Goal: Task Accomplishment & Management: Manage account settings

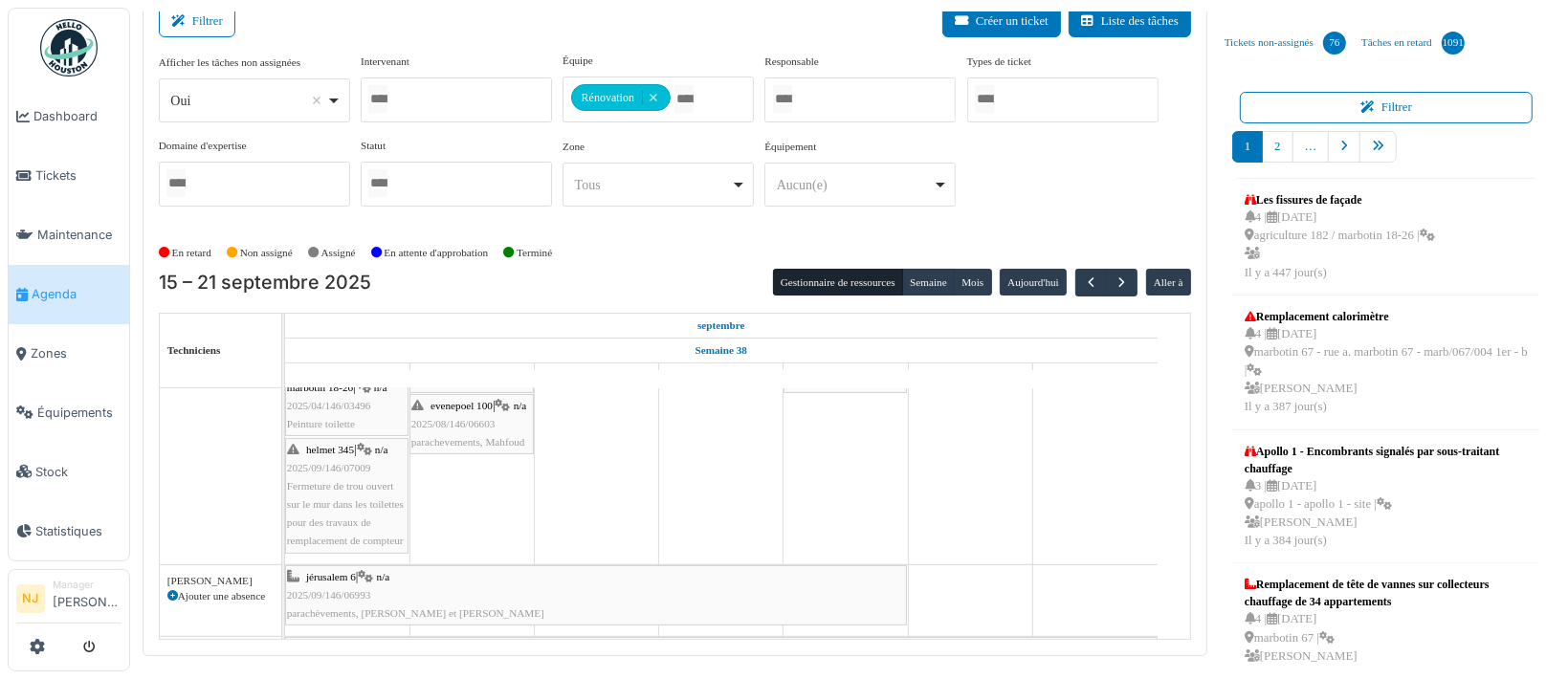
scroll to position [513, 0]
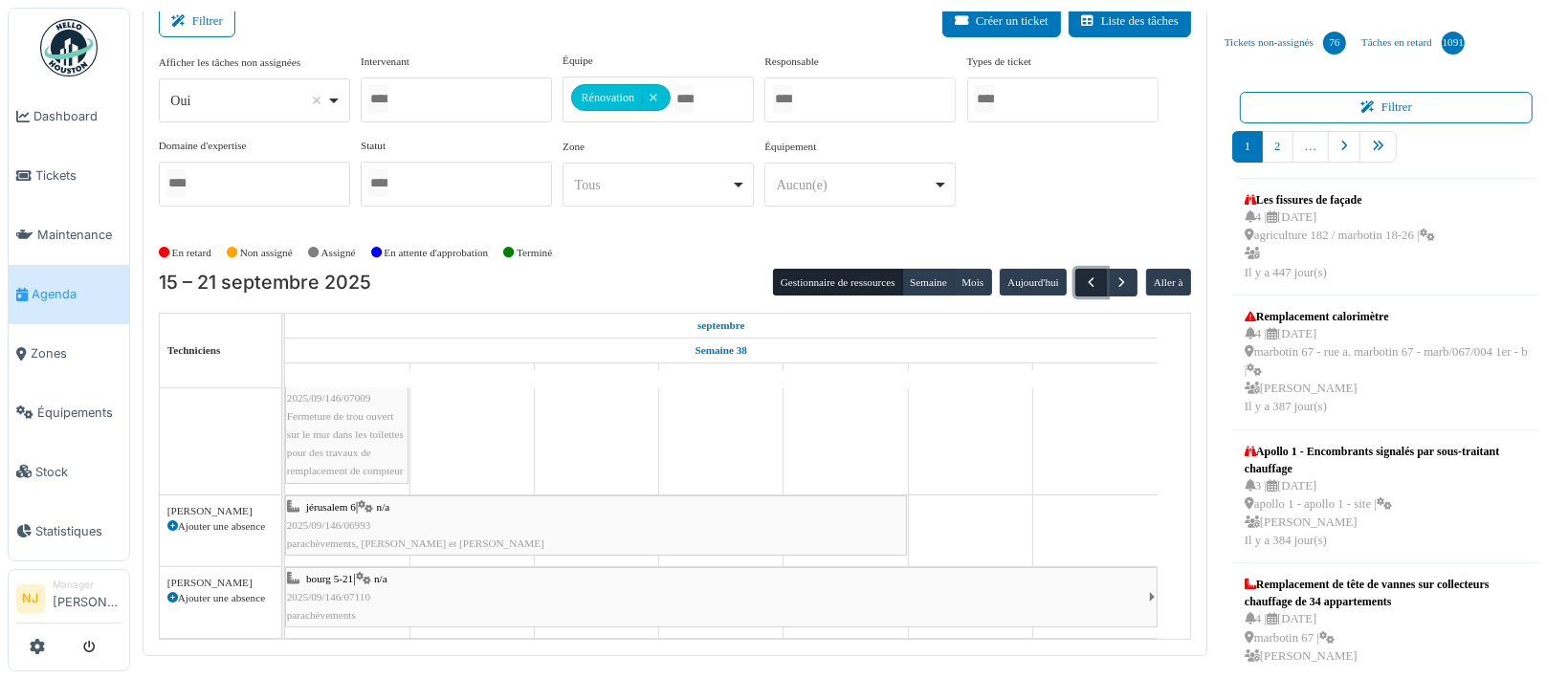
click at [1082, 275] on span "button" at bounding box center [1090, 282] width 16 height 16
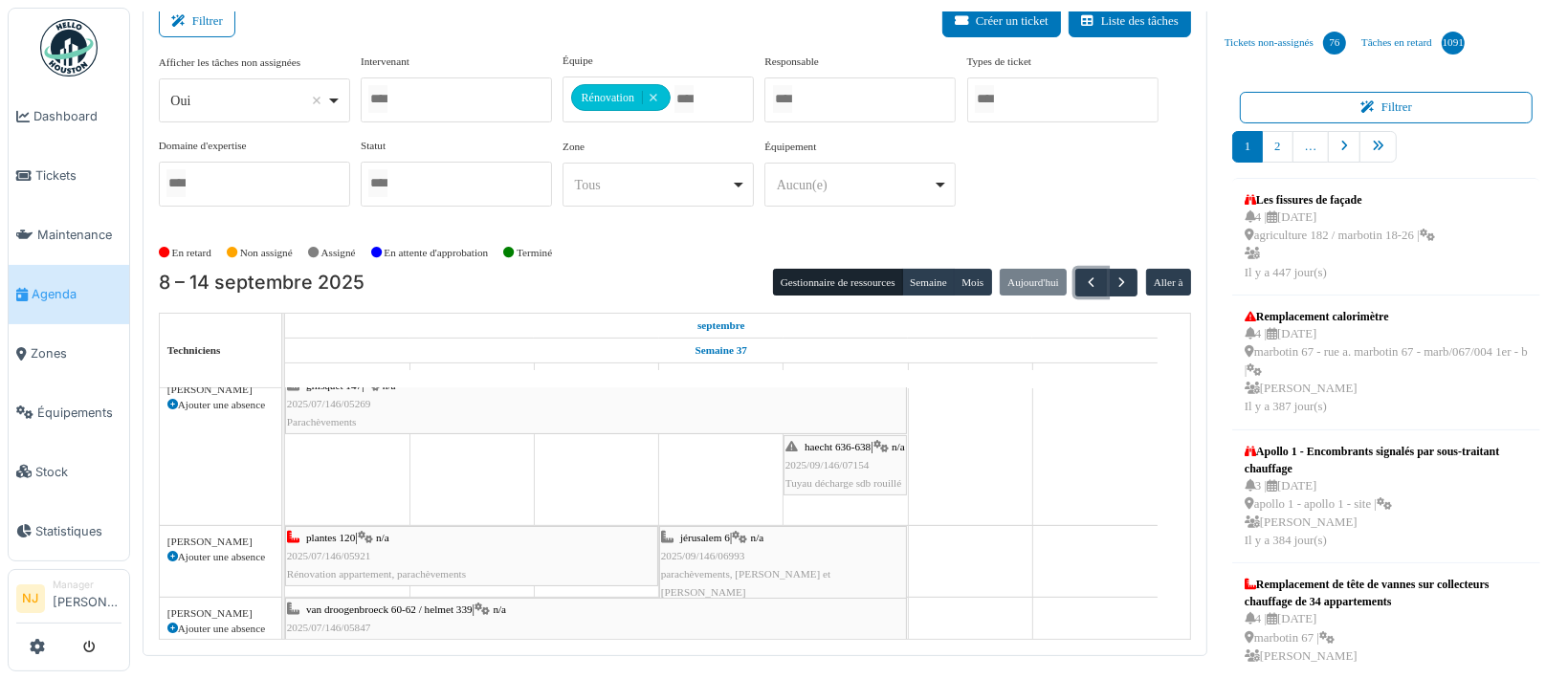
click at [754, 557] on div "jérusalem 6 | n/a 2025/09/146/06993 parachèvements, Momo et Jorge" at bounding box center [783, 566] width 244 height 74
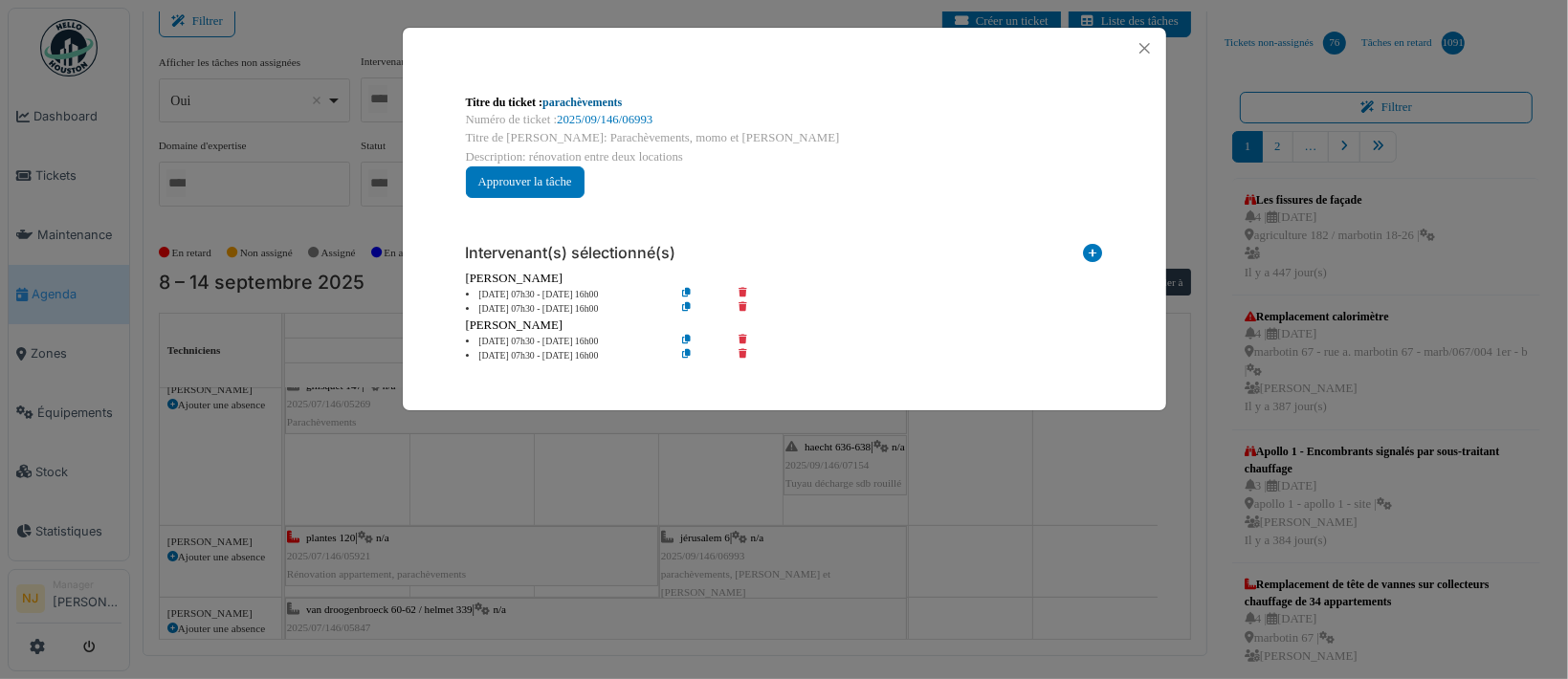
click at [578, 99] on link "parachèvements" at bounding box center [582, 103] width 79 height 14
click at [1138, 43] on button "Close" at bounding box center [1144, 48] width 26 height 26
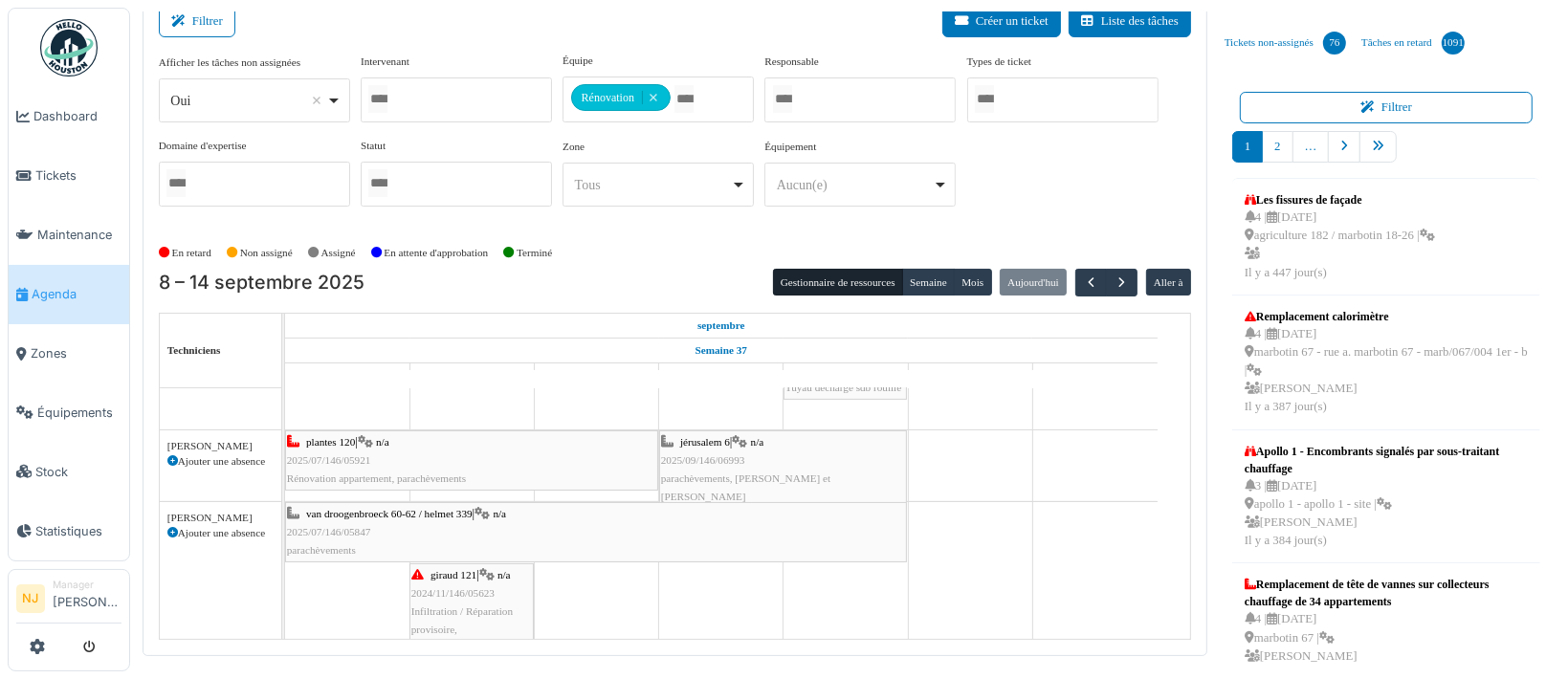
scroll to position [638, 0]
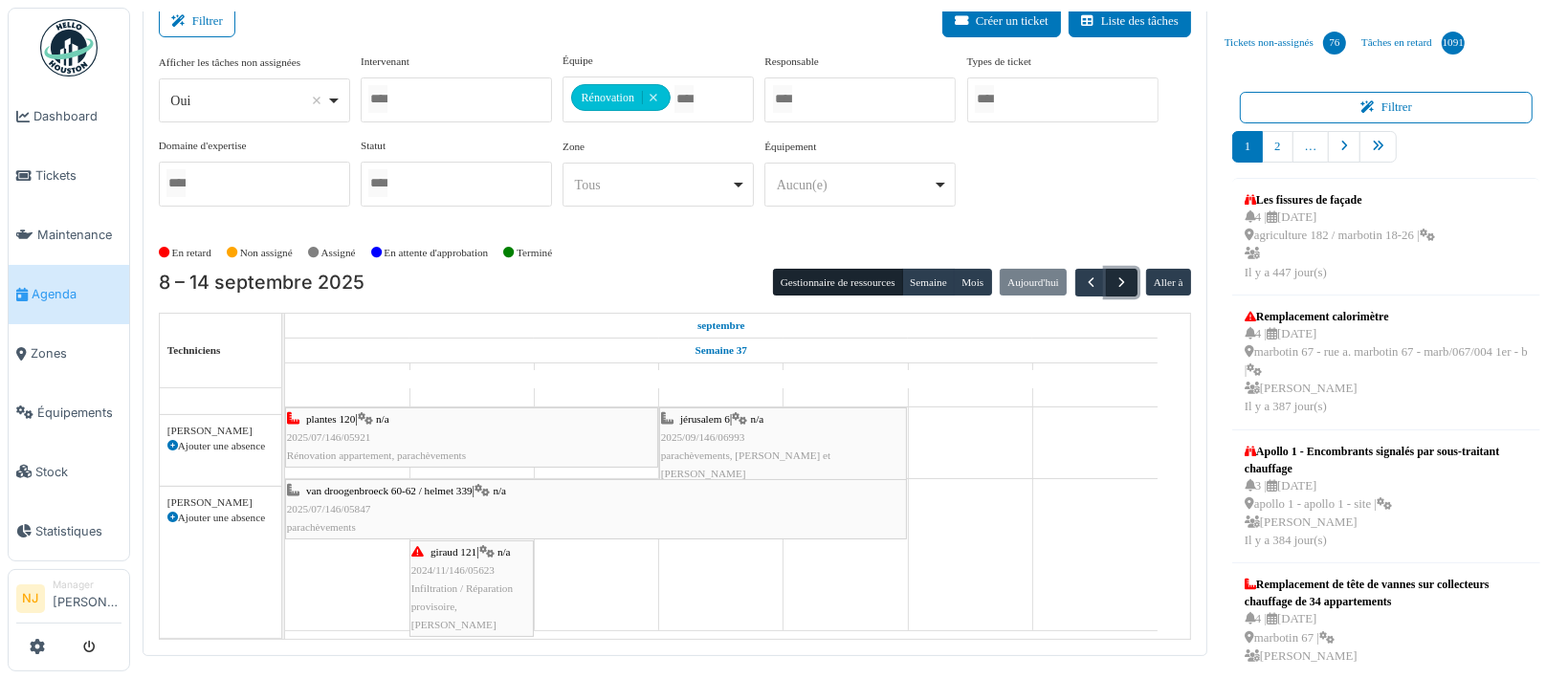
click at [1113, 279] on span "button" at bounding box center [1121, 282] width 16 height 16
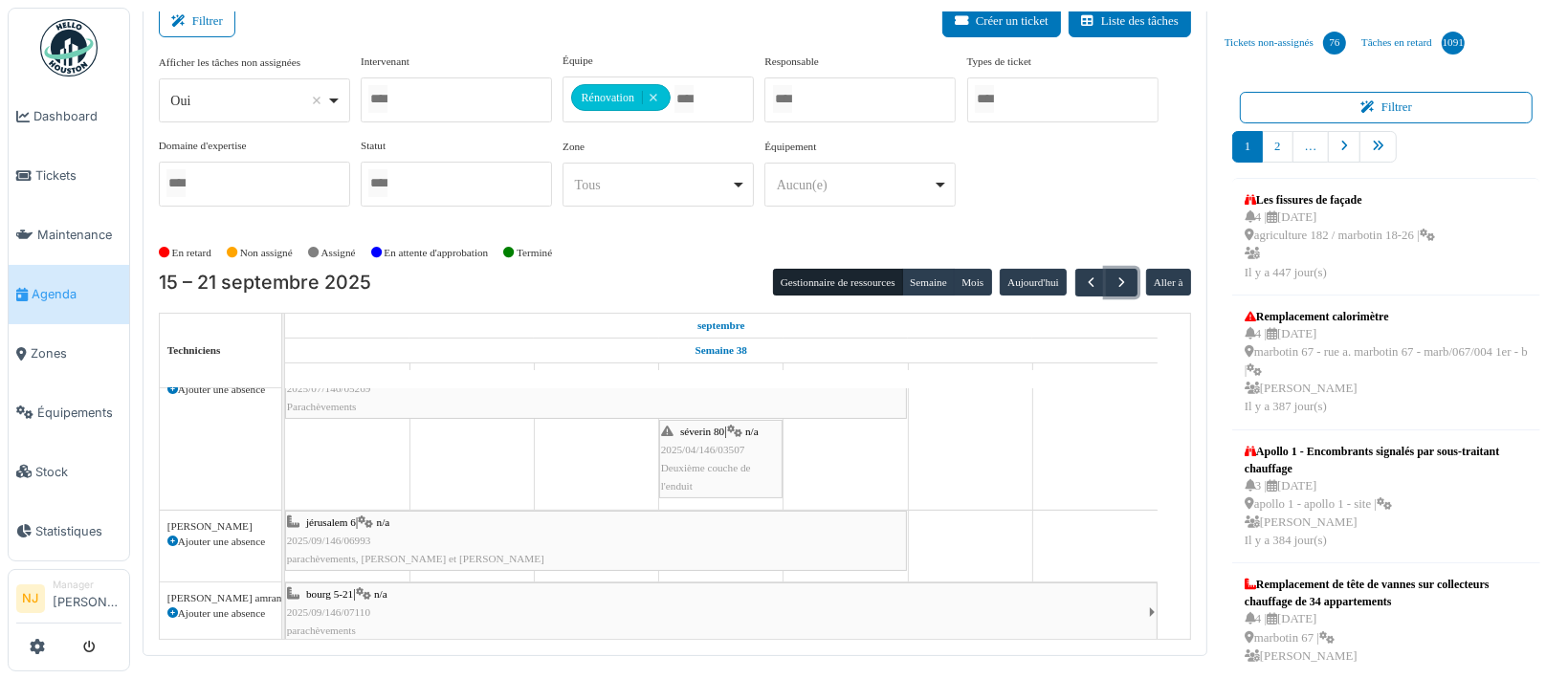
scroll to position [211, 0]
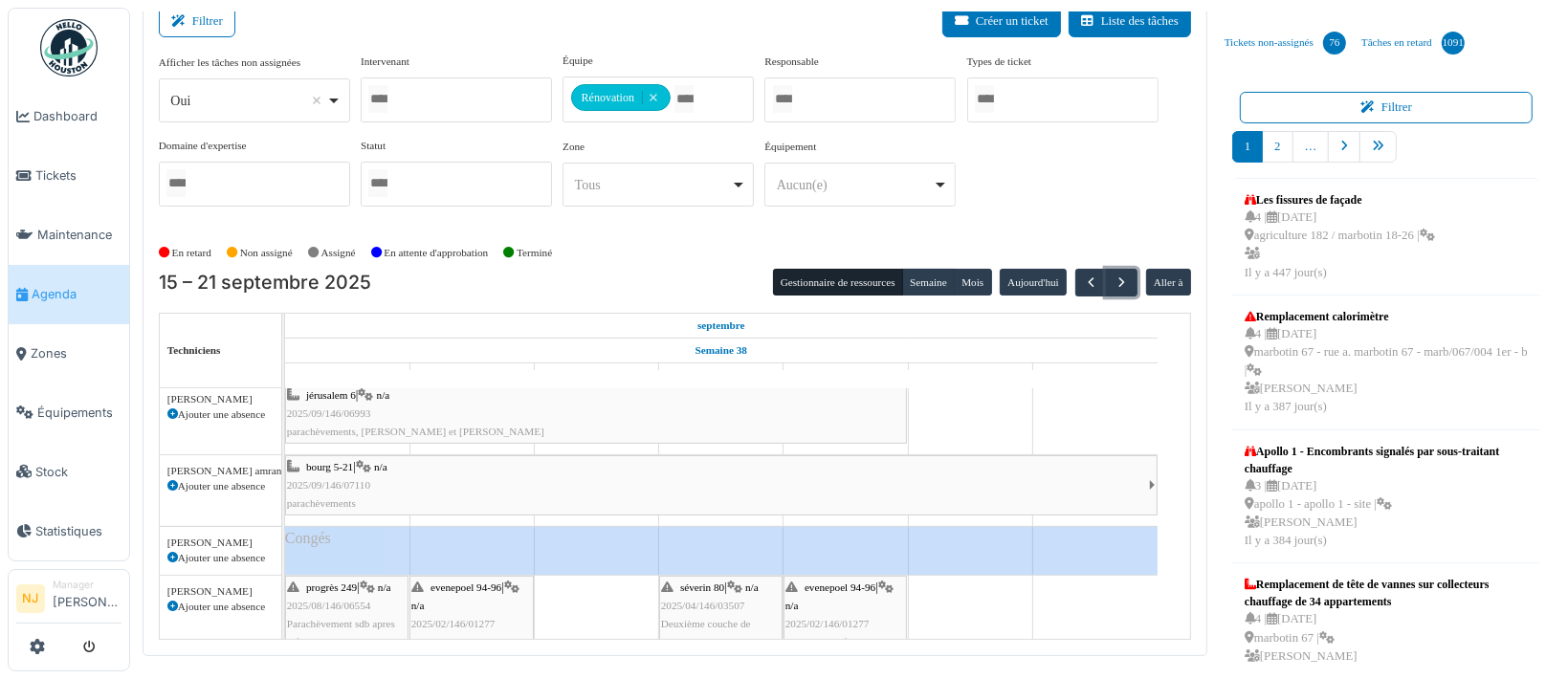
click at [482, 472] on div "bourg 5-21 | n/a 2025/09/146/07110 parachèvements" at bounding box center [718, 486] width 862 height 55
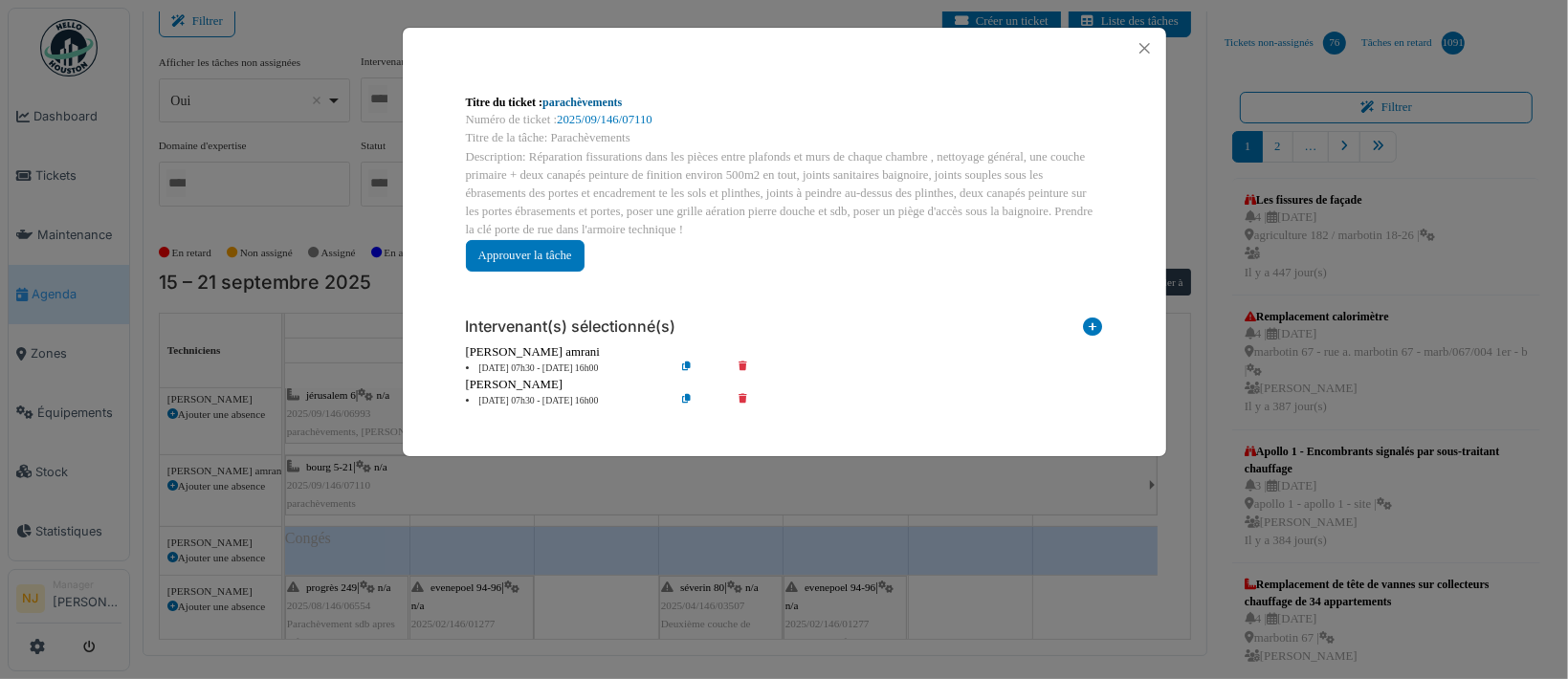
click at [574, 97] on link "parachèvements" at bounding box center [582, 103] width 79 height 14
click at [1146, 43] on button "Close" at bounding box center [1144, 48] width 26 height 26
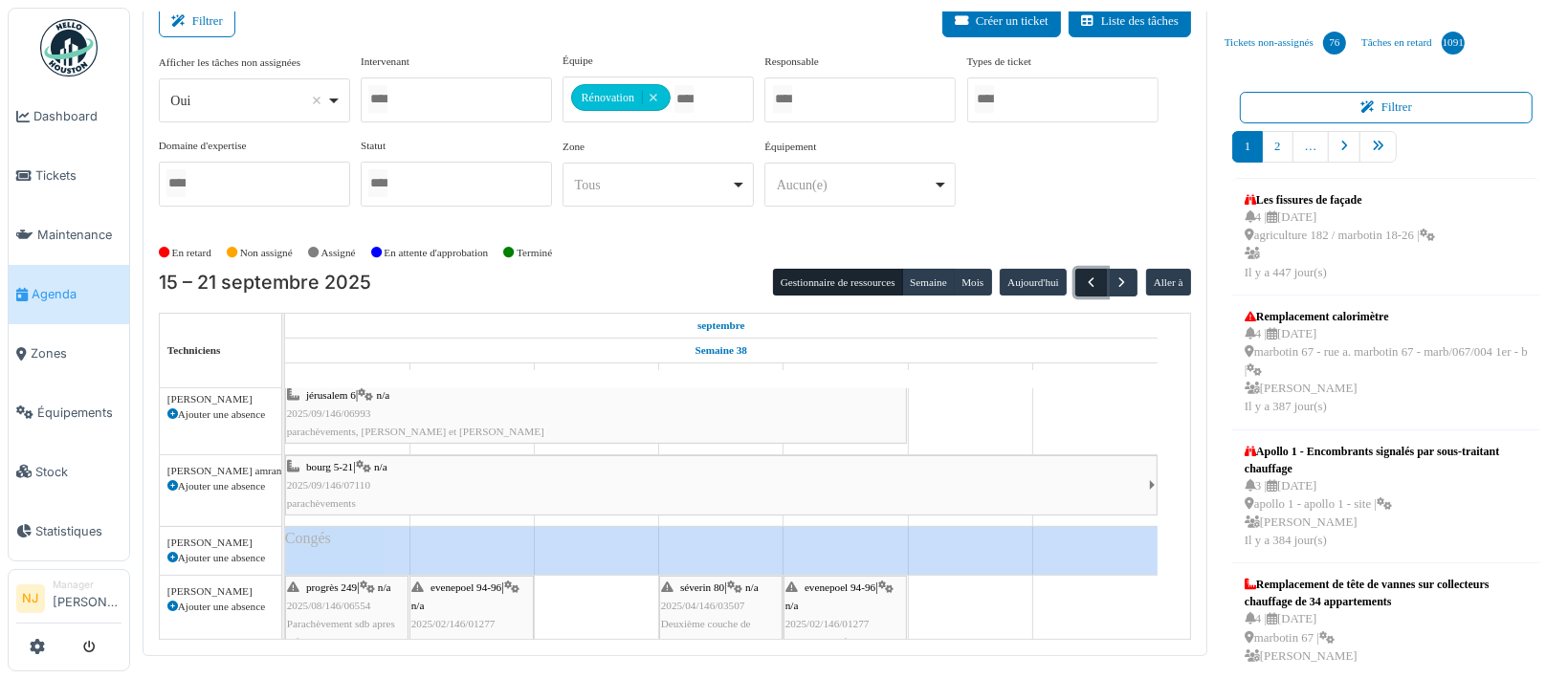
click at [1082, 278] on span "button" at bounding box center [1090, 282] width 16 height 16
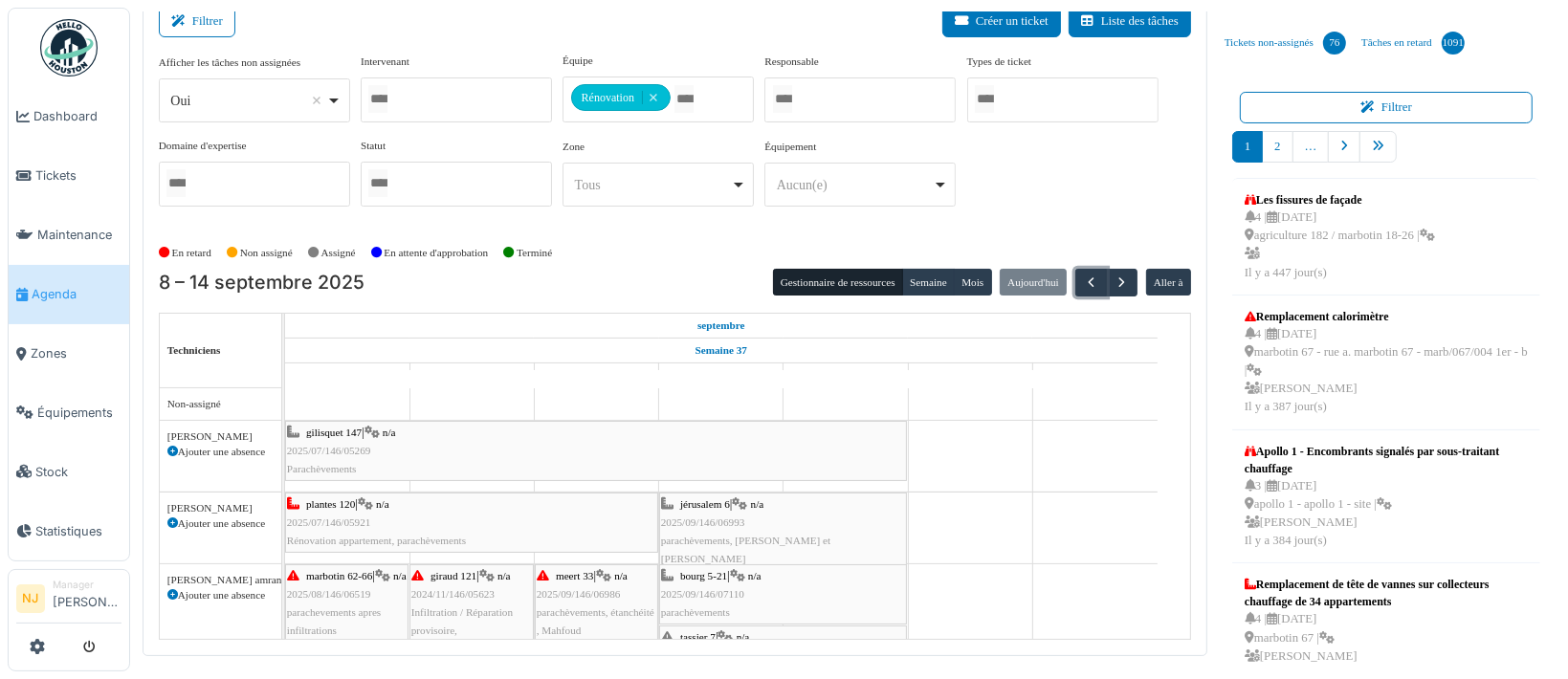
scroll to position [128, 0]
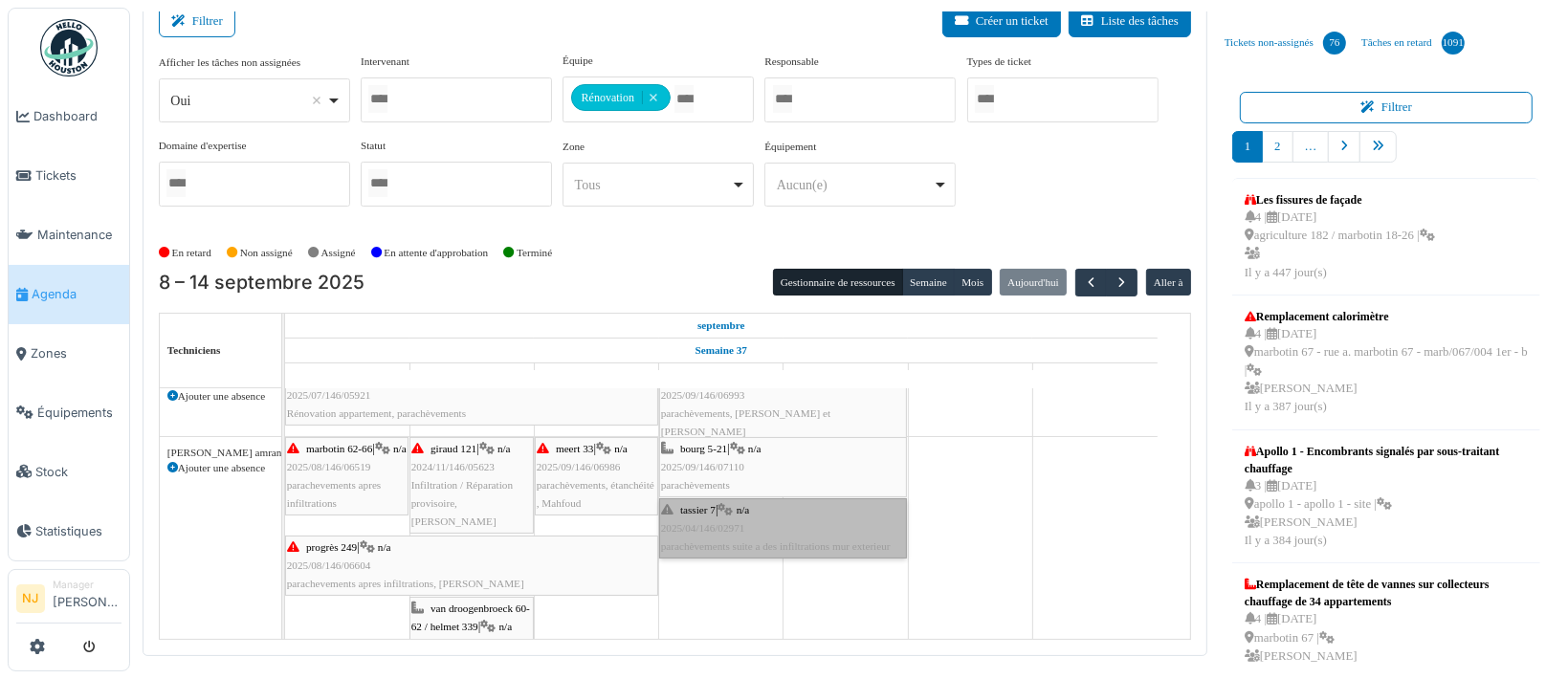
drag, startPoint x: 711, startPoint y: 515, endPoint x: 718, endPoint y: 585, distance: 70.3
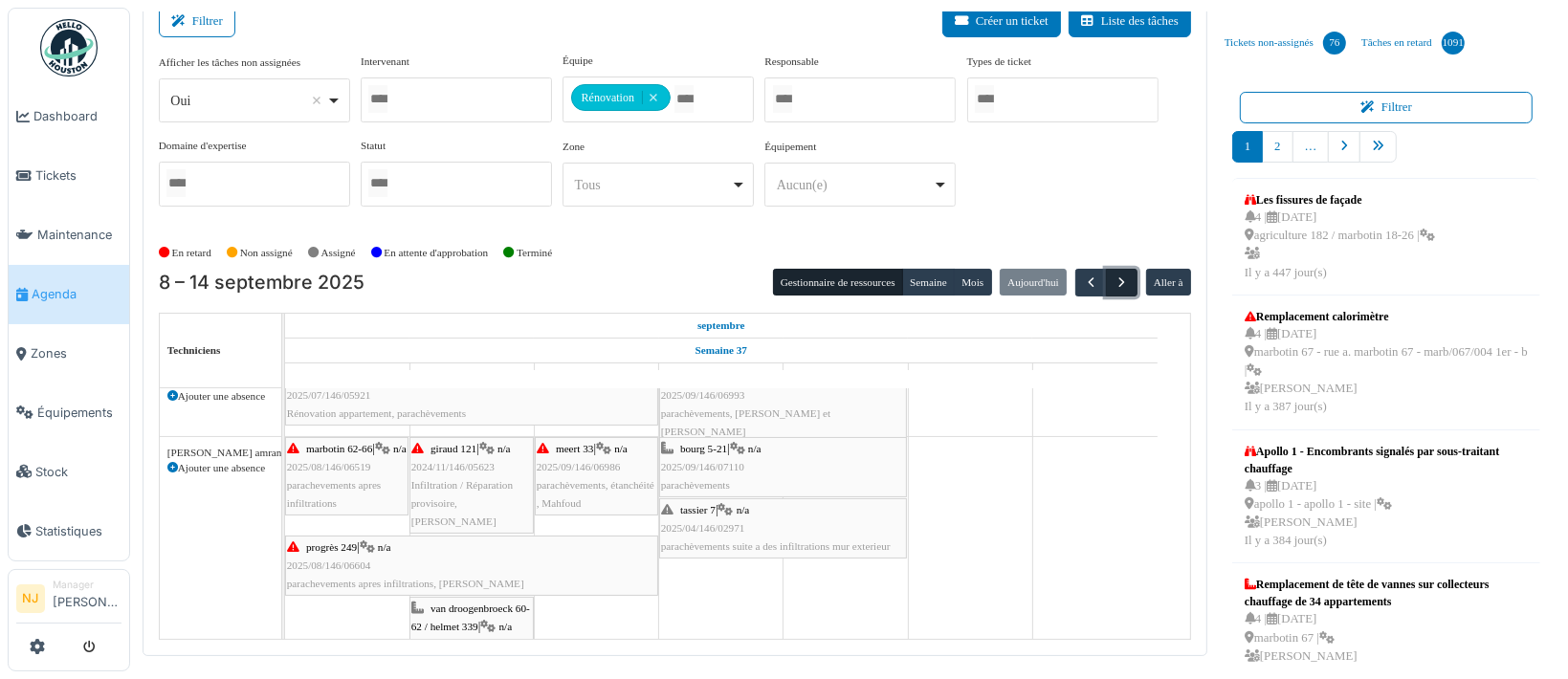
click at [1113, 279] on span "button" at bounding box center [1121, 282] width 16 height 16
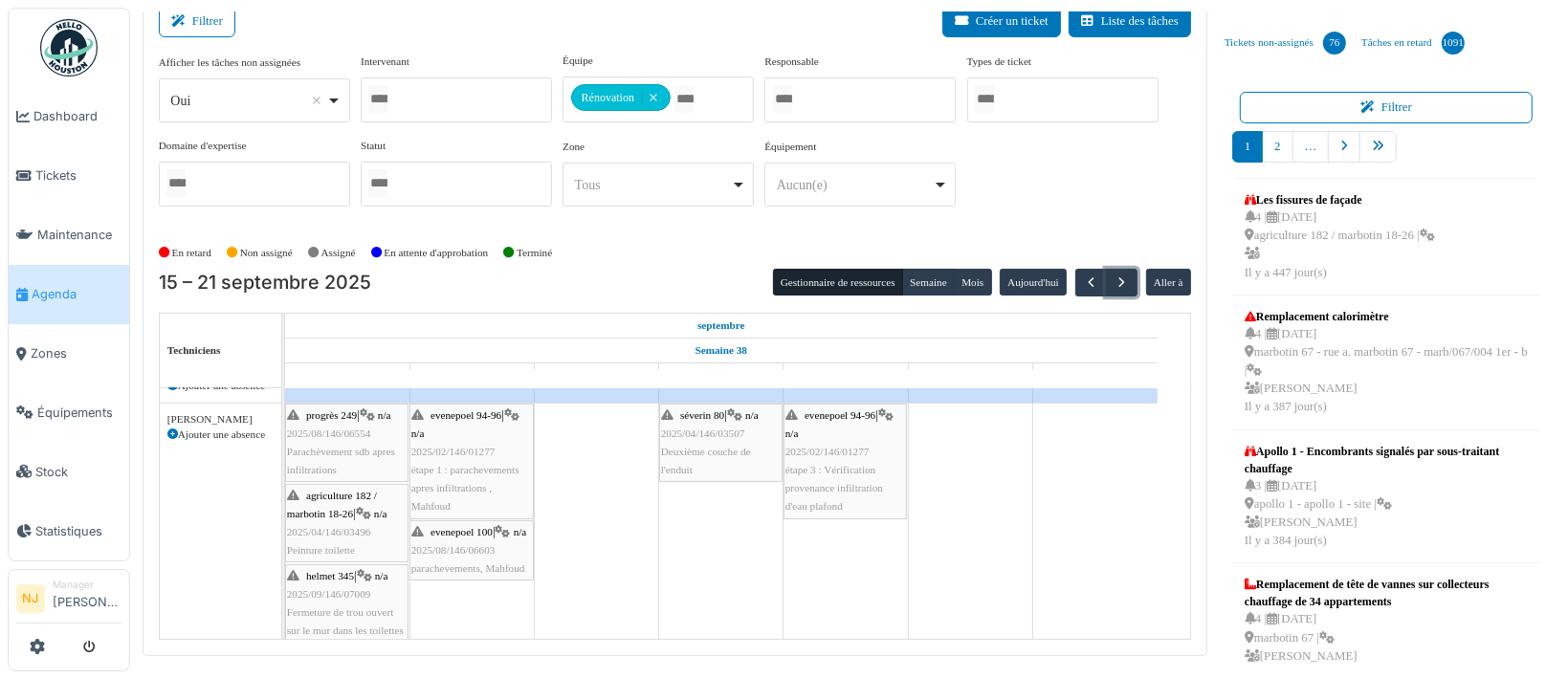
click at [469, 555] on span "2025/08/146/06603" at bounding box center [453, 550] width 84 height 12
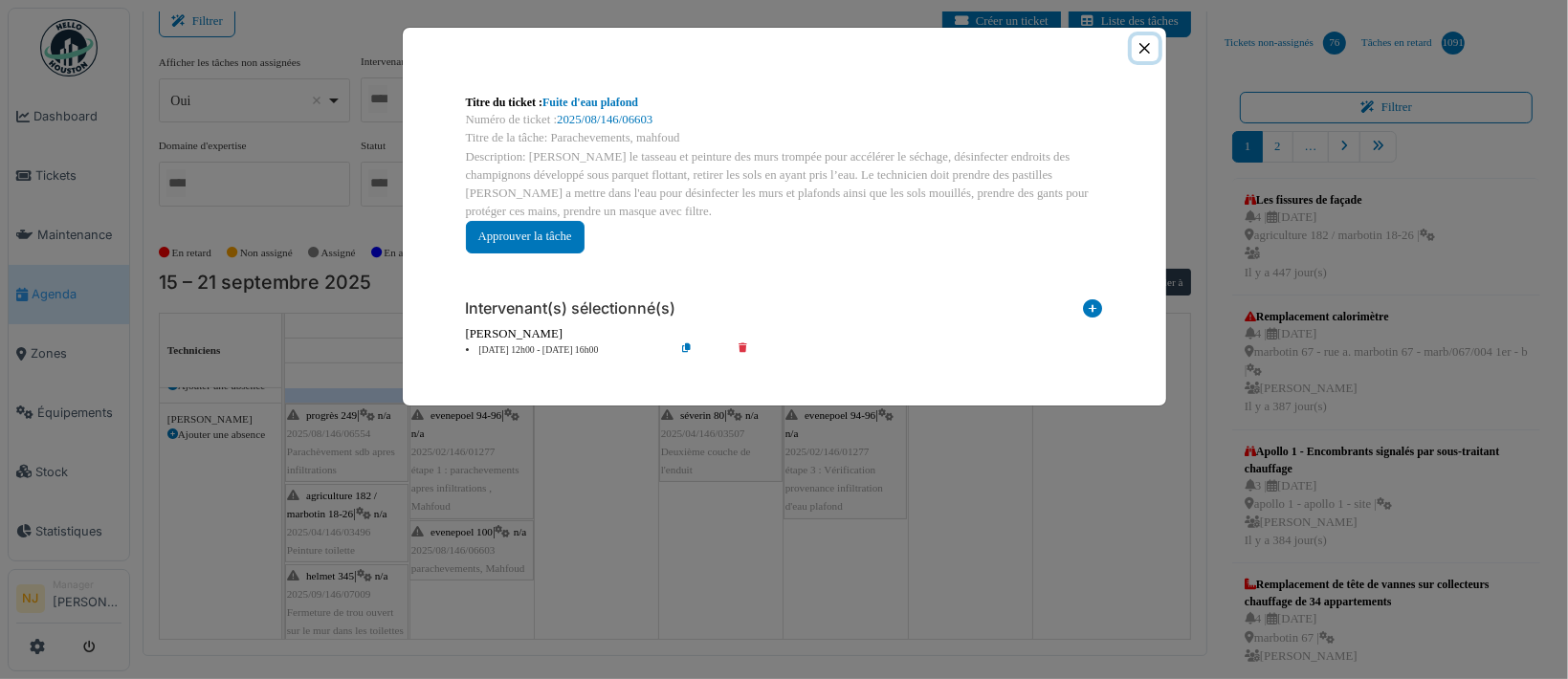
click at [1148, 43] on button "Close" at bounding box center [1144, 48] width 26 height 26
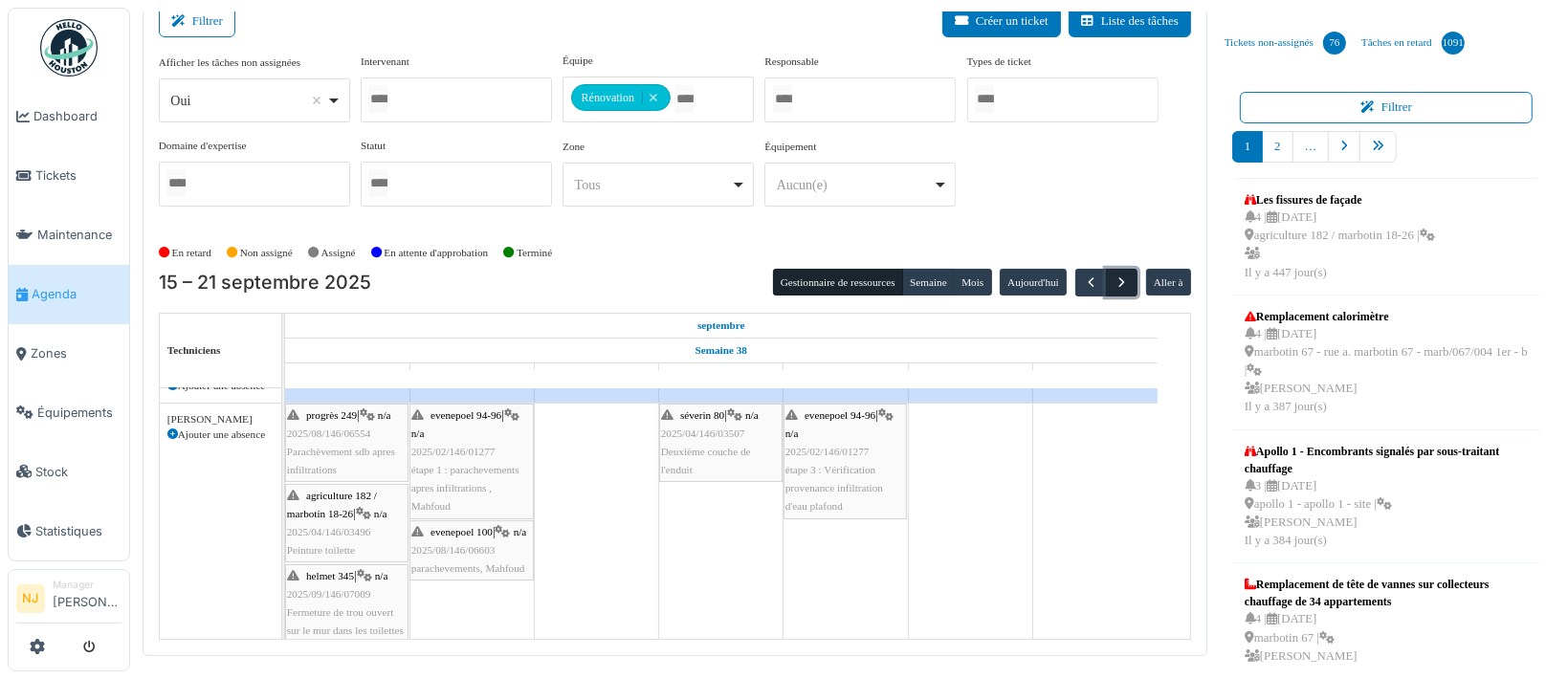
click at [1113, 278] on span "button" at bounding box center [1121, 282] width 16 height 16
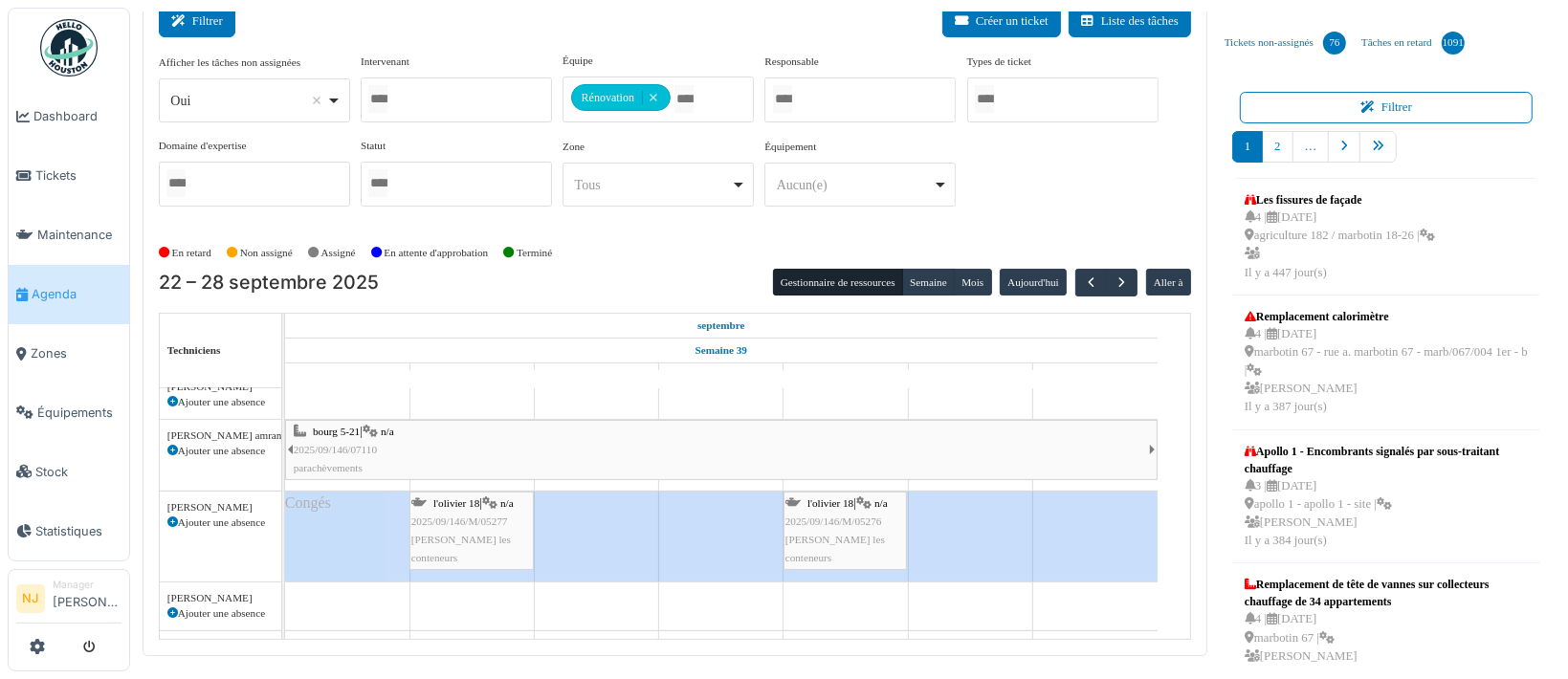
click at [177, 15] on icon at bounding box center [182, 21] width 21 height 13
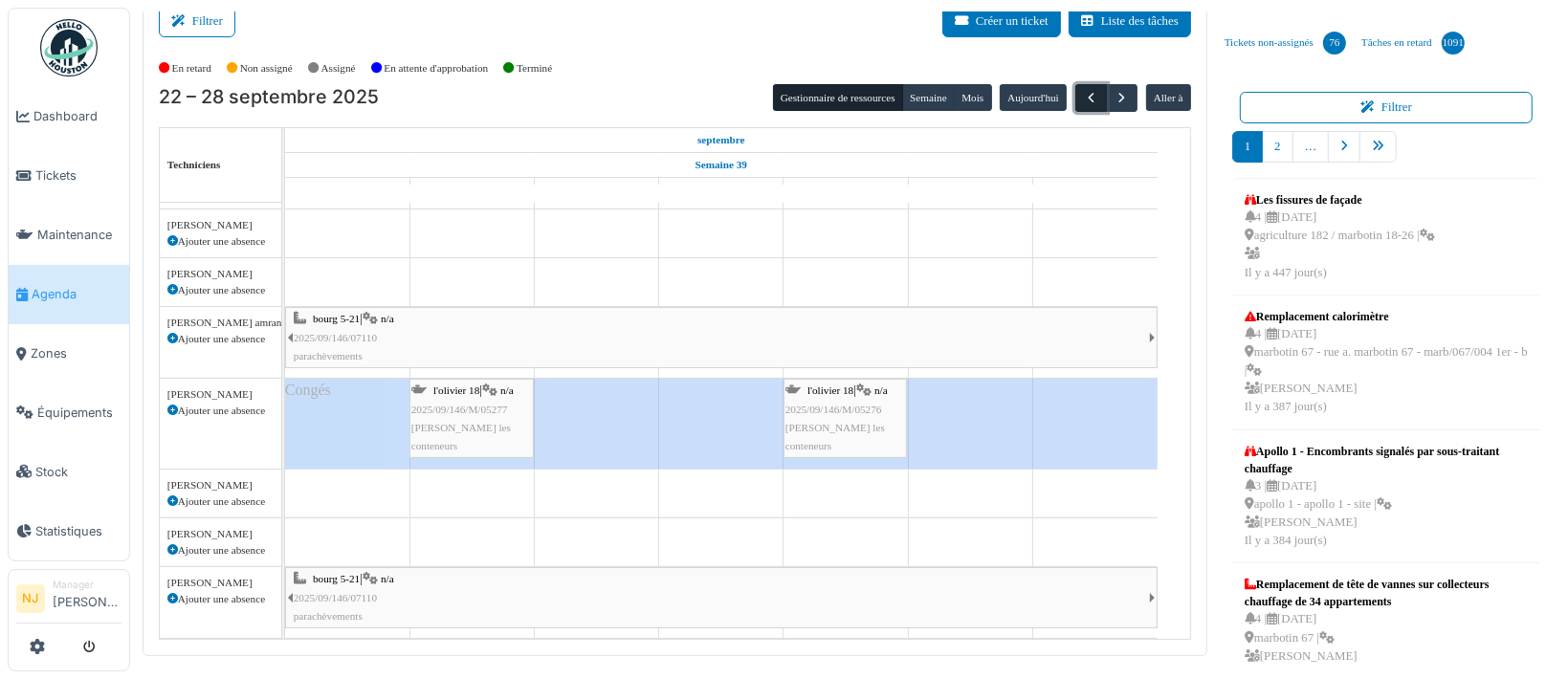
click at [1082, 97] on span "button" at bounding box center [1090, 98] width 16 height 16
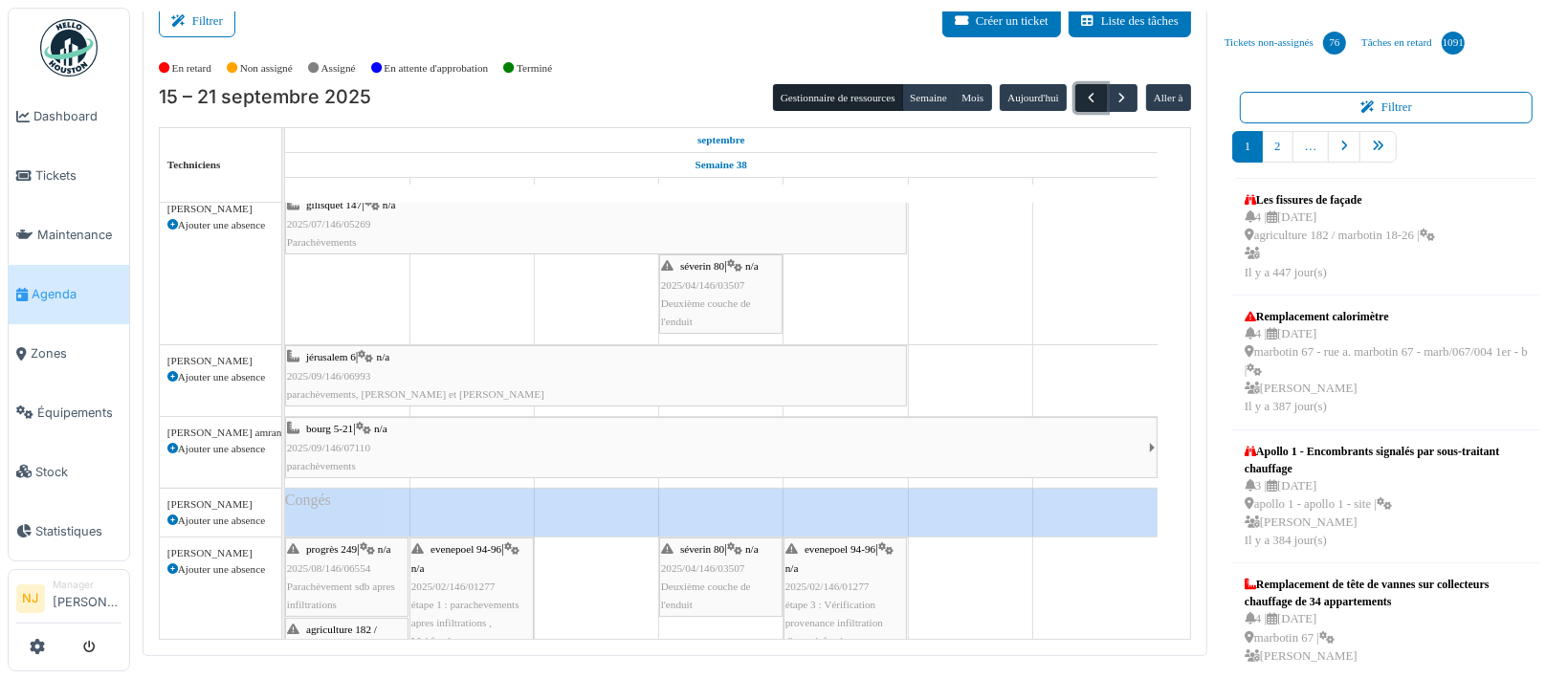
click at [1082, 97] on span "button" at bounding box center [1090, 98] width 16 height 16
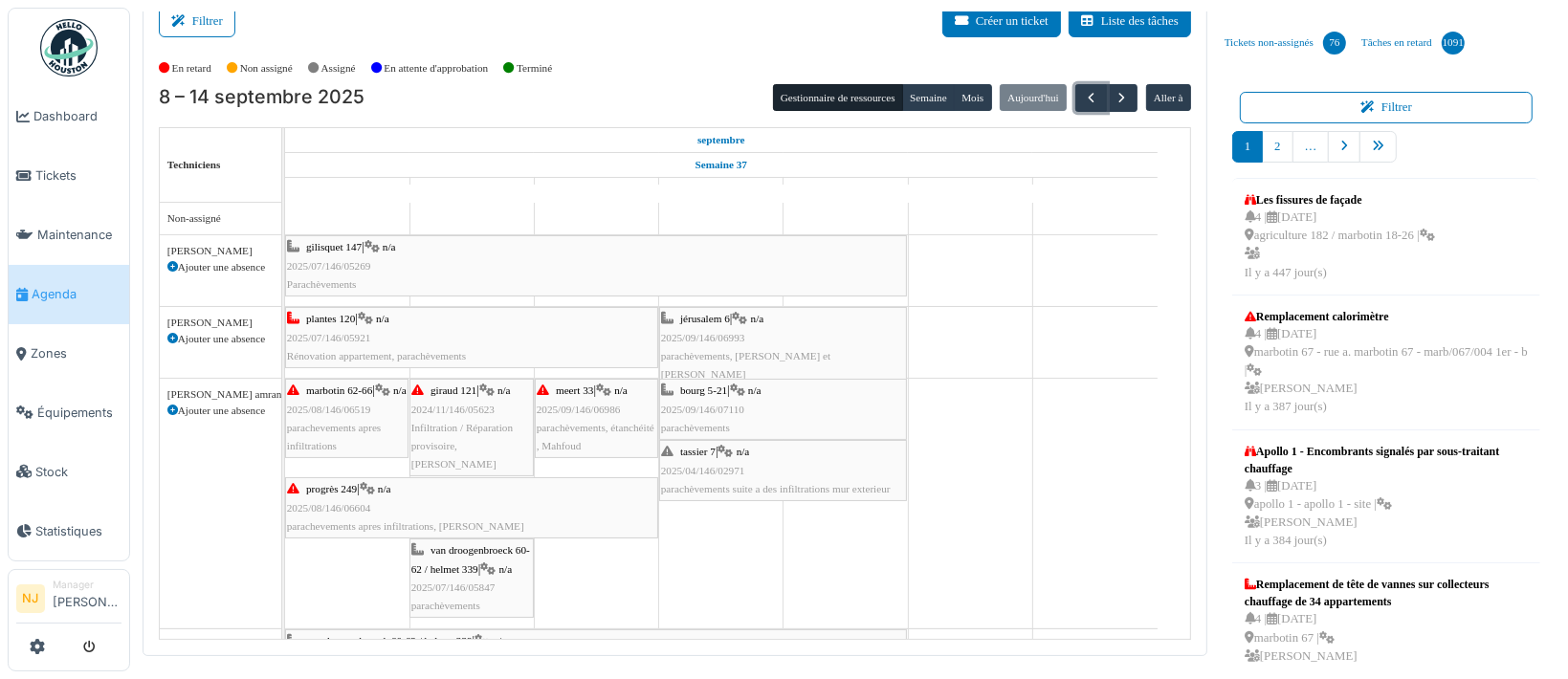
click at [721, 457] on div "tassier 7 | n/a 2025/04/146/02971 parachèvements suite a des infiltrations mur …" at bounding box center [783, 470] width 244 height 55
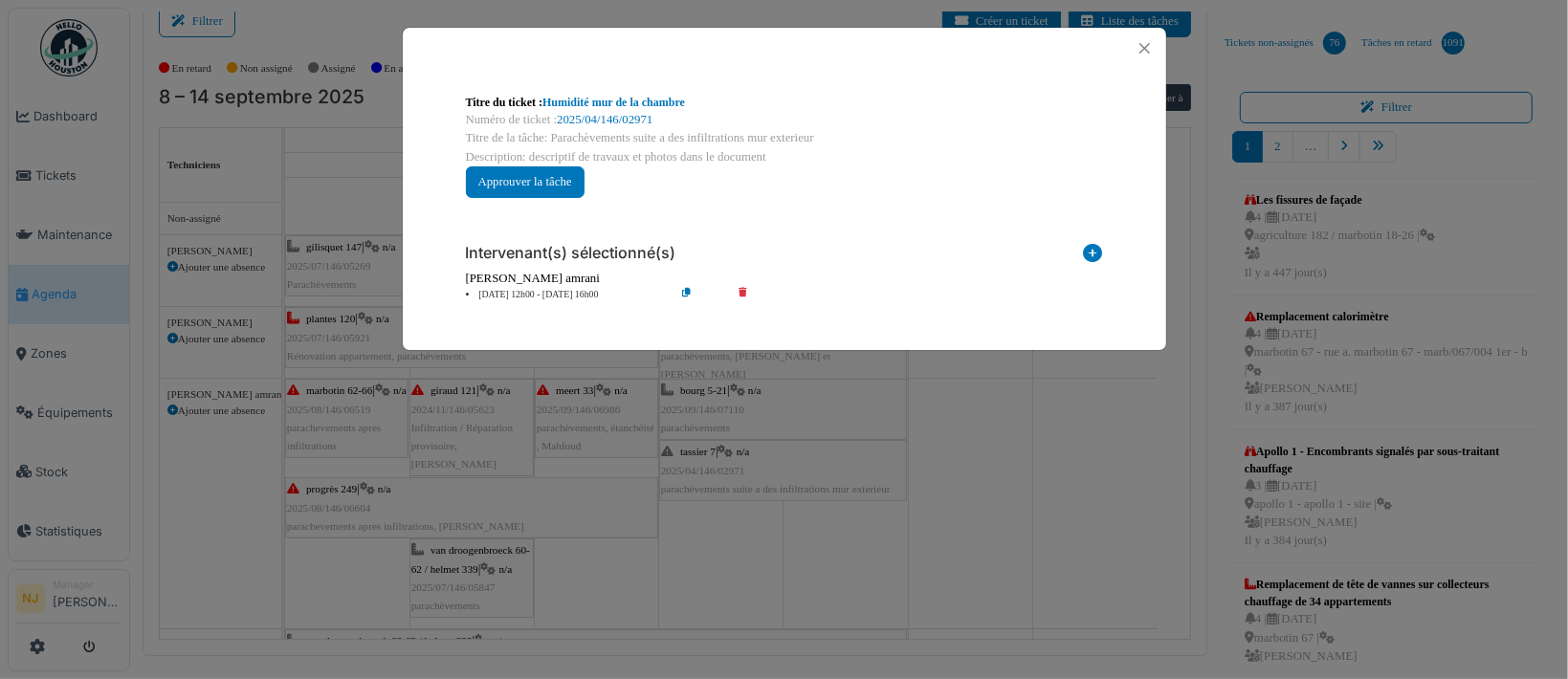
click at [742, 288] on icon at bounding box center [755, 295] width 54 height 15
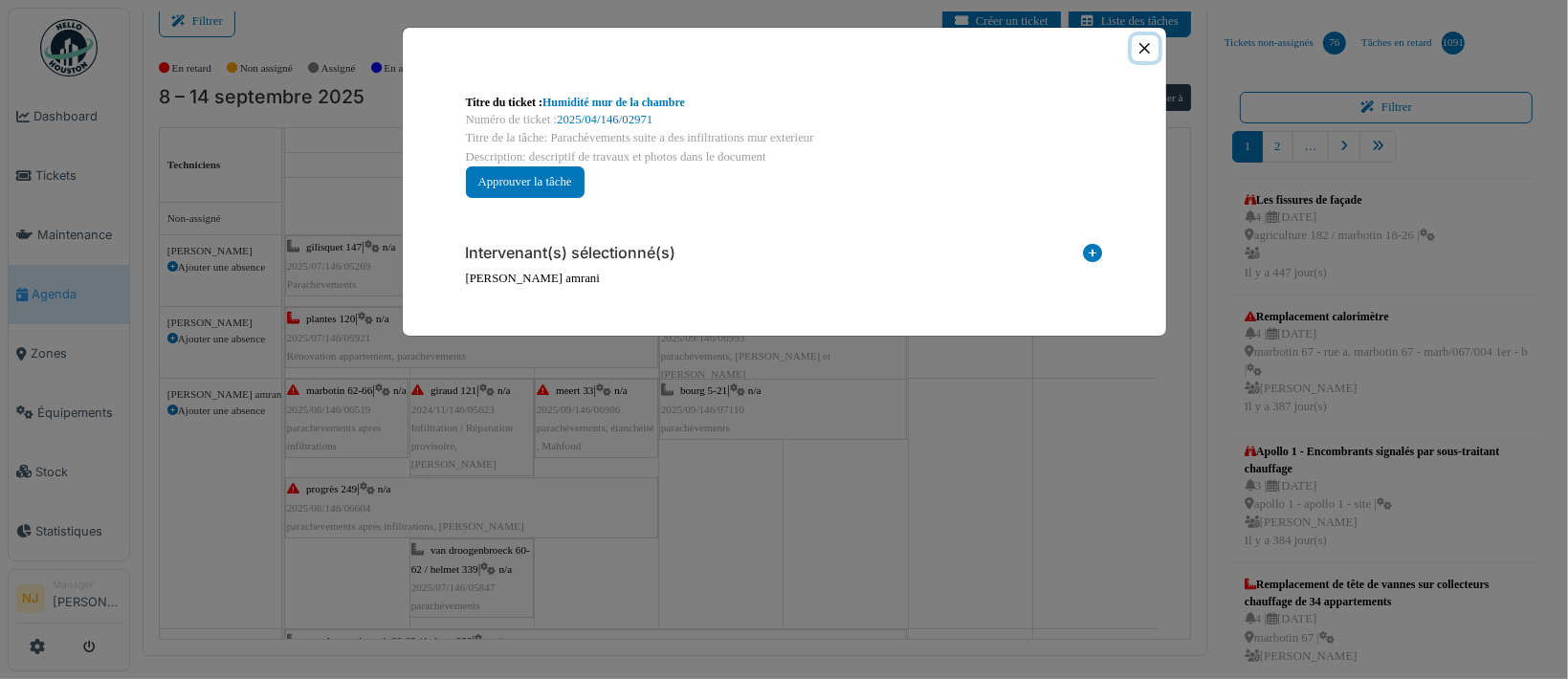
click at [1146, 45] on button "Close" at bounding box center [1144, 48] width 26 height 26
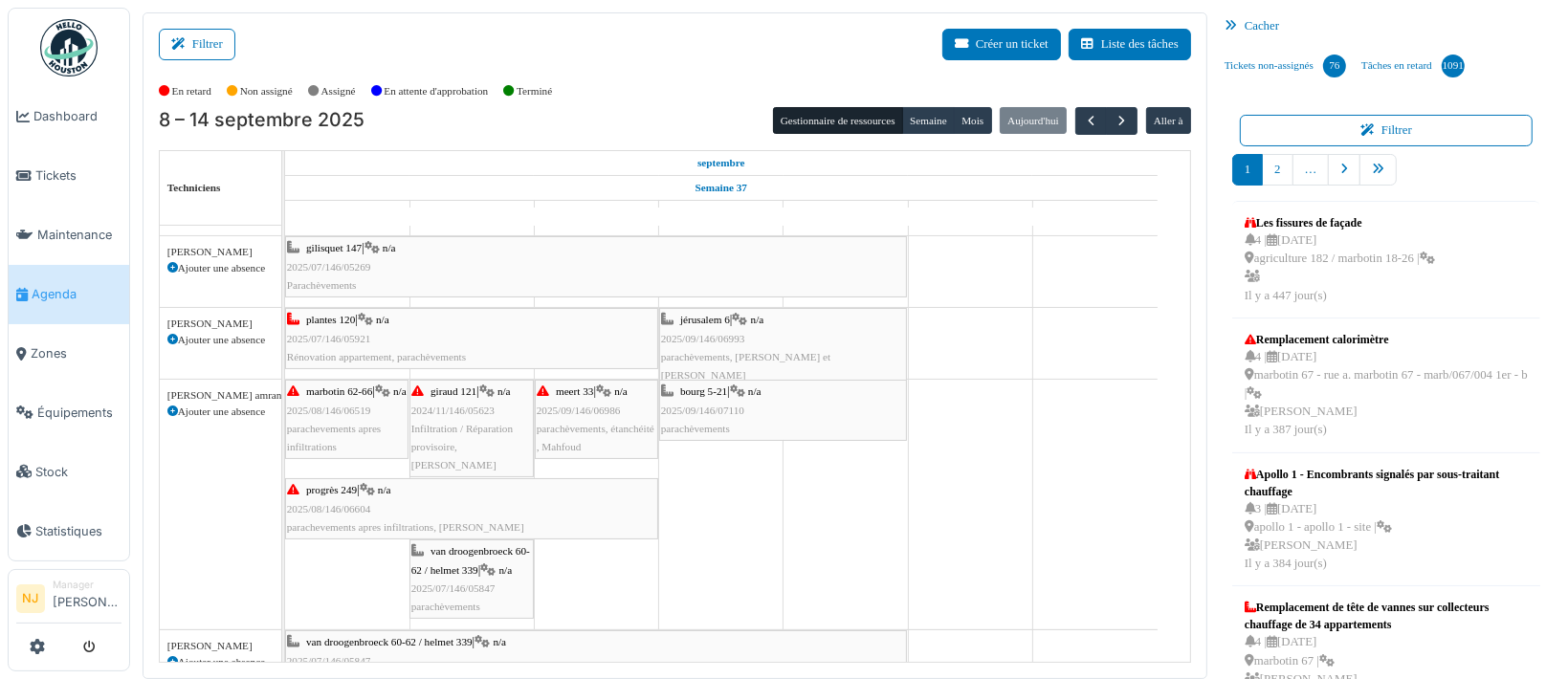
scroll to position [0, 0]
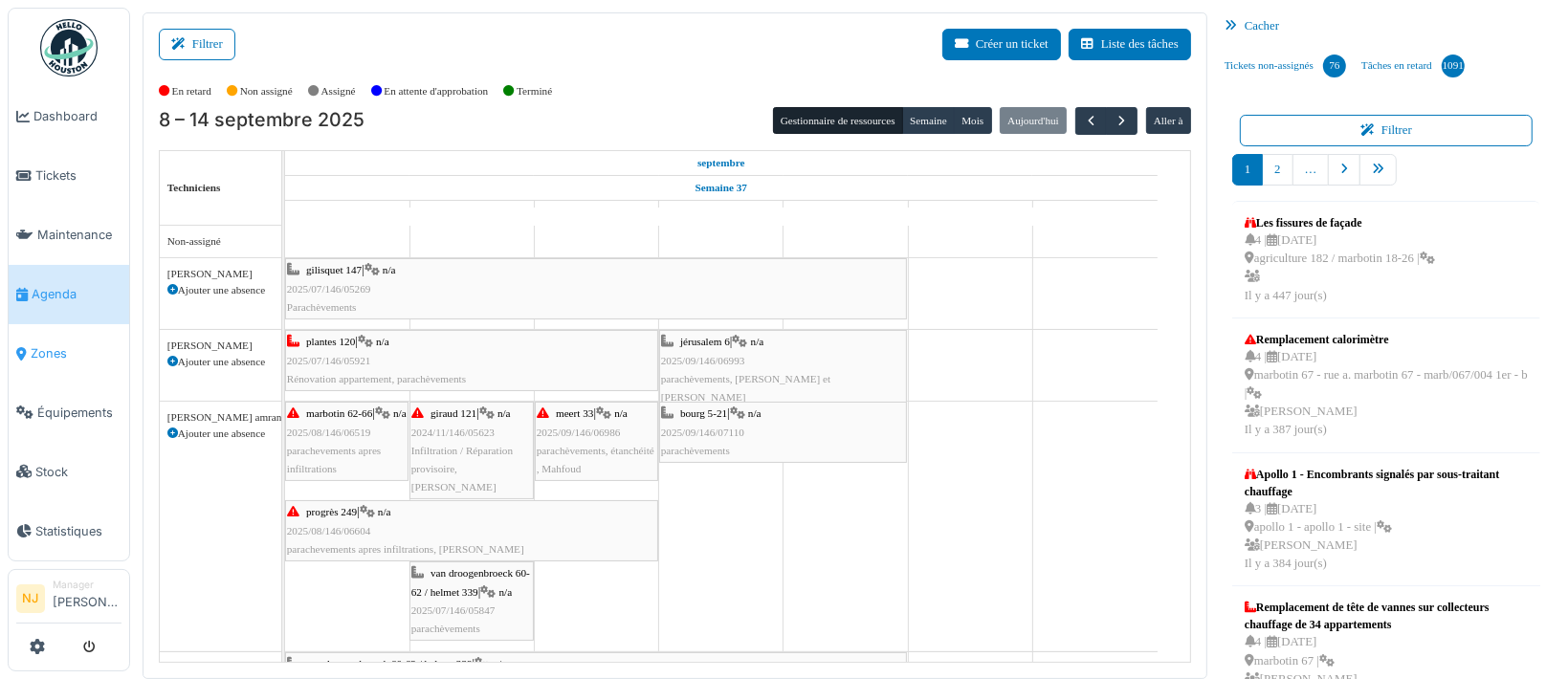
click at [58, 344] on span "Zones" at bounding box center [76, 353] width 91 height 18
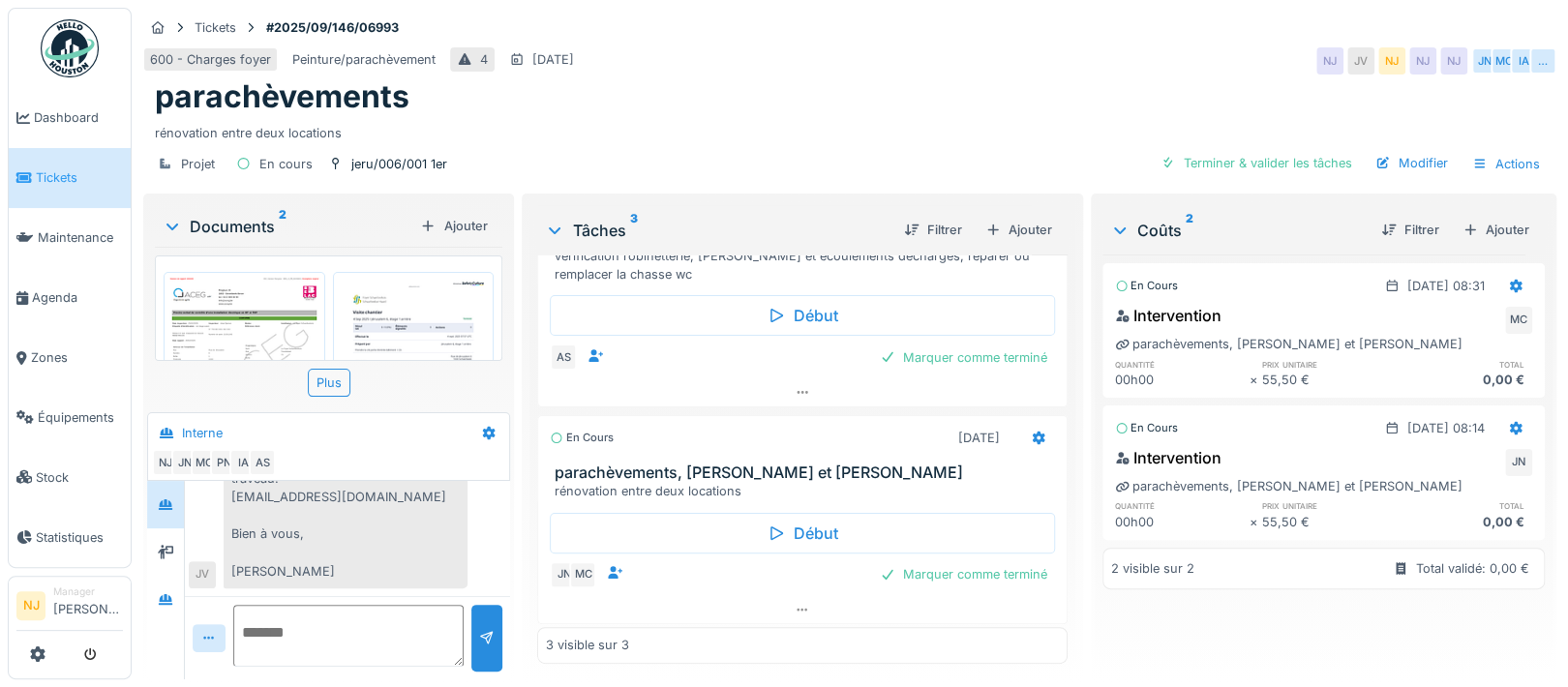
scroll to position [301, 0]
click at [383, 329] on img at bounding box center [413, 384] width 152 height 214
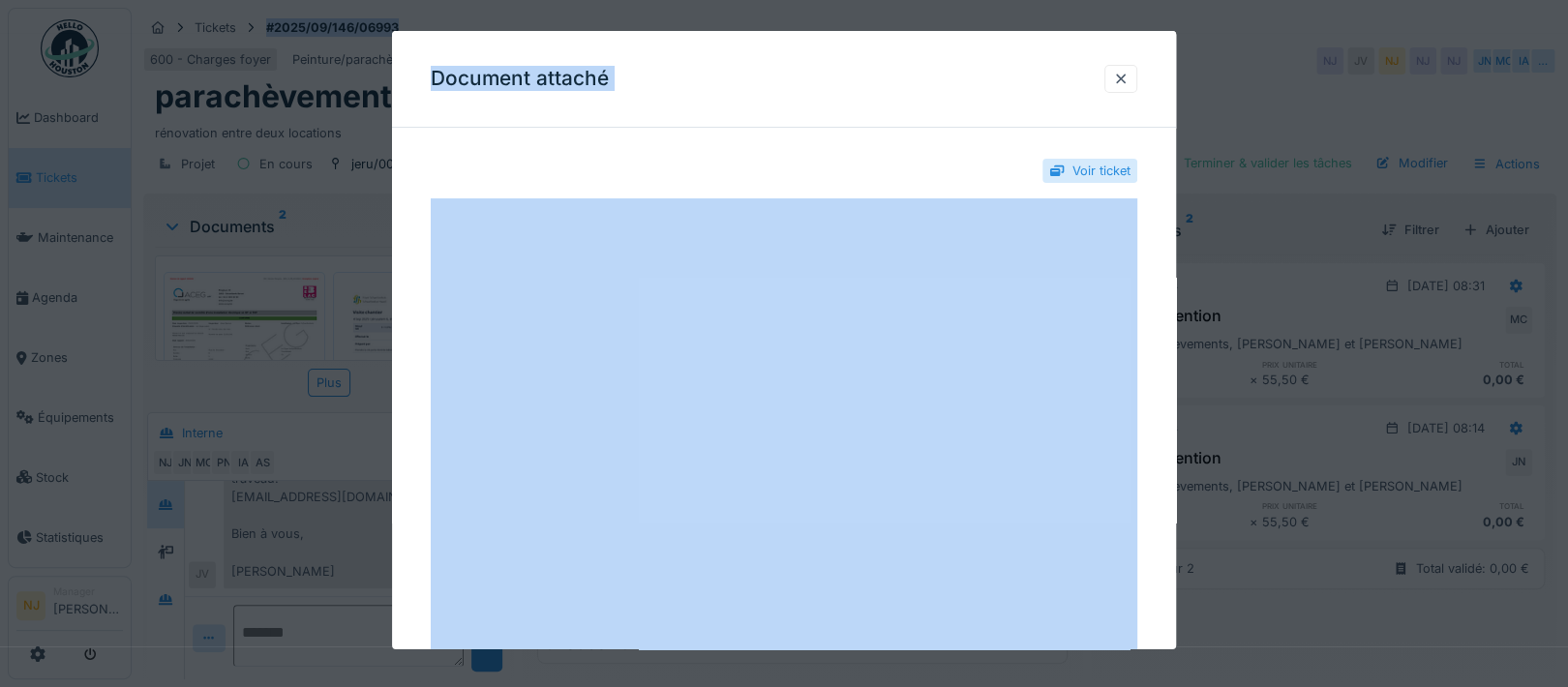
drag, startPoint x: 978, startPoint y: 28, endPoint x: 1004, endPoint y: -157, distance: 186.8
click at [1004, 0] on html "Dashboard Tickets Maintenance [GEOGRAPHIC_DATA] Zones Équipements Stock Statist…" at bounding box center [784, 344] width 1568 height 687
click at [932, 165] on div "Voir ticket" at bounding box center [784, 170] width 707 height 55
drag, startPoint x: 1183, startPoint y: 192, endPoint x: 1317, endPoint y: 187, distance: 134.1
click at [1317, 187] on div "**********" at bounding box center [849, 344] width 1436 height 687
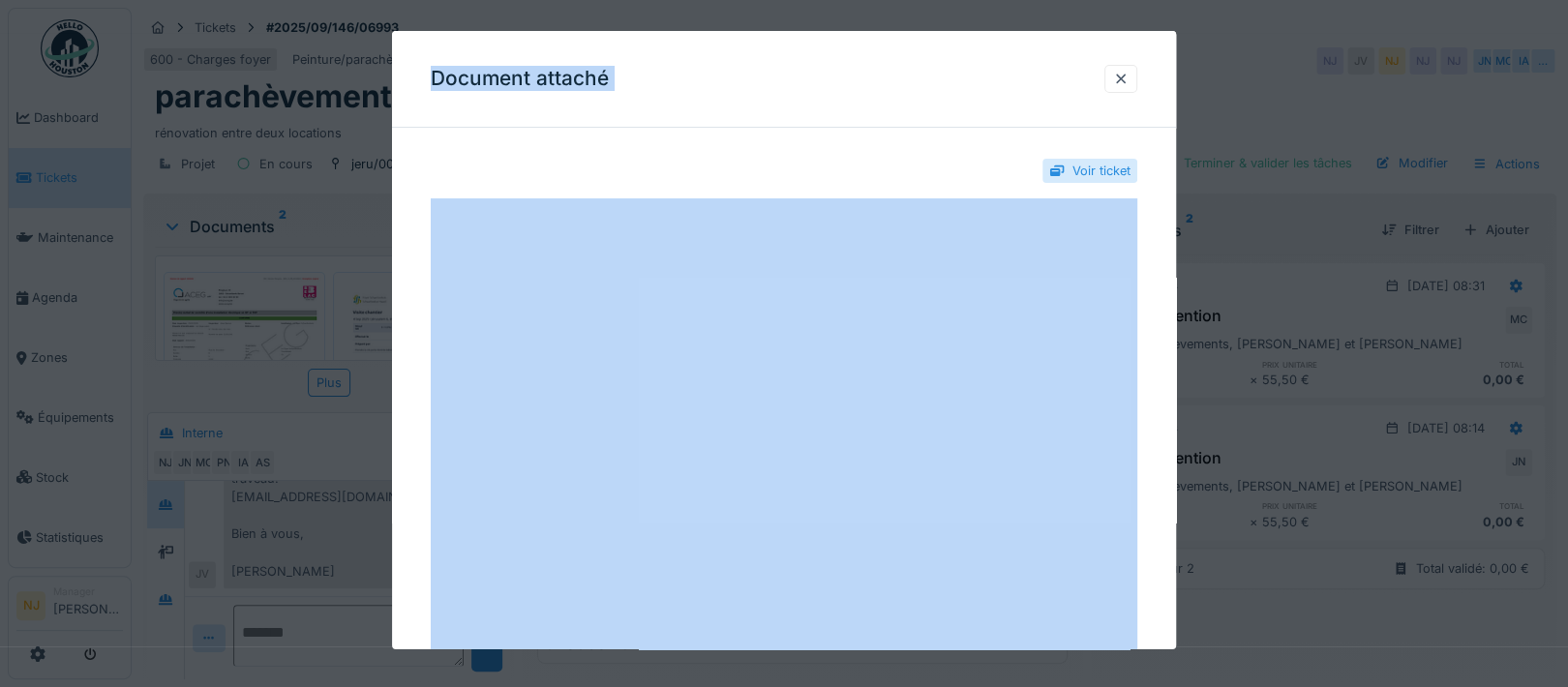
click at [761, 72] on div "Document attaché" at bounding box center [783, 79] width 784 height 97
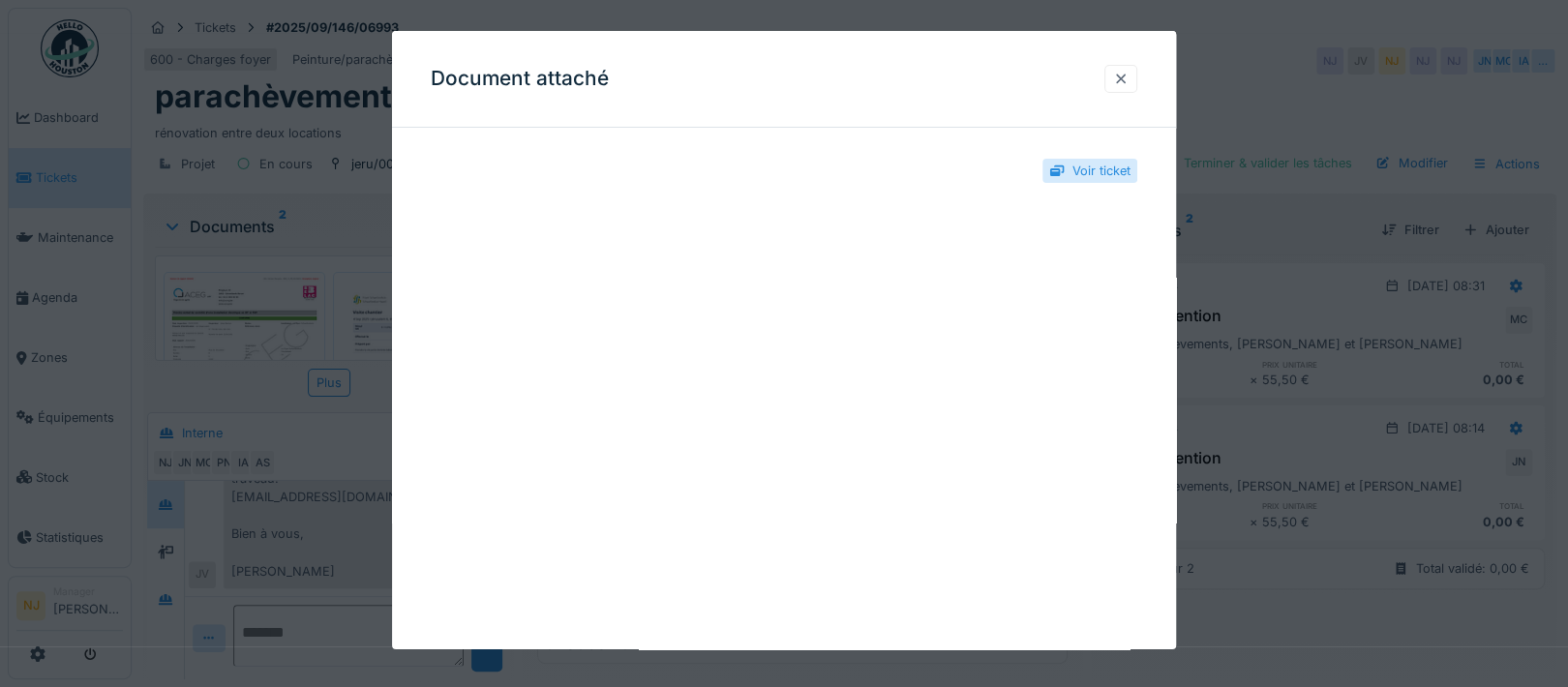
click at [1123, 80] on div at bounding box center [1121, 78] width 16 height 19
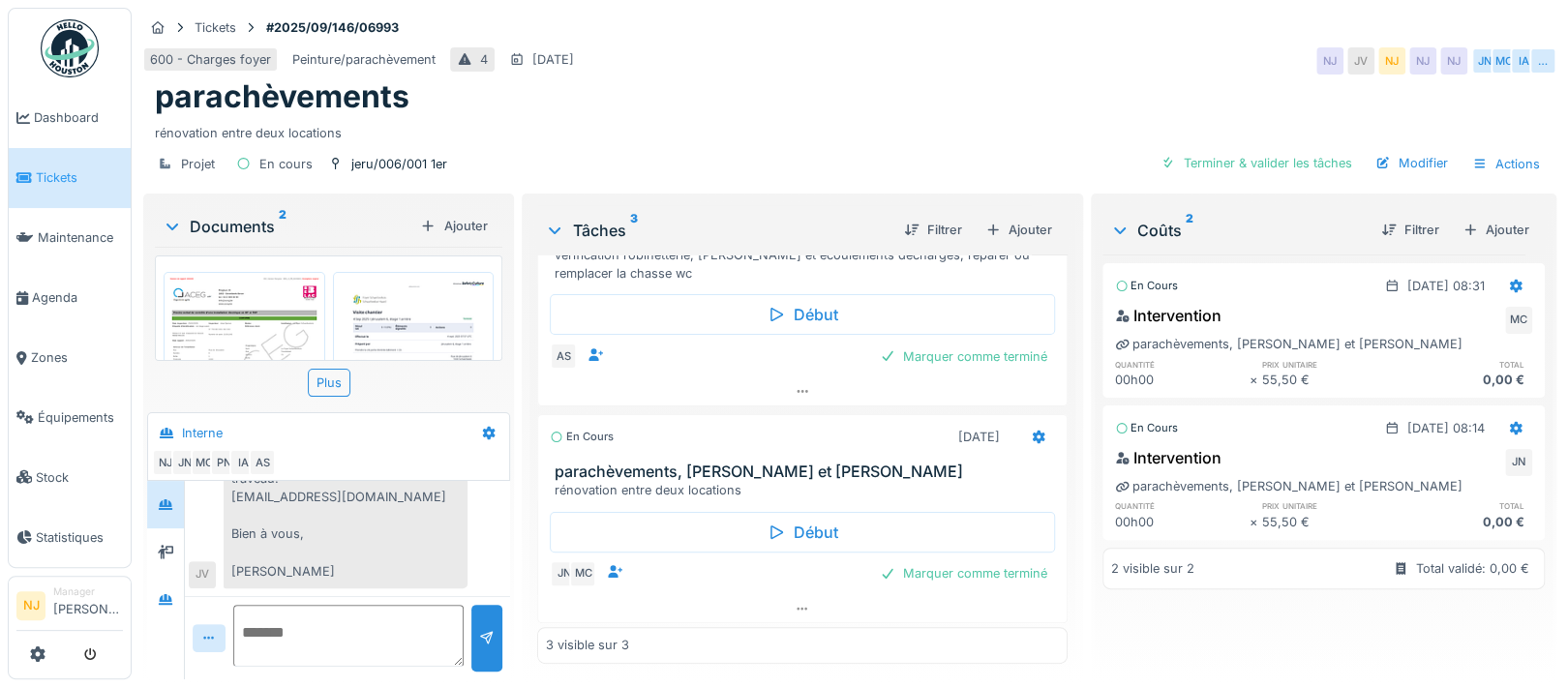
scroll to position [19, 0]
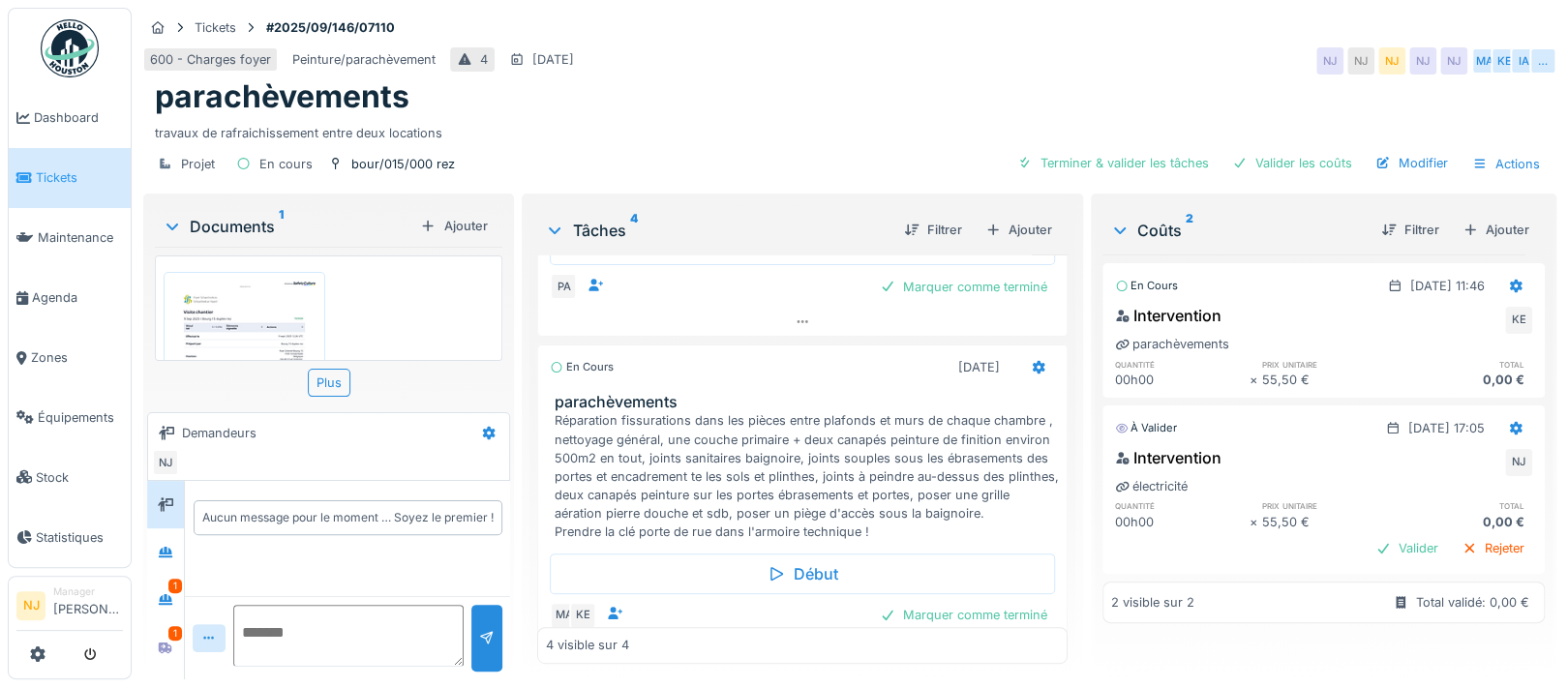
scroll to position [704, 0]
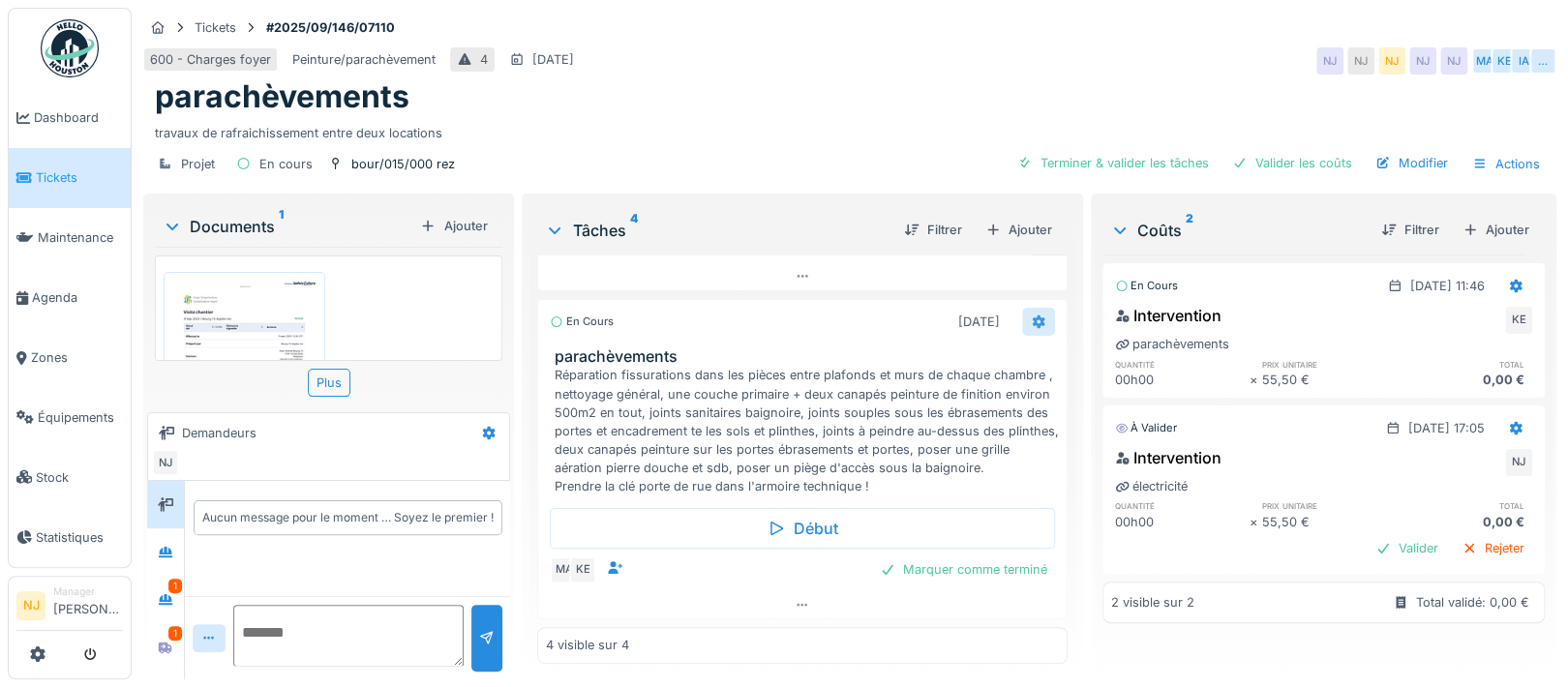
click at [1032, 314] on icon at bounding box center [1038, 321] width 13 height 14
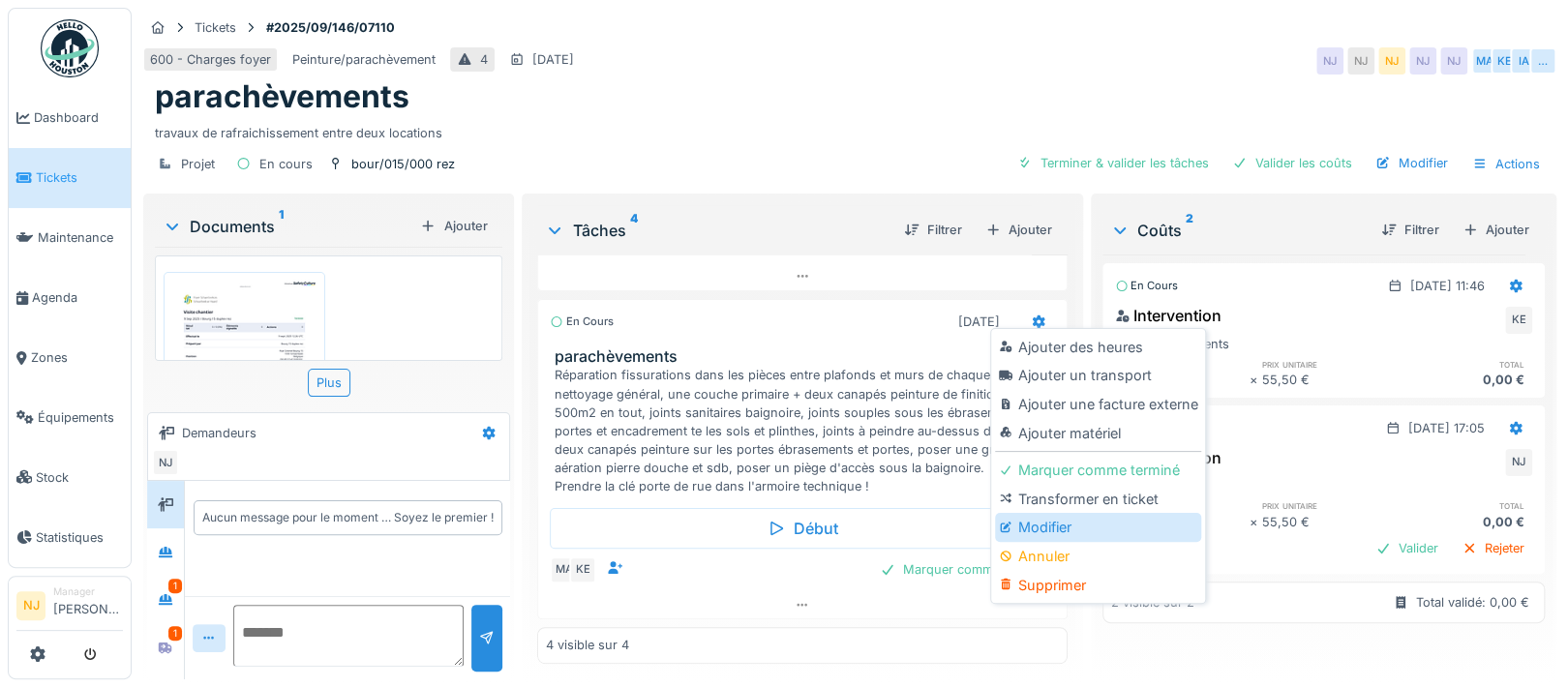
click at [1065, 522] on div "Modifier" at bounding box center [1097, 527] width 207 height 29
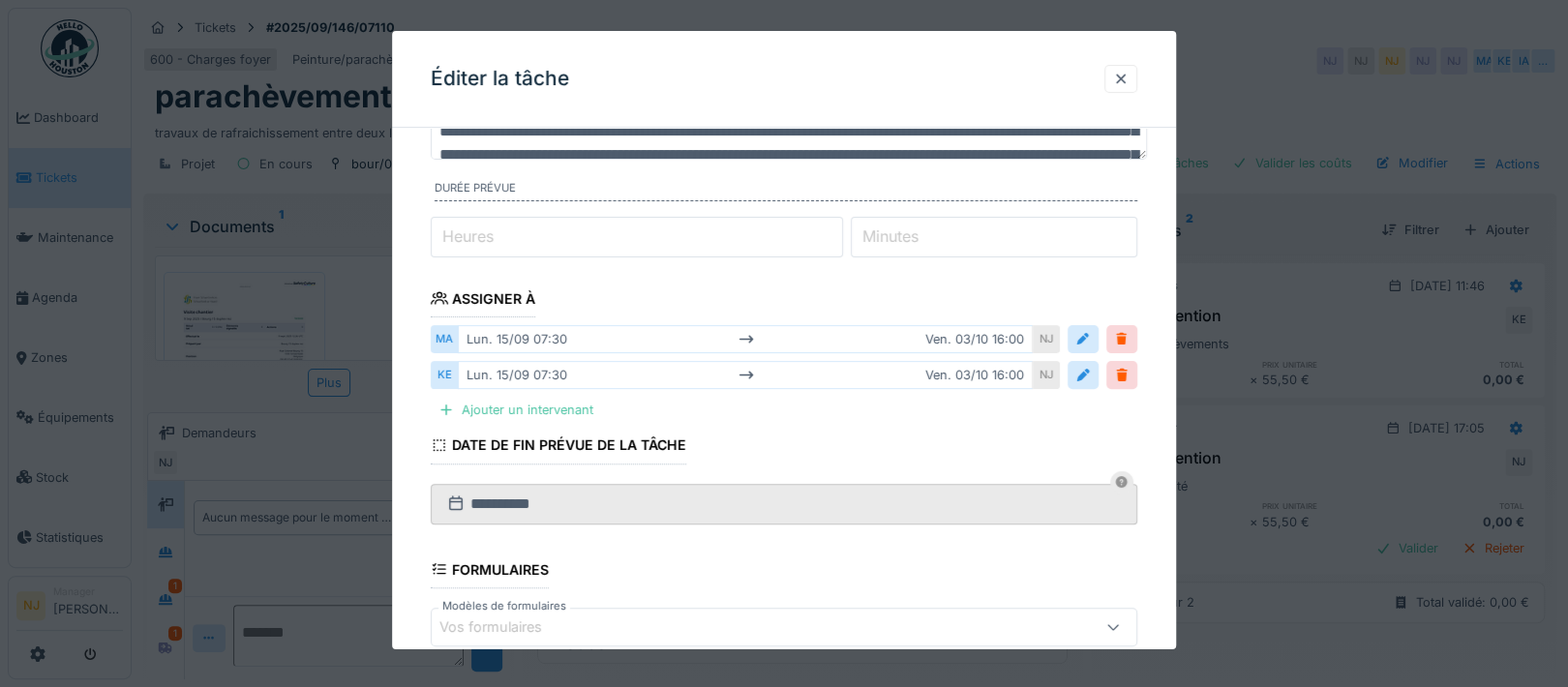
scroll to position [388, 0]
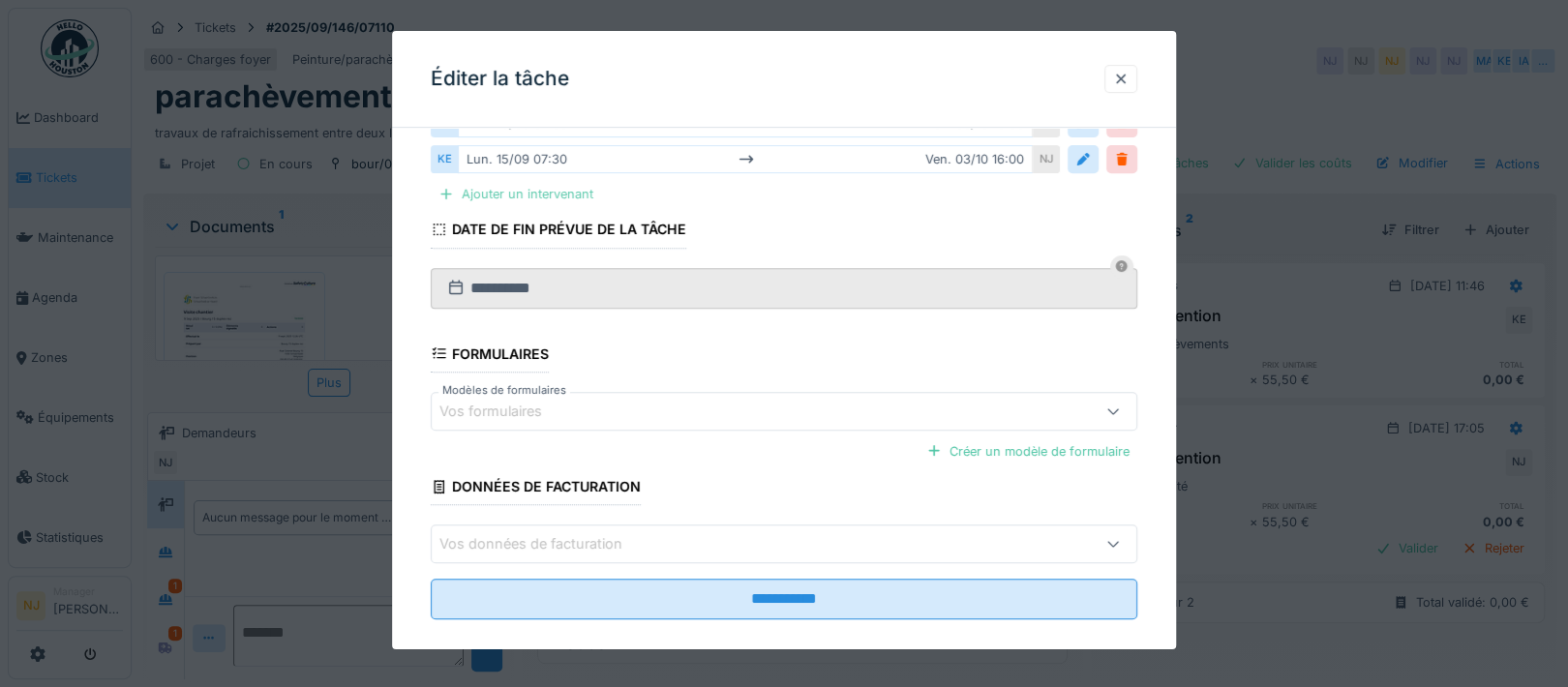
click at [445, 190] on div at bounding box center [446, 194] width 16 height 19
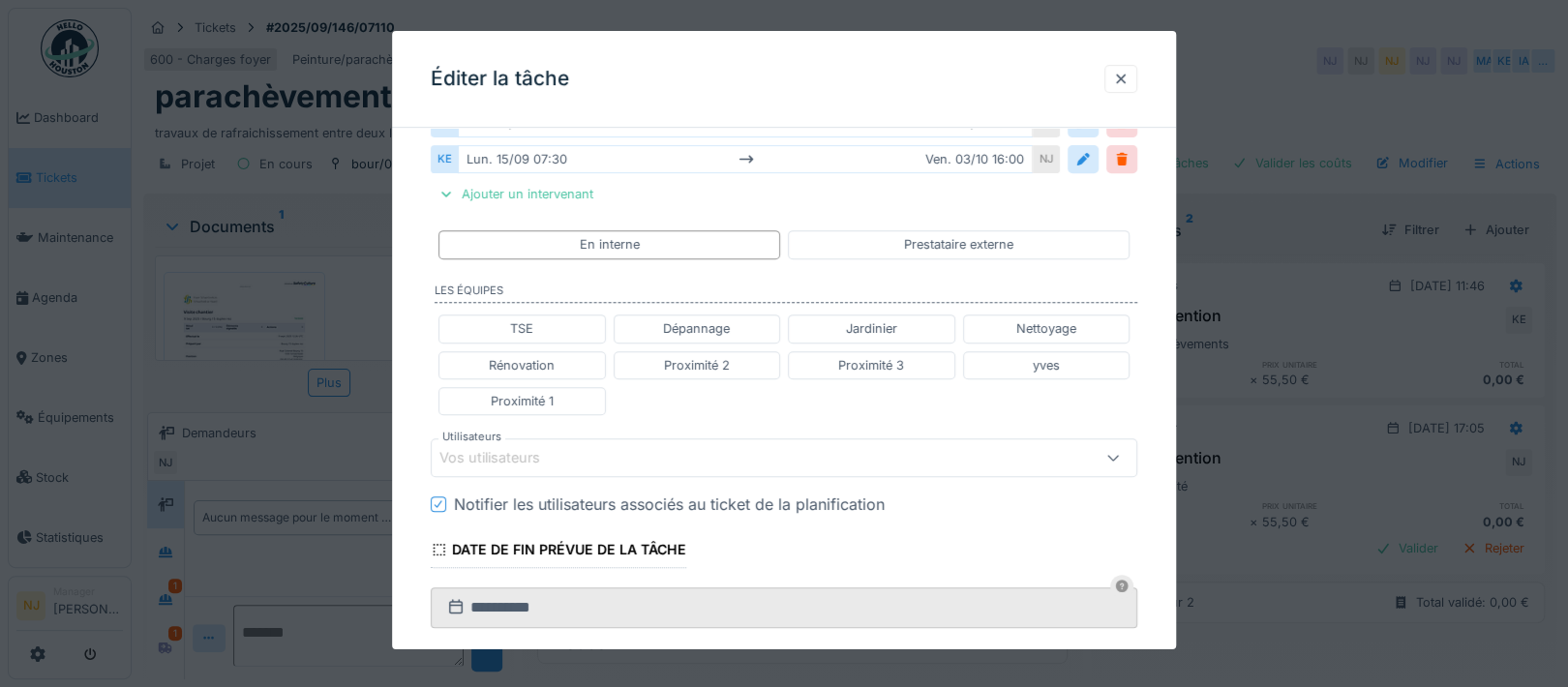
click at [498, 447] on div "Vos utilisateurs" at bounding box center [503, 458] width 128 height 22
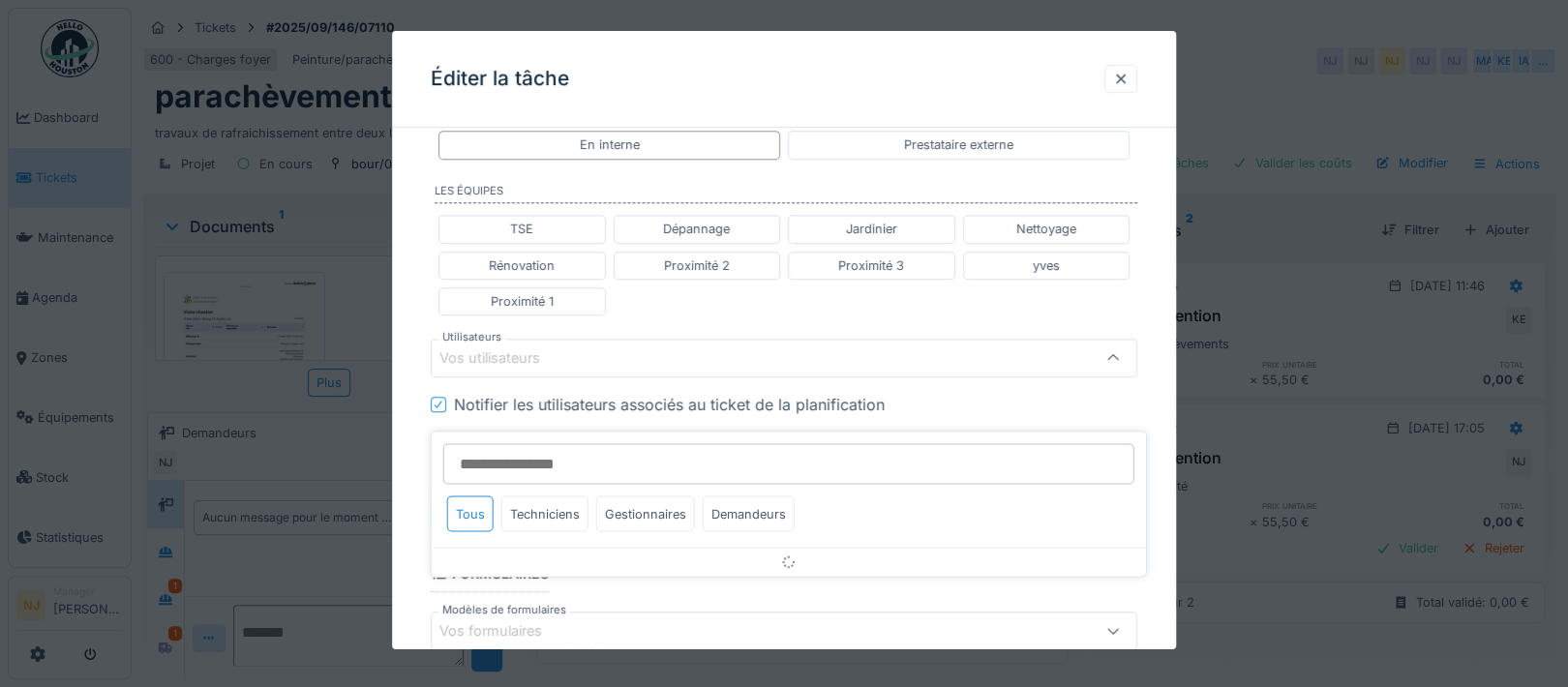
scroll to position [501, 0]
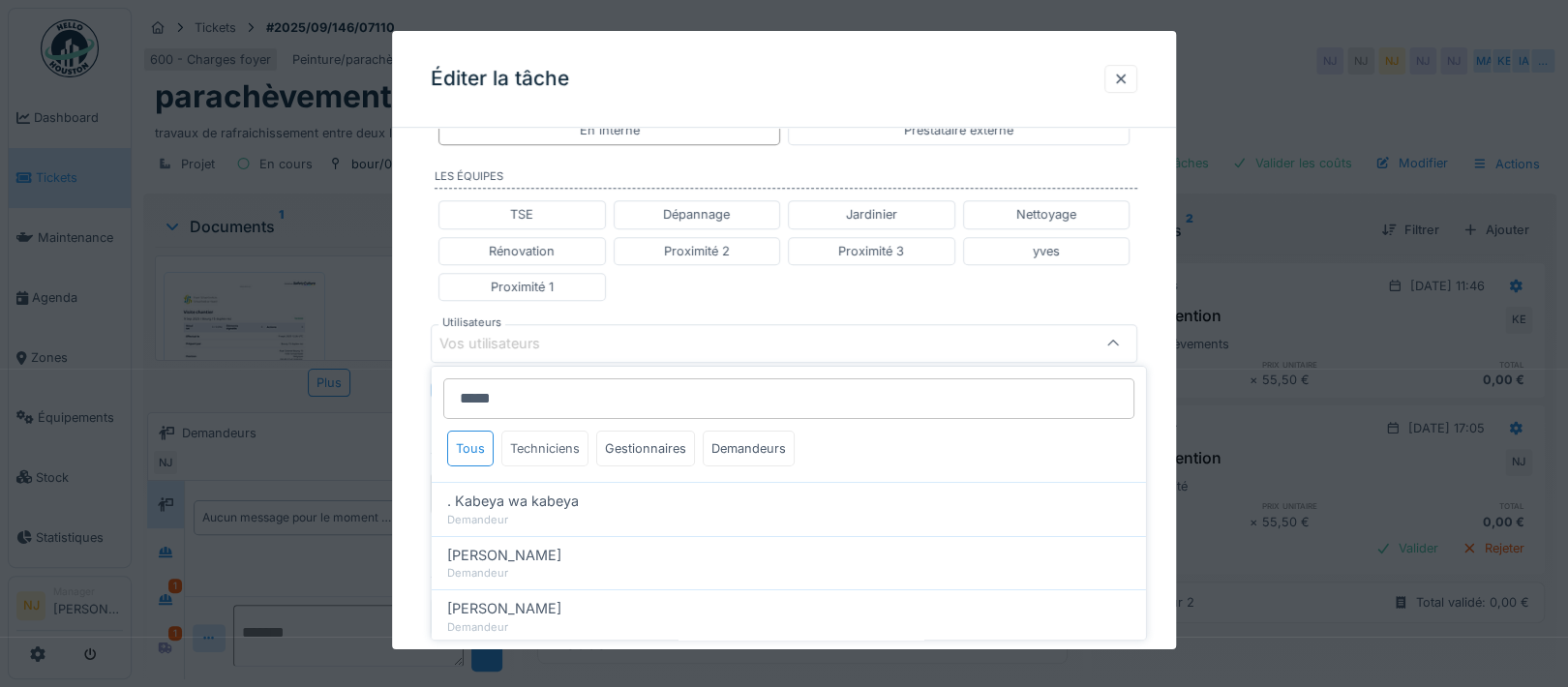
type input "*****"
click at [524, 445] on div "Techniciens" at bounding box center [544, 448] width 87 height 36
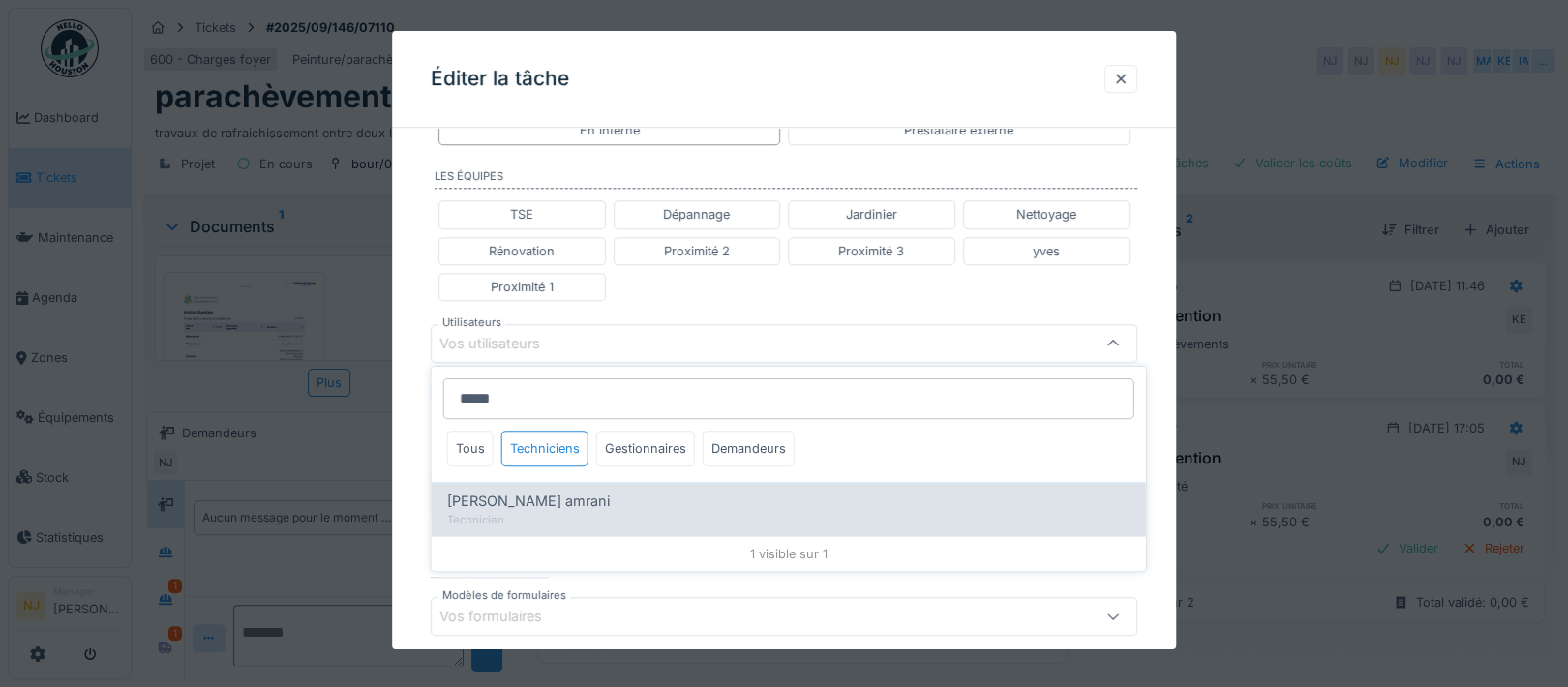
click at [530, 497] on span "Karim El amrani" at bounding box center [529, 501] width 162 height 22
type input "****"
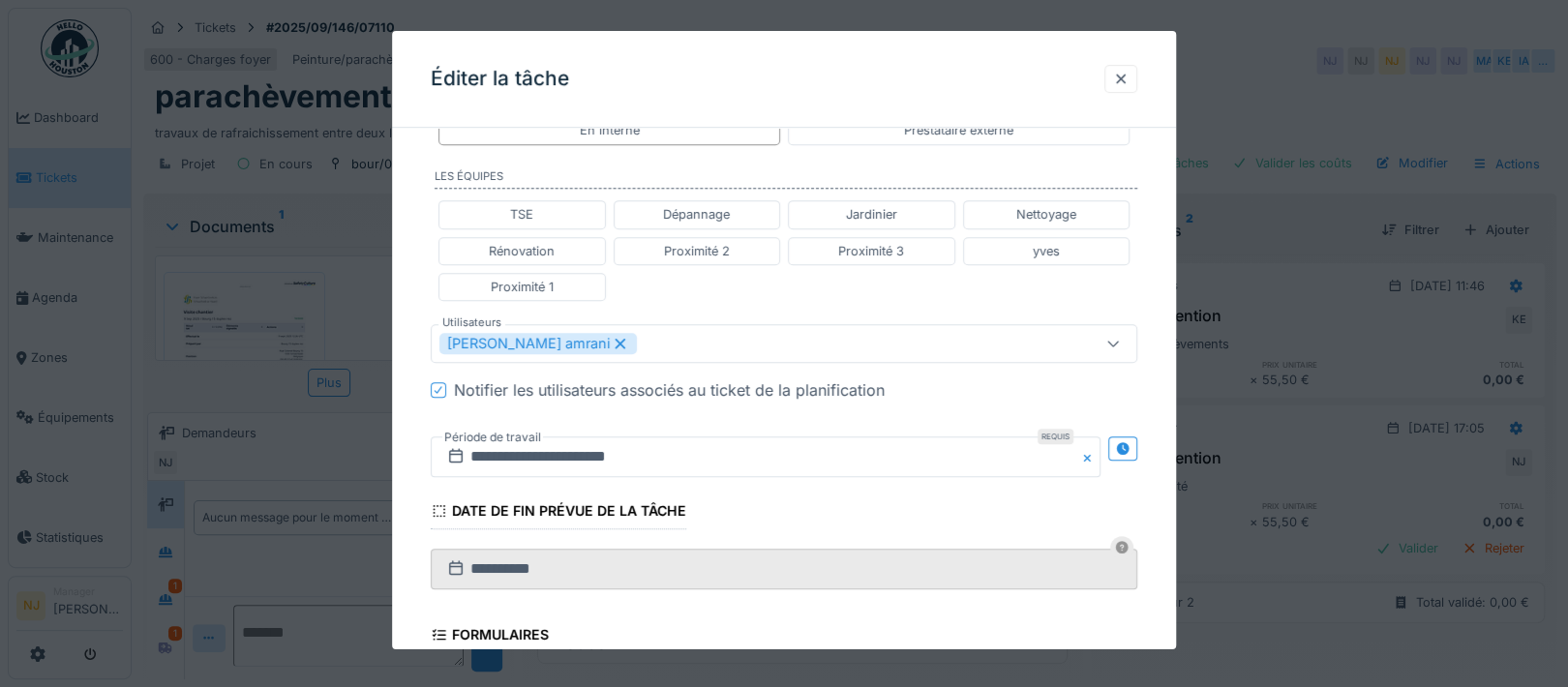
click at [416, 438] on div "**********" at bounding box center [783, 298] width 784 height 1313
click at [1127, 442] on icon at bounding box center [1123, 448] width 16 height 13
click at [526, 448] on input "**********" at bounding box center [591, 457] width 321 height 41
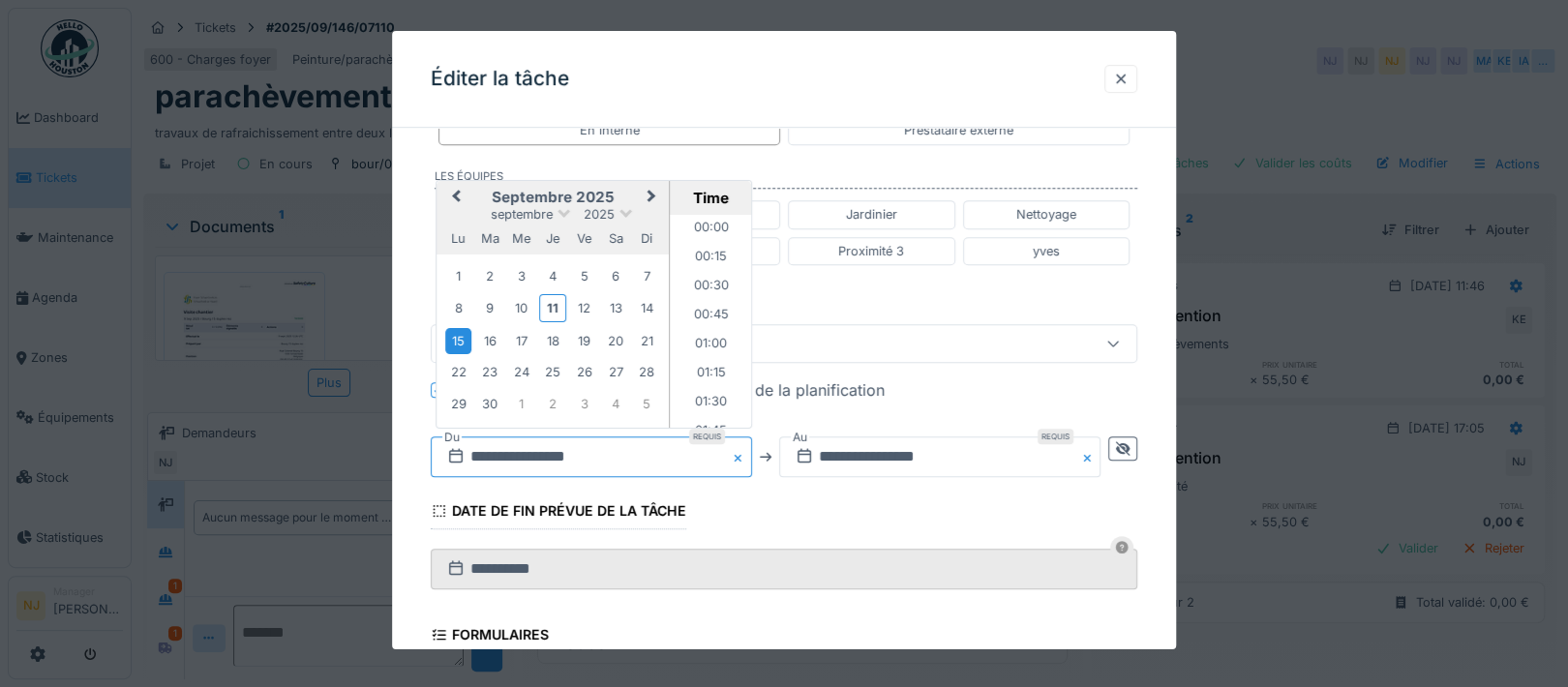
scroll to position [778, 0]
click at [551, 302] on div "11" at bounding box center [553, 308] width 26 height 28
click at [692, 347] on li "10:00" at bounding box center [711, 354] width 82 height 29
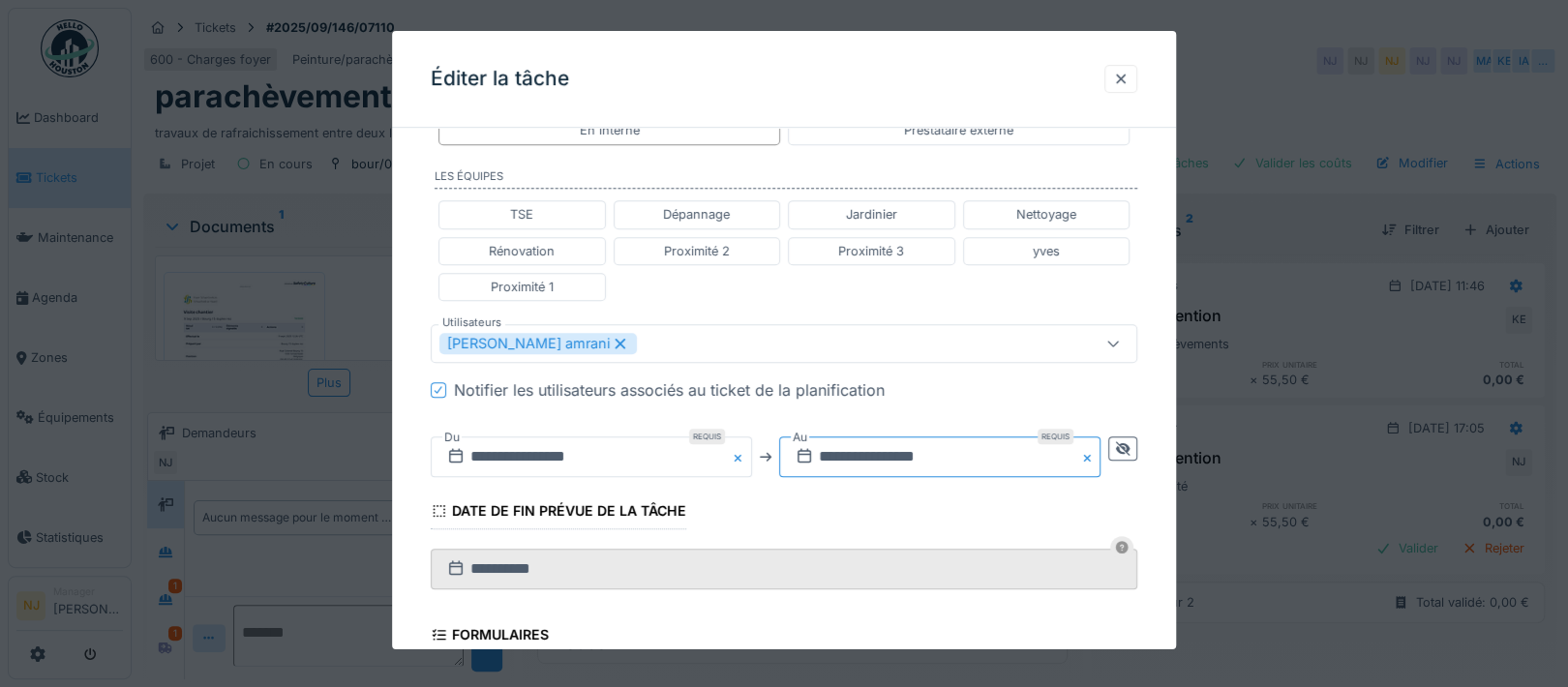
click at [978, 451] on input "**********" at bounding box center [940, 457] width 321 height 41
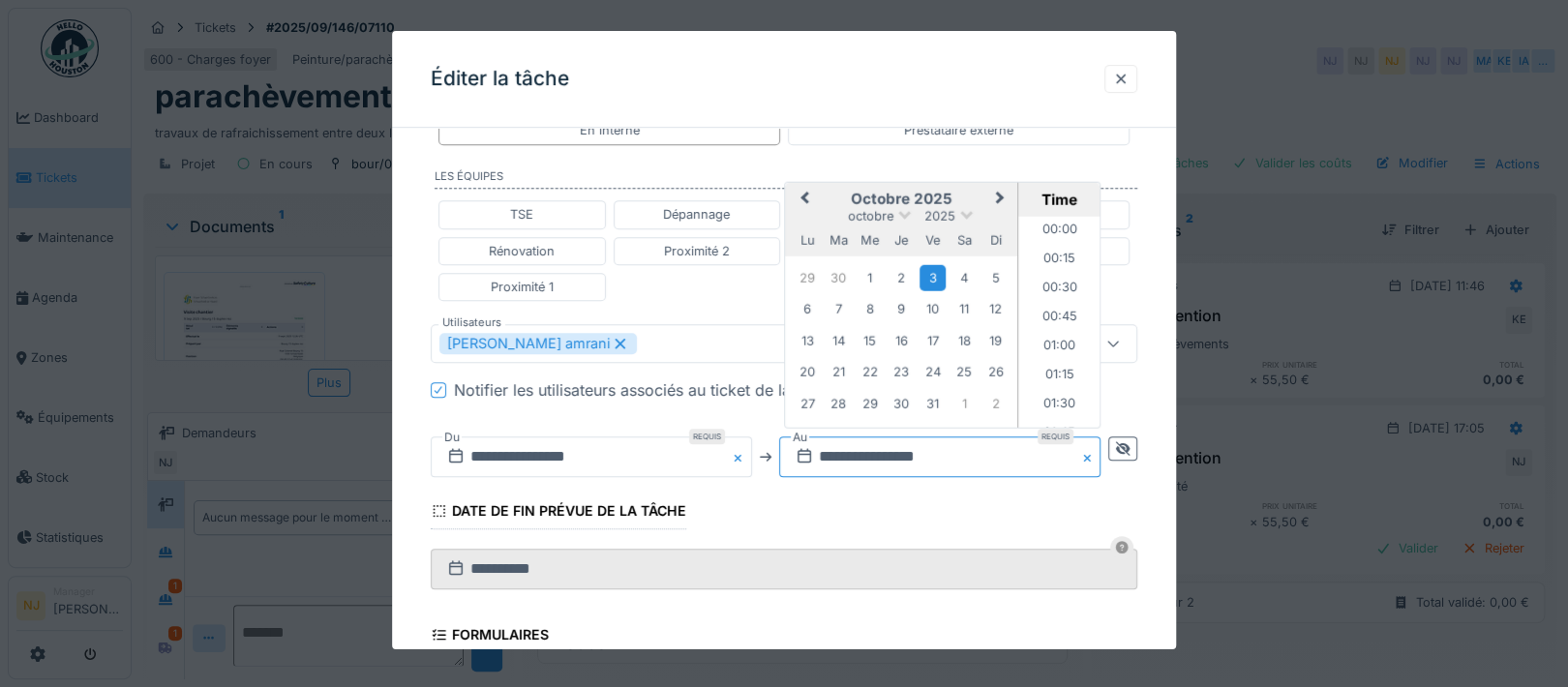
scroll to position [1767, 0]
click at [806, 191] on span "Previous Month" at bounding box center [806, 199] width 0 height 23
click at [938, 305] on div "12" at bounding box center [932, 308] width 26 height 26
click at [1050, 311] on li "16:00" at bounding box center [1060, 320] width 82 height 29
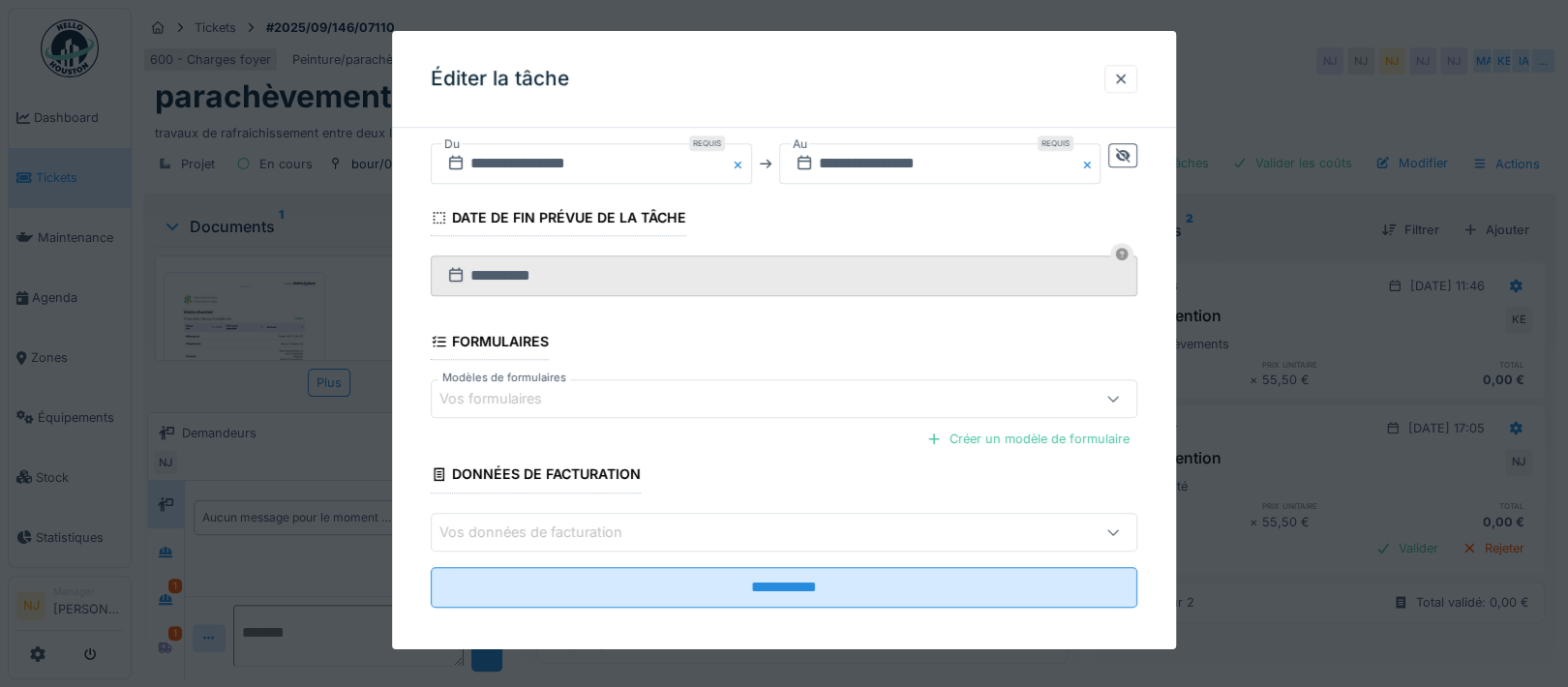
scroll to position [802, 0]
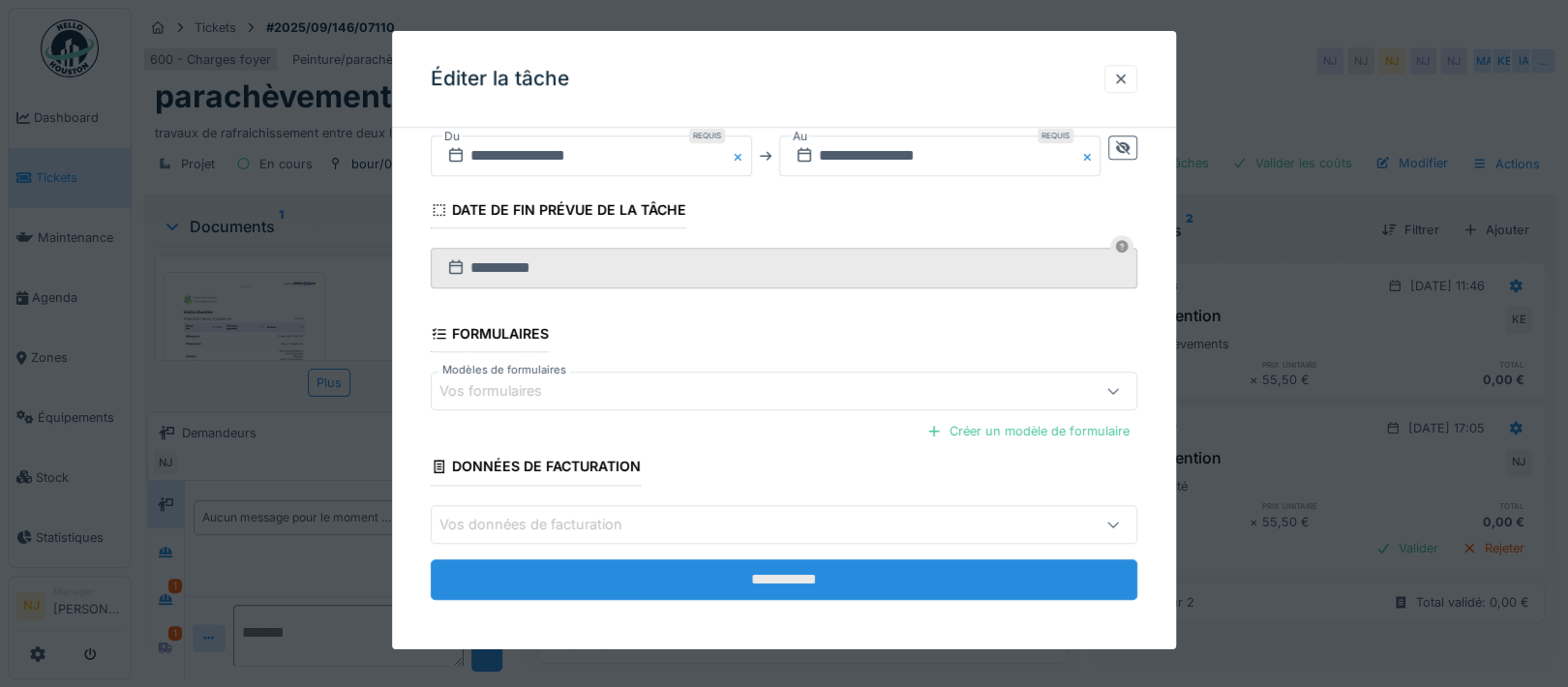
click at [778, 584] on input "**********" at bounding box center [784, 579] width 707 height 41
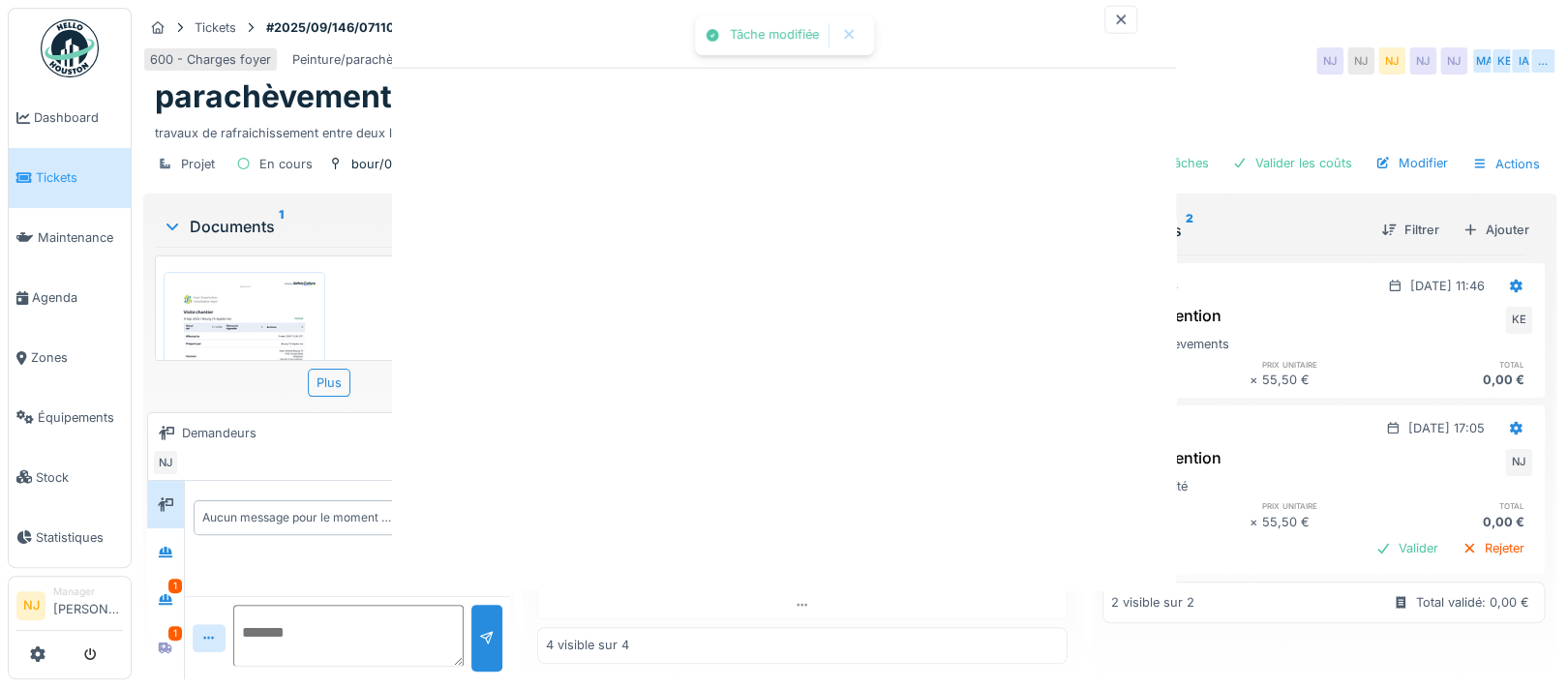
scroll to position [0, 0]
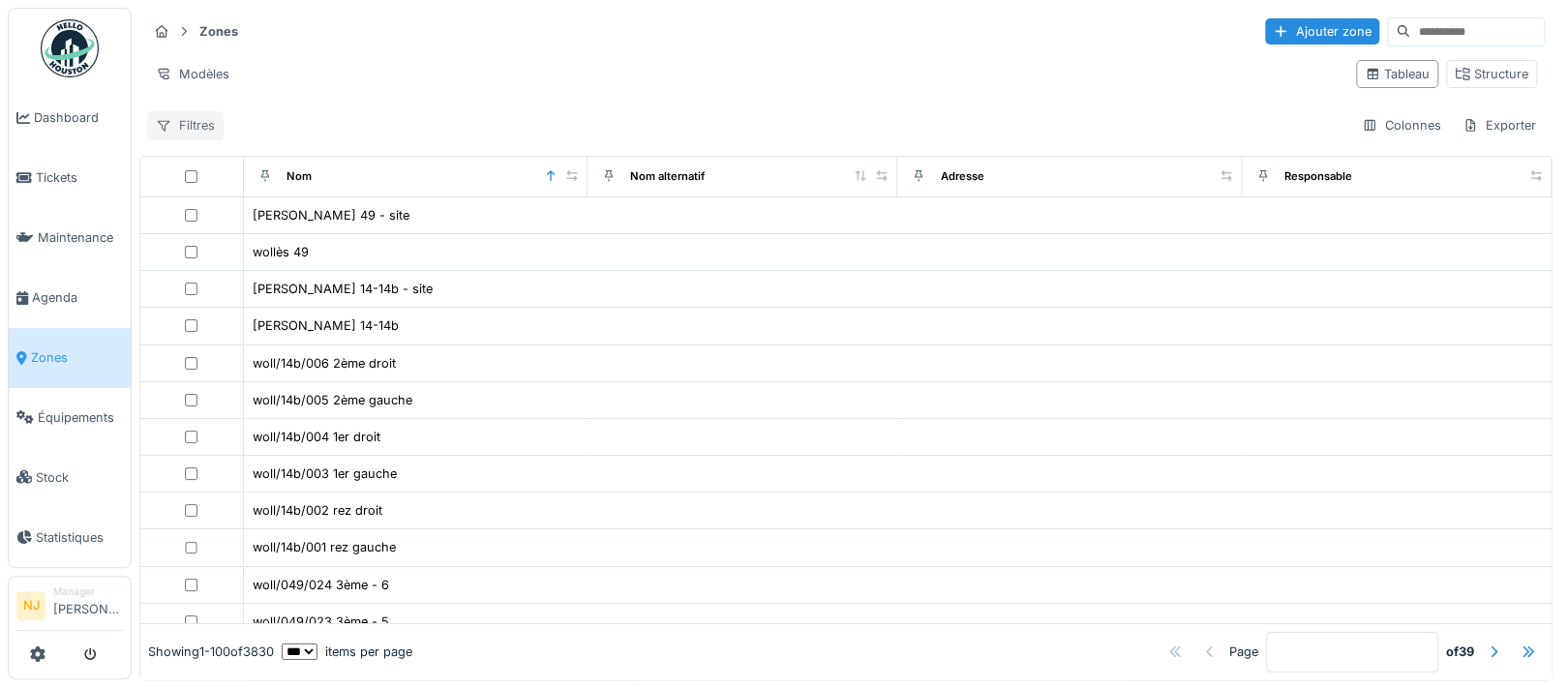
click at [190, 127] on div "Filtres" at bounding box center [185, 125] width 76 height 28
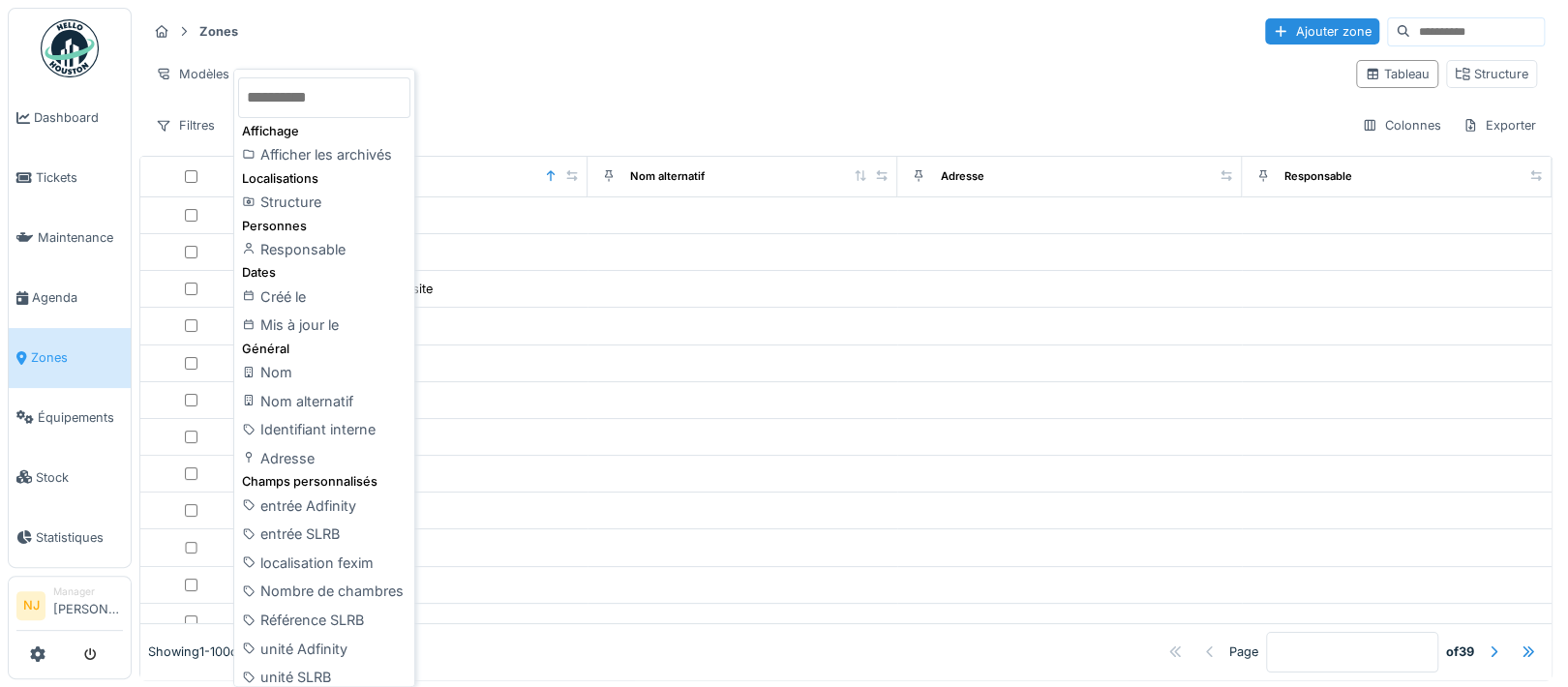
click at [264, 24] on div "Zones Ajouter zone" at bounding box center [846, 31] width 1398 height 32
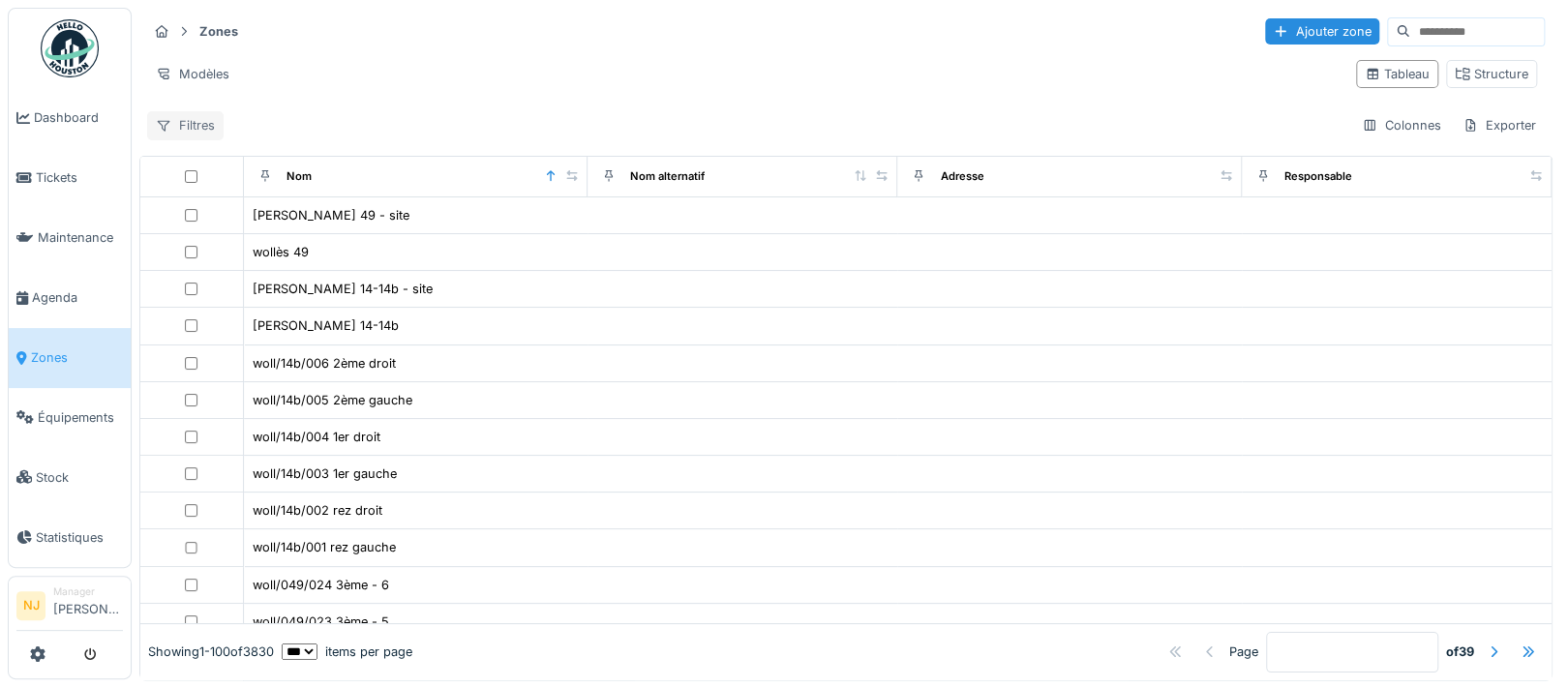
click at [174, 123] on div "Filtres" at bounding box center [185, 125] width 76 height 28
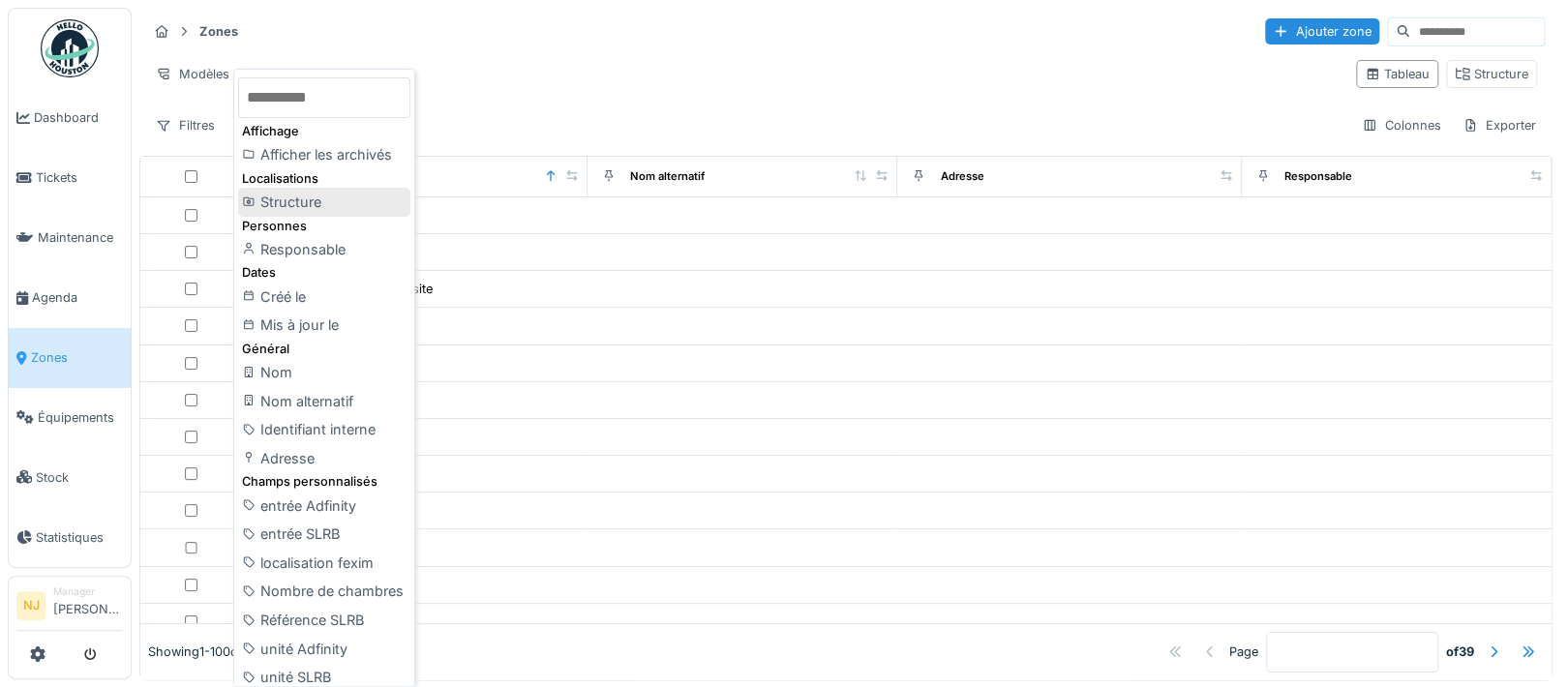
click at [299, 201] on div "Structure" at bounding box center [324, 203] width 172 height 29
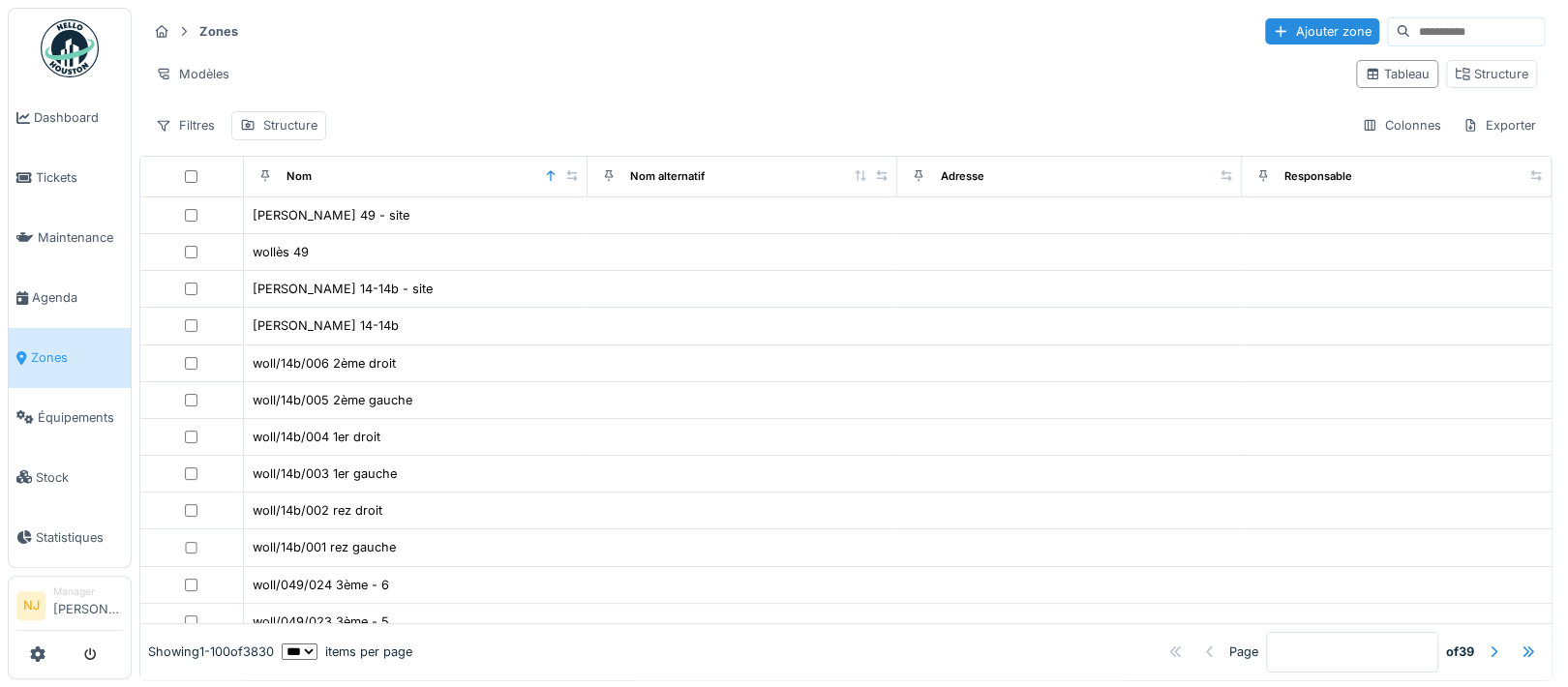
click at [1410, 30] on input at bounding box center [1477, 32] width 133 height 27
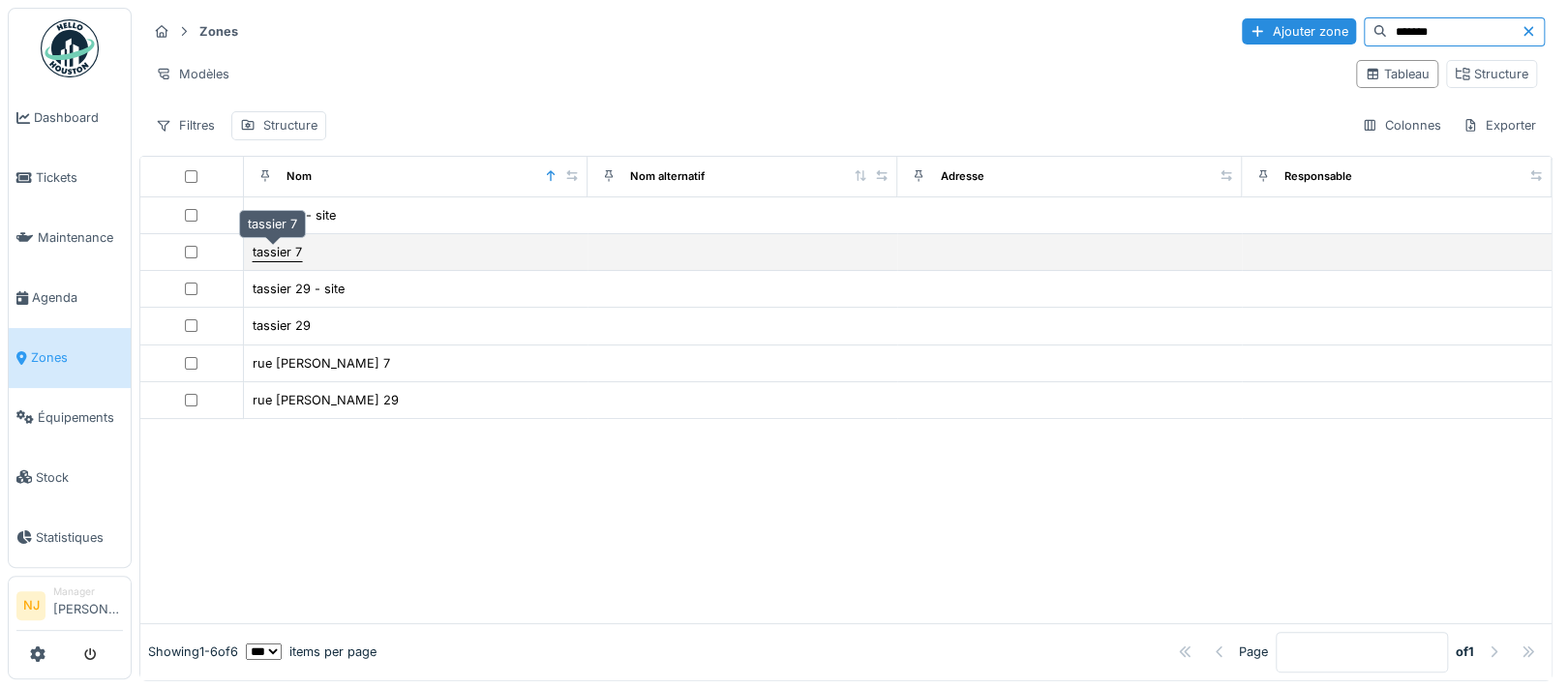
type input "*******"
click at [263, 251] on div "tassier 7" at bounding box center [277, 252] width 49 height 19
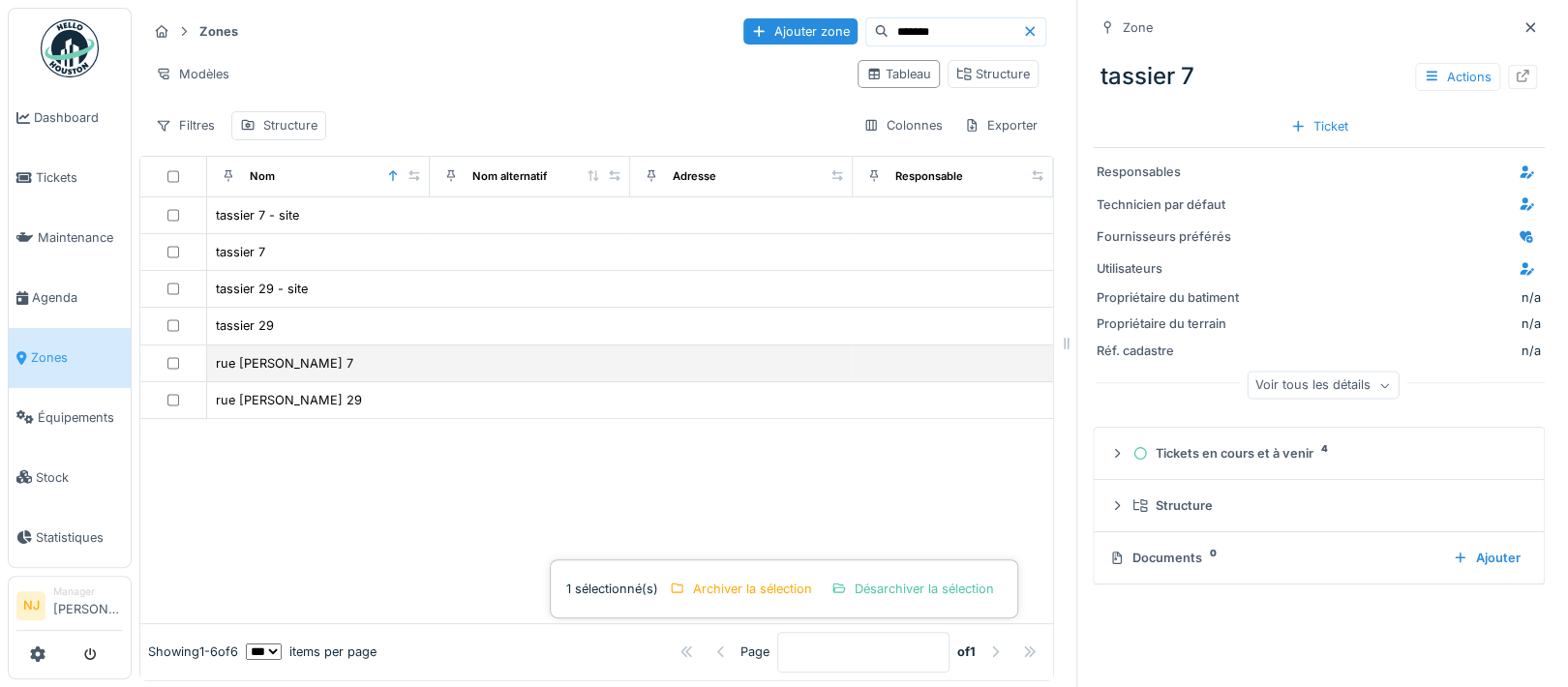
drag, startPoint x: 177, startPoint y: 363, endPoint x: 191, endPoint y: 362, distance: 14.0
click at [177, 363] on div at bounding box center [172, 363] width 50 height 13
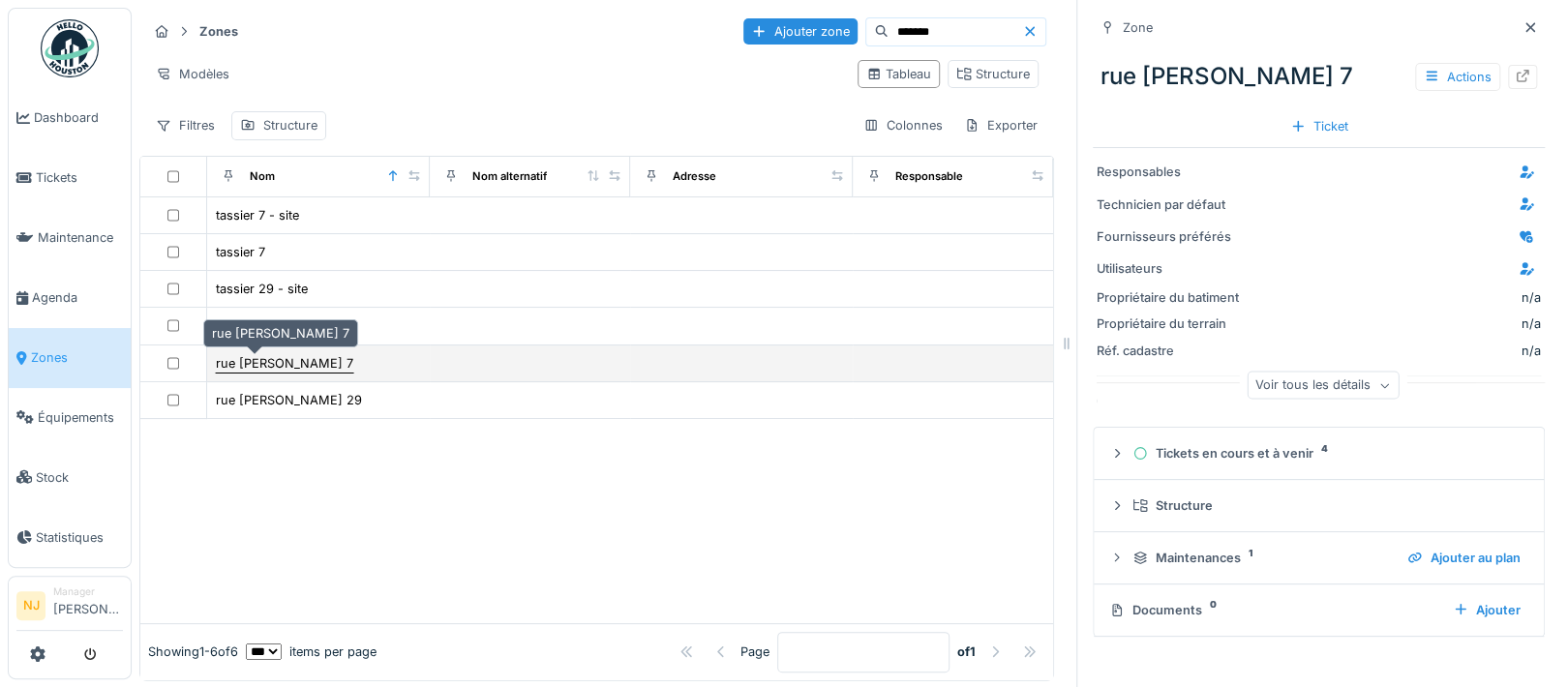
click at [270, 362] on div "rue s. tassier 7" at bounding box center [284, 363] width 137 height 19
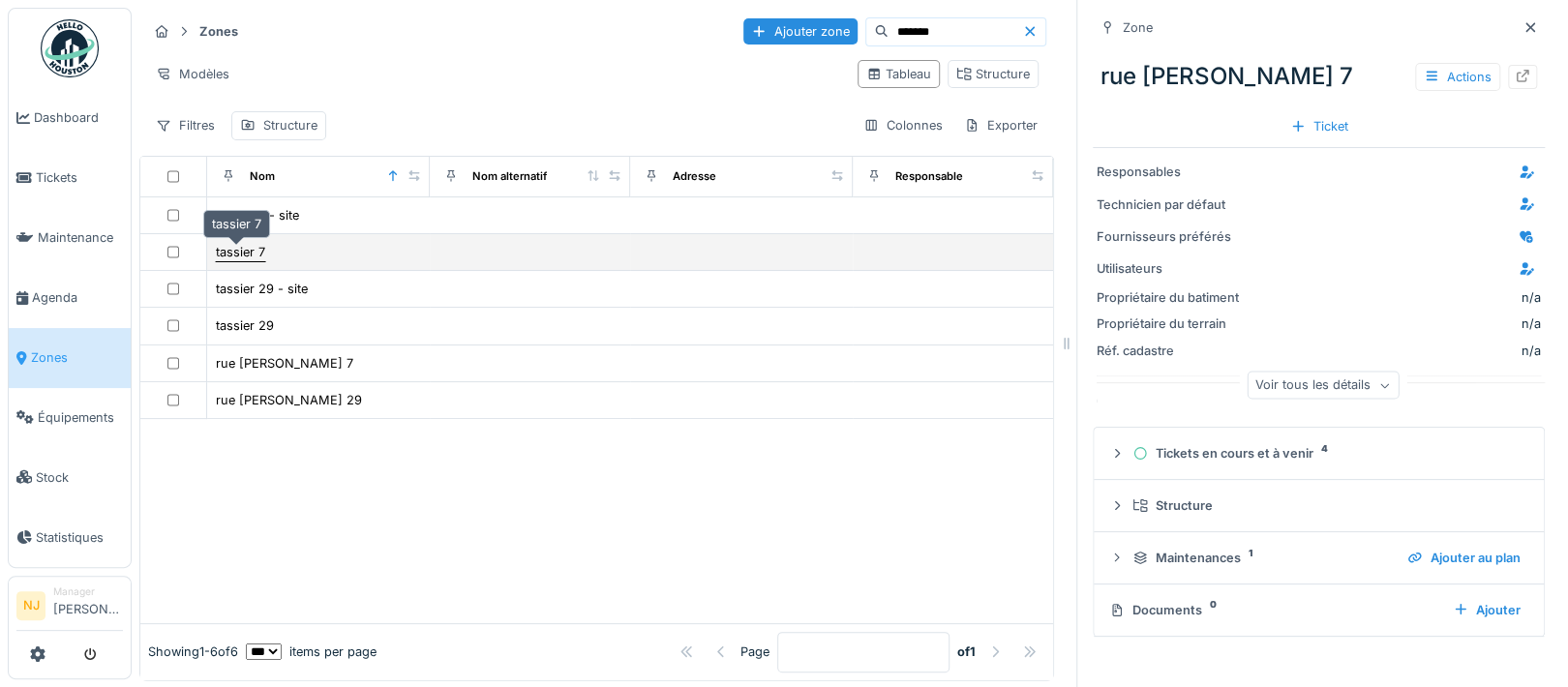
click at [233, 254] on div "tassier 7" at bounding box center [240, 252] width 49 height 19
click at [247, 252] on div "tassier 7" at bounding box center [240, 252] width 49 height 19
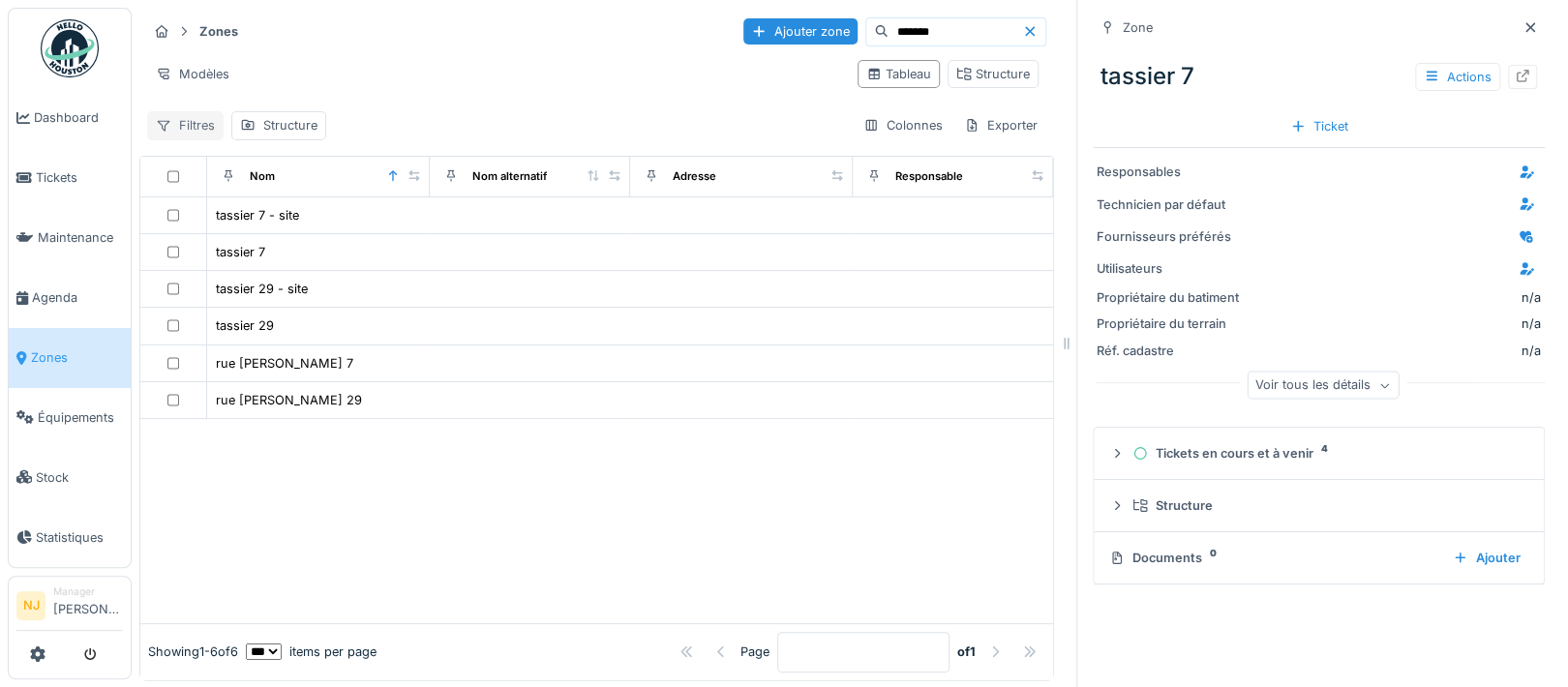
click at [191, 130] on div "Filtres" at bounding box center [185, 125] width 76 height 28
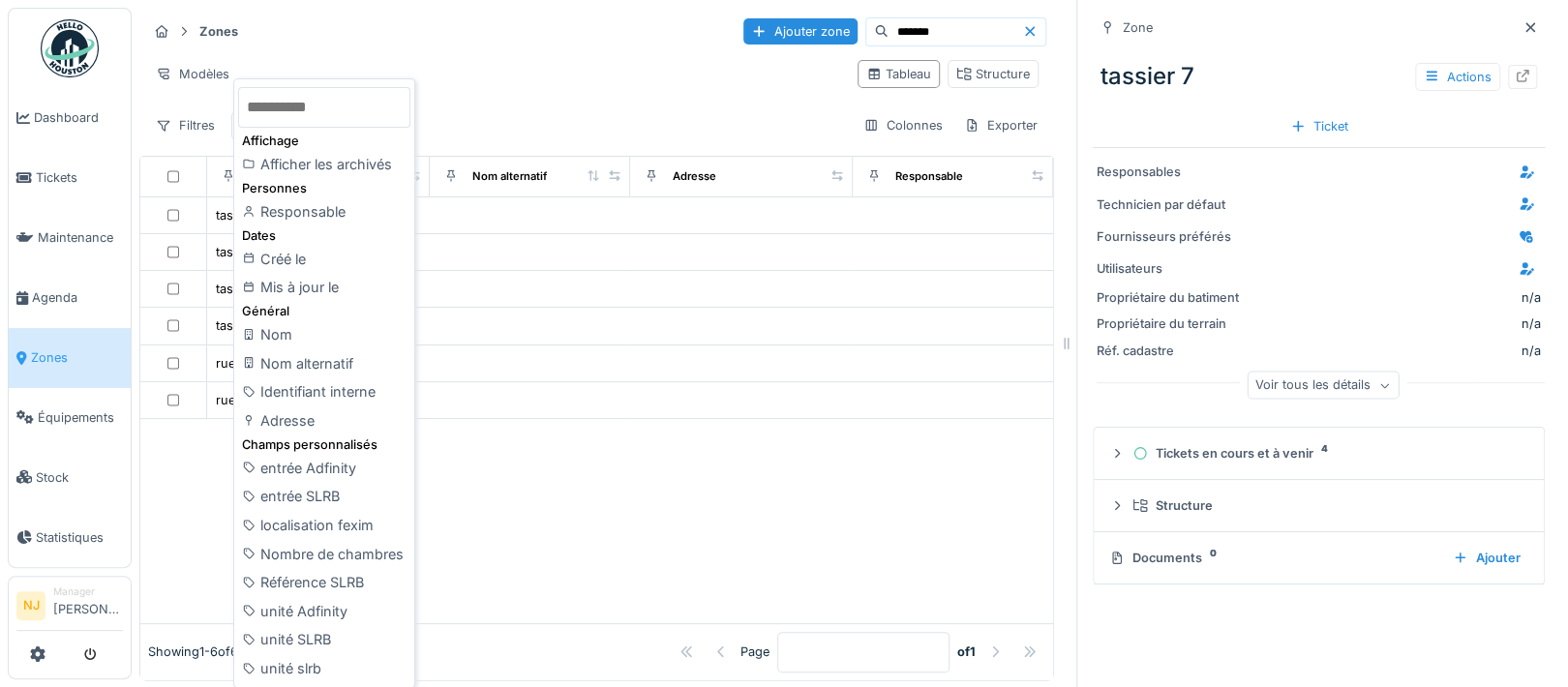
click at [350, 47] on div "Zones Ajouter zone ******* Modèles Tableau Structure Filtres Structure Colonnes…" at bounding box center [596, 77] width 914 height 140
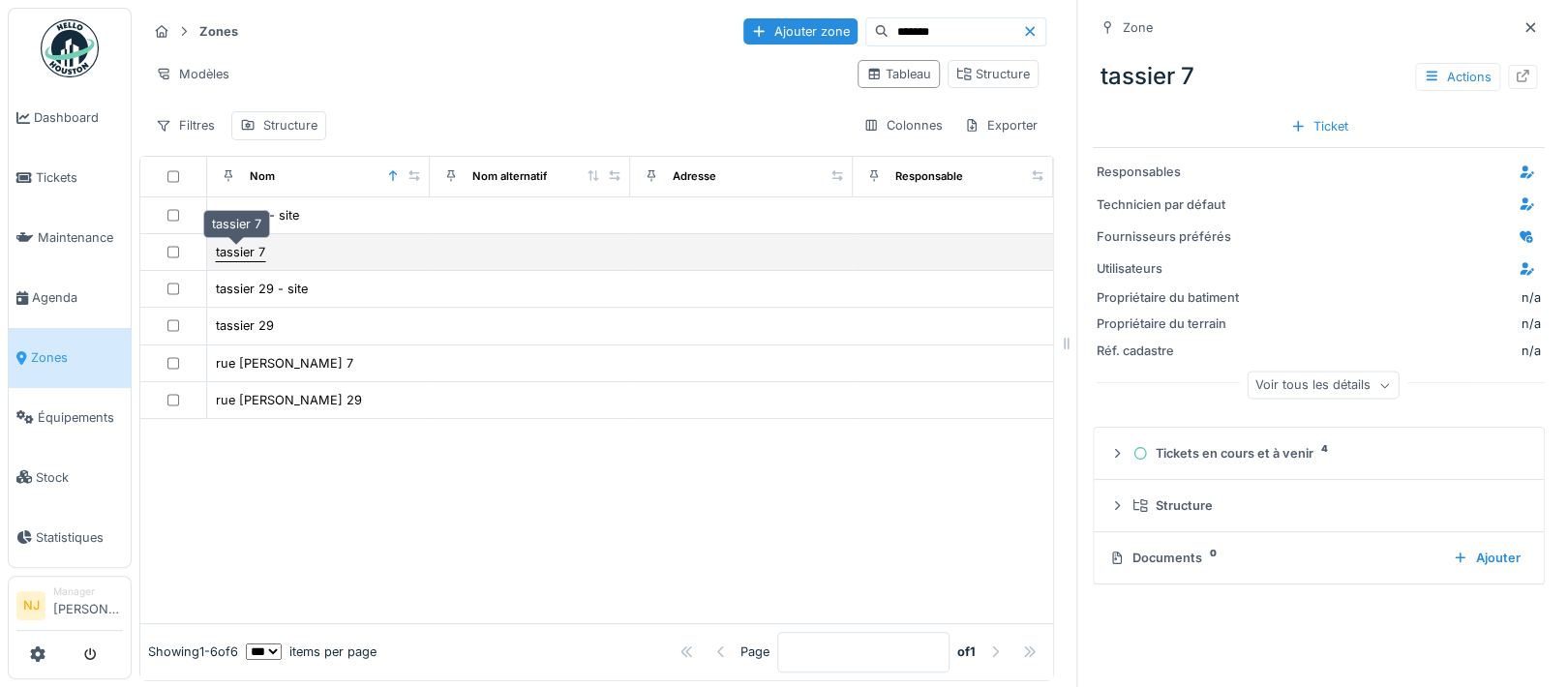
click at [236, 251] on div "tassier 7" at bounding box center [240, 252] width 49 height 19
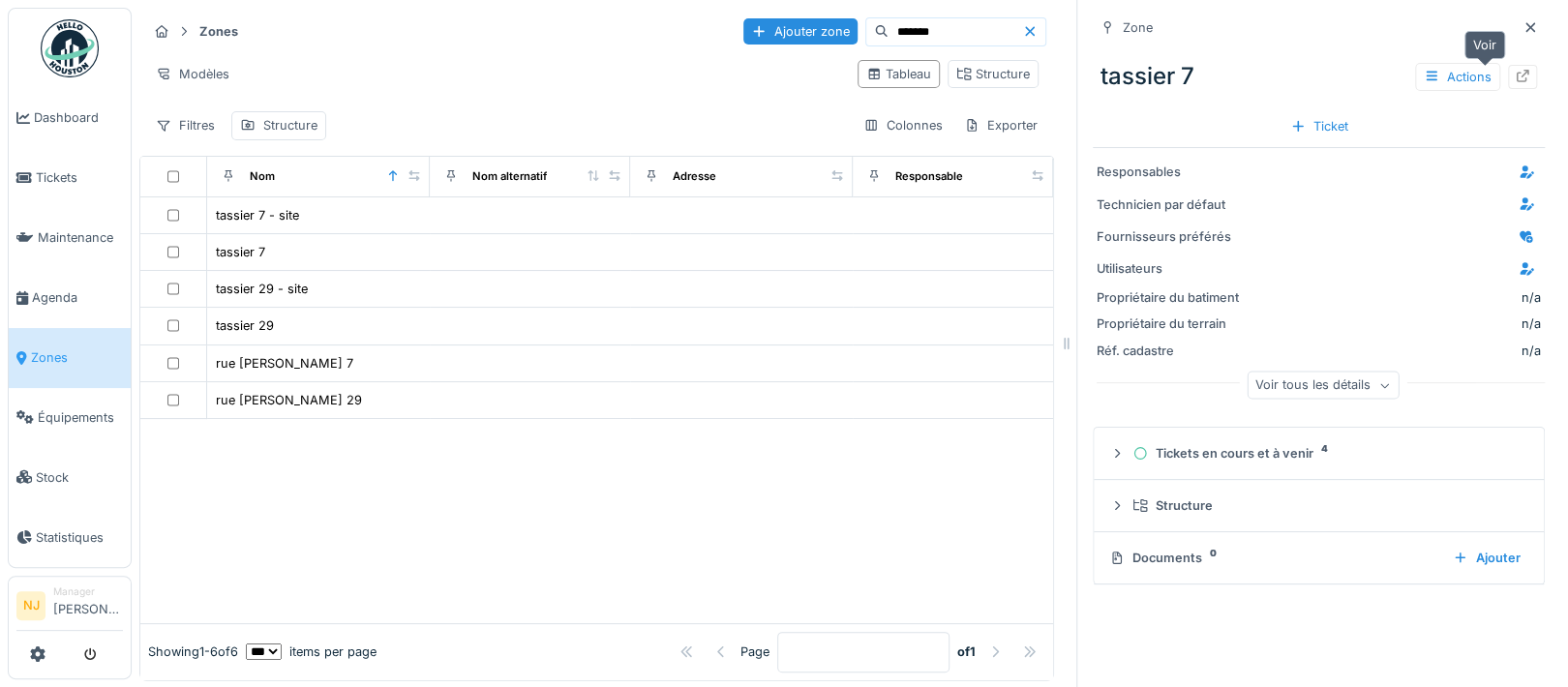
click at [1514, 74] on icon at bounding box center [1522, 75] width 16 height 13
click at [54, 348] on span "Zones" at bounding box center [77, 357] width 92 height 19
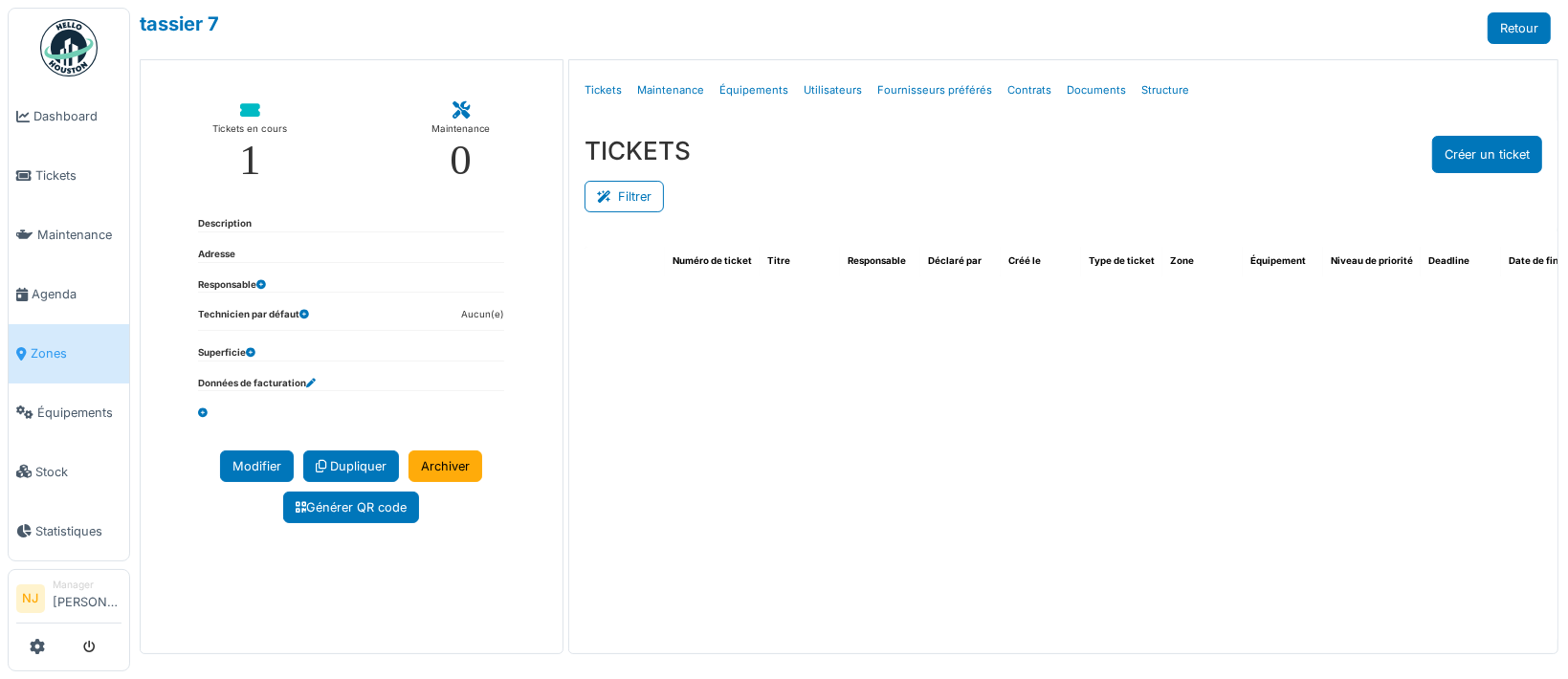
select select "***"
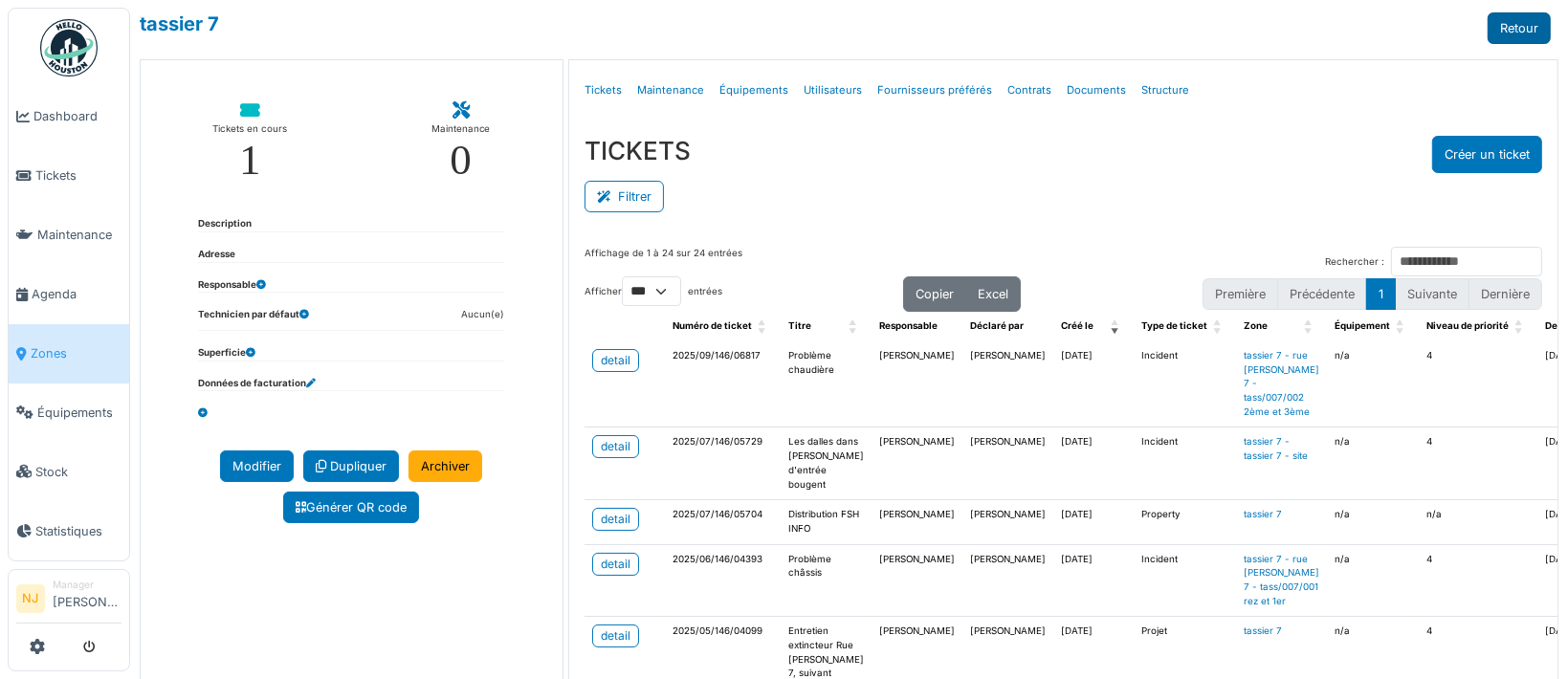
click at [1492, 21] on link "Retour" at bounding box center [1519, 28] width 63 height 32
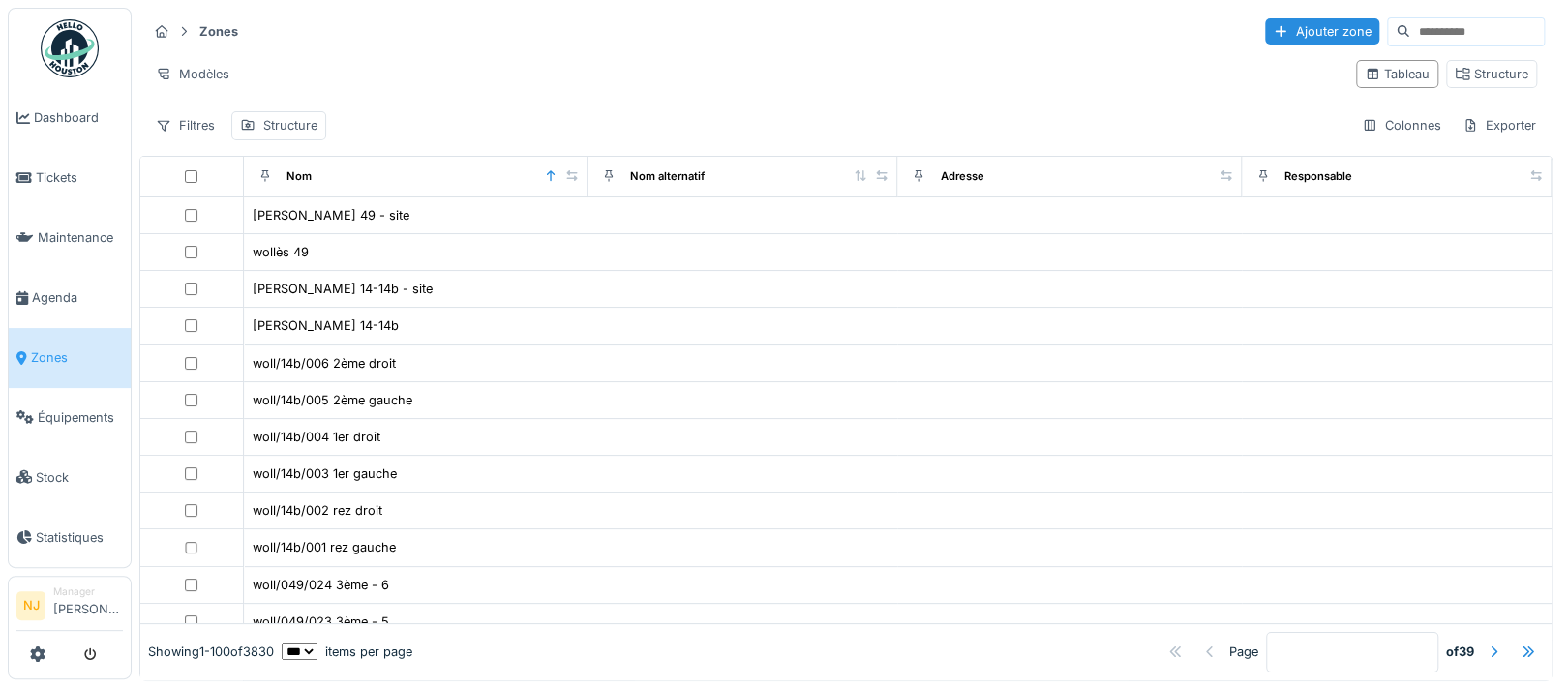
click at [1410, 33] on input at bounding box center [1477, 32] width 133 height 27
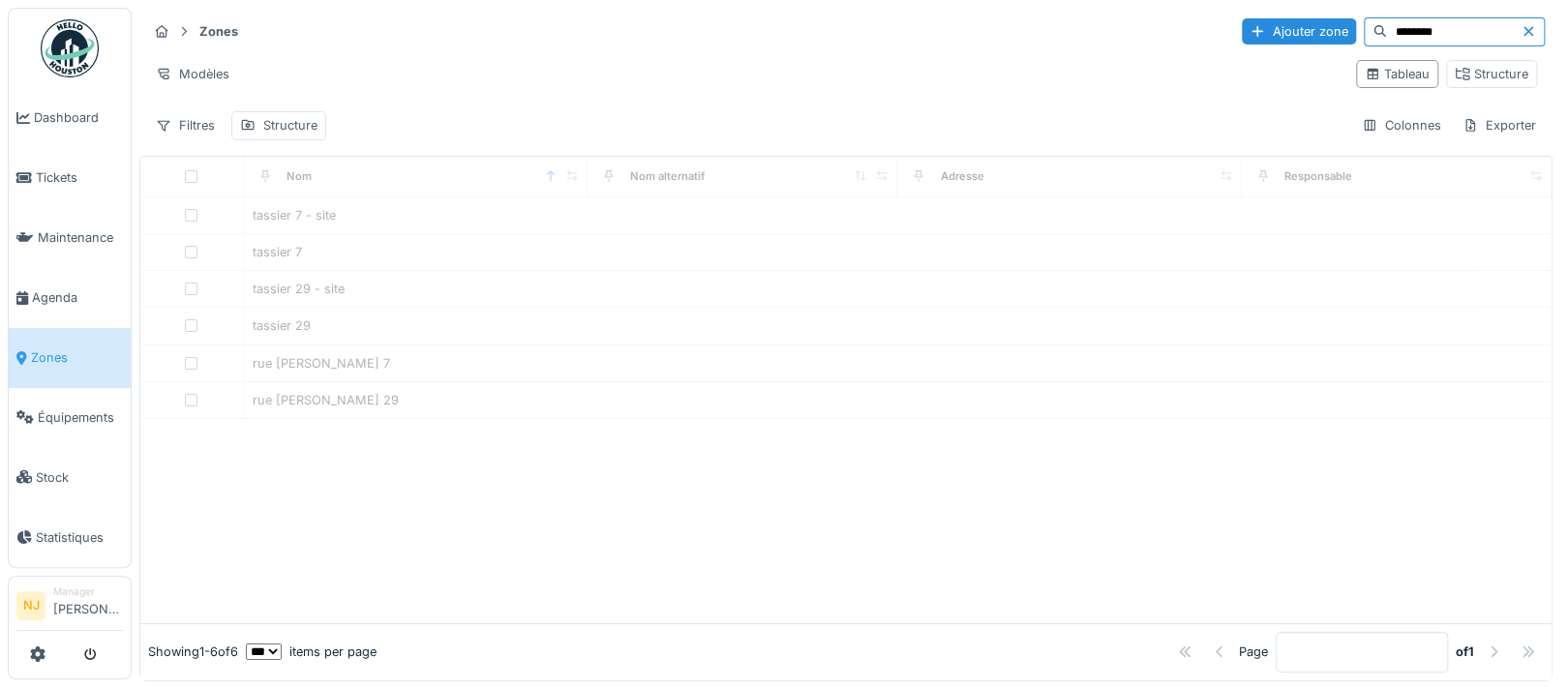
type input "********"
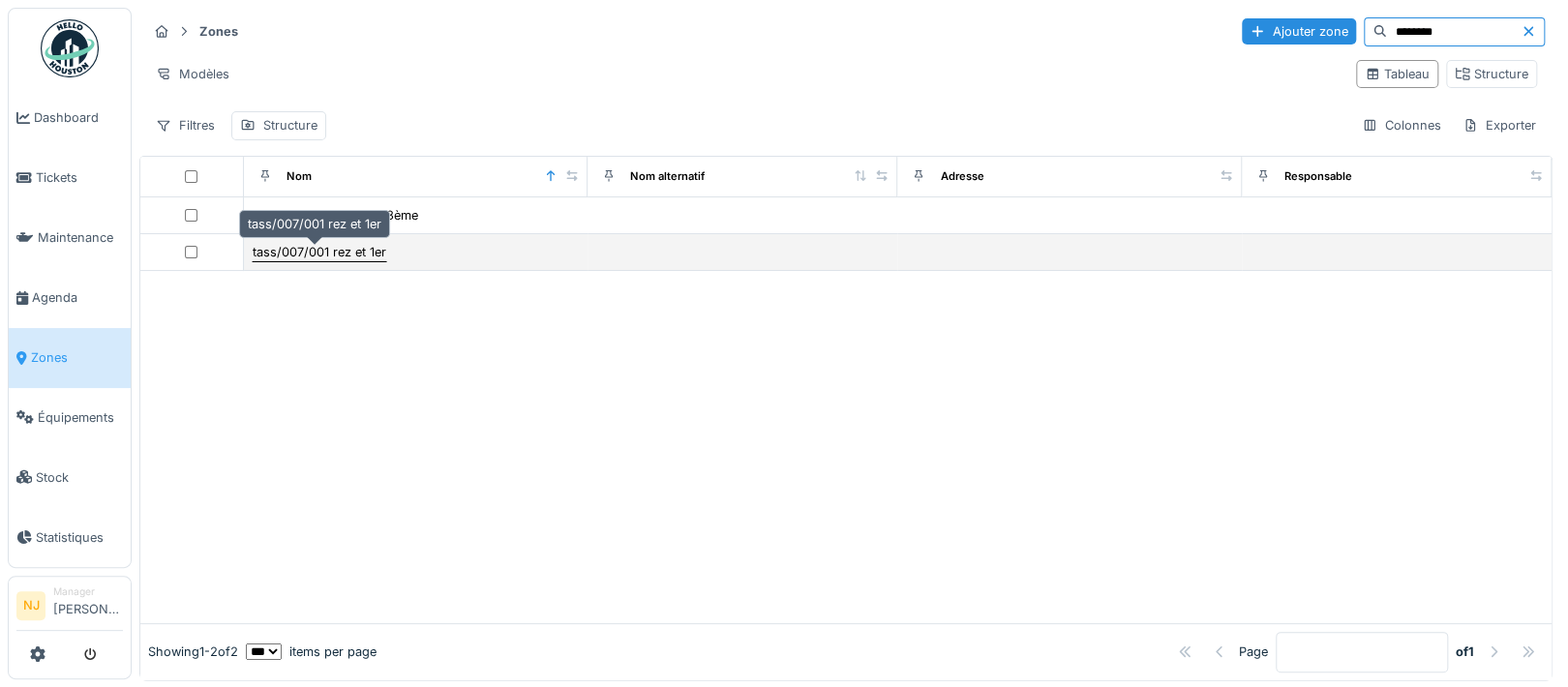
click at [300, 248] on div "tass/007/001 rez et 1er" at bounding box center [319, 252] width 133 height 19
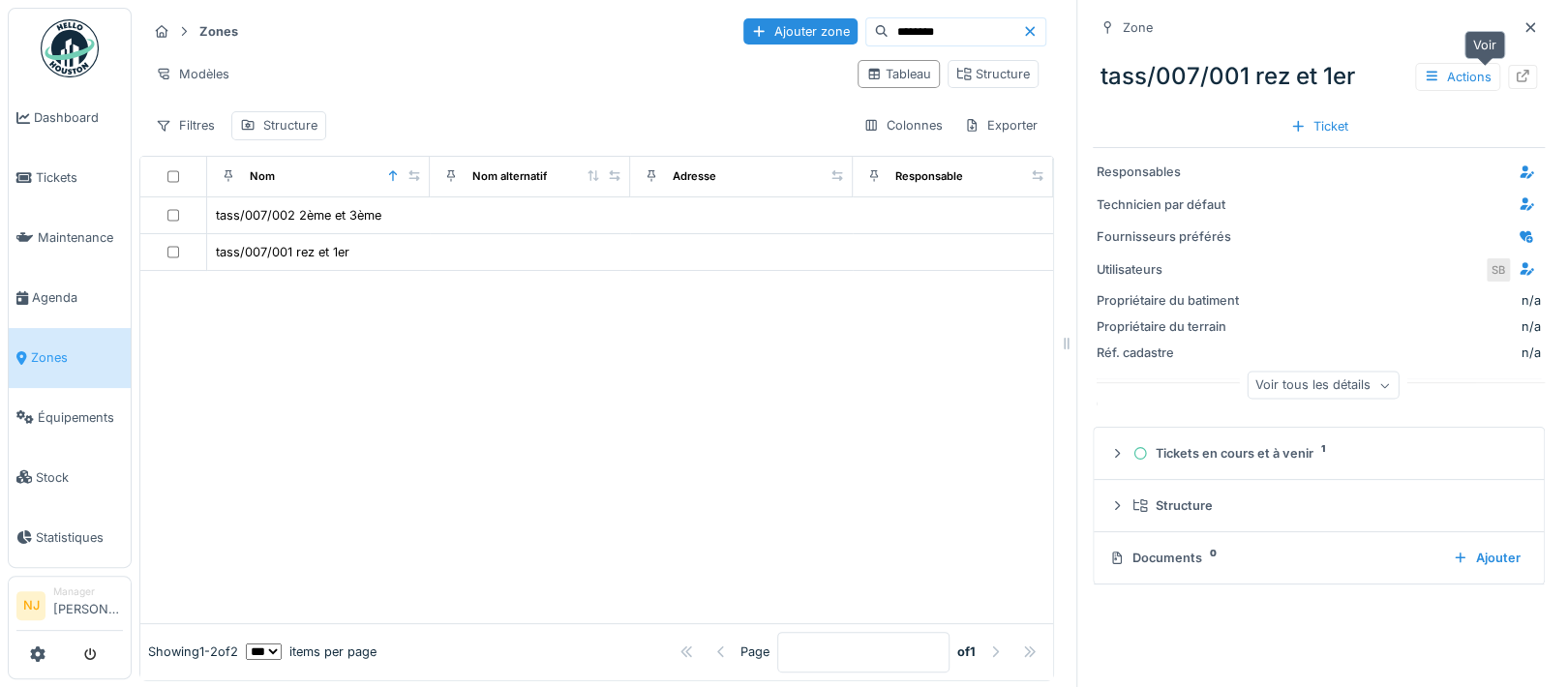
click at [1514, 71] on icon at bounding box center [1522, 75] width 16 height 13
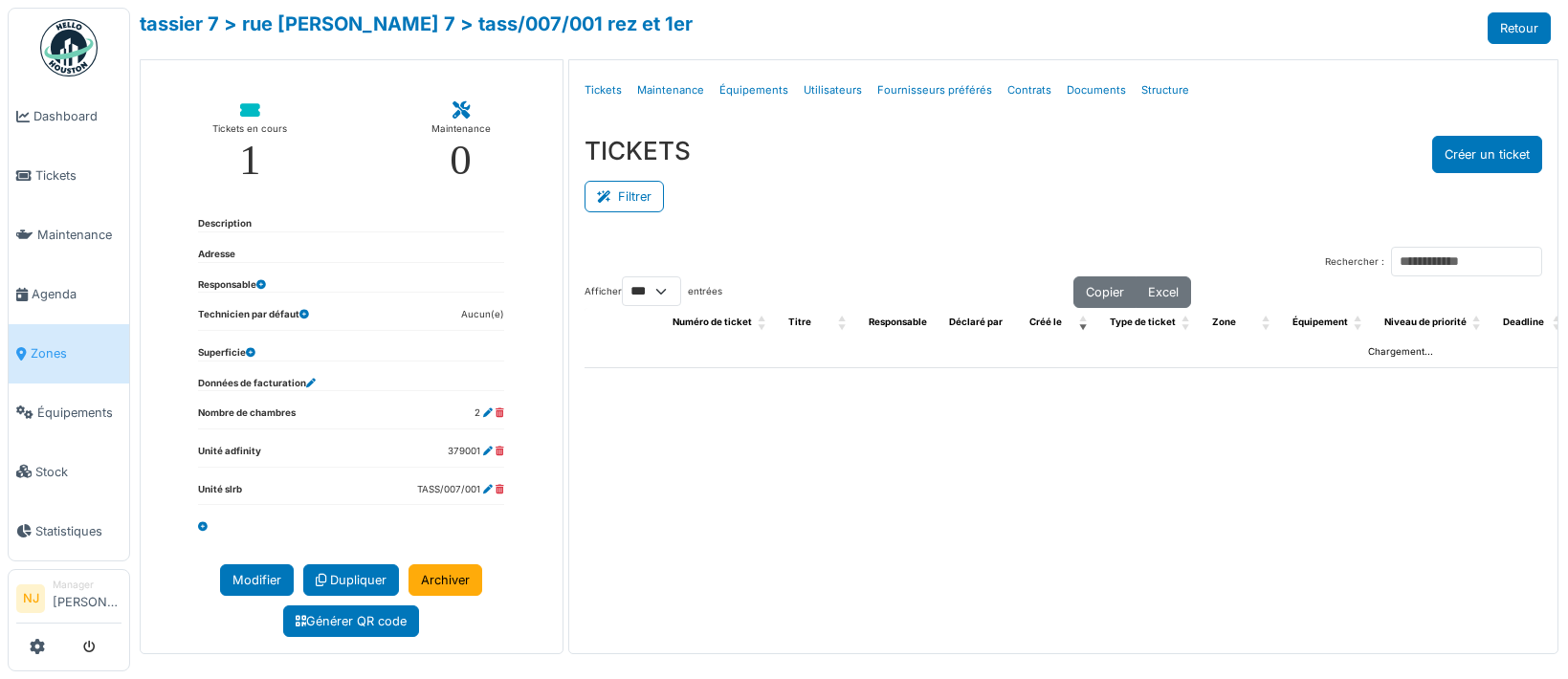
select select "***"
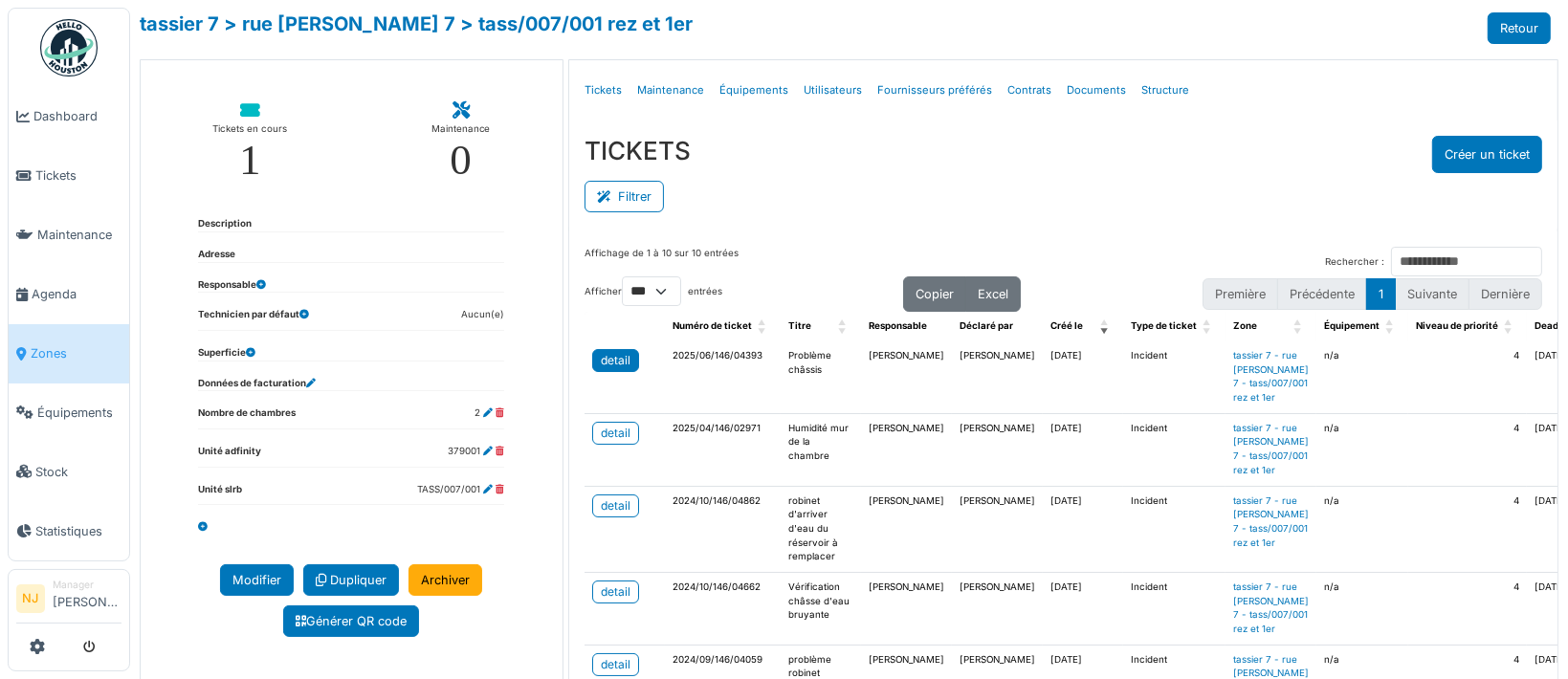
click at [613, 359] on div "detail" at bounding box center [615, 361] width 30 height 17
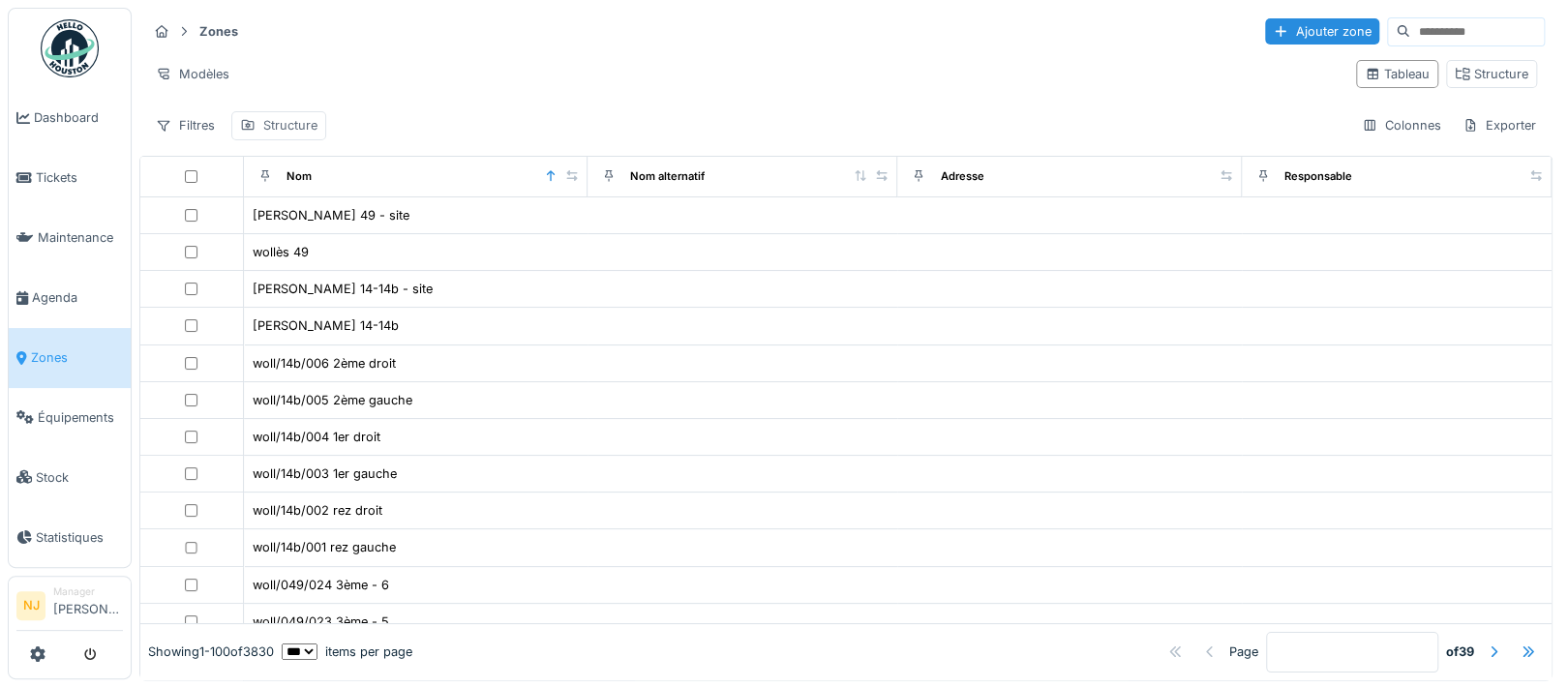
click at [283, 129] on div "Structure" at bounding box center [290, 125] width 54 height 19
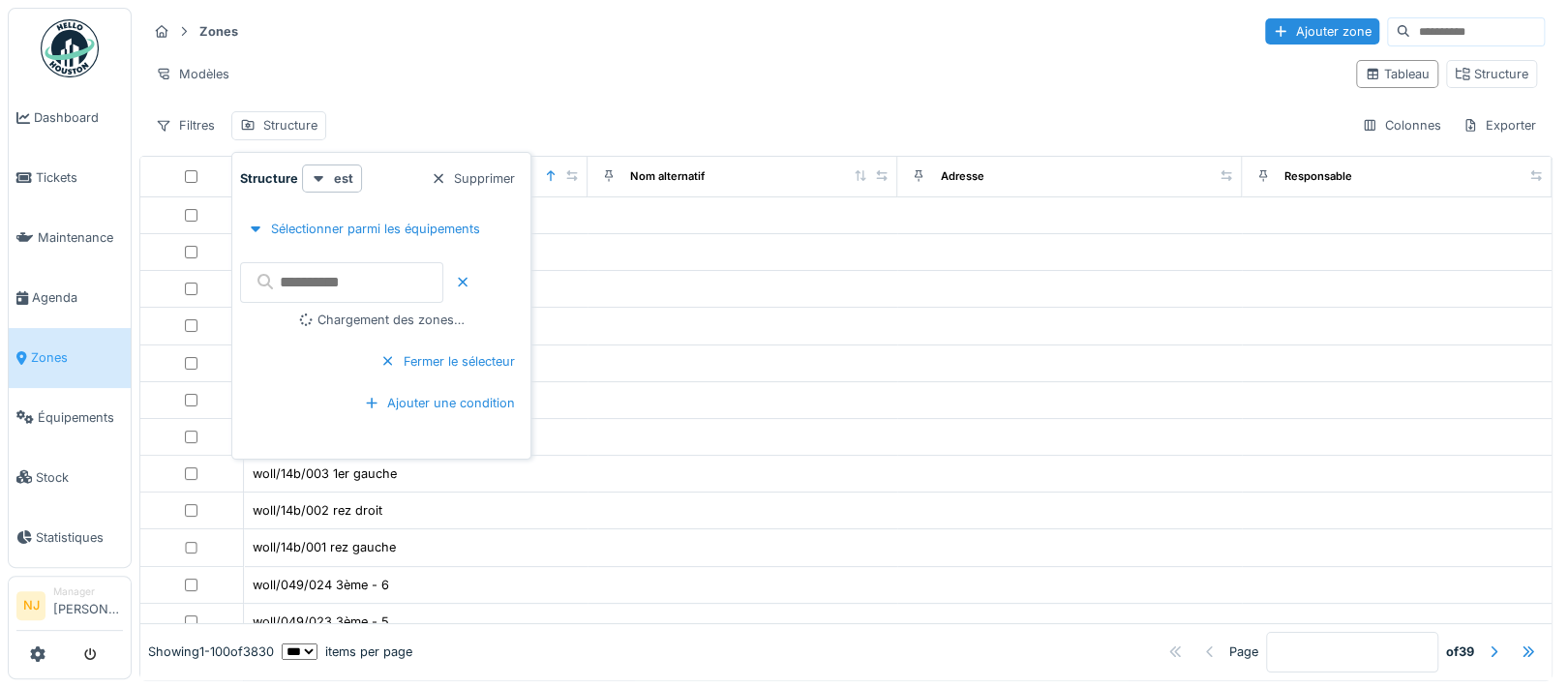
click at [344, 275] on input "text" at bounding box center [342, 283] width 204 height 41
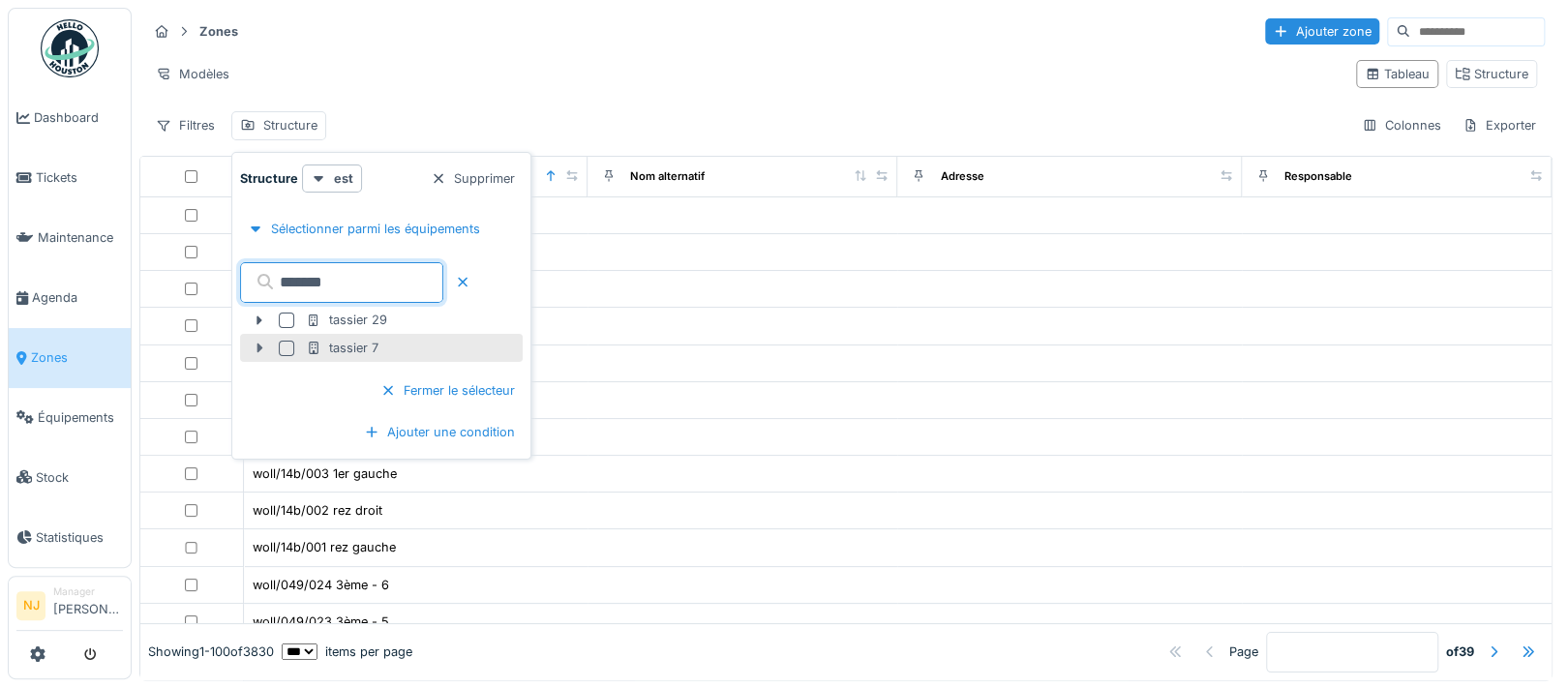
type input "*******"
click at [257, 343] on icon at bounding box center [259, 347] width 16 height 13
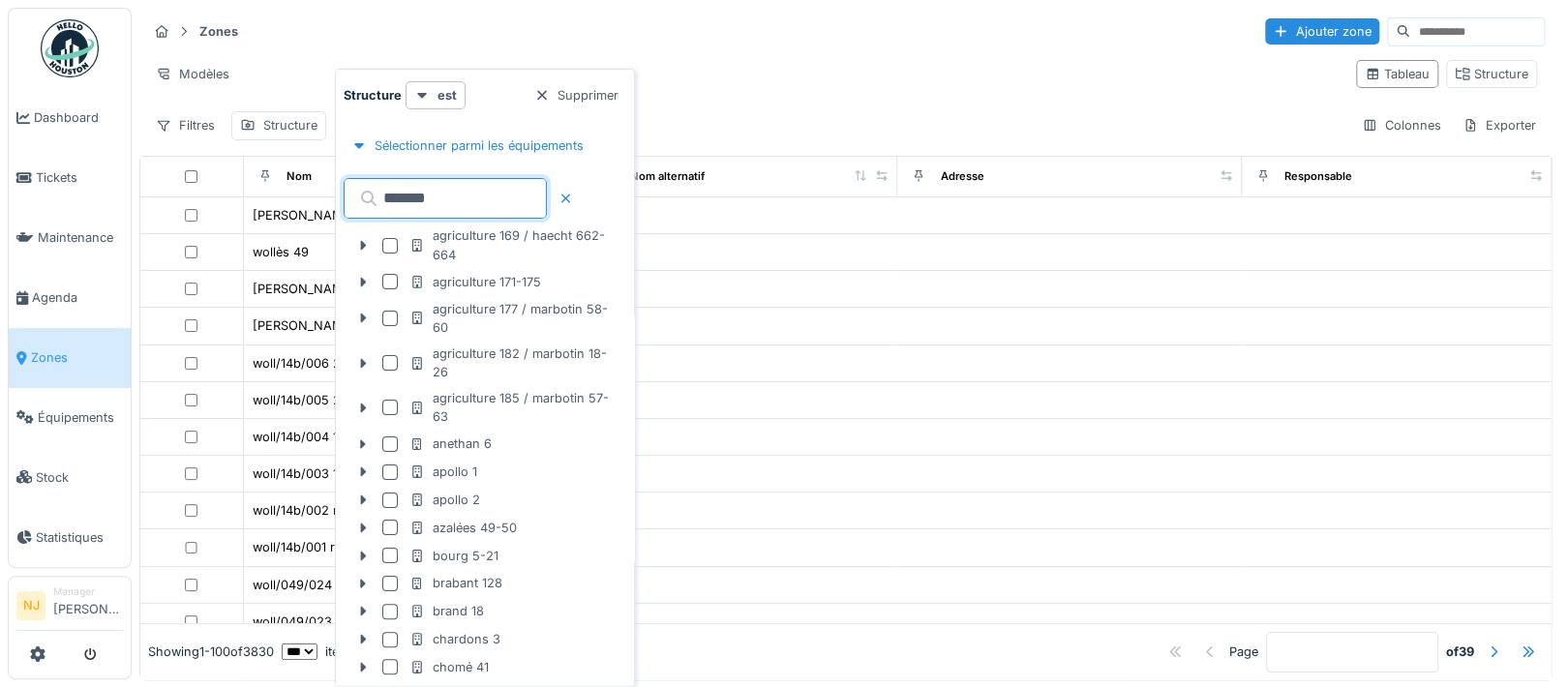
click at [440, 203] on input "*******" at bounding box center [445, 199] width 204 height 41
click at [375, 34] on div "Zones Ajouter zone" at bounding box center [846, 31] width 1398 height 32
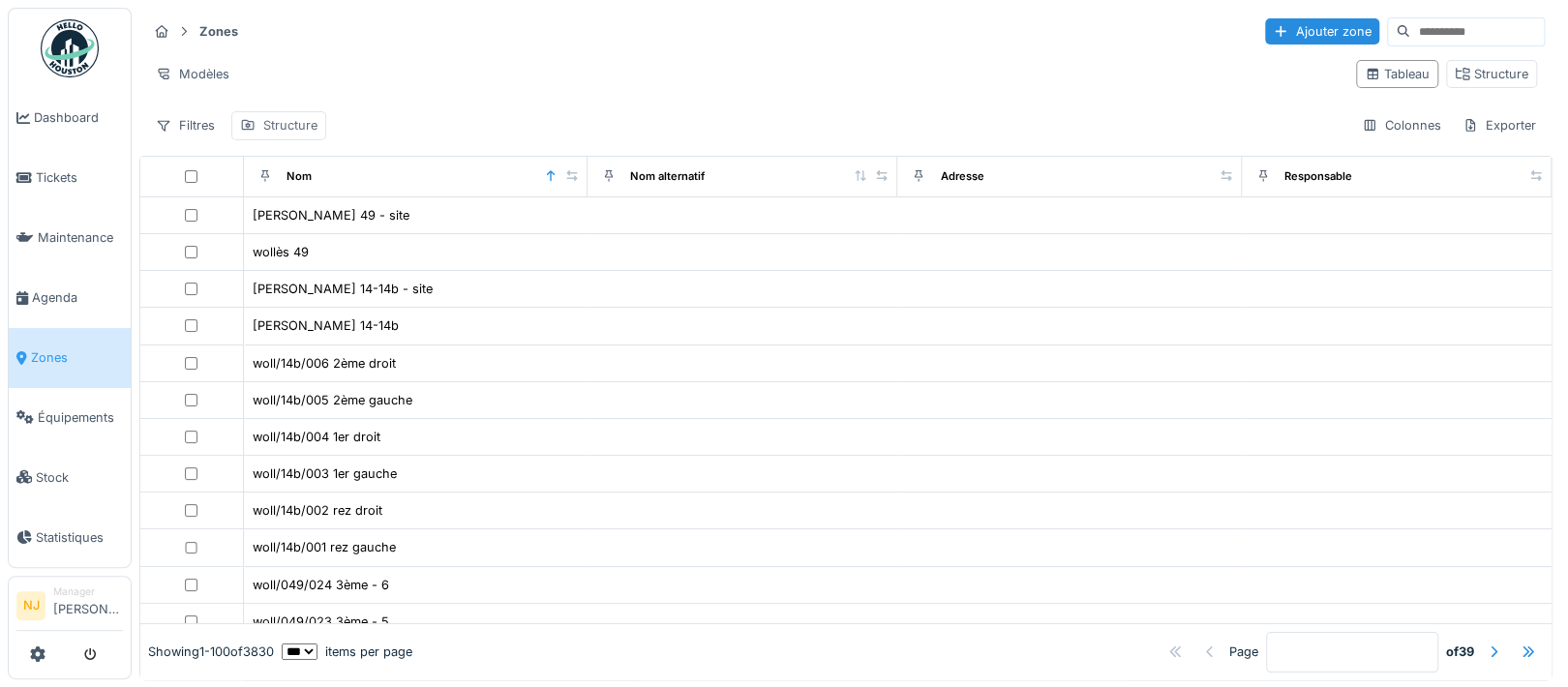
click at [281, 129] on div "Structure" at bounding box center [290, 125] width 54 height 19
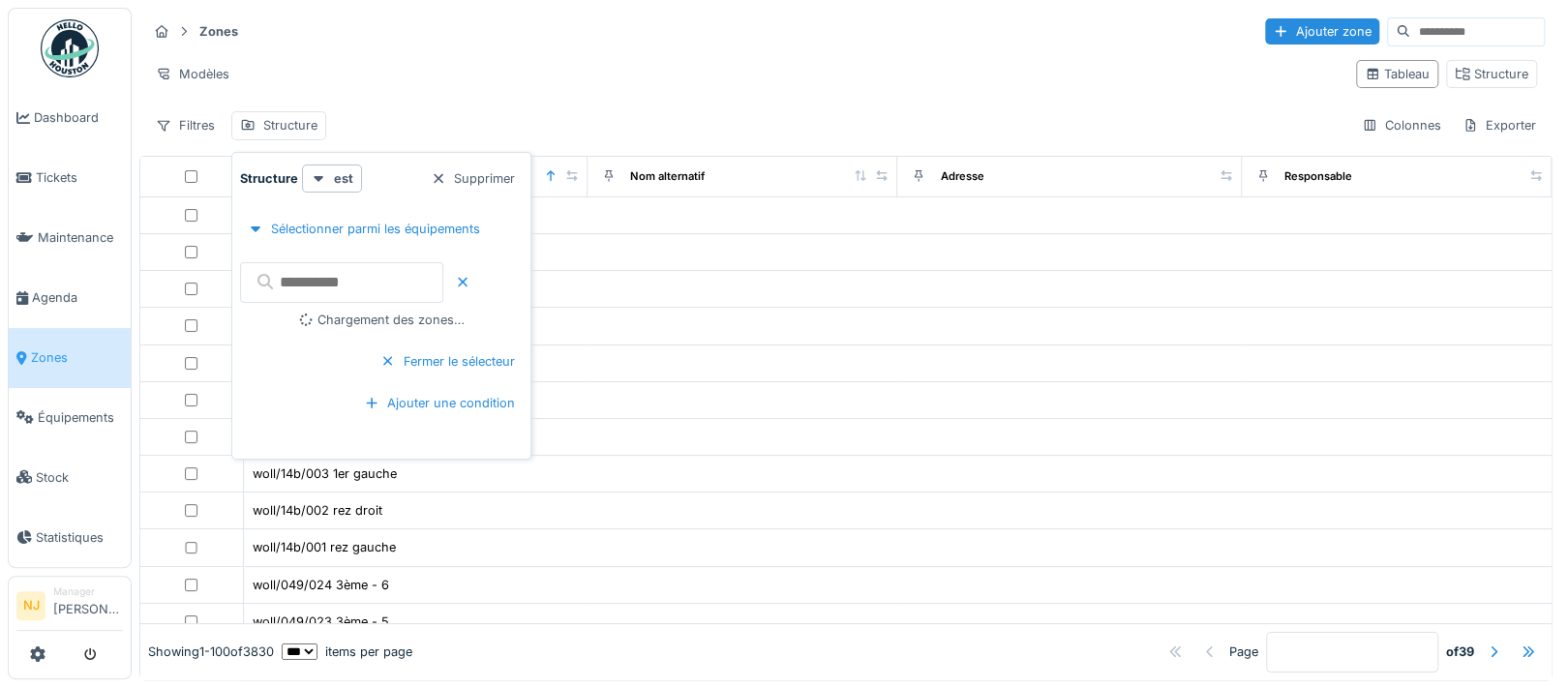
click at [335, 281] on input "text" at bounding box center [342, 283] width 204 height 41
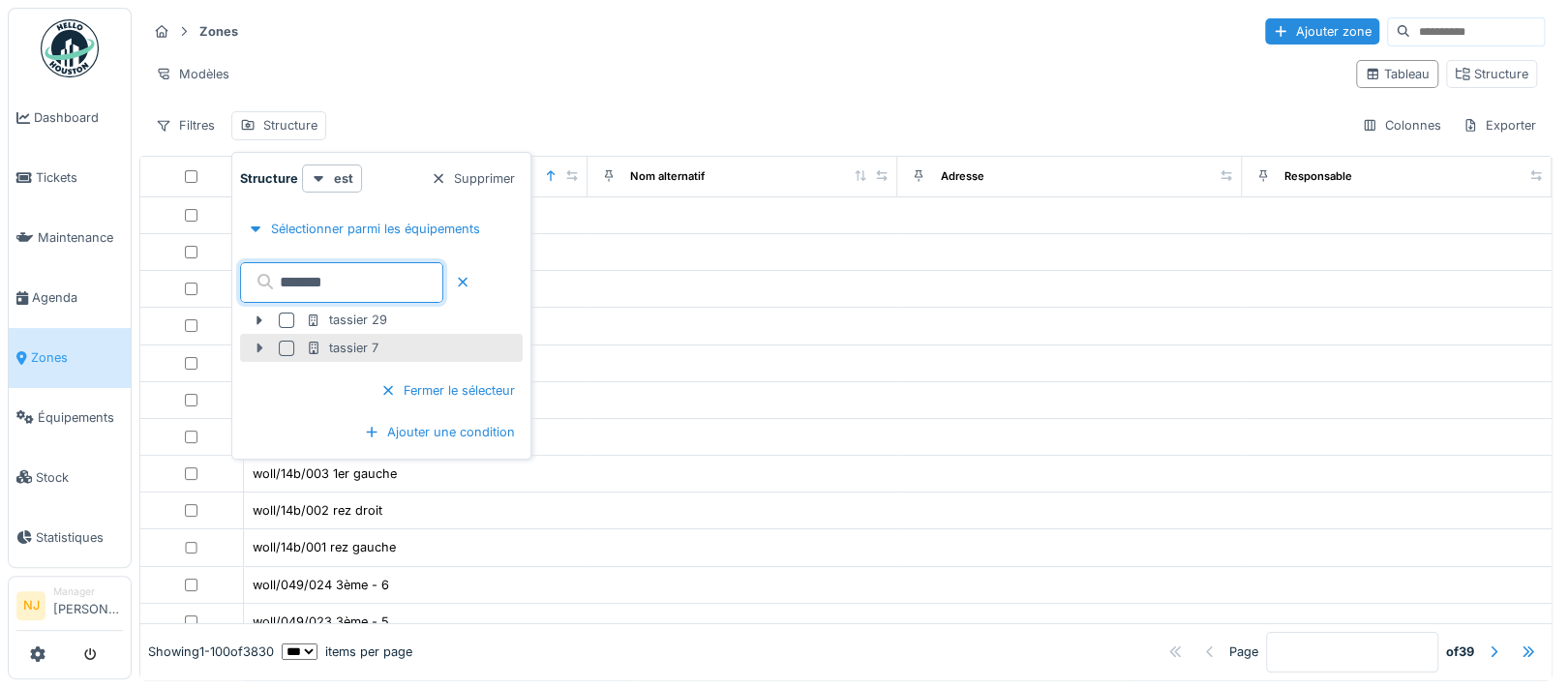
type input "*******"
click at [255, 344] on icon at bounding box center [259, 347] width 16 height 13
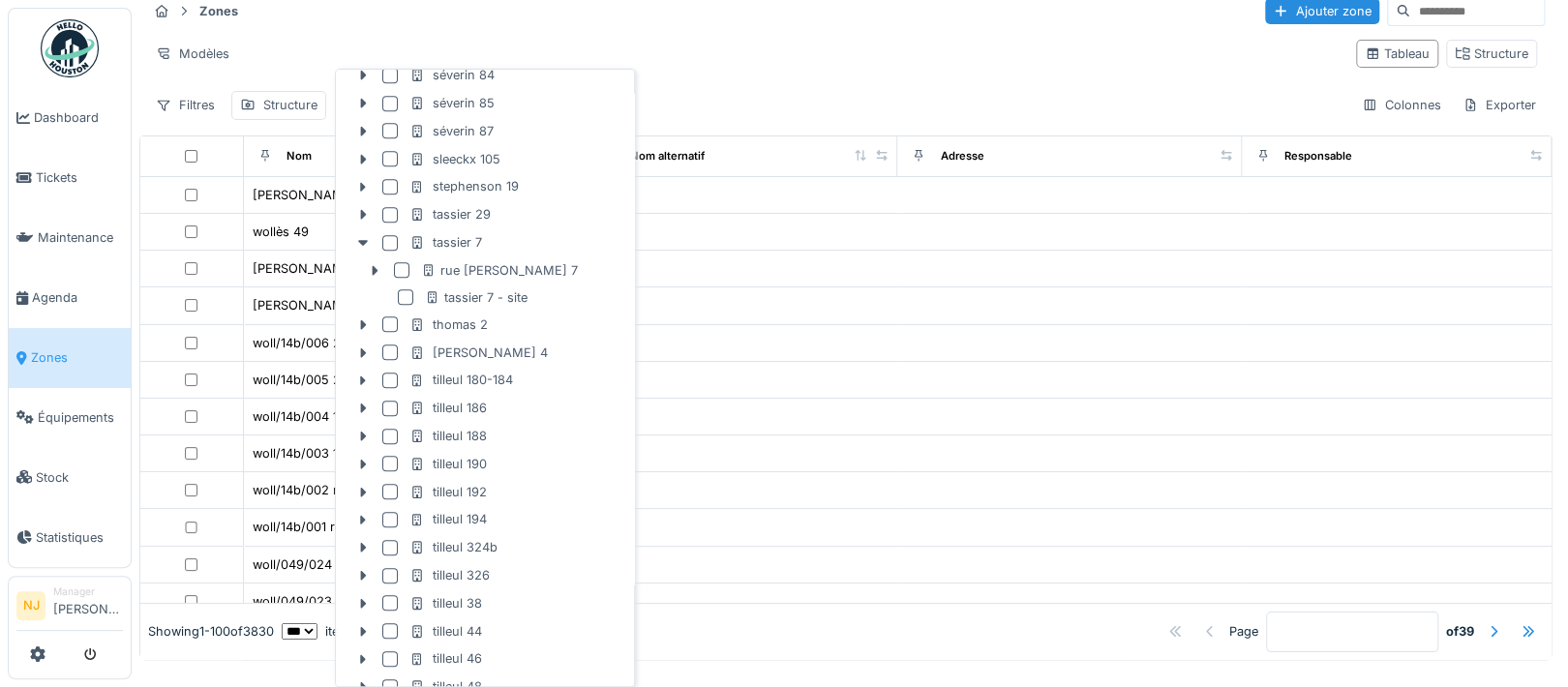
scroll to position [5115, 0]
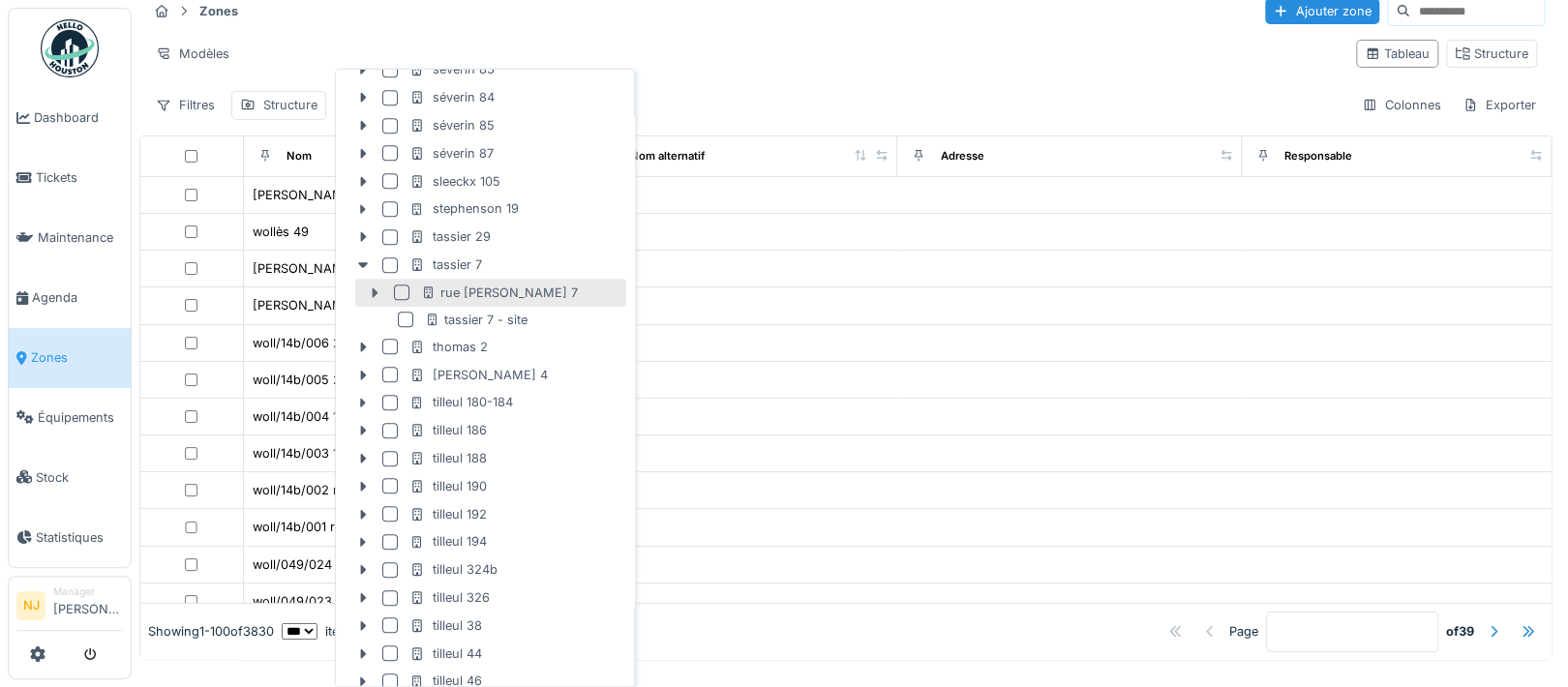
click at [371, 292] on icon at bounding box center [375, 293] width 16 height 13
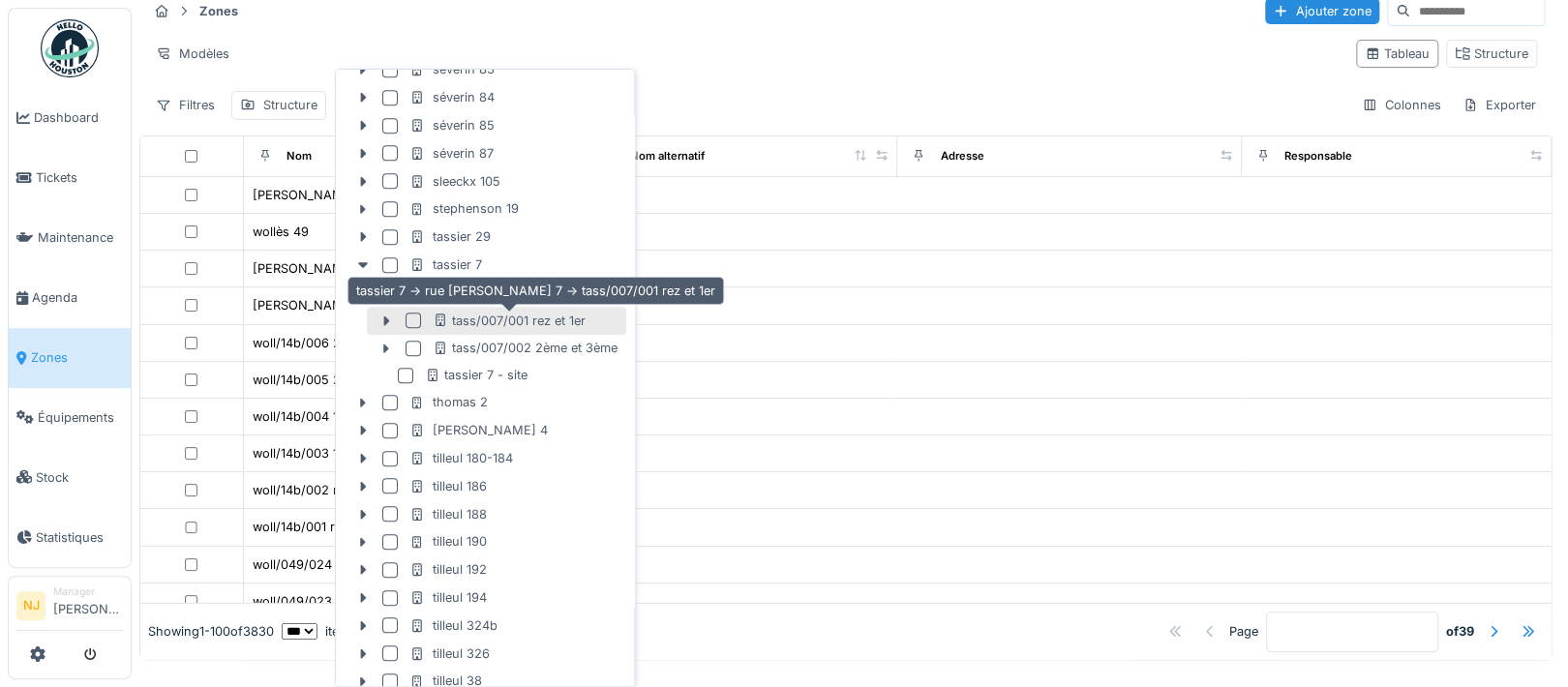
click at [444, 319] on icon at bounding box center [440, 319] width 10 height 13
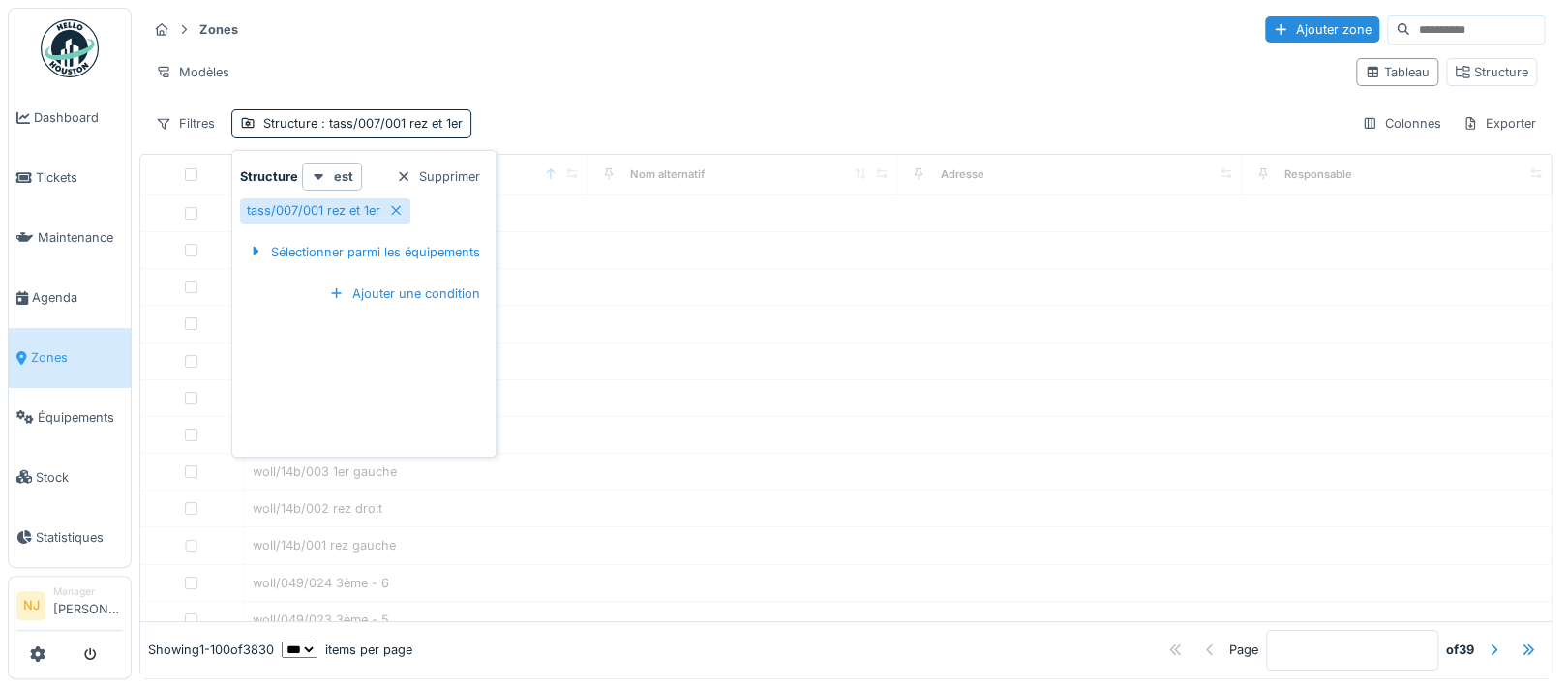
scroll to position [0, 0]
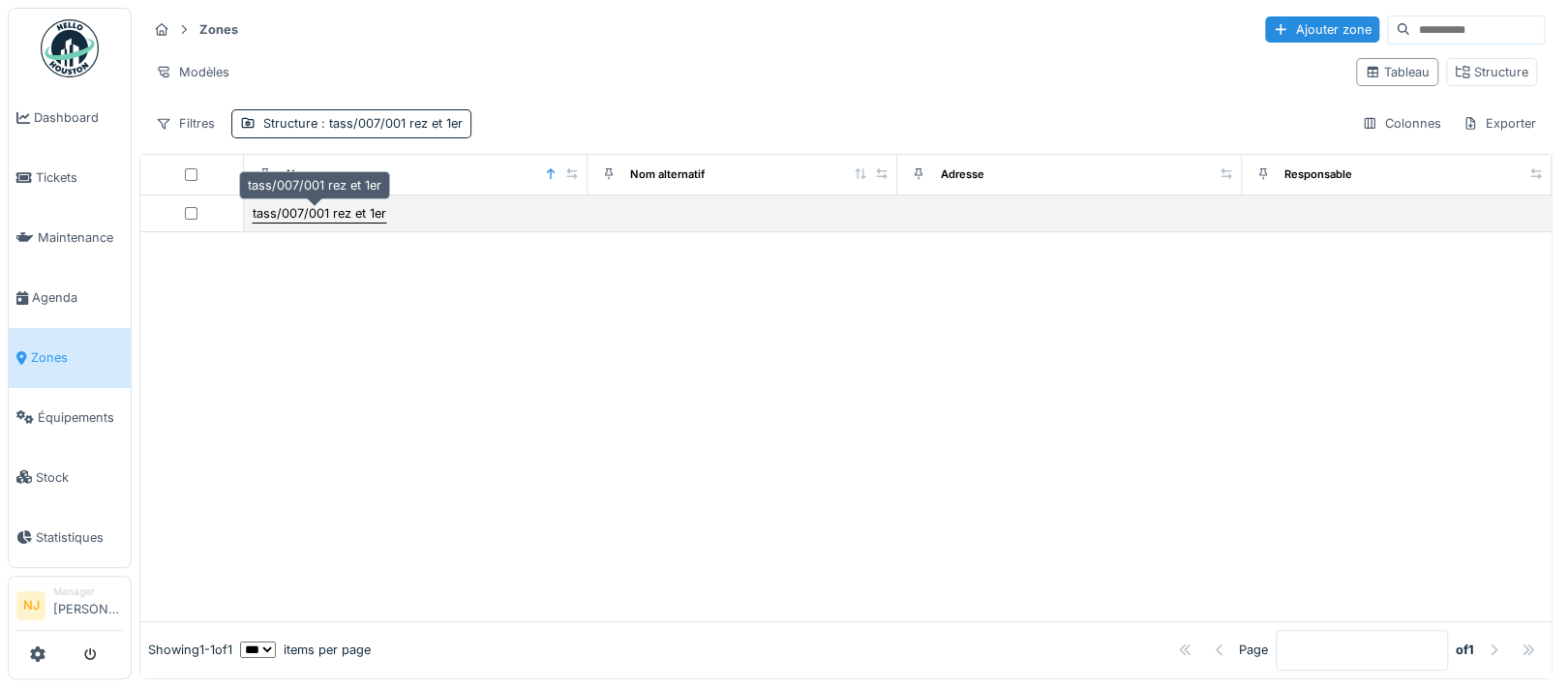
click at [345, 205] on div "tass/007/001 rez et 1er" at bounding box center [319, 213] width 133 height 19
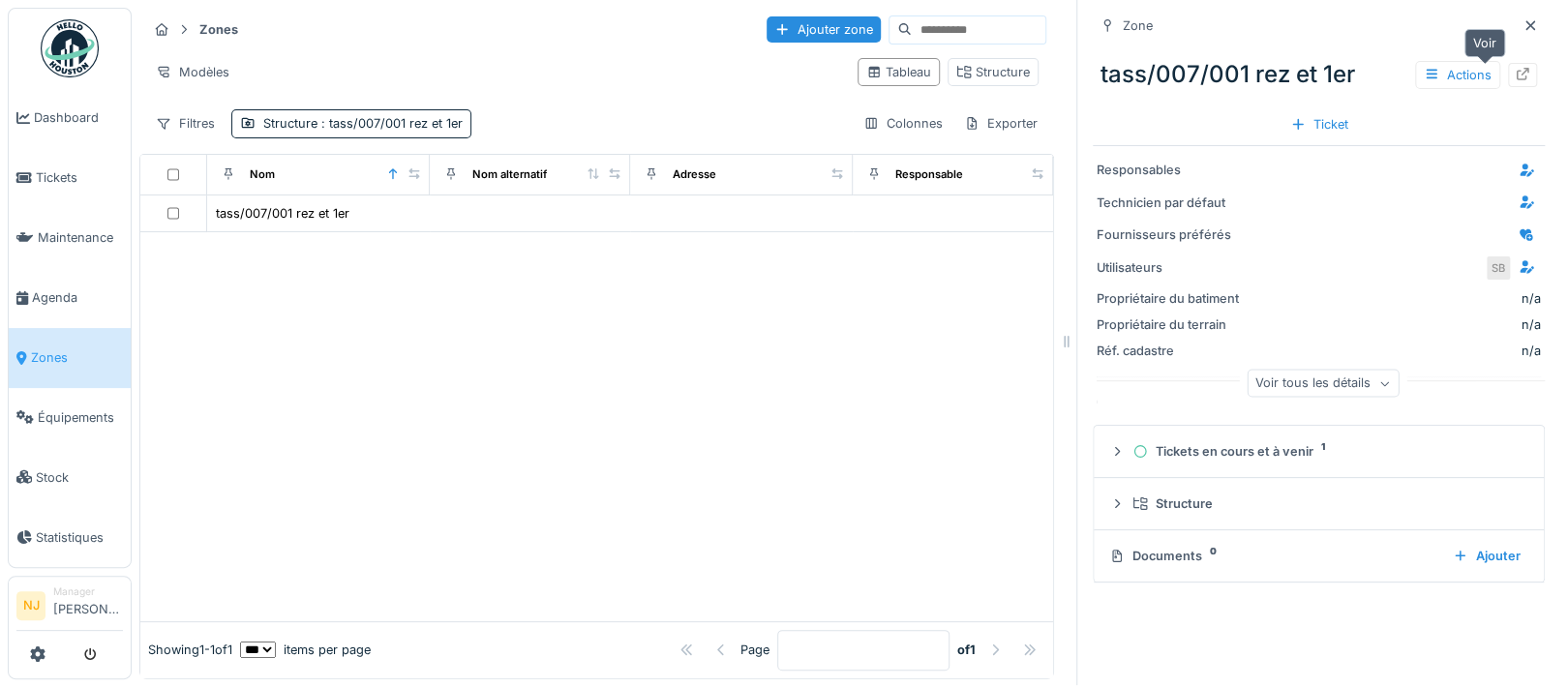
click at [1516, 68] on icon at bounding box center [1522, 73] width 13 height 13
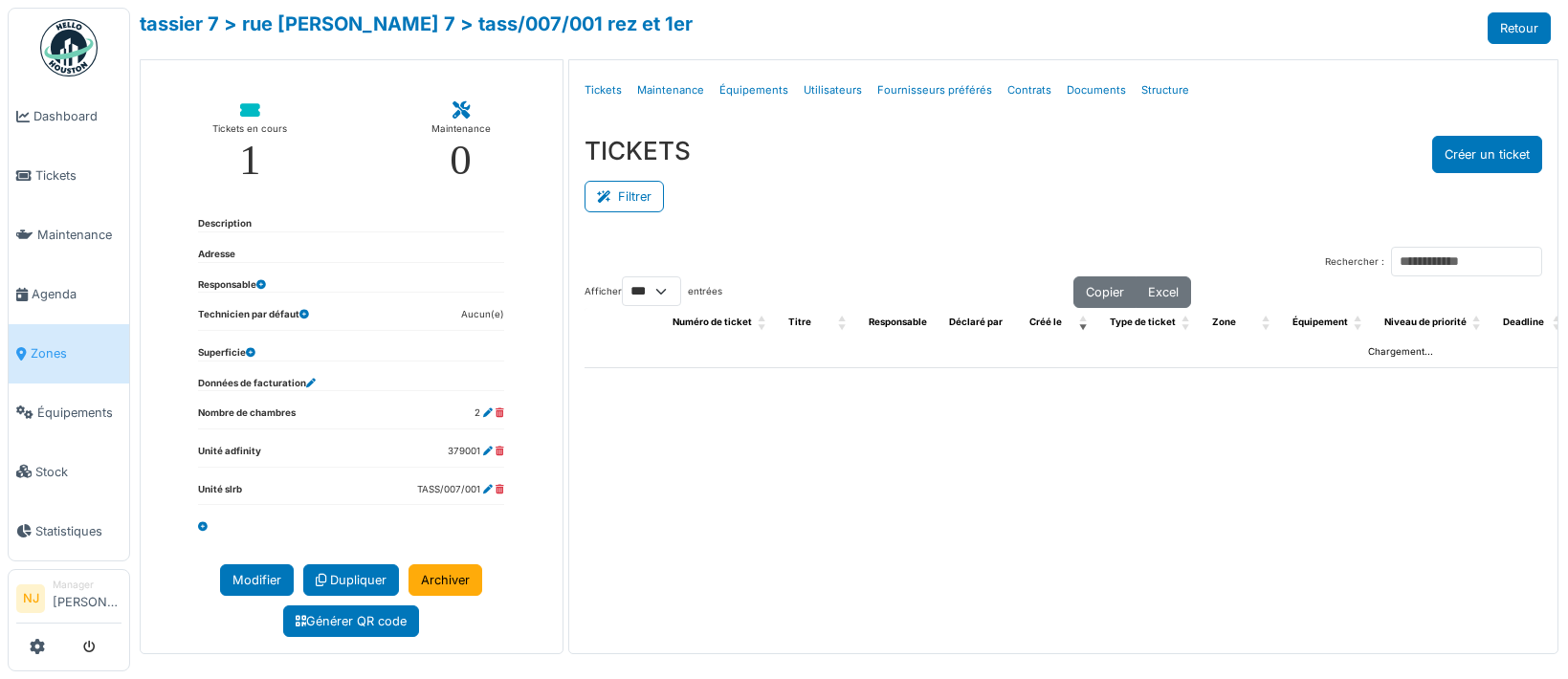
select select "***"
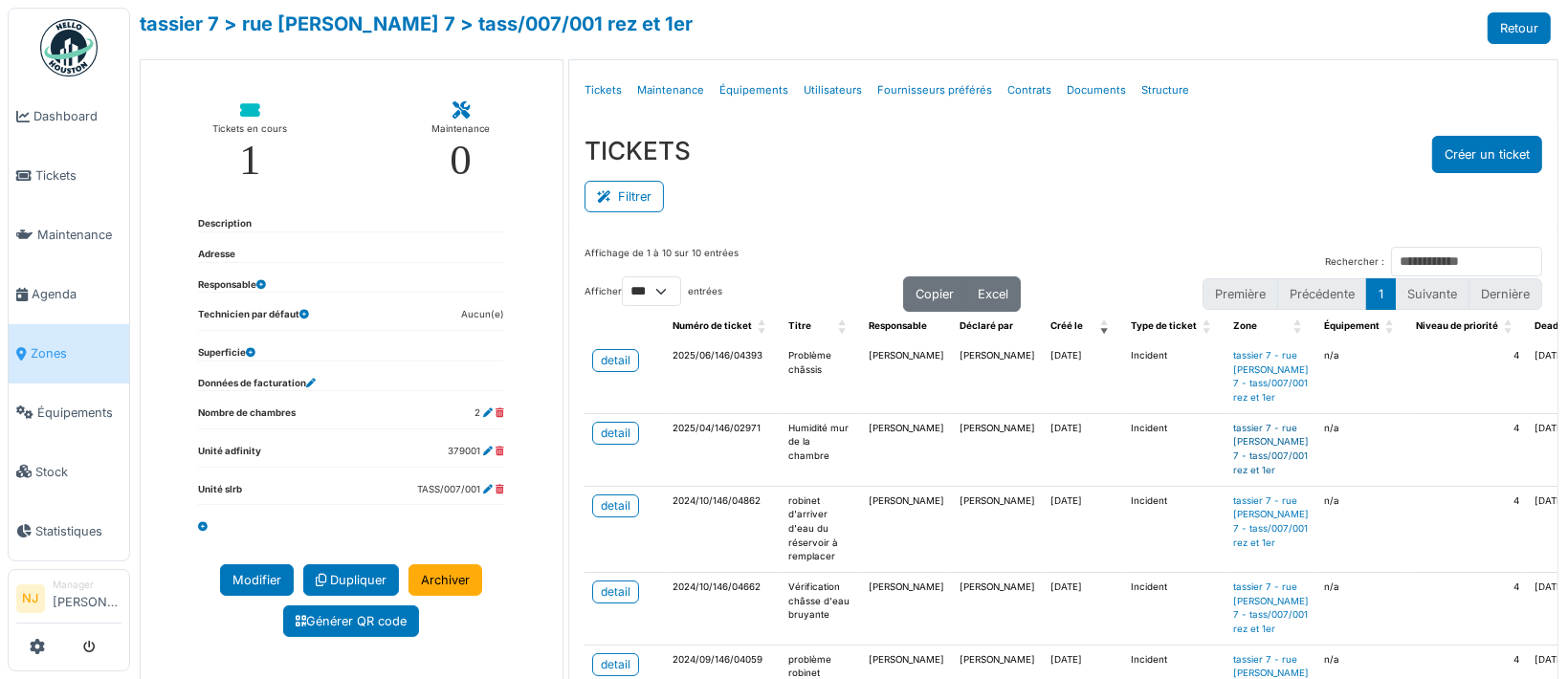
click at [1233, 440] on link "tassier 7 - rue [PERSON_NAME] 7 - tass/007/001 rez et 1er" at bounding box center [1271, 449] width 75 height 52
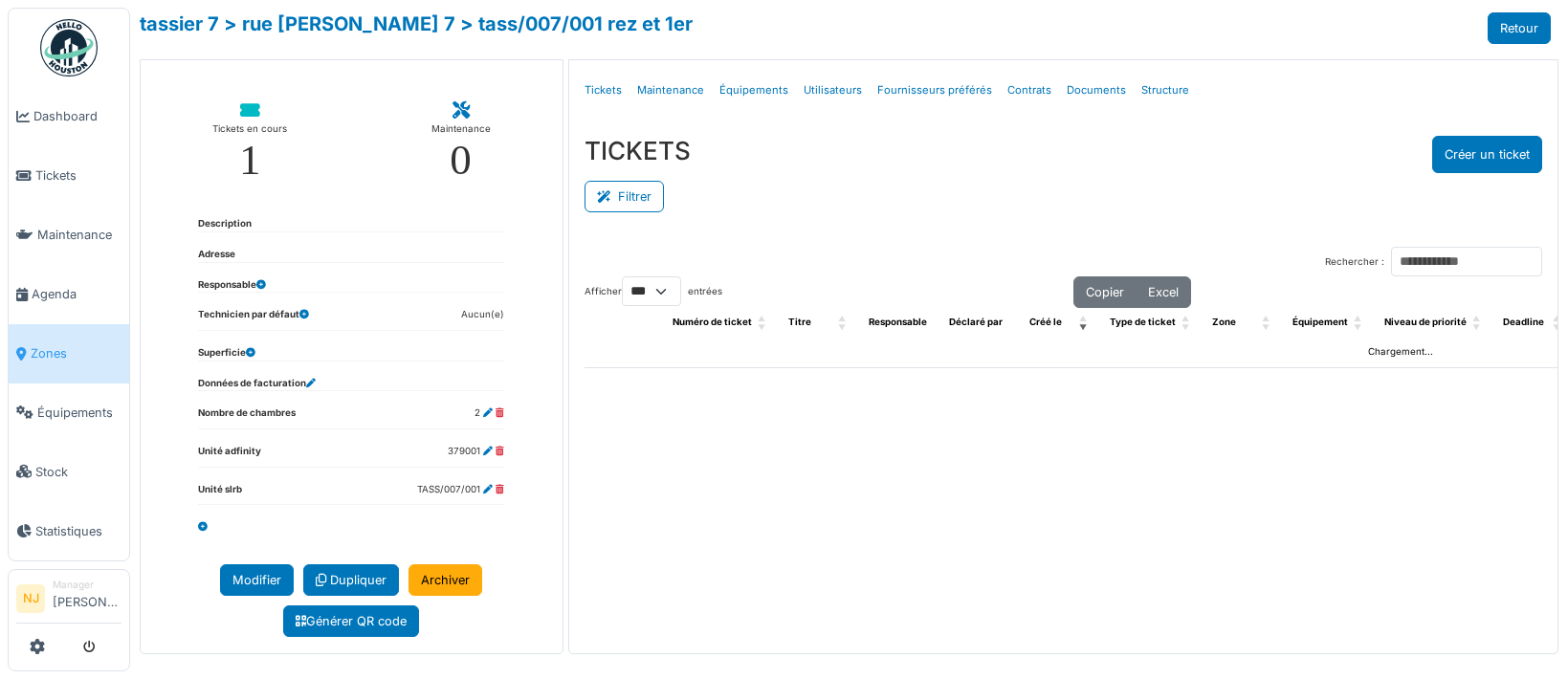
select select "***"
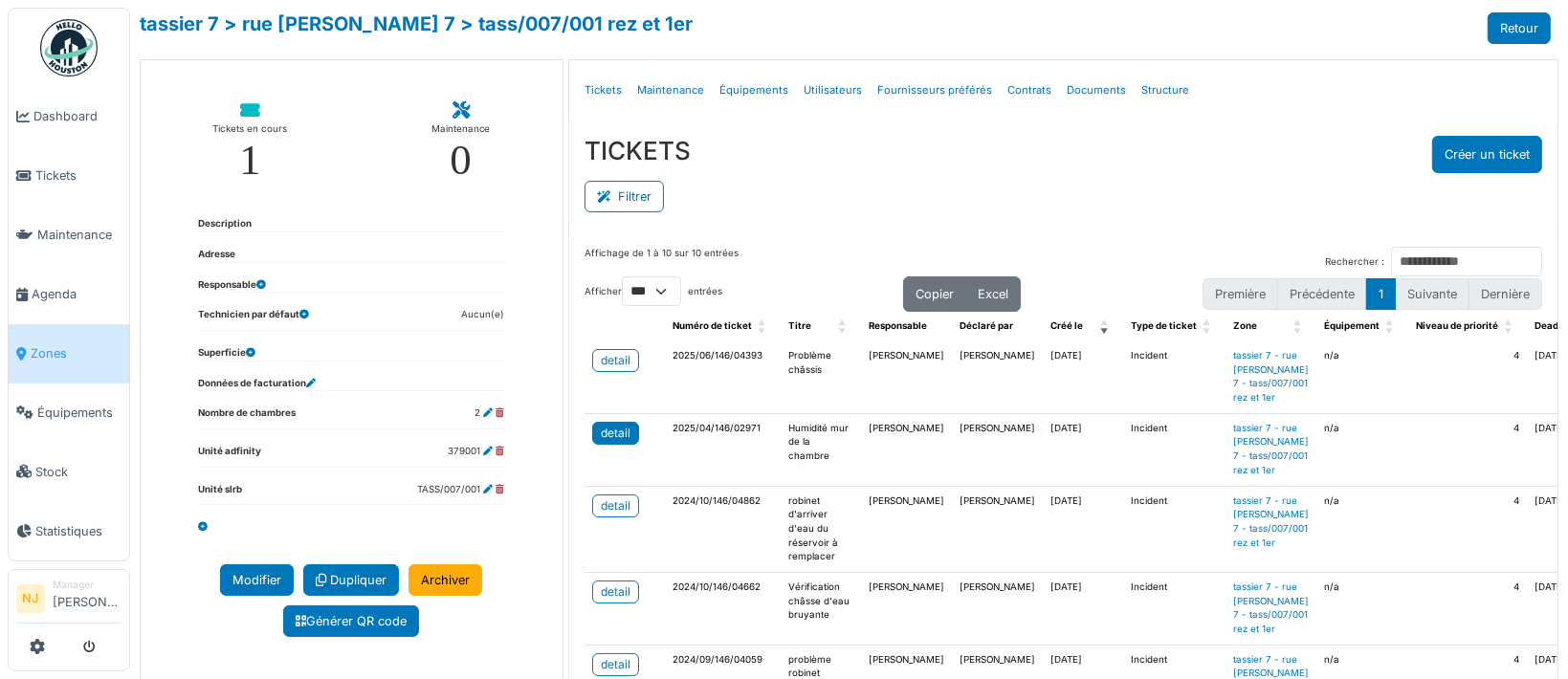
click at [606, 442] on div "detail" at bounding box center [615, 433] width 30 height 17
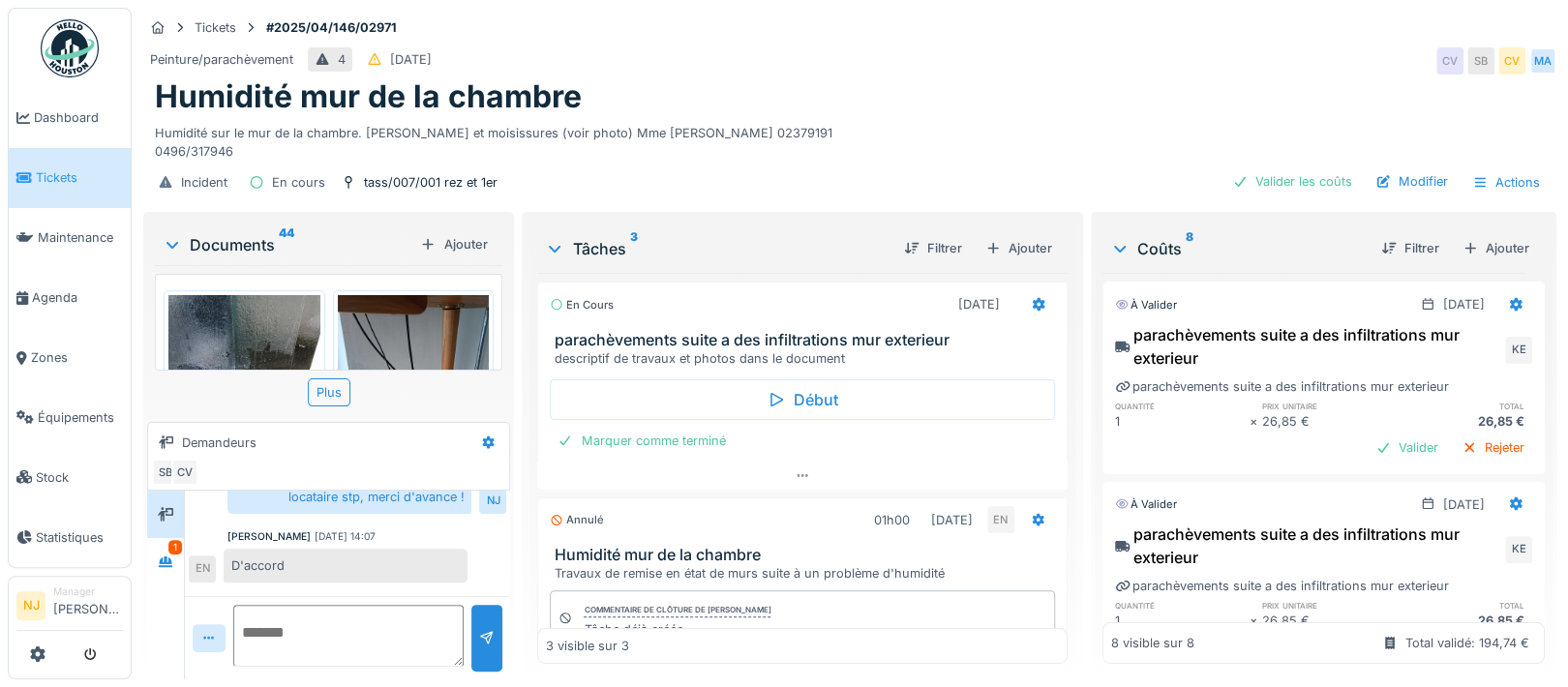
scroll to position [422, 0]
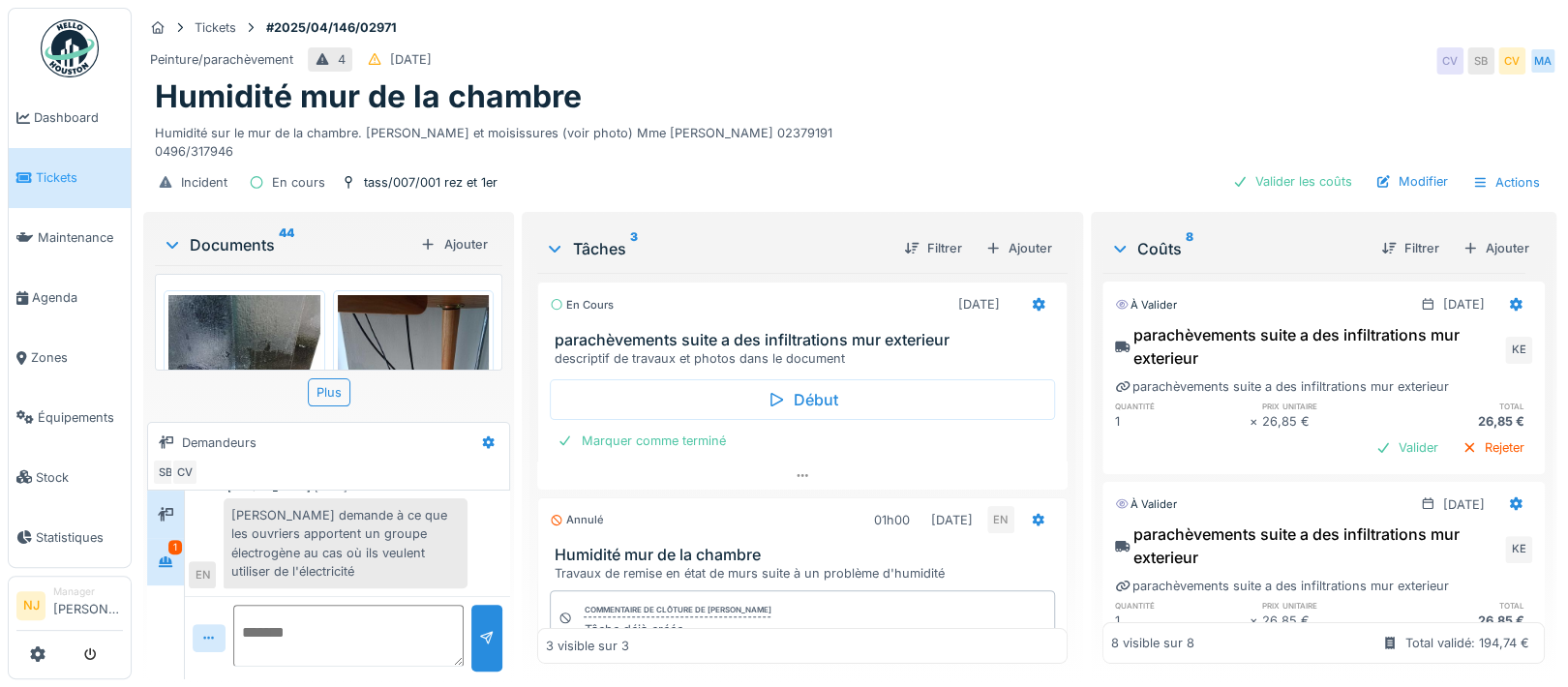
click at [174, 540] on div "1" at bounding box center [175, 547] width 14 height 15
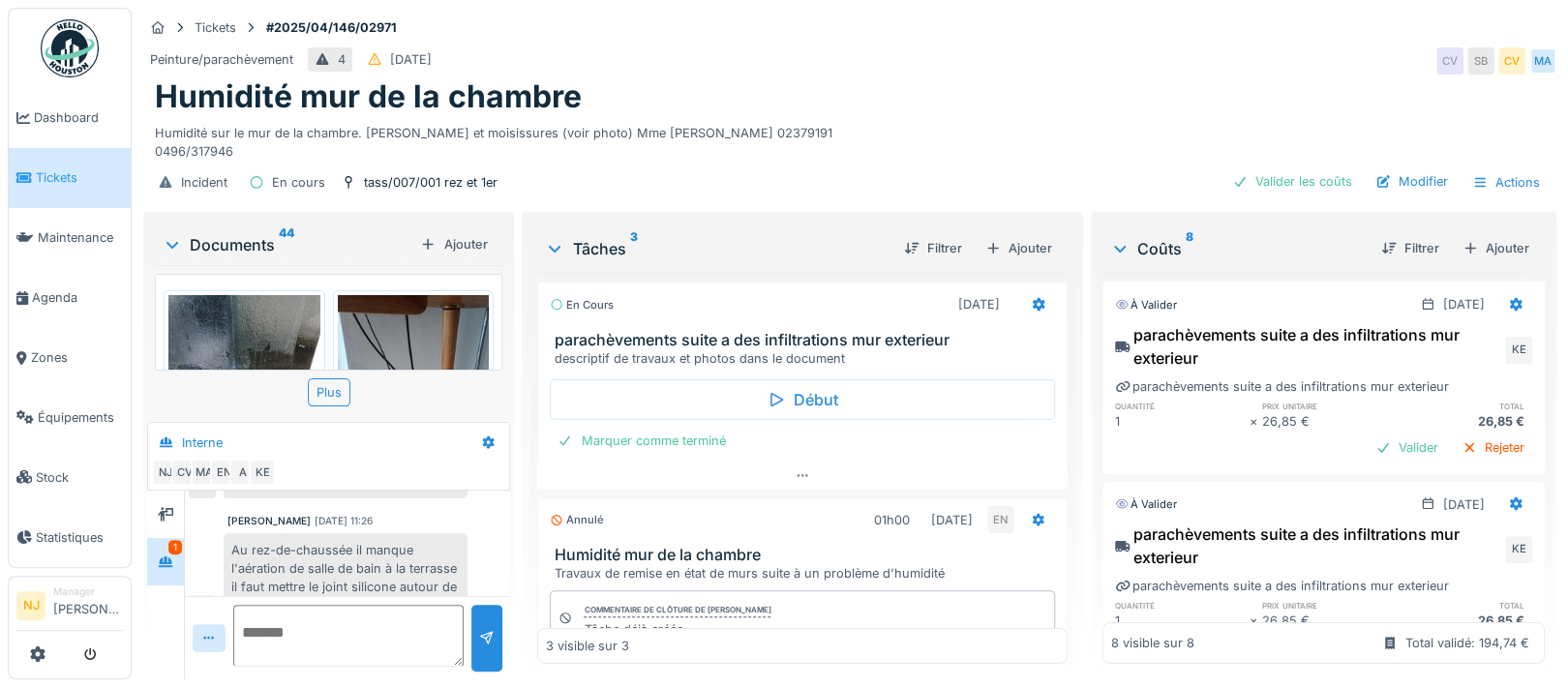
scroll to position [144, 0]
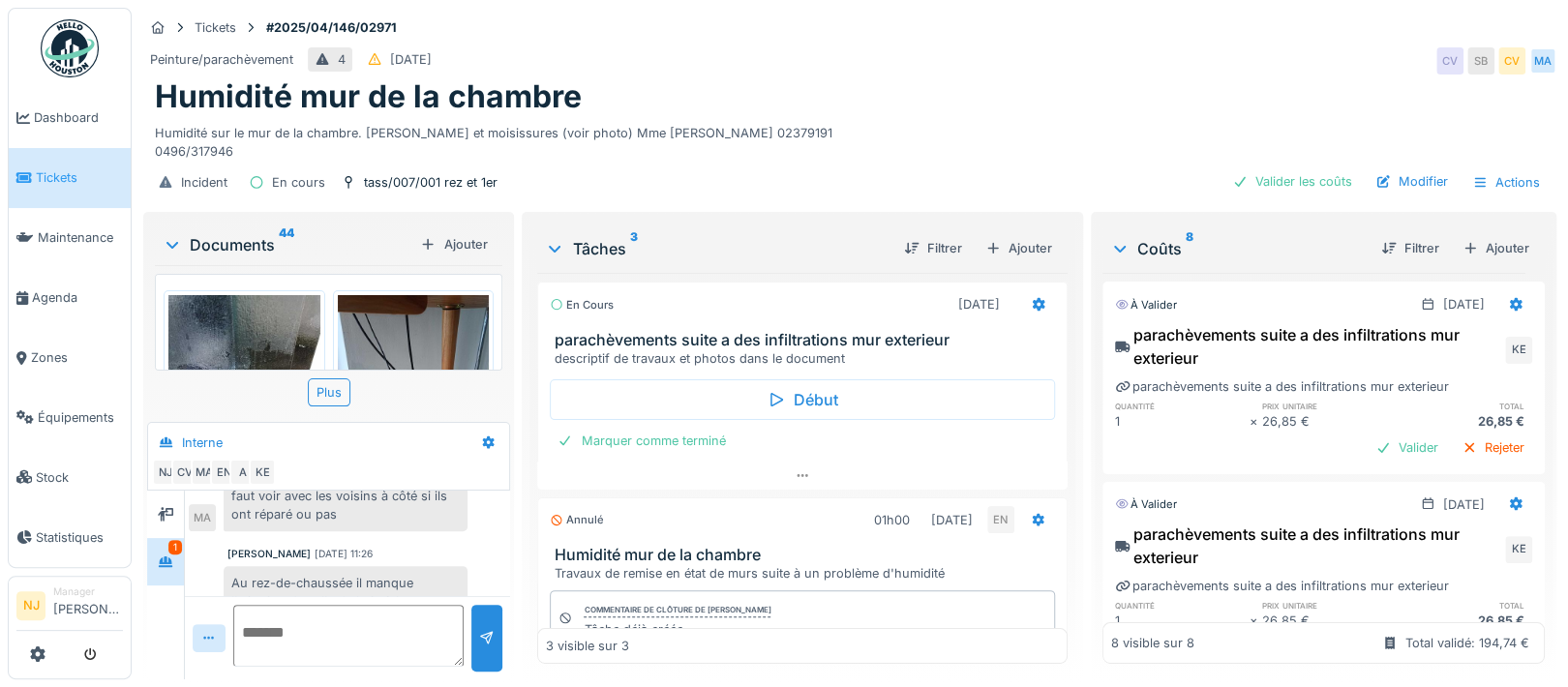
click at [416, 324] on img at bounding box center [413, 396] width 152 height 203
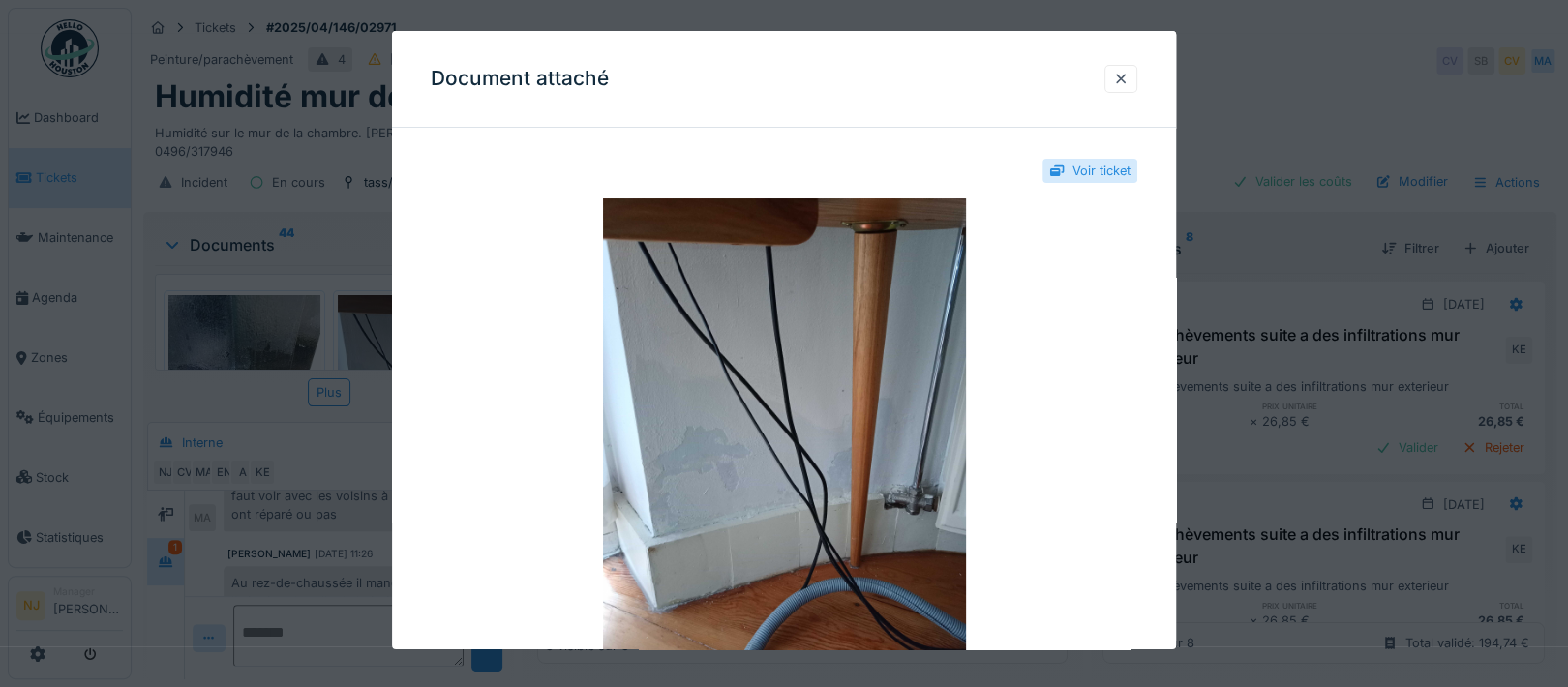
scroll to position [245, 0]
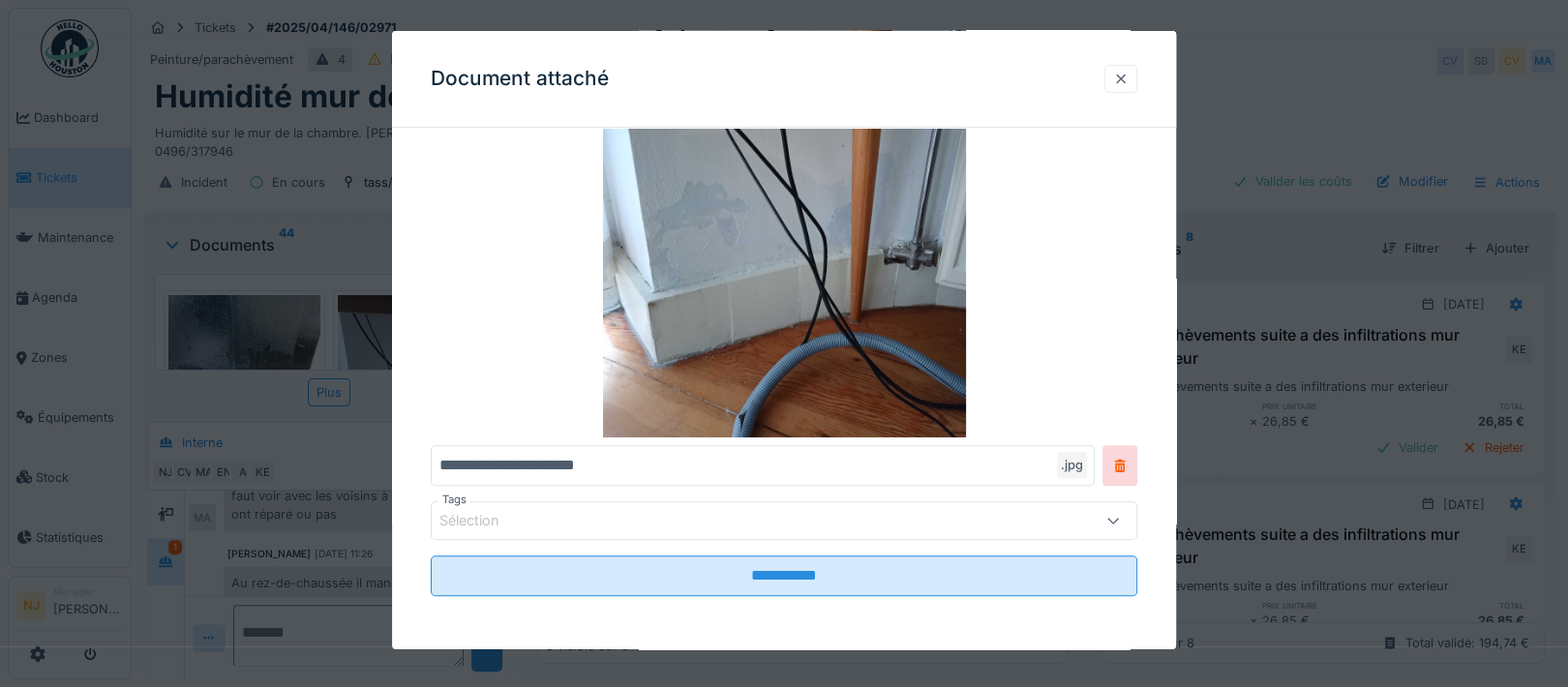
click at [1129, 78] on div at bounding box center [1121, 78] width 16 height 19
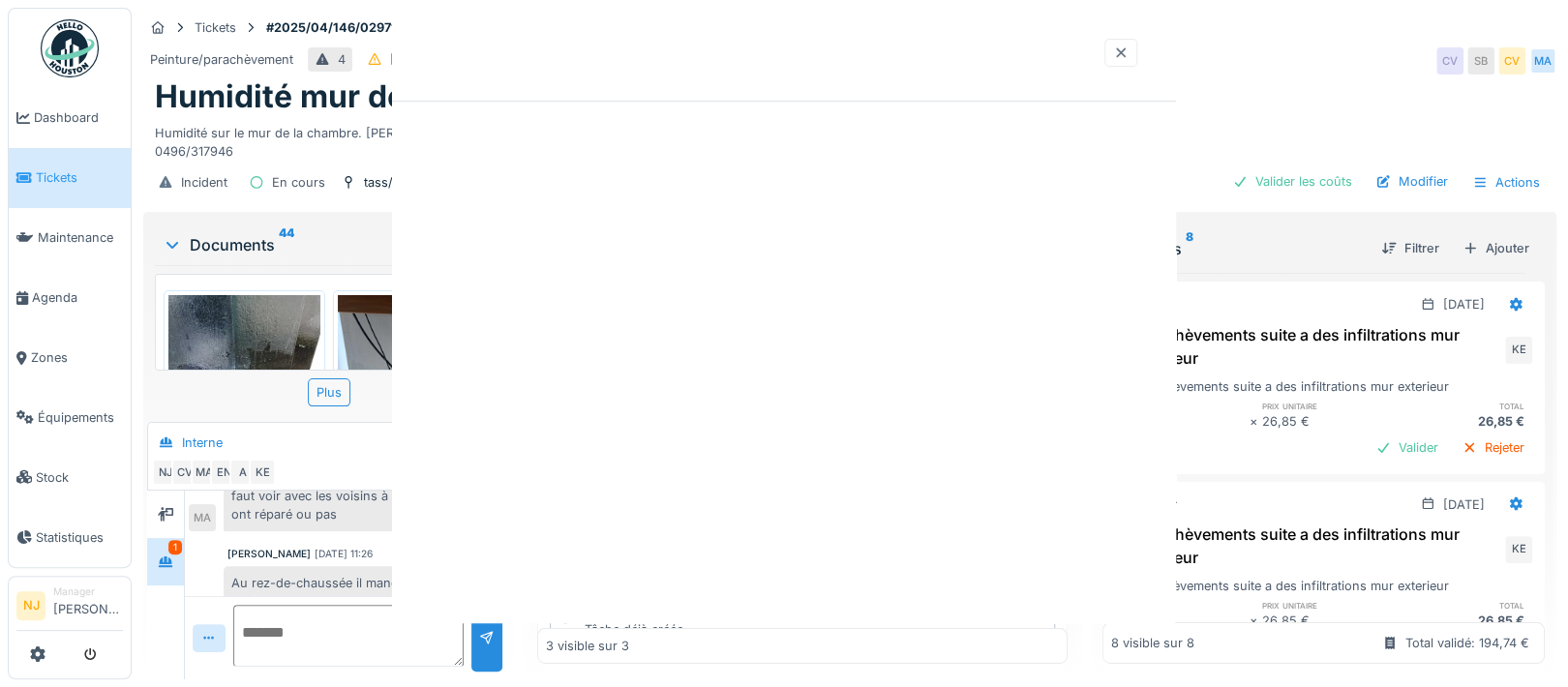
scroll to position [0, 0]
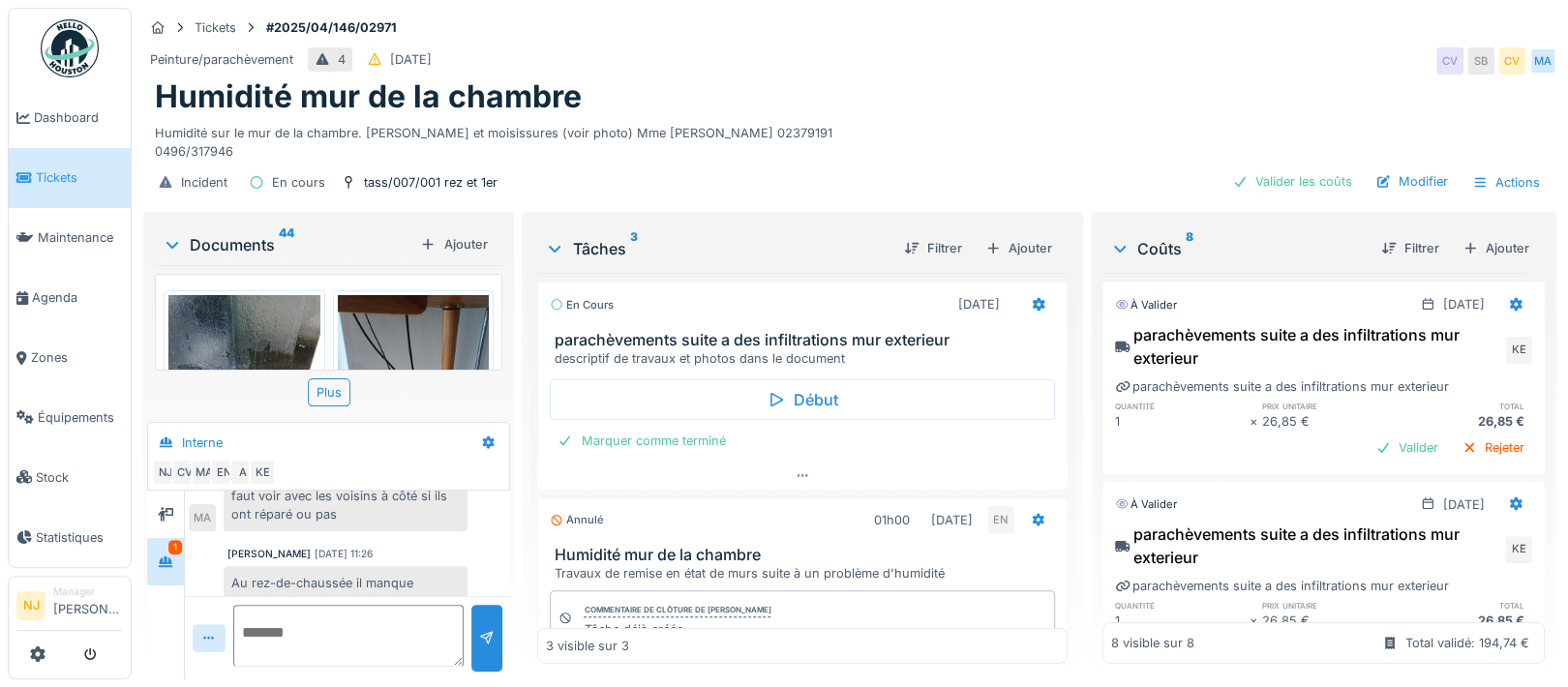
click at [417, 320] on img at bounding box center [413, 396] width 152 height 203
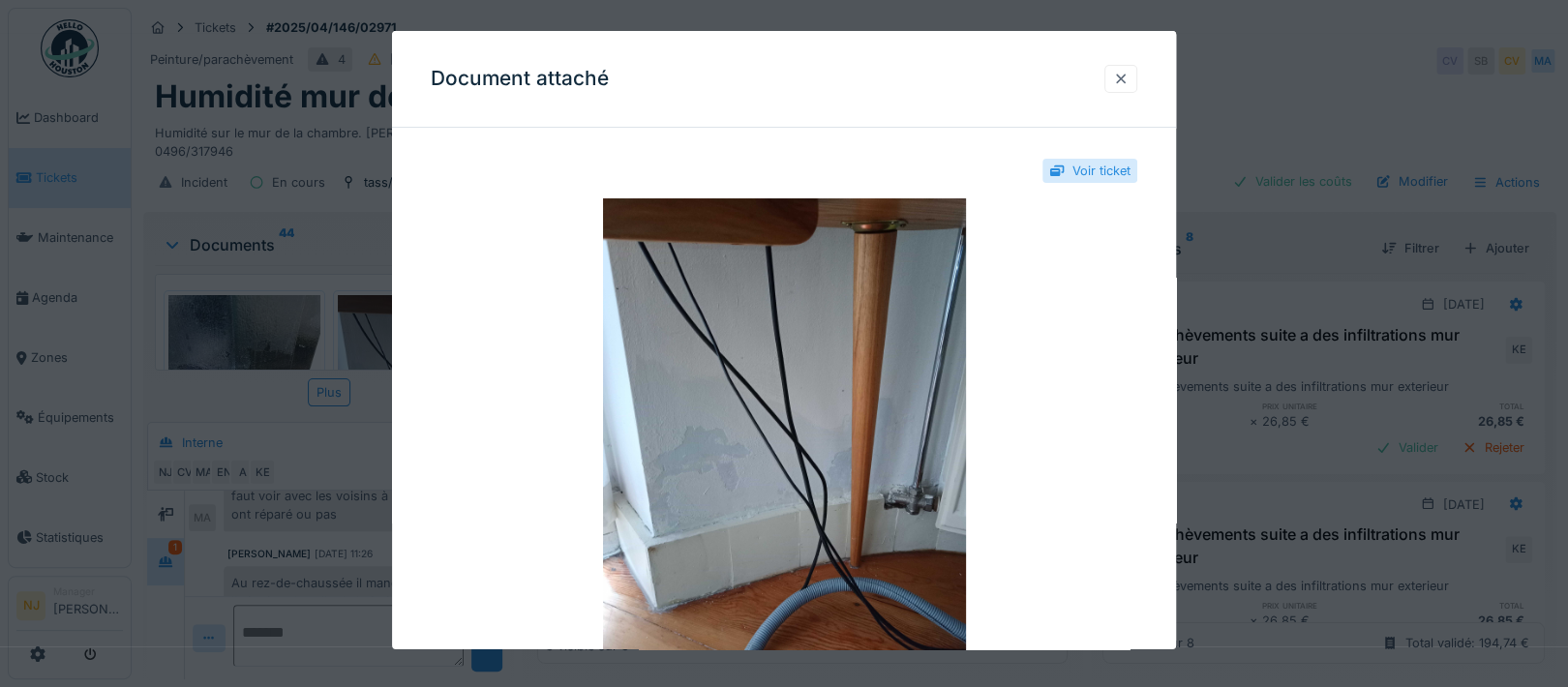
click at [1128, 75] on div at bounding box center [1121, 78] width 16 height 19
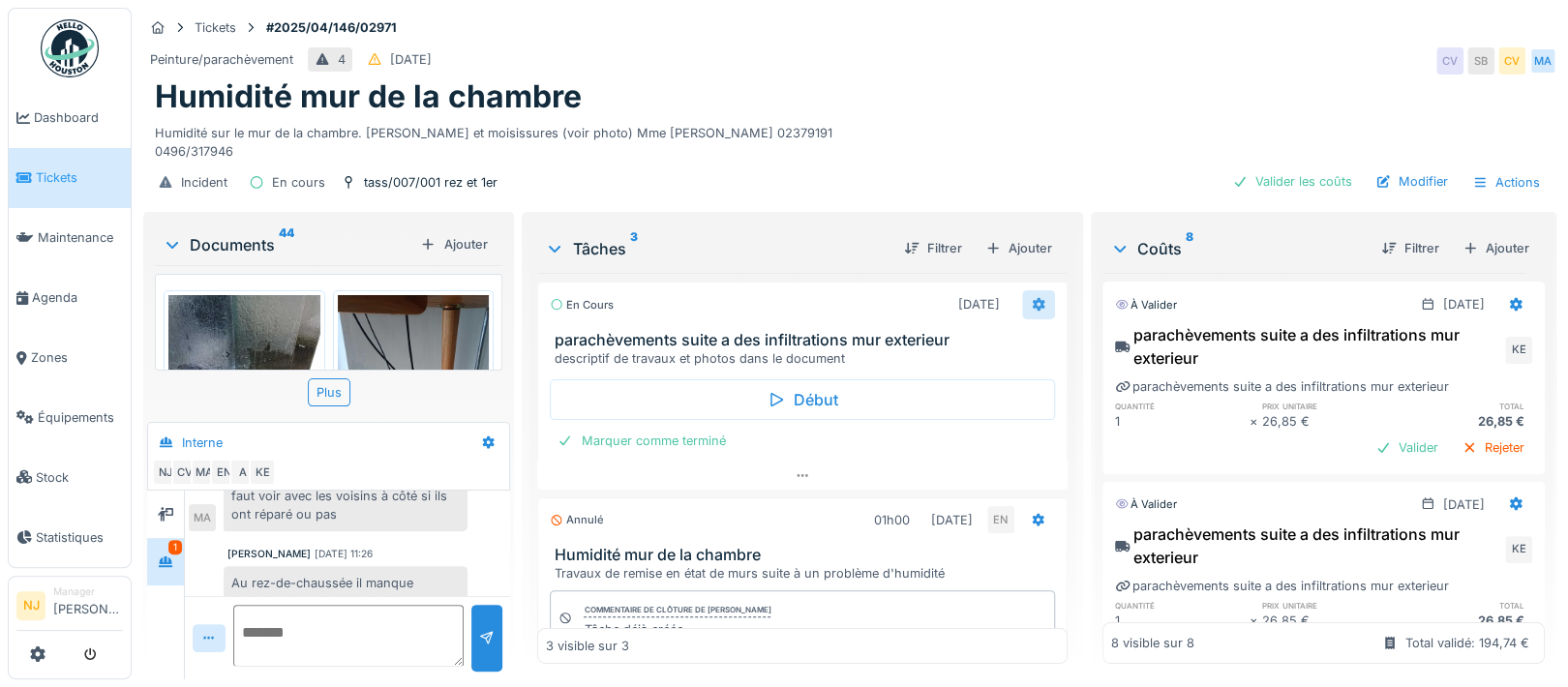
click at [1032, 298] on icon at bounding box center [1038, 305] width 13 height 14
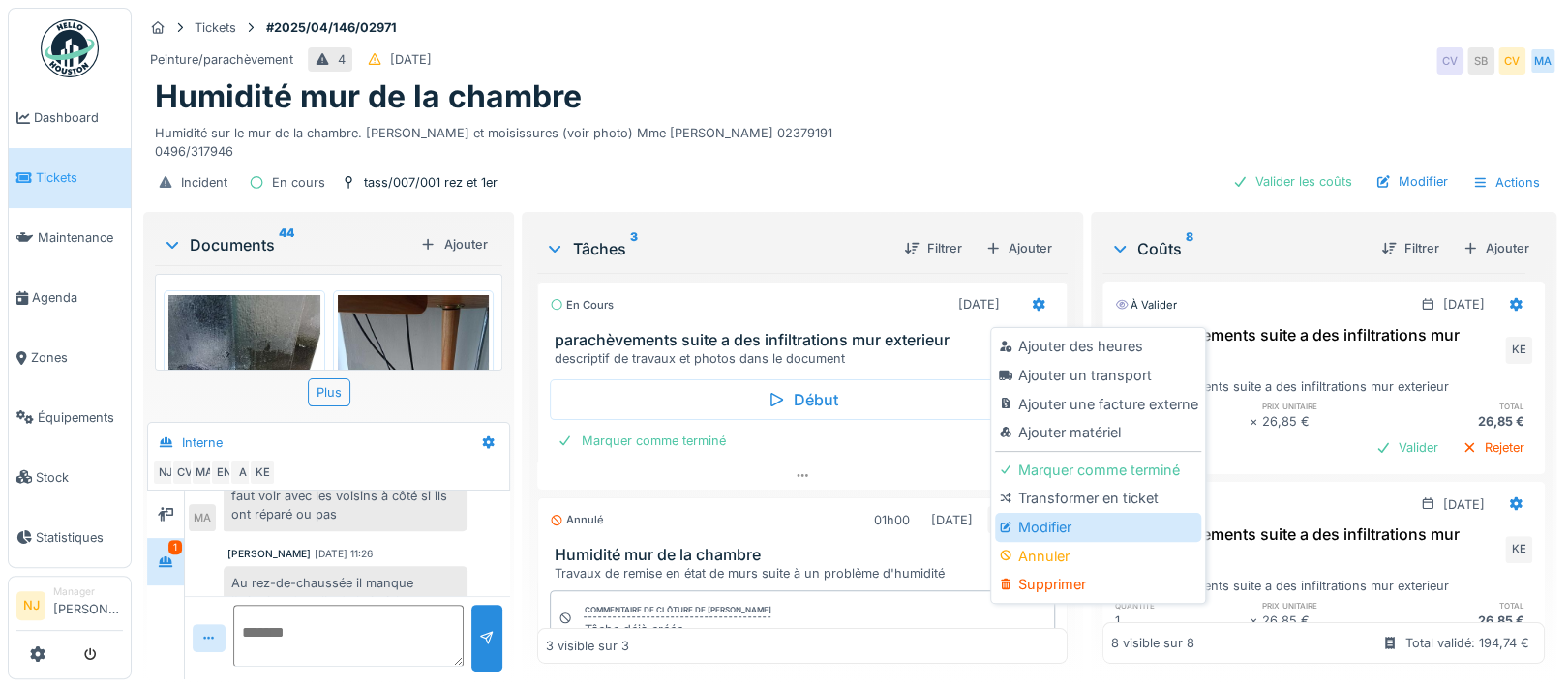
click at [1032, 513] on div "Modifier" at bounding box center [1097, 527] width 207 height 29
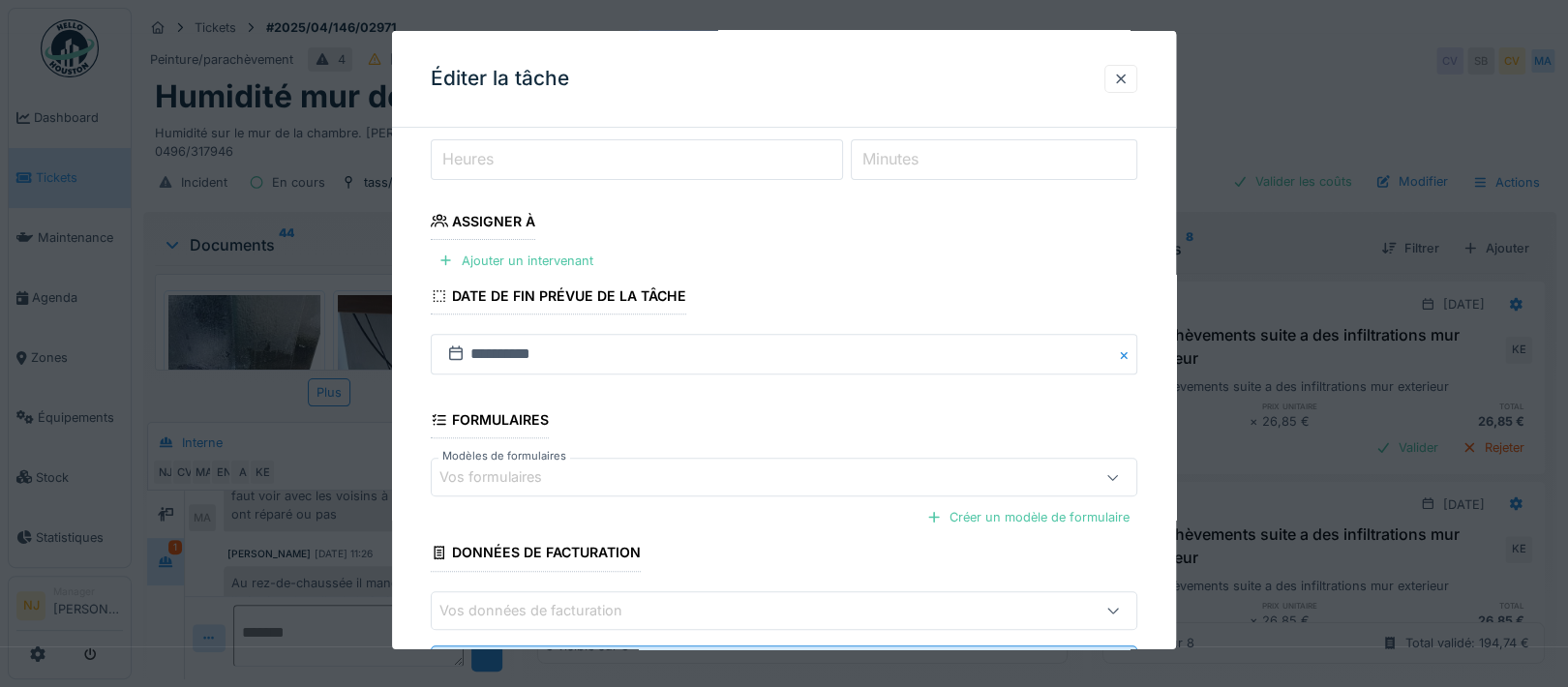
scroll to position [258, 0]
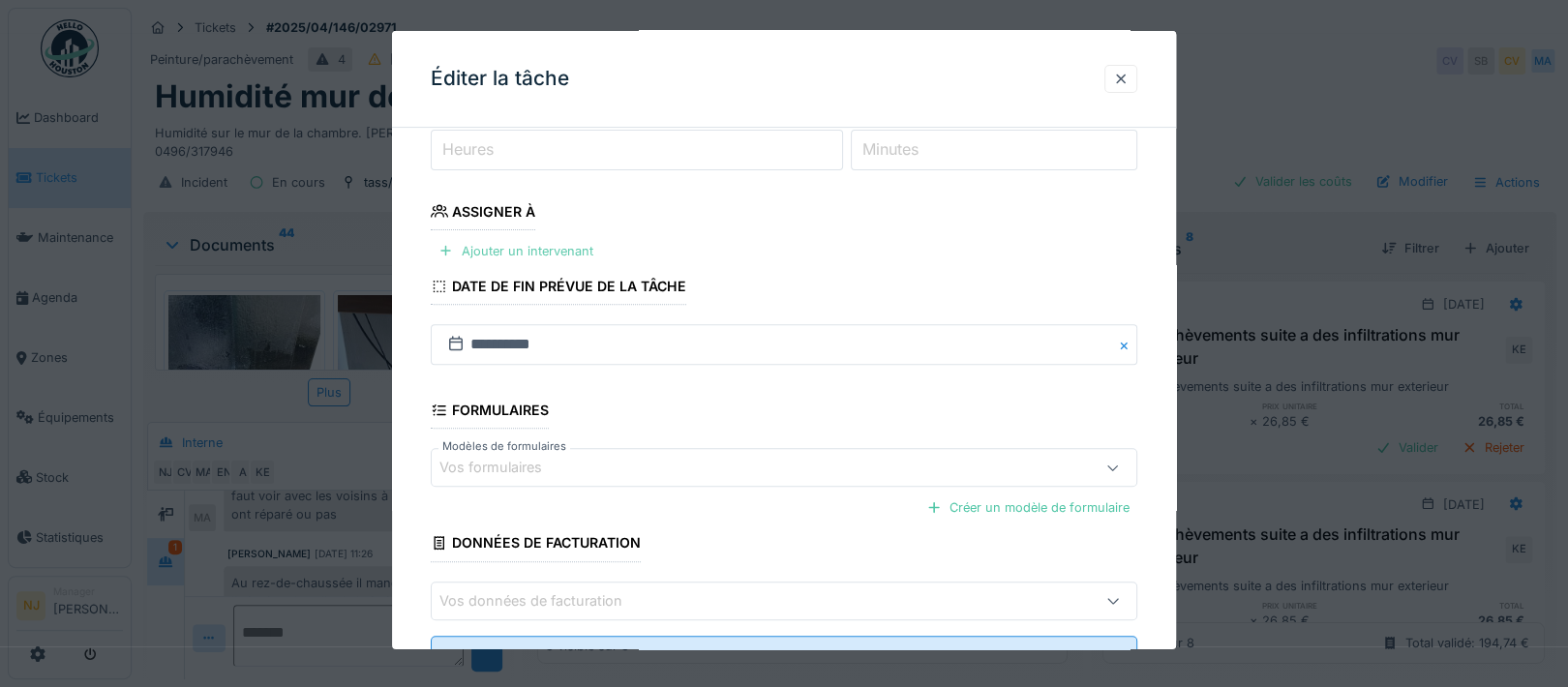
click at [452, 251] on div at bounding box center [446, 251] width 16 height 19
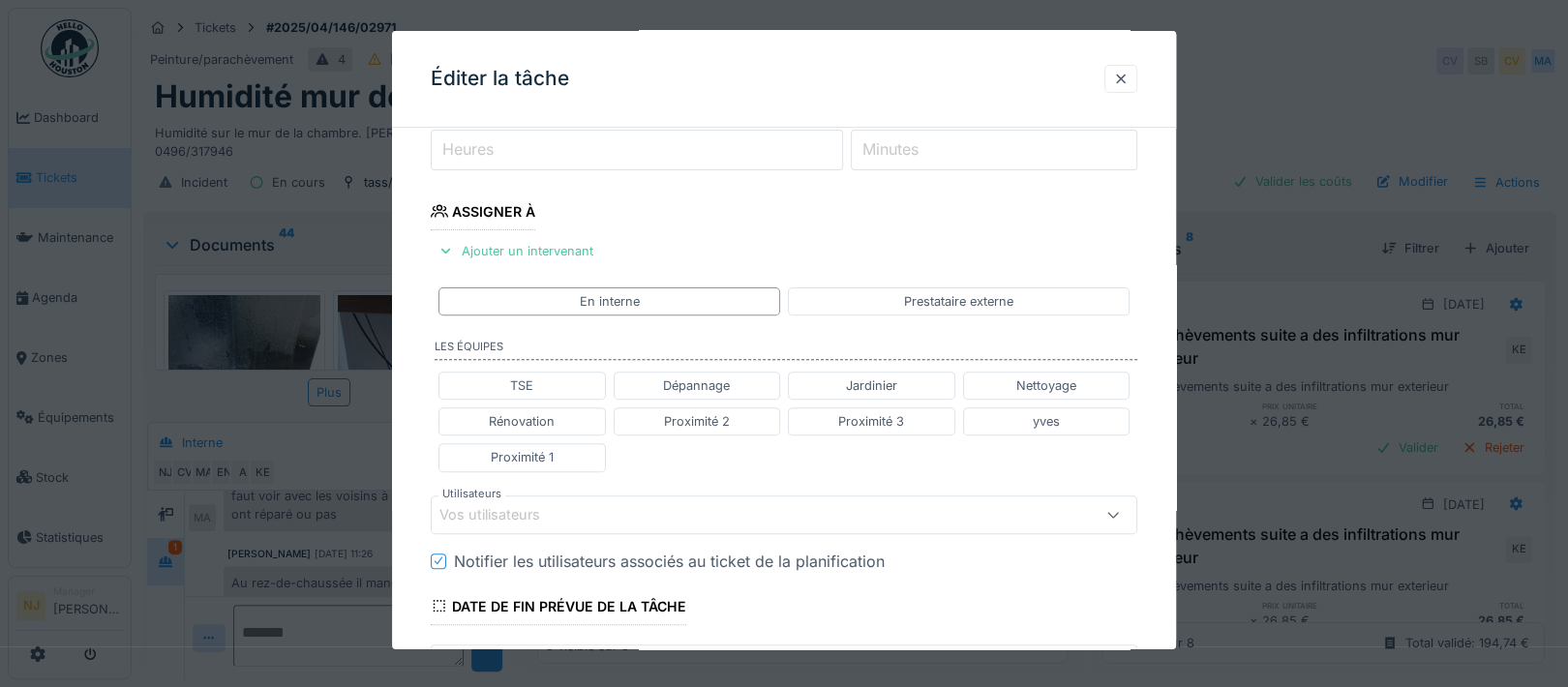
click at [516, 514] on div "Vos utilisateurs" at bounding box center [503, 515] width 128 height 22
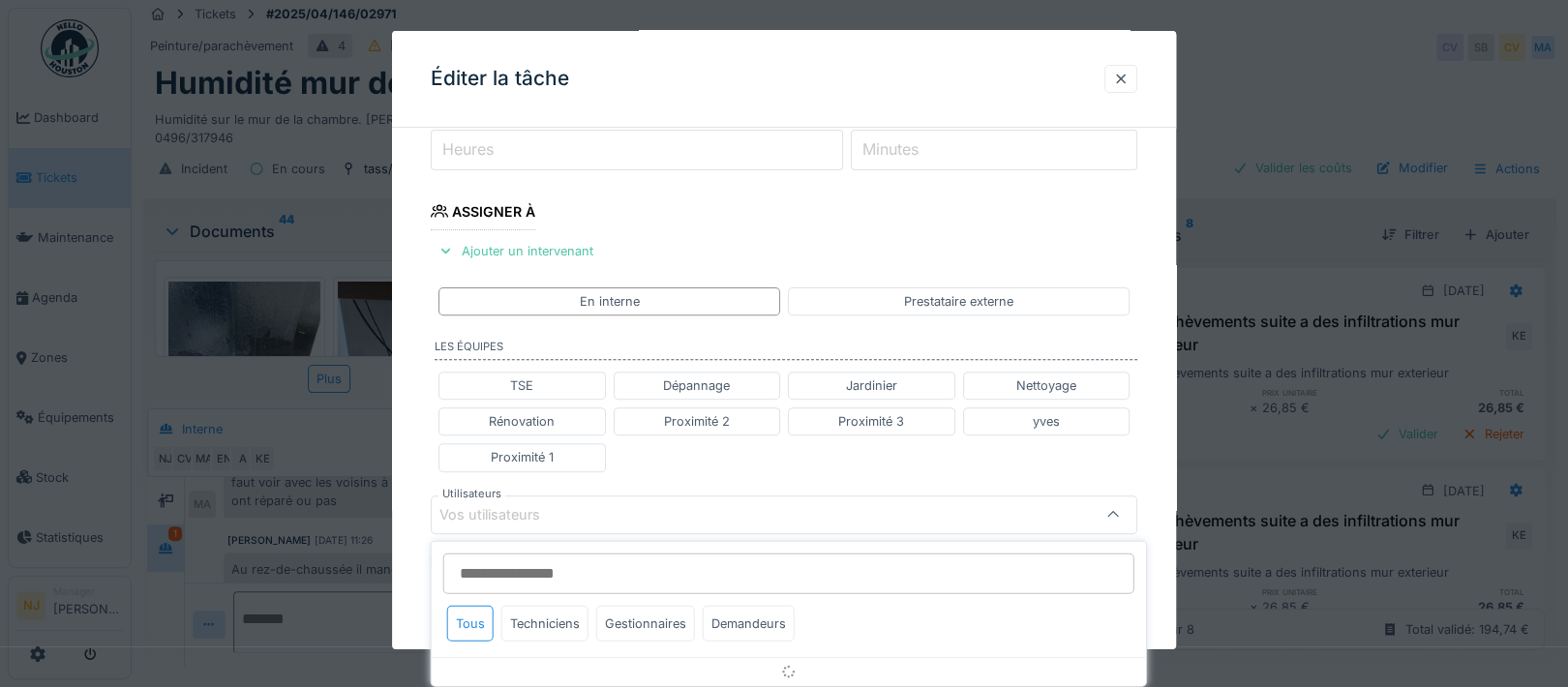
scroll to position [431, 0]
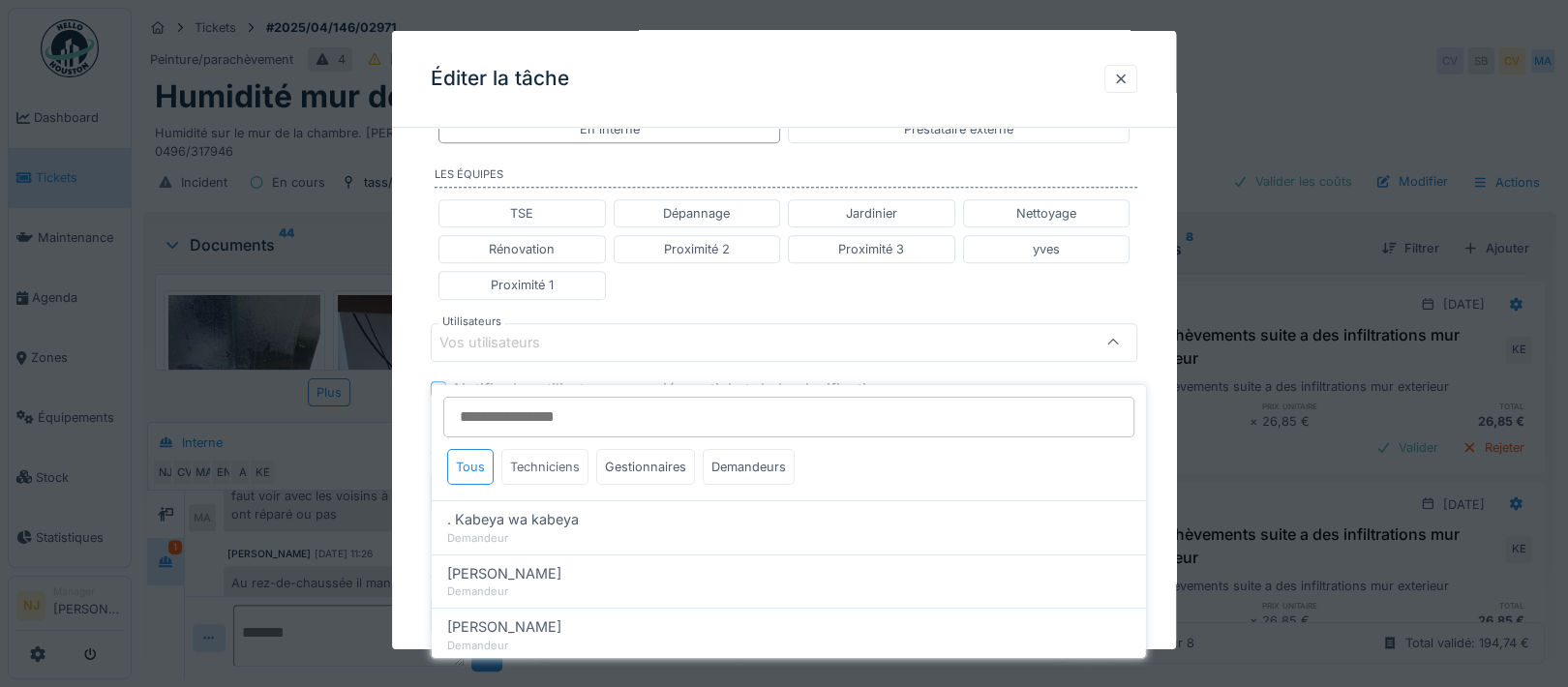
click at [561, 449] on div "Techniciens" at bounding box center [544, 467] width 87 height 36
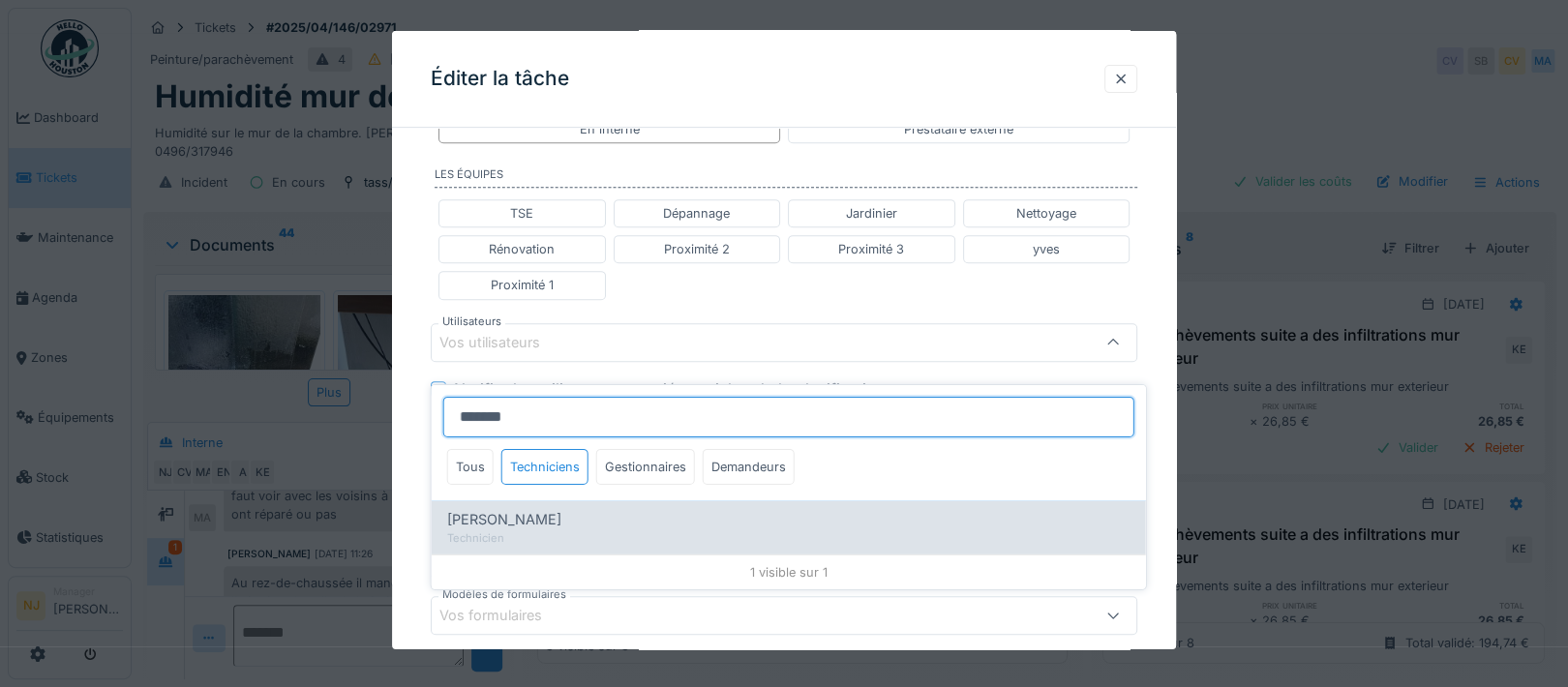
type input "*******"
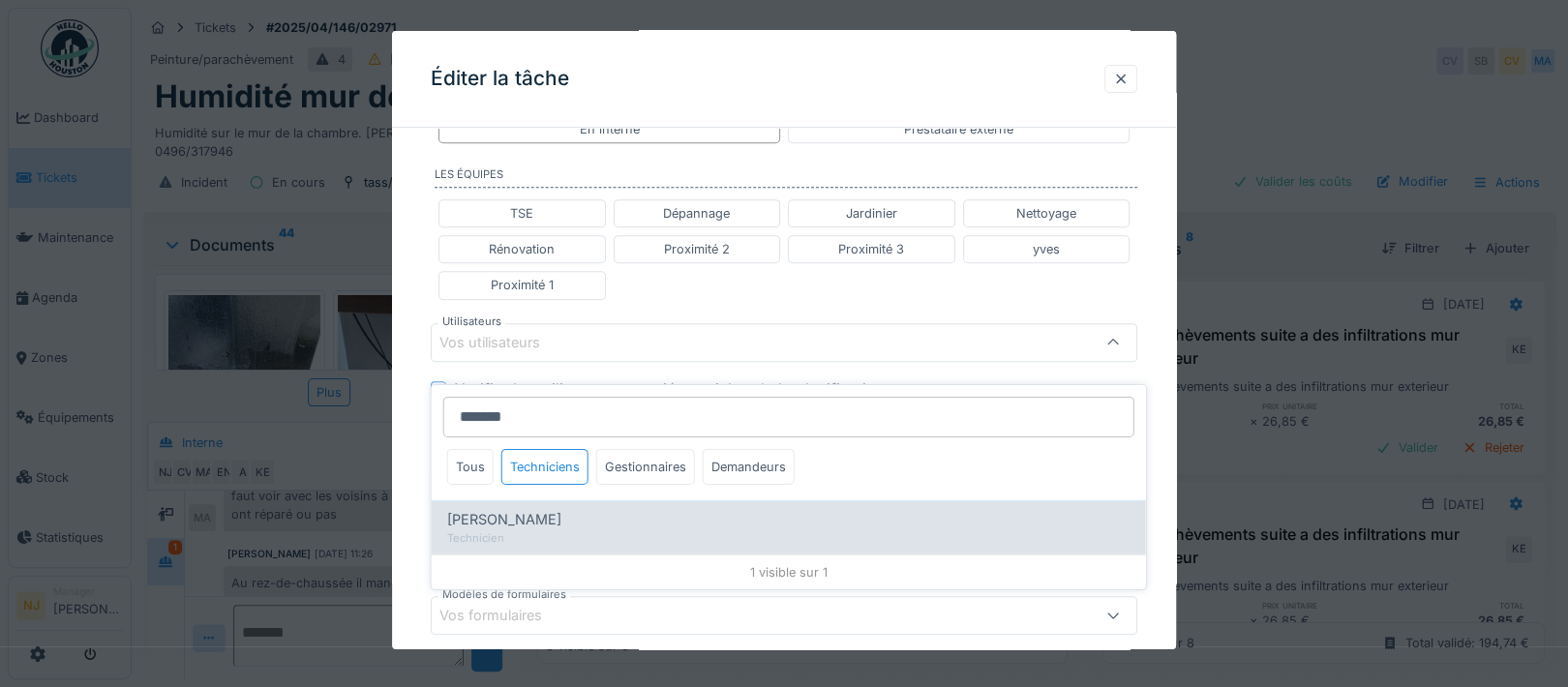
click at [514, 509] on span "Mahfoud Assajeri" at bounding box center [504, 520] width 115 height 22
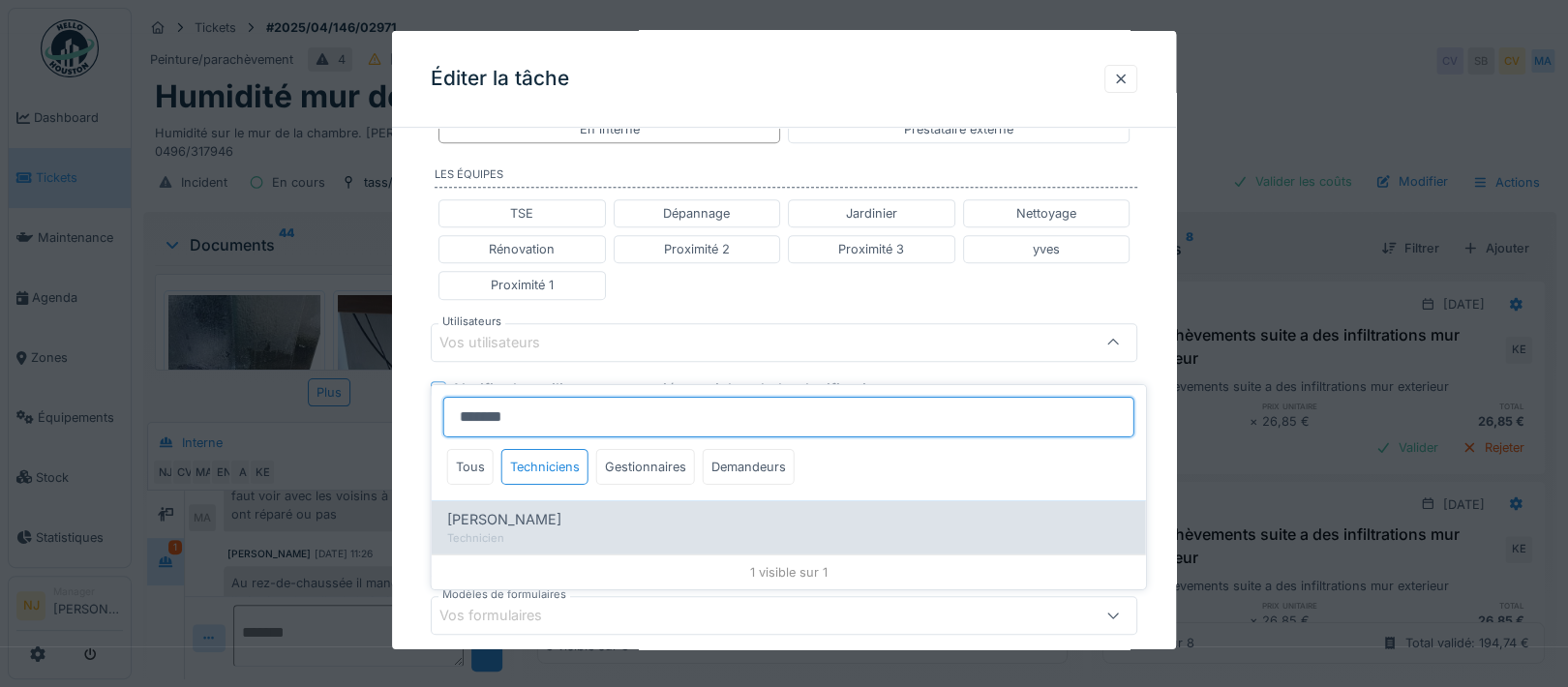
type input "****"
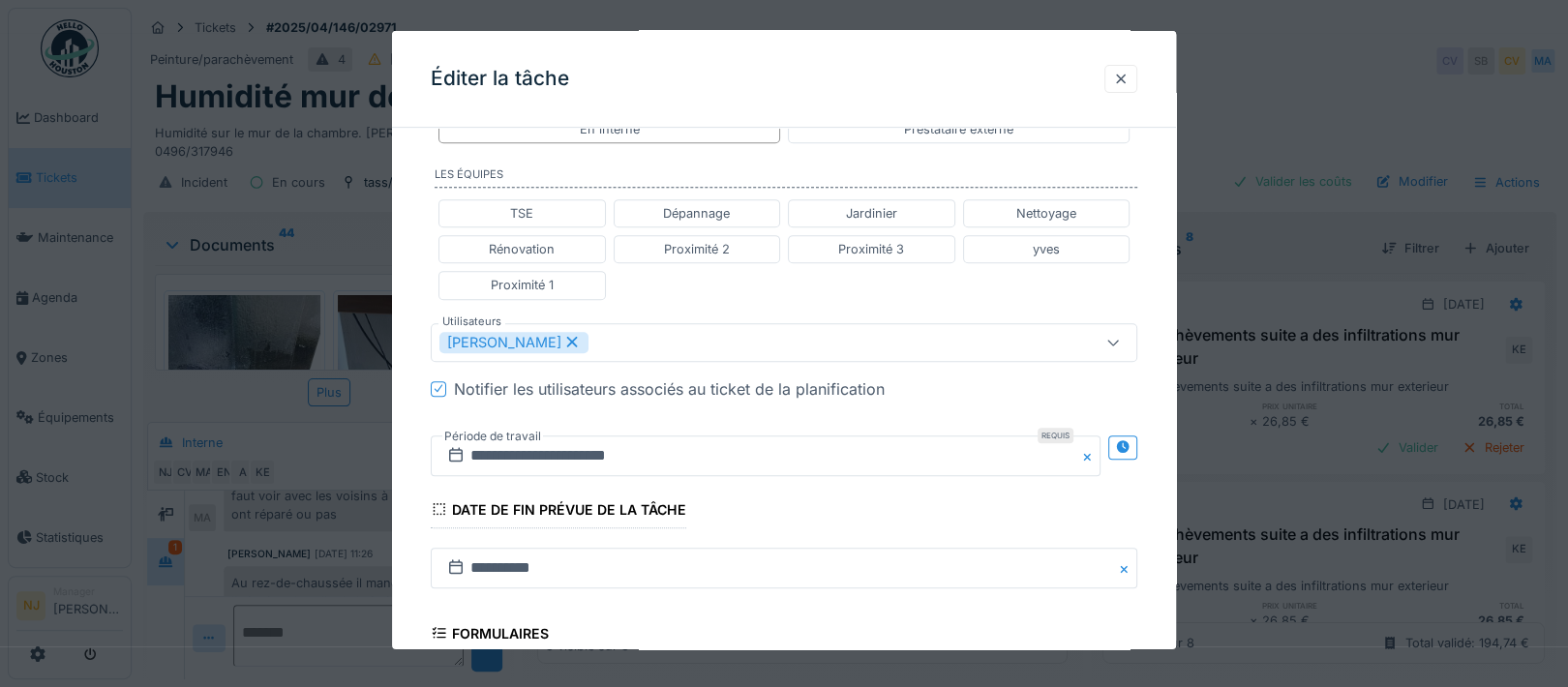
click at [410, 477] on div "**********" at bounding box center [783, 333] width 784 height 1241
click at [1130, 443] on icon at bounding box center [1123, 446] width 13 height 13
click at [563, 451] on input "**********" at bounding box center [591, 456] width 321 height 41
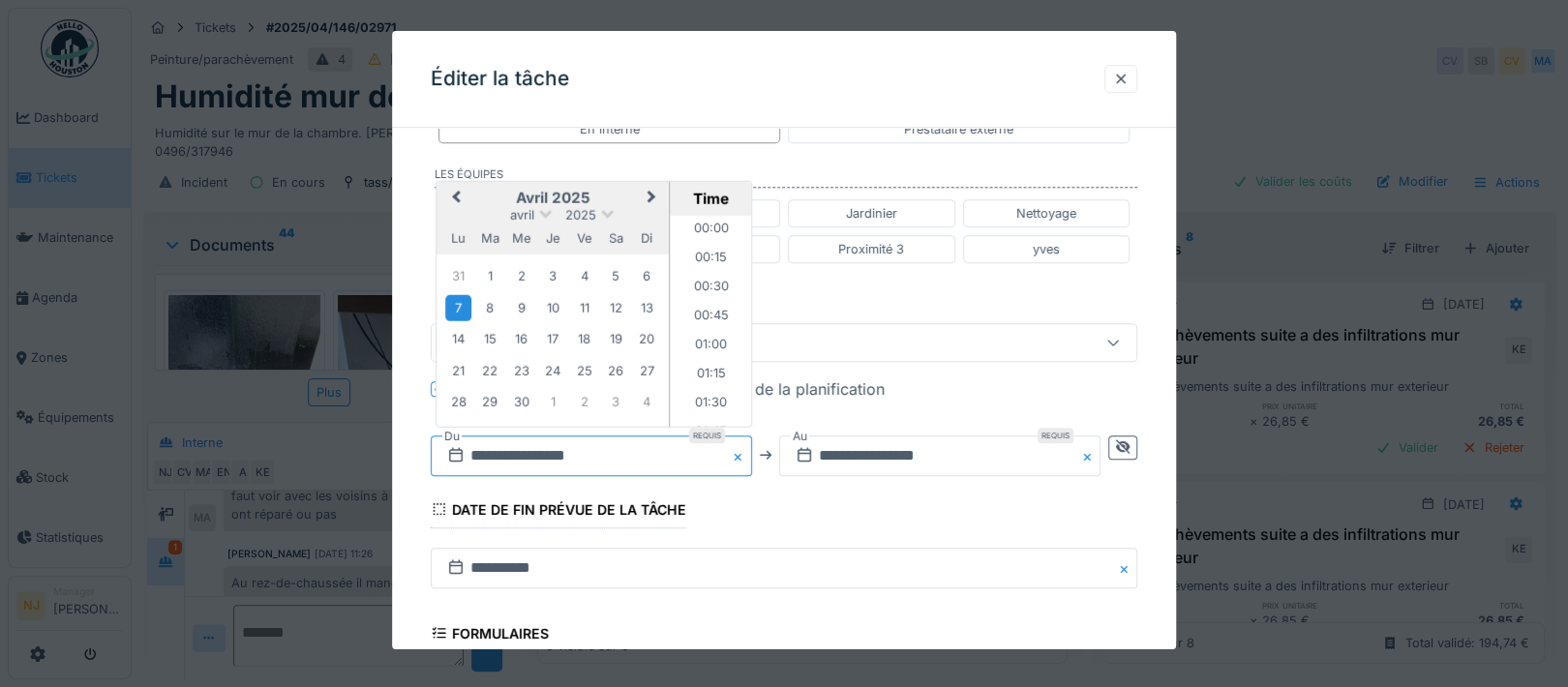
scroll to position [721, 0]
click at [651, 190] on span "Next Month" at bounding box center [651, 198] width 0 height 23
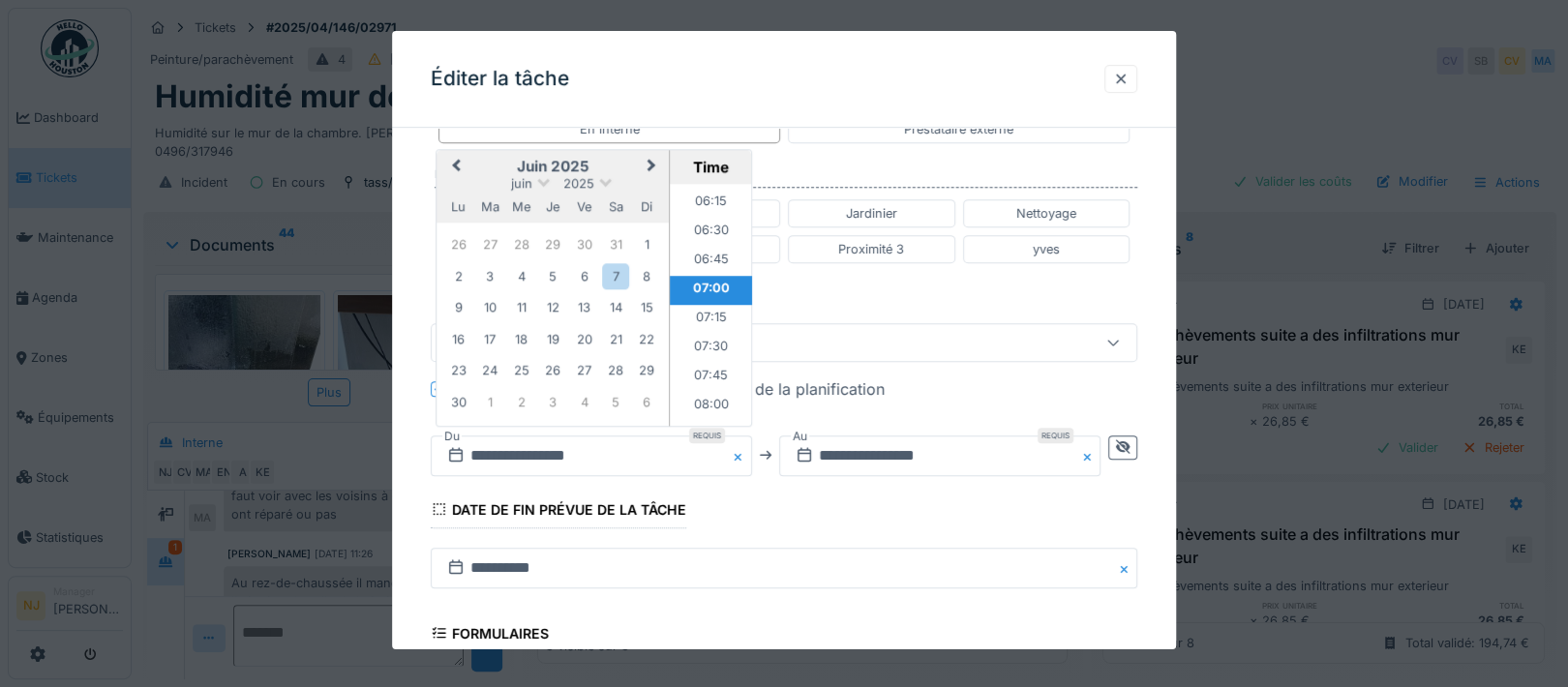
click at [655, 160] on button "Next Month" at bounding box center [654, 167] width 31 height 31
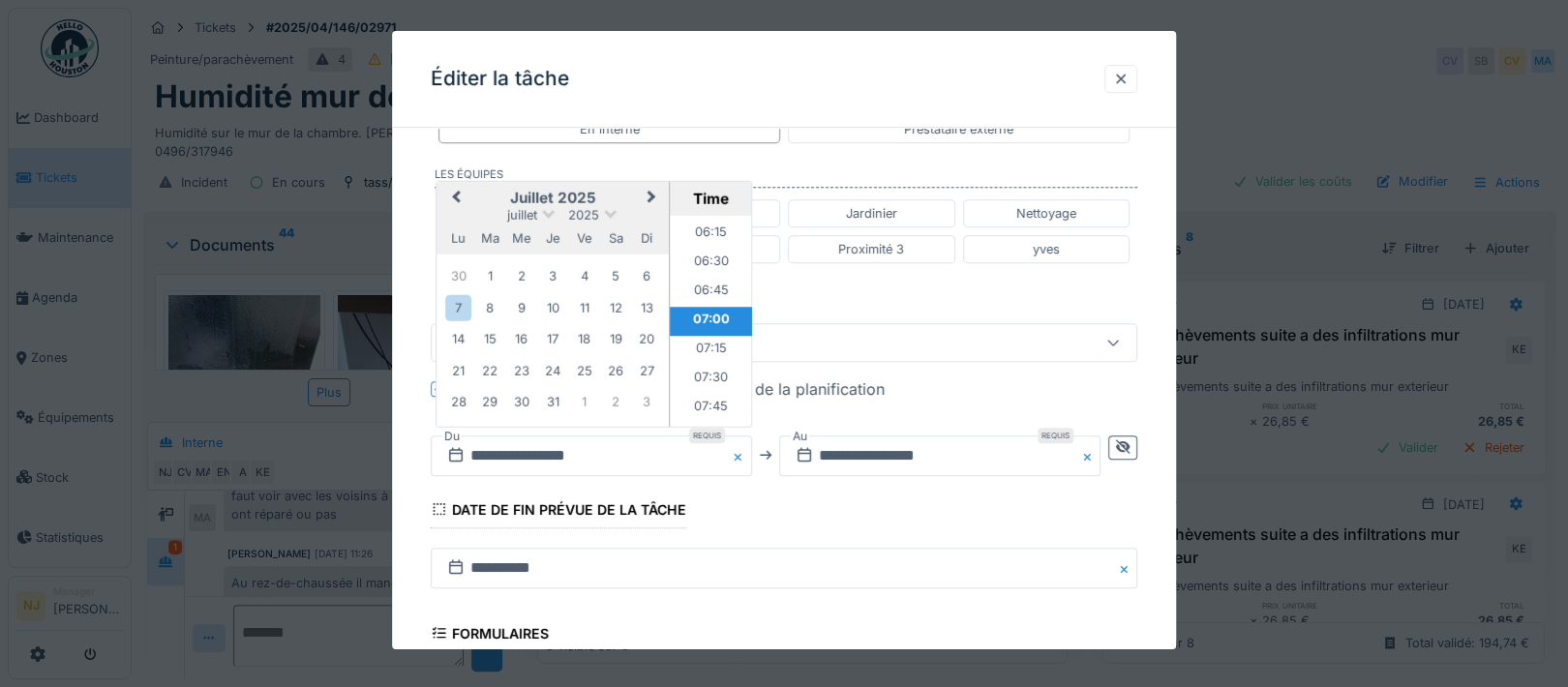
click at [651, 186] on span "Next Month" at bounding box center [651, 198] width 0 height 23
click at [648, 185] on button "Next Month" at bounding box center [654, 199] width 31 height 31
click at [519, 335] on div "17" at bounding box center [521, 339] width 26 height 26
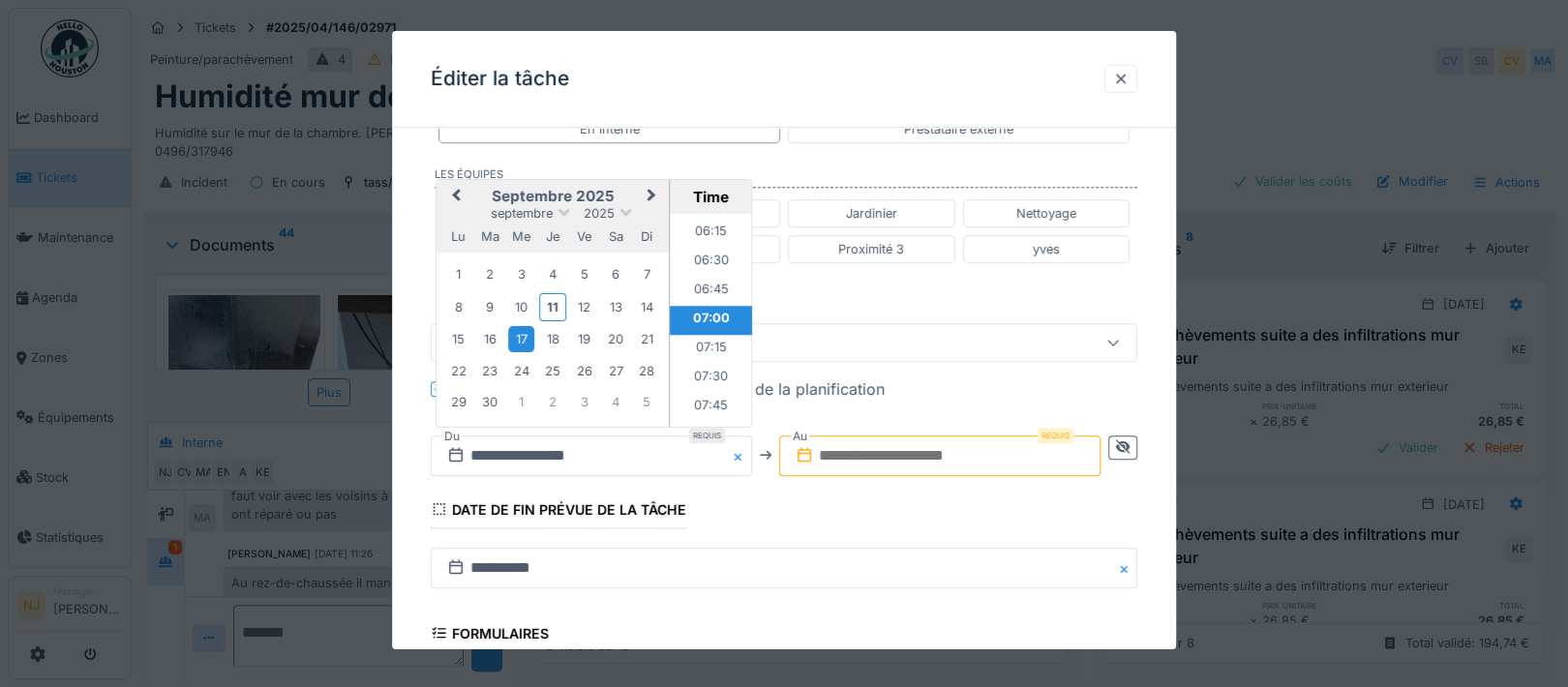
click at [969, 450] on input "text" at bounding box center [940, 456] width 321 height 41
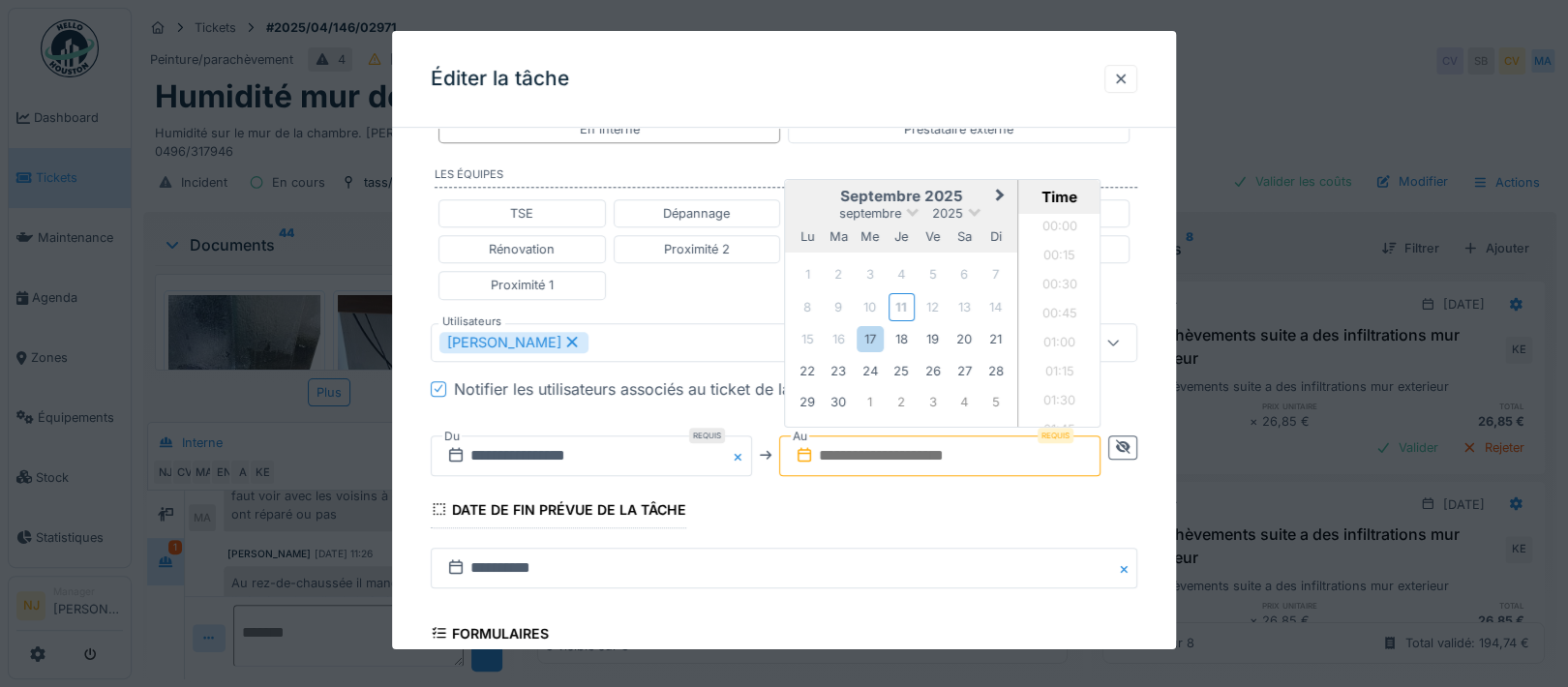
scroll to position [1301, 0]
click at [878, 336] on div "17" at bounding box center [869, 339] width 26 height 26
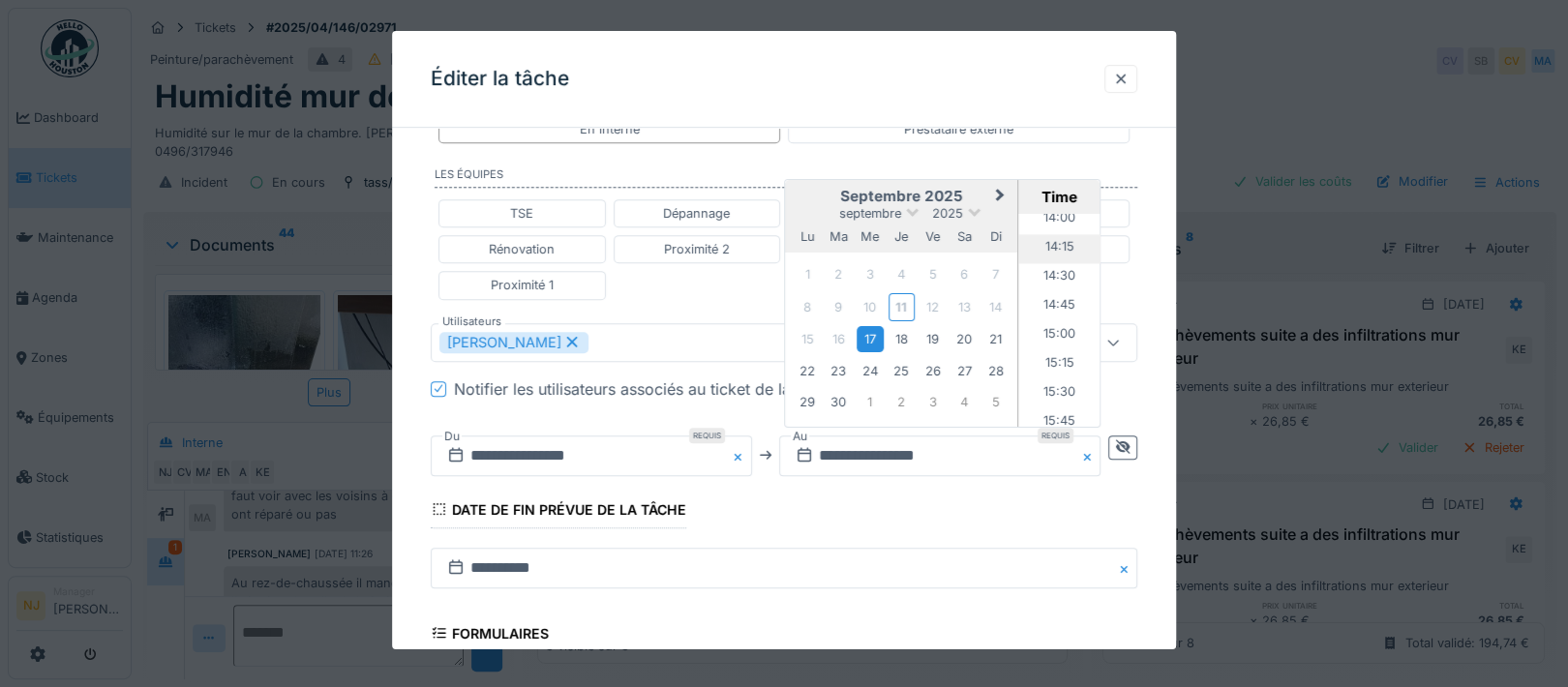
scroll to position [1688, 0]
click at [1061, 387] on li "16:00" at bounding box center [1060, 397] width 82 height 29
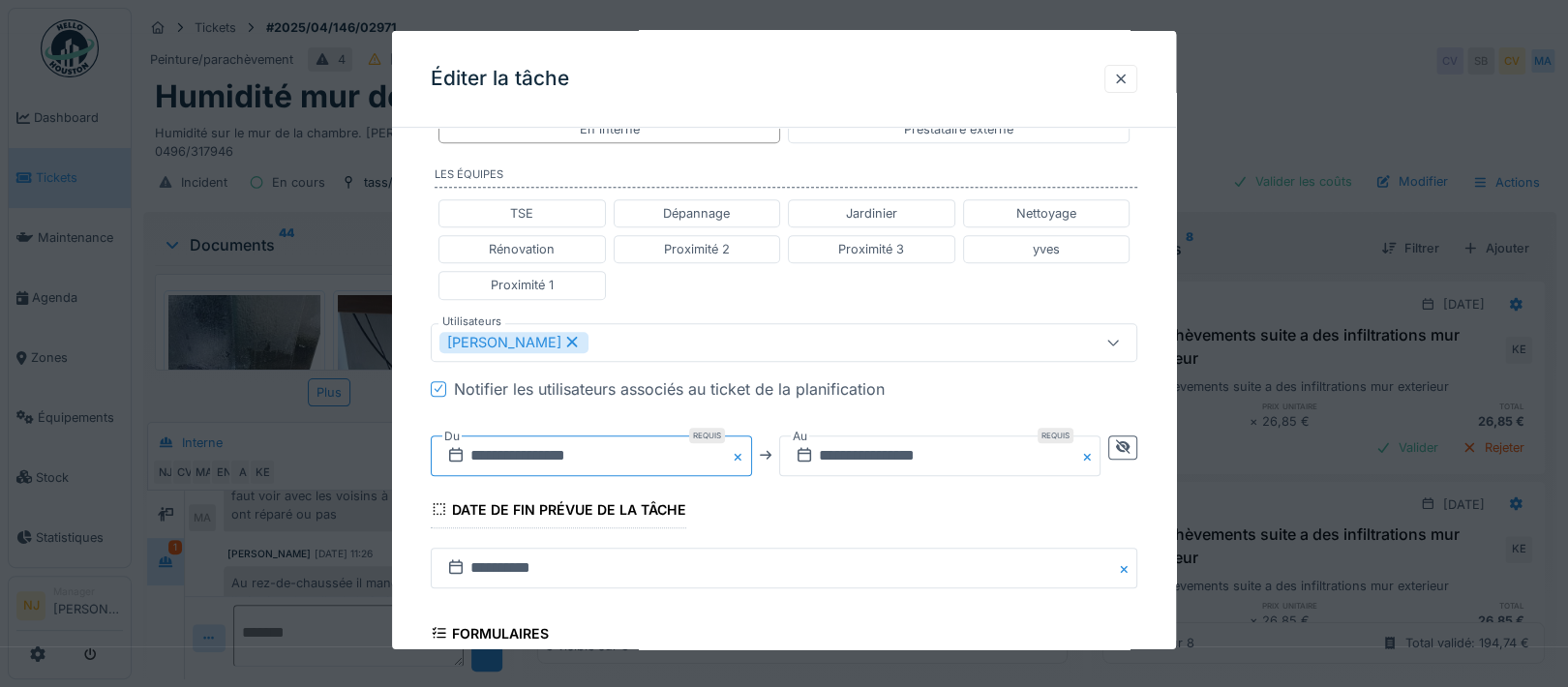
click at [624, 454] on input "**********" at bounding box center [591, 456] width 321 height 41
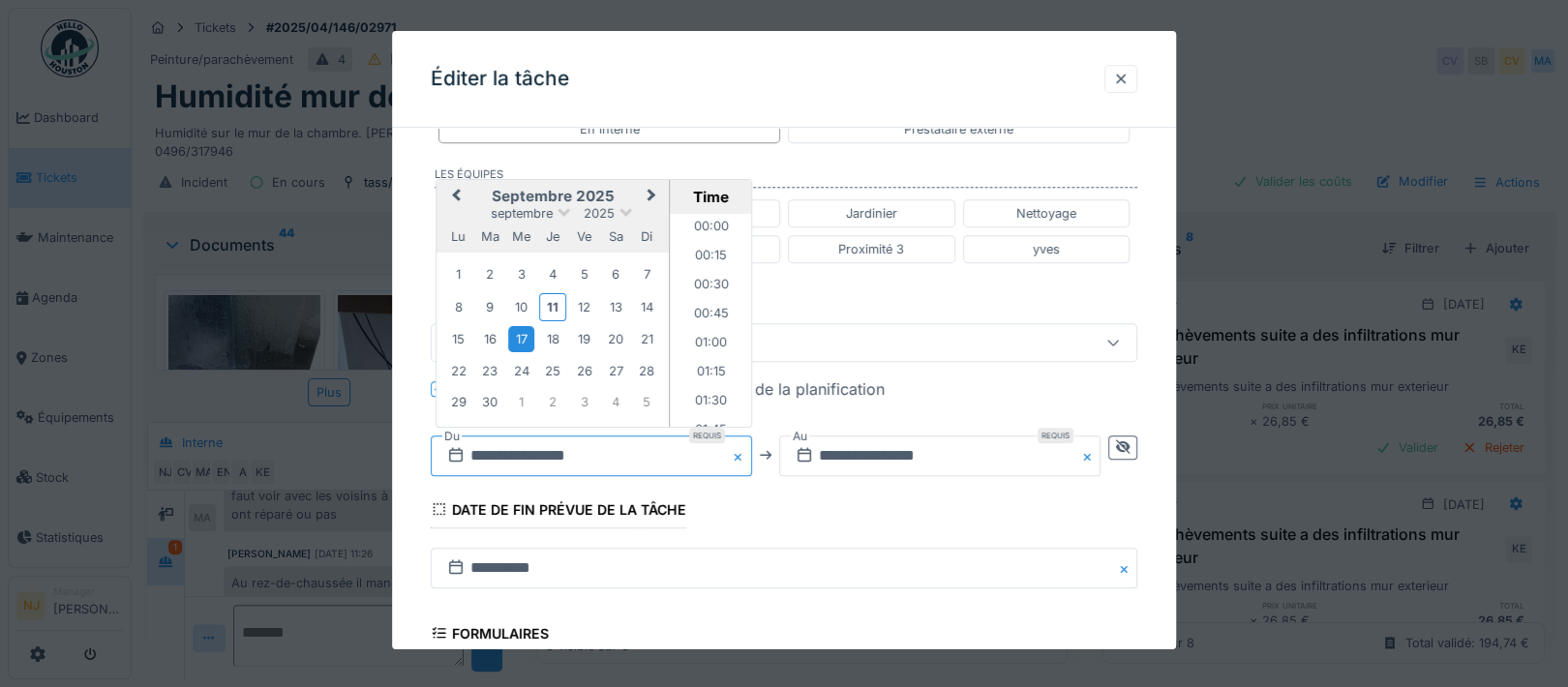
scroll to position [720, 0]
click at [704, 367] on li "07:30" at bounding box center [711, 379] width 82 height 29
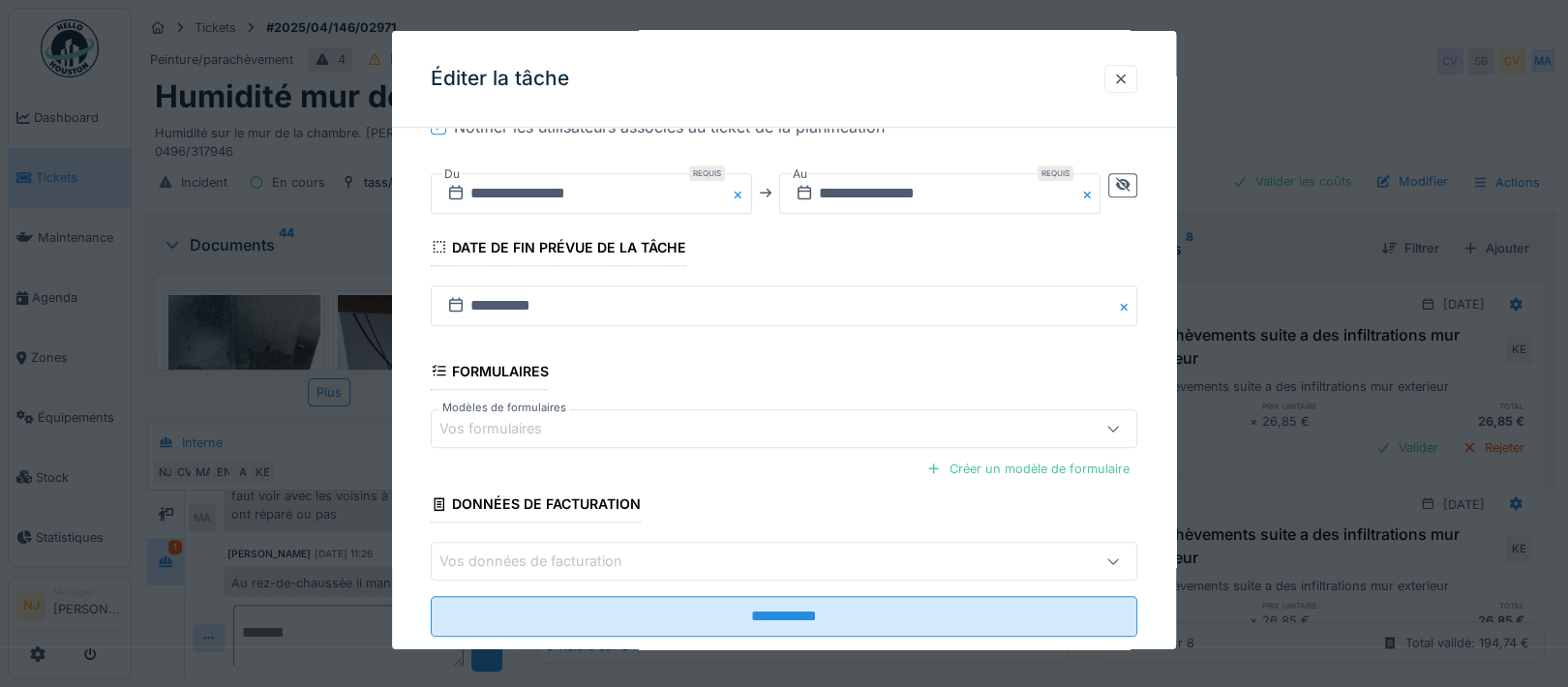
scroll to position [732, 0]
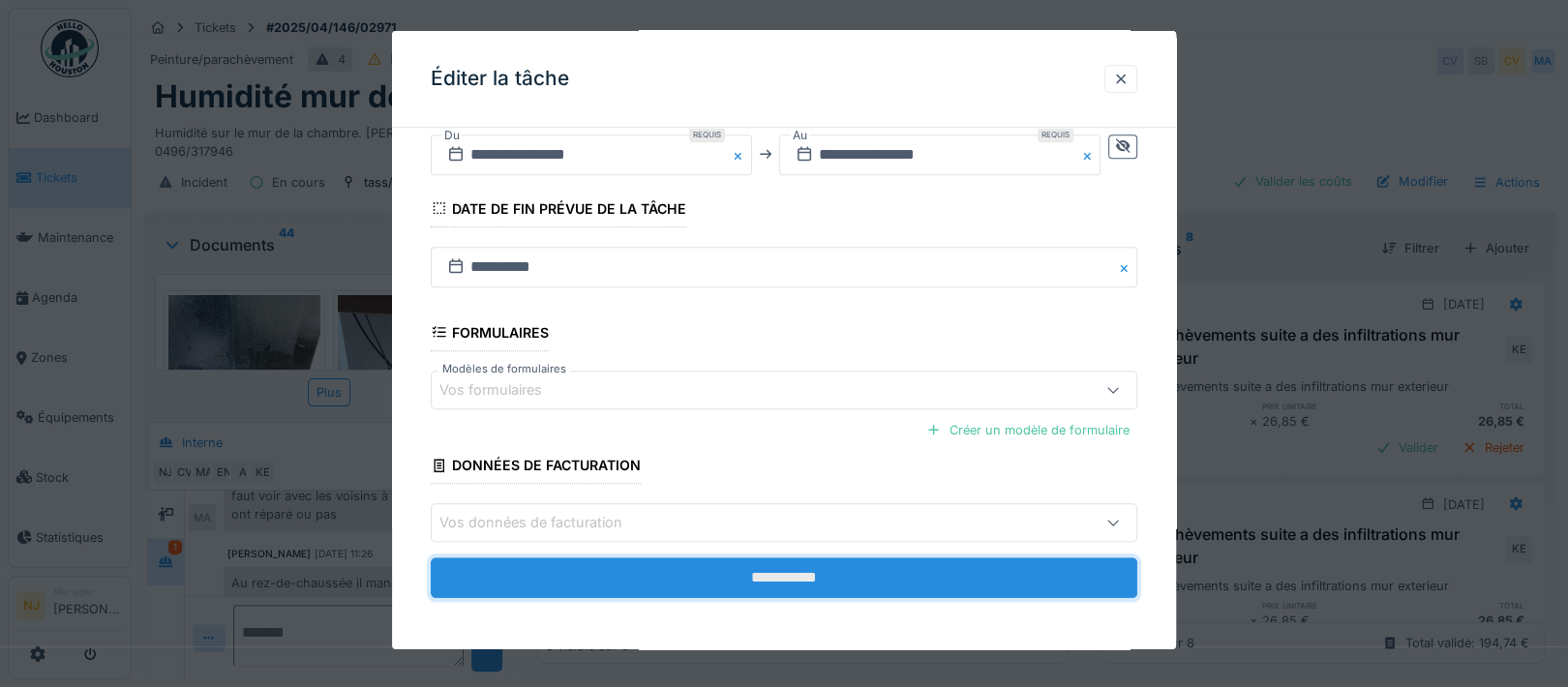
click at [782, 569] on input "**********" at bounding box center [784, 578] width 707 height 41
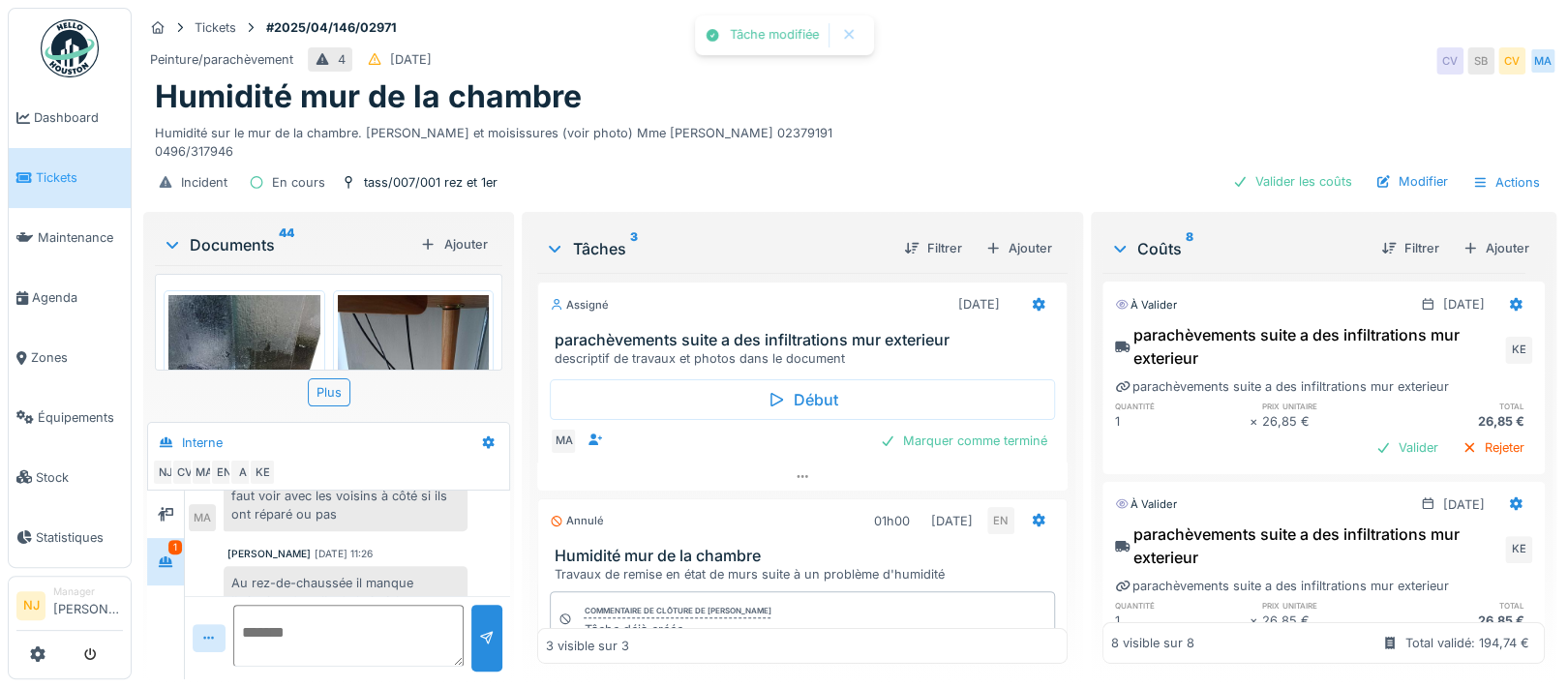
scroll to position [918, 0]
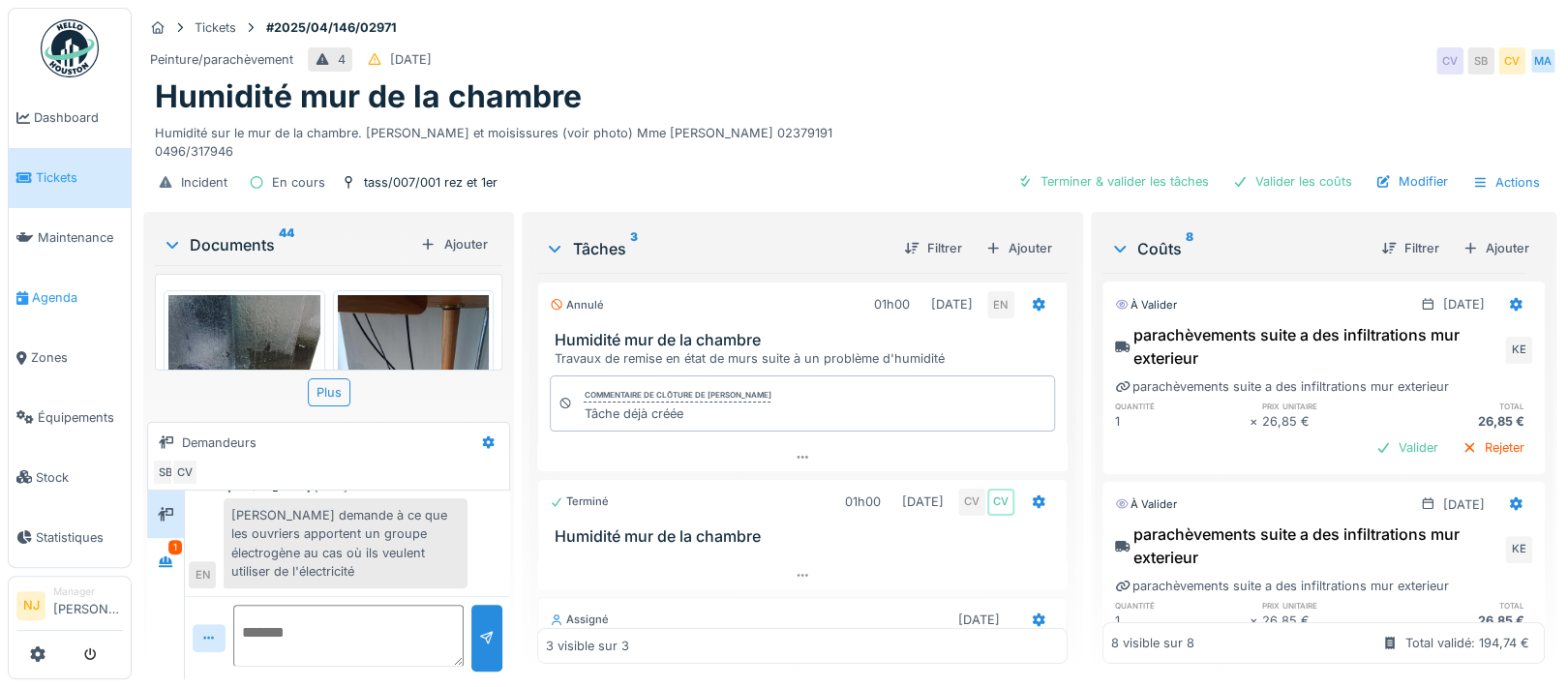
click at [50, 289] on span "Agenda" at bounding box center [77, 298] width 91 height 19
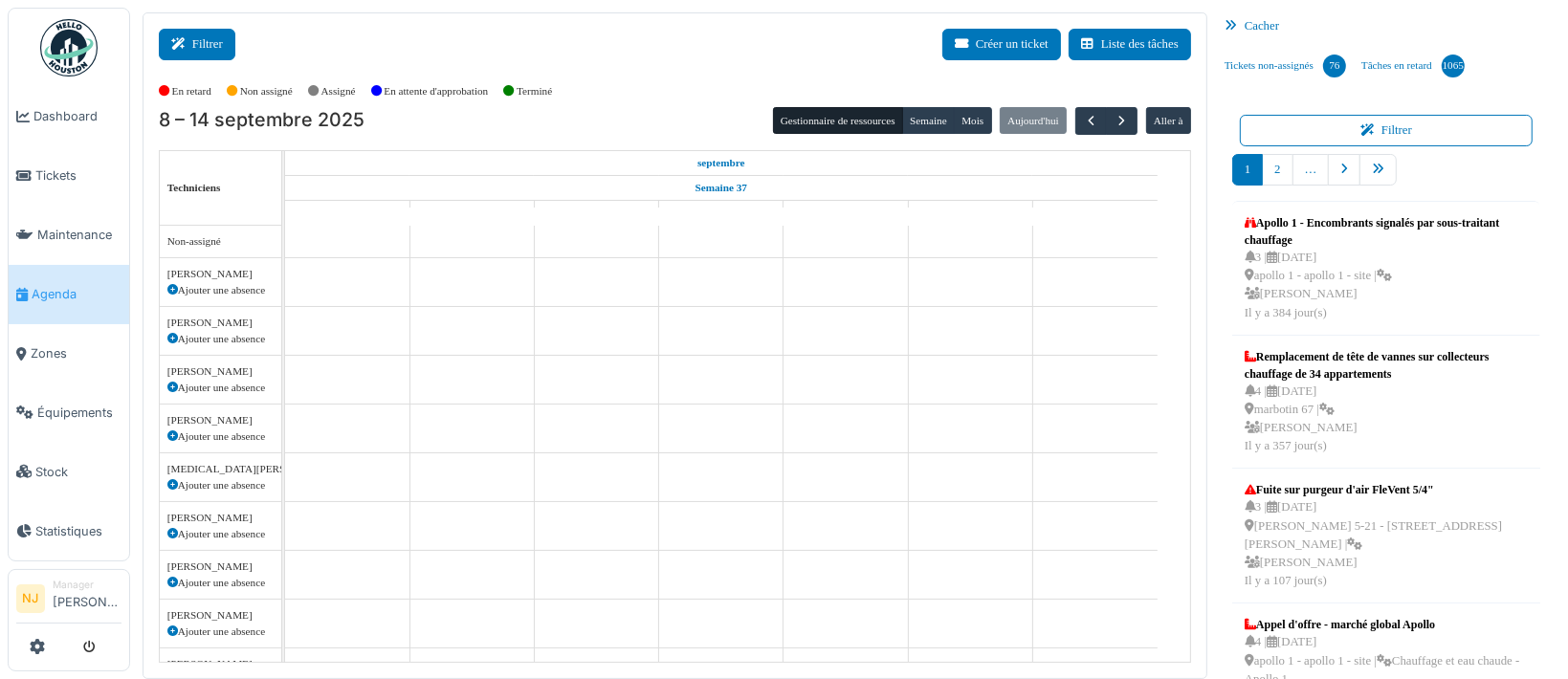
click at [195, 43] on button "Filtrer" at bounding box center [196, 44] width 76 height 32
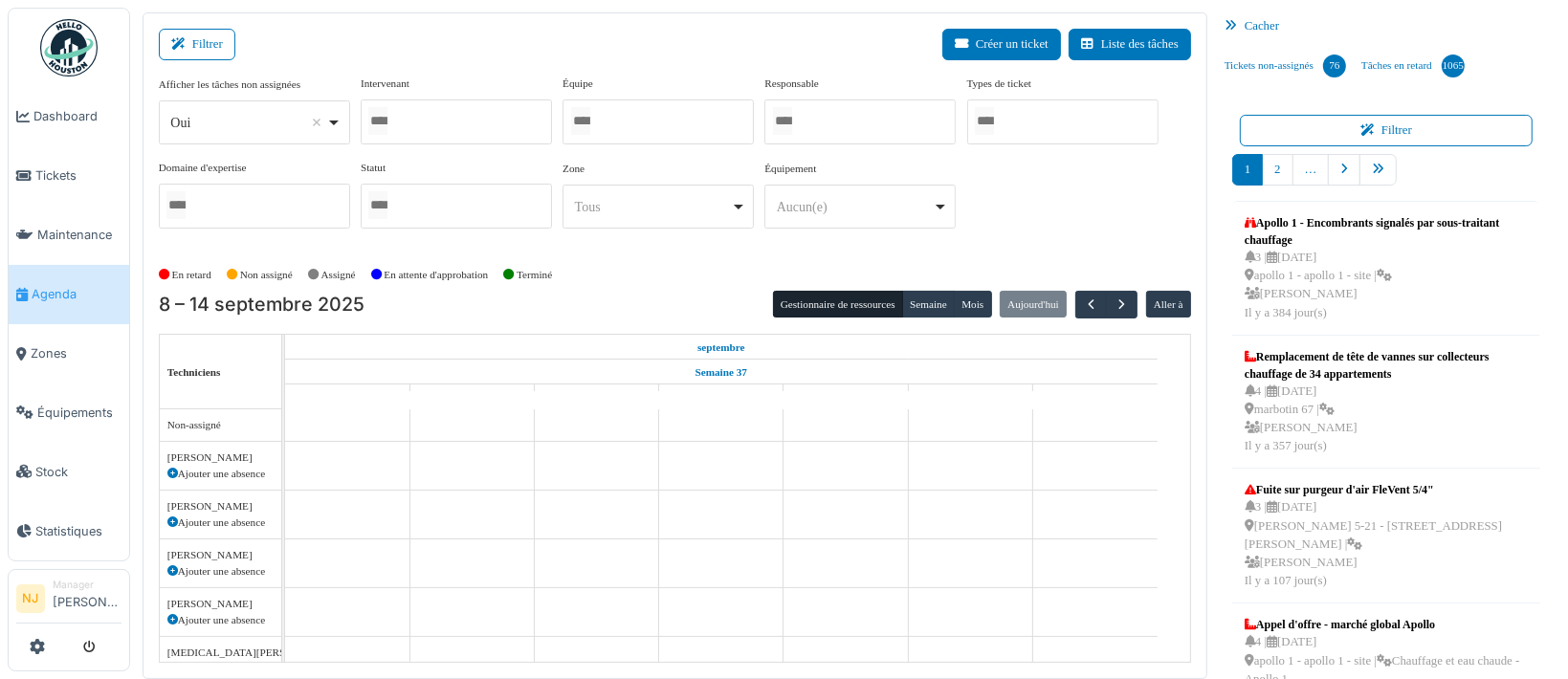
click at [618, 113] on div at bounding box center [658, 122] width 192 height 44
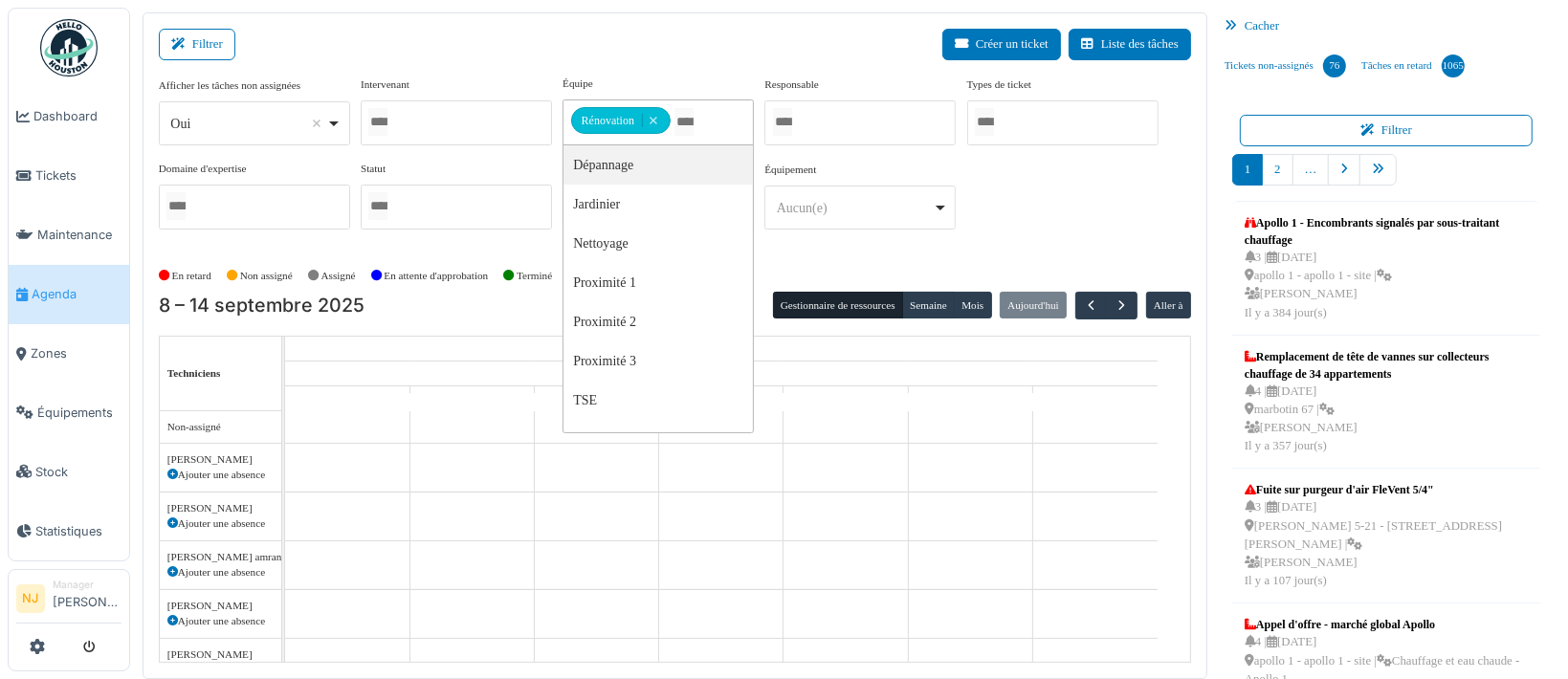
click at [460, 54] on div "Filtrer Créer un ticket Liste des tâches" at bounding box center [674, 52] width 1032 height 46
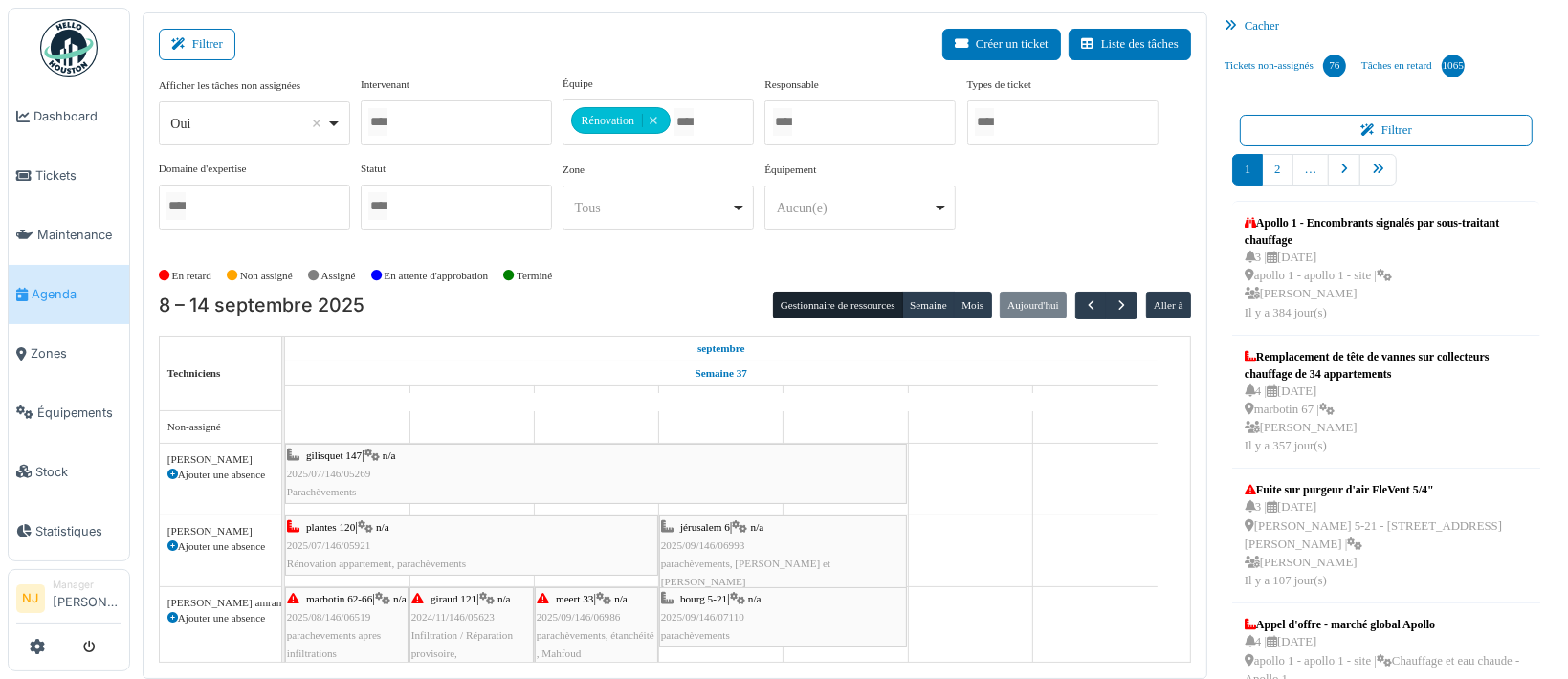
click at [690, 288] on div "En retard Non assigné Assigné En attente d'approbation Terminé" at bounding box center [674, 276] width 1032 height 32
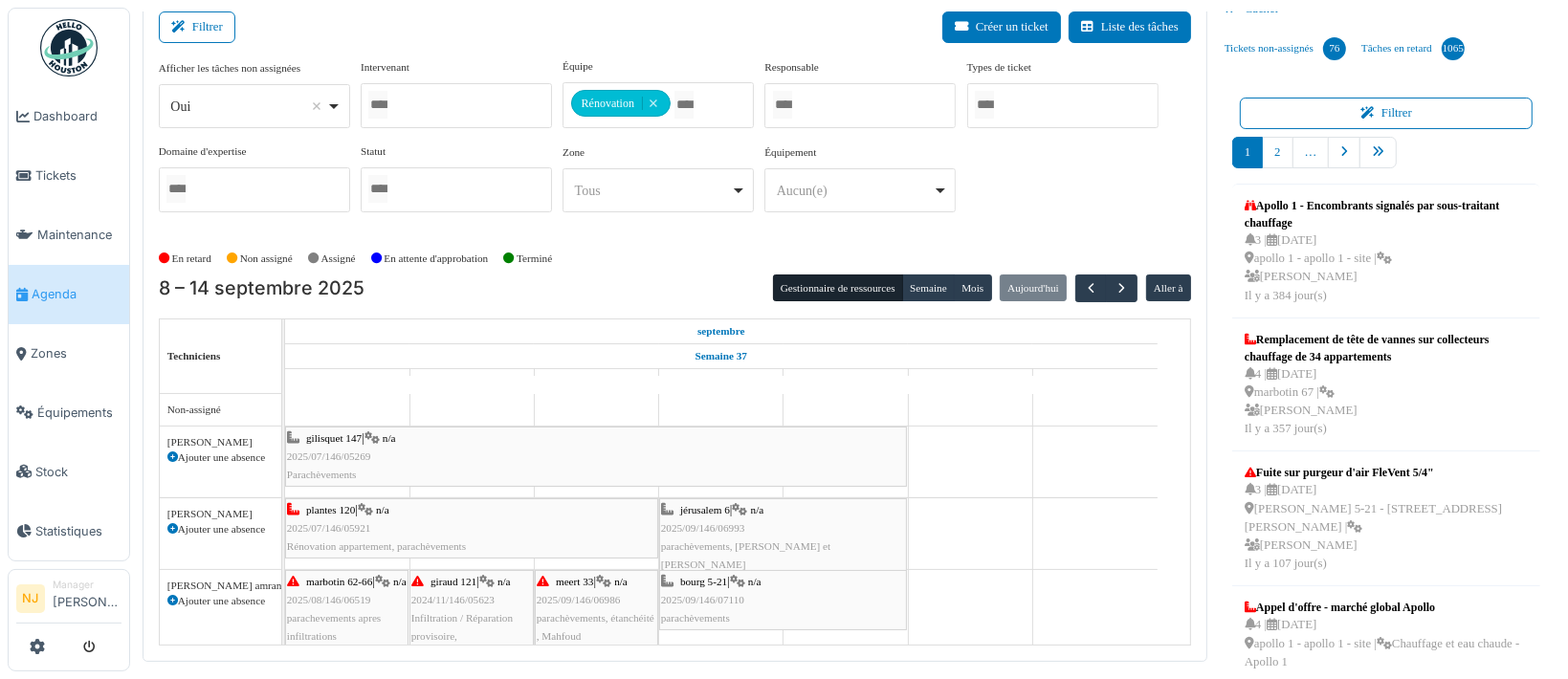
scroll to position [23, 0]
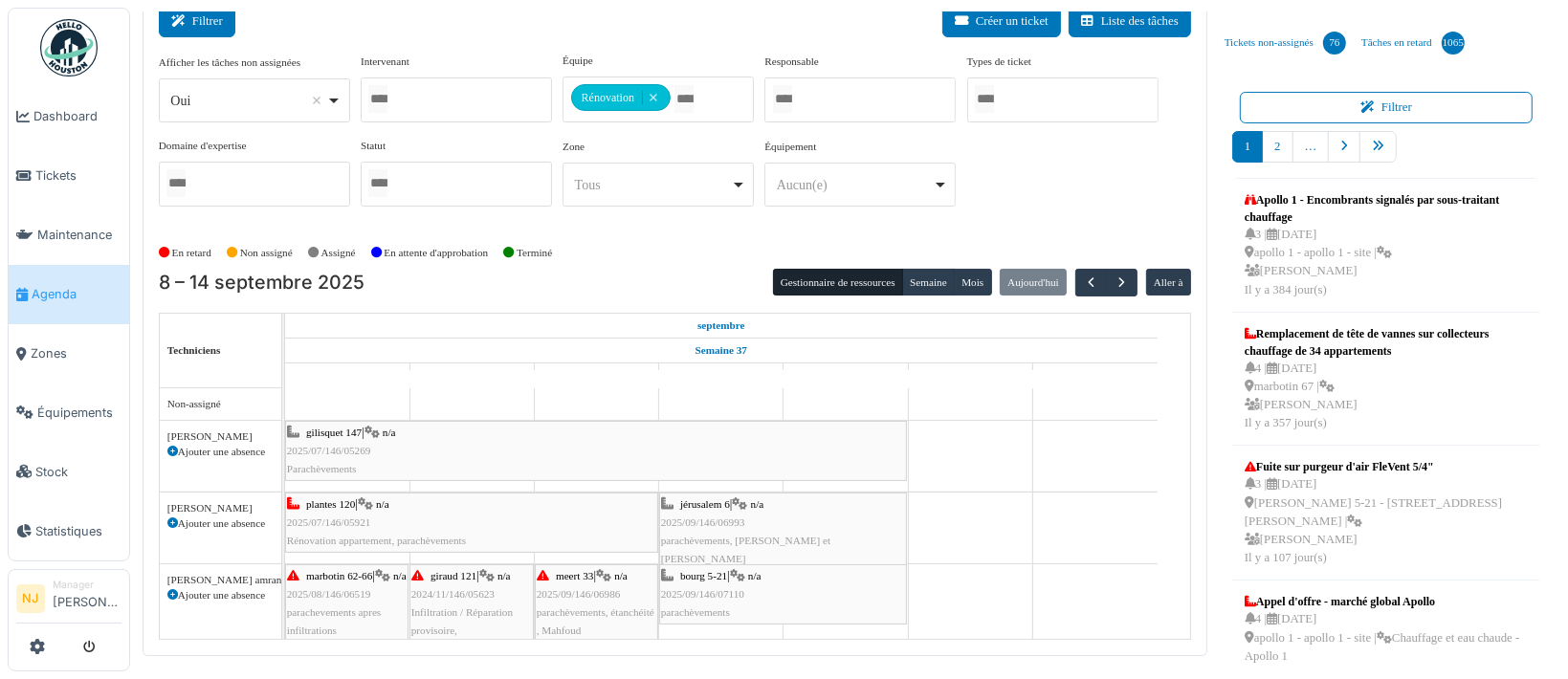
click at [194, 15] on button "Filtrer" at bounding box center [196, 21] width 76 height 32
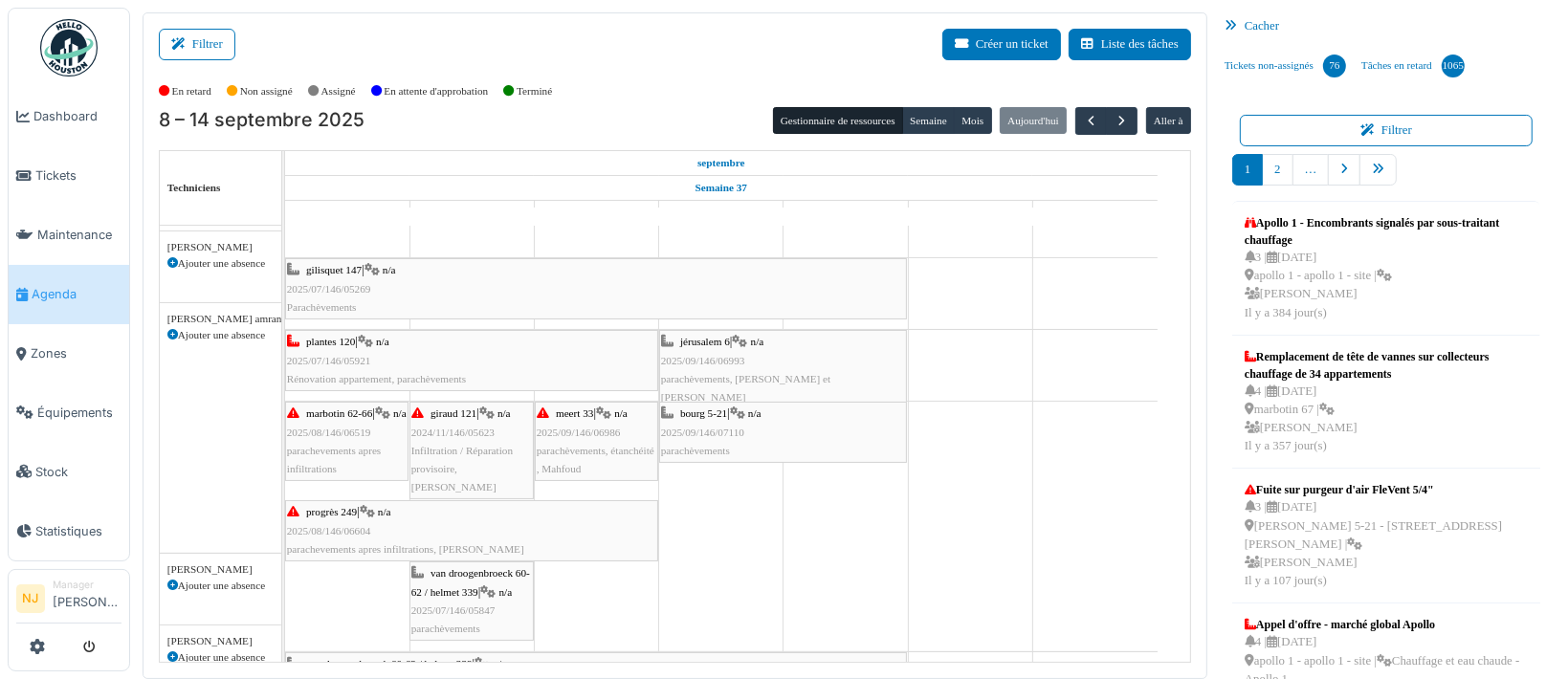
scroll to position [0, 0]
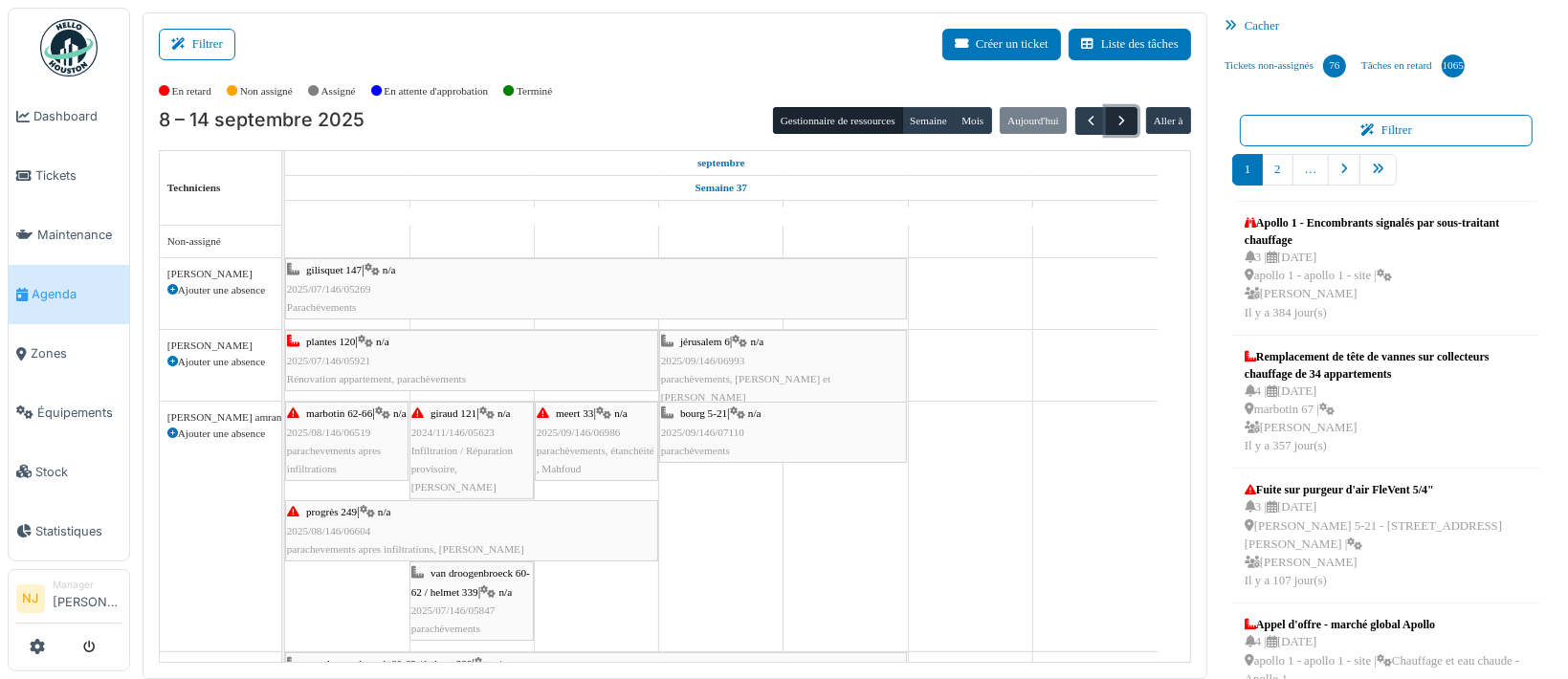
click at [1113, 120] on span "button" at bounding box center [1121, 121] width 16 height 16
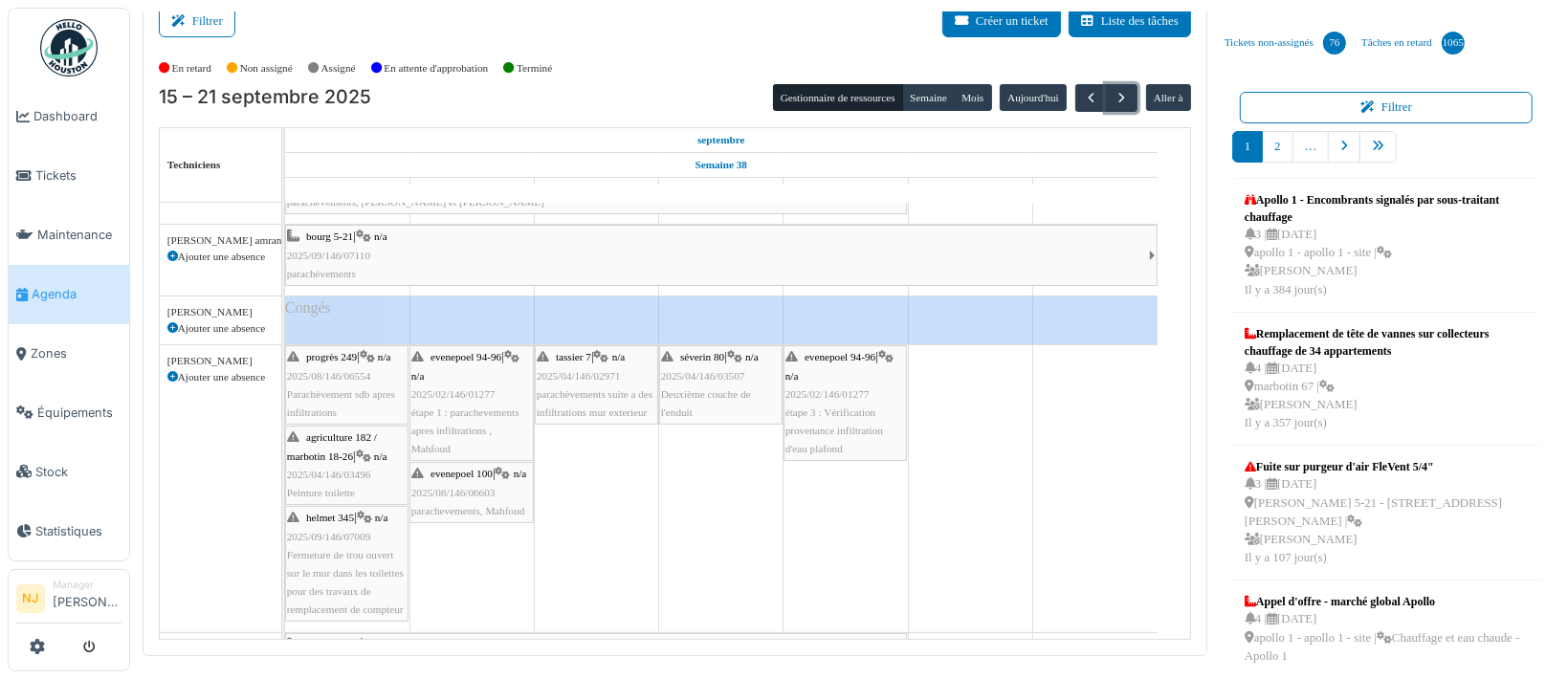
click at [833, 411] on span "étape 3 : Vérification provenance infiltration d'eau plafond" at bounding box center [834, 429] width 98 height 47
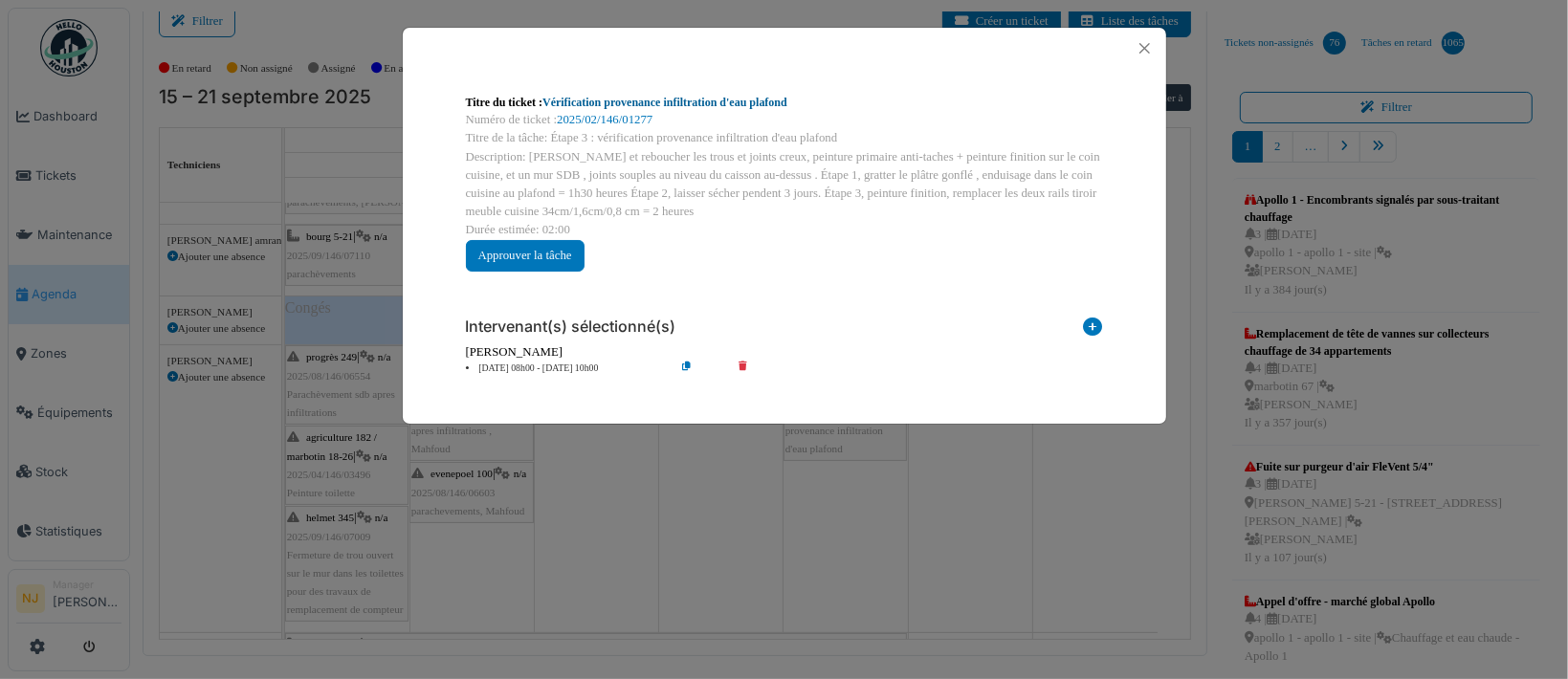
click at [589, 105] on link "Vérification provenance infiltration d'eau plafond" at bounding box center [665, 103] width 245 height 14
click at [1146, 48] on button "Close" at bounding box center [1144, 48] width 26 height 26
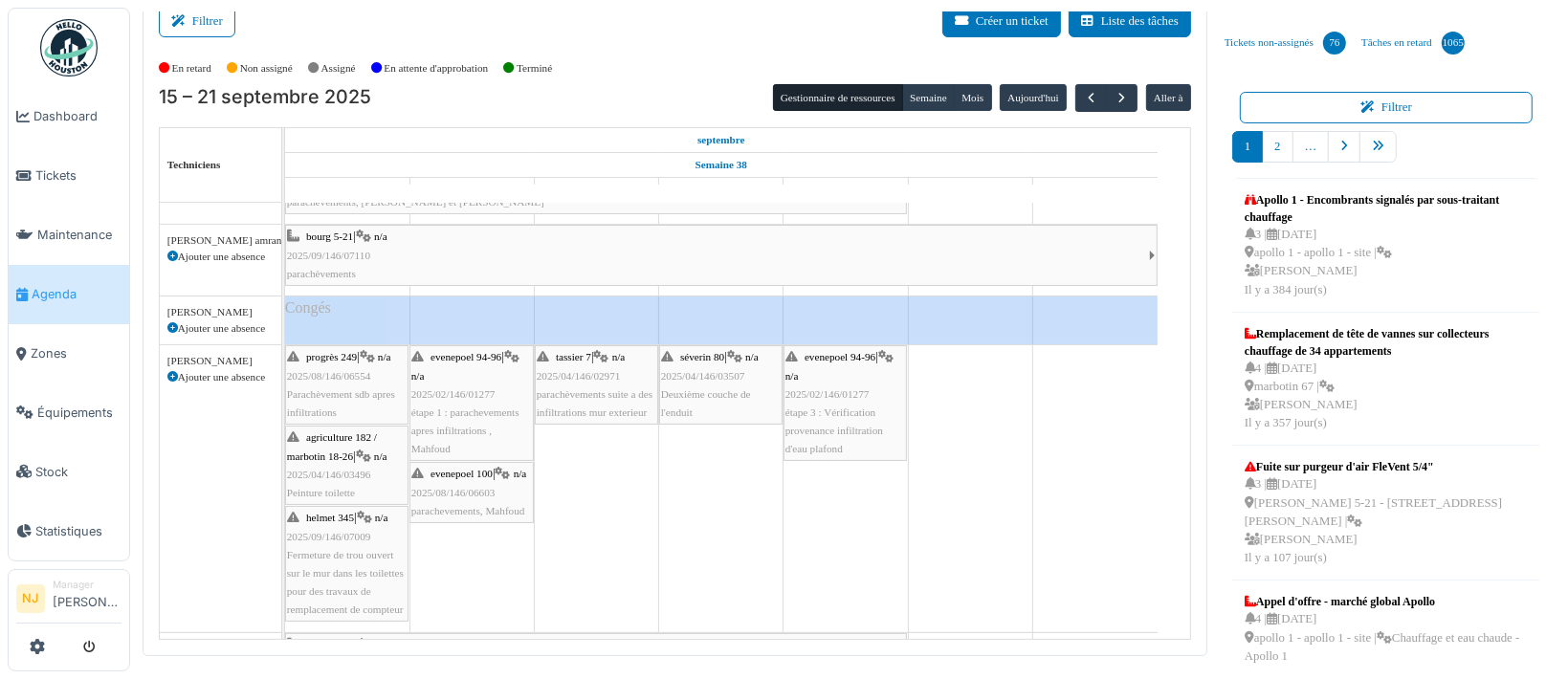
click at [600, 388] on span "parachèvements suite a des infiltrations mur exterieur" at bounding box center [595, 402] width 116 height 30
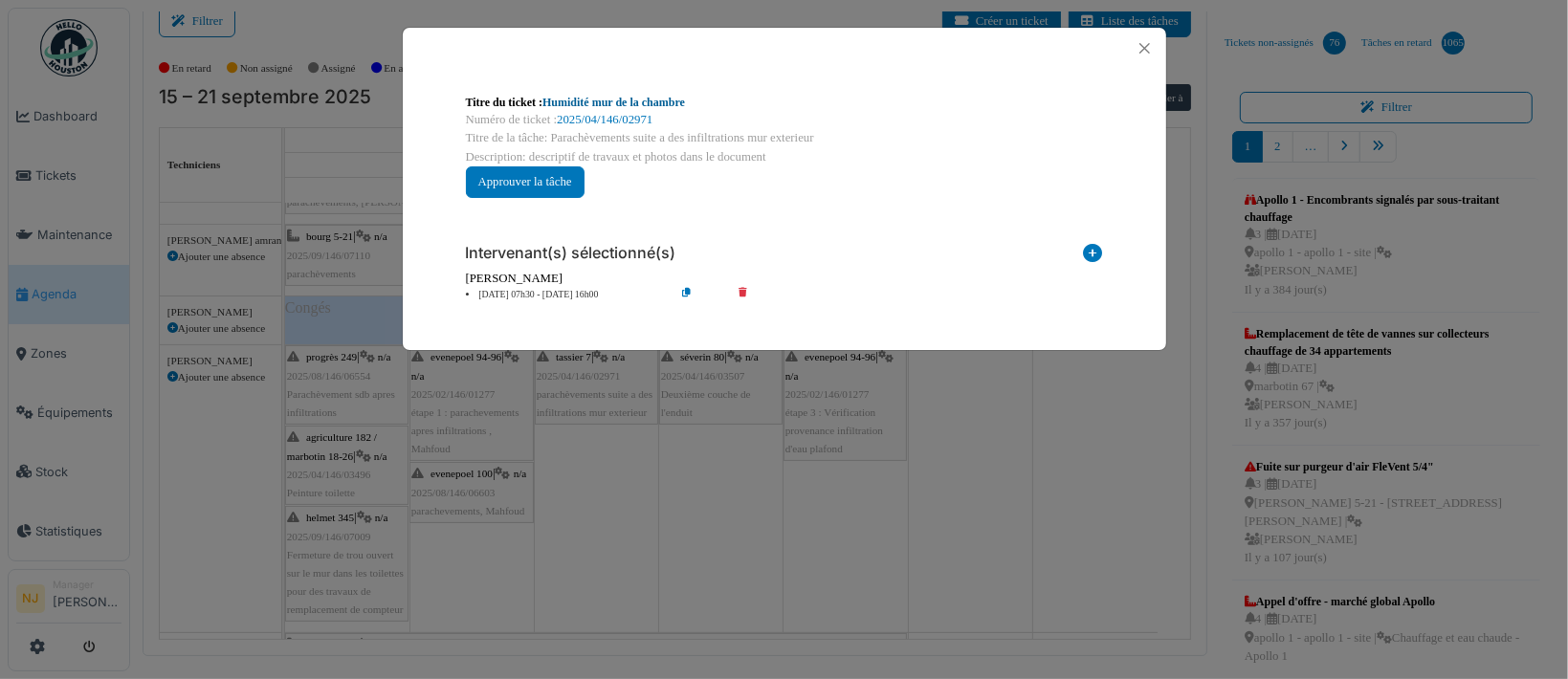
click at [575, 99] on link "Humidité mur de la chambre" at bounding box center [613, 103] width 142 height 14
click at [1146, 44] on button "Close" at bounding box center [1144, 48] width 26 height 26
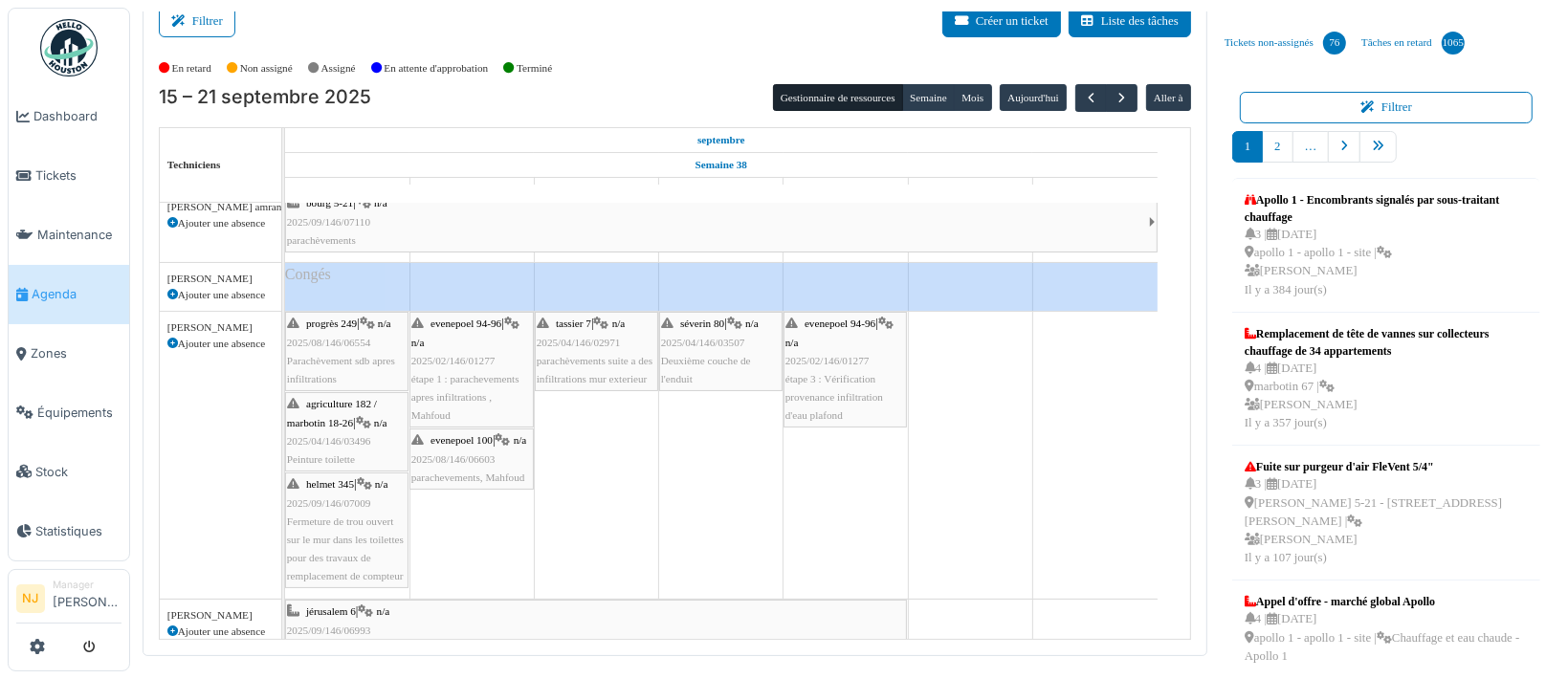
scroll to position [255, 0]
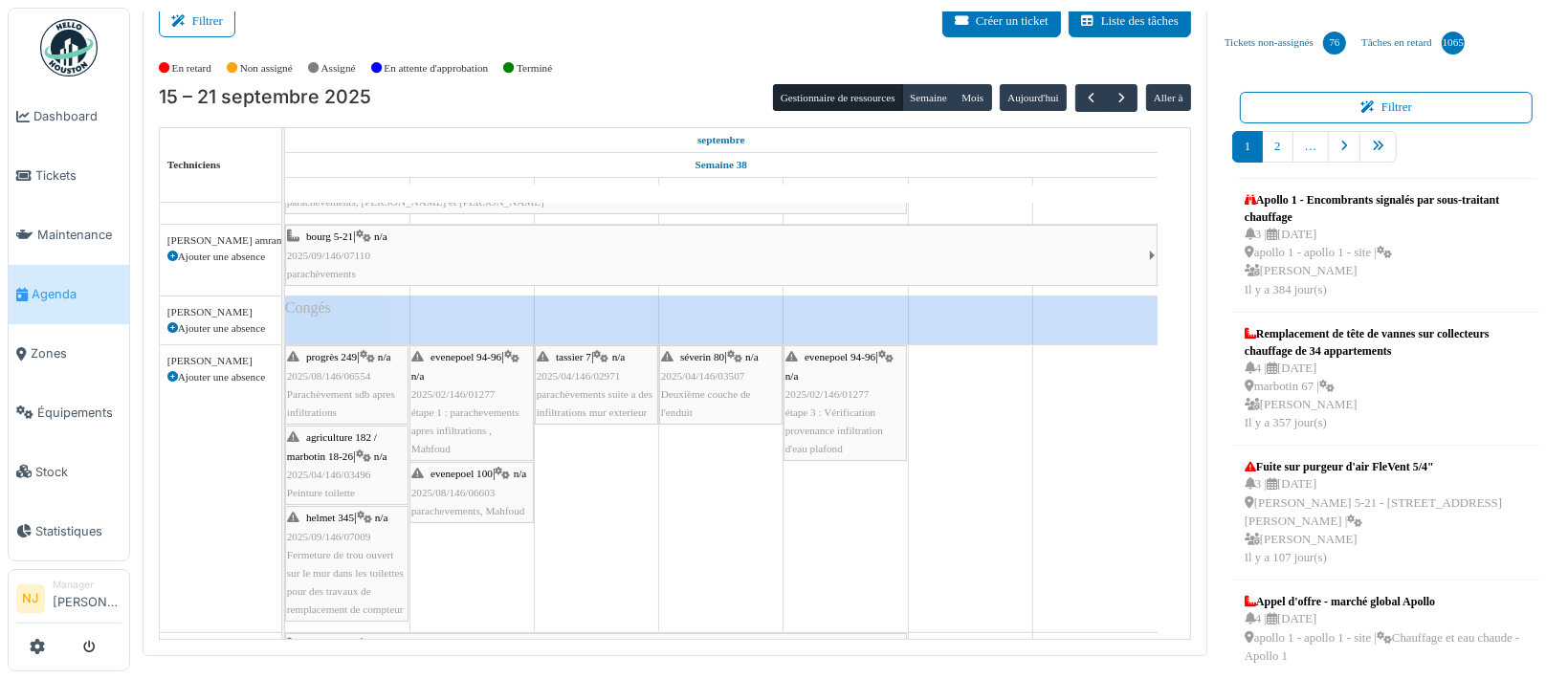
click at [586, 390] on span "parachèvements suite a des infiltrations mur exterieur" at bounding box center [595, 402] width 116 height 30
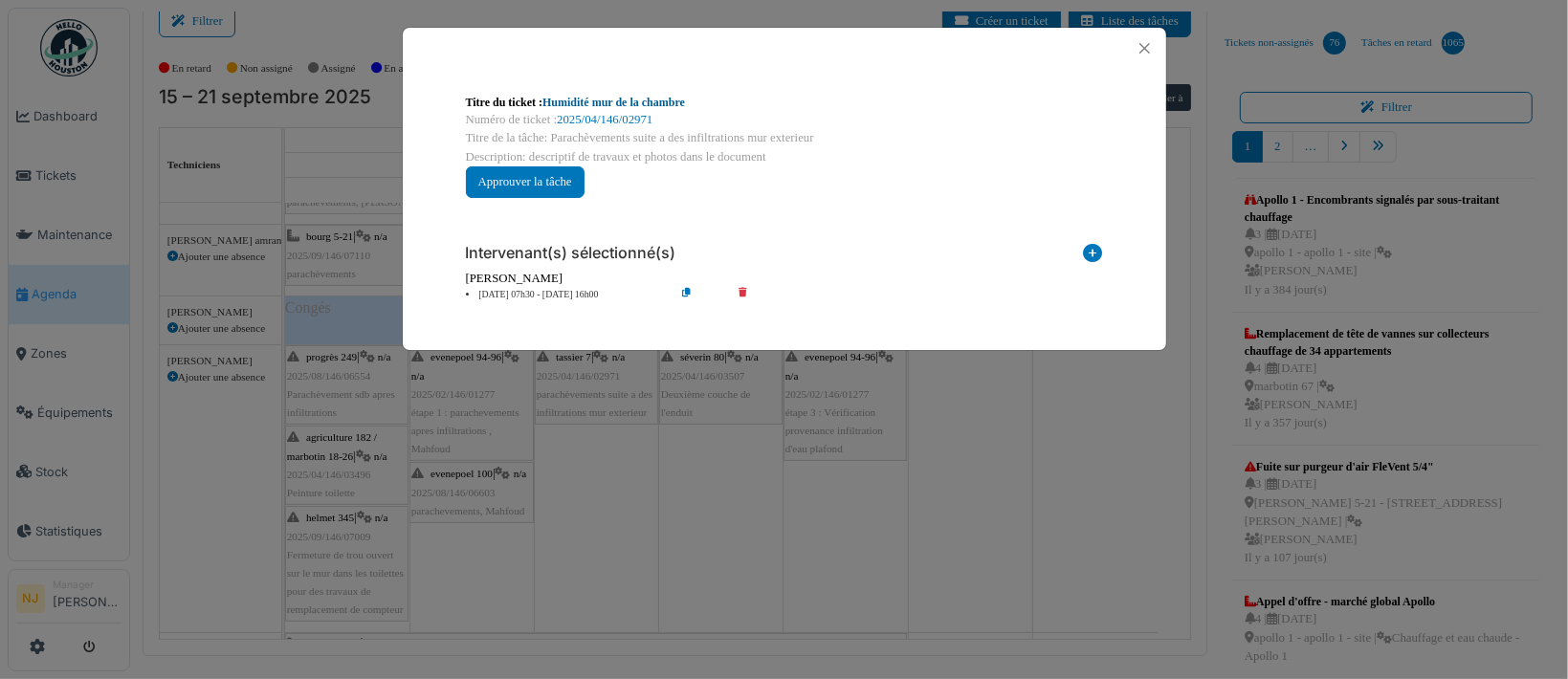
click at [590, 102] on link "Humidité mur de la chambre" at bounding box center [613, 103] width 142 height 14
click at [1150, 44] on button "Close" at bounding box center [1144, 48] width 26 height 26
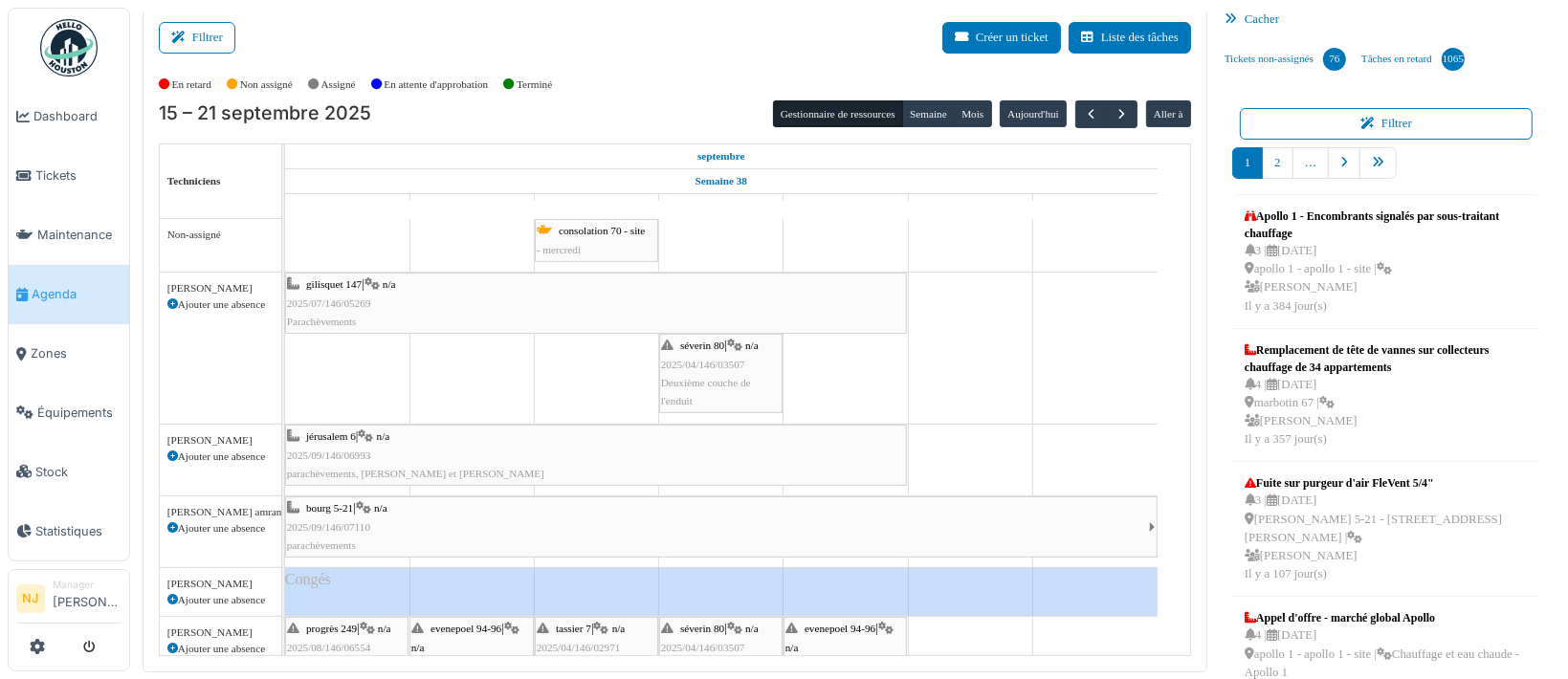
scroll to position [0, 0]
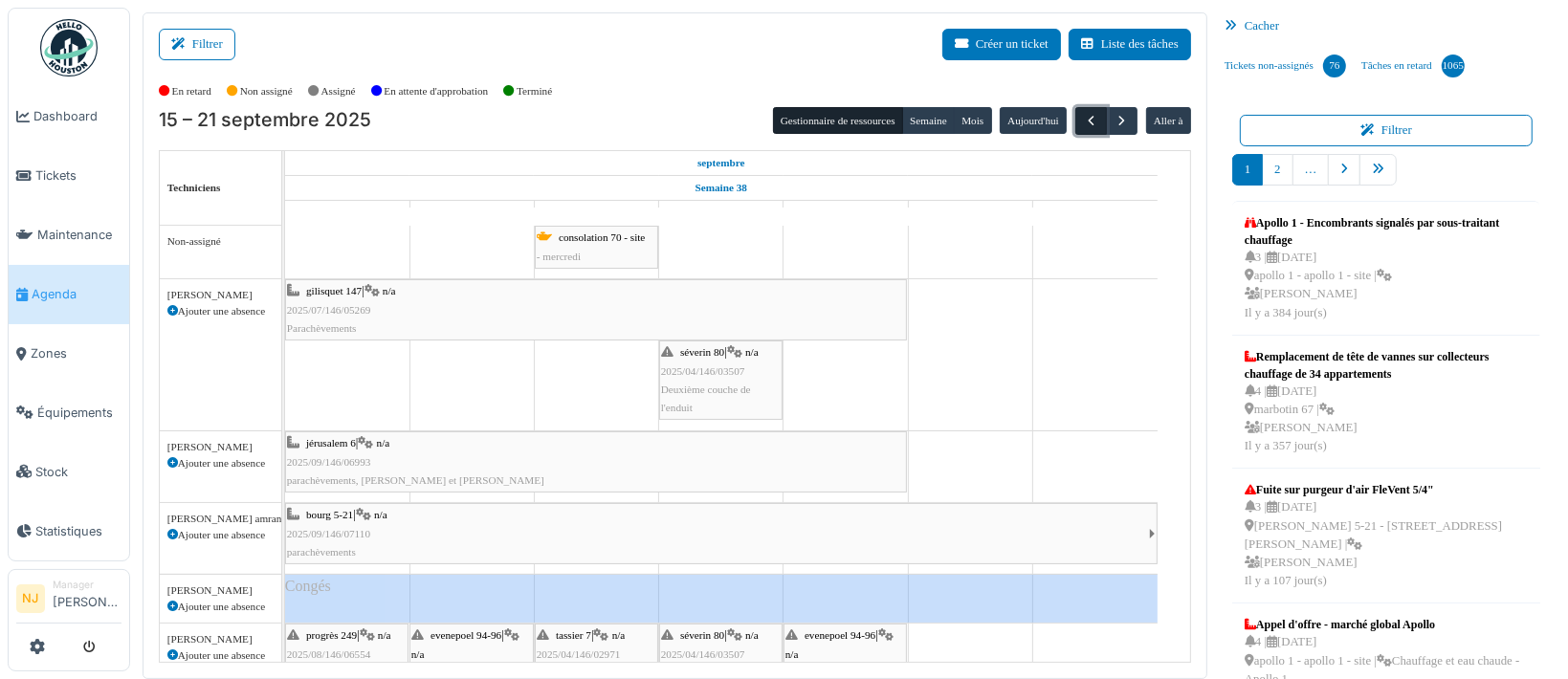
click at [1075, 117] on button "button" at bounding box center [1090, 121] width 32 height 28
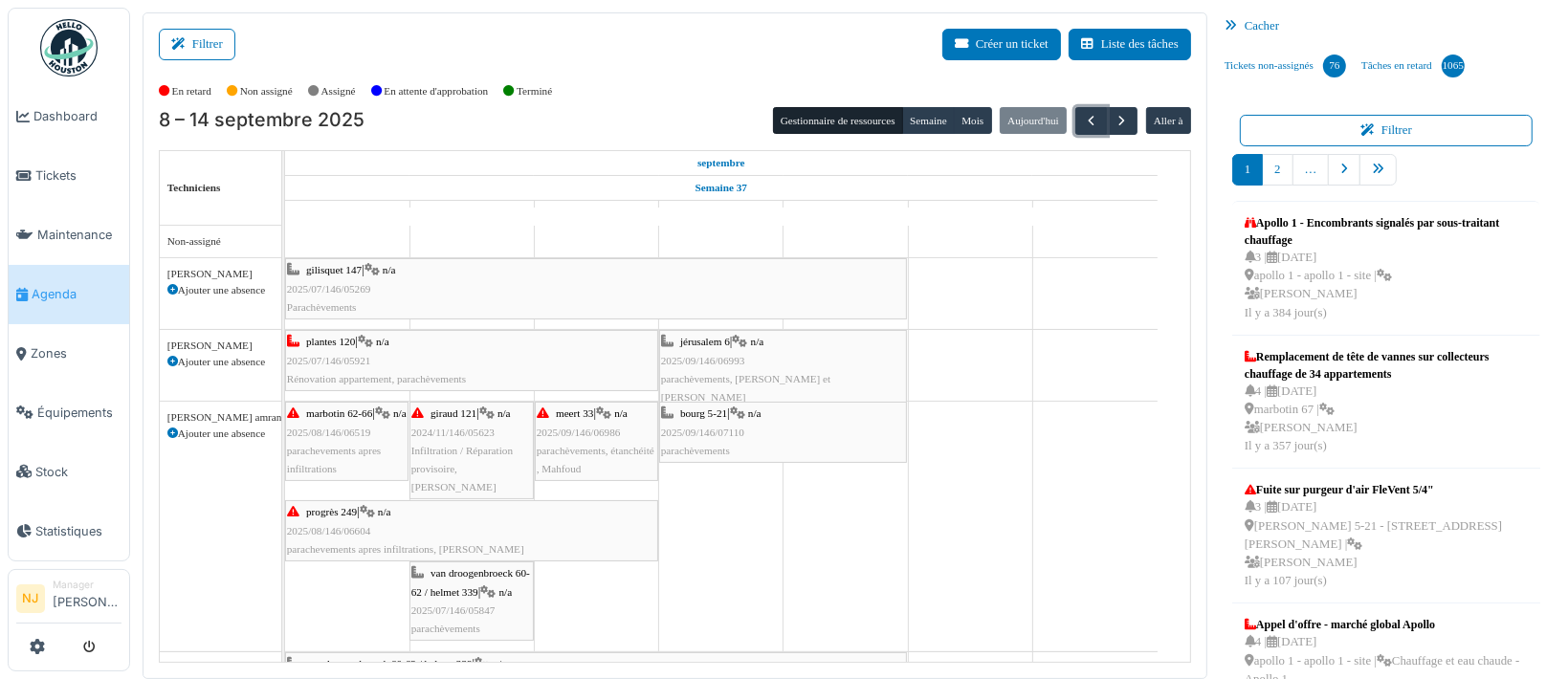
click at [376, 281] on div "gilisquet 147 | n/a 2025/07/146/05269 Parachèvements" at bounding box center [596, 288] width 618 height 55
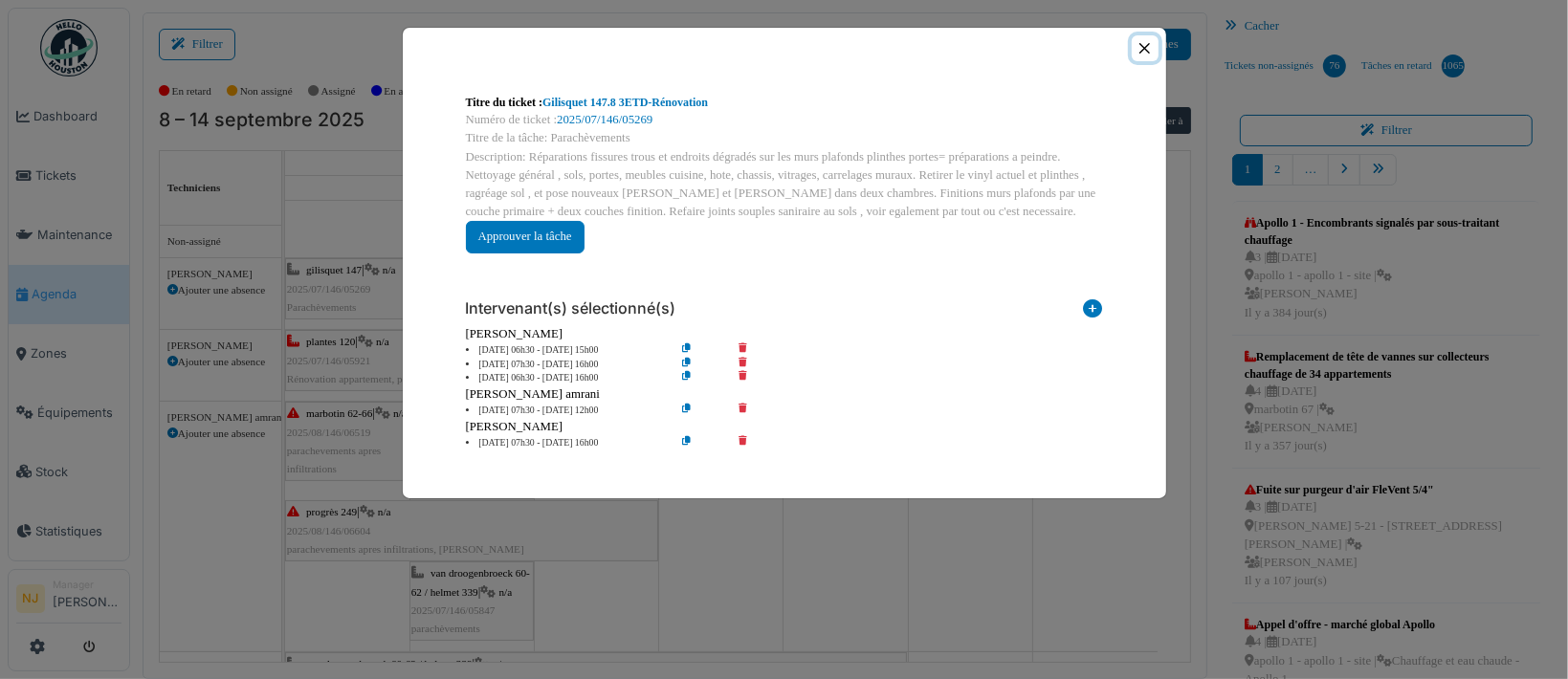
click at [1137, 43] on button "Close" at bounding box center [1144, 48] width 26 height 26
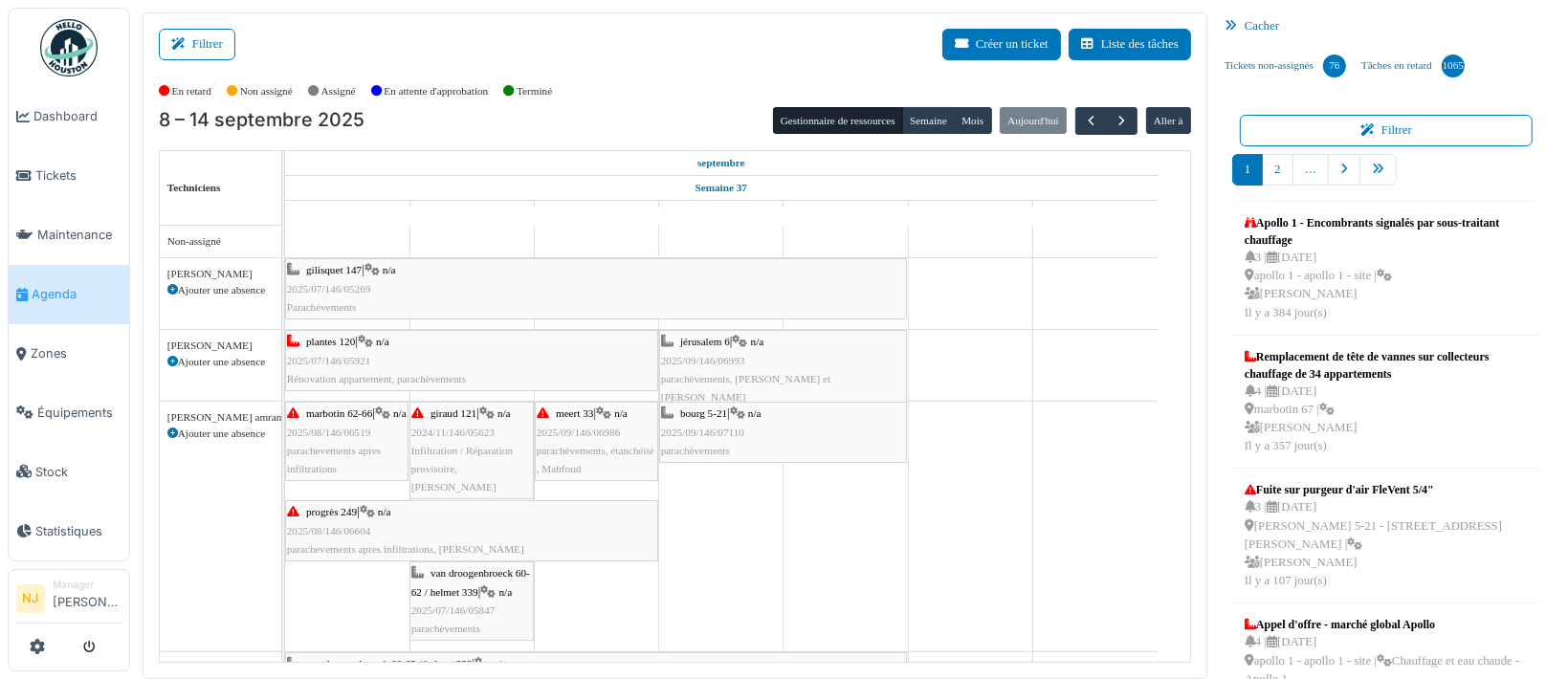
click at [469, 264] on div "gilisquet 147 | n/a 2025/07/146/05269 Parachèvements" at bounding box center [596, 288] width 618 height 55
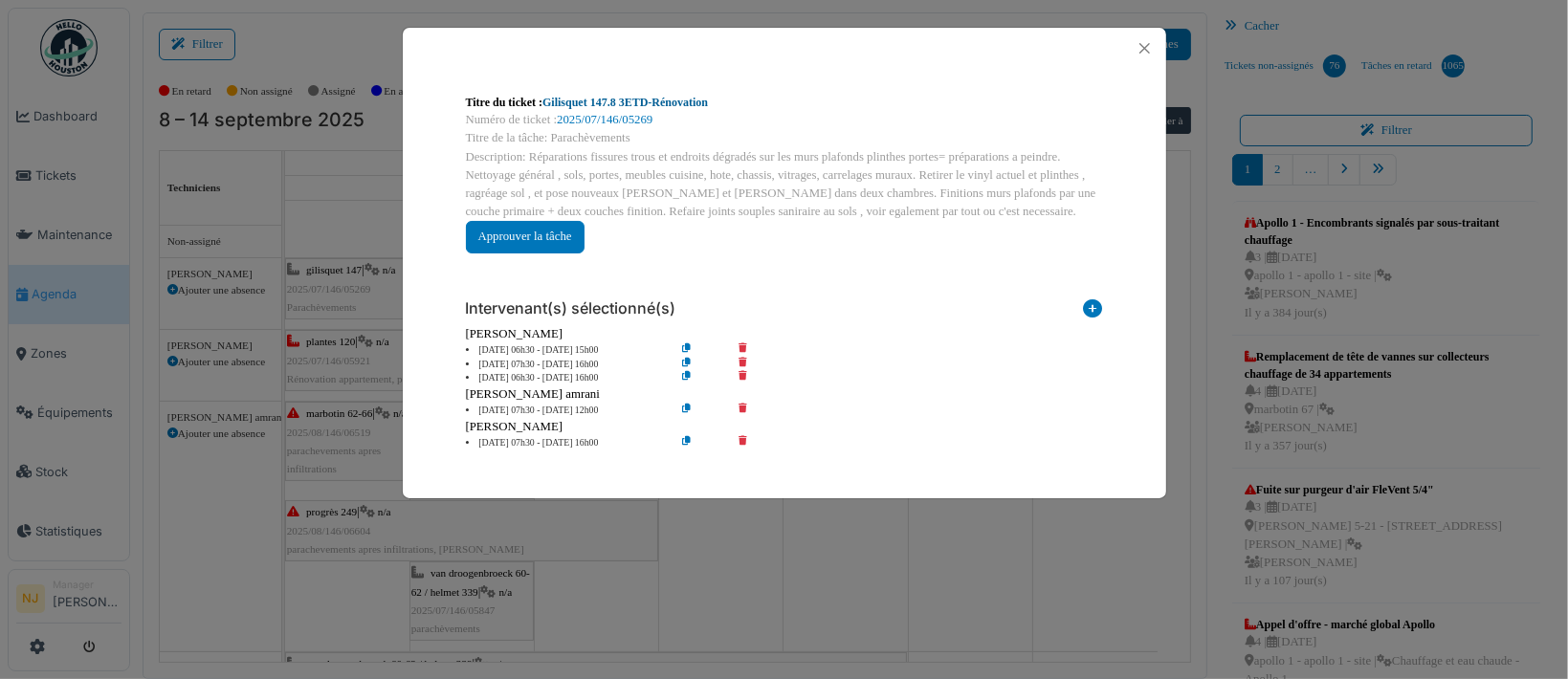
click at [615, 103] on link "Gilisquet 147.8 3ETD-Rénovation" at bounding box center [625, 103] width 165 height 14
click at [1144, 46] on button "Close" at bounding box center [1144, 48] width 26 height 26
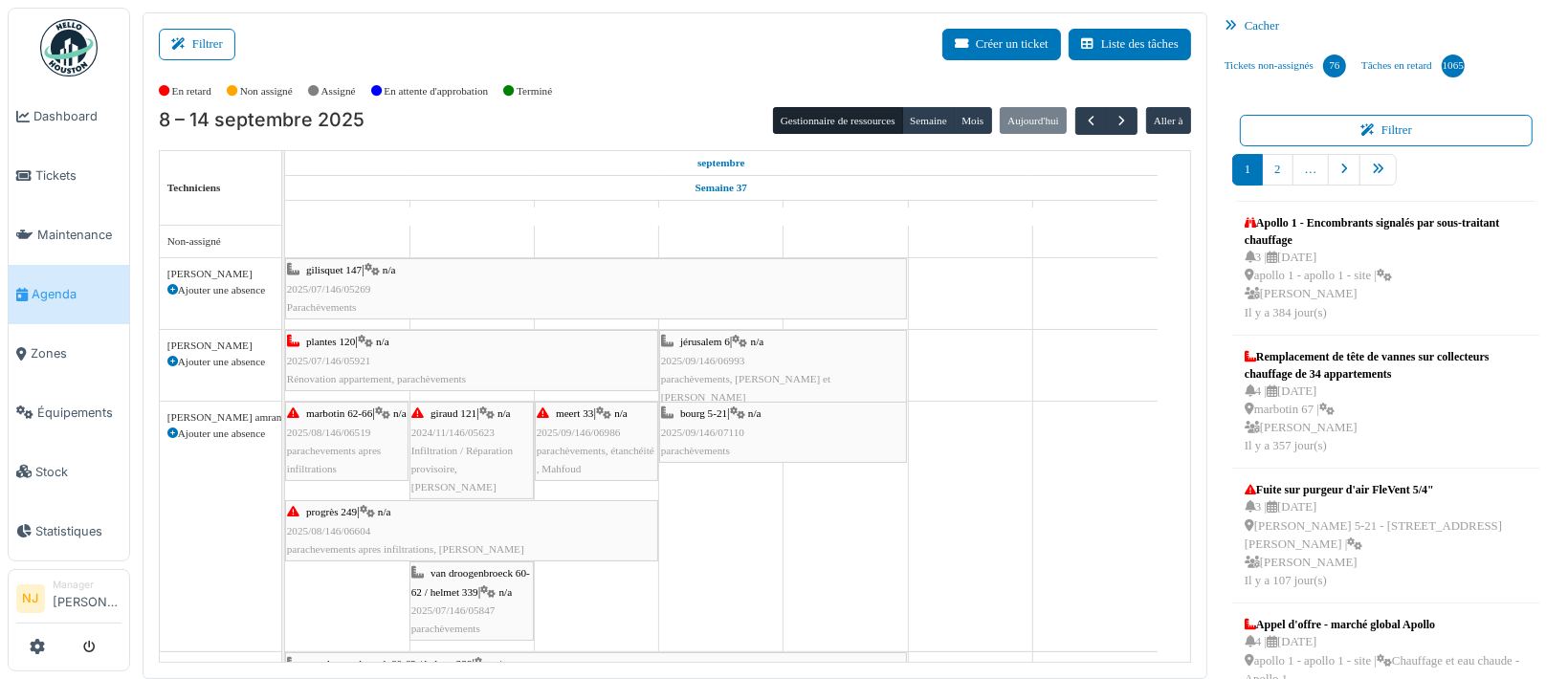
click at [442, 352] on div "plantes 120 | n/a 2025/07/146/05921 Rénovation appartement, parachèvements" at bounding box center [472, 360] width 370 height 55
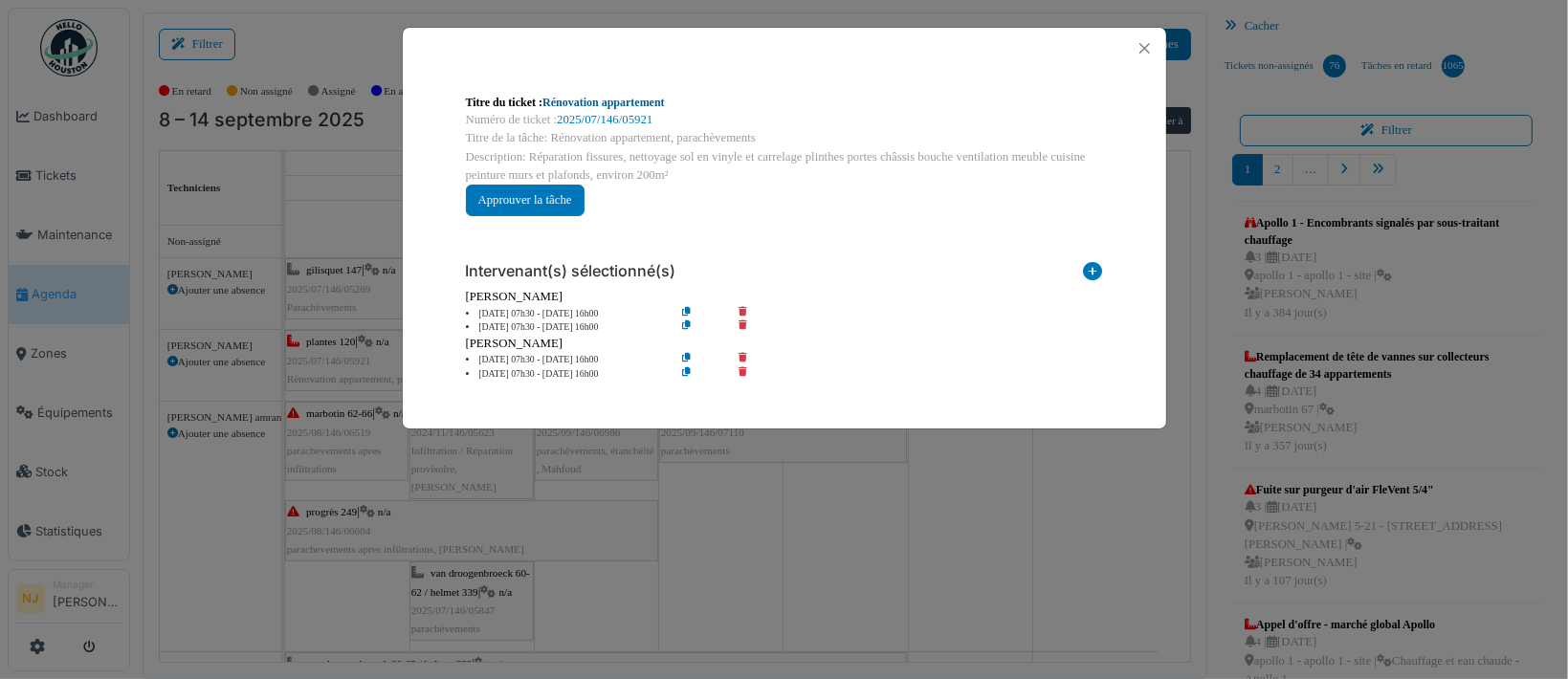
click at [596, 102] on link "Rénovation appartement" at bounding box center [604, 103] width 123 height 14
click at [1139, 44] on button "Close" at bounding box center [1144, 48] width 26 height 26
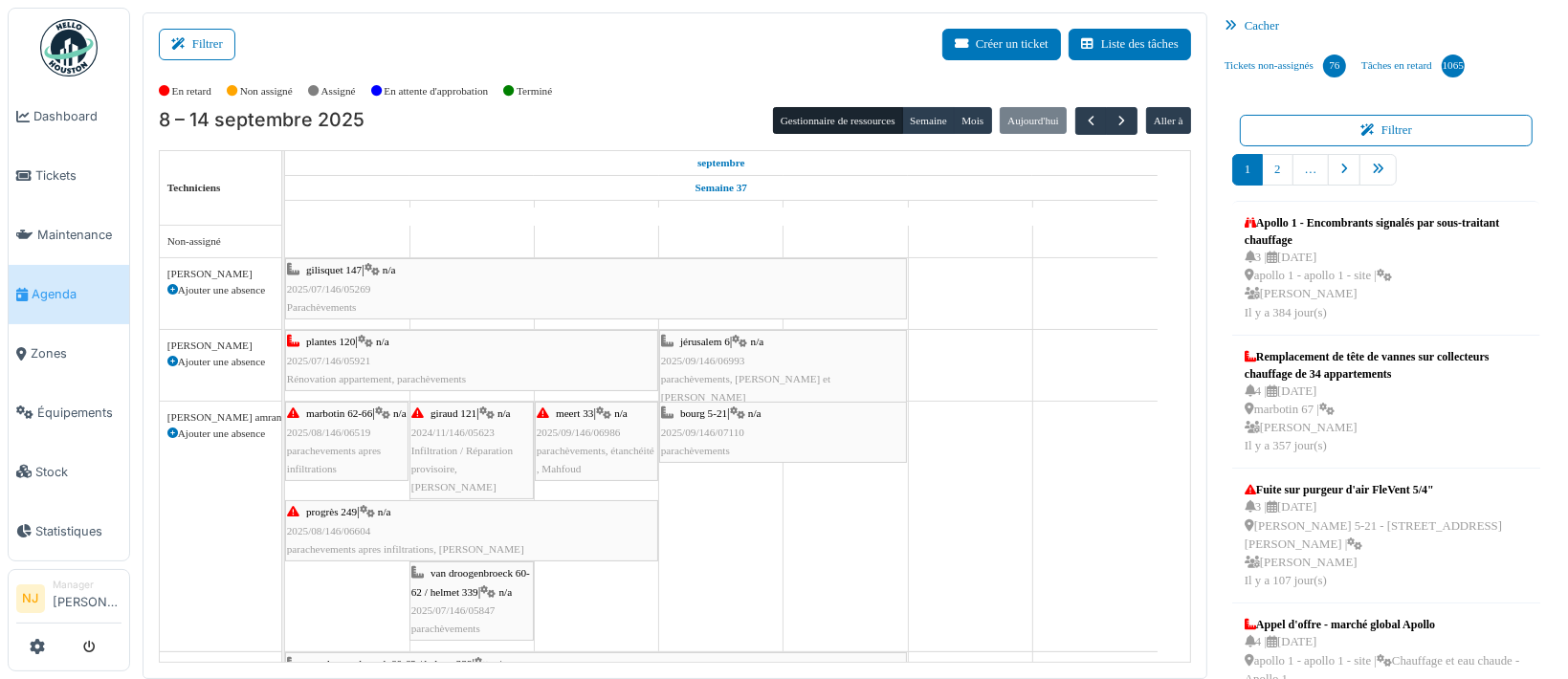
click at [343, 428] on div "marbotin 62-66 | n/a 2025/08/146/06519 parachevements apres infiltrations" at bounding box center [347, 441] width 120 height 74
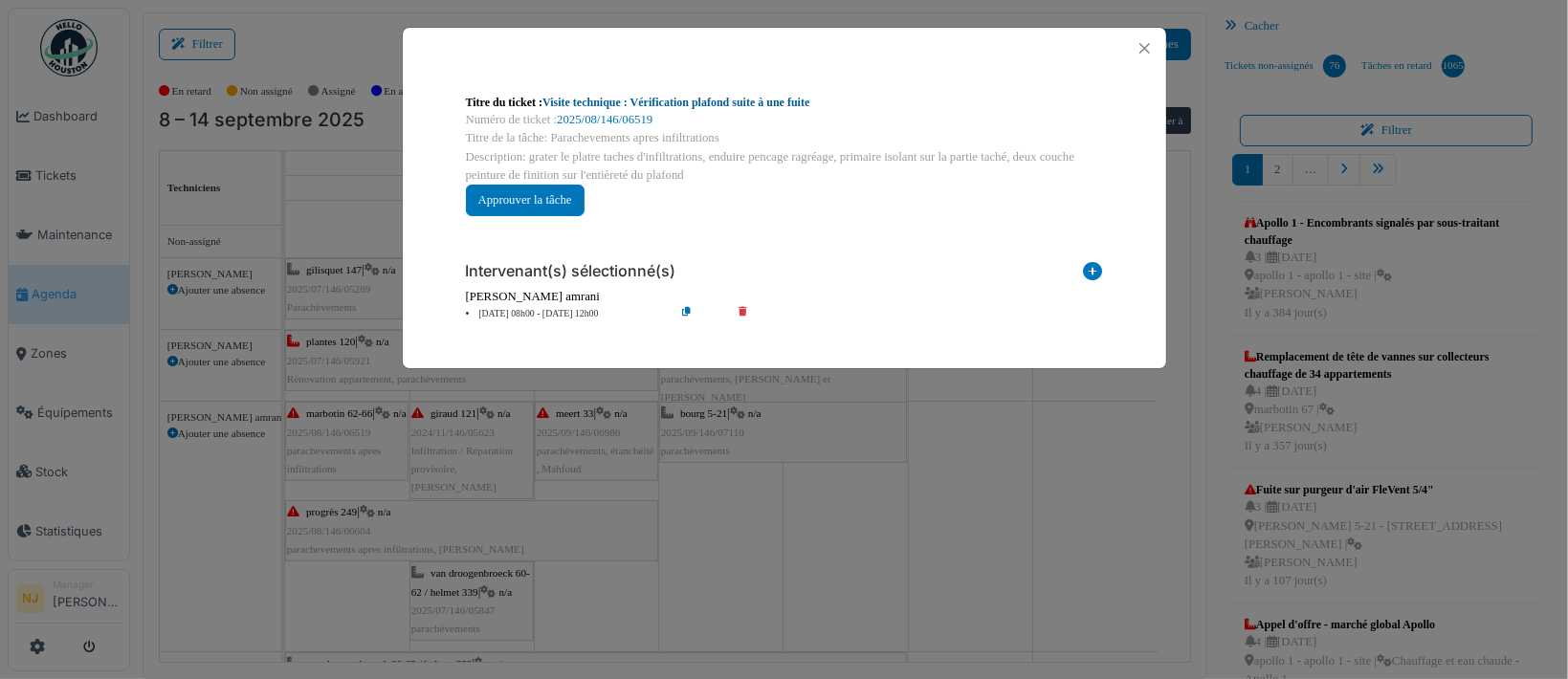
click at [597, 100] on link "Visite technique : Vérification plafond suite à une fuite" at bounding box center [676, 103] width 267 height 14
click at [1141, 44] on button "Close" at bounding box center [1144, 48] width 26 height 26
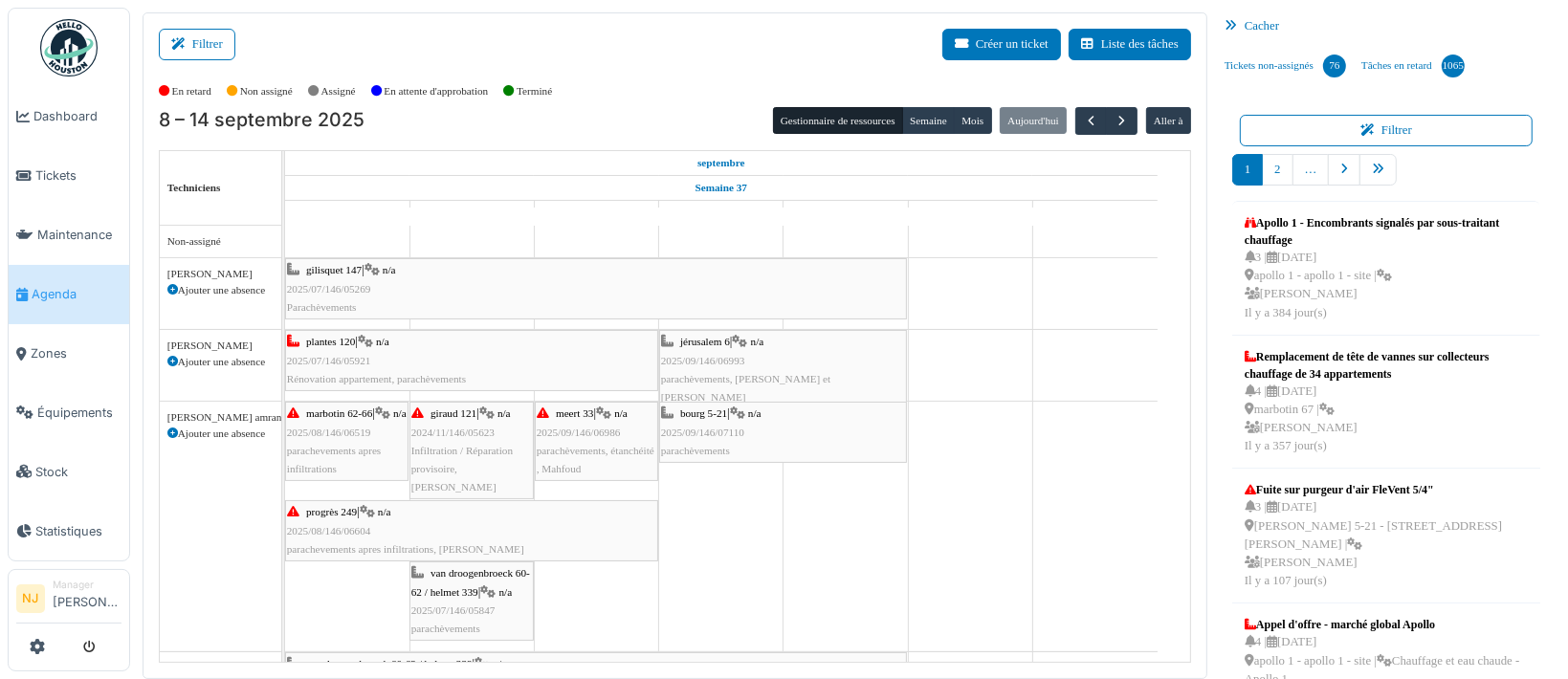
click at [340, 525] on span "2025/08/146/06604" at bounding box center [329, 531] width 84 height 12
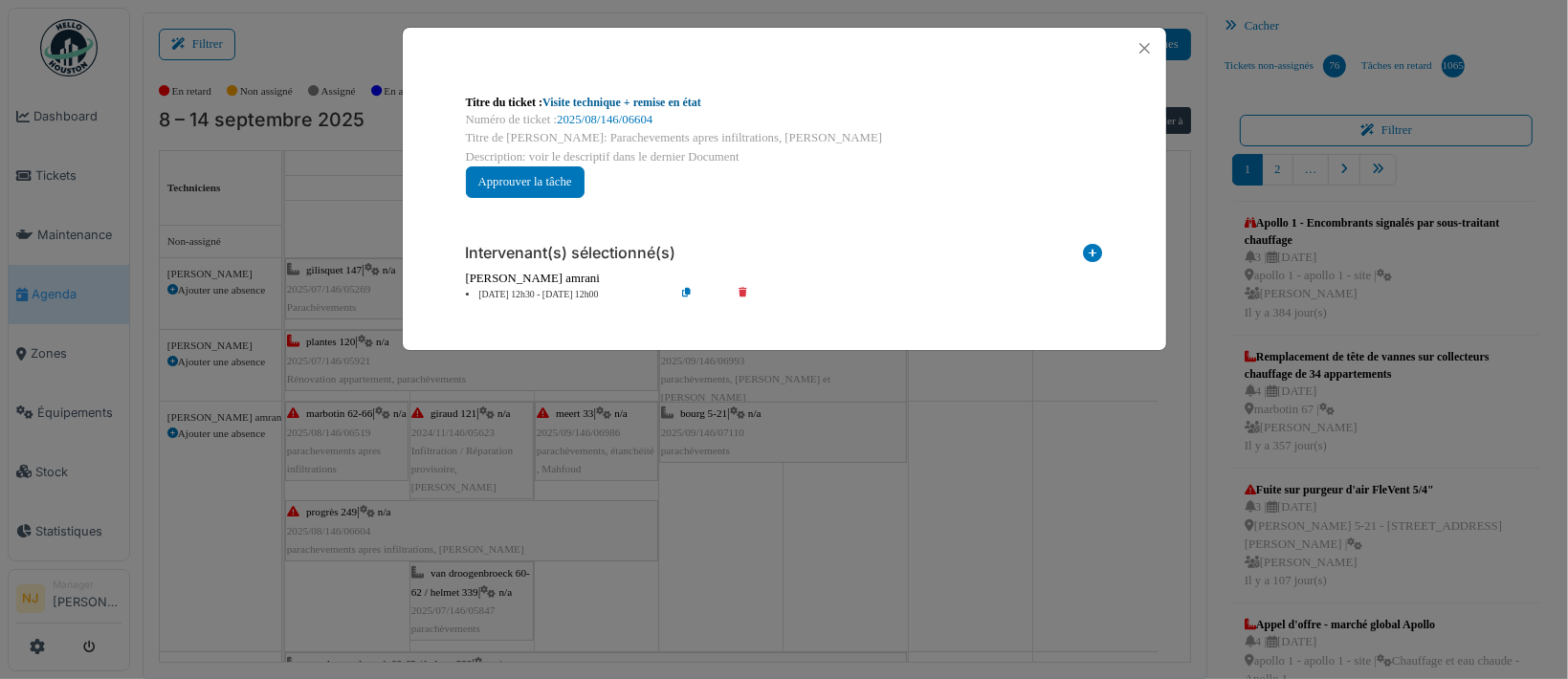
click at [579, 98] on link "Visite technique + remise en état" at bounding box center [622, 103] width 159 height 14
click at [1150, 44] on button "Close" at bounding box center [1144, 48] width 26 height 26
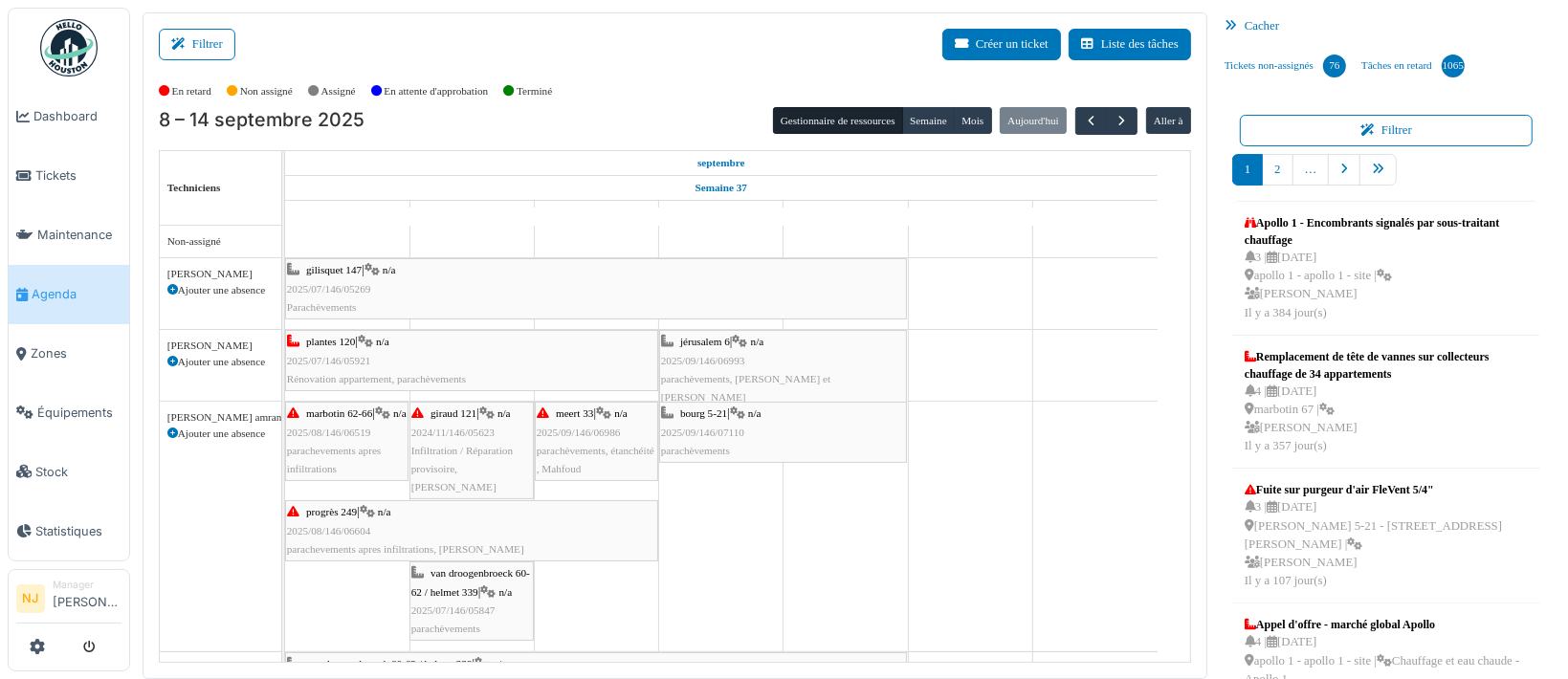
click at [467, 428] on span "2024/11/146/05623" at bounding box center [453, 432] width 83 height 12
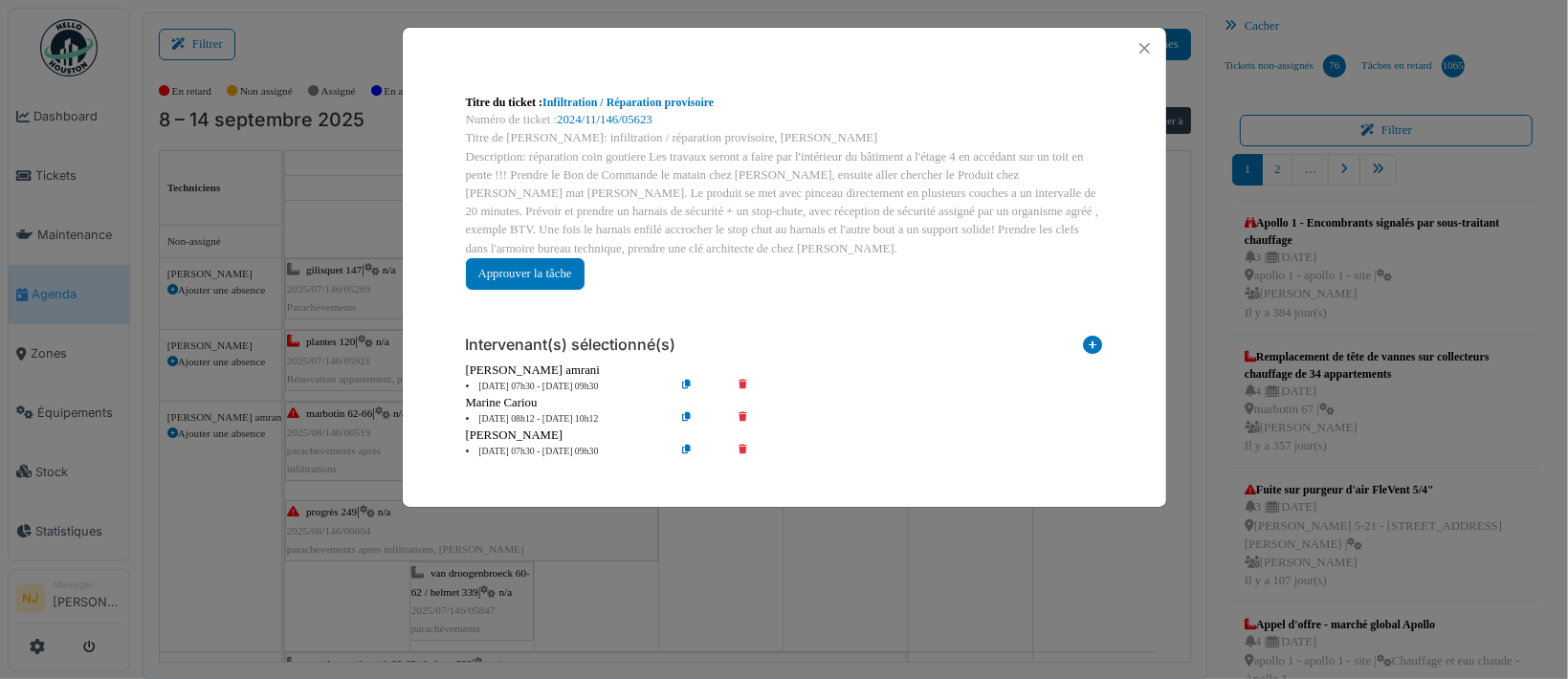
click at [637, 94] on div "Titre du ticket : Infiltration / Réparation provisoire" at bounding box center [784, 103] width 637 height 17
click at [639, 103] on link "Infiltration / Réparation provisoire" at bounding box center [628, 103] width 171 height 14
click at [1146, 44] on button "Close" at bounding box center [1144, 48] width 26 height 26
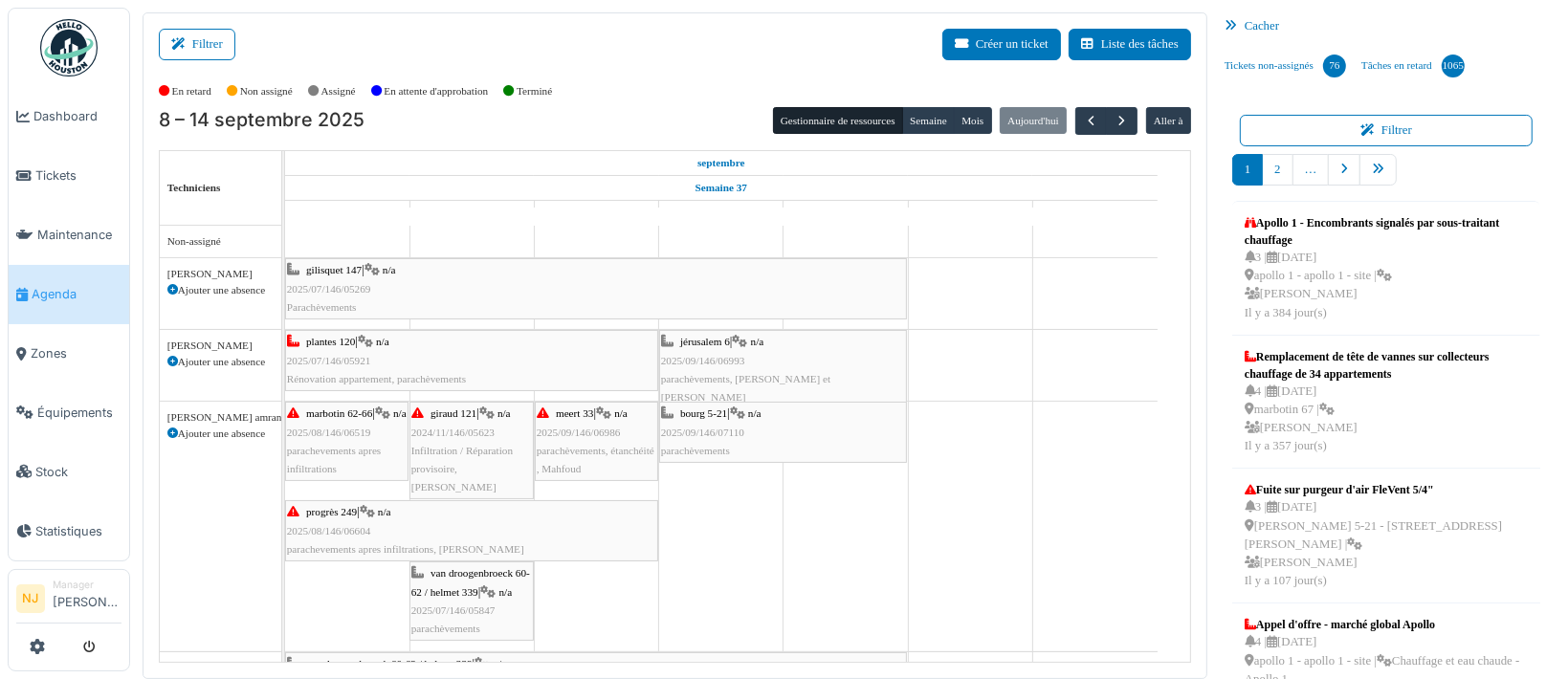
click at [567, 445] on span "parachèvements, étanchéité , Mahfoud" at bounding box center [596, 459] width 118 height 30
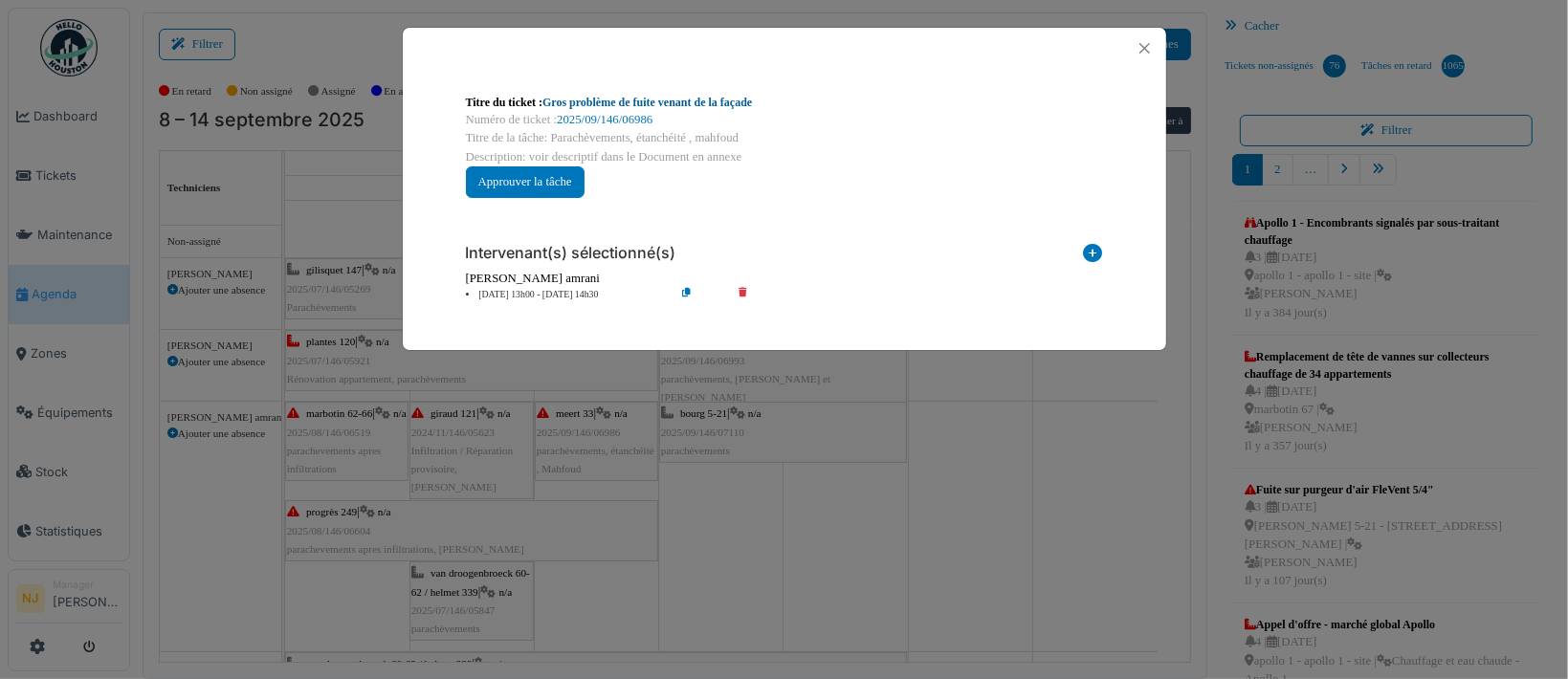
click at [662, 100] on link "Gros problème de fuite venant de la façade" at bounding box center [647, 103] width 210 height 14
click at [1140, 46] on button "Close" at bounding box center [1144, 48] width 26 height 26
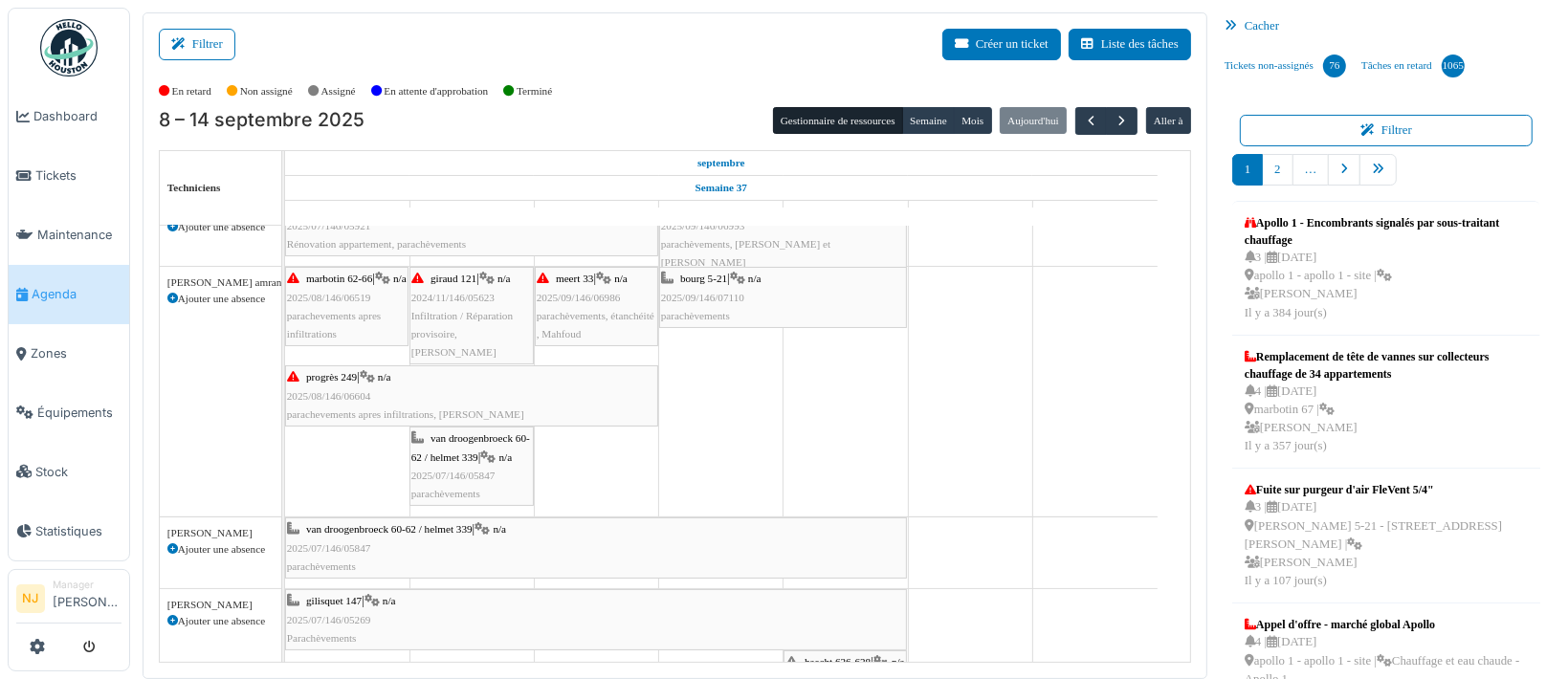
scroll to position [255, 0]
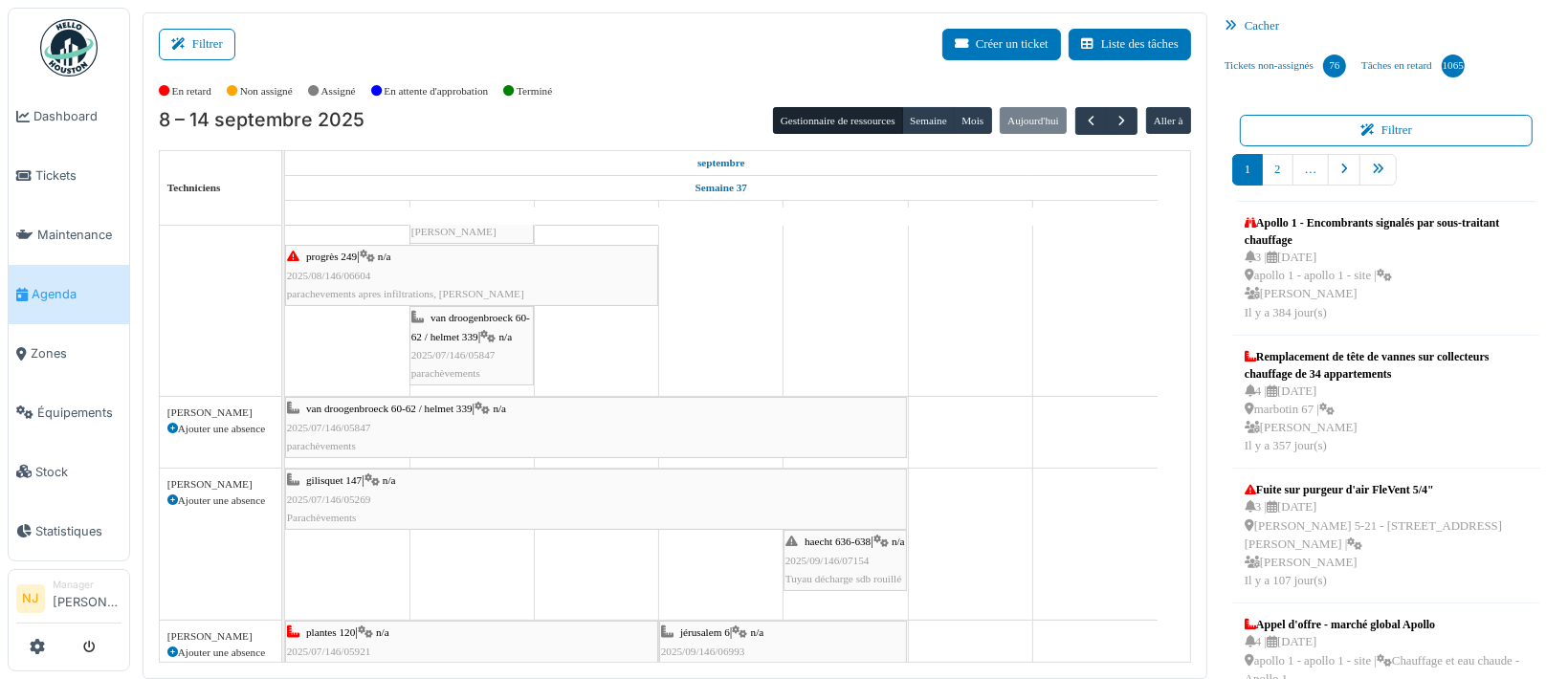
click at [475, 343] on div "van droogenbroeck 60-62 / helmet 339 | n/a 2025/07/146/05847 parachèvements" at bounding box center [471, 345] width 121 height 74
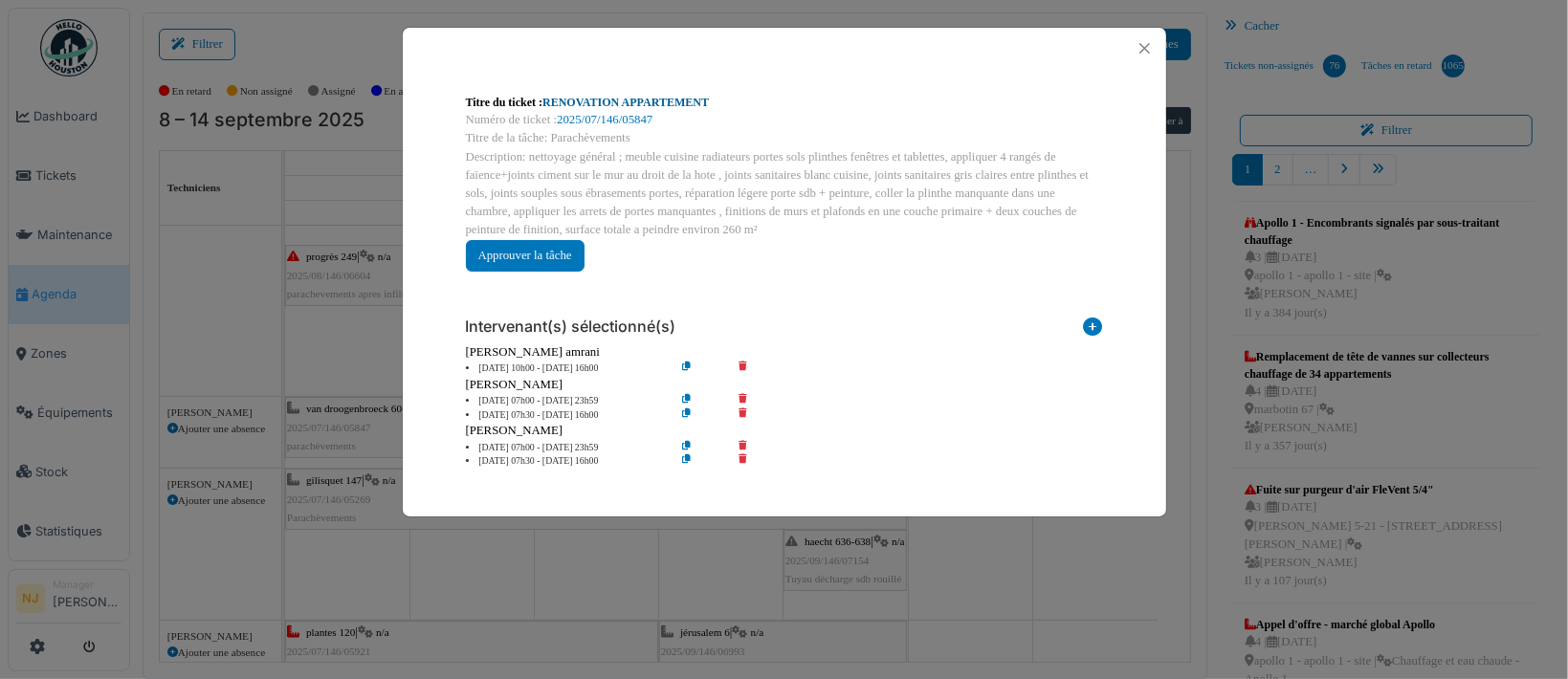
click at [622, 99] on link "RENOVATION APPARTEMENT" at bounding box center [626, 103] width 166 height 14
click at [1148, 44] on button "Close" at bounding box center [1144, 48] width 26 height 26
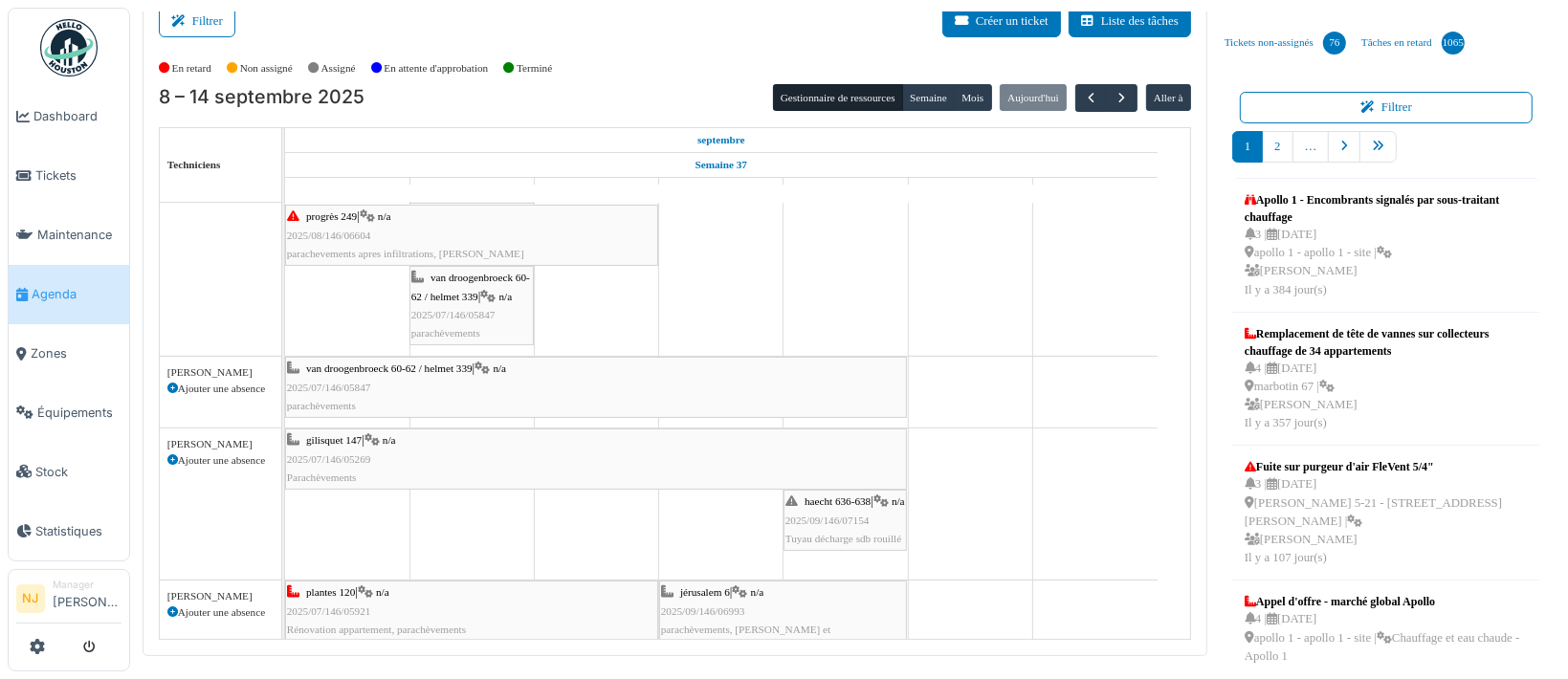
scroll to position [199, 0]
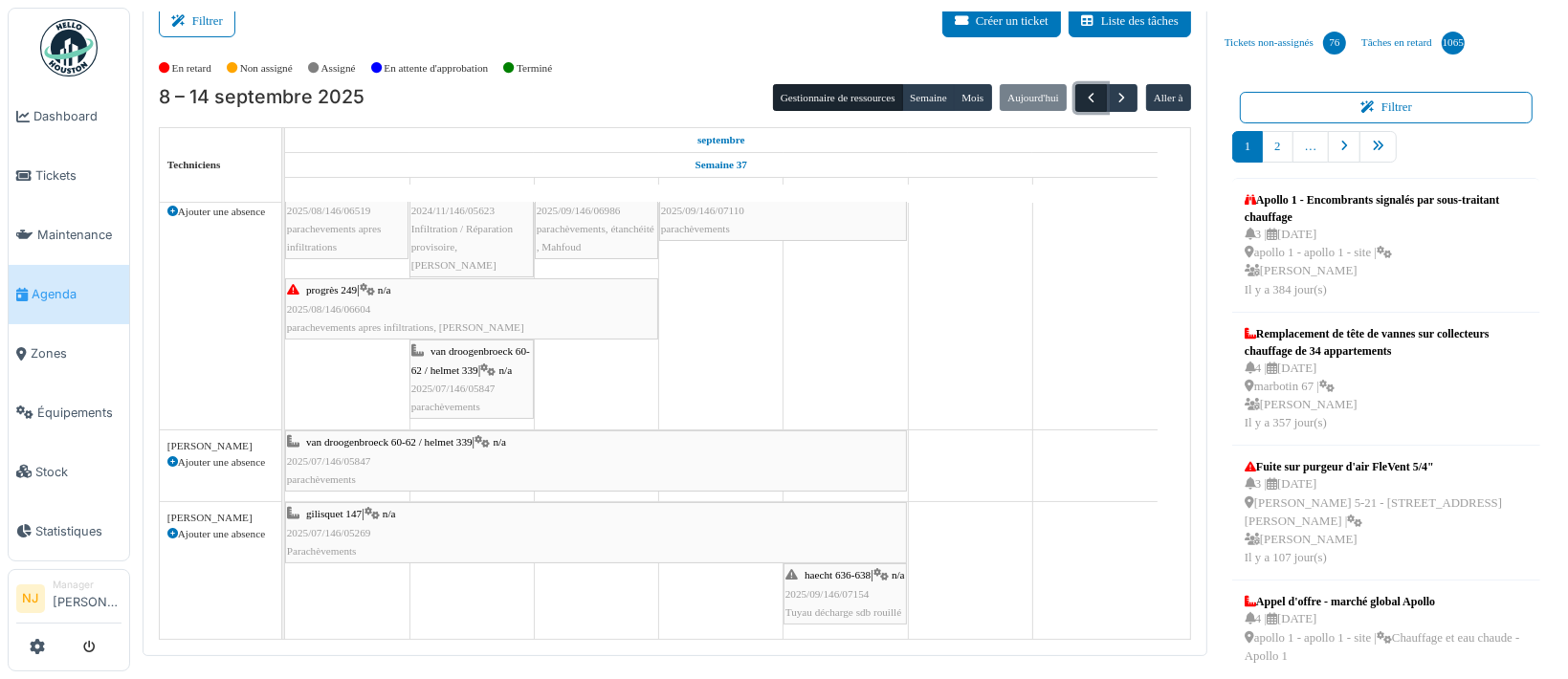
click at [1082, 93] on span "button" at bounding box center [1090, 98] width 16 height 16
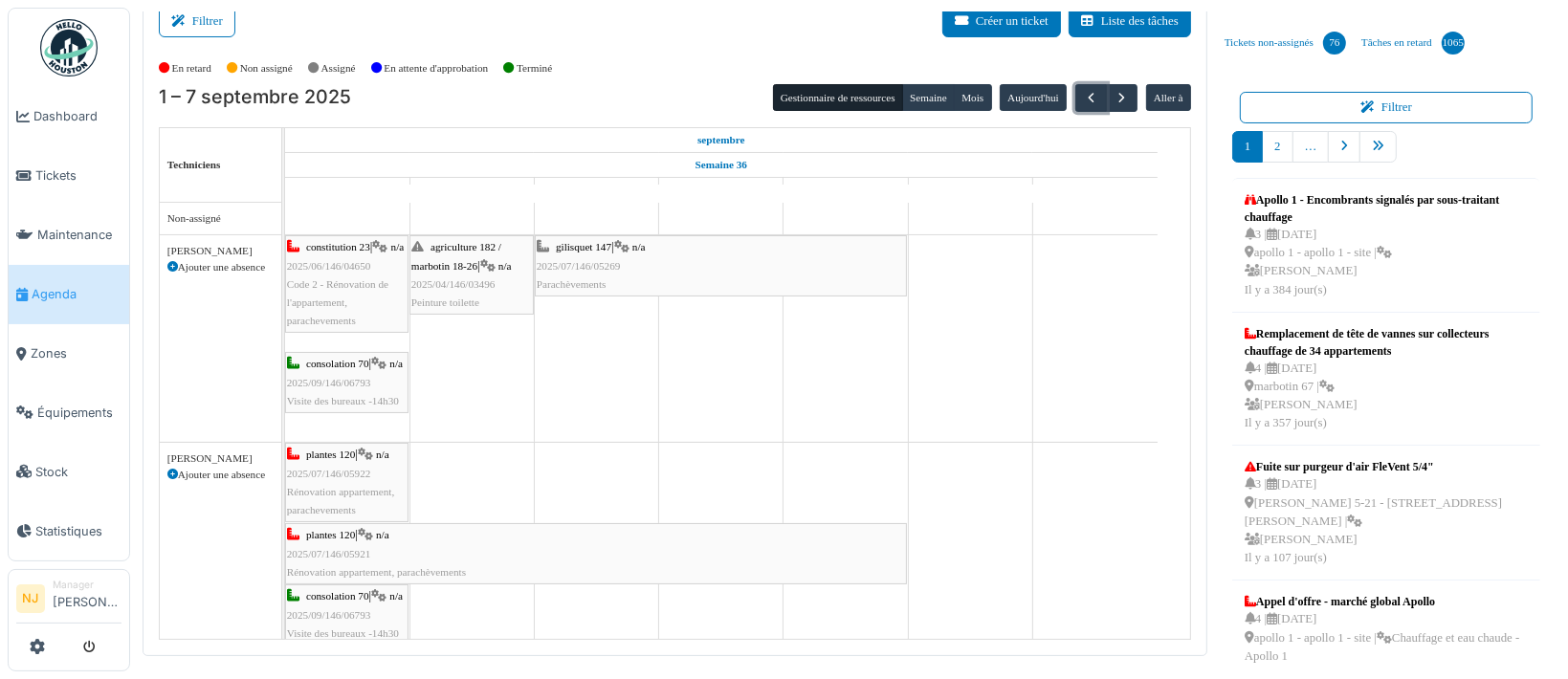
scroll to position [128, 0]
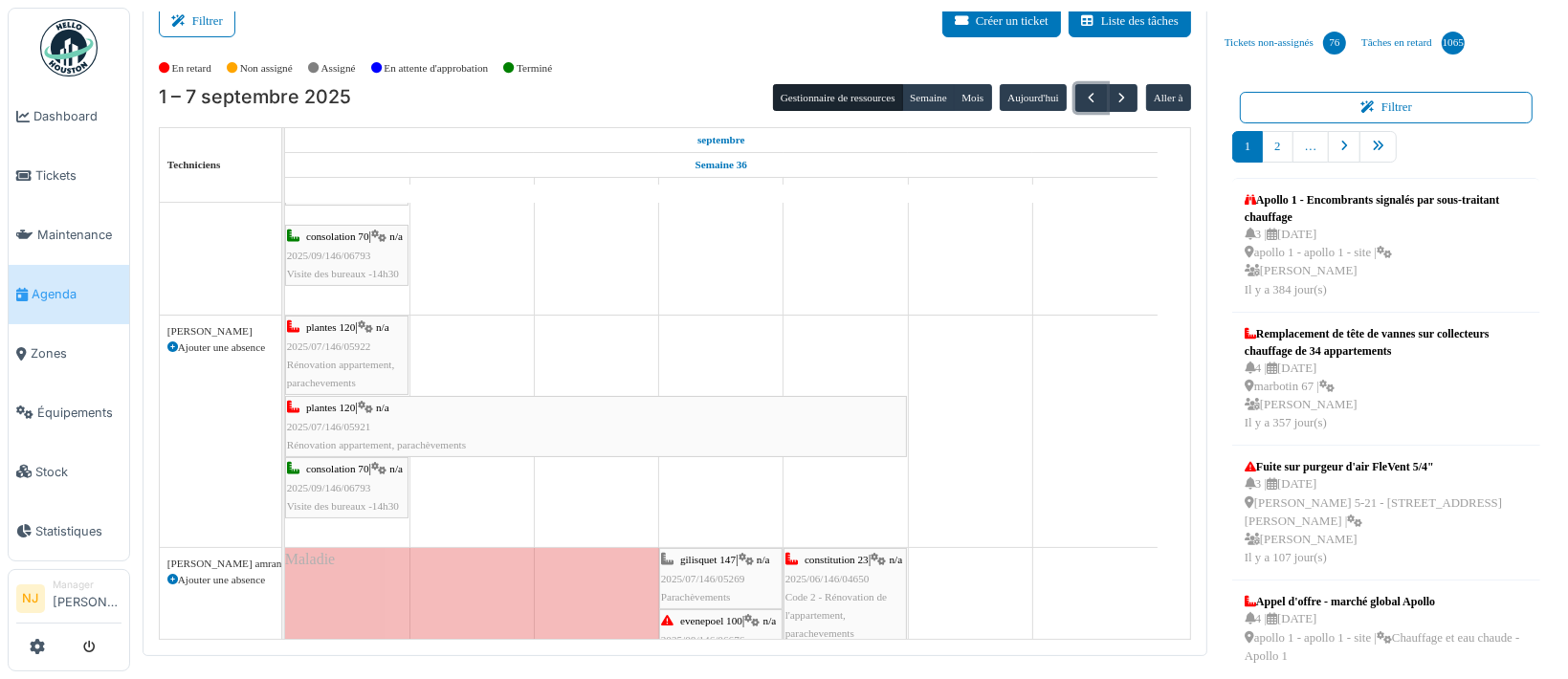
click at [347, 341] on span "2025/07/146/05922" at bounding box center [329, 346] width 84 height 12
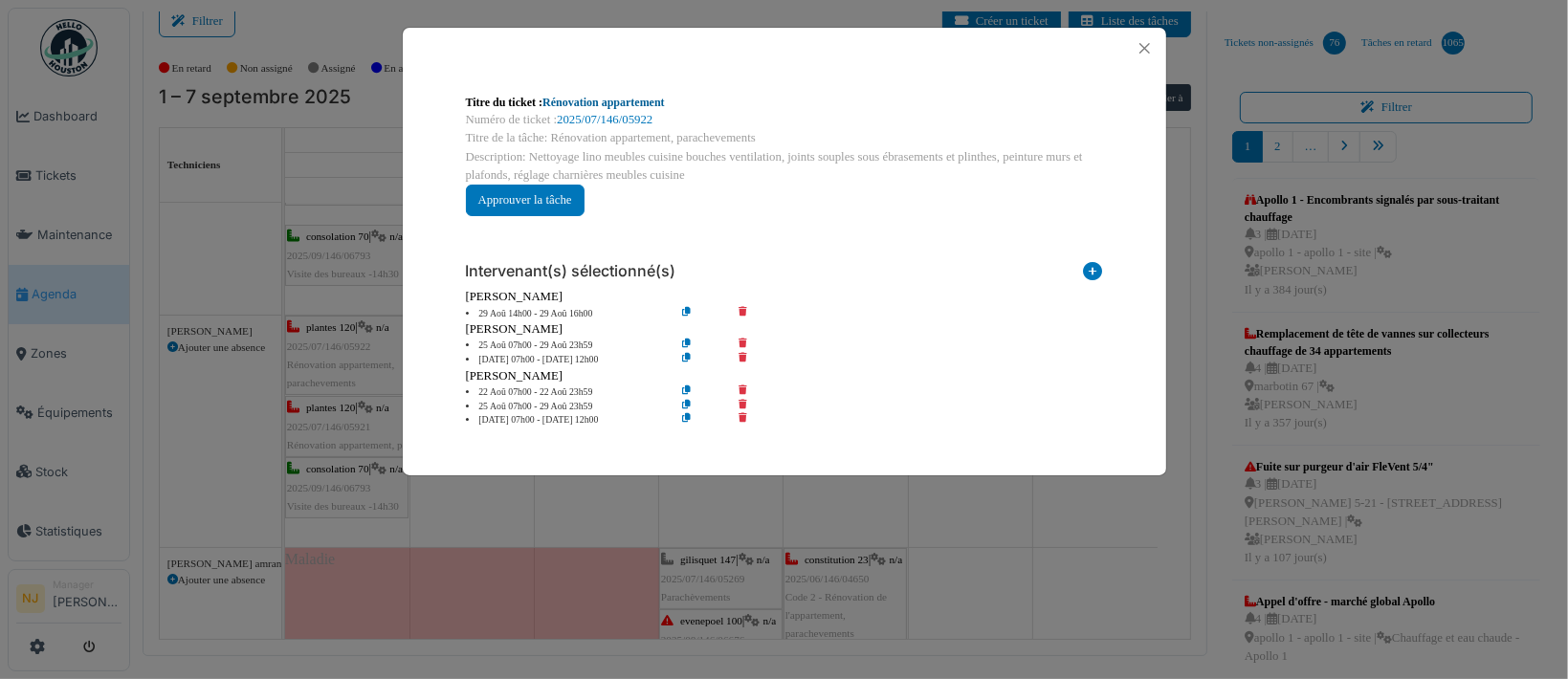
click at [586, 103] on link "Rénovation appartement" at bounding box center [604, 103] width 123 height 14
click at [1128, 29] on div at bounding box center [784, 48] width 763 height 42
click at [1142, 44] on button "Close" at bounding box center [1144, 48] width 26 height 26
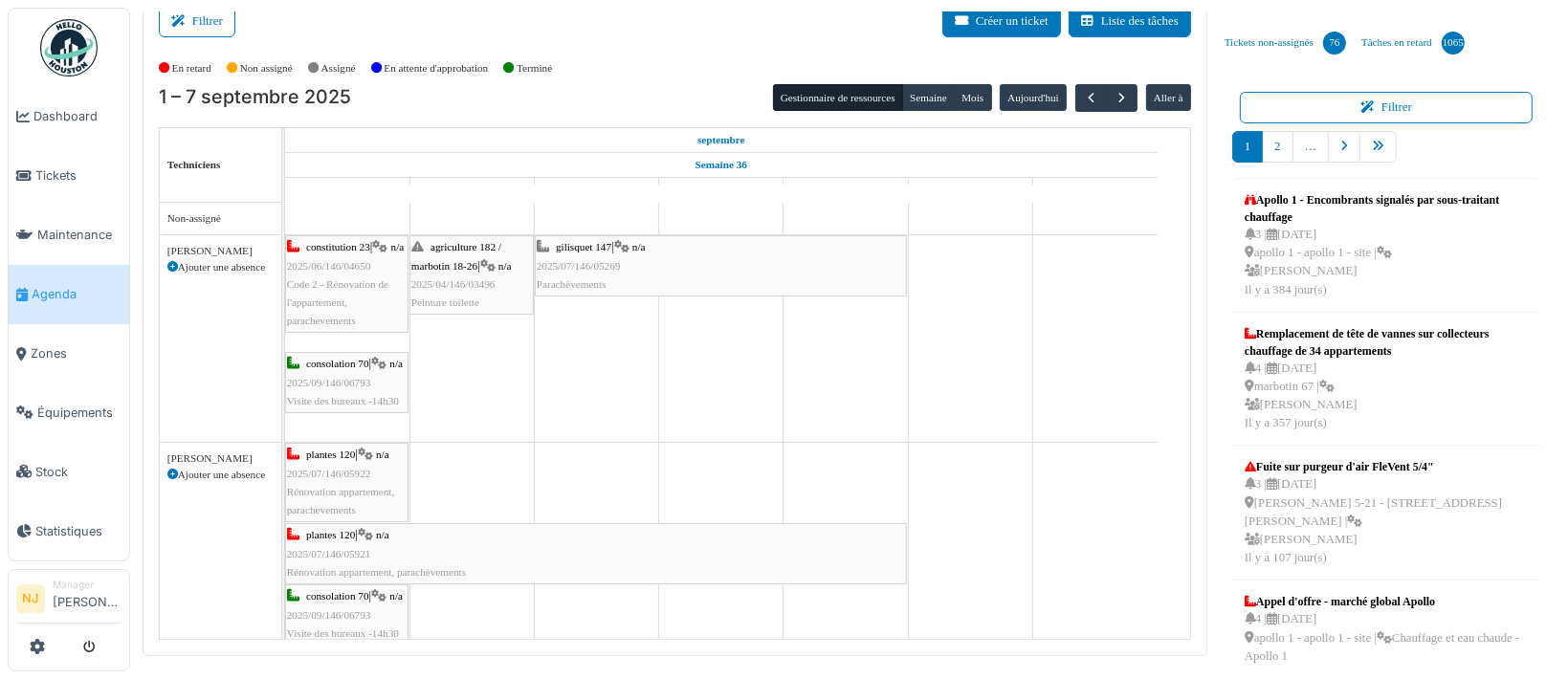
scroll to position [0, 0]
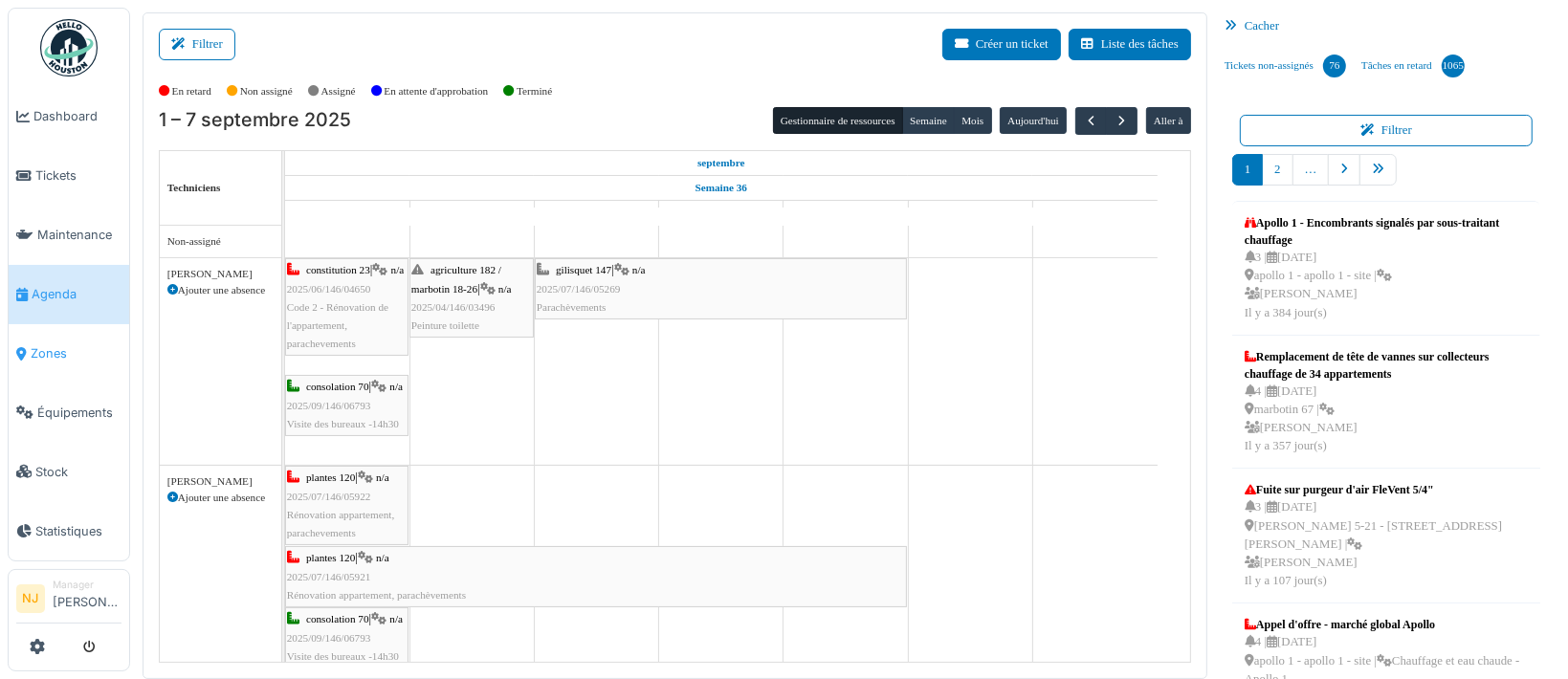
click at [49, 344] on span "Zones" at bounding box center [76, 353] width 91 height 18
click at [31, 344] on span "Zones" at bounding box center [76, 353] width 91 height 18
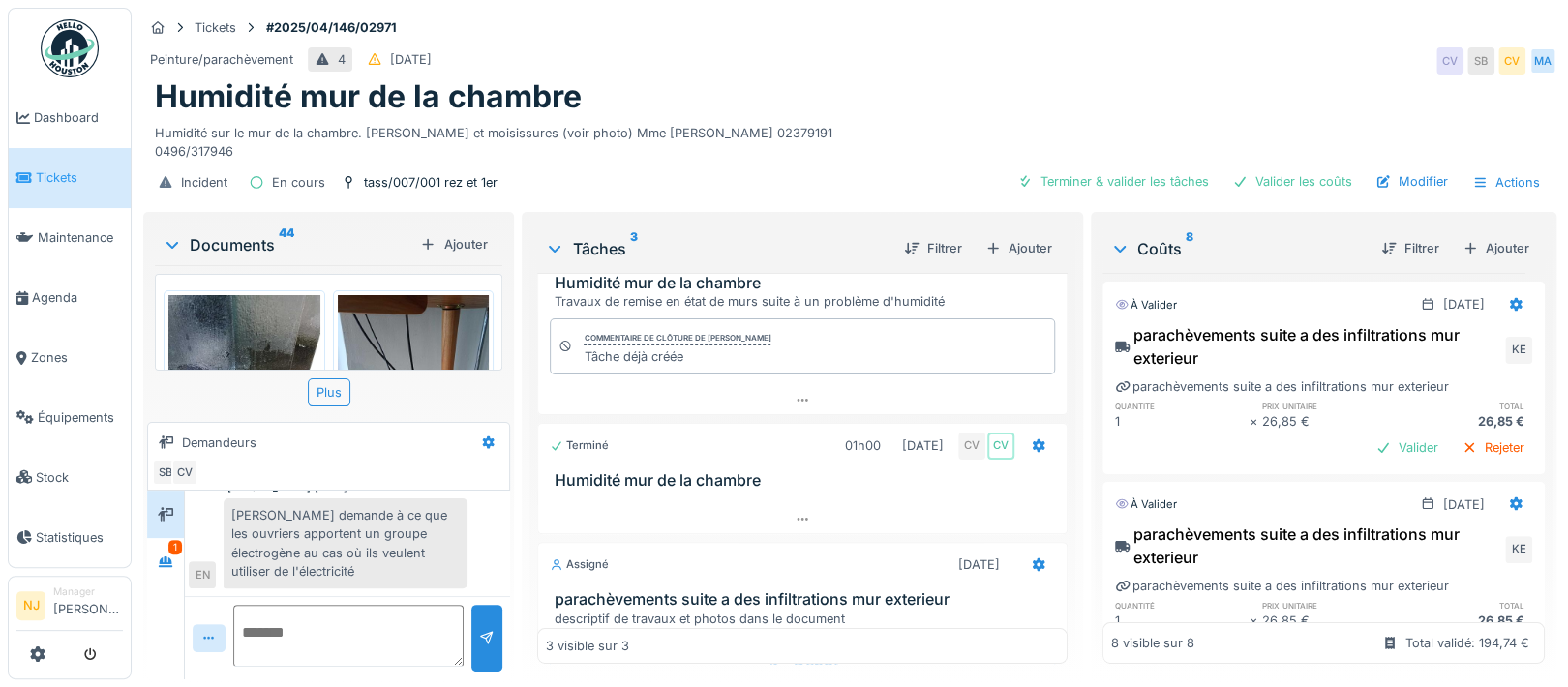
scroll to position [185, 0]
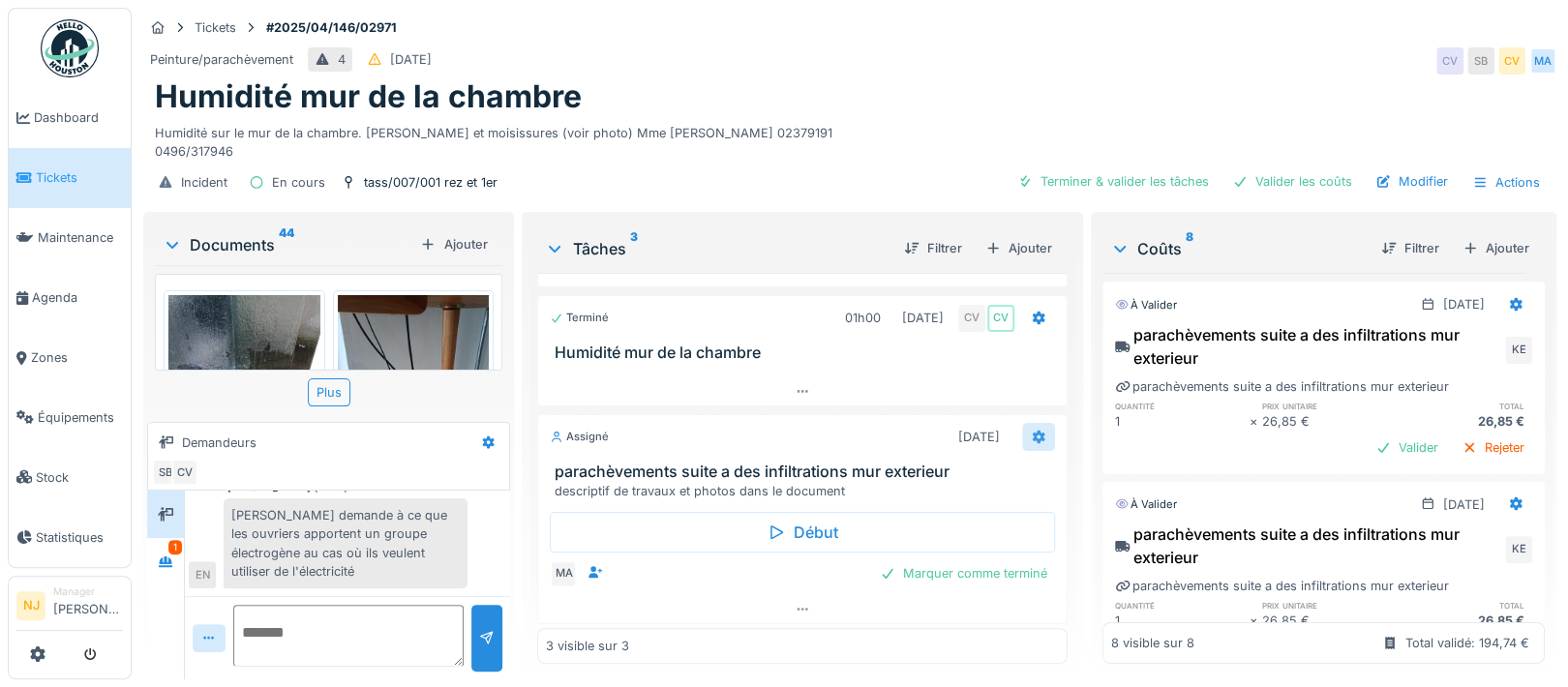
click at [1032, 435] on icon at bounding box center [1038, 437] width 13 height 14
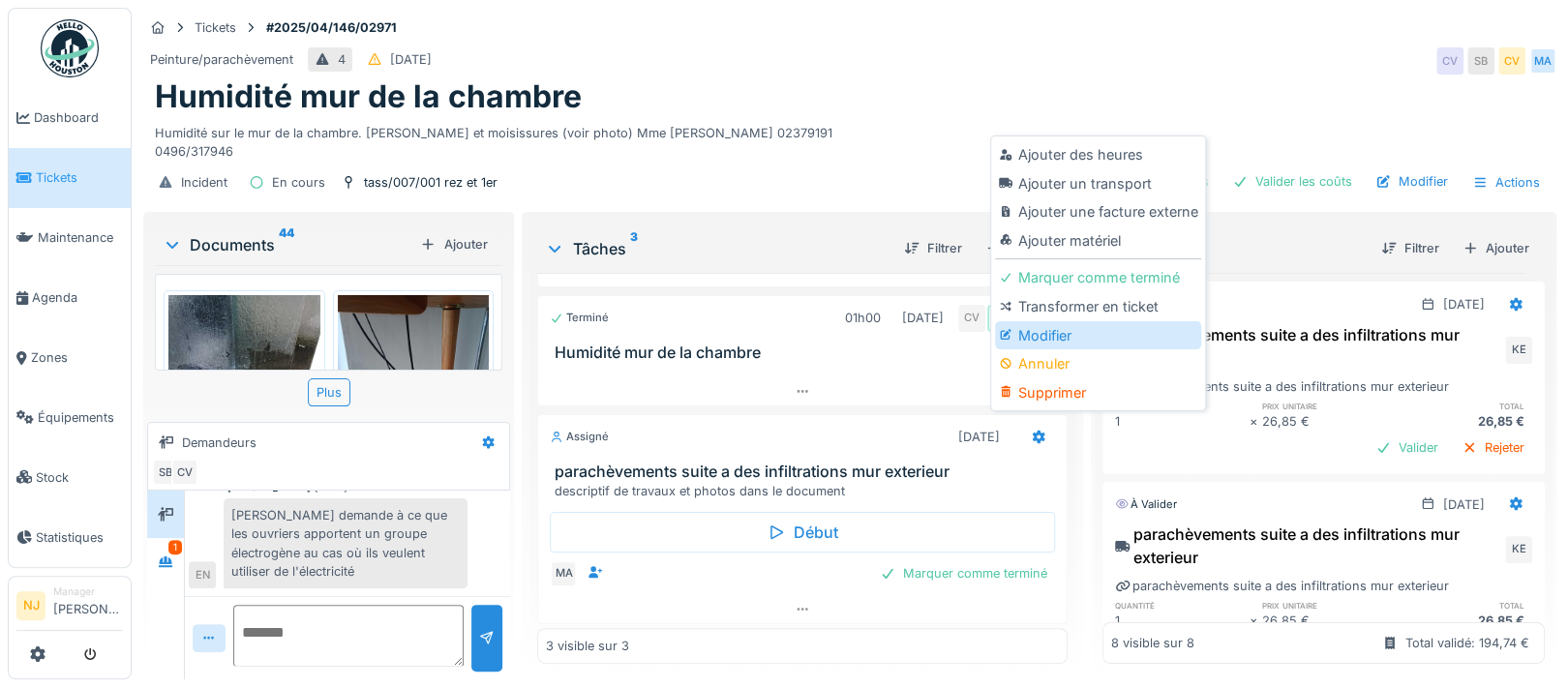
click at [1029, 332] on div "Modifier" at bounding box center [1097, 336] width 207 height 29
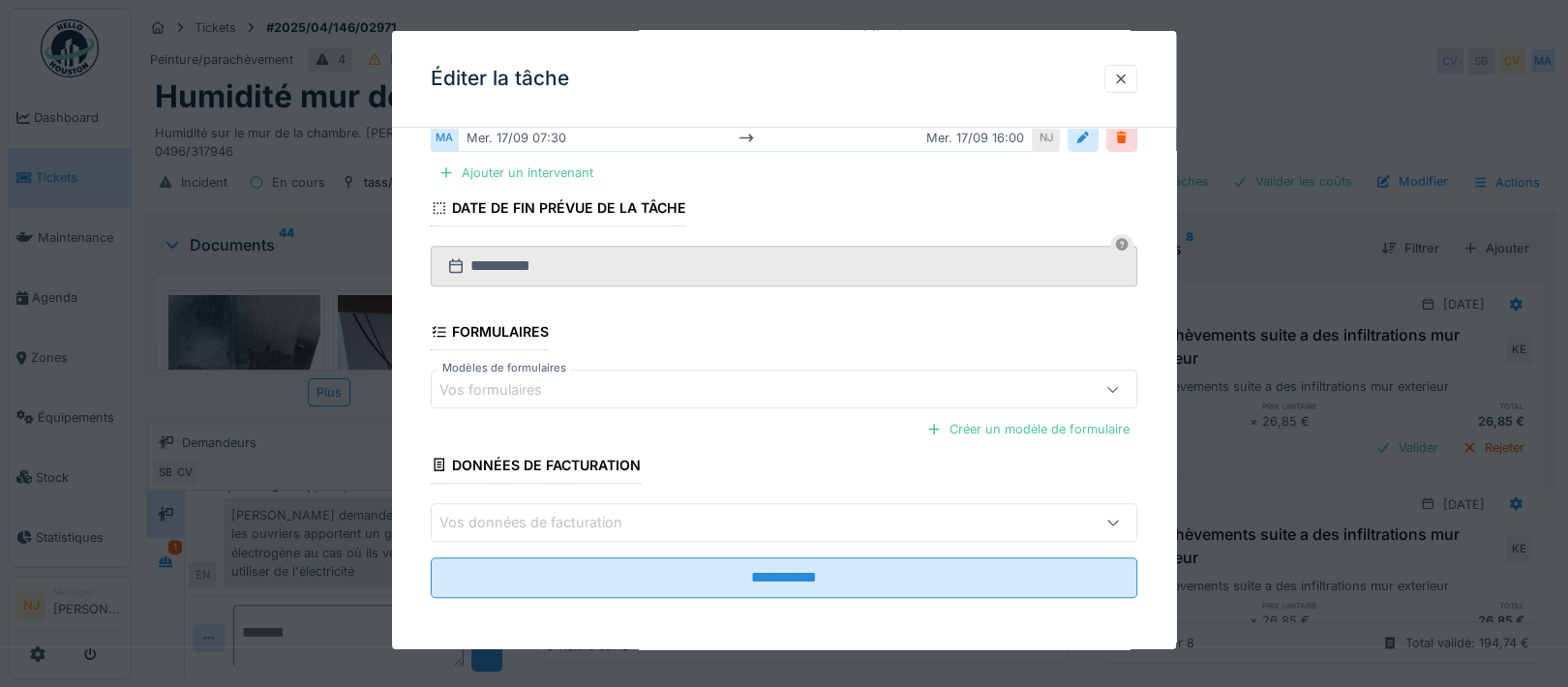
scroll to position [19, 0]
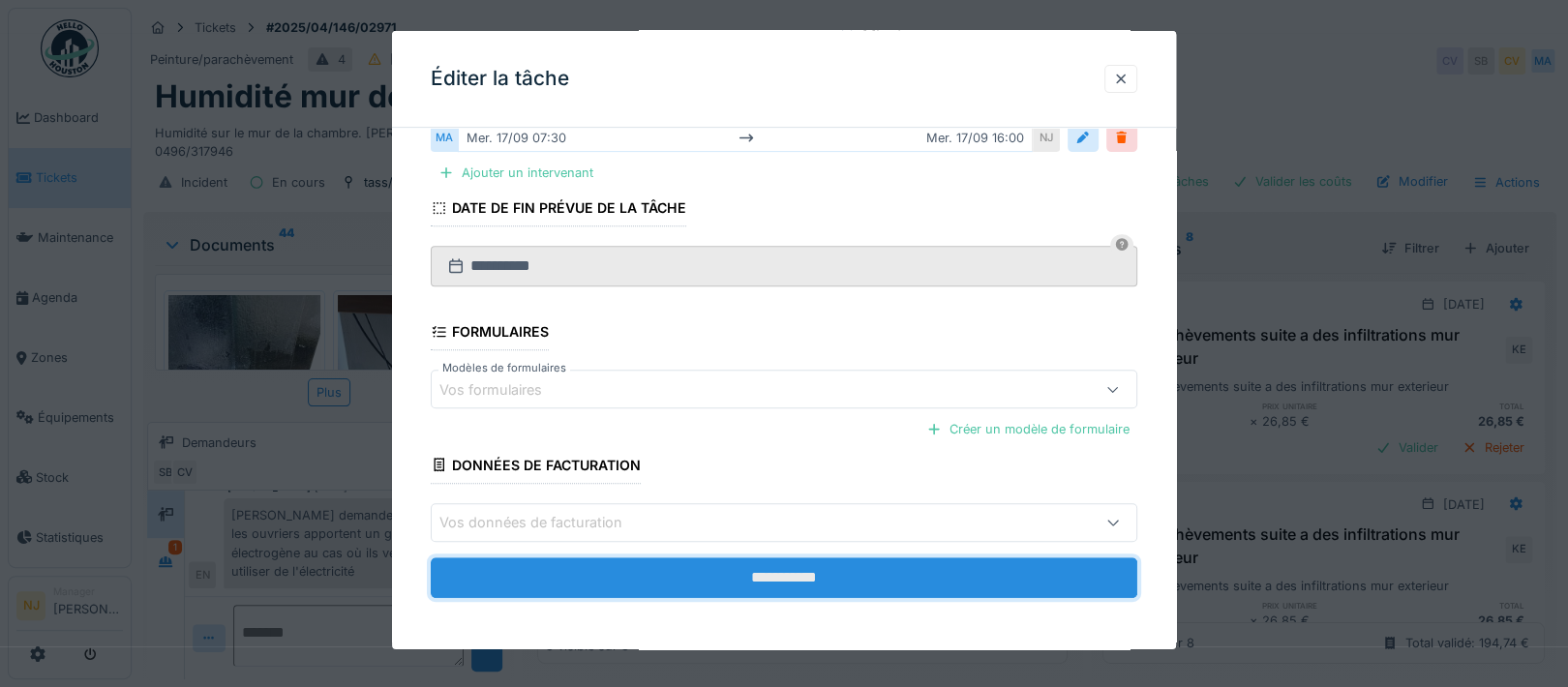
click at [788, 571] on input "**********" at bounding box center [784, 578] width 707 height 41
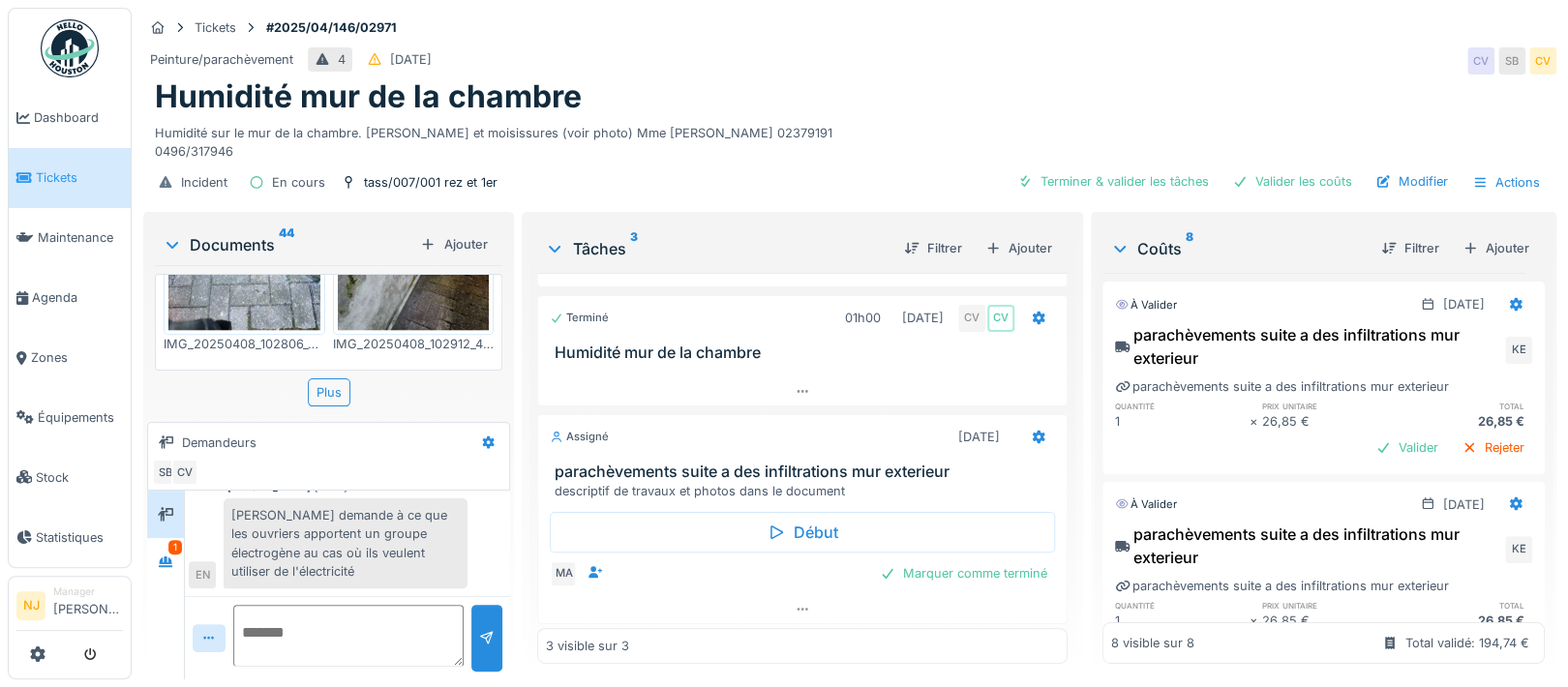
scroll to position [1161, 0]
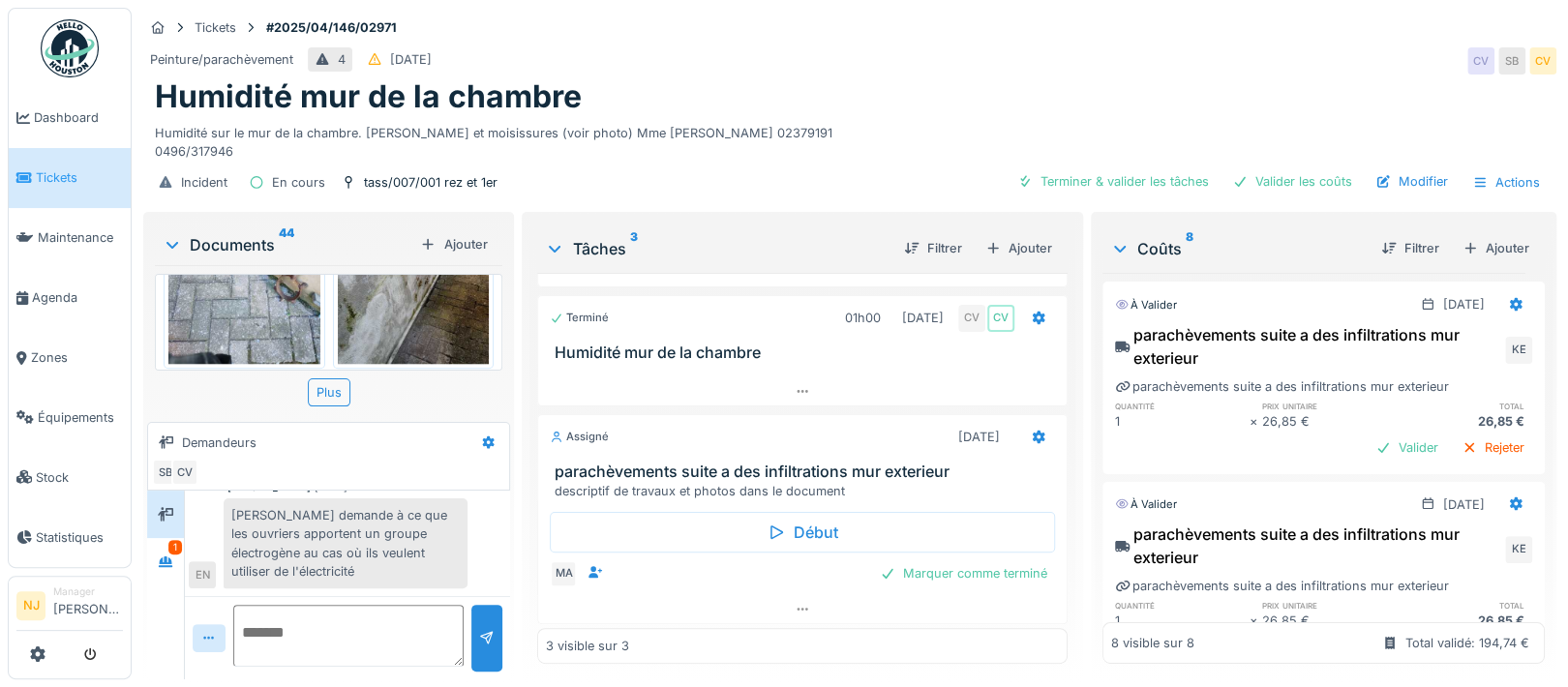
click at [425, 415] on img at bounding box center [413, 427] width 152 height 24
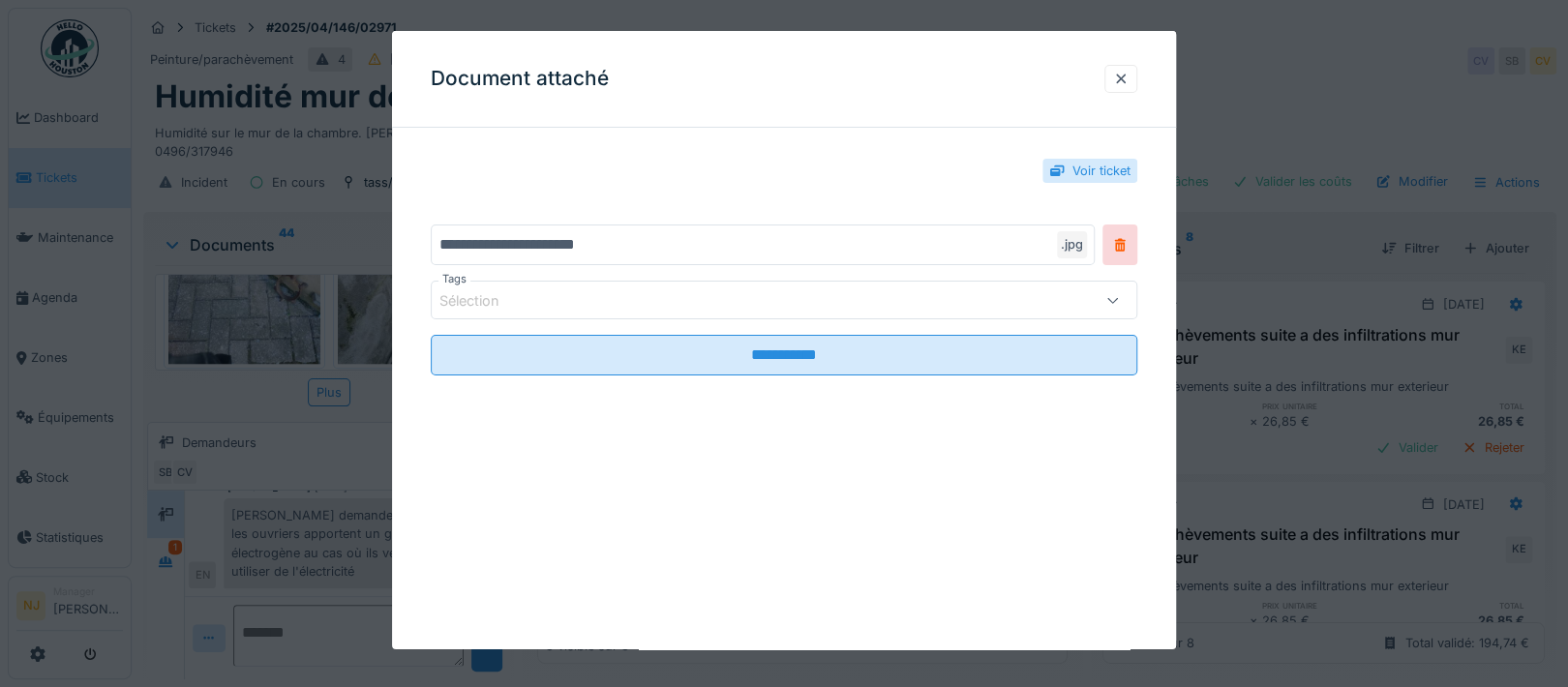
scroll to position [245, 0]
click at [1128, 265] on div at bounding box center [1120, 245] width 35 height 41
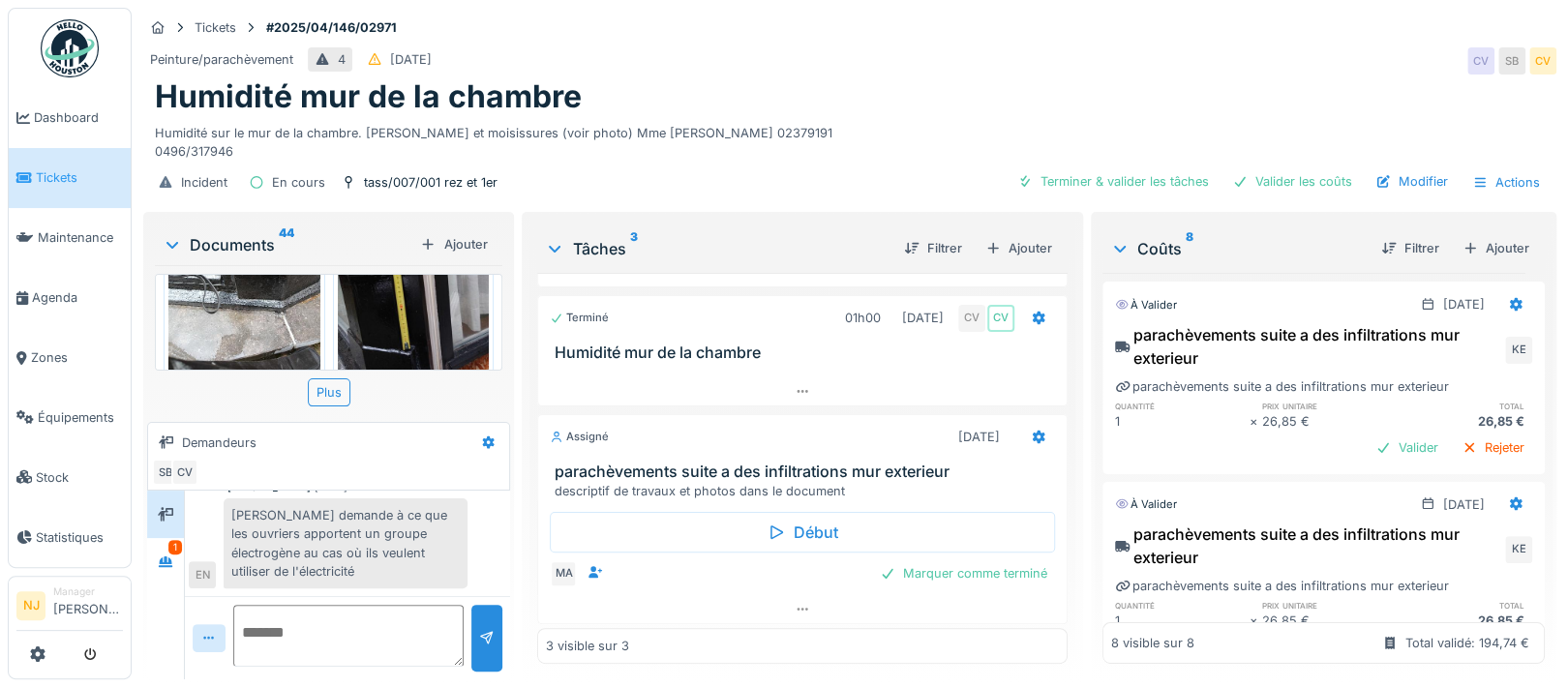
scroll to position [0, 0]
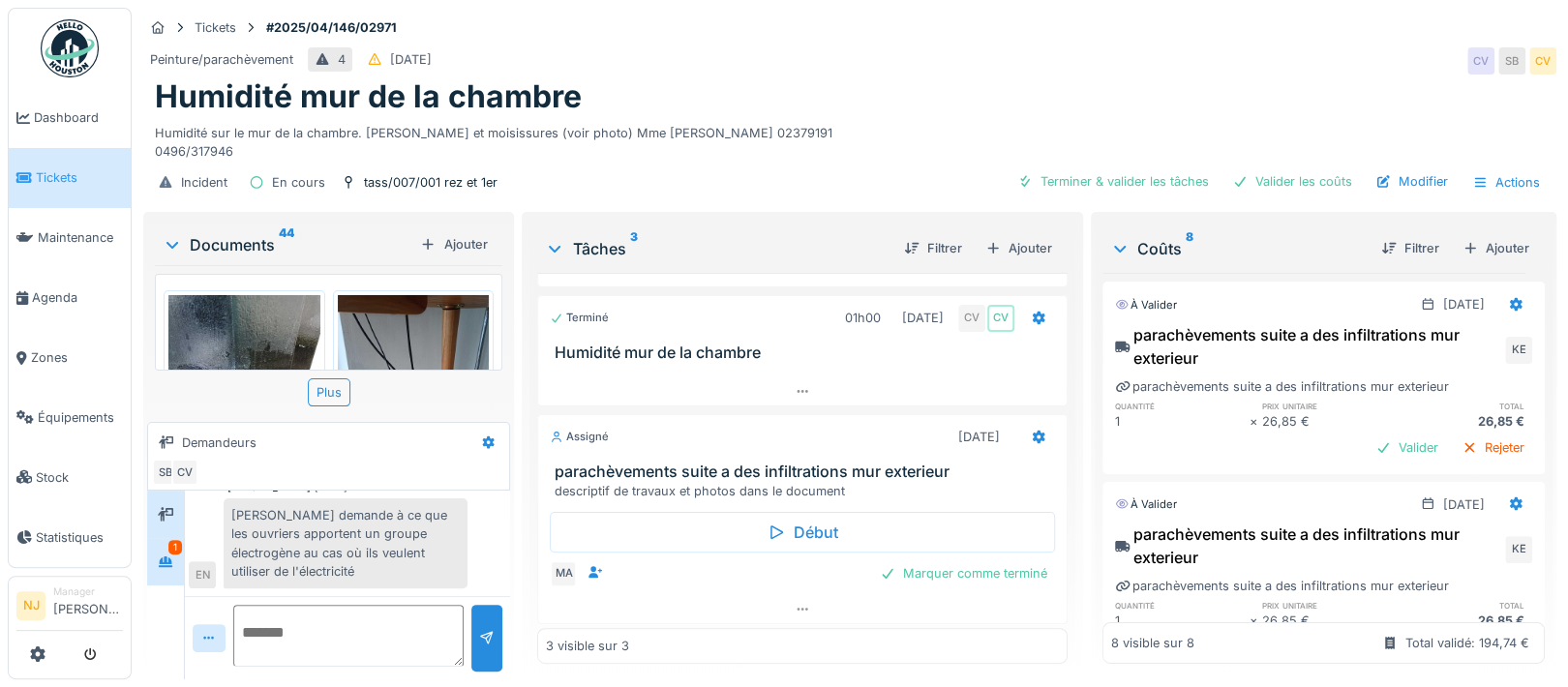
click at [175, 540] on div "1" at bounding box center [175, 547] width 14 height 15
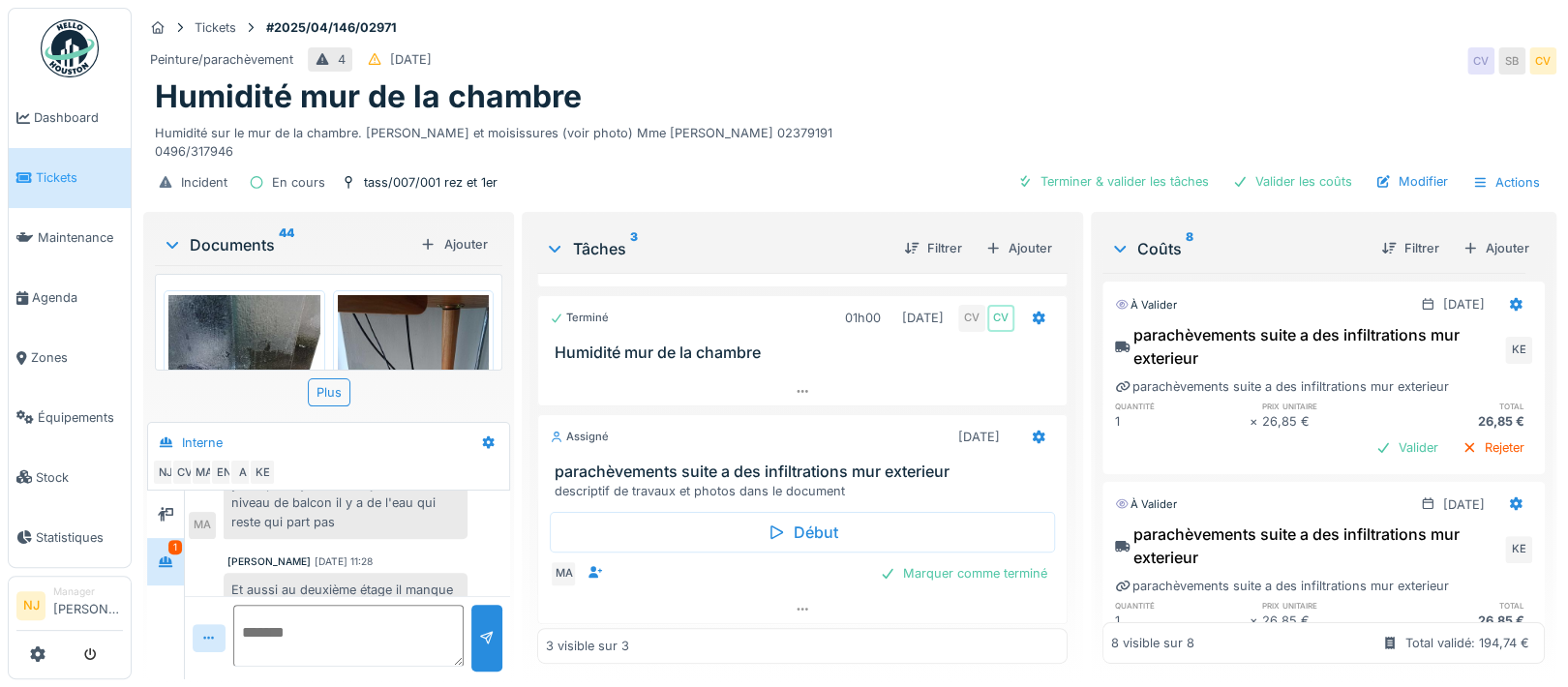
scroll to position [918, 0]
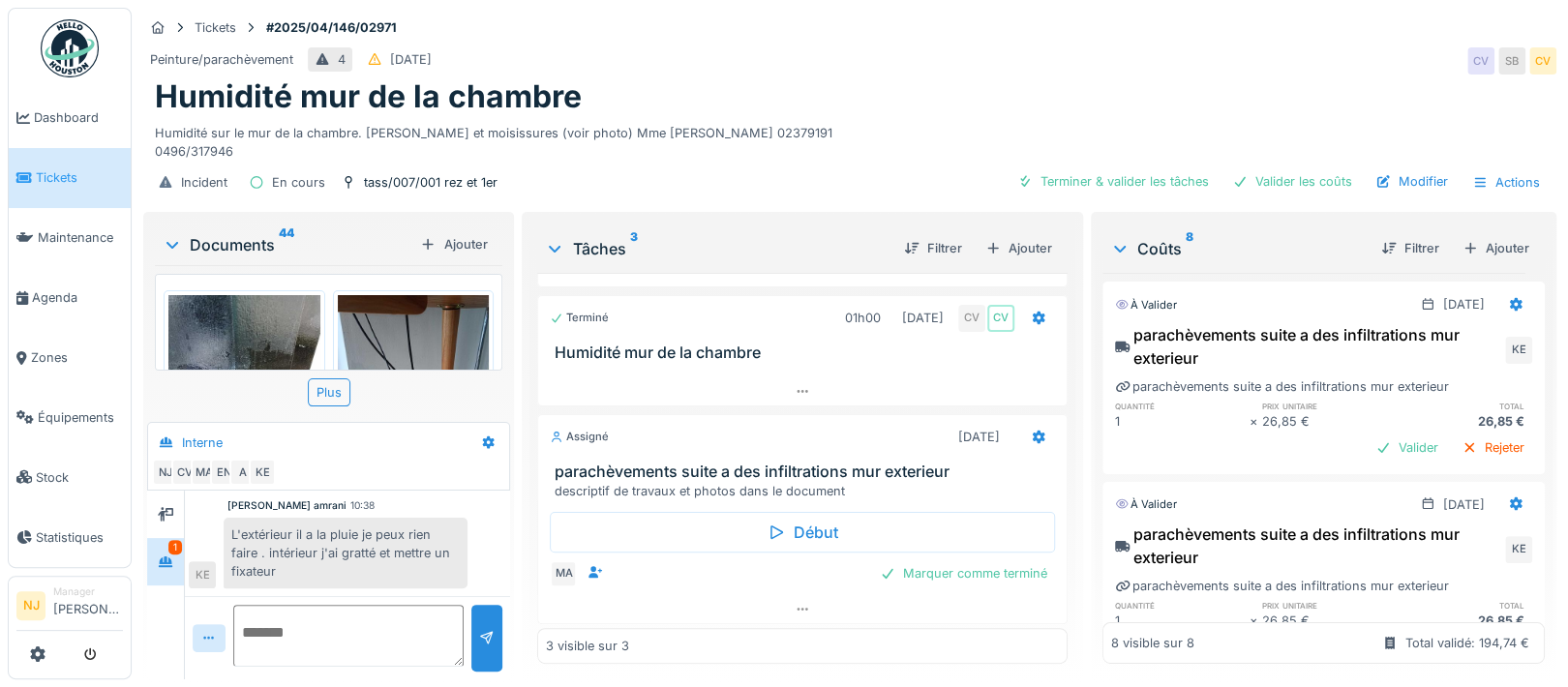
click at [172, 540] on div "1" at bounding box center [175, 547] width 14 height 15
click at [294, 605] on textarea at bounding box center [347, 635] width 230 height 62
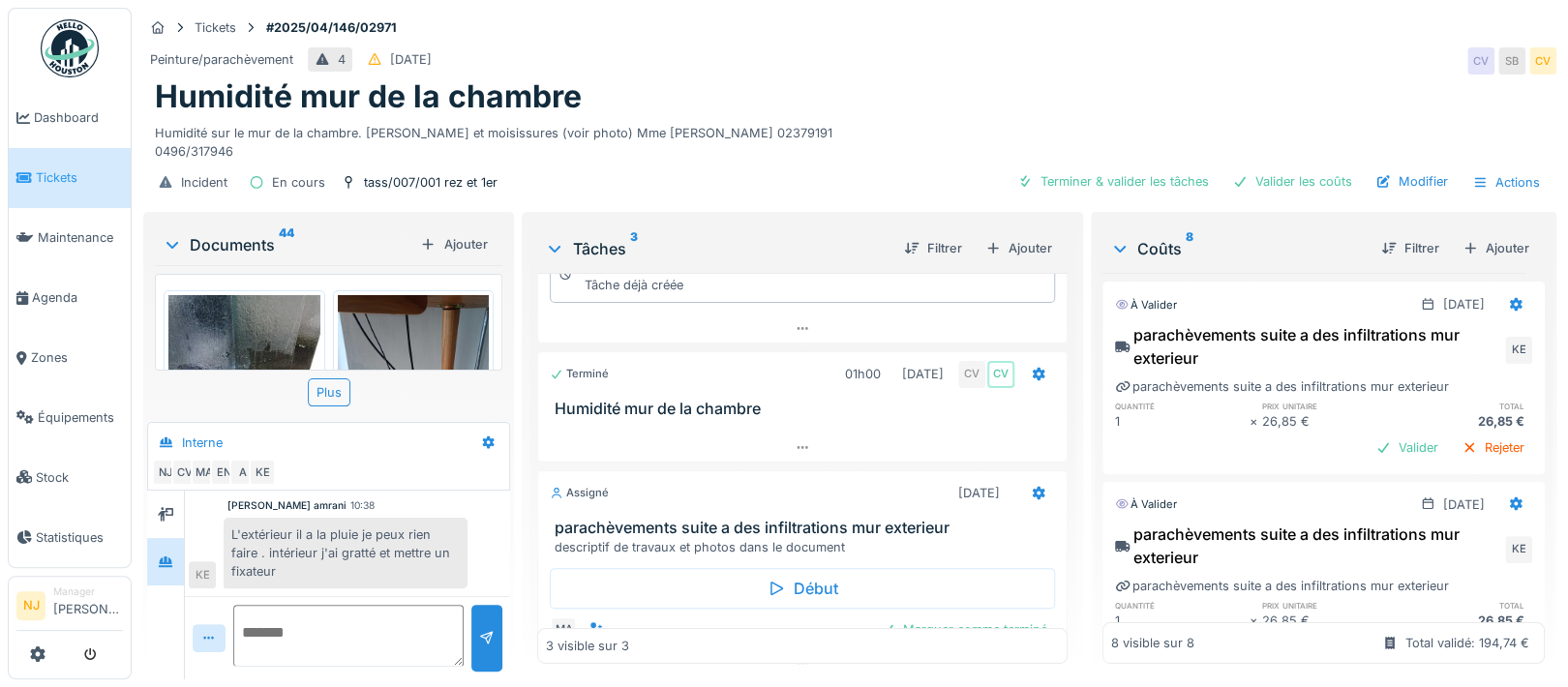
scroll to position [185, 0]
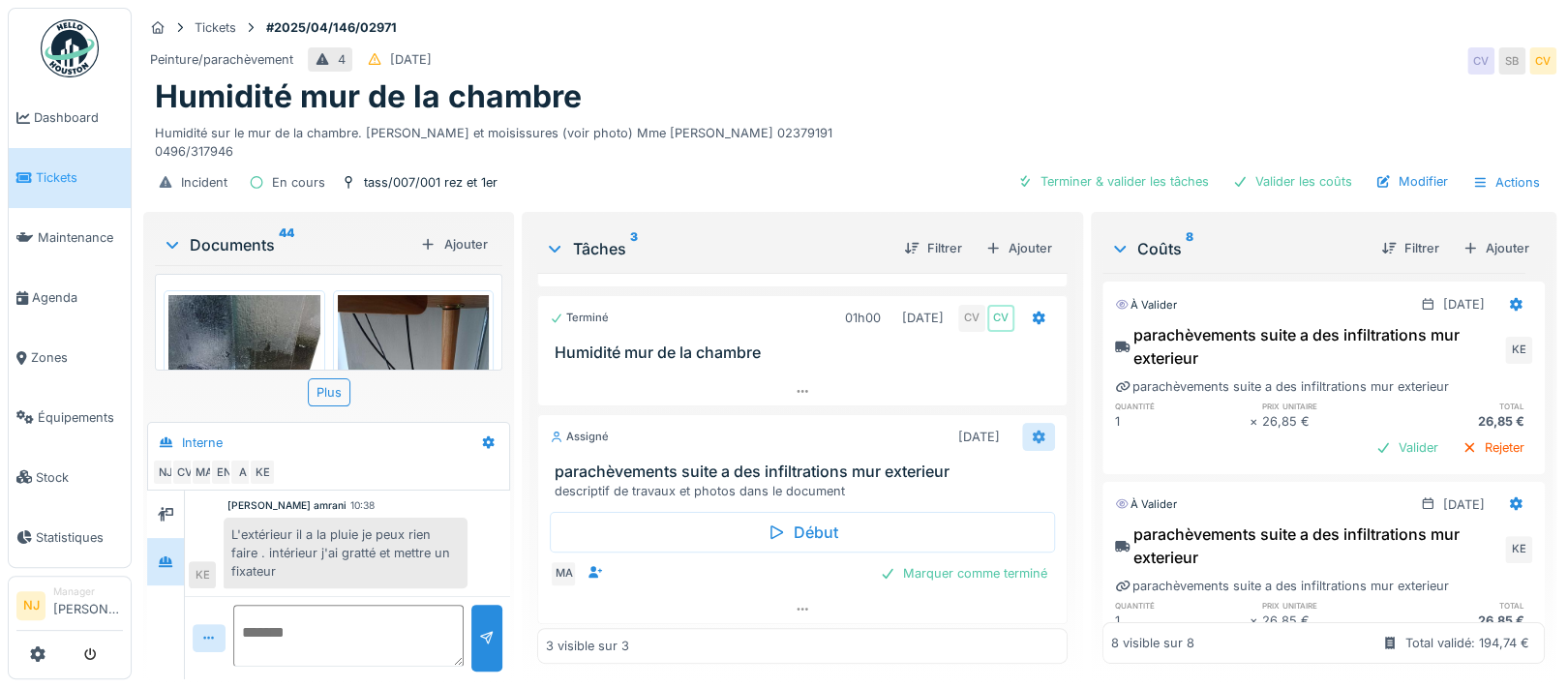
click at [1032, 431] on icon at bounding box center [1038, 437] width 13 height 14
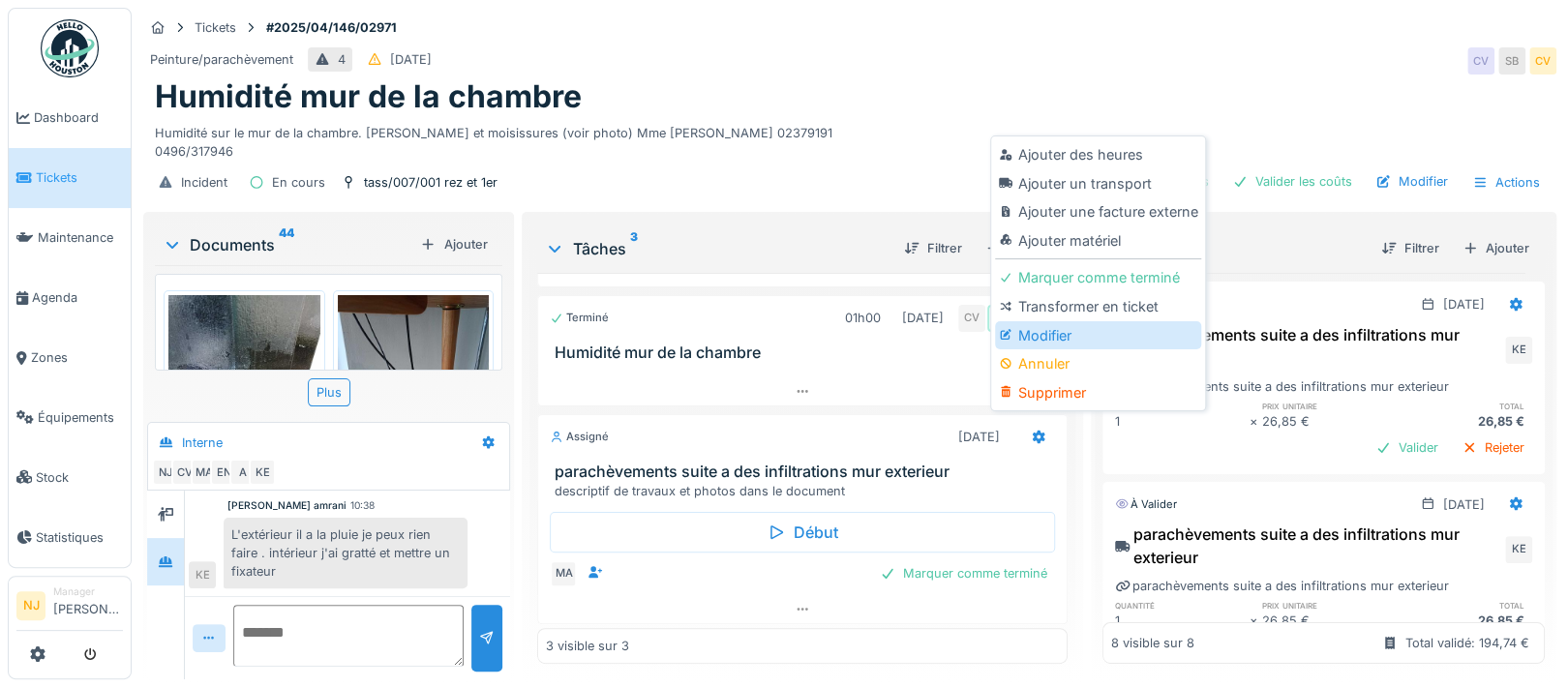
click at [1055, 321] on div "Modifier" at bounding box center [1097, 336] width 207 height 29
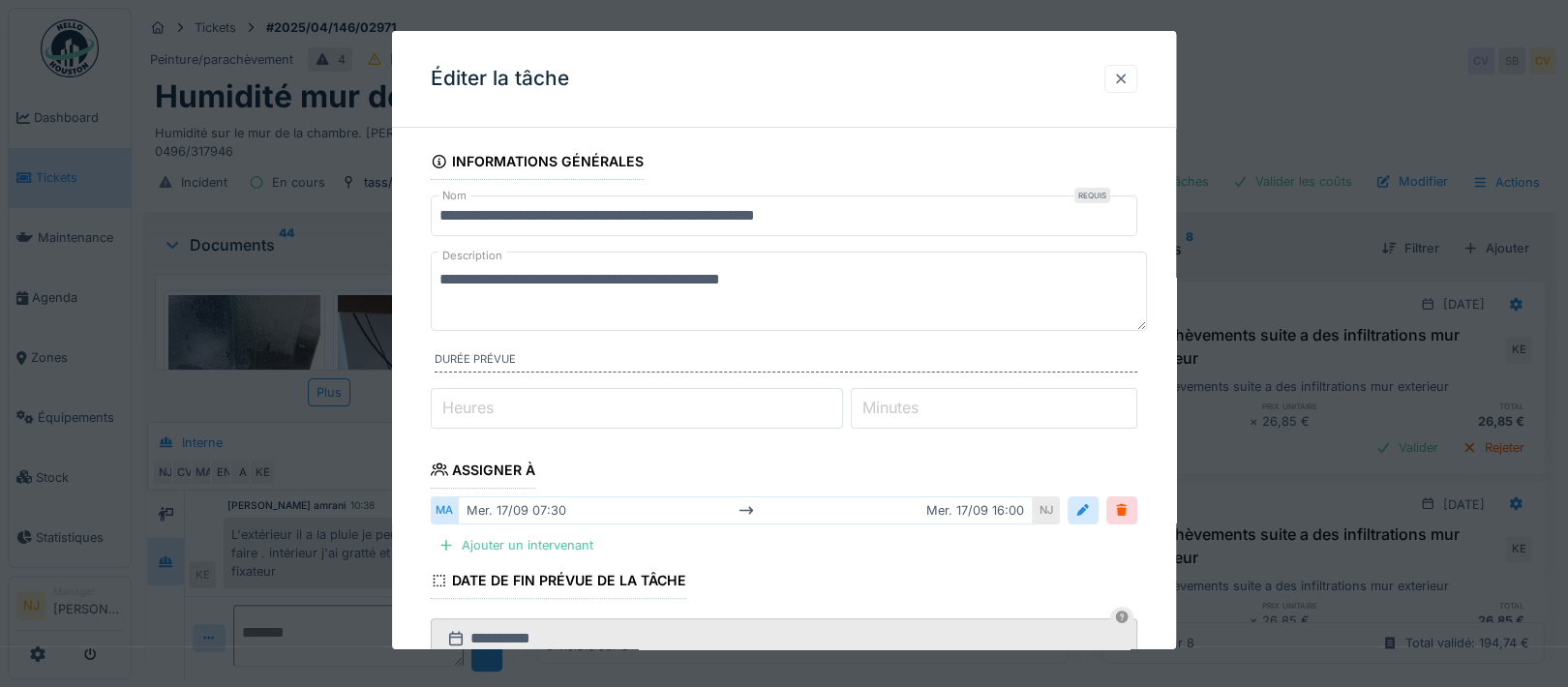
click at [1124, 73] on div at bounding box center [1121, 78] width 16 height 19
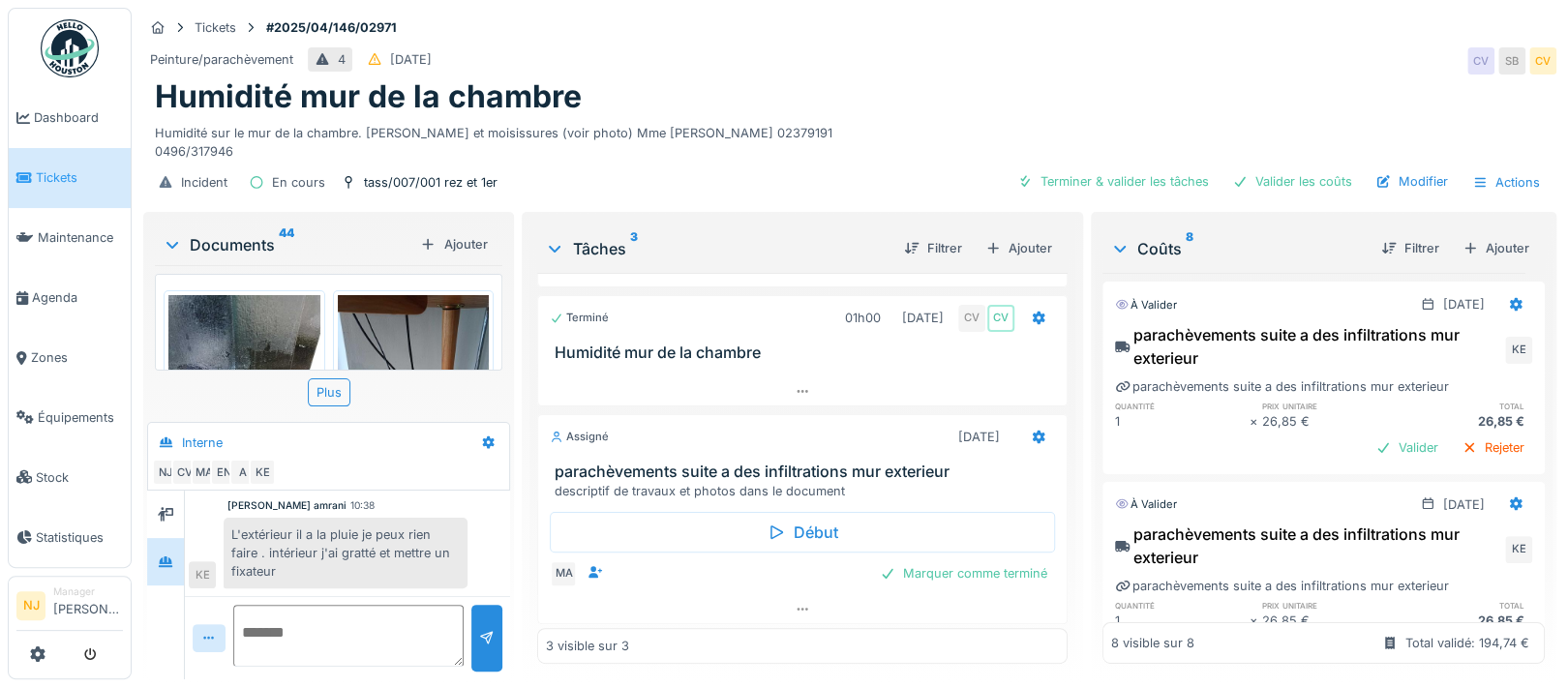
click at [678, 481] on div "descriptif de travaux et photos dans le document" at bounding box center [806, 490] width 504 height 19
click at [988, 463] on h3 "parachèvements suite a des infiltrations mur exterieur" at bounding box center [806, 472] width 504 height 19
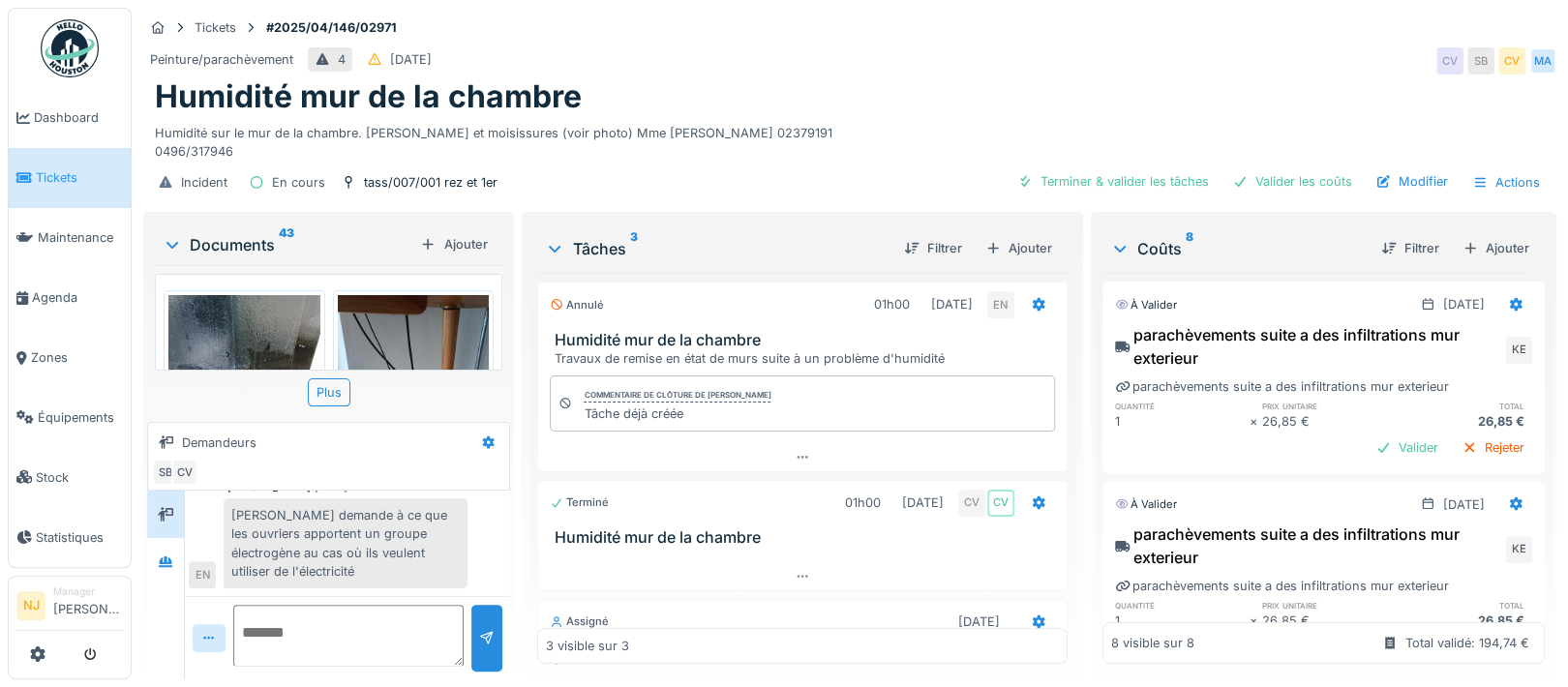
scroll to position [19, 0]
click at [163, 556] on icon at bounding box center [165, 562] width 16 height 13
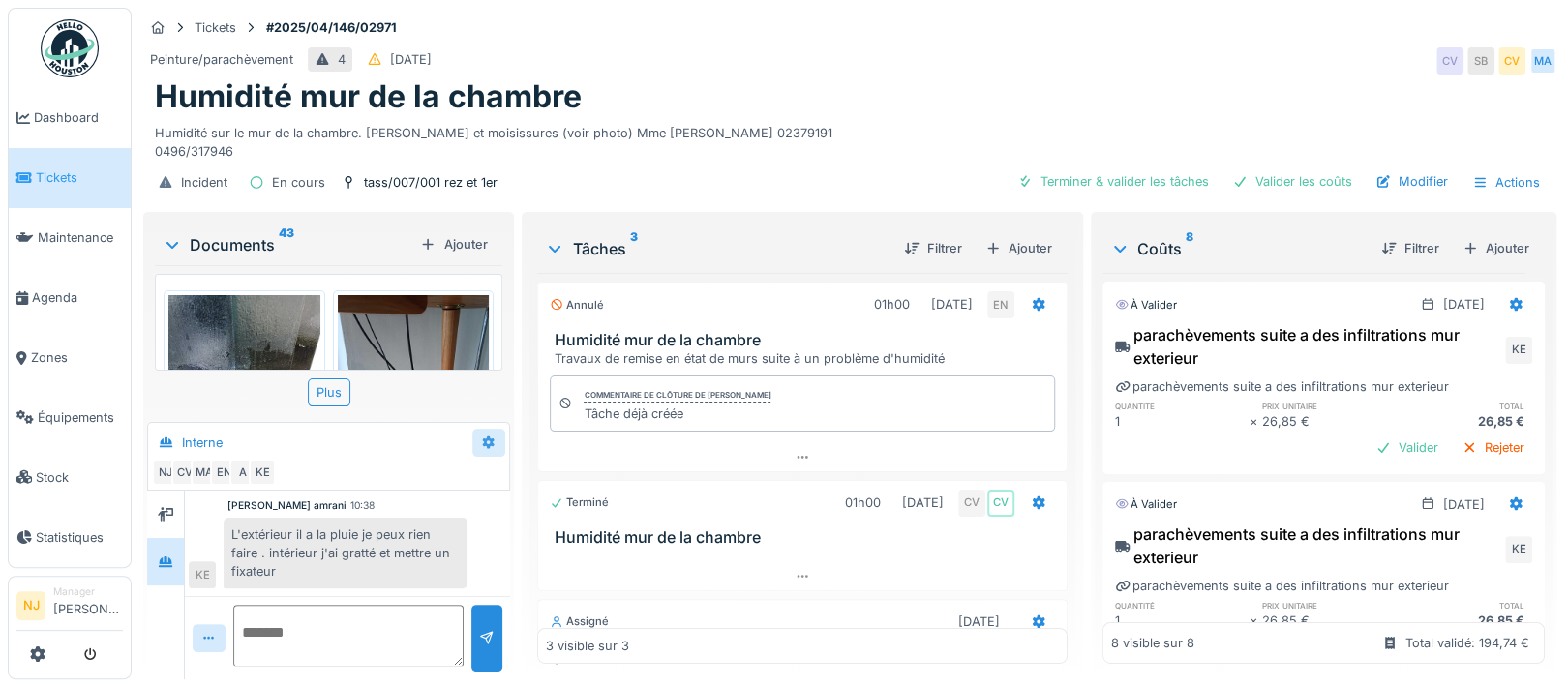
click at [483, 435] on icon at bounding box center [488, 442] width 13 height 14
click at [540, 499] on div "Créer une conversation" at bounding box center [564, 514] width 181 height 29
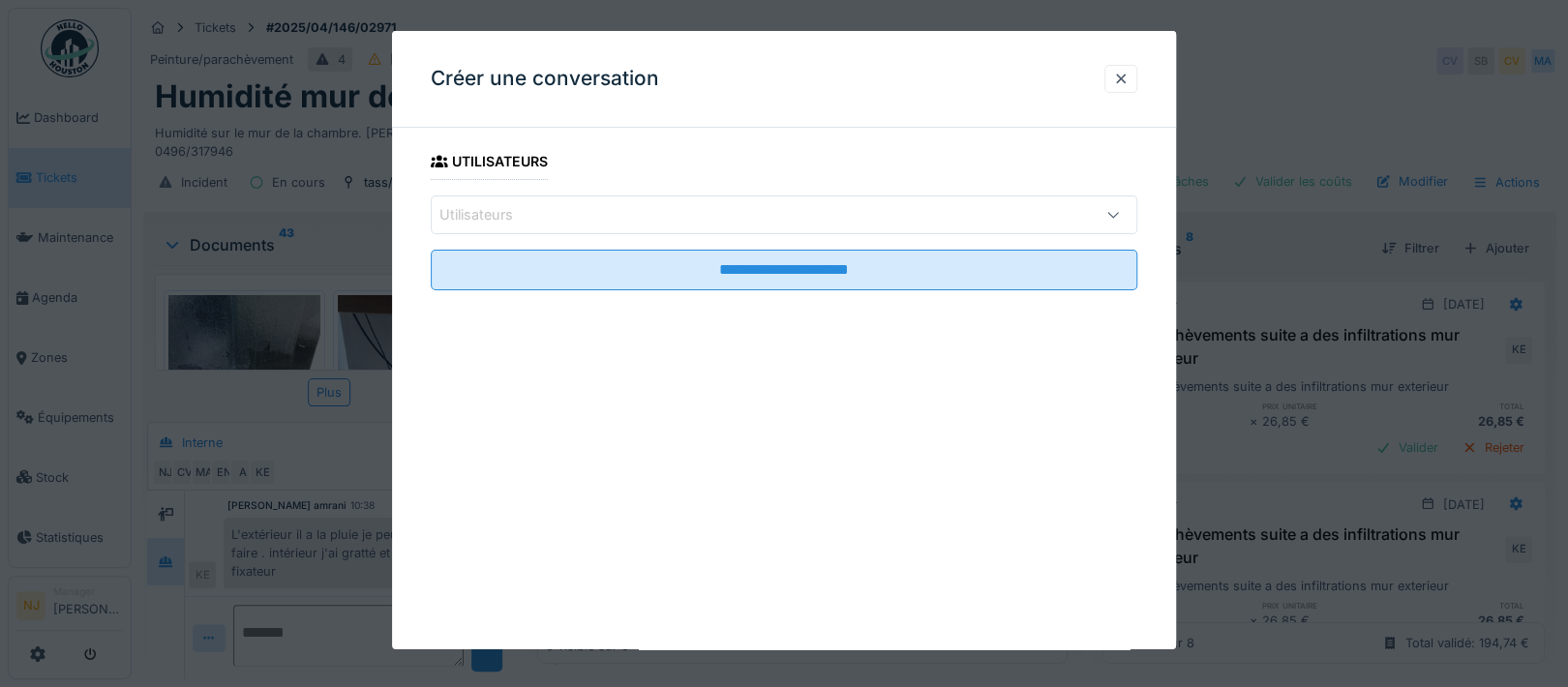
click at [535, 214] on div "Utilisateurs" at bounding box center [489, 215] width 101 height 22
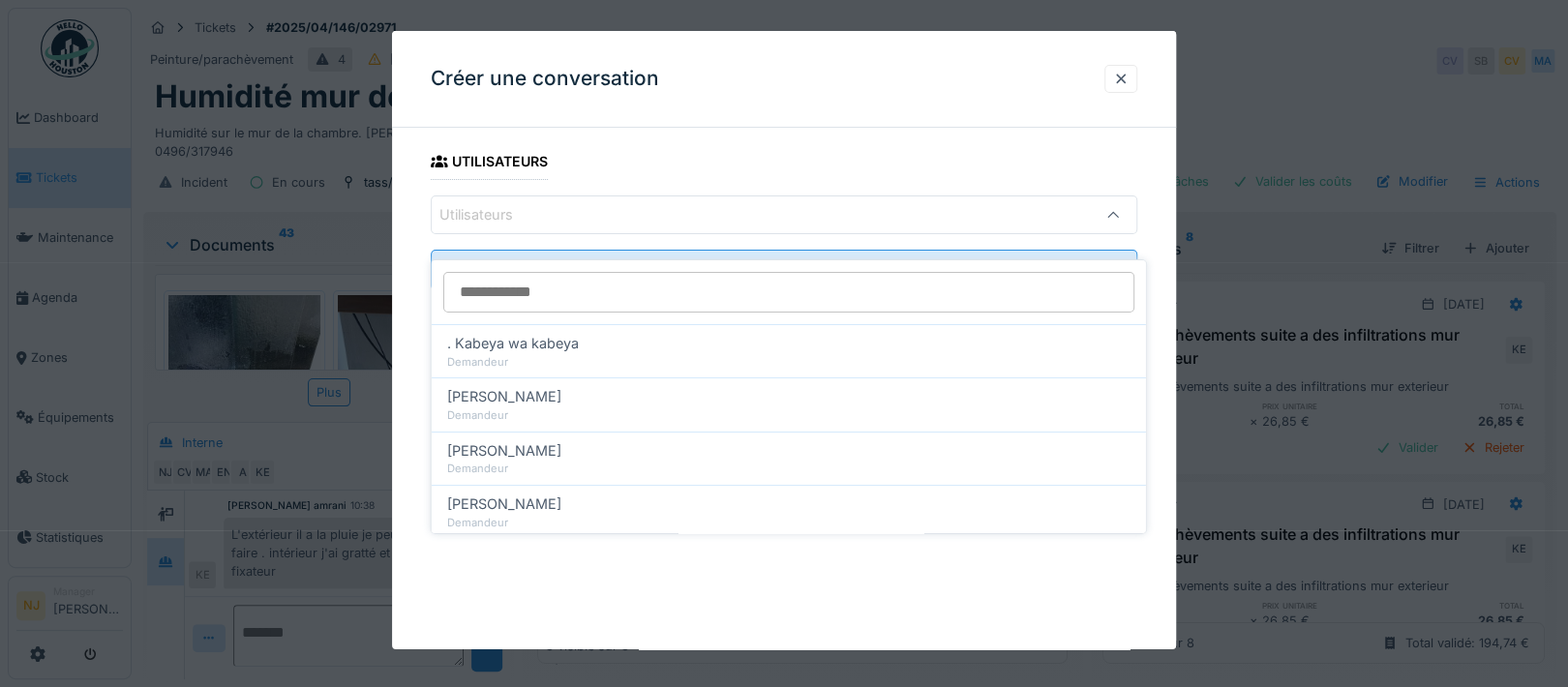
type input "*"
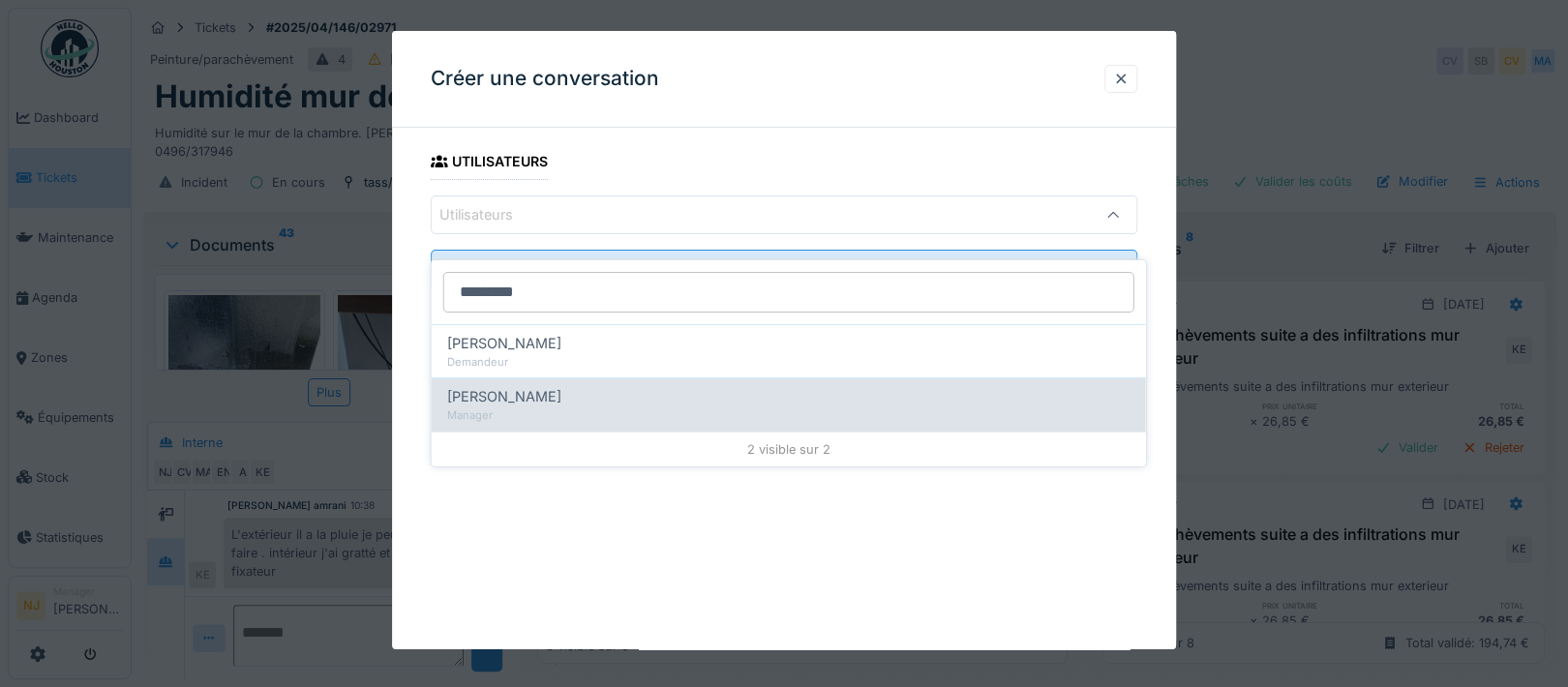
type input "*********"
click at [548, 387] on span "[PERSON_NAME]" at bounding box center [504, 397] width 115 height 22
type input "*****"
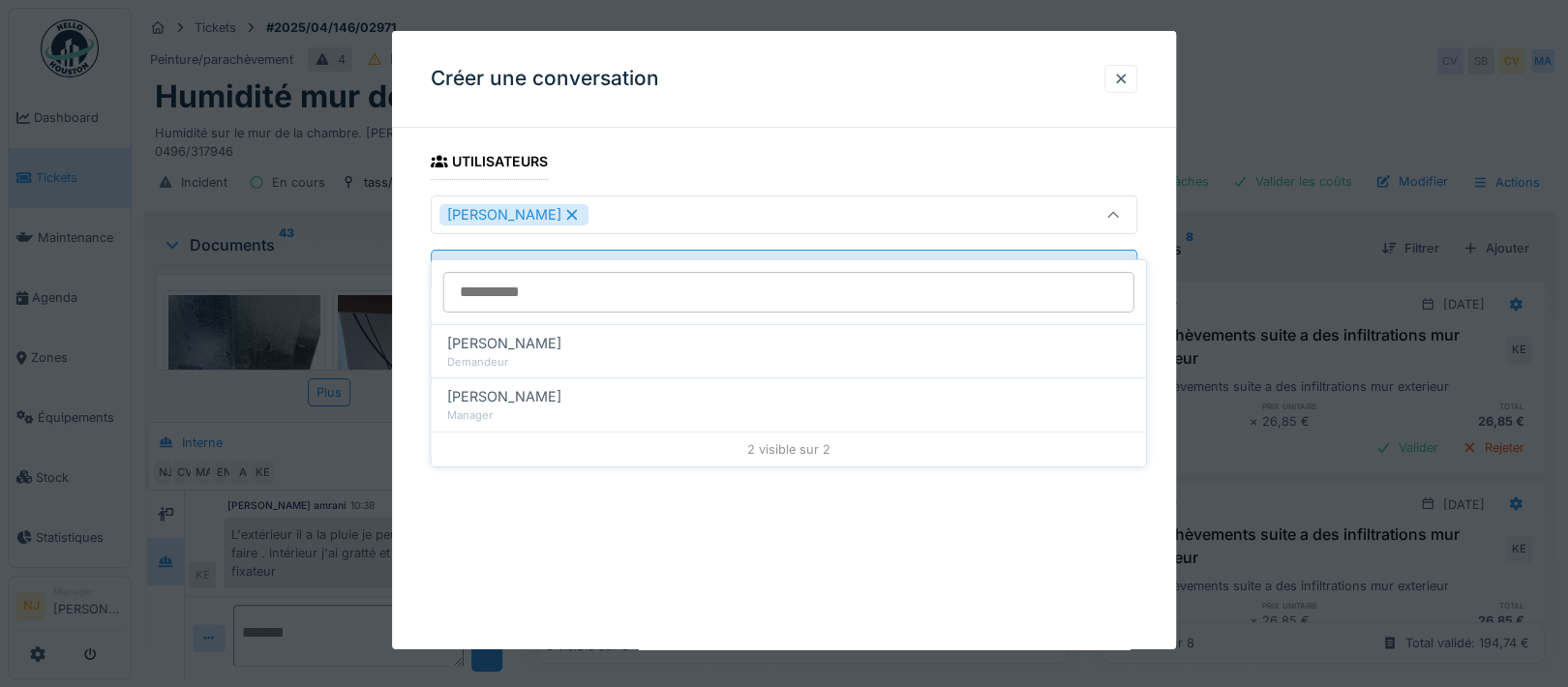
click at [412, 298] on div "**********" at bounding box center [783, 244] width 784 height 202
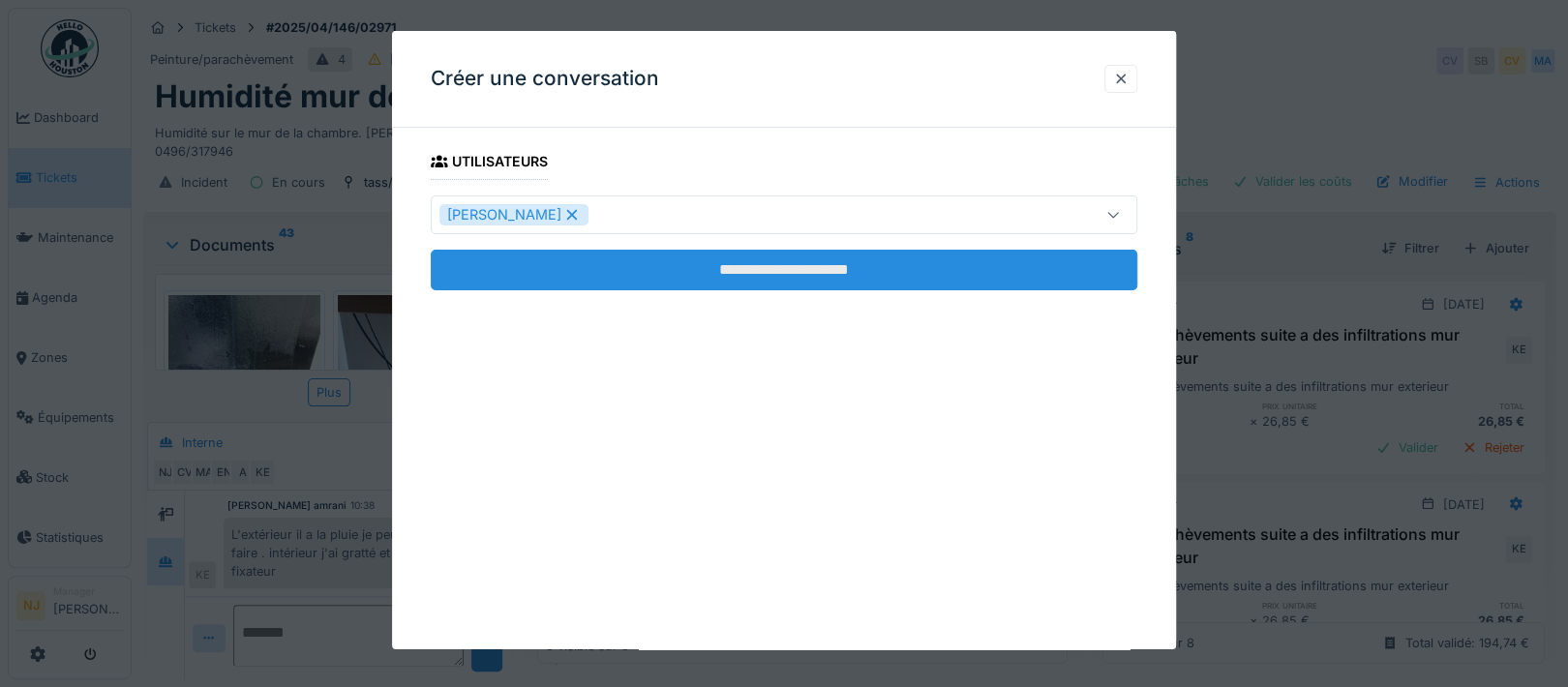
click at [748, 269] on input "**********" at bounding box center [784, 270] width 707 height 41
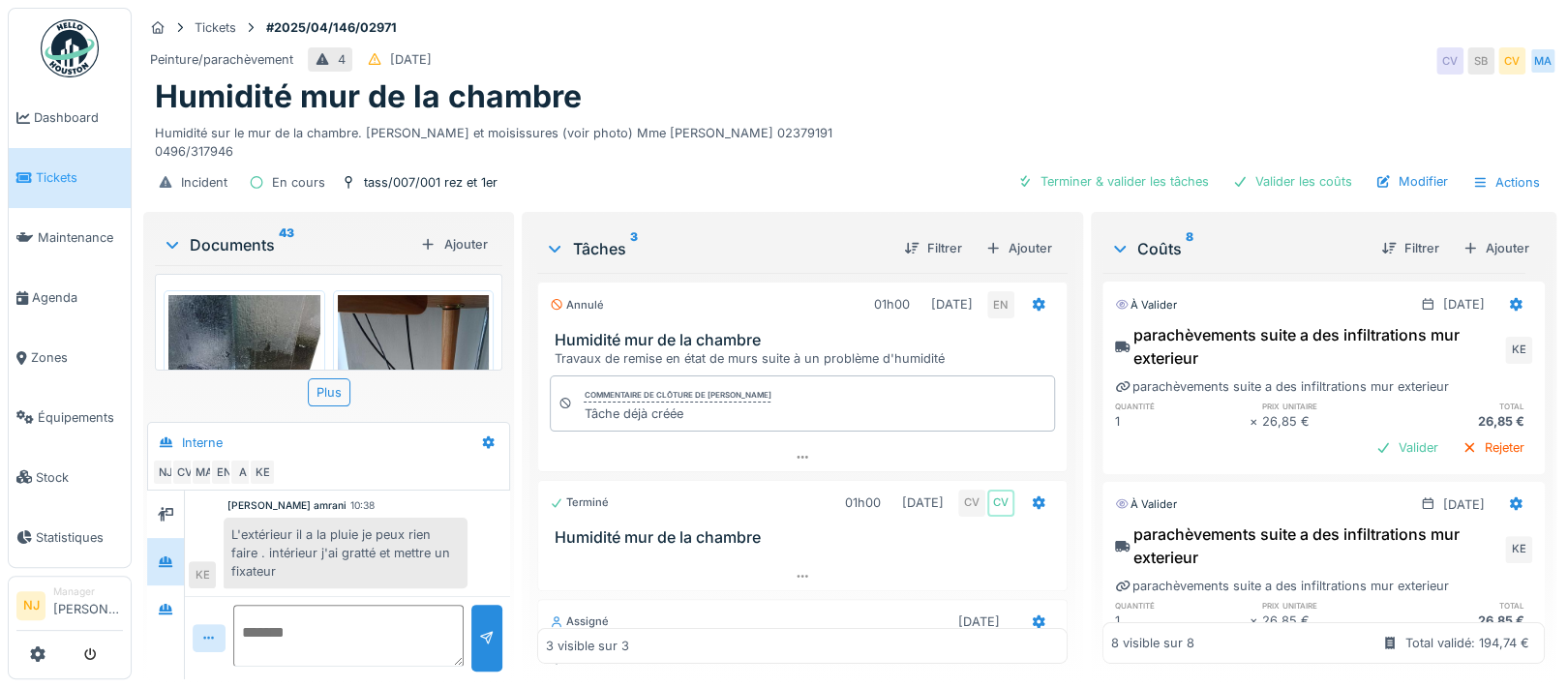
click at [263, 605] on textarea at bounding box center [347, 635] width 230 height 62
type textarea "*"
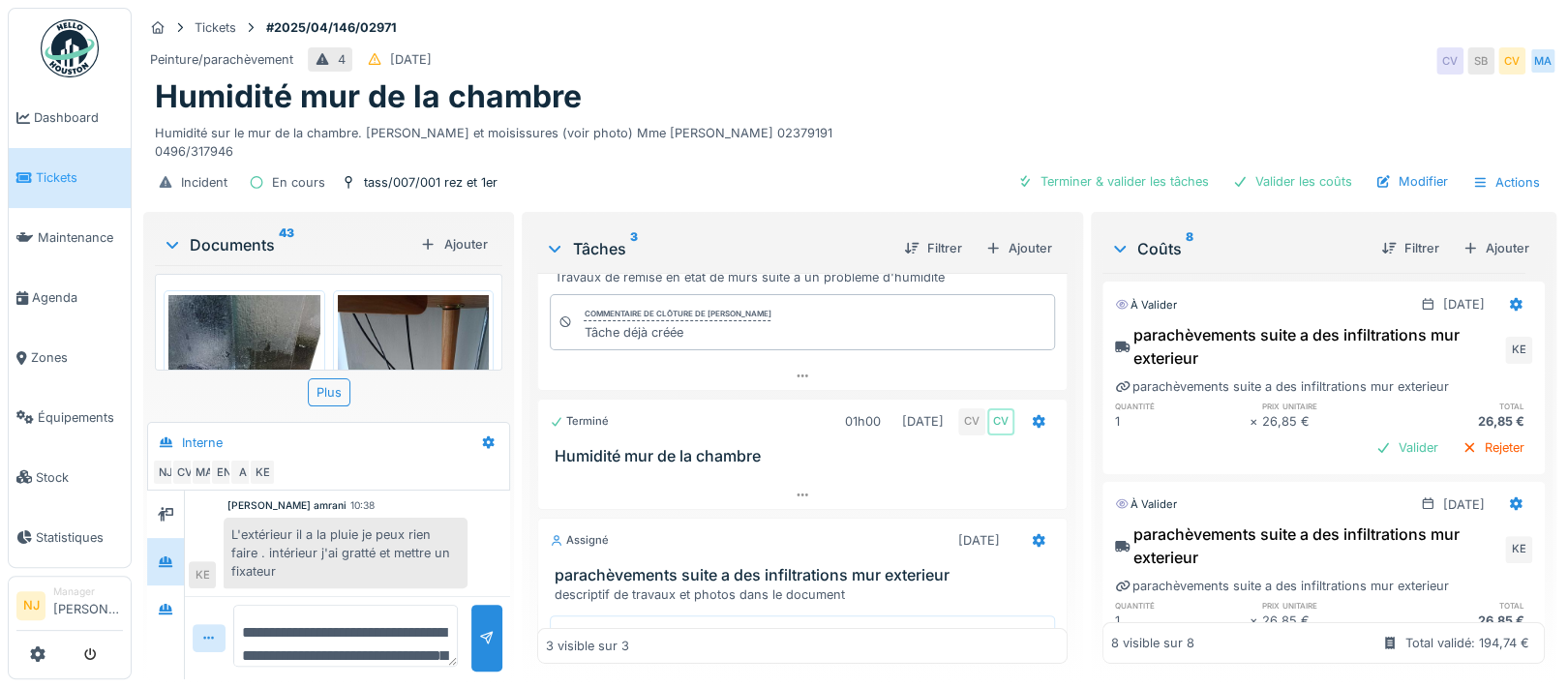
scroll to position [185, 0]
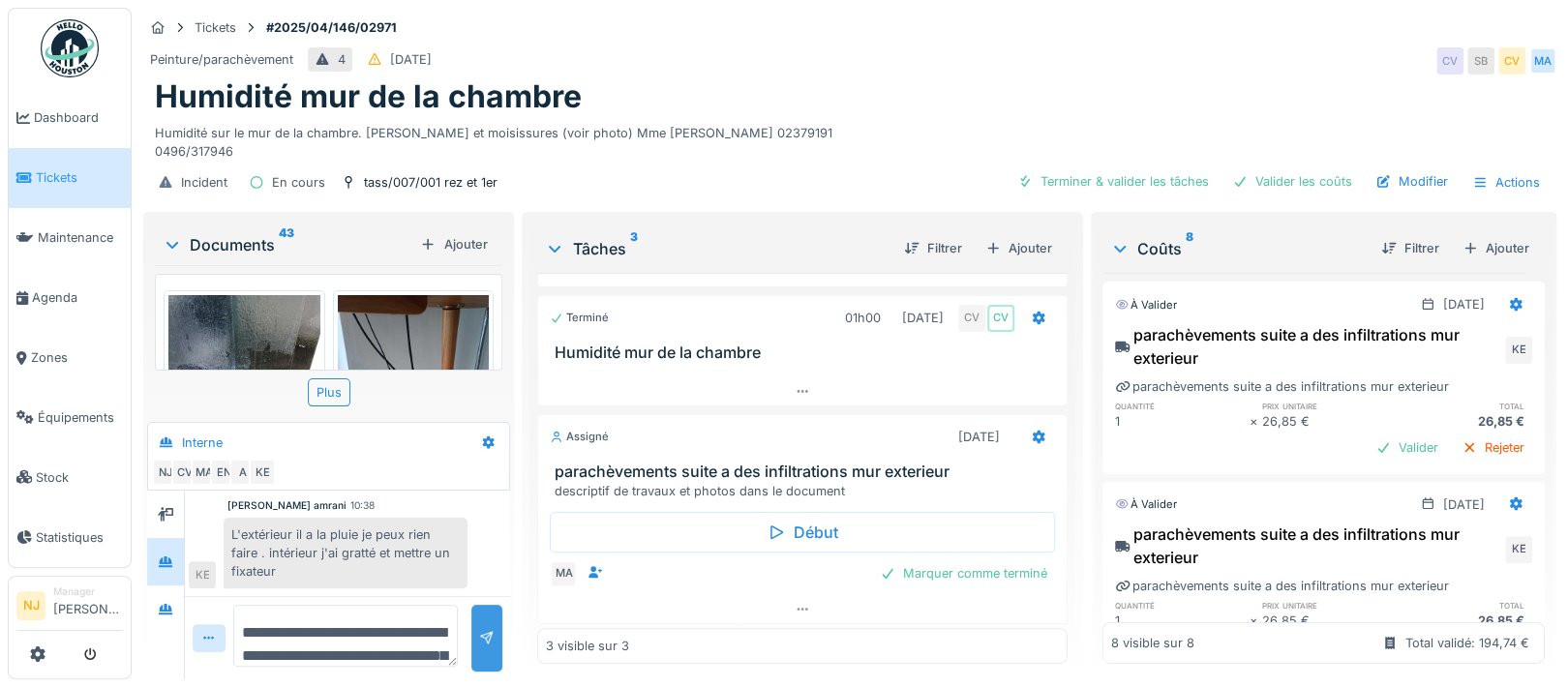
type textarea "**********"
click at [483, 629] on div at bounding box center [486, 638] width 16 height 19
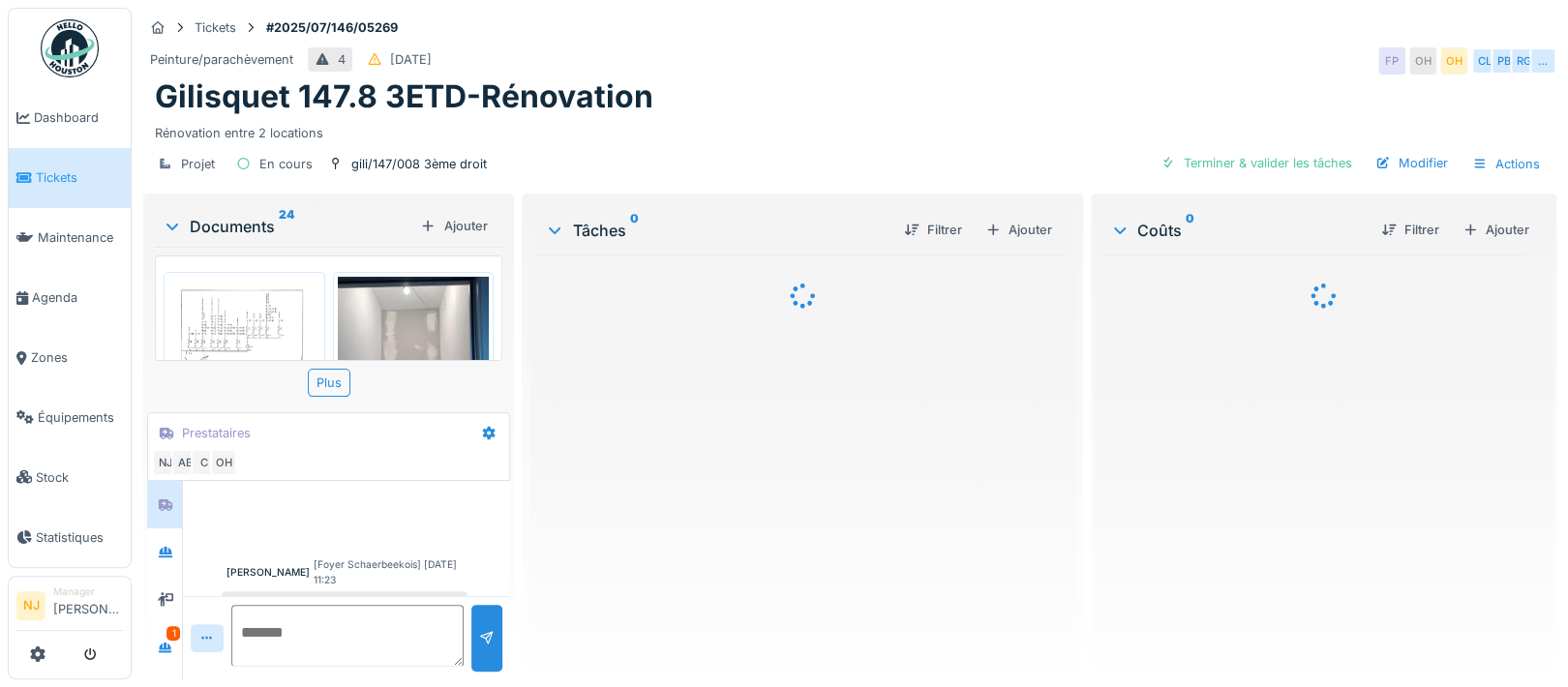
scroll to position [739, 0]
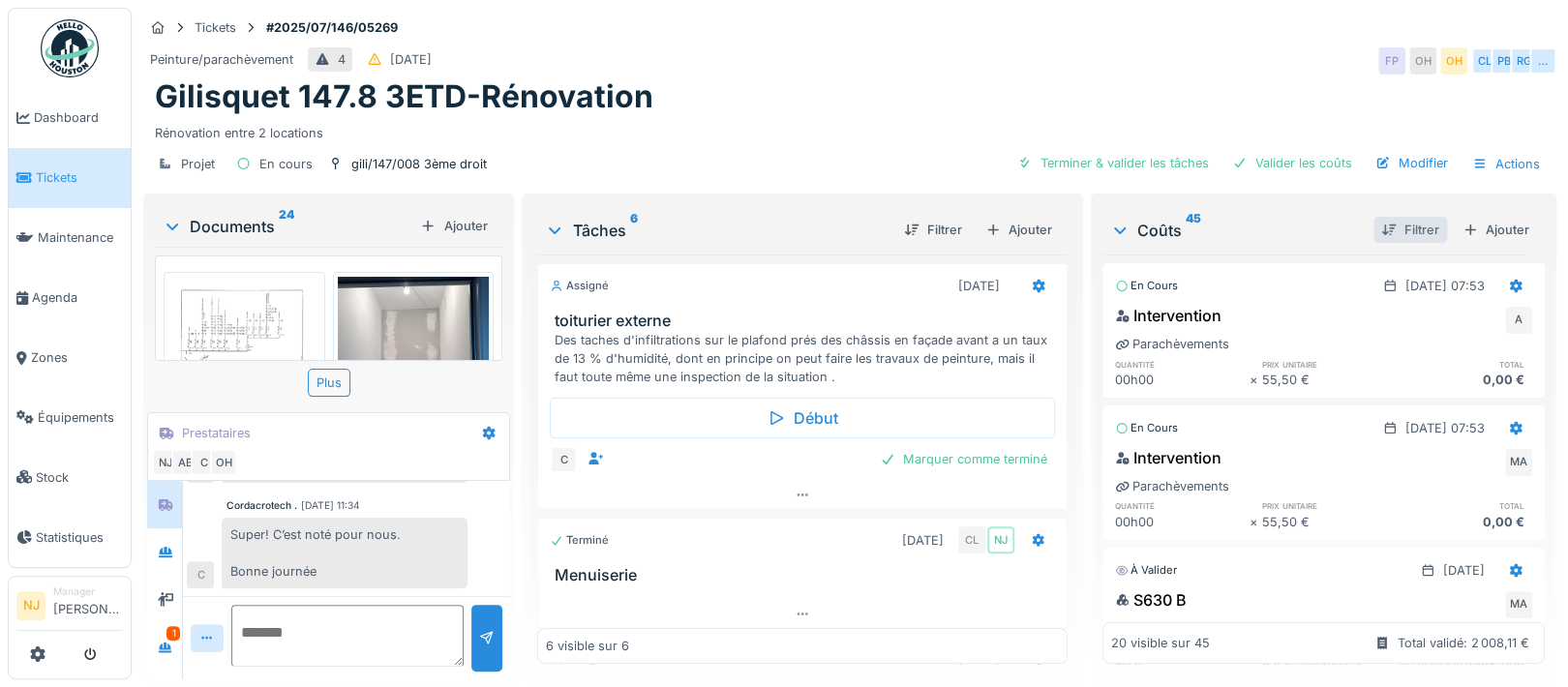
click at [1376, 225] on div "Filtrer" at bounding box center [1409, 229] width 73 height 26
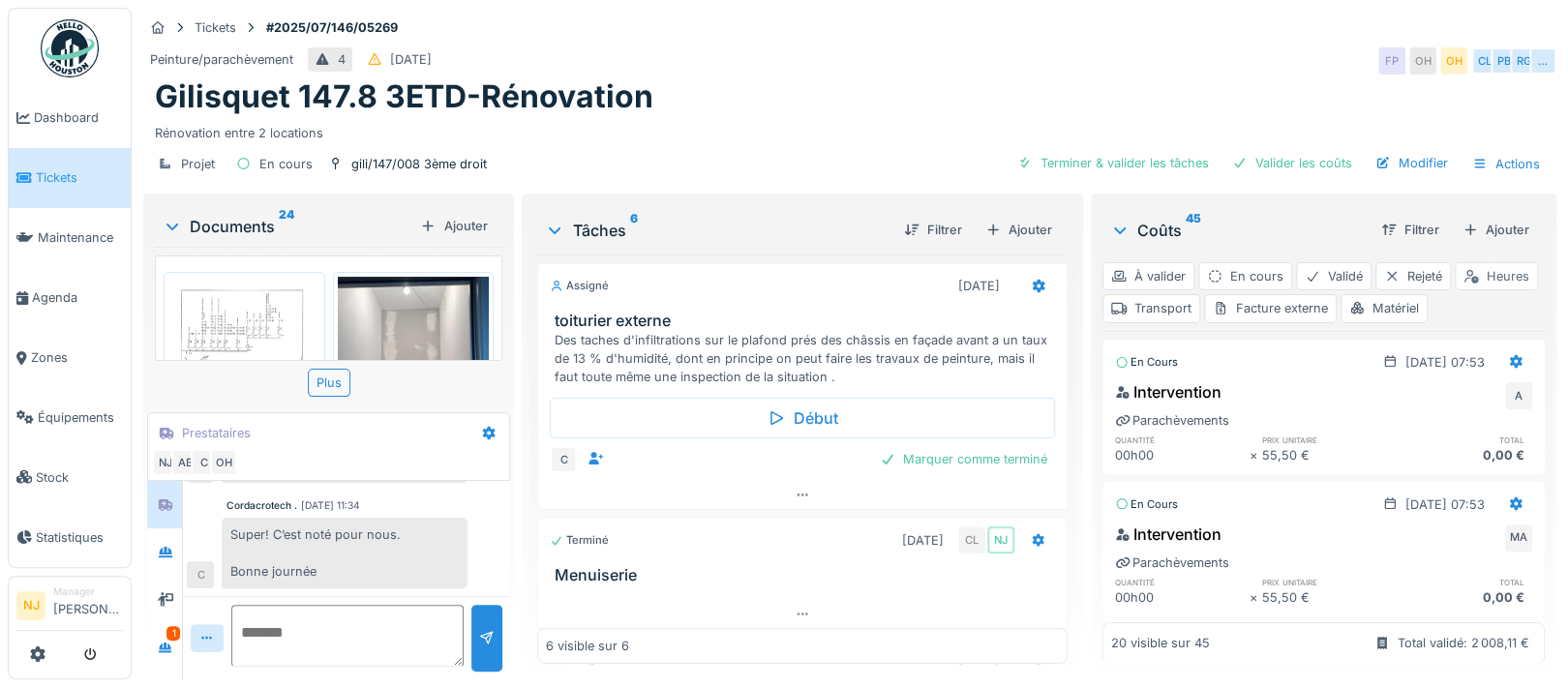
click at [1454, 291] on div "Heures" at bounding box center [1496, 276] width 83 height 28
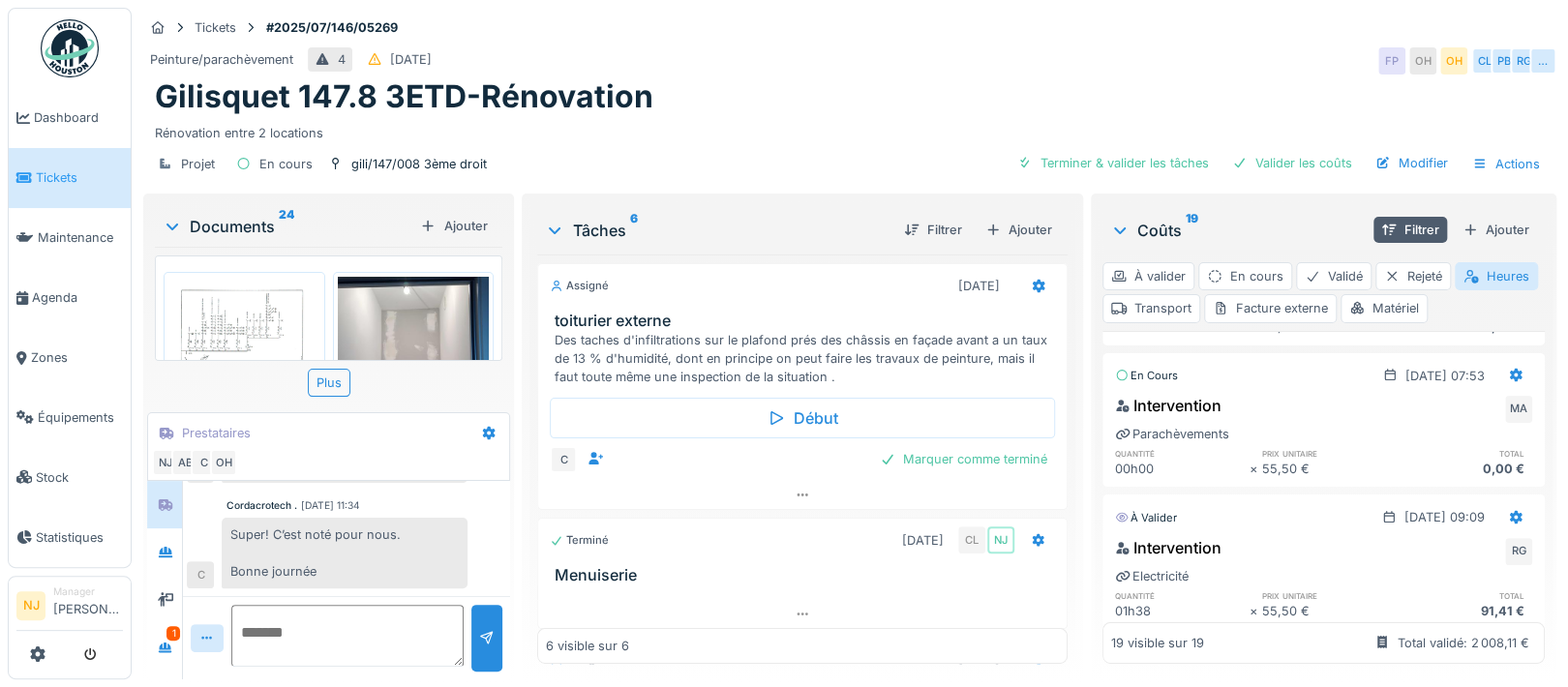
scroll to position [258, 0]
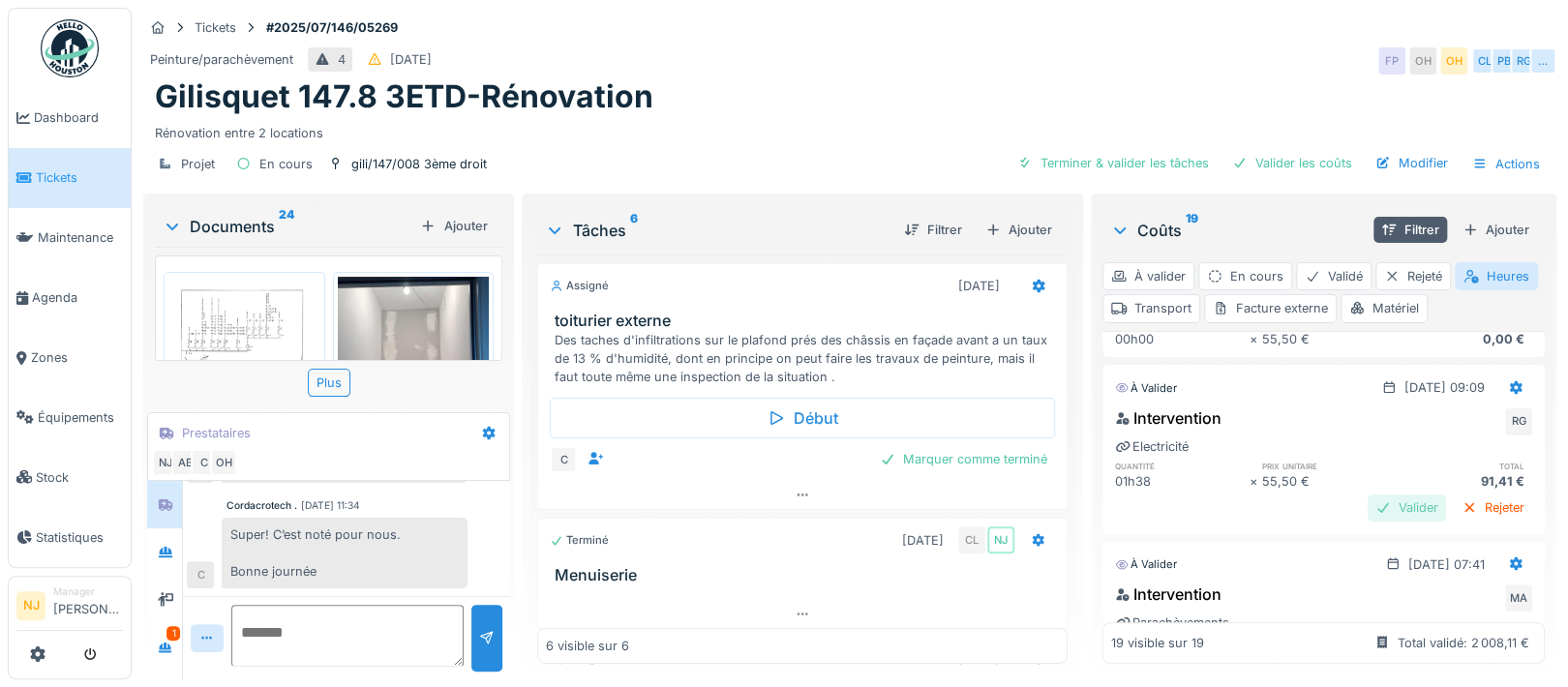
click at [1367, 508] on div "Valider" at bounding box center [1407, 507] width 78 height 26
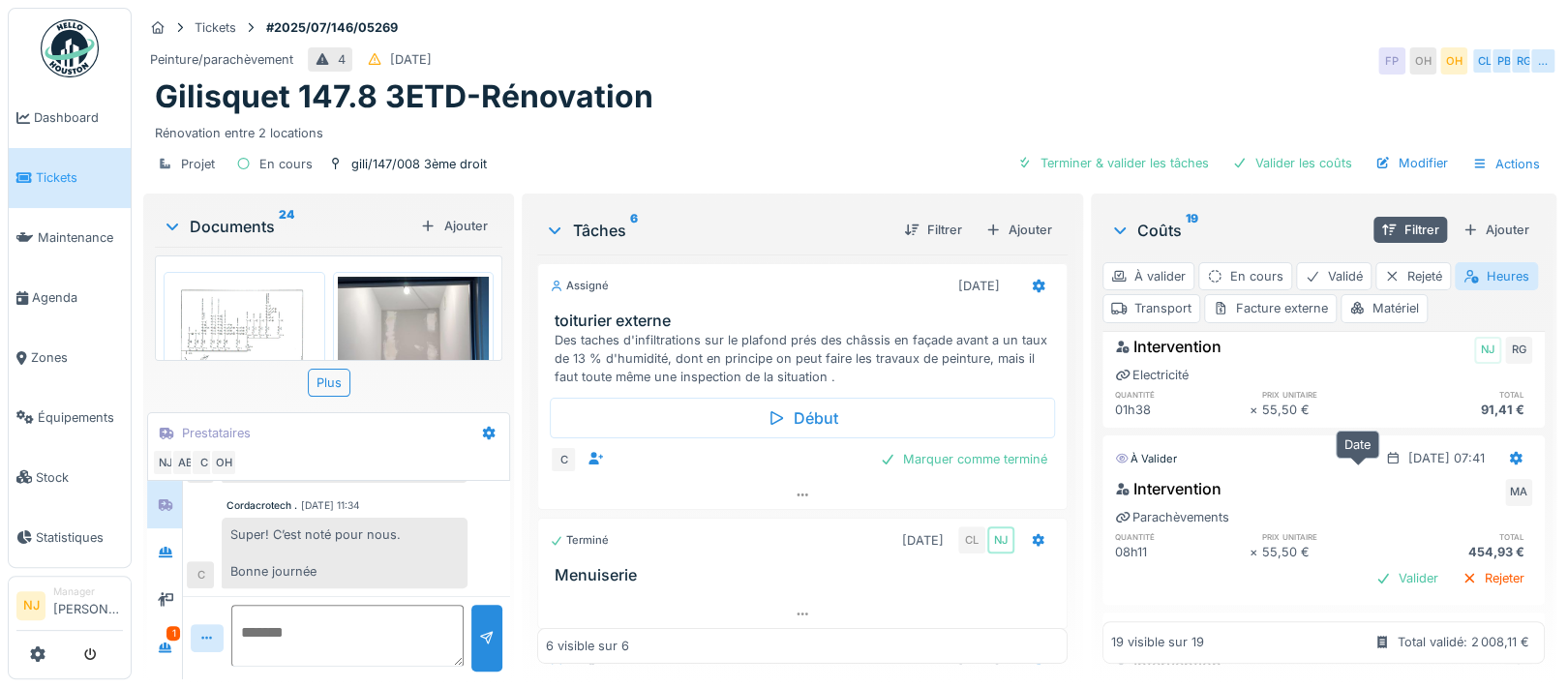
scroll to position [388, 0]
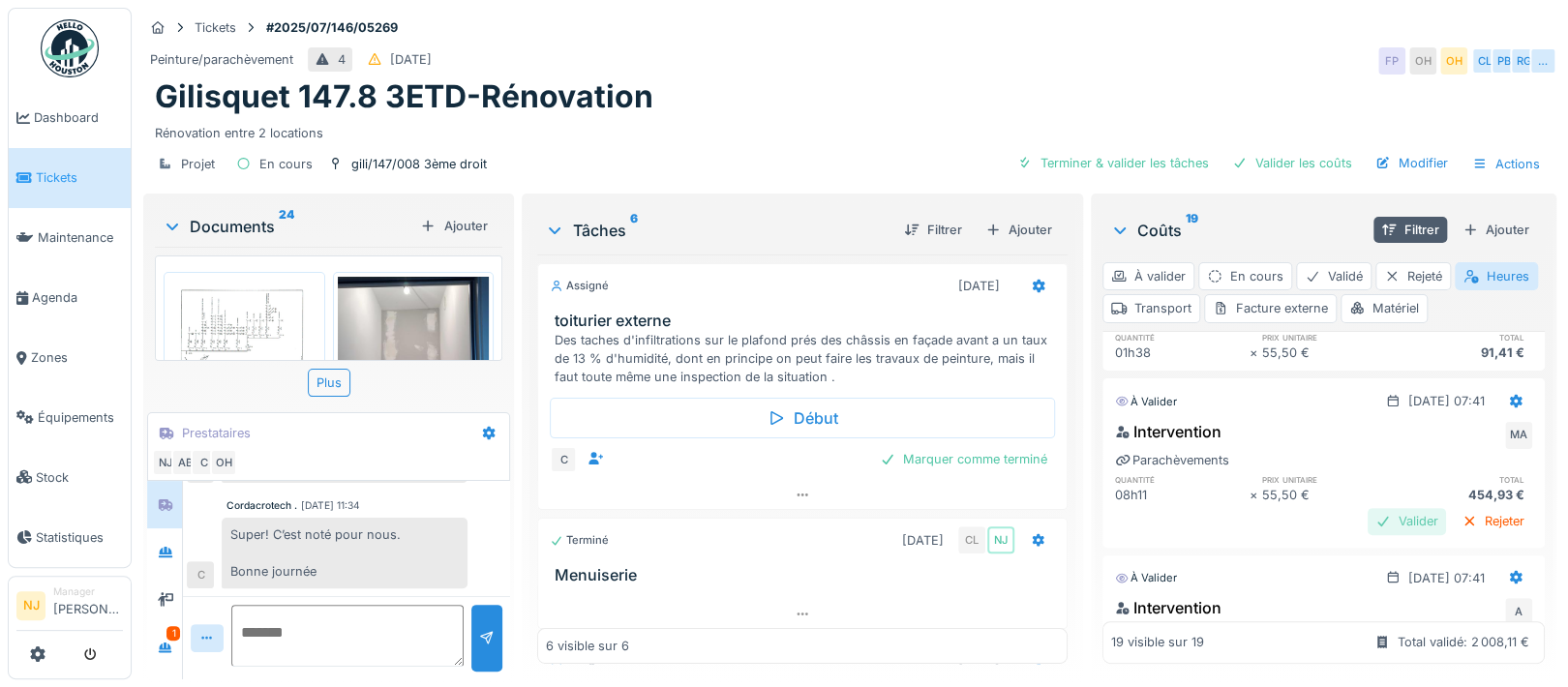
click at [1367, 523] on div "Valider" at bounding box center [1407, 521] width 78 height 26
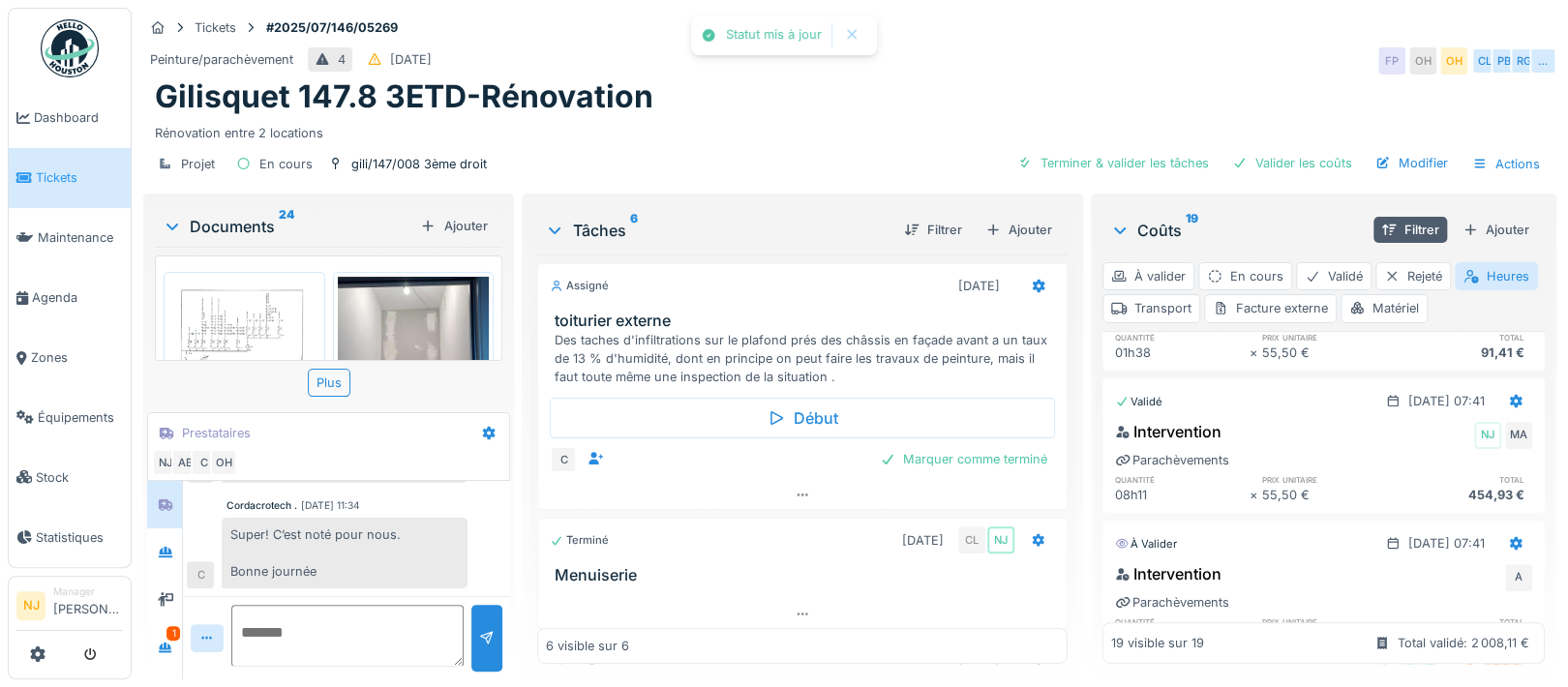
scroll to position [516, 0]
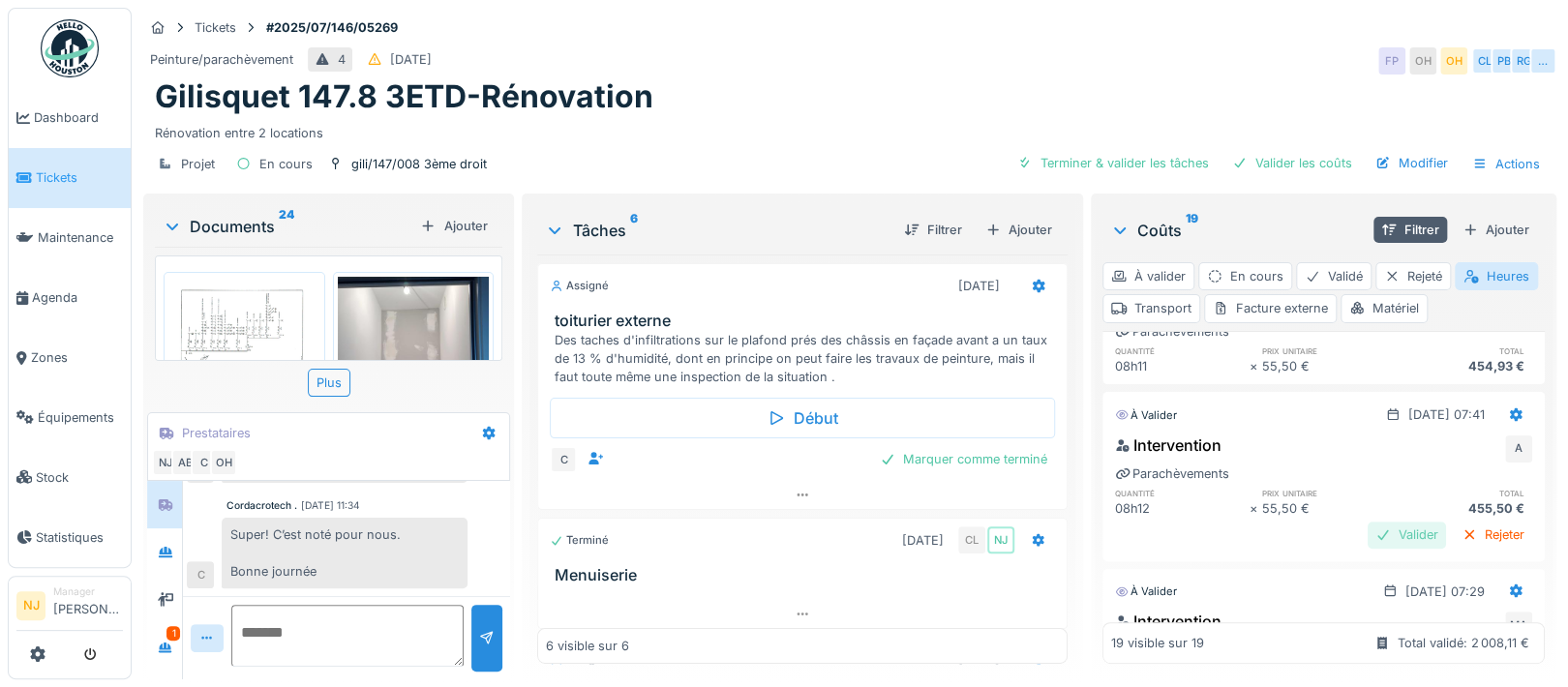
click at [1367, 530] on div "Valider" at bounding box center [1407, 534] width 78 height 26
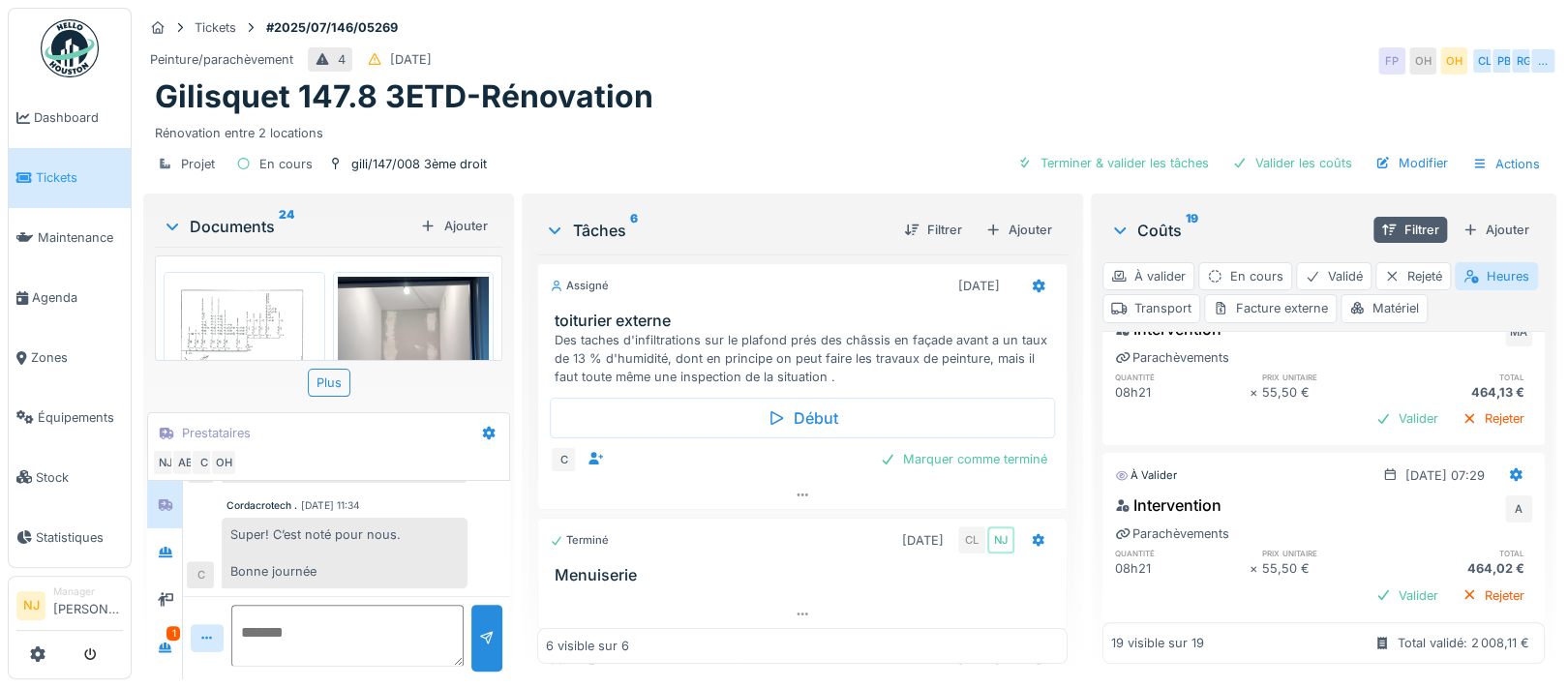
scroll to position [645, 0]
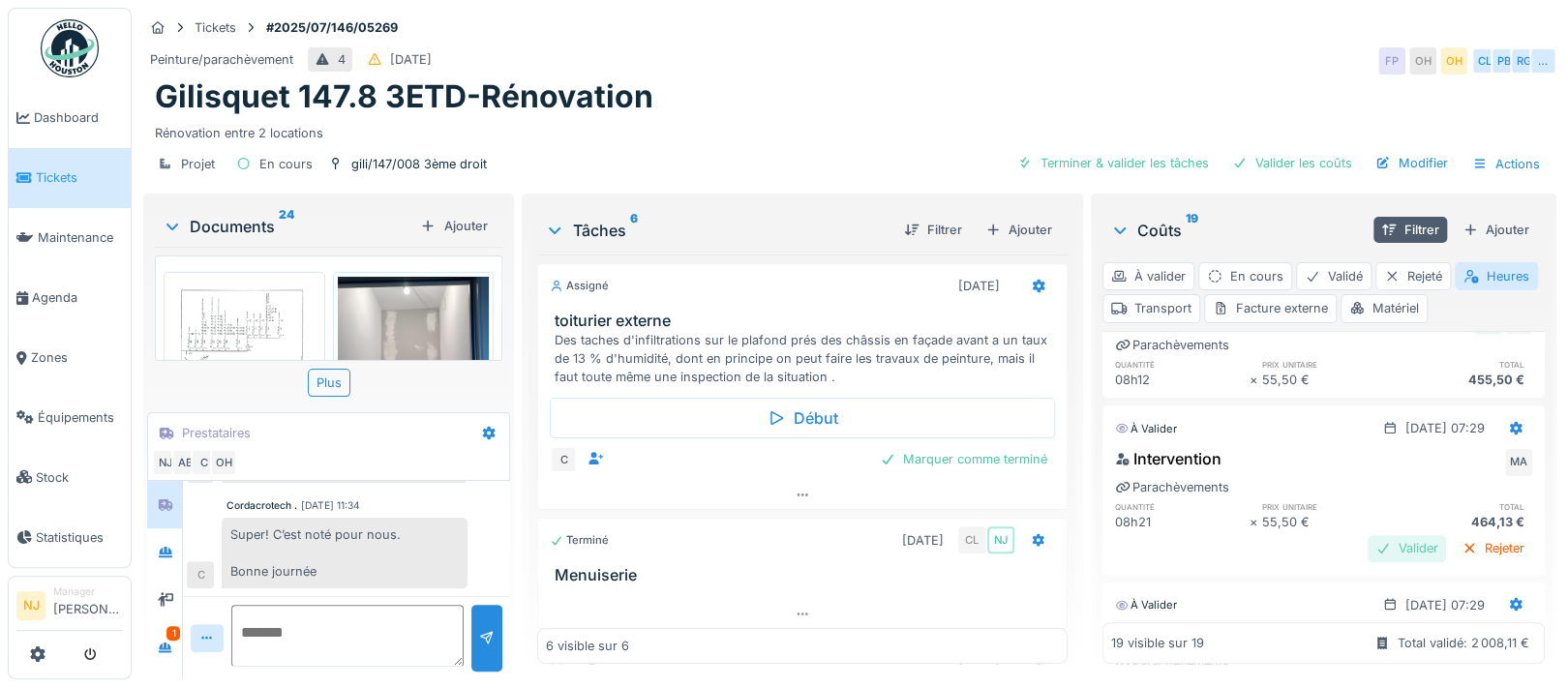
click at [1367, 547] on div "Valider" at bounding box center [1407, 548] width 78 height 26
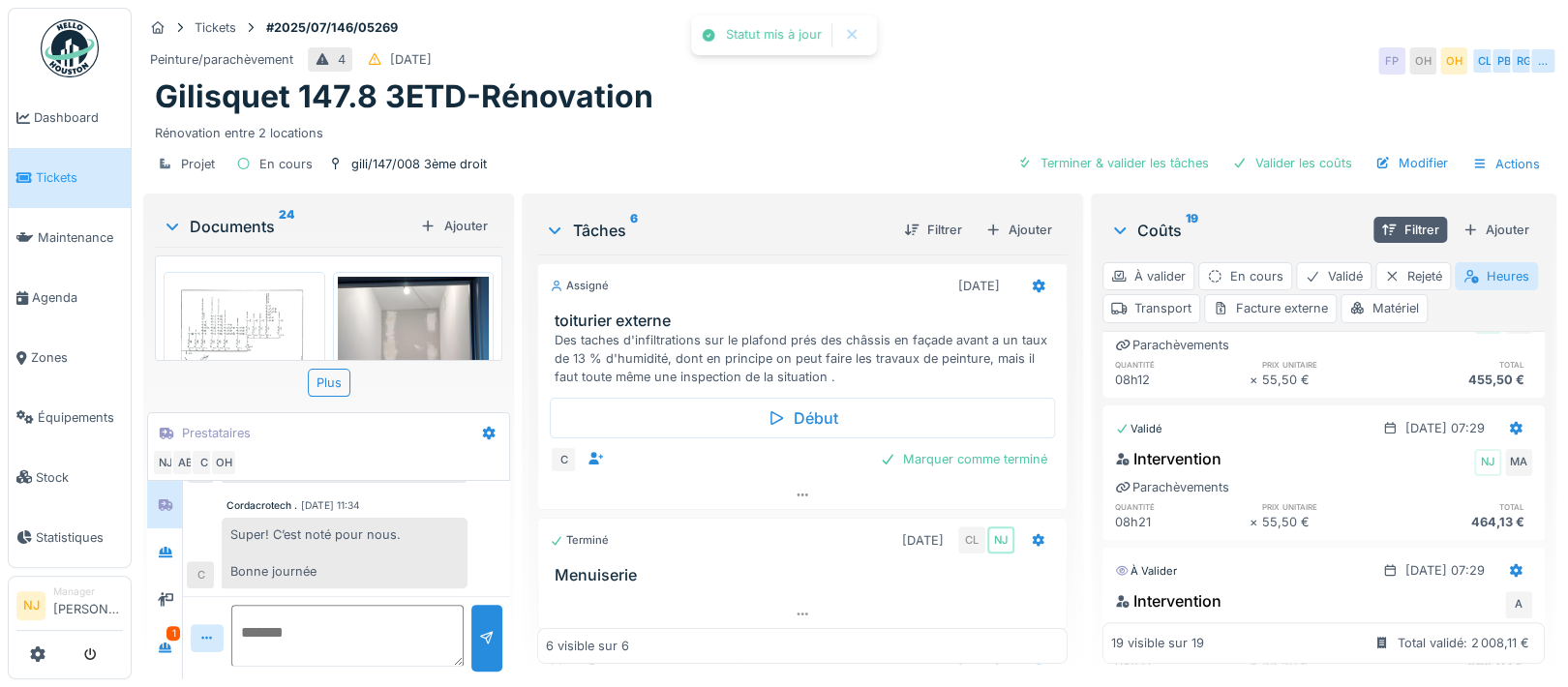
scroll to position [774, 0]
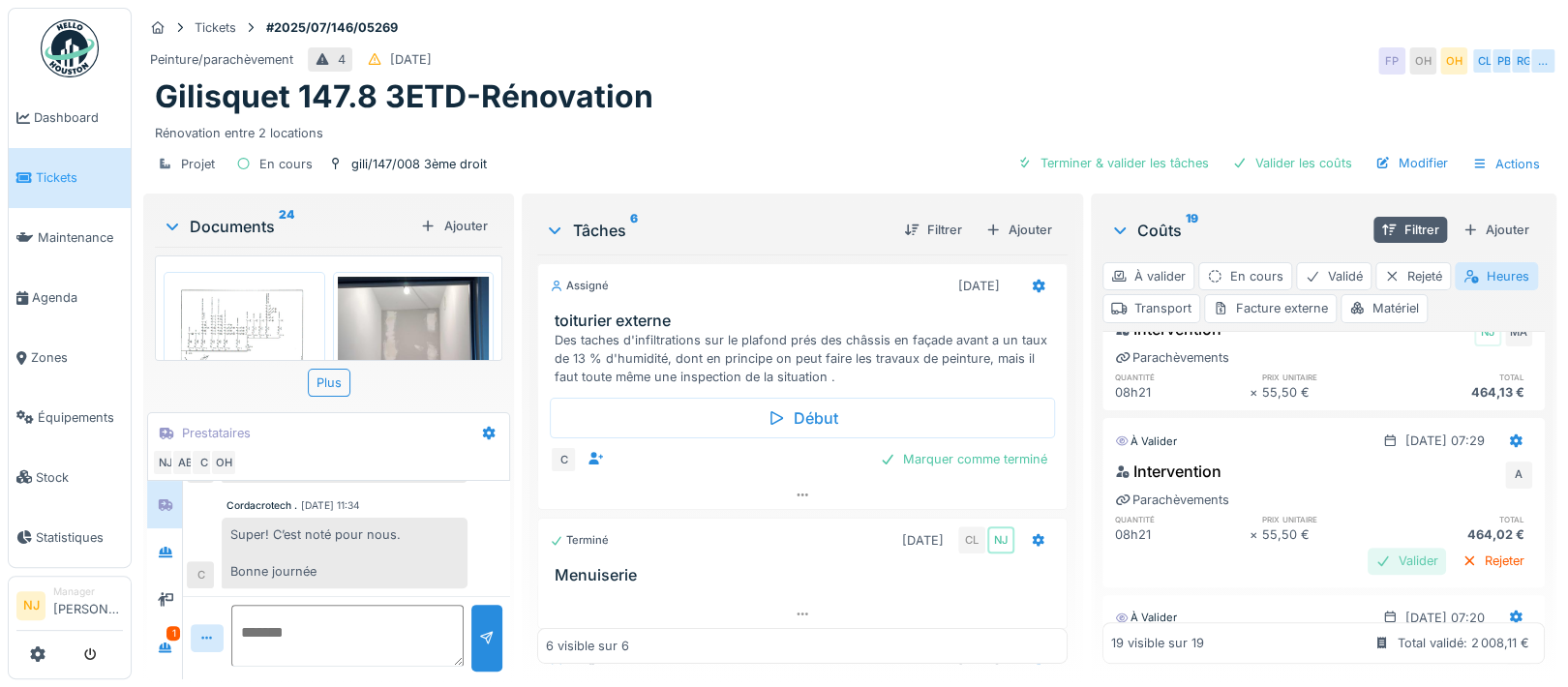
click at [1367, 559] on div "Valider" at bounding box center [1407, 561] width 78 height 26
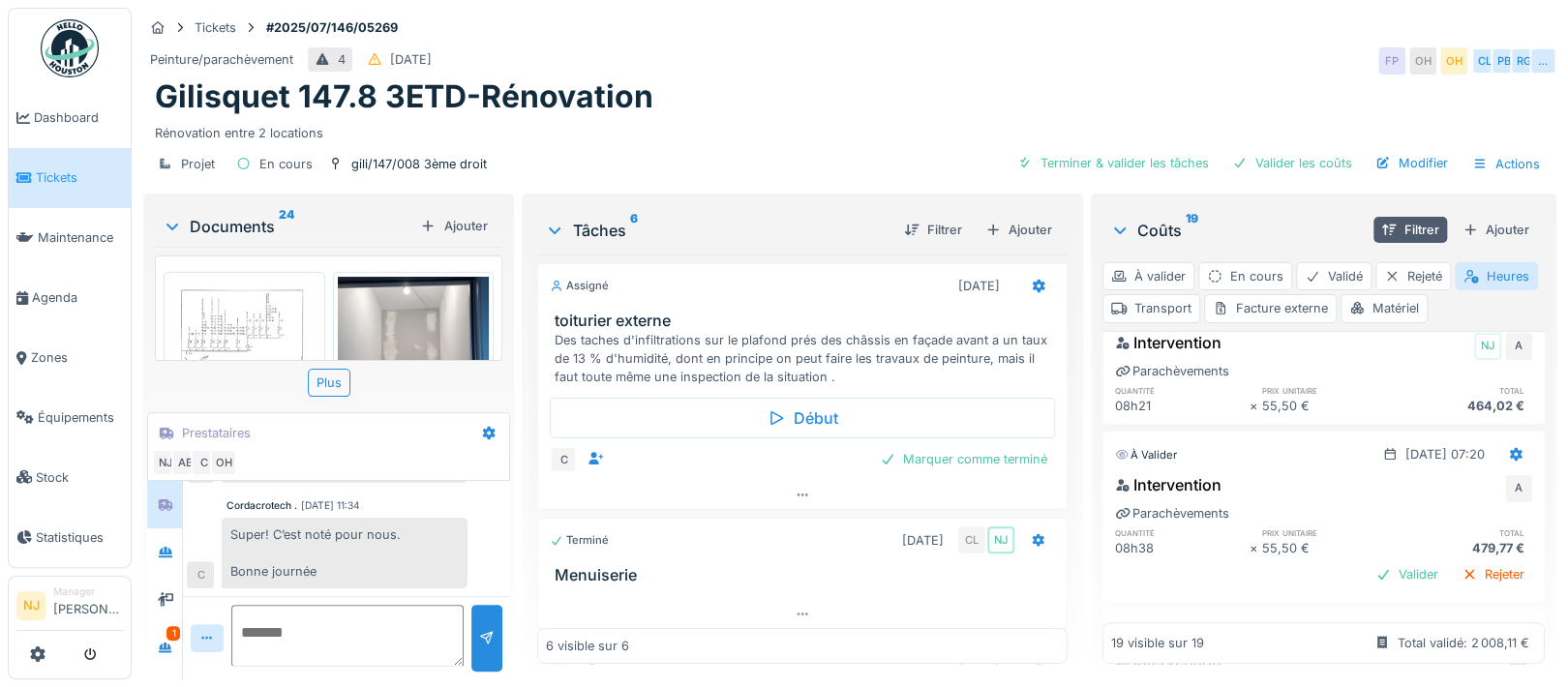
scroll to position [1031, 0]
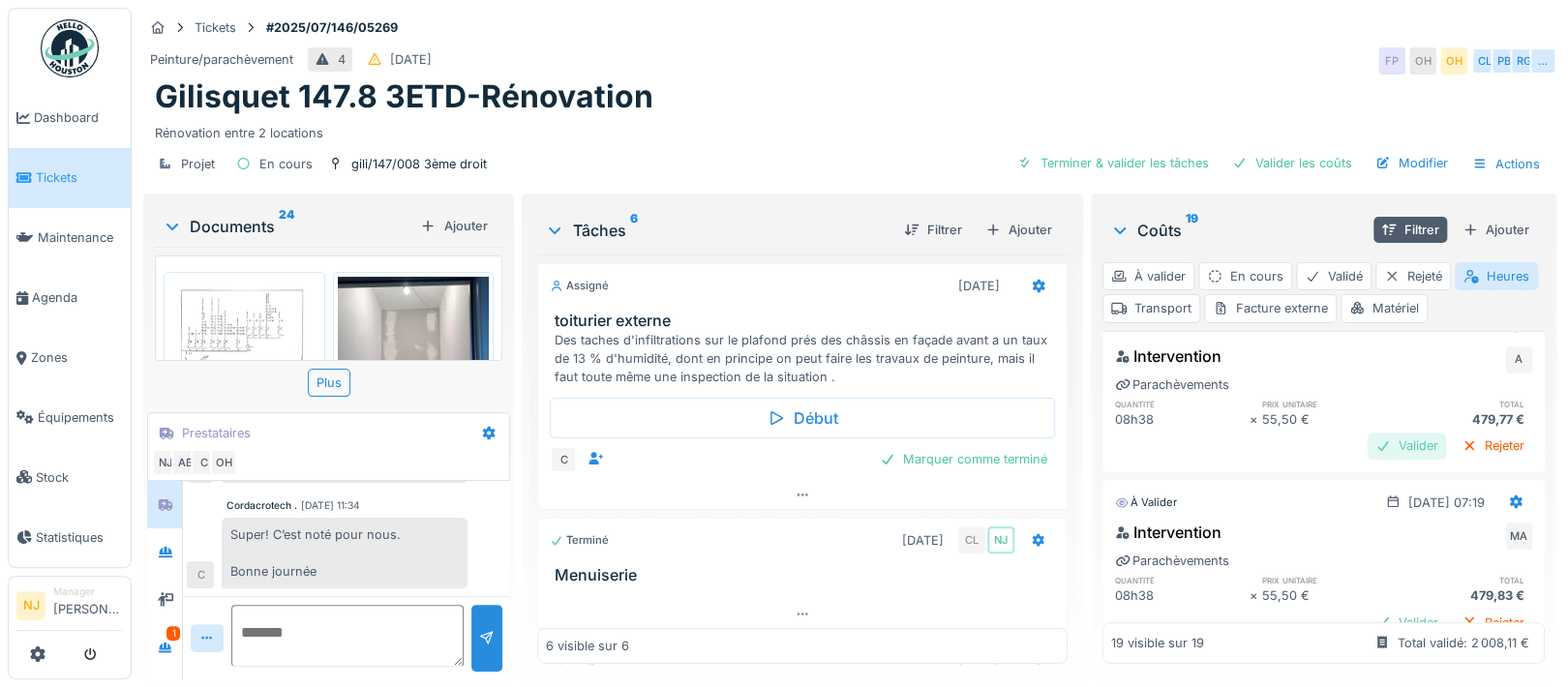
click at [1367, 443] on div "Valider" at bounding box center [1407, 445] width 78 height 26
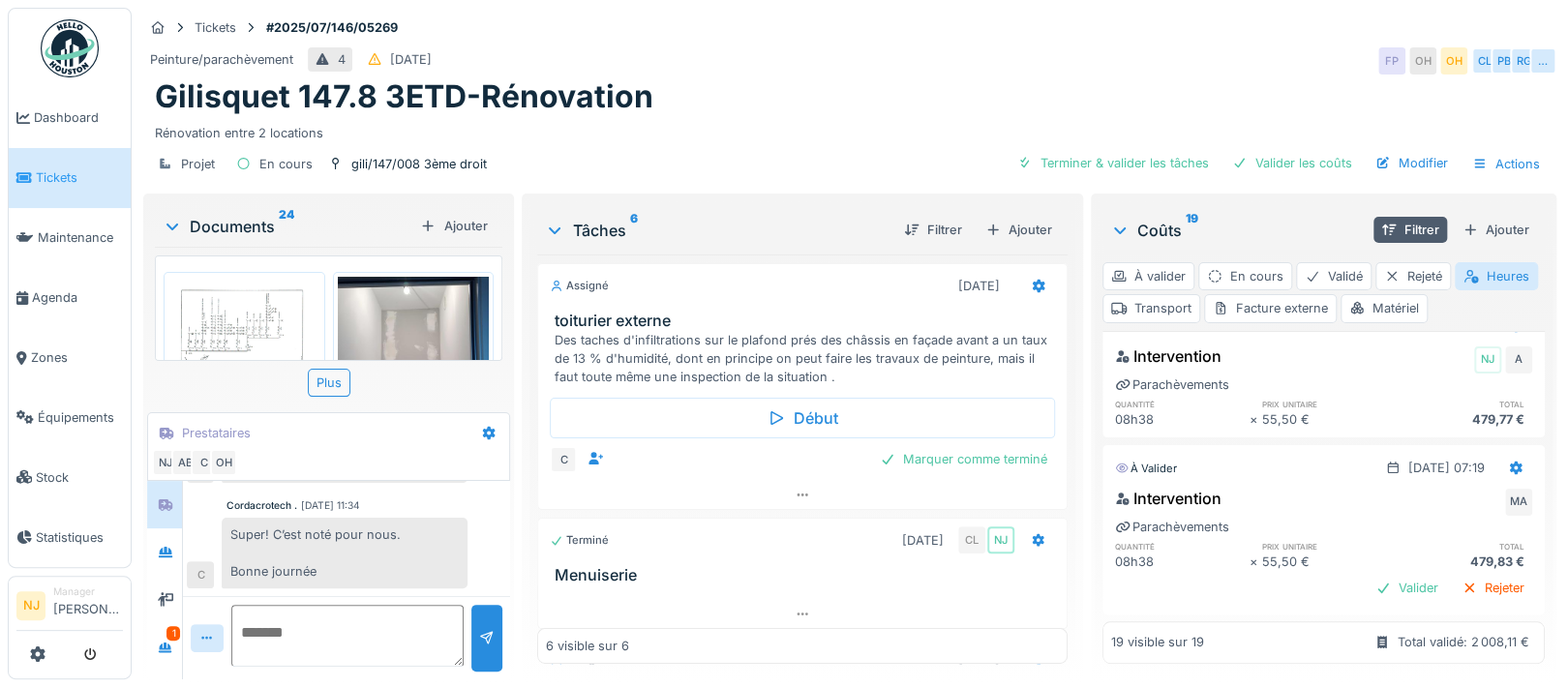
scroll to position [1161, 0]
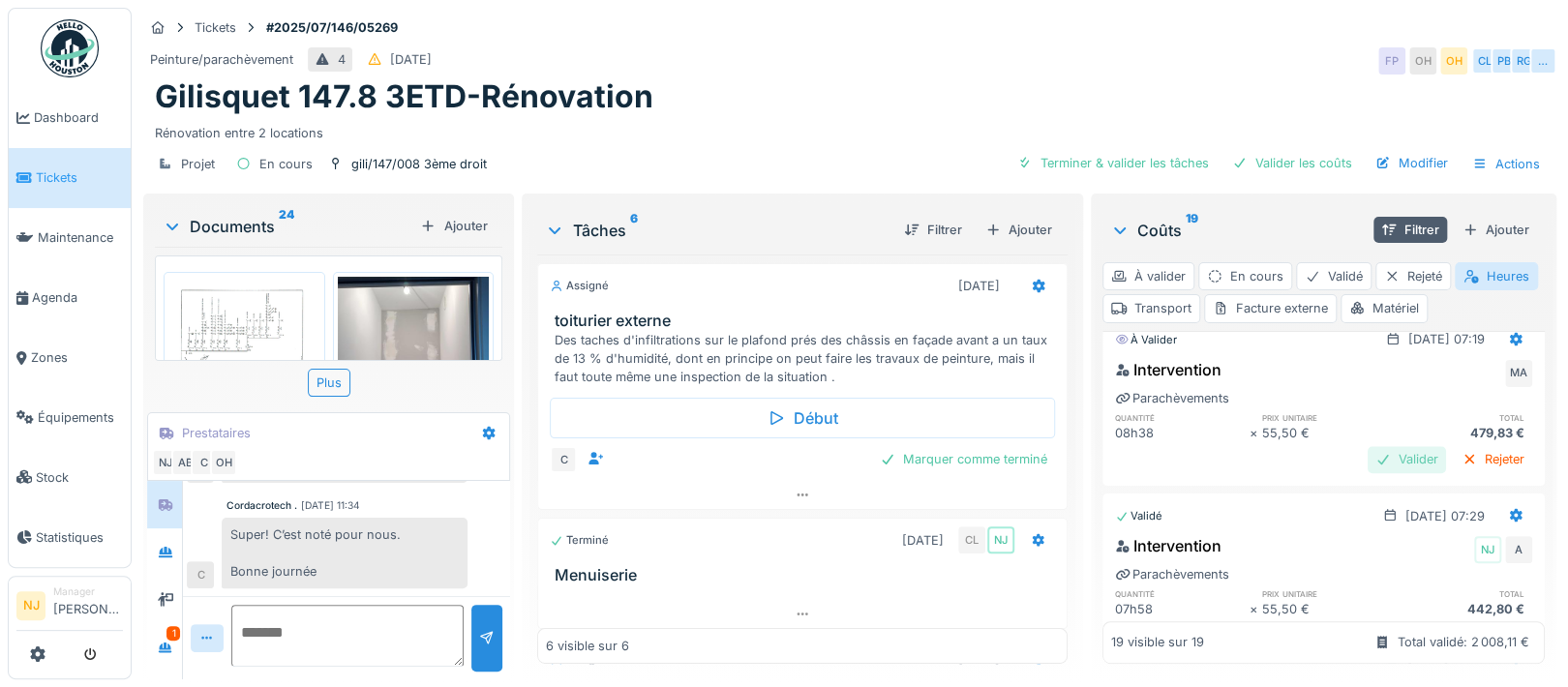
click at [1367, 457] on div "Valider" at bounding box center [1407, 459] width 78 height 26
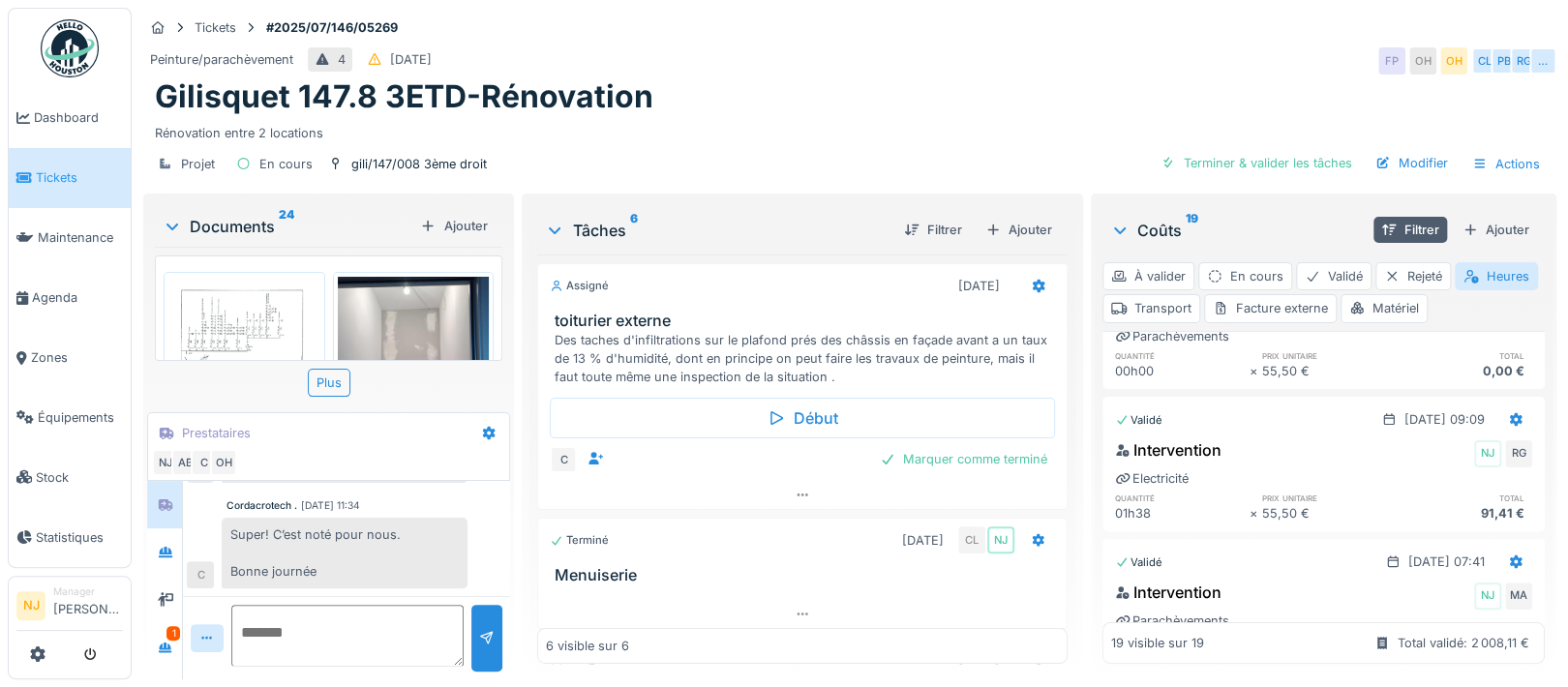
scroll to position [0, 0]
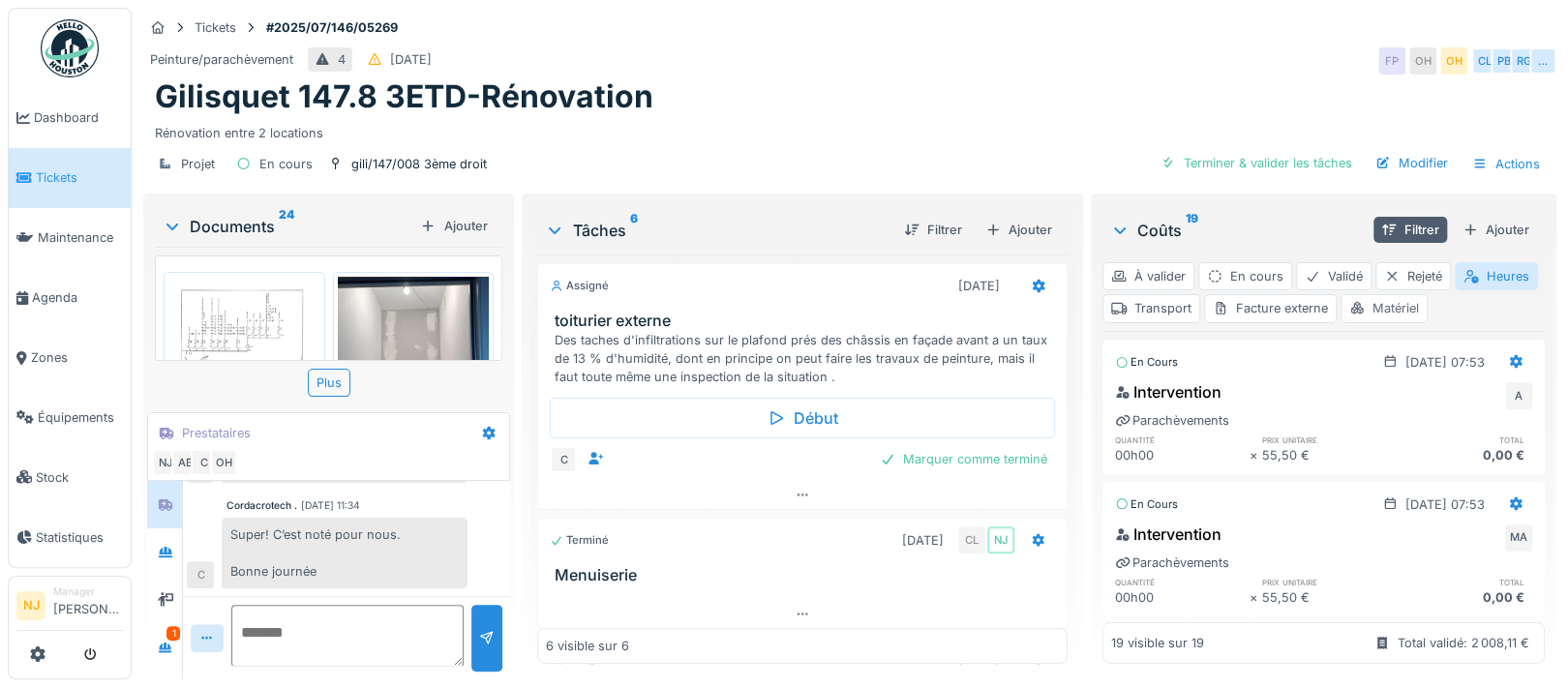
click at [1427, 301] on div "Matériel" at bounding box center [1383, 308] width 87 height 28
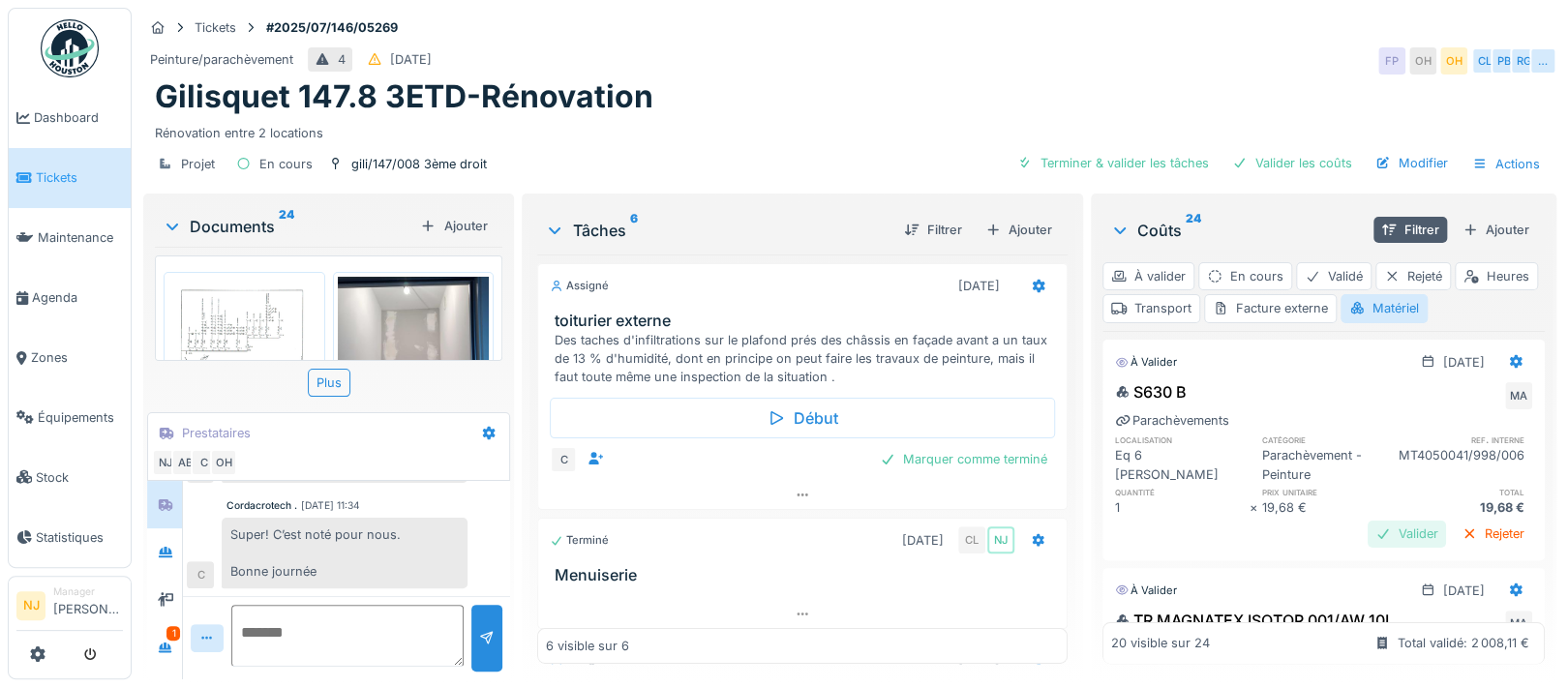
click at [1367, 531] on div "Valider" at bounding box center [1407, 533] width 78 height 26
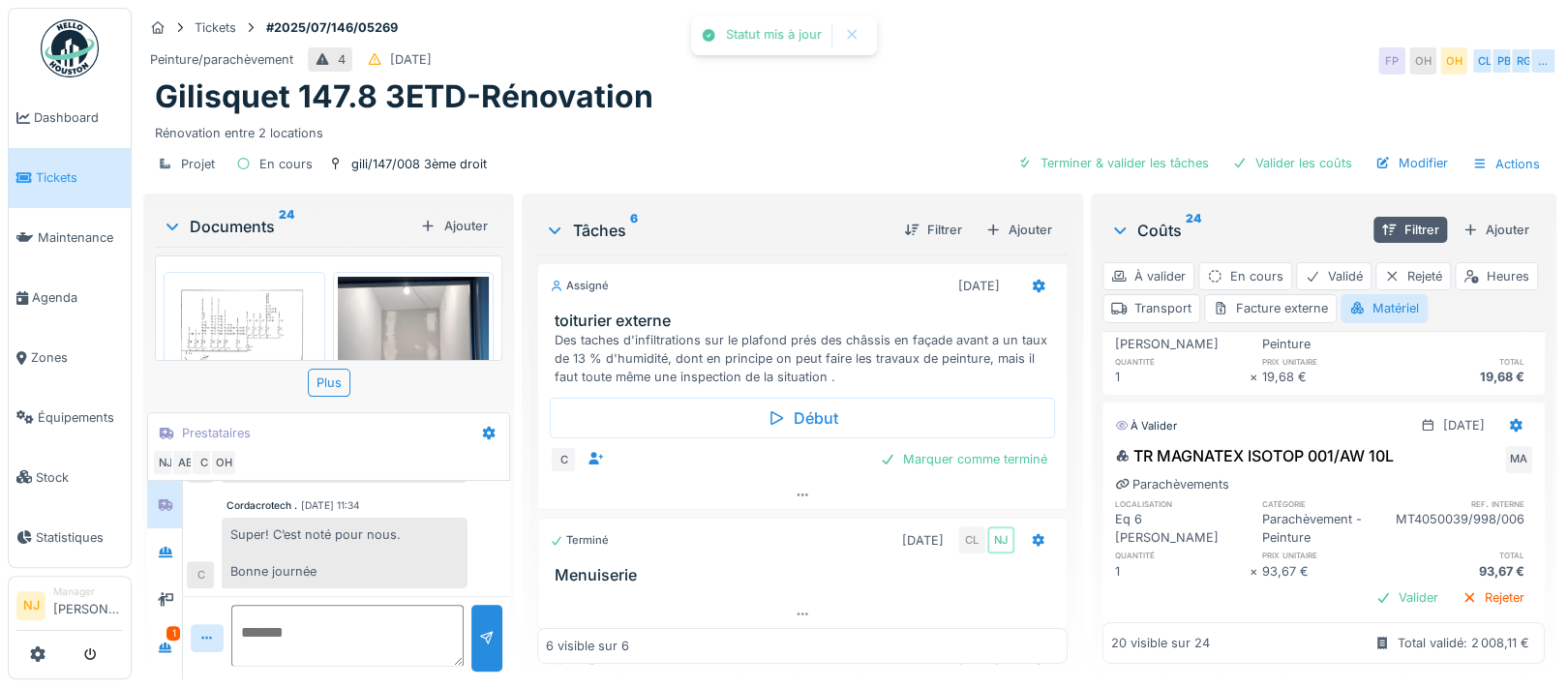
scroll to position [258, 0]
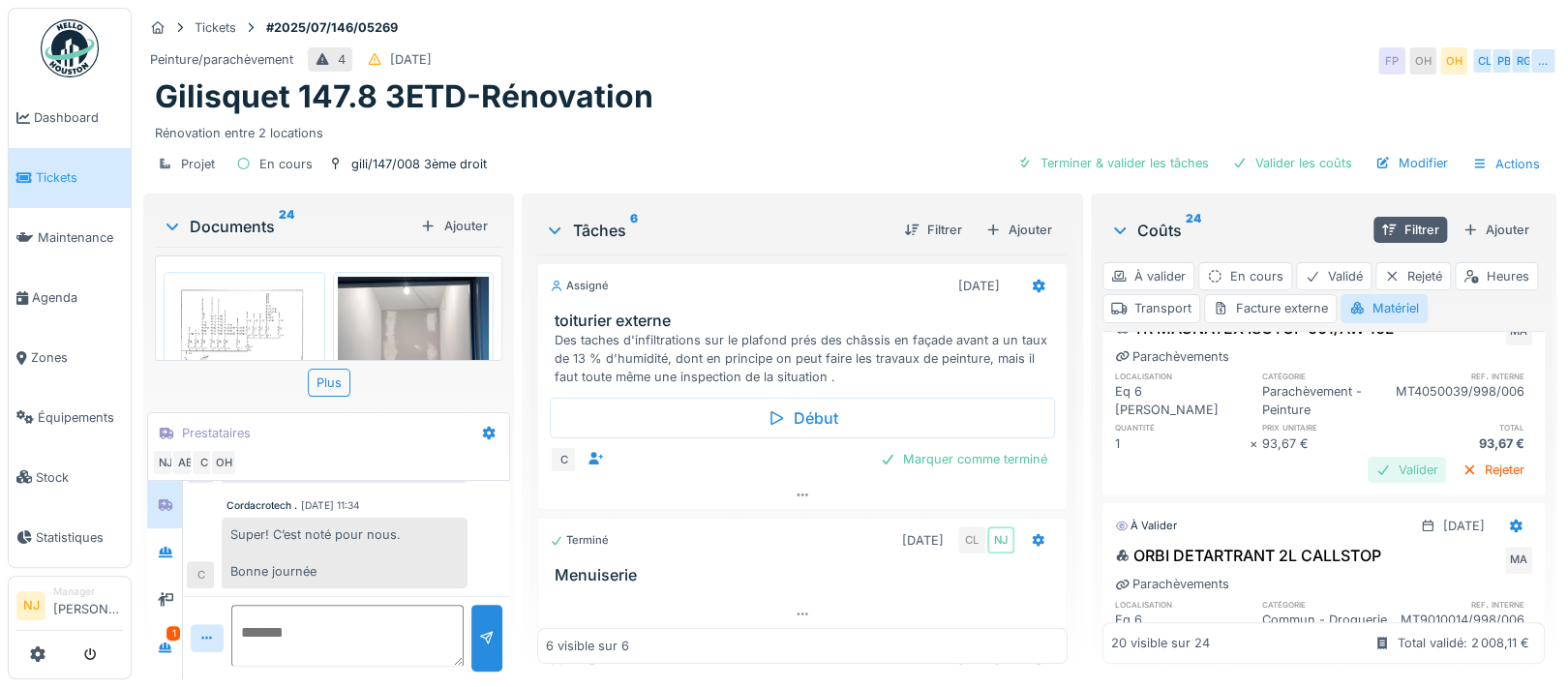
click at [1367, 469] on div "Valider" at bounding box center [1407, 470] width 78 height 26
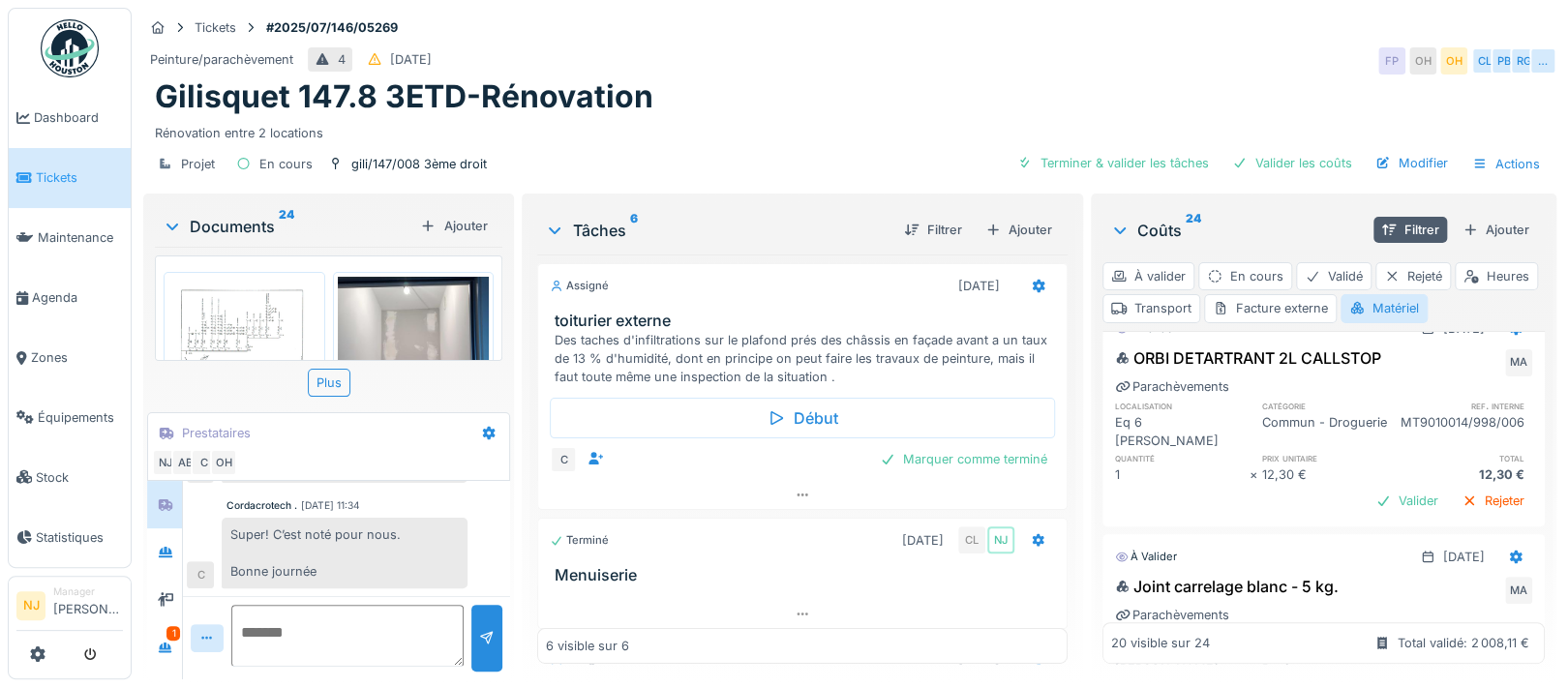
scroll to position [388, 0]
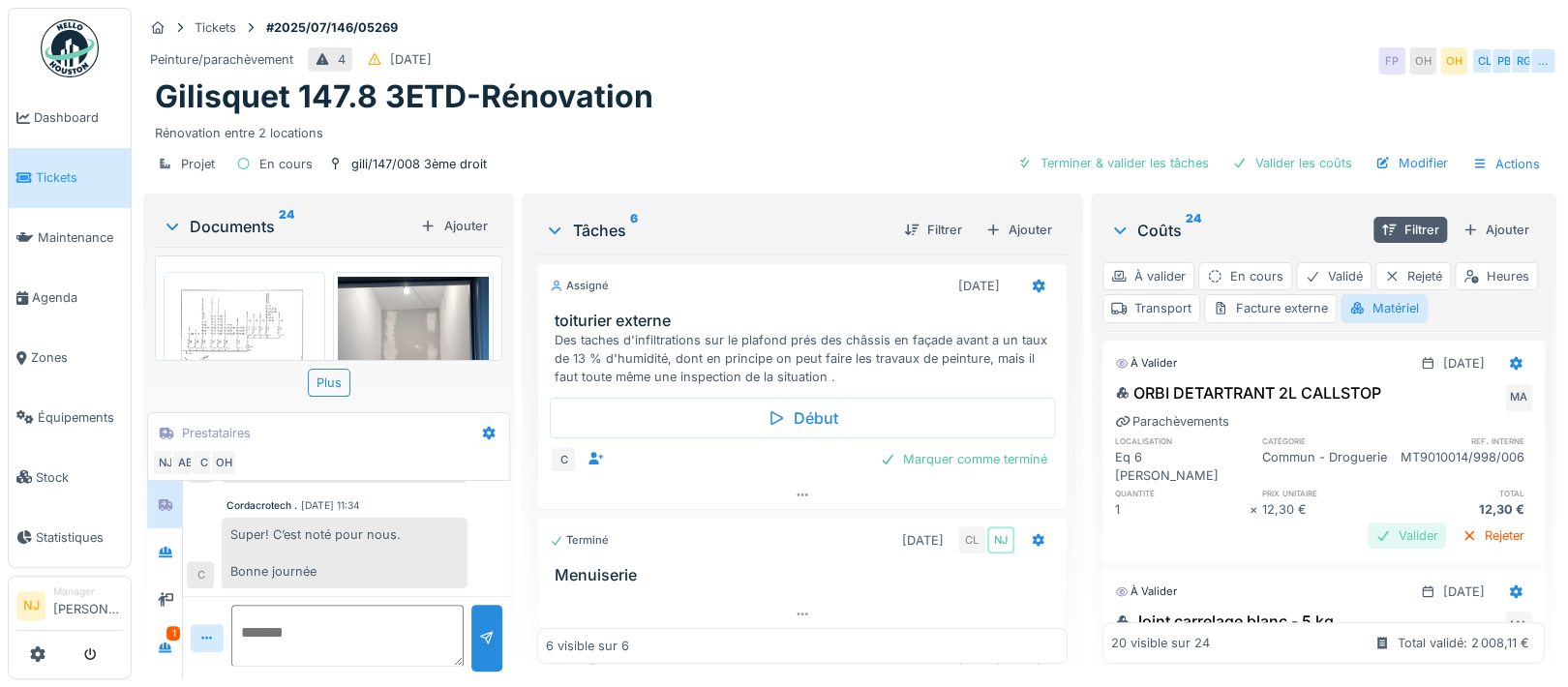
click at [1367, 532] on div "Valider" at bounding box center [1407, 535] width 78 height 26
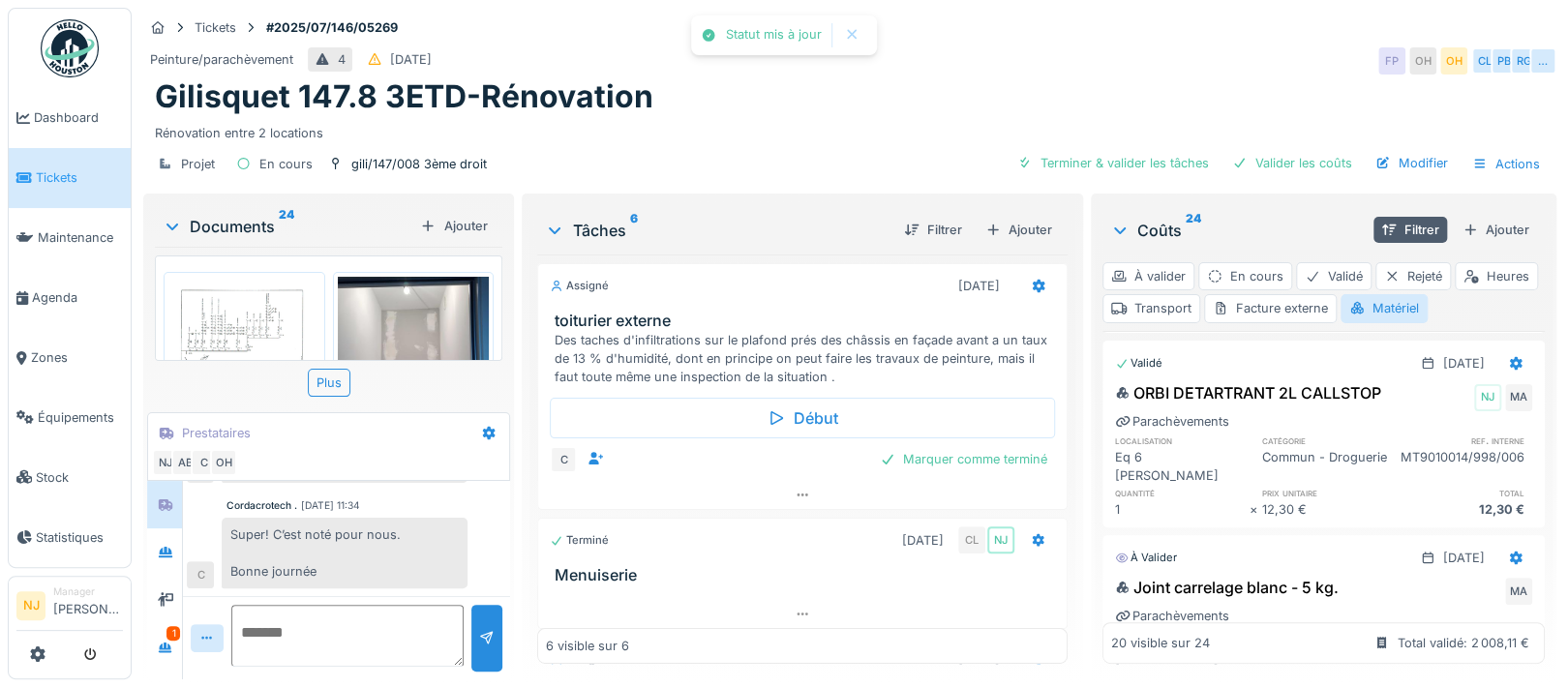
scroll to position [645, 0]
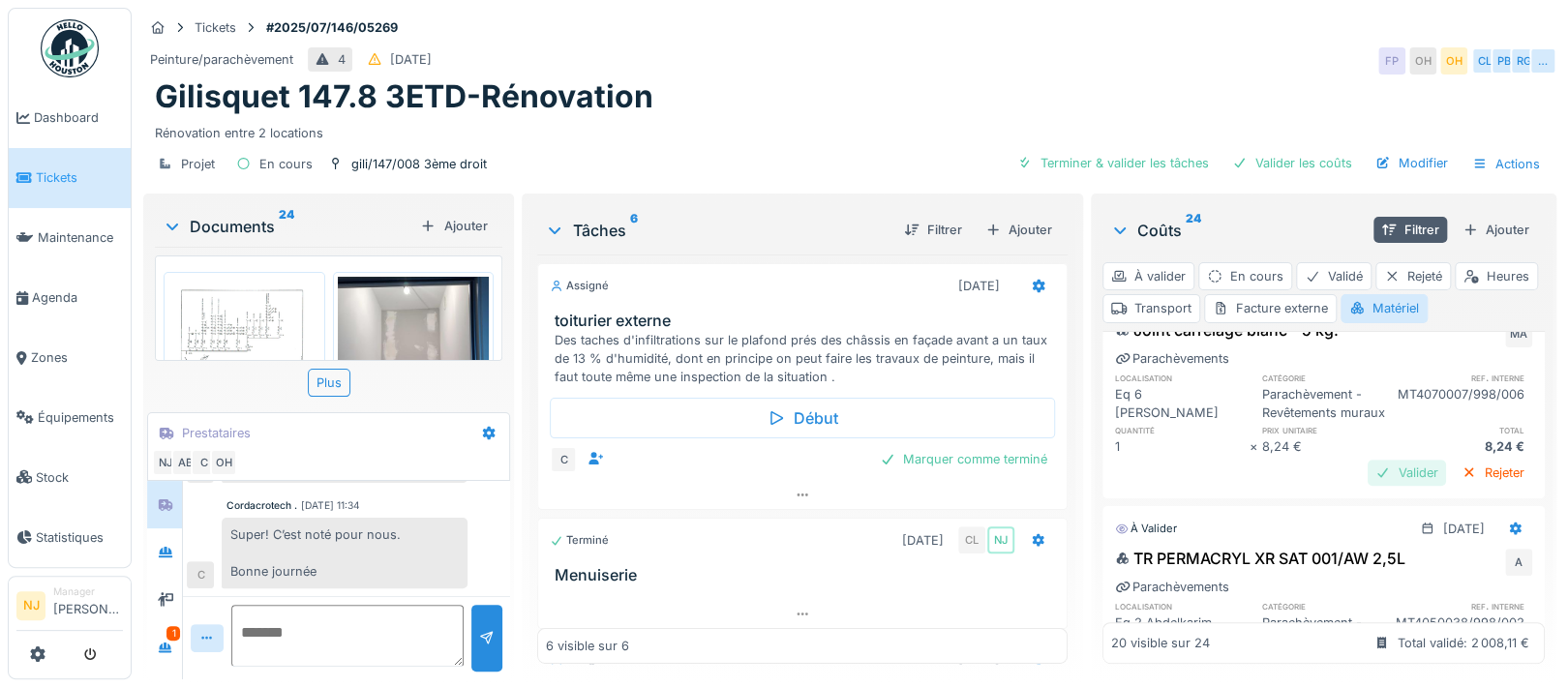
click at [1367, 485] on div "Valider" at bounding box center [1407, 473] width 78 height 26
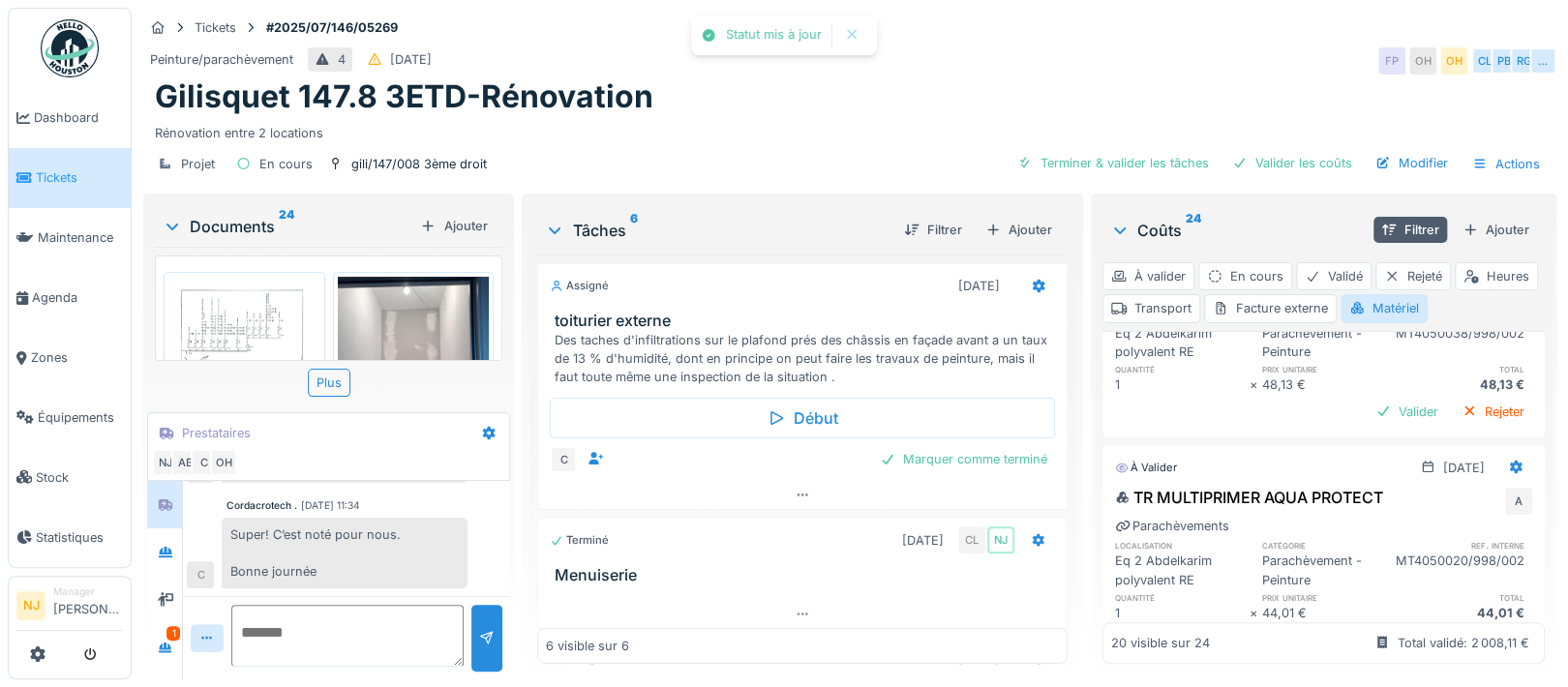
scroll to position [903, 0]
click at [1367, 422] on div "Valider" at bounding box center [1407, 408] width 78 height 26
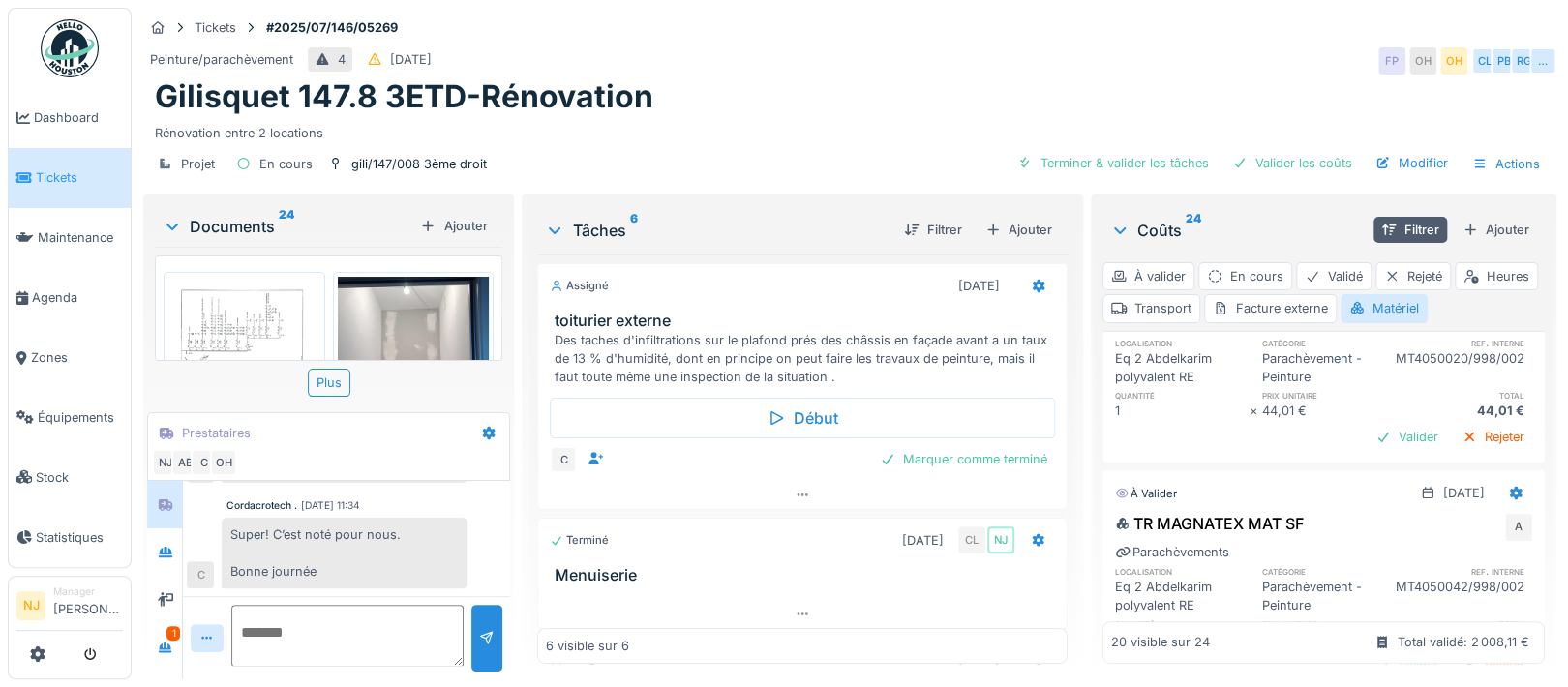
scroll to position [1031, 0]
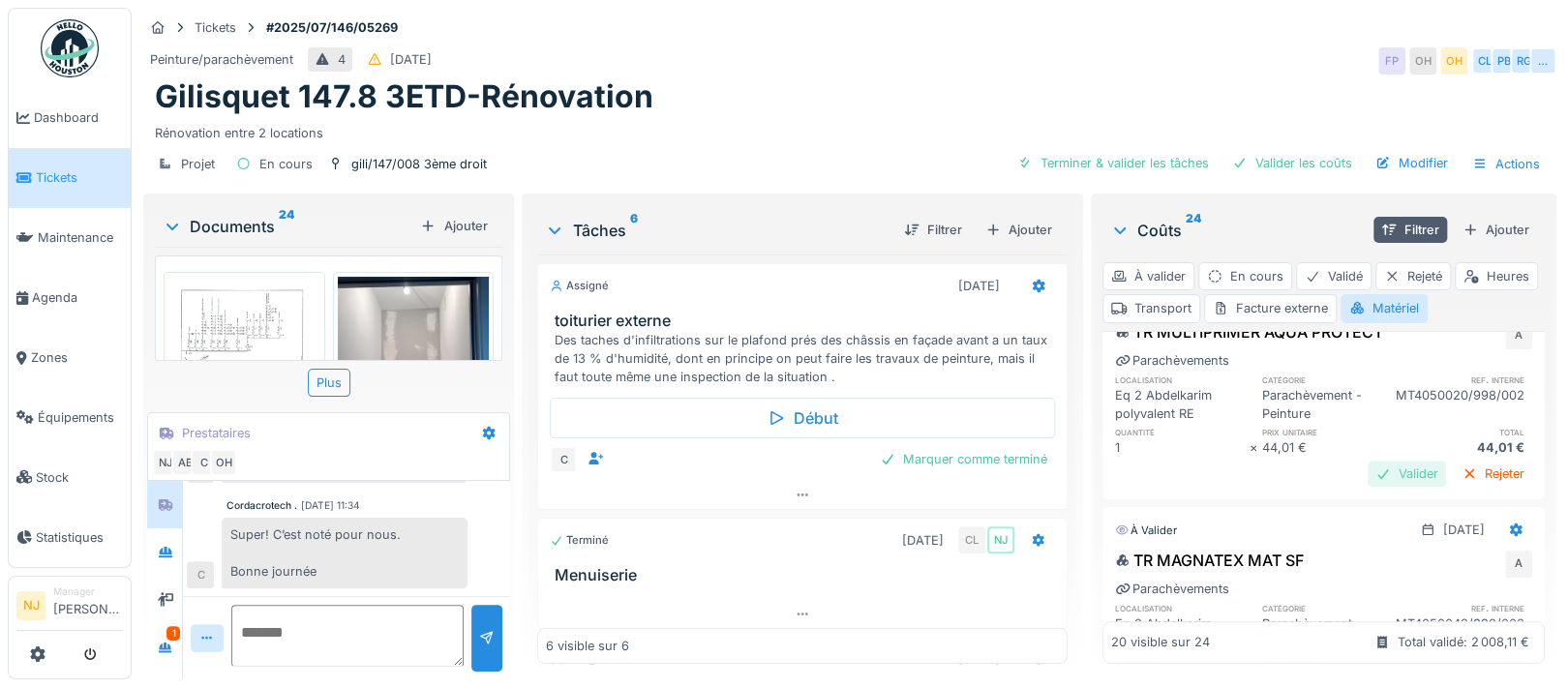
click at [1367, 486] on div "Valider" at bounding box center [1407, 474] width 78 height 26
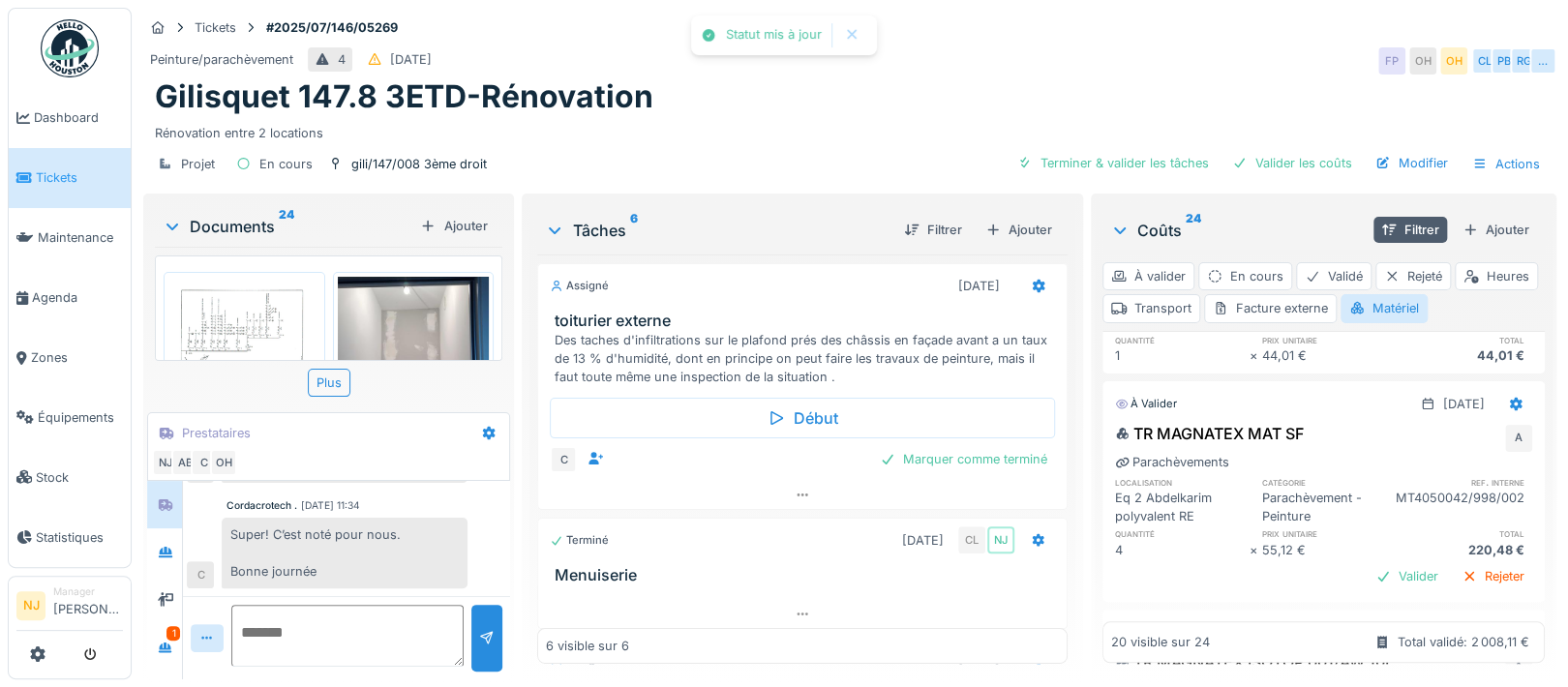
scroll to position [1161, 0]
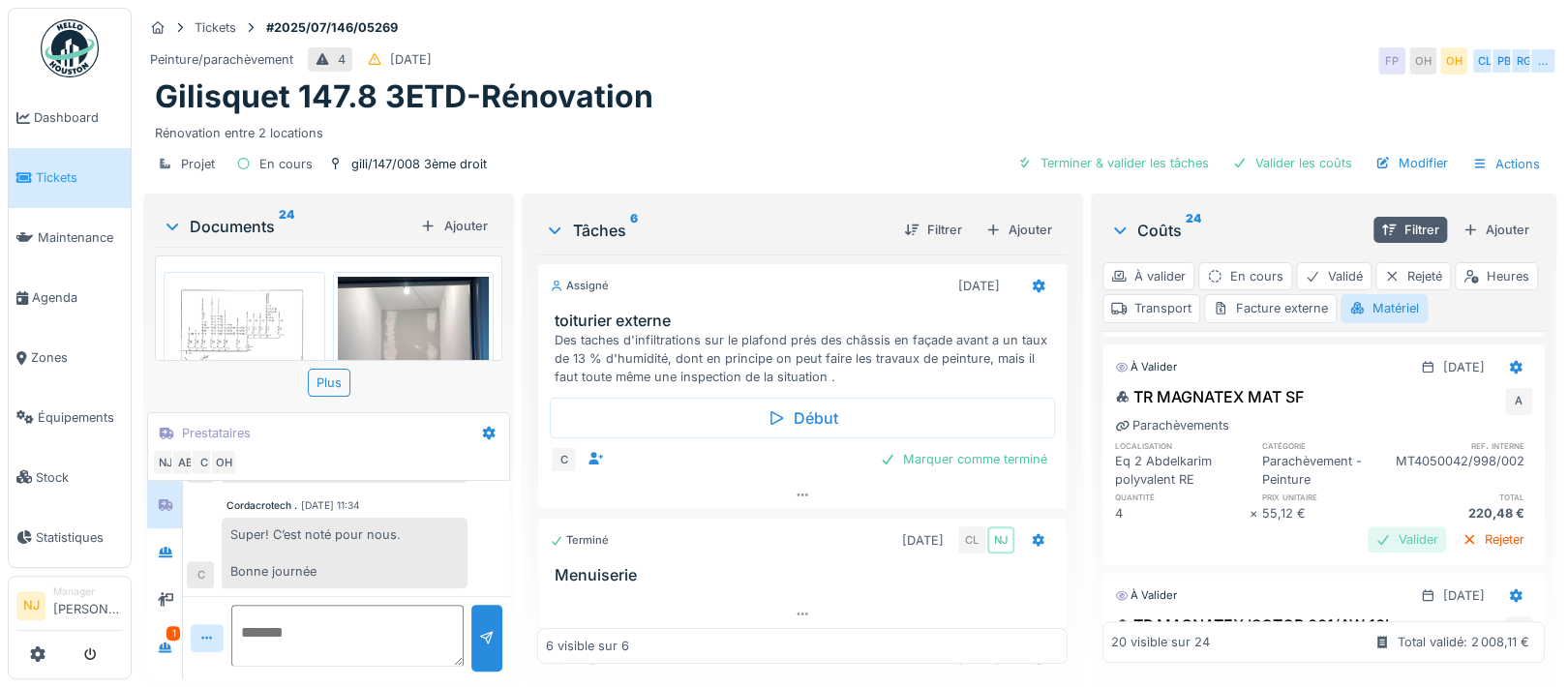
click at [1367, 553] on div "Valider" at bounding box center [1407, 539] width 78 height 26
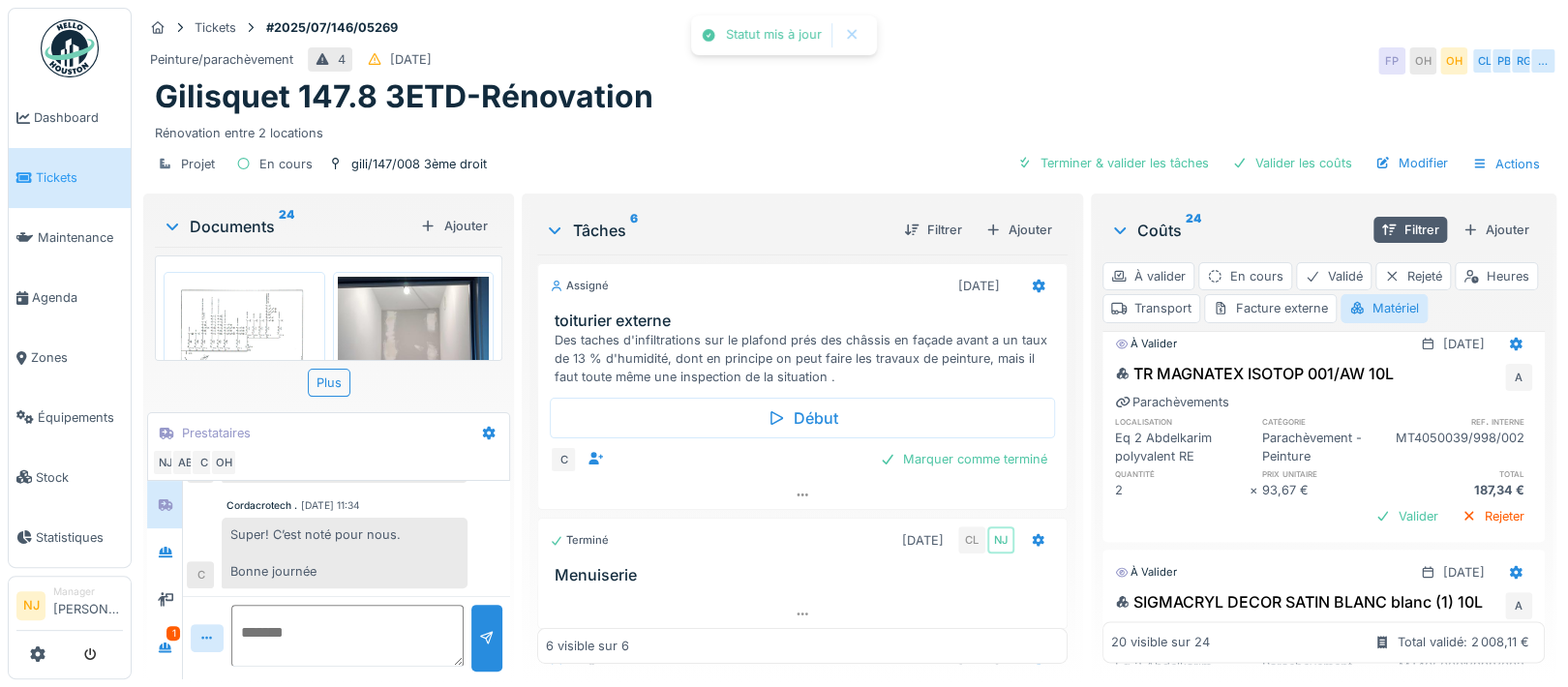
scroll to position [1419, 0]
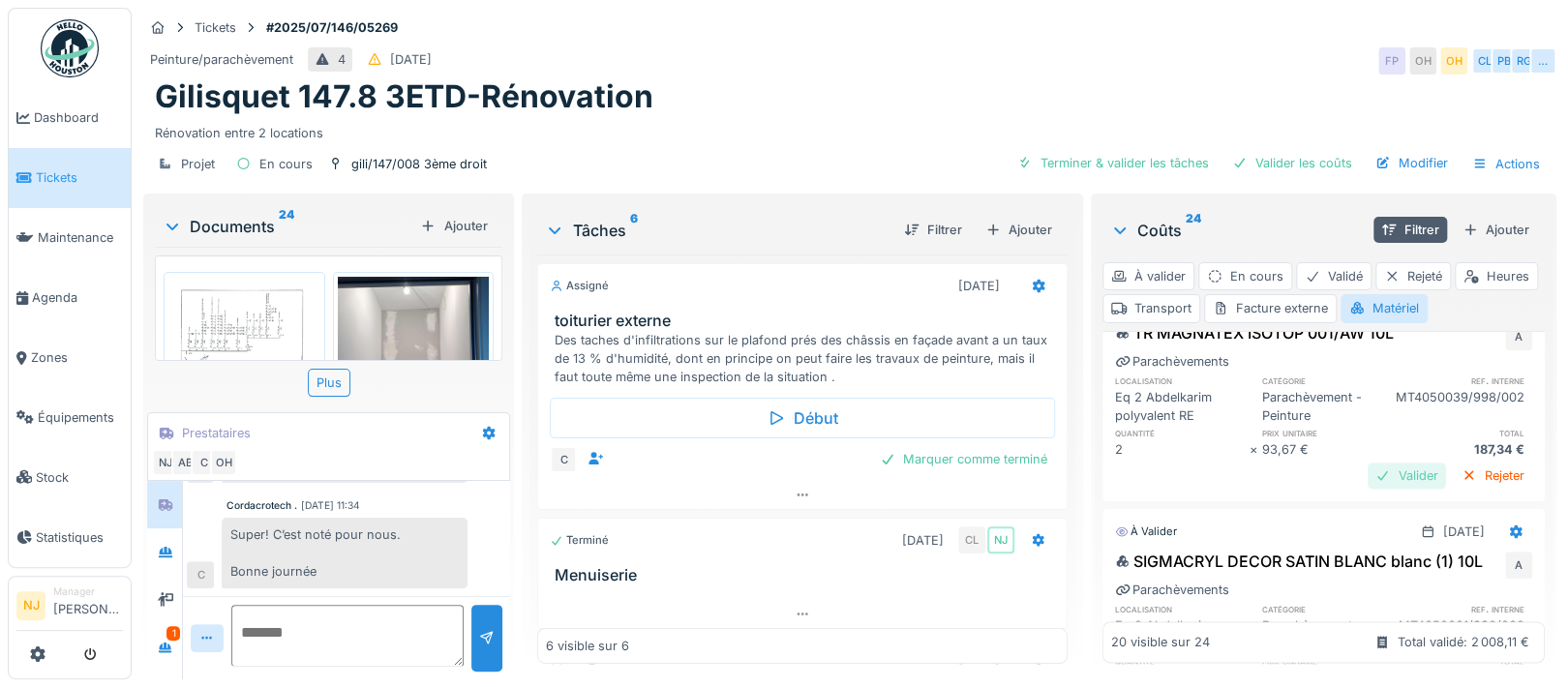
click at [1367, 488] on div "Valider" at bounding box center [1407, 476] width 78 height 26
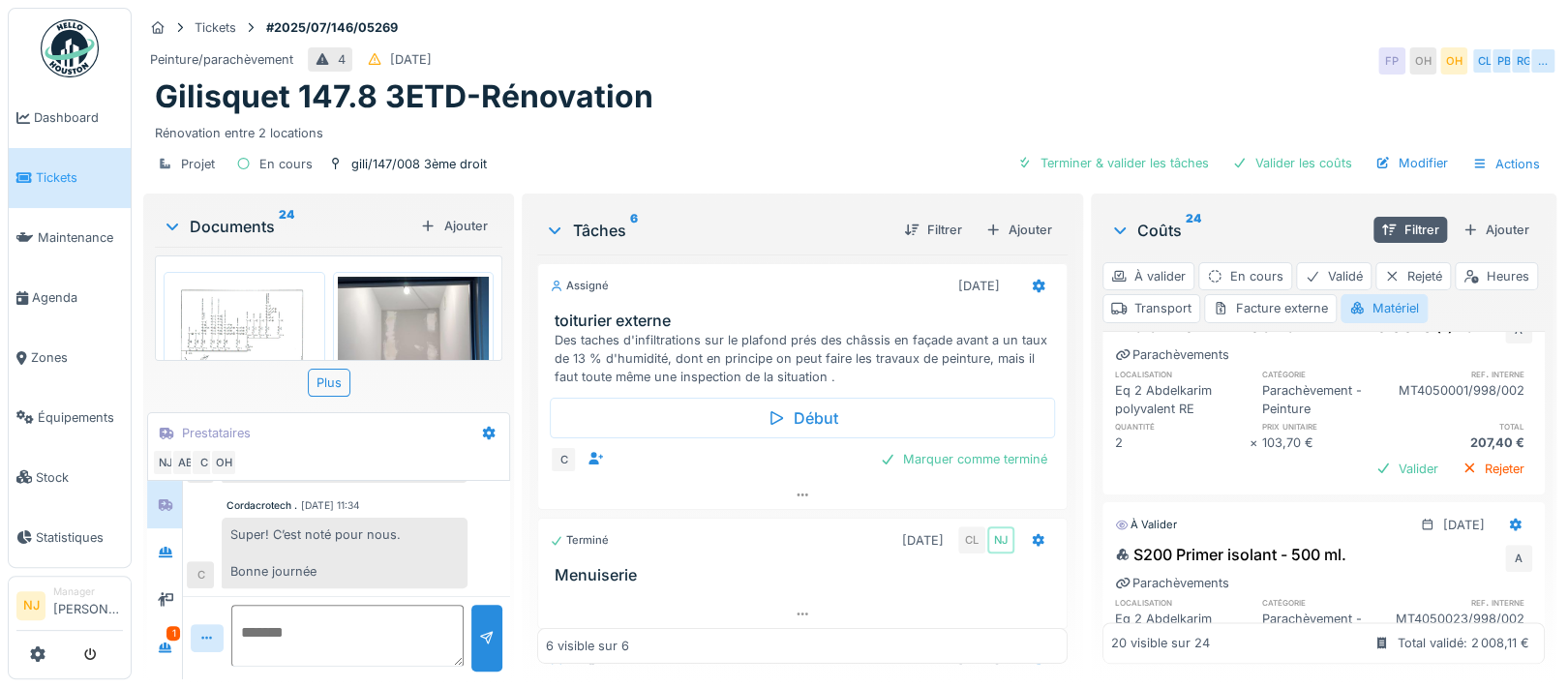
scroll to position [1677, 0]
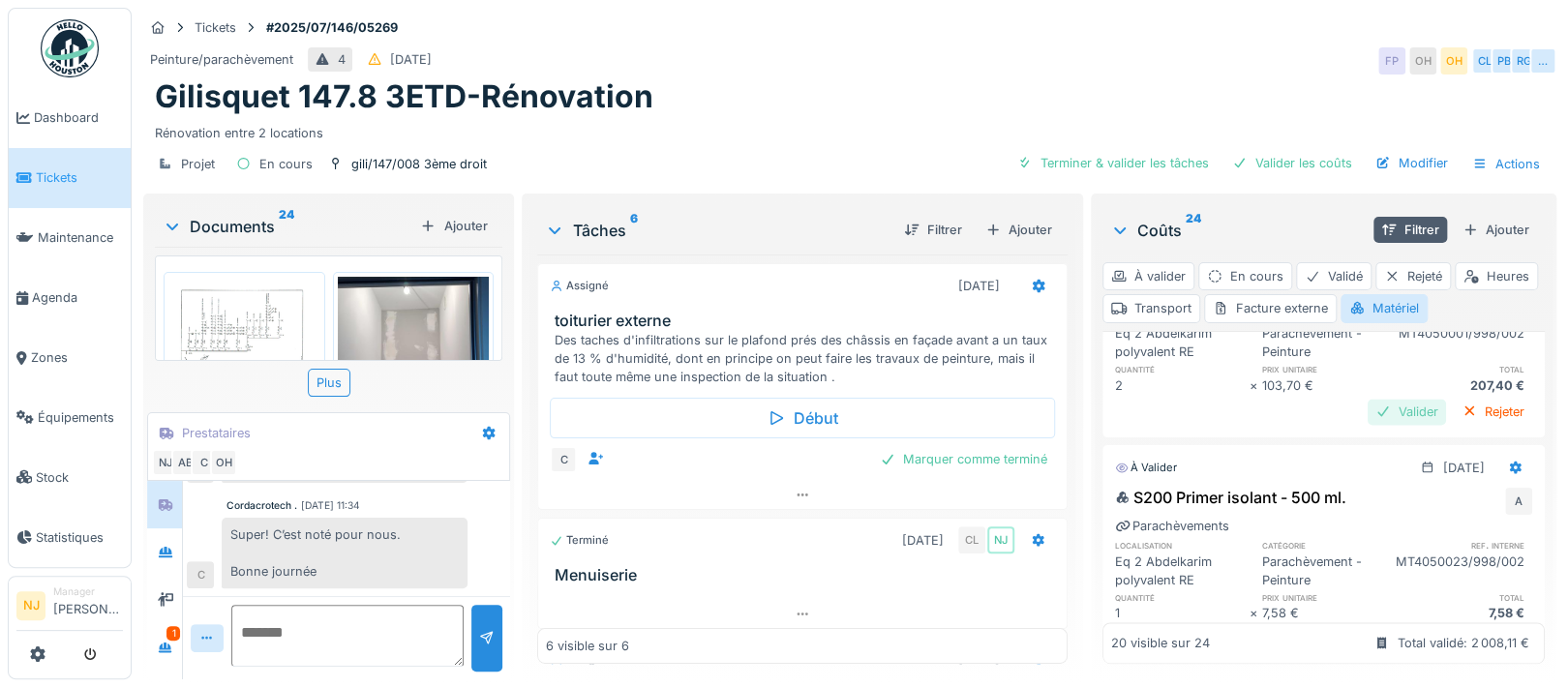
click at [1367, 425] on div "Valider" at bounding box center [1407, 411] width 78 height 26
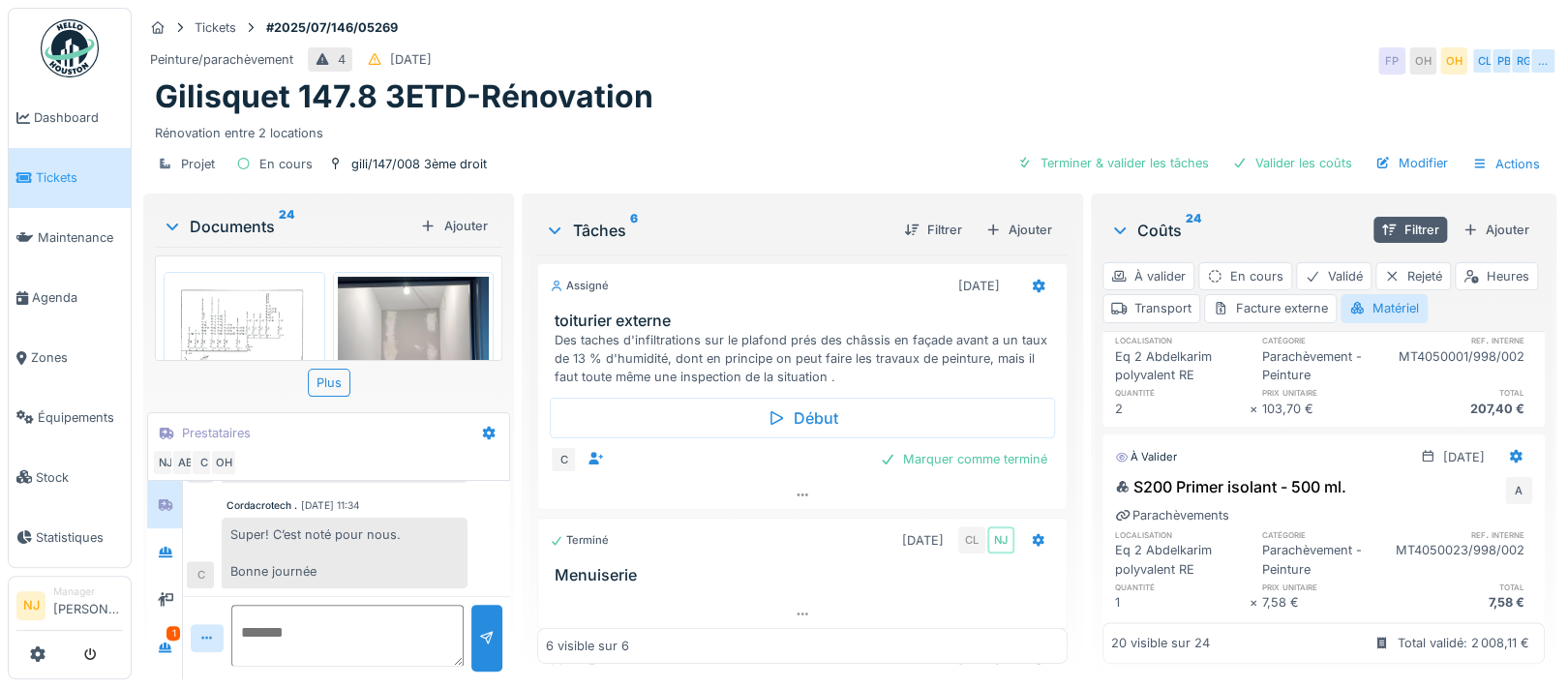
scroll to position [1807, 0]
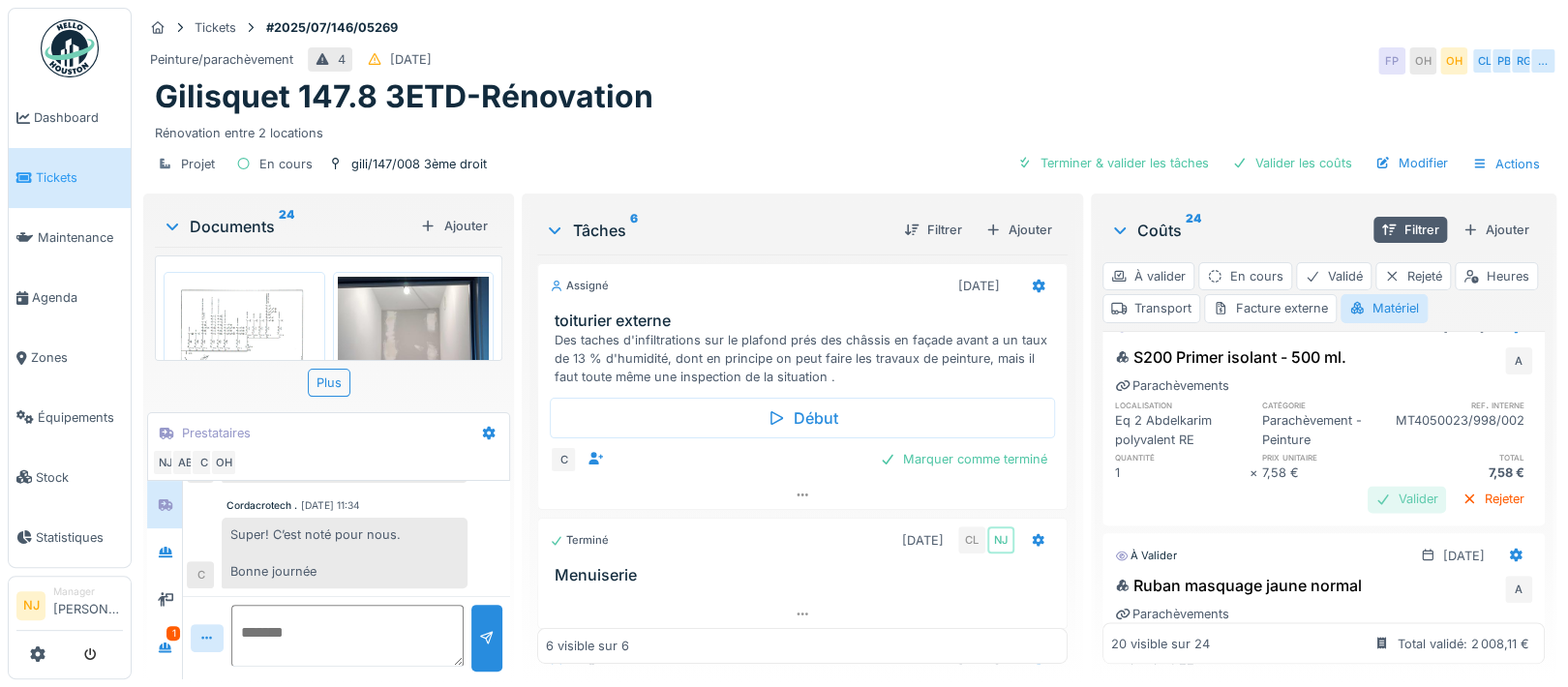
click at [1367, 512] on div "Valider" at bounding box center [1407, 498] width 78 height 26
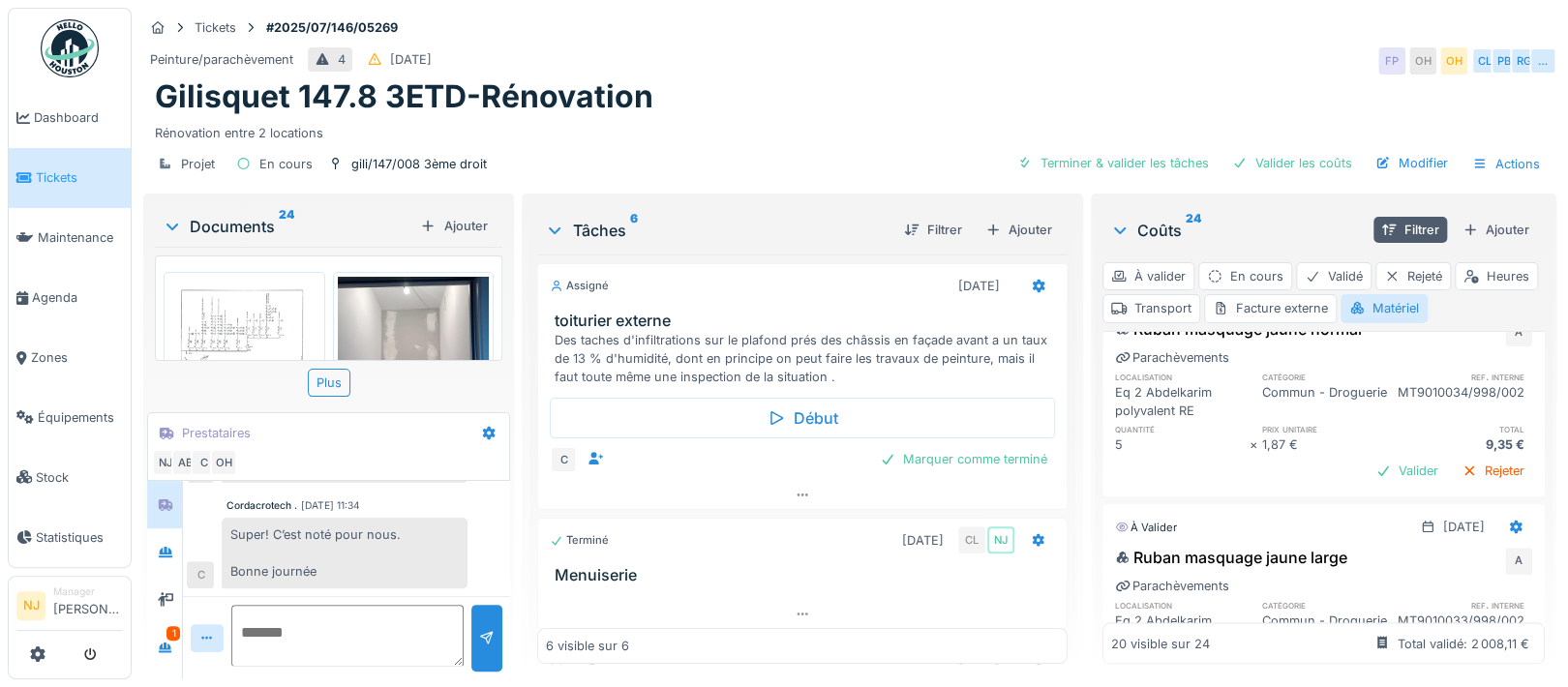
scroll to position [2064, 0]
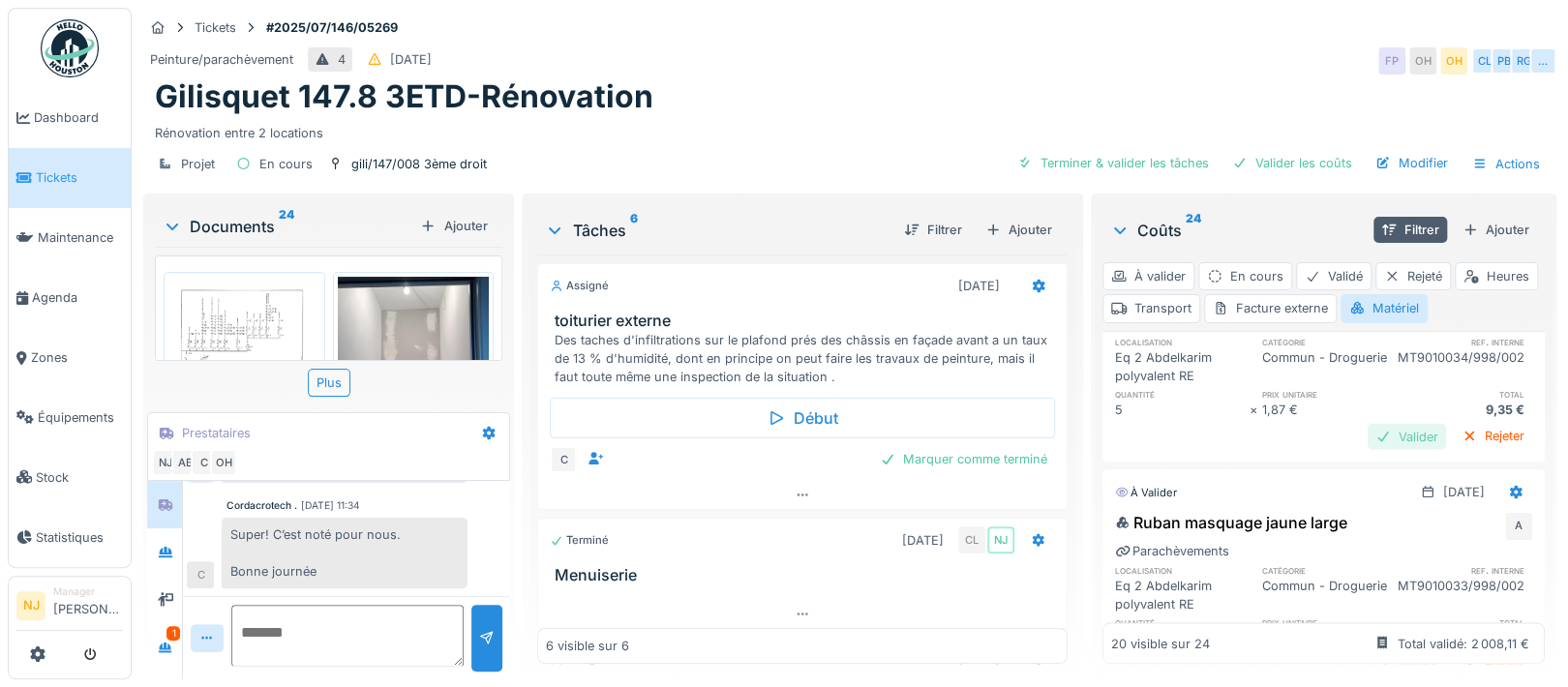
click at [1367, 446] on div "Valider" at bounding box center [1407, 435] width 78 height 26
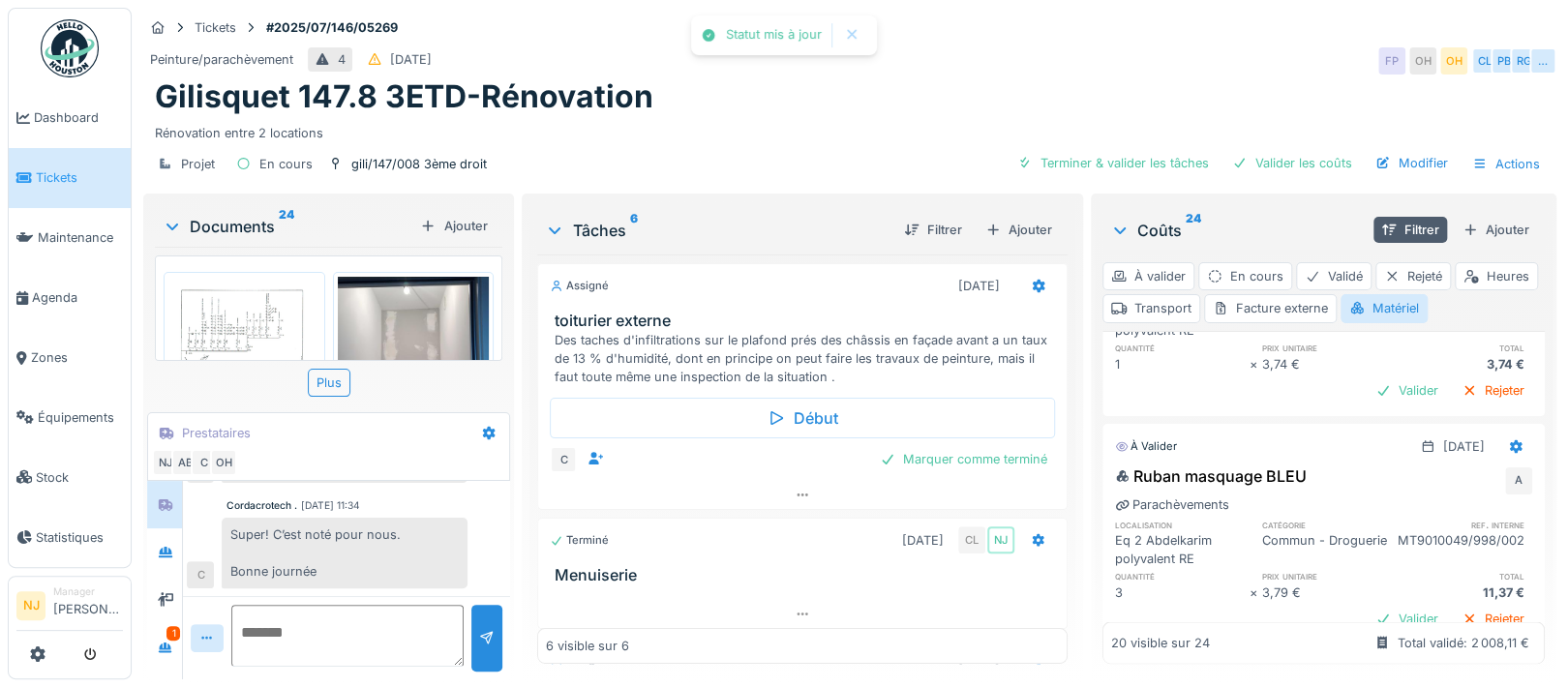
scroll to position [2322, 0]
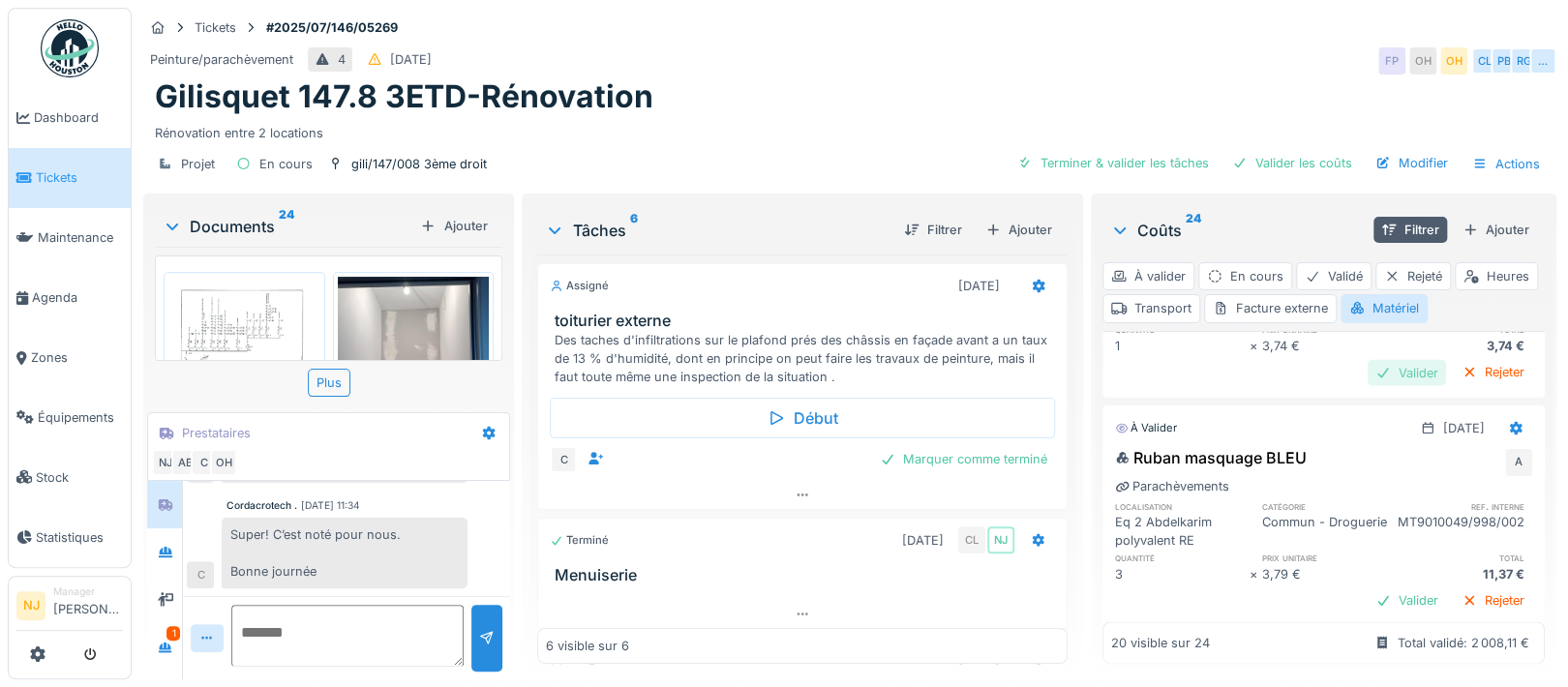
click at [1367, 386] on div "Valider" at bounding box center [1407, 372] width 78 height 26
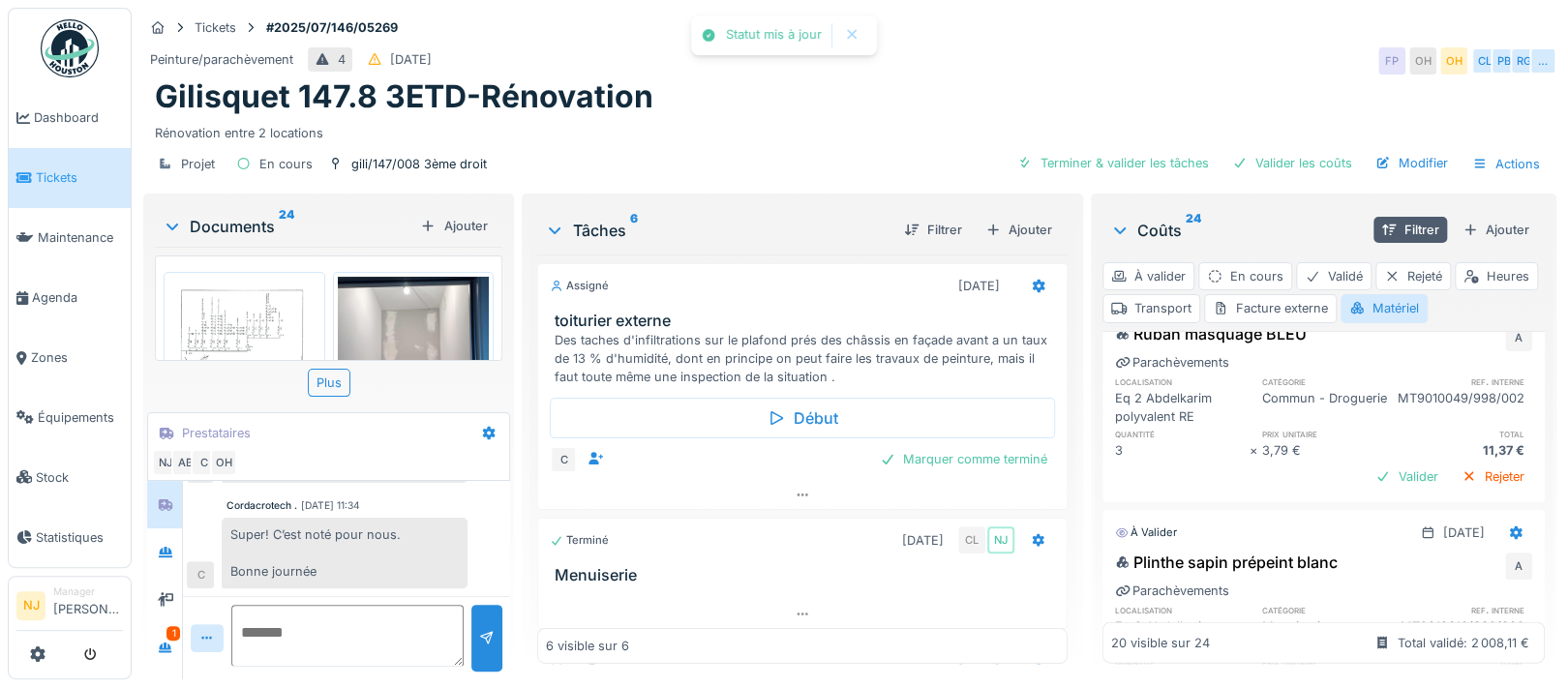
scroll to position [2451, 0]
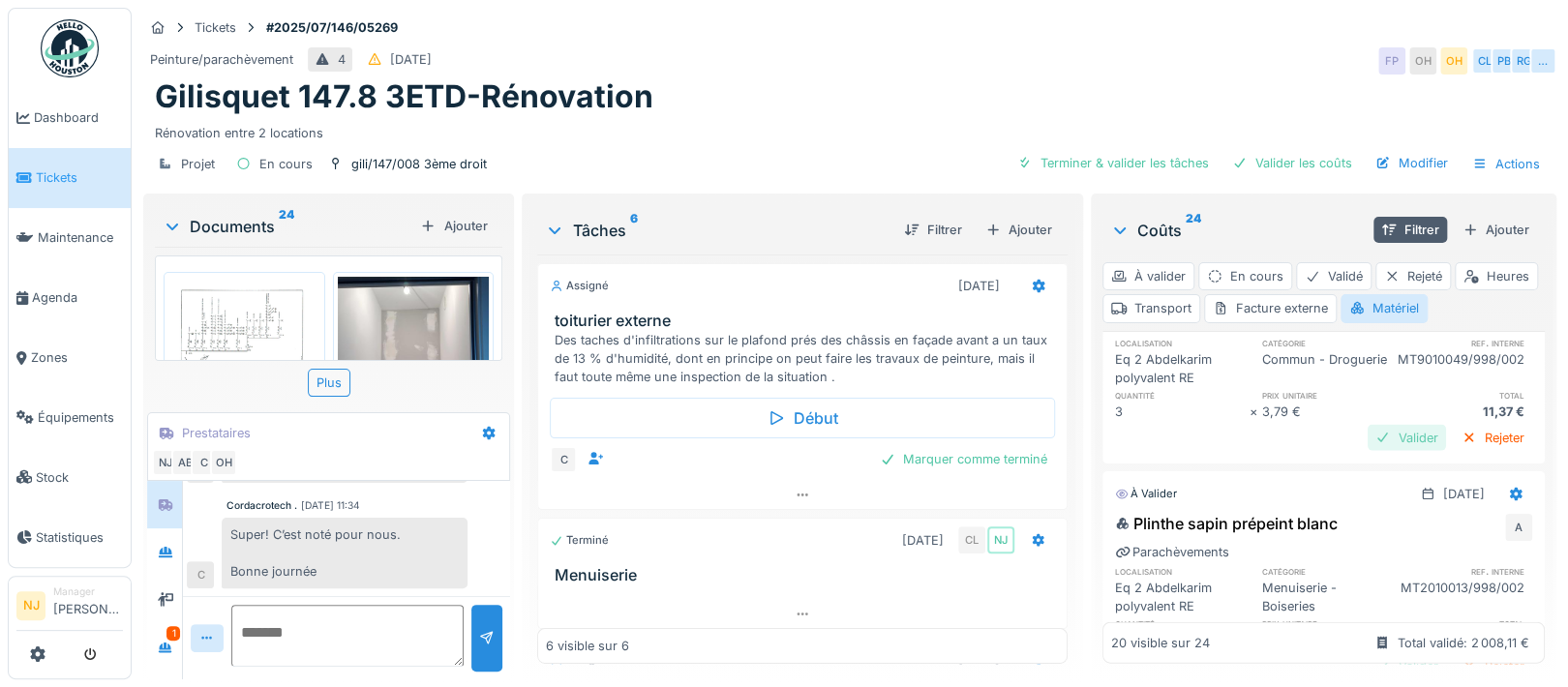
click at [1367, 451] on div "Valider" at bounding box center [1407, 437] width 78 height 26
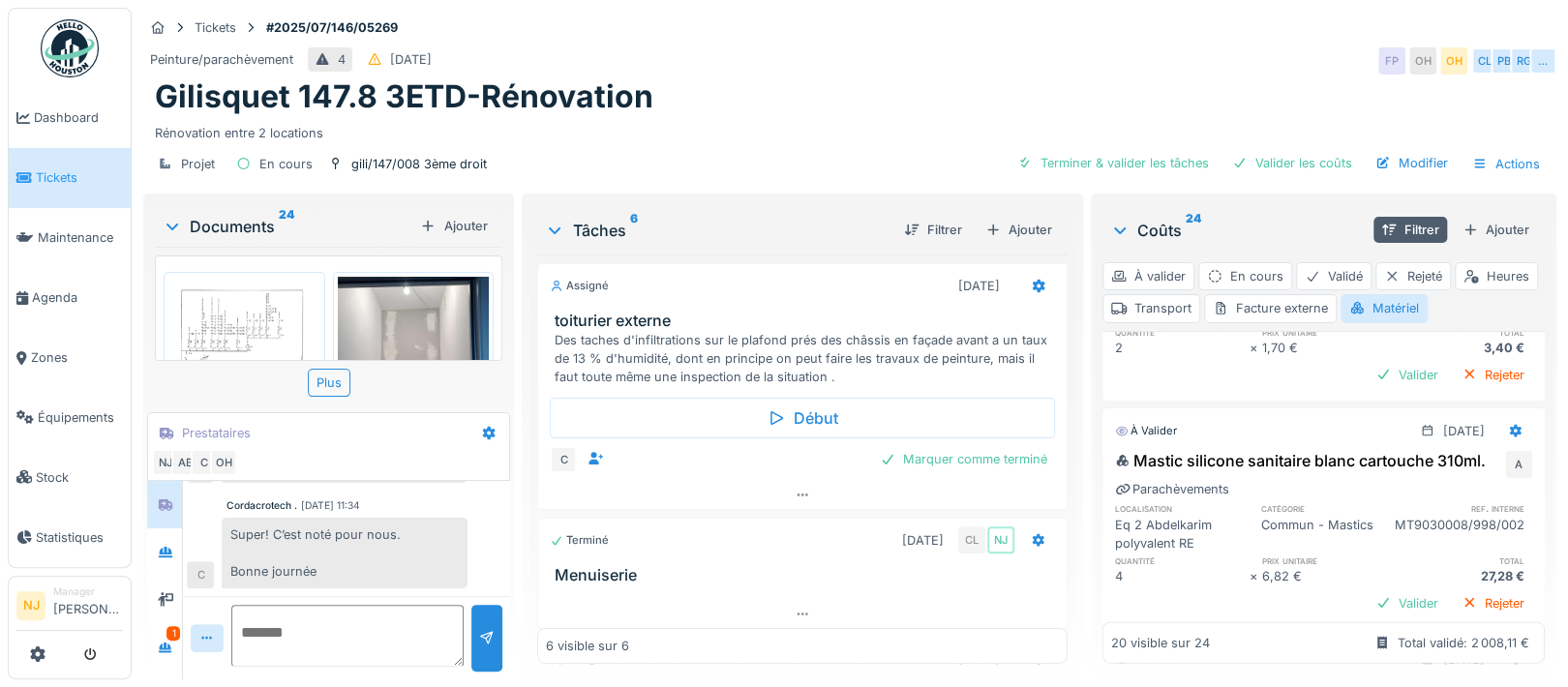
scroll to position [2580, 0]
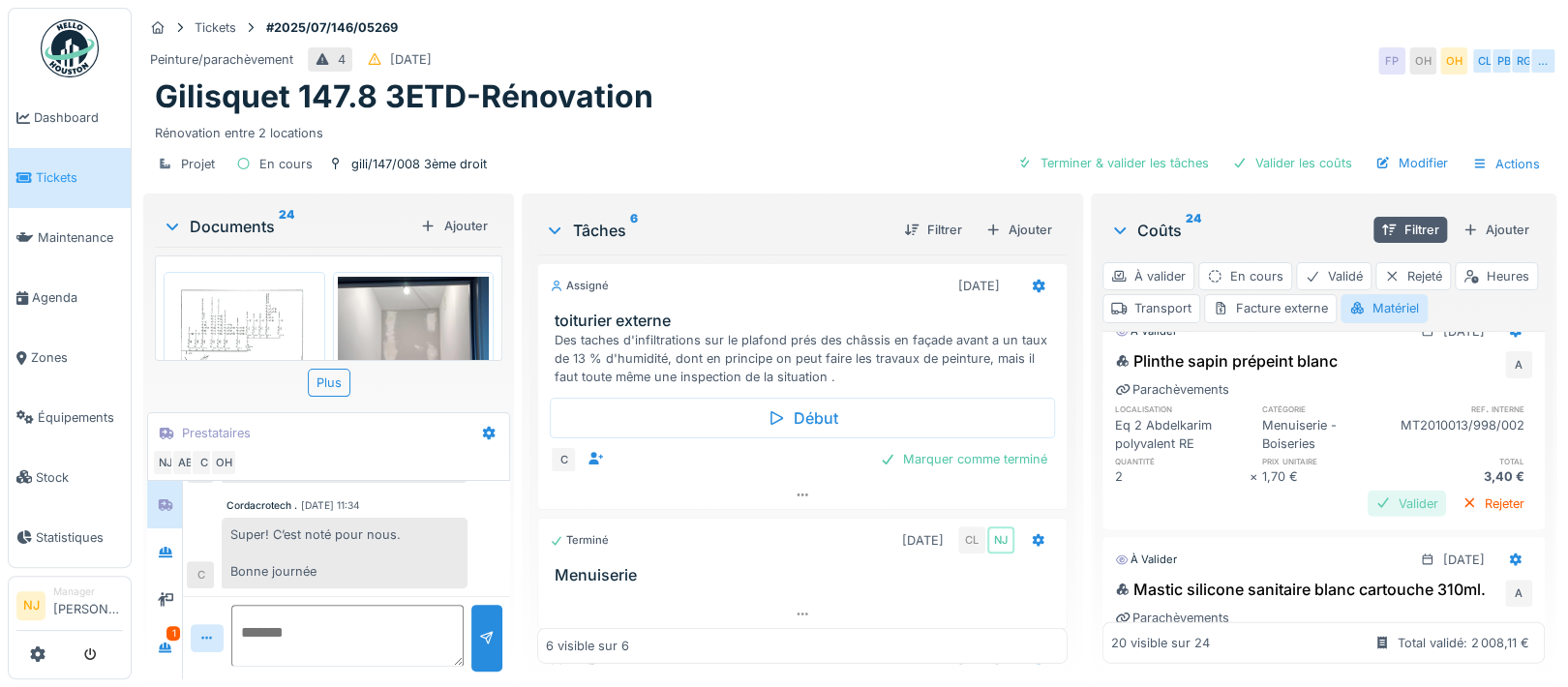
click at [1367, 516] on div "Valider" at bounding box center [1407, 503] width 78 height 26
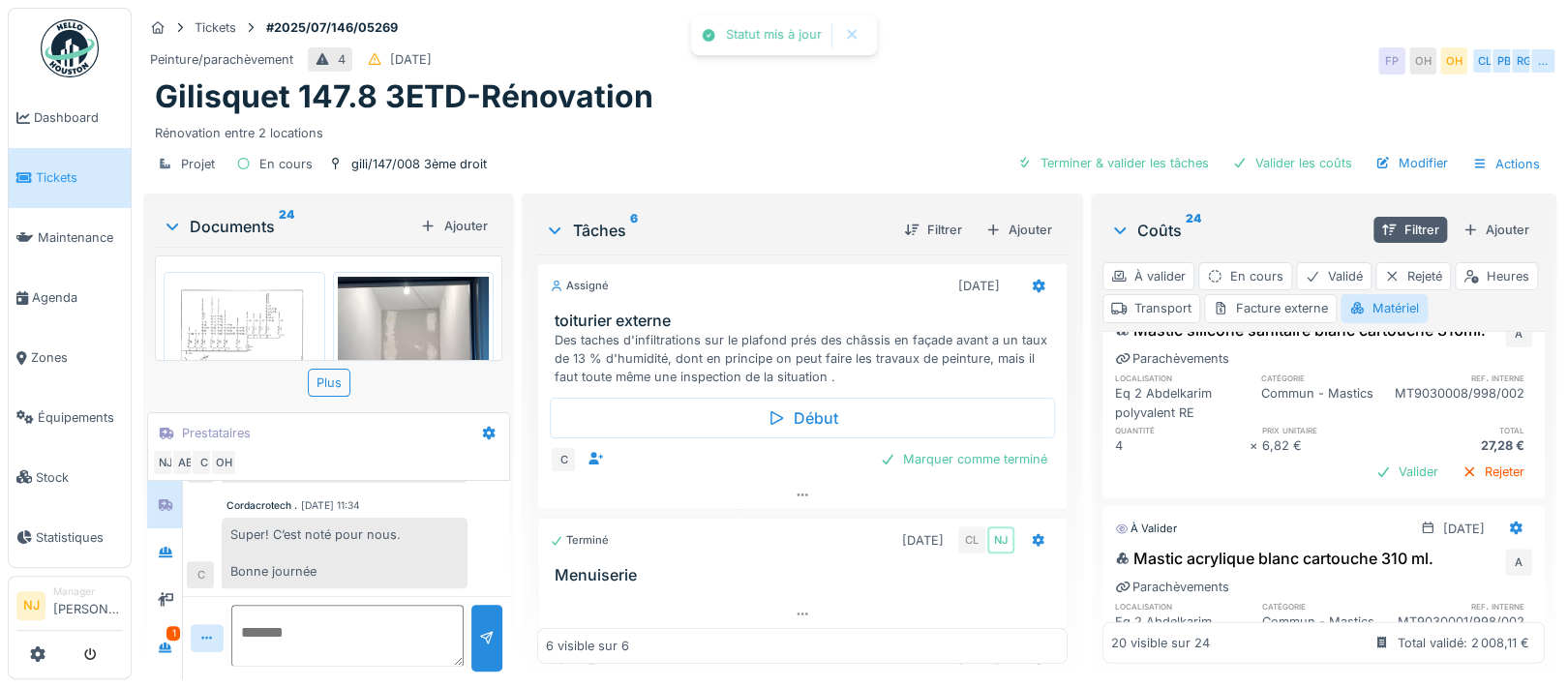
scroll to position [2838, 0]
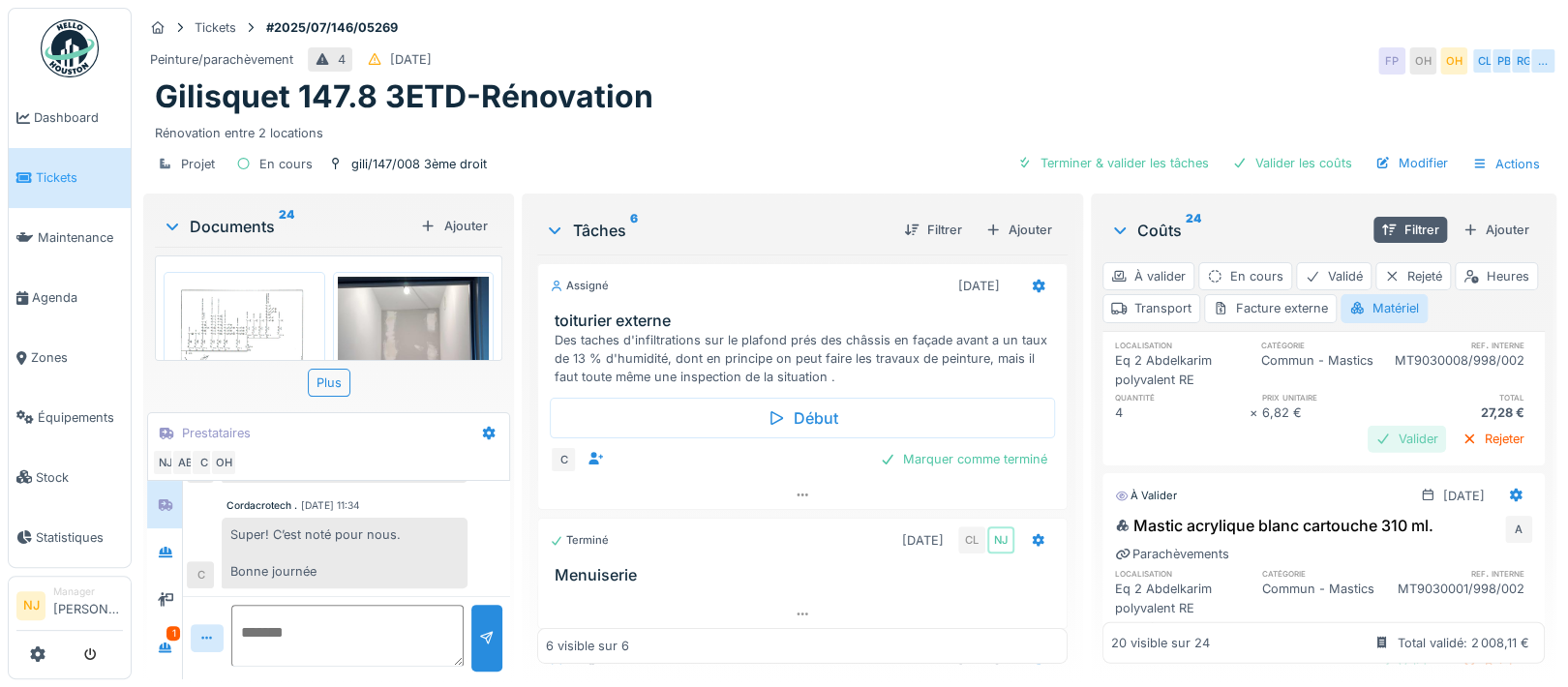
click at [1367, 452] on div "Valider" at bounding box center [1407, 438] width 78 height 26
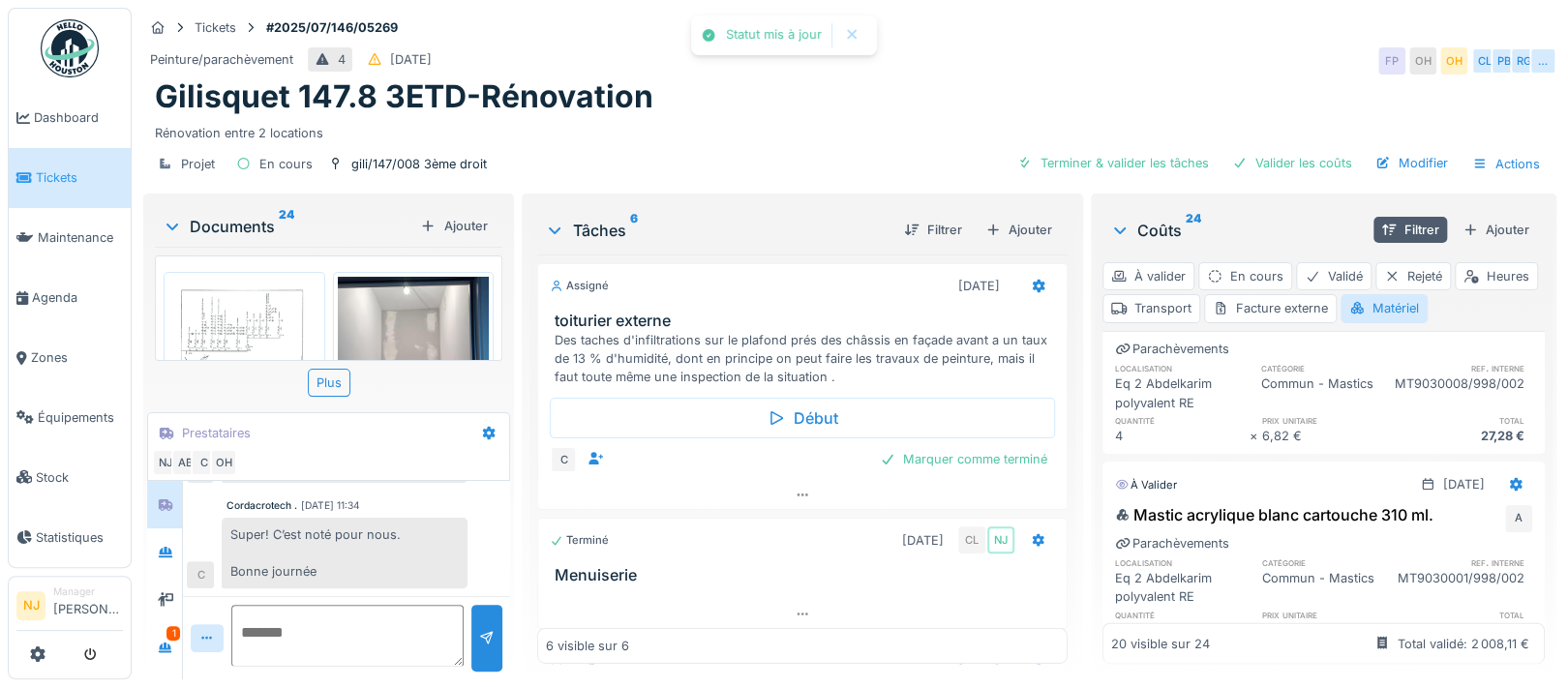
scroll to position [2967, 0]
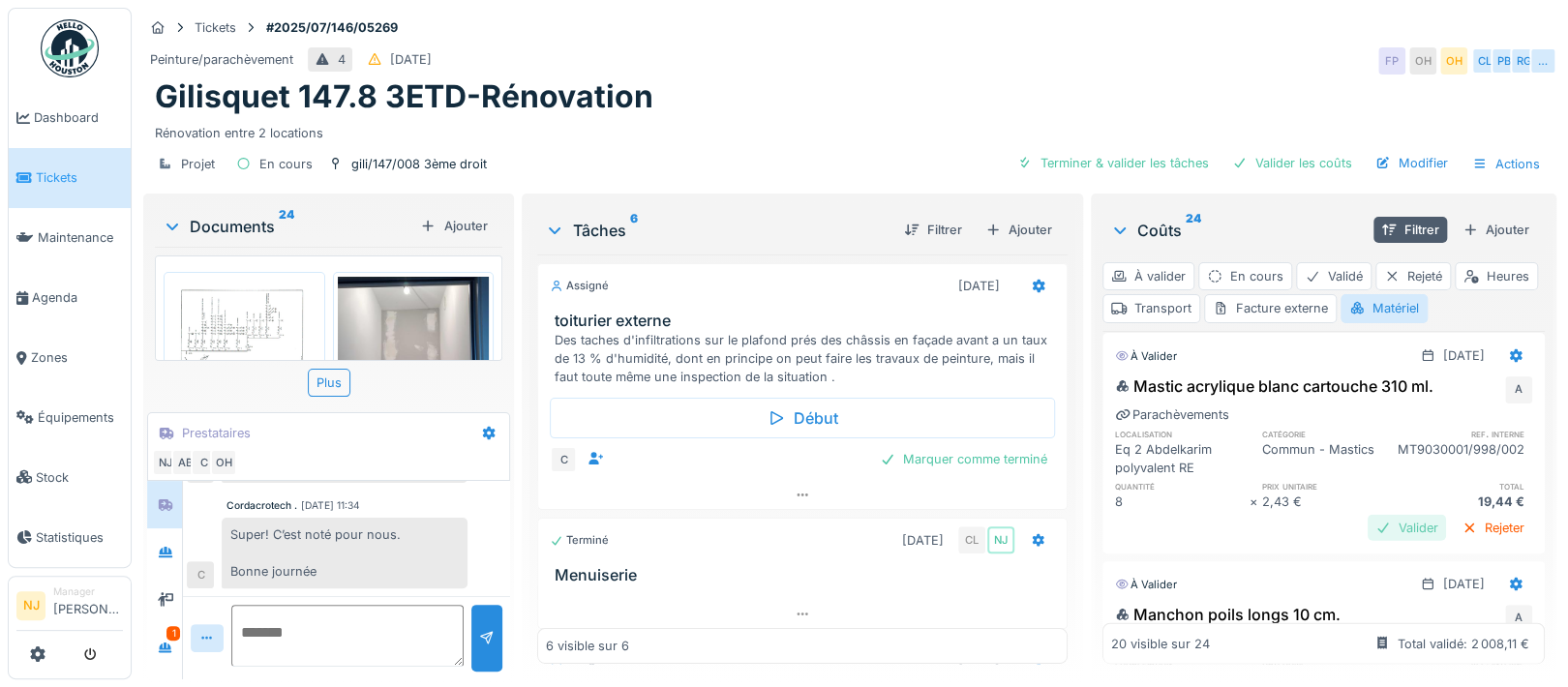
click at [1367, 541] on div "Valider" at bounding box center [1407, 527] width 78 height 26
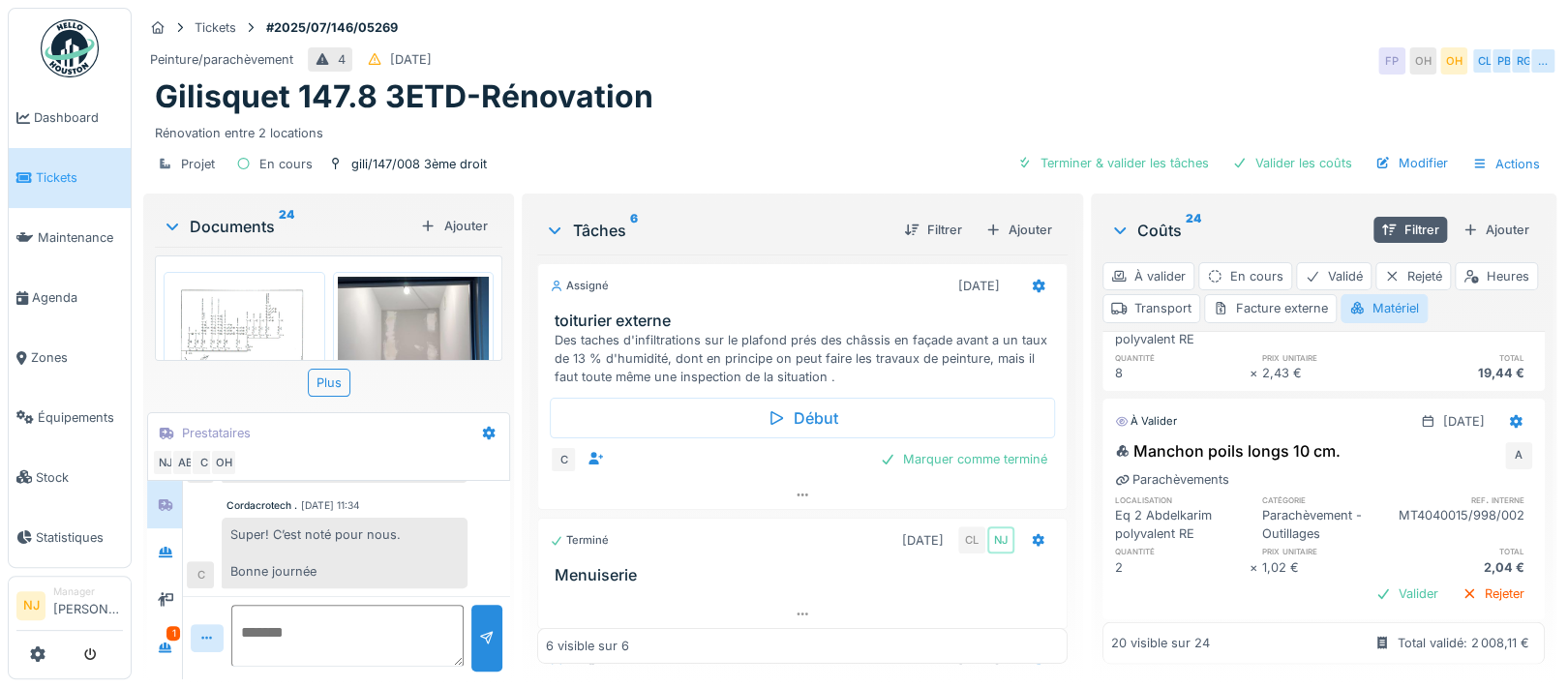
scroll to position [3226, 0]
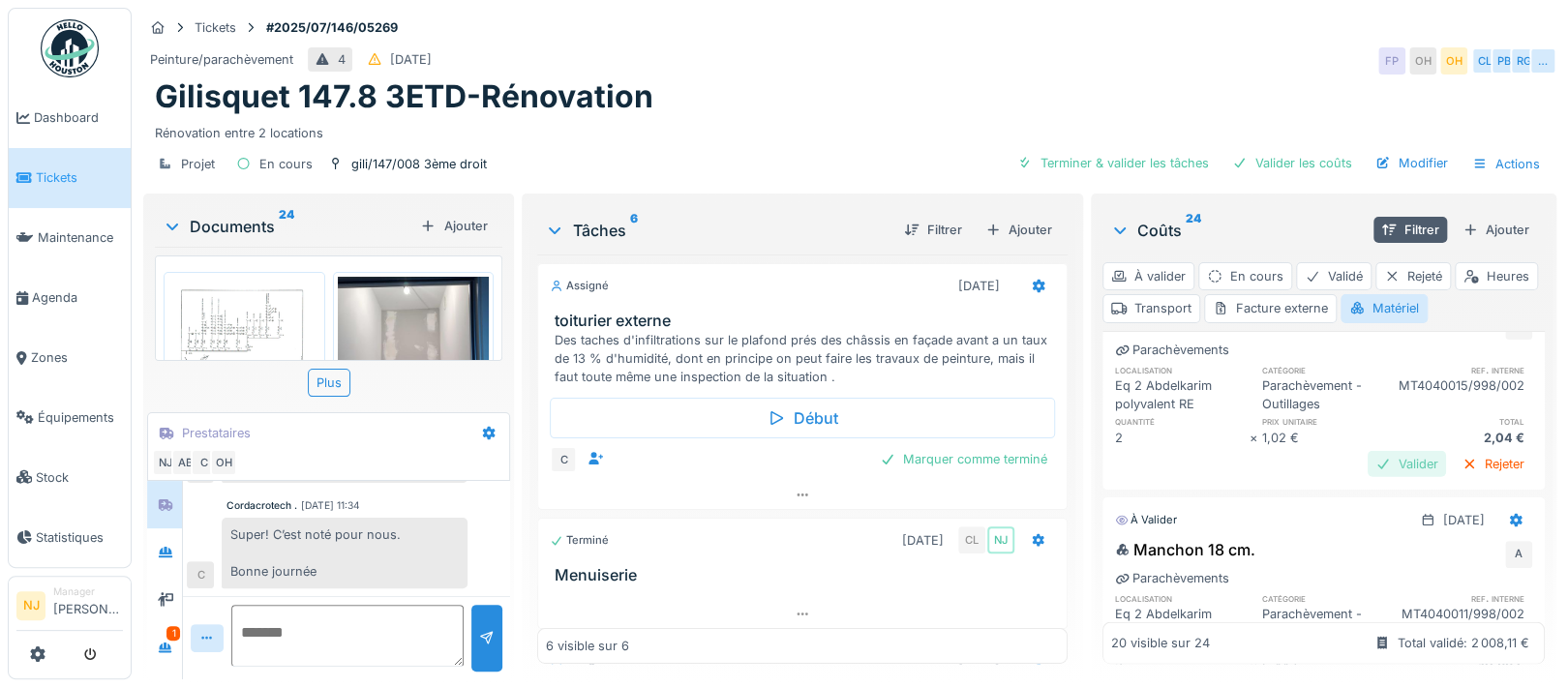
click at [1367, 477] on div "Valider" at bounding box center [1407, 464] width 78 height 26
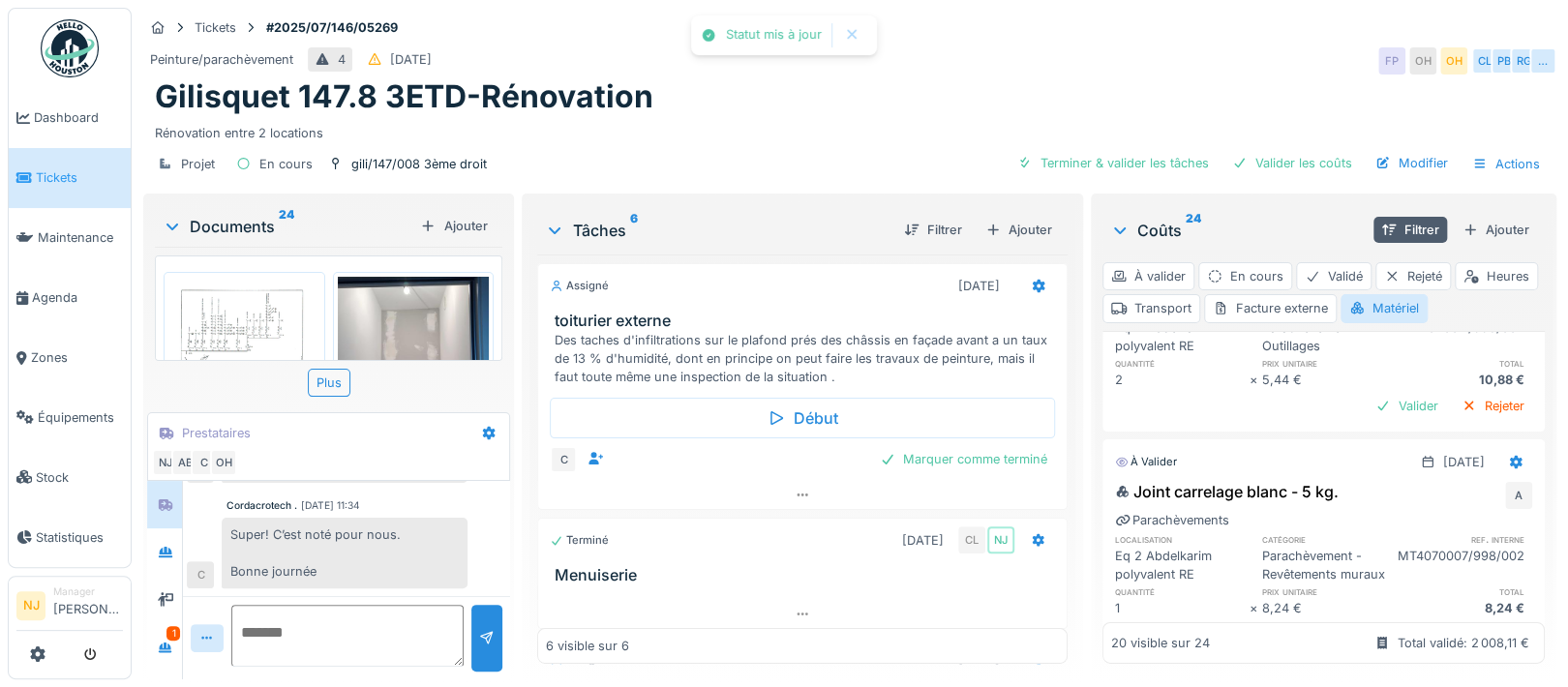
scroll to position [3484, 0]
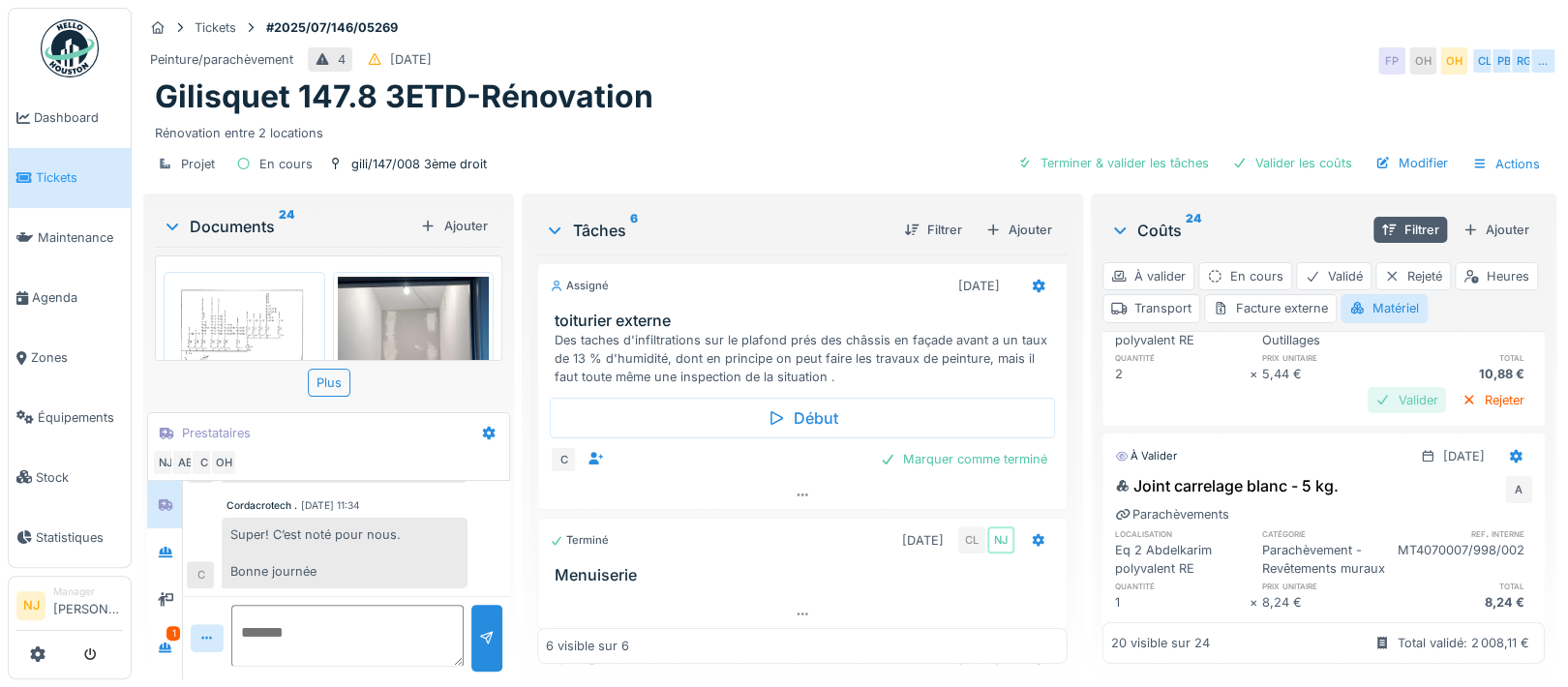
click at [1367, 413] on div "Valider" at bounding box center [1407, 400] width 78 height 26
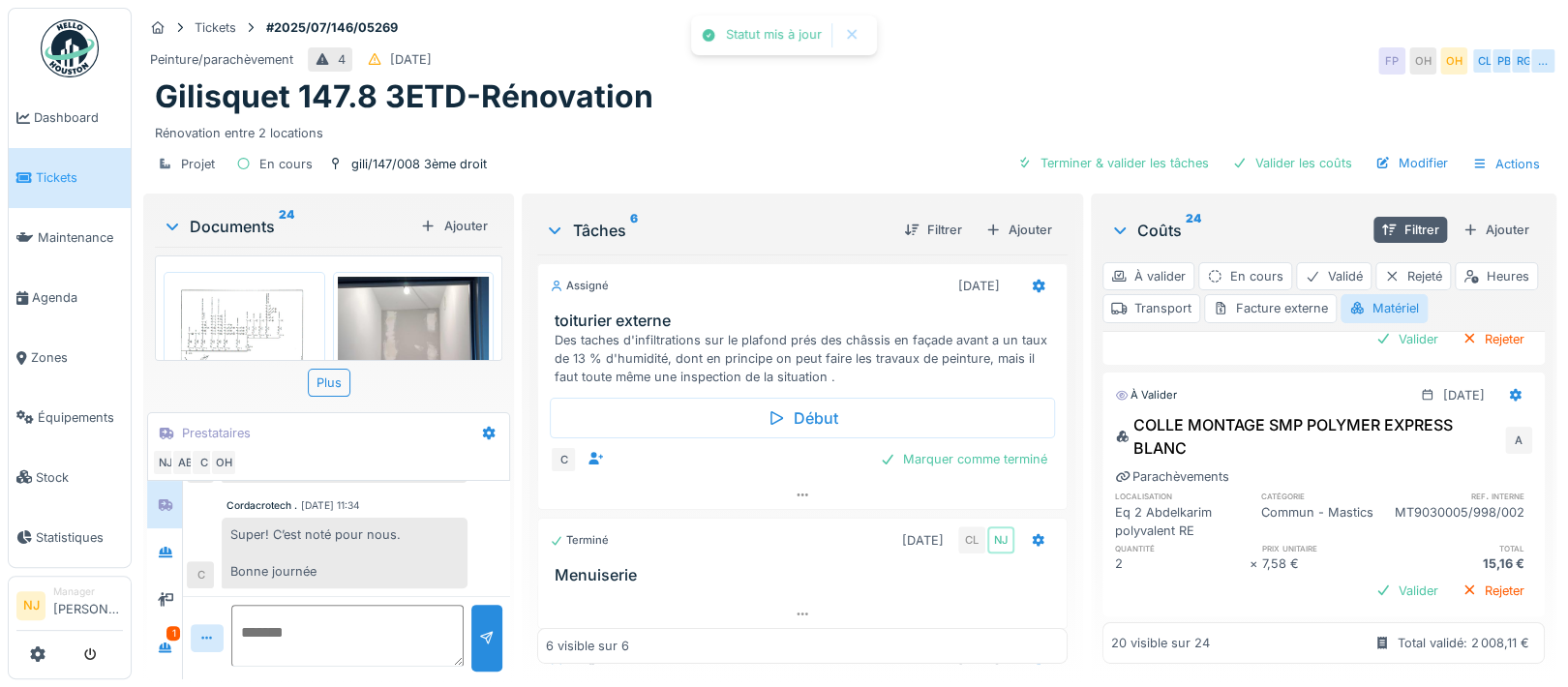
scroll to position [3741, 0]
click at [1367, 350] on div "Valider" at bounding box center [1407, 337] width 78 height 26
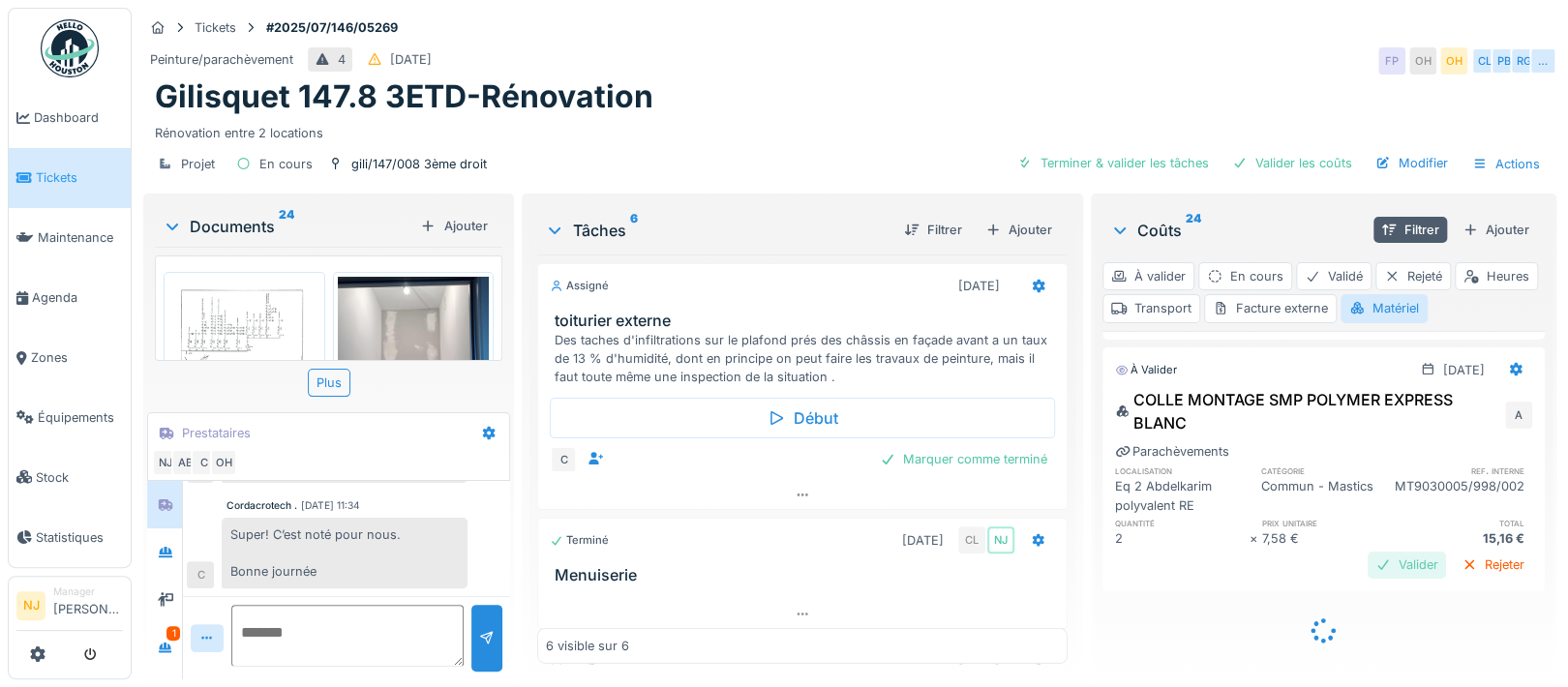
scroll to position [3831, 0]
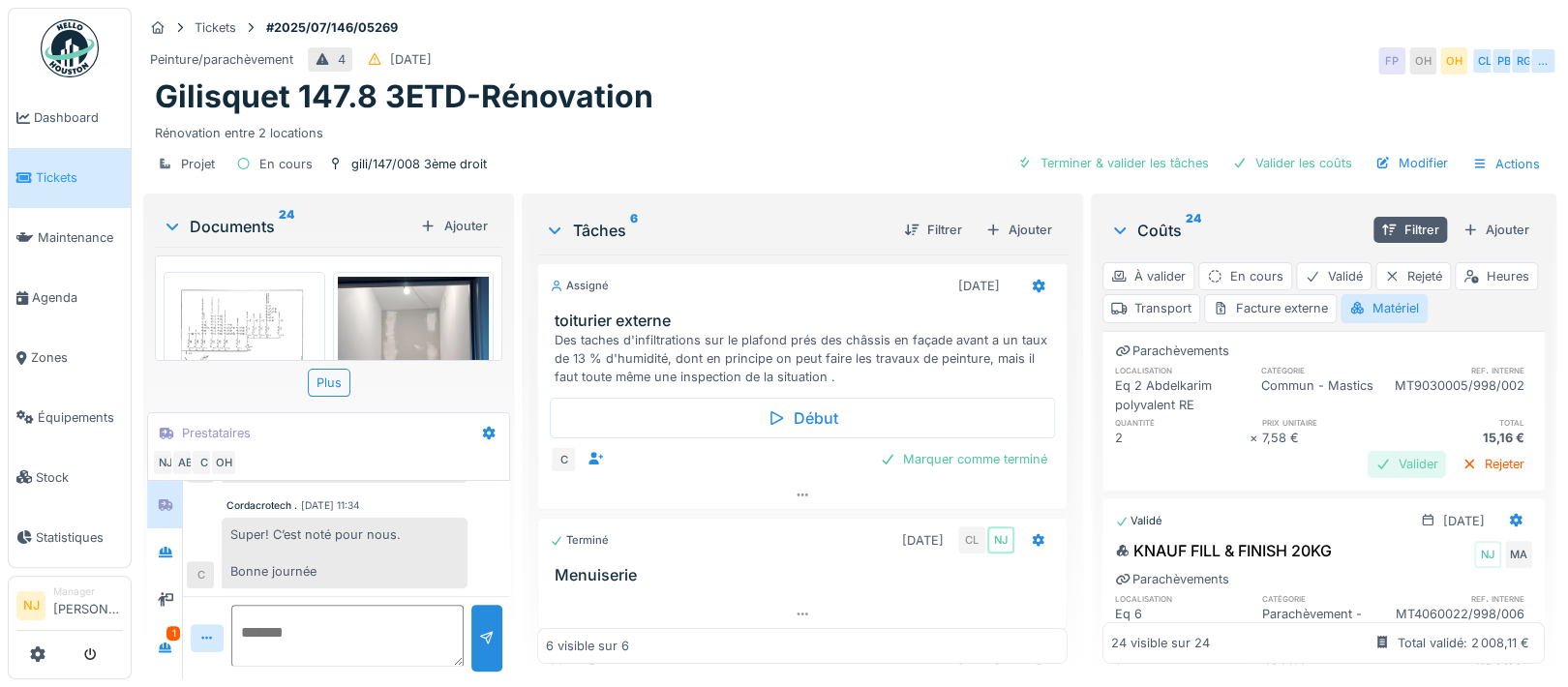
click at [1367, 477] on div "Valider" at bounding box center [1407, 464] width 78 height 26
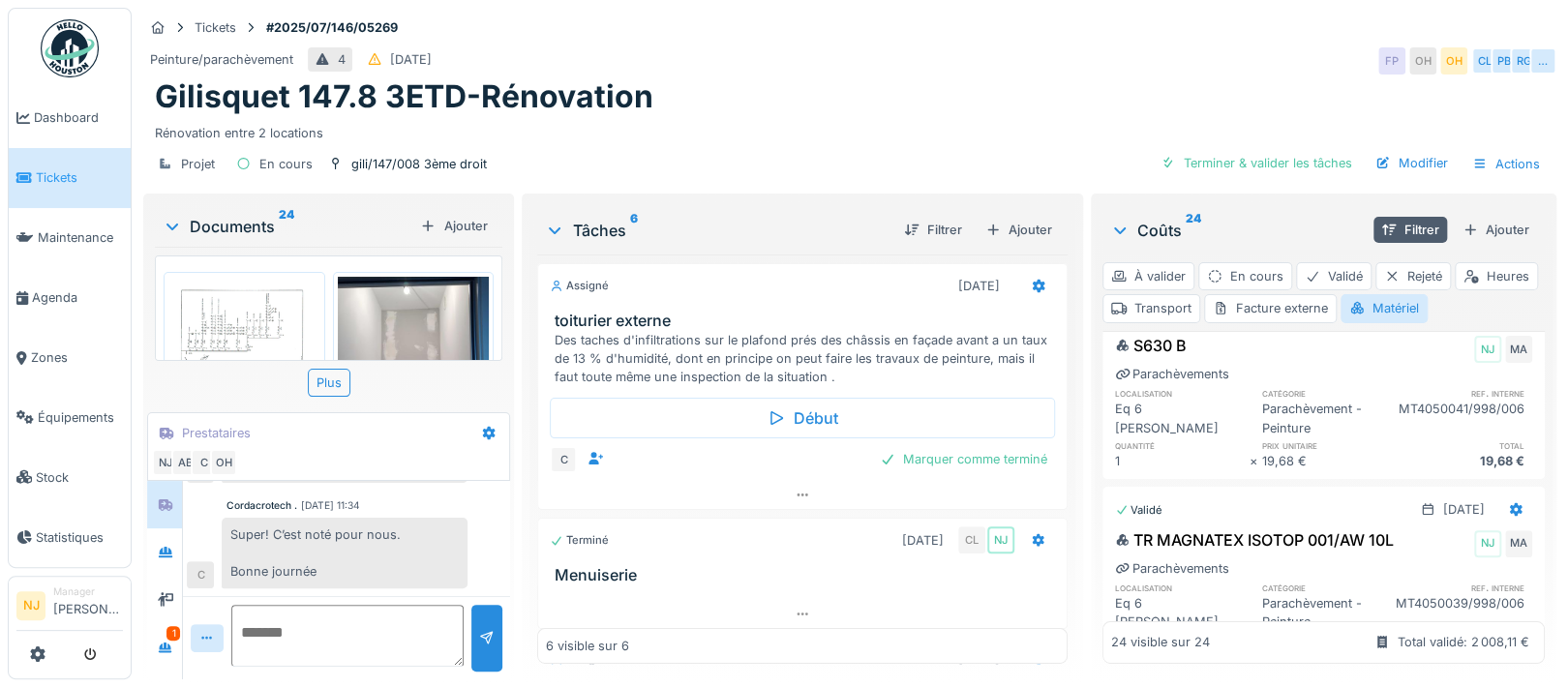
scroll to position [0, 0]
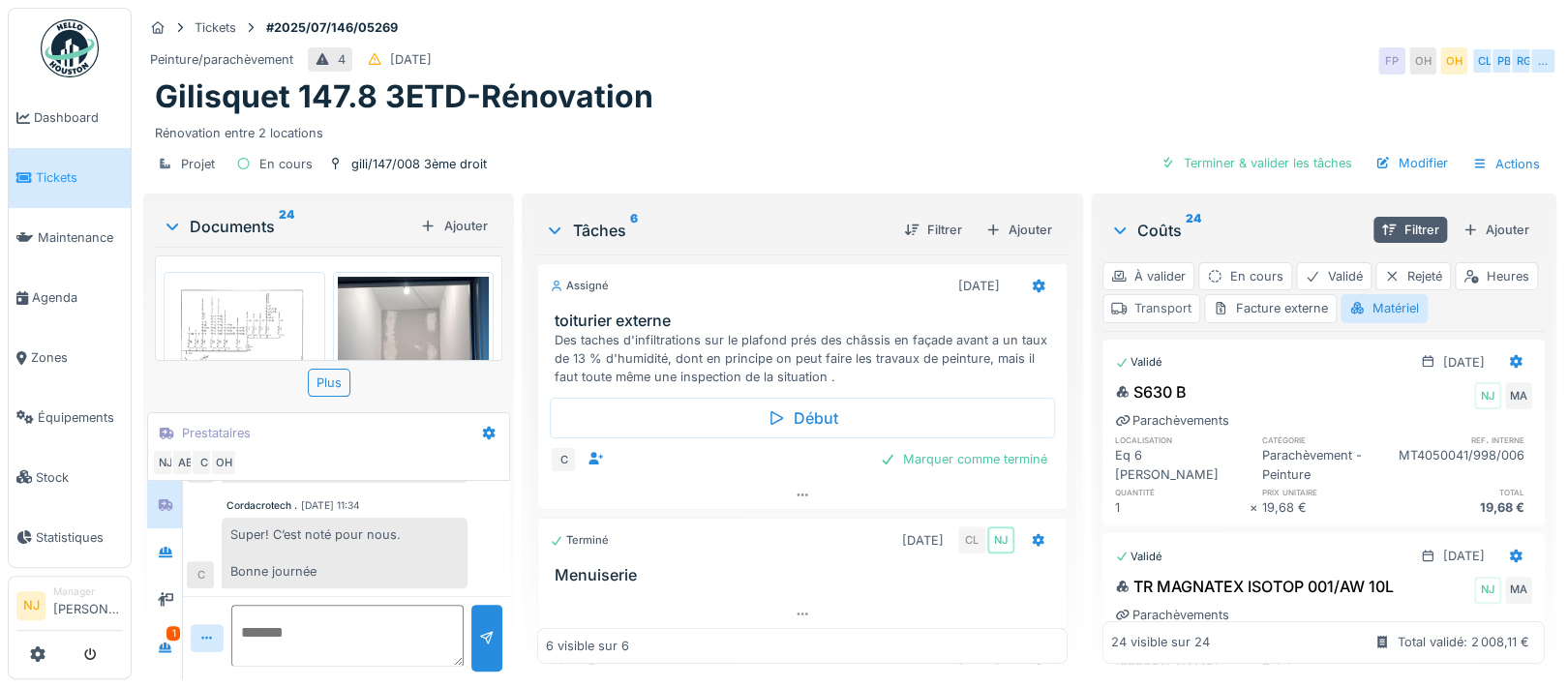
click at [1200, 305] on div "Transport" at bounding box center [1151, 308] width 98 height 28
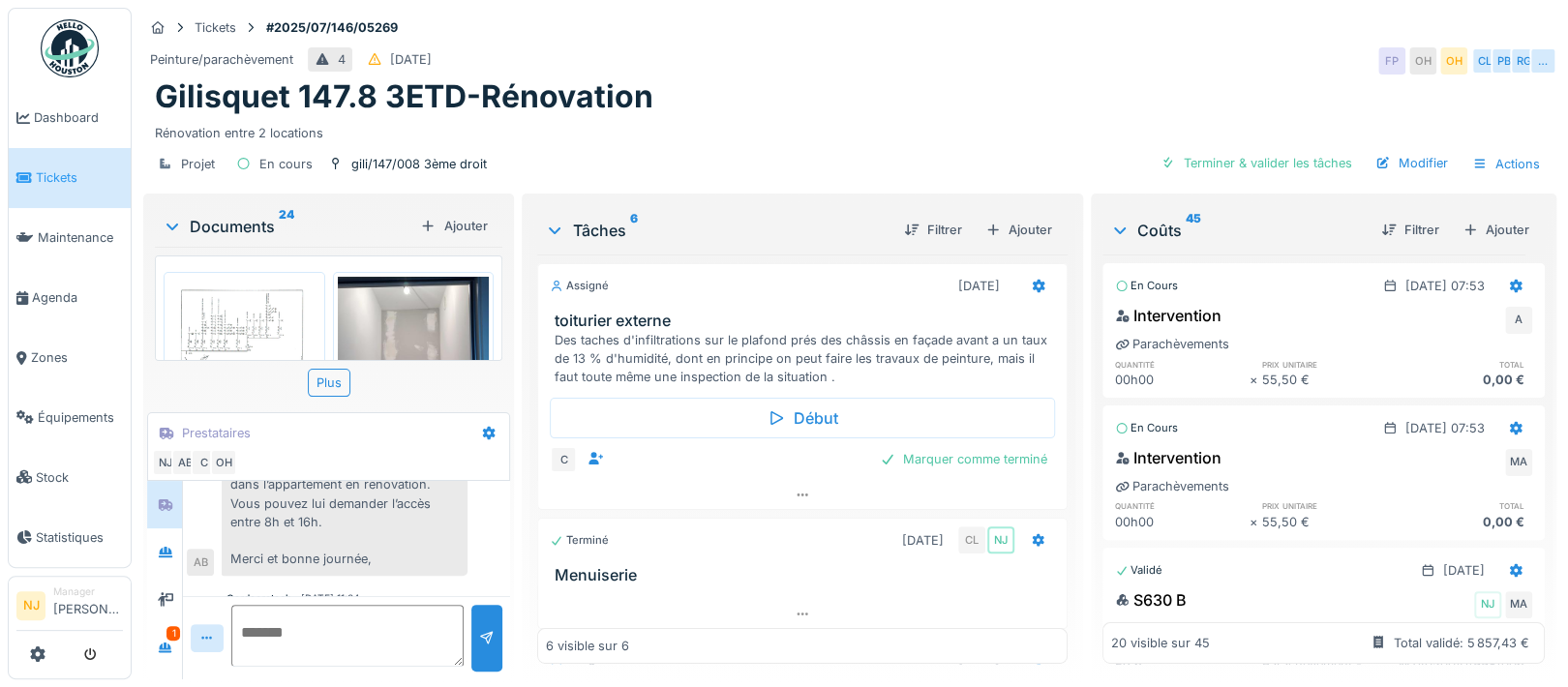
scroll to position [481, 0]
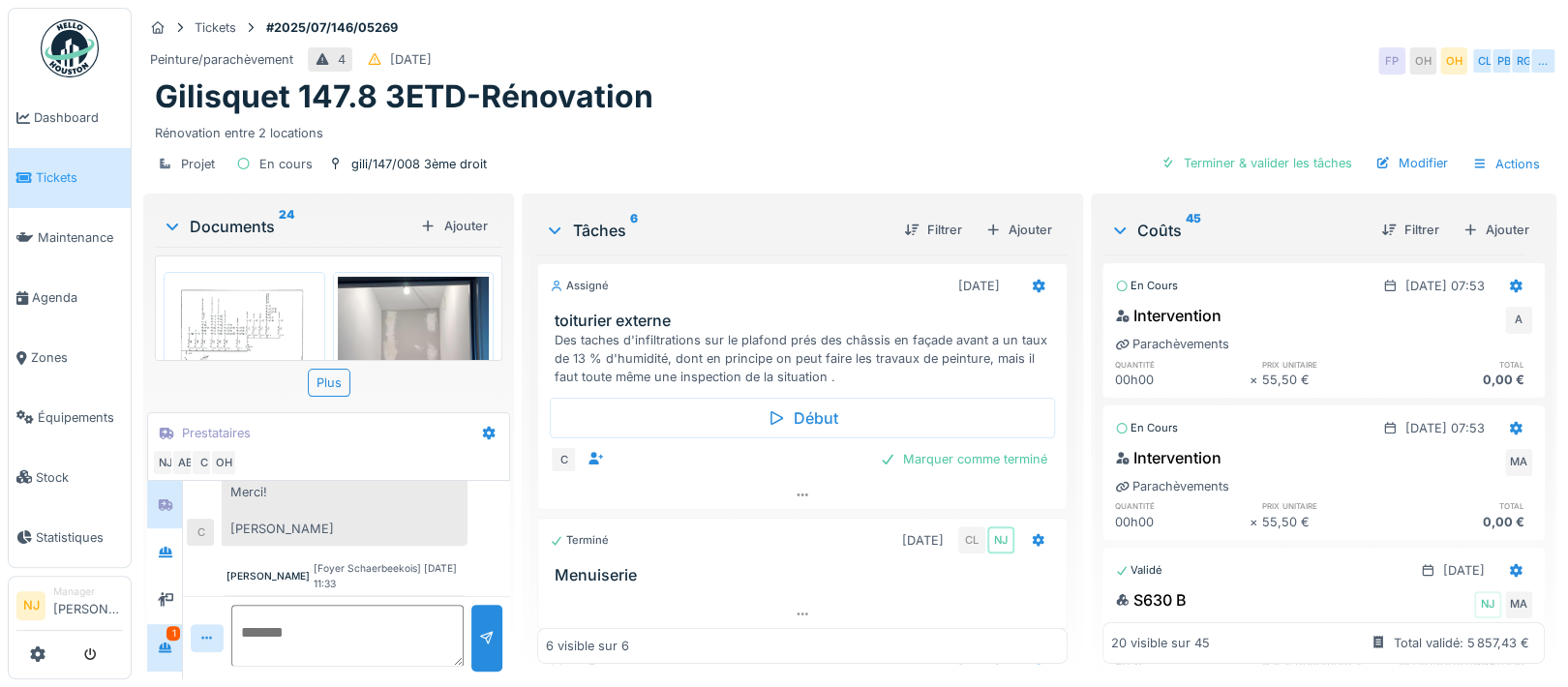
click at [169, 632] on div "1" at bounding box center [173, 633] width 14 height 15
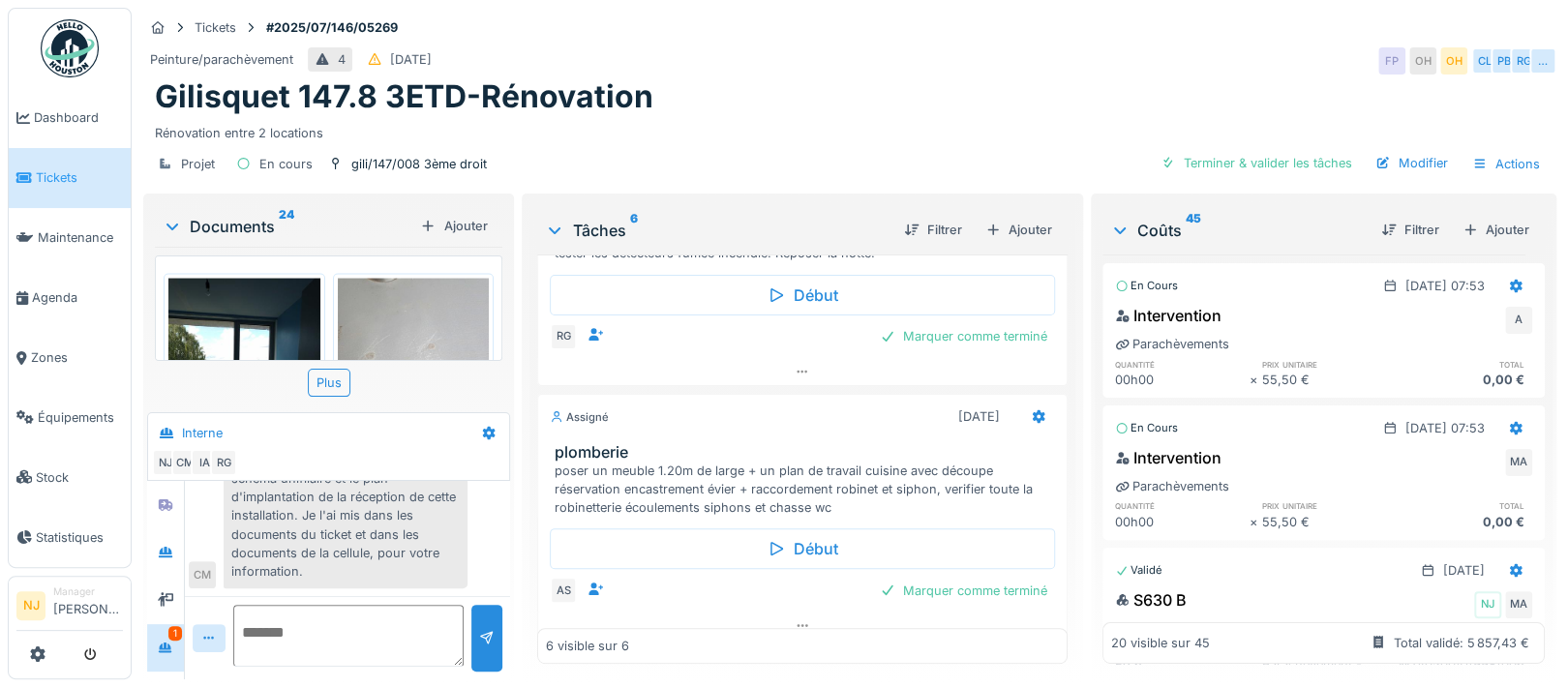
scroll to position [726, 0]
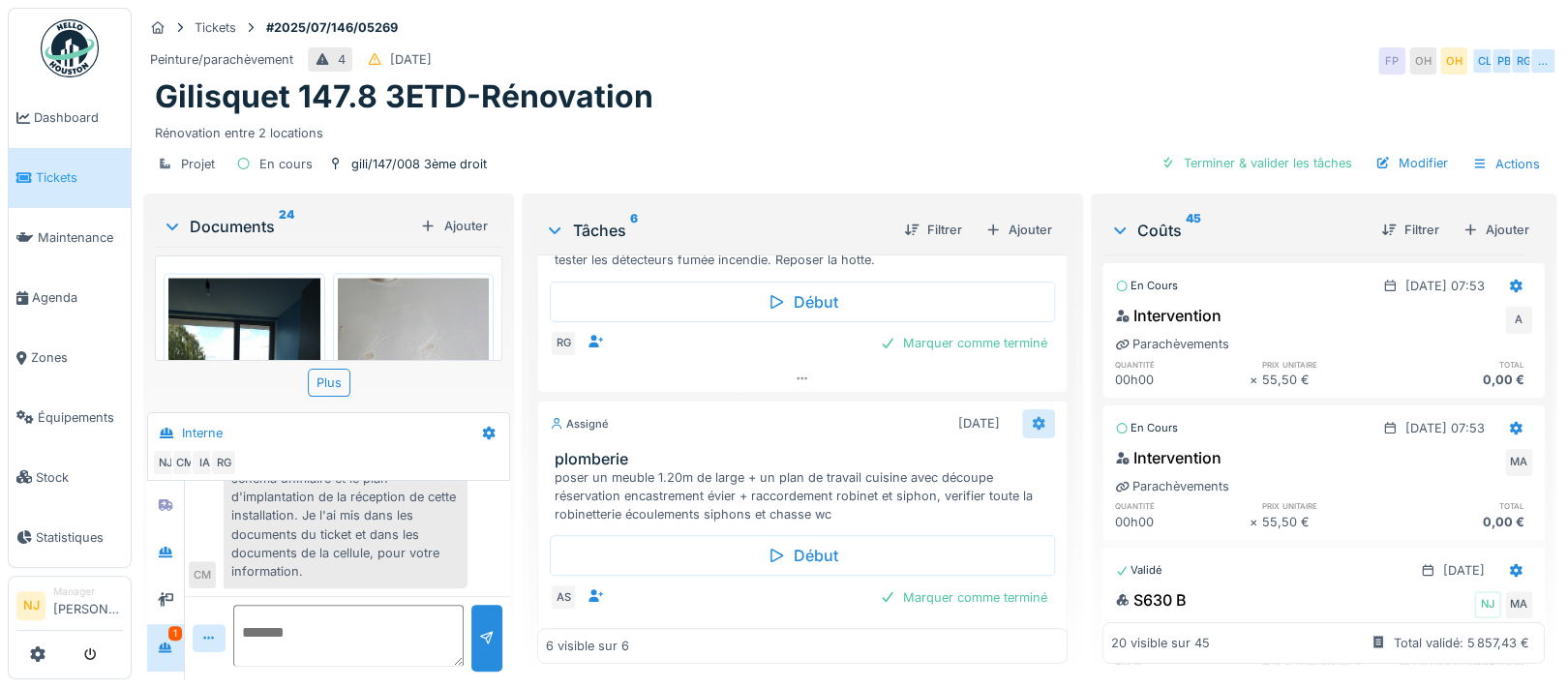
click at [1031, 417] on icon at bounding box center [1038, 423] width 16 height 13
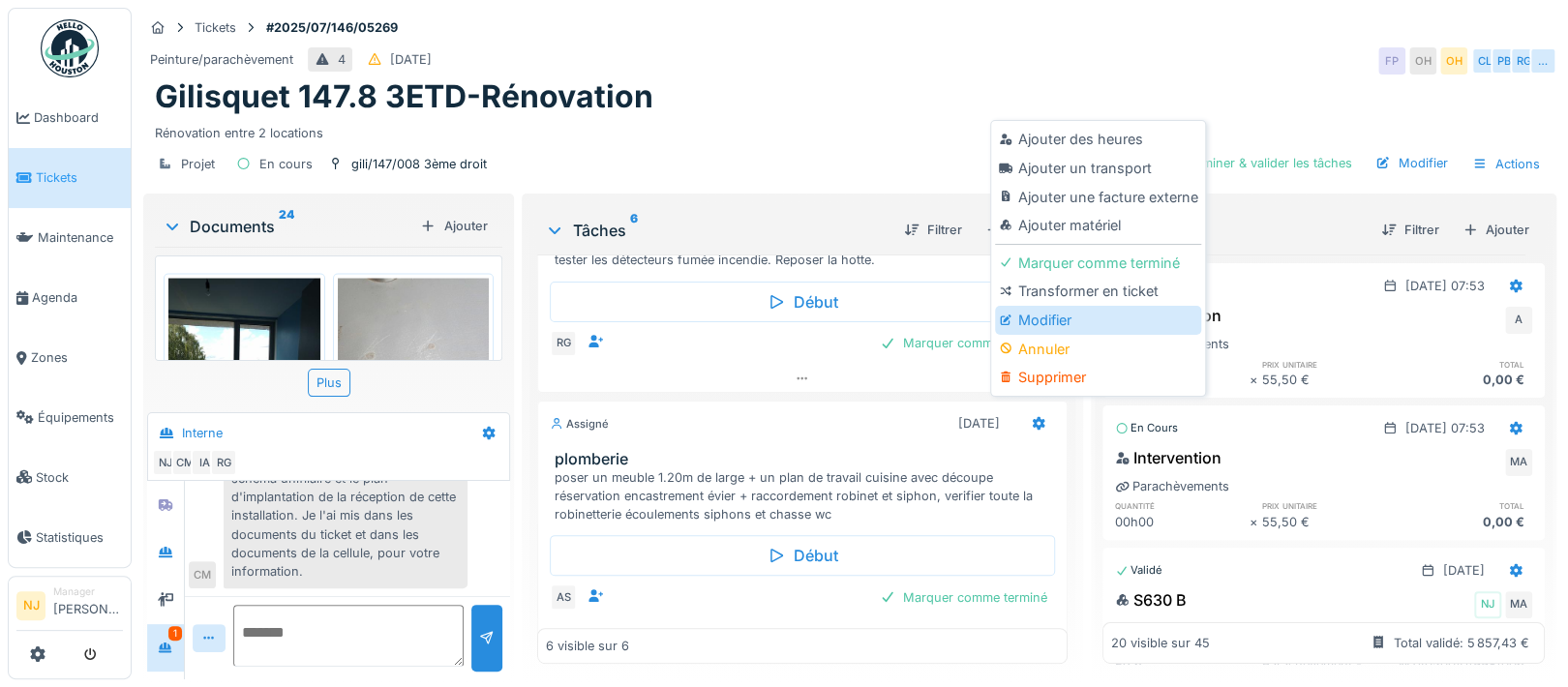
click at [1030, 314] on div "Modifier" at bounding box center [1097, 320] width 207 height 29
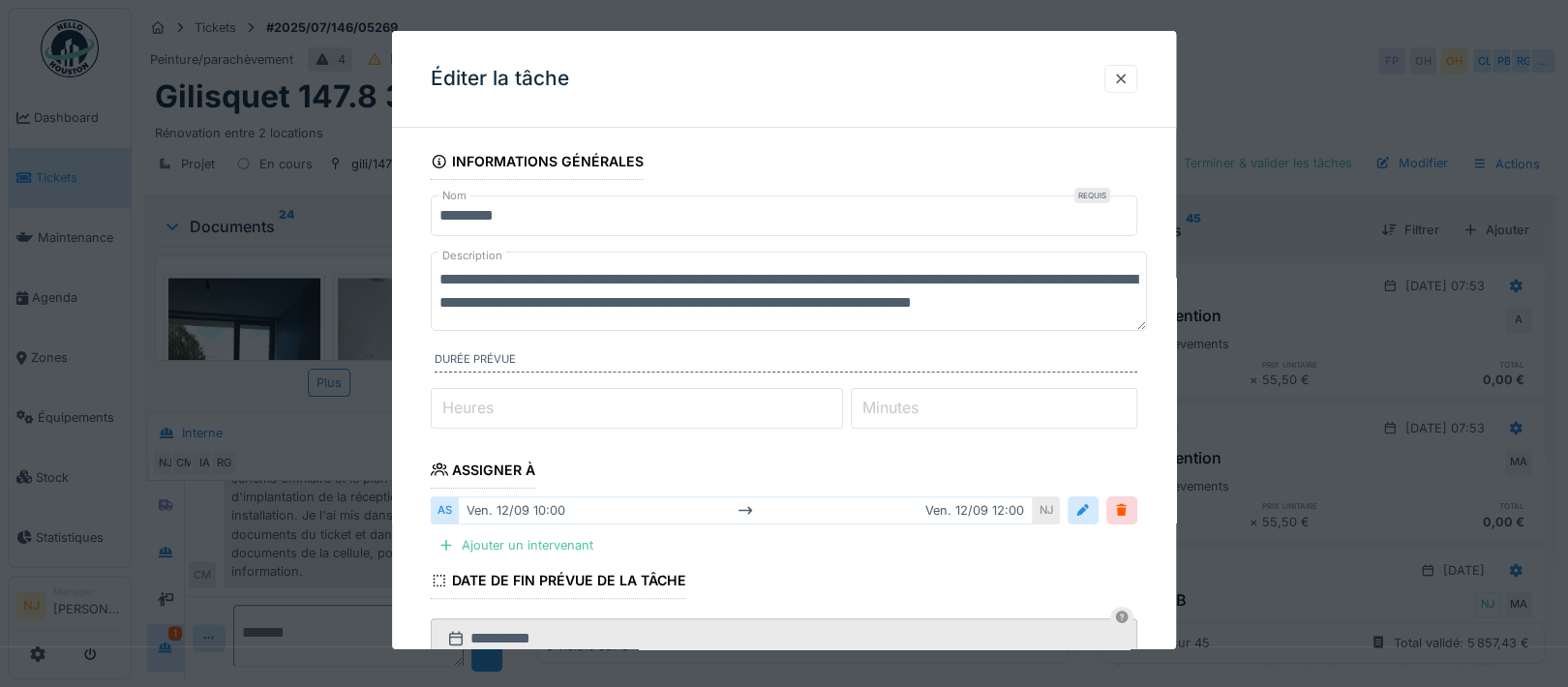
click at [539, 302] on textarea "**********" at bounding box center [789, 291] width 716 height 79
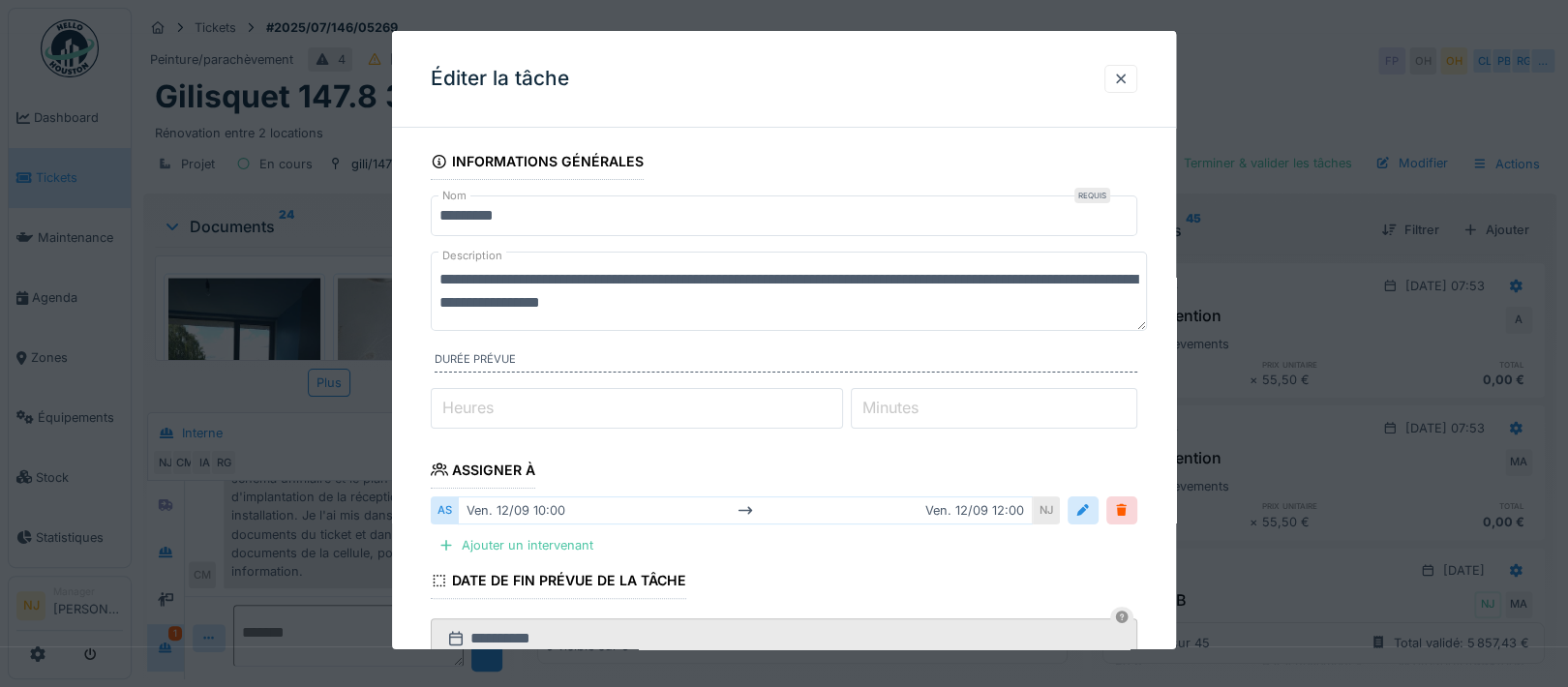
type textarea "**********"
click at [675, 342] on fieldset "**********" at bounding box center [784, 564] width 707 height 843
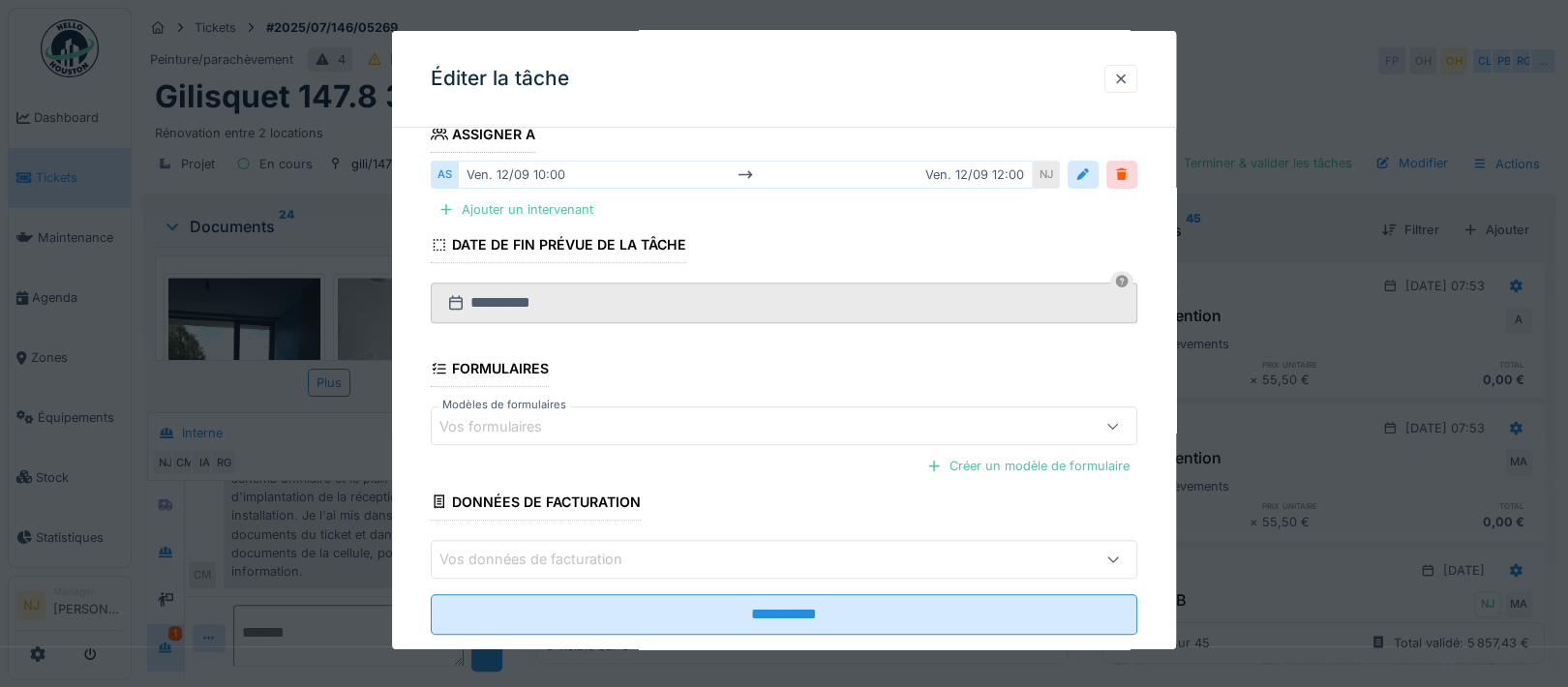
scroll to position [373, 0]
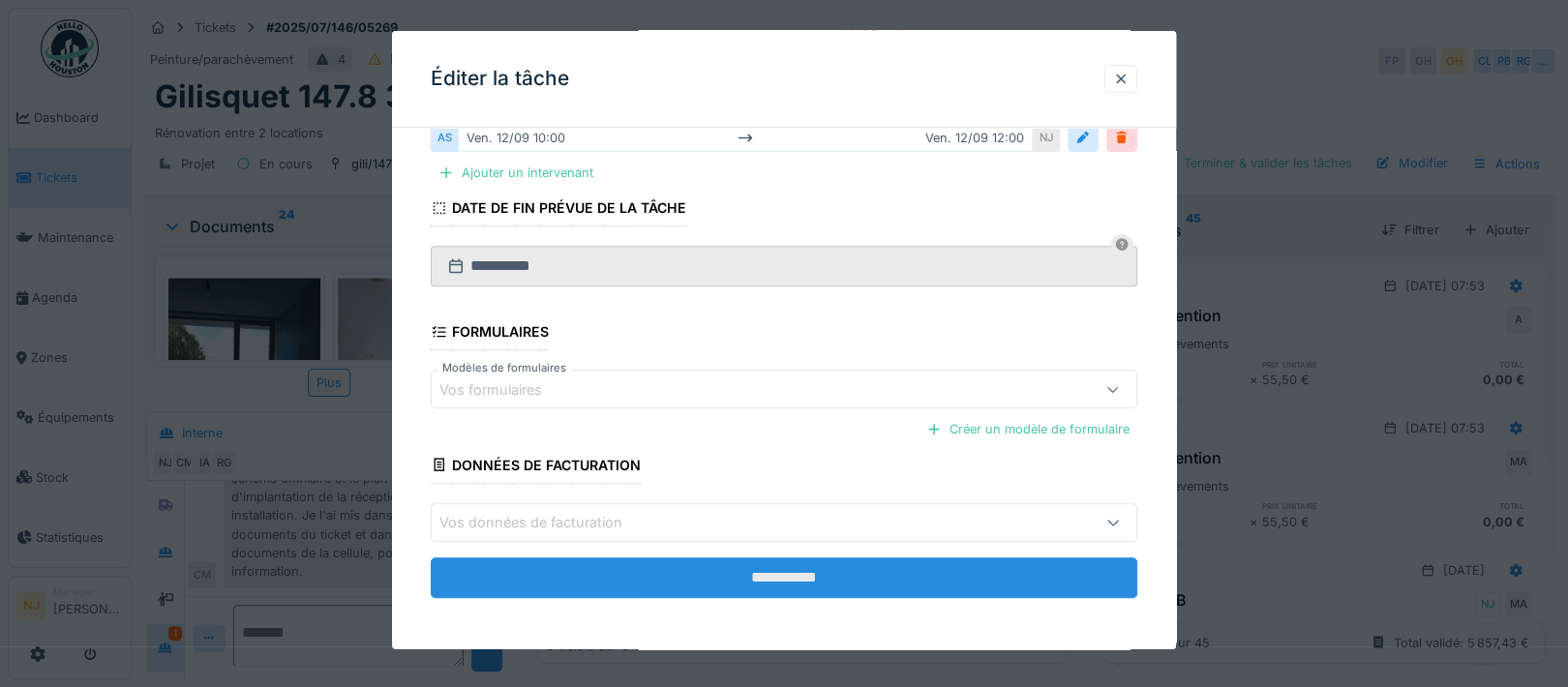
click at [792, 573] on input "**********" at bounding box center [784, 578] width 707 height 41
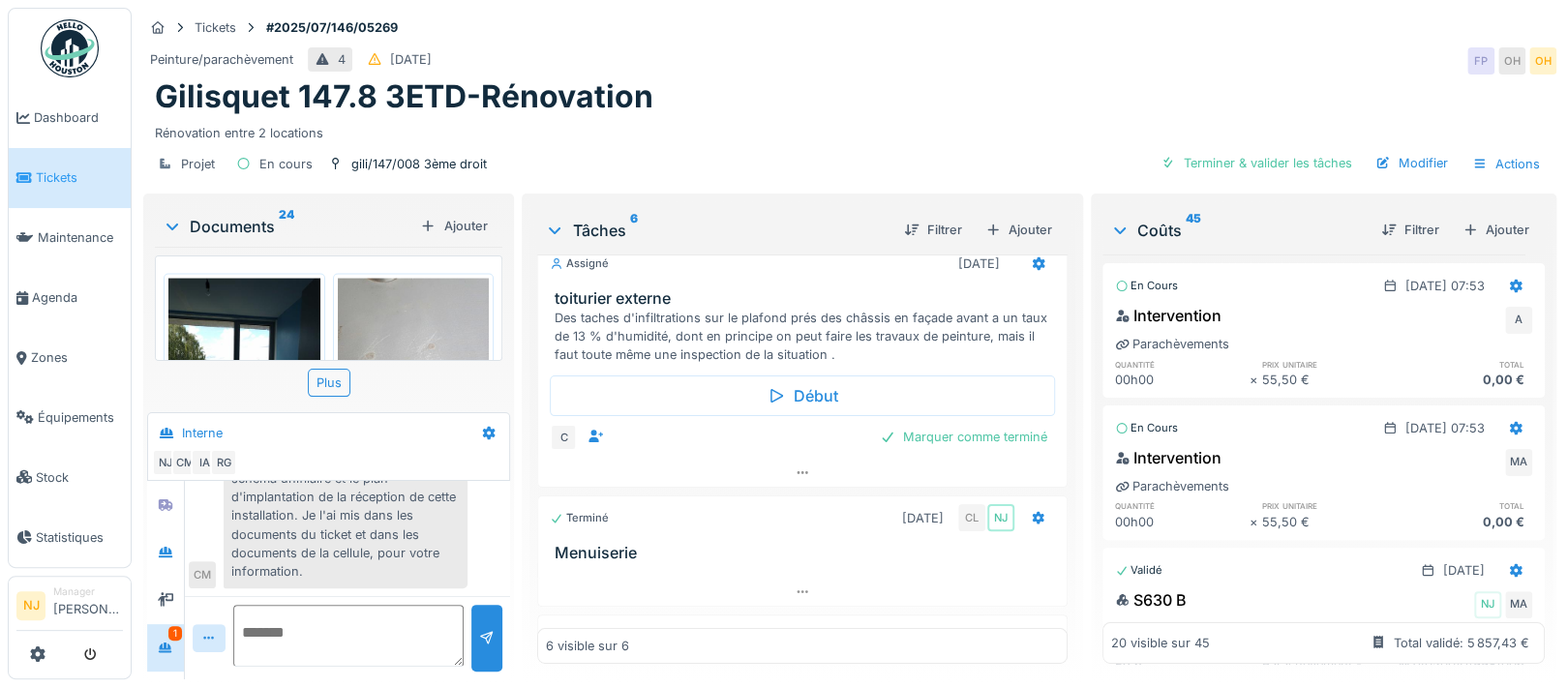
scroll to position [0, 0]
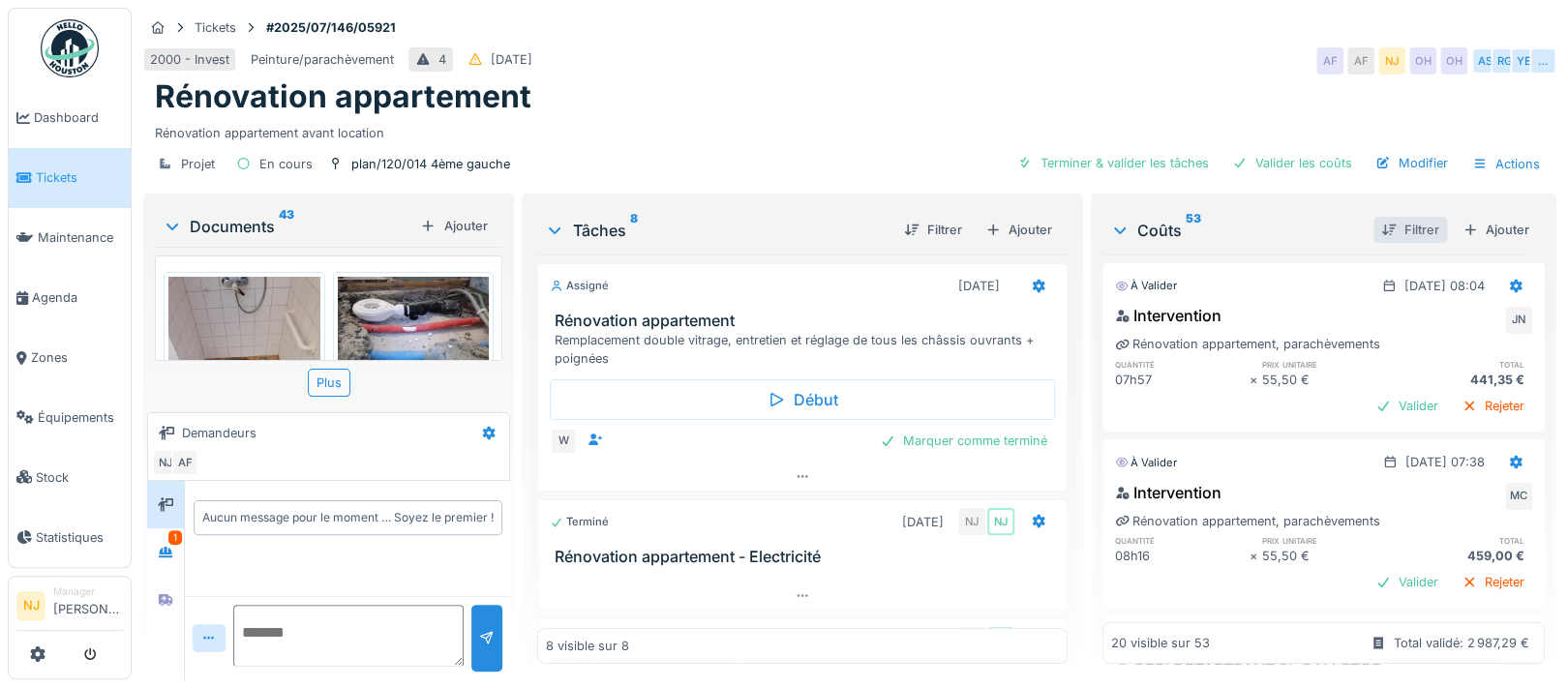
click at [1378, 223] on div "Filtrer" at bounding box center [1409, 229] width 73 height 26
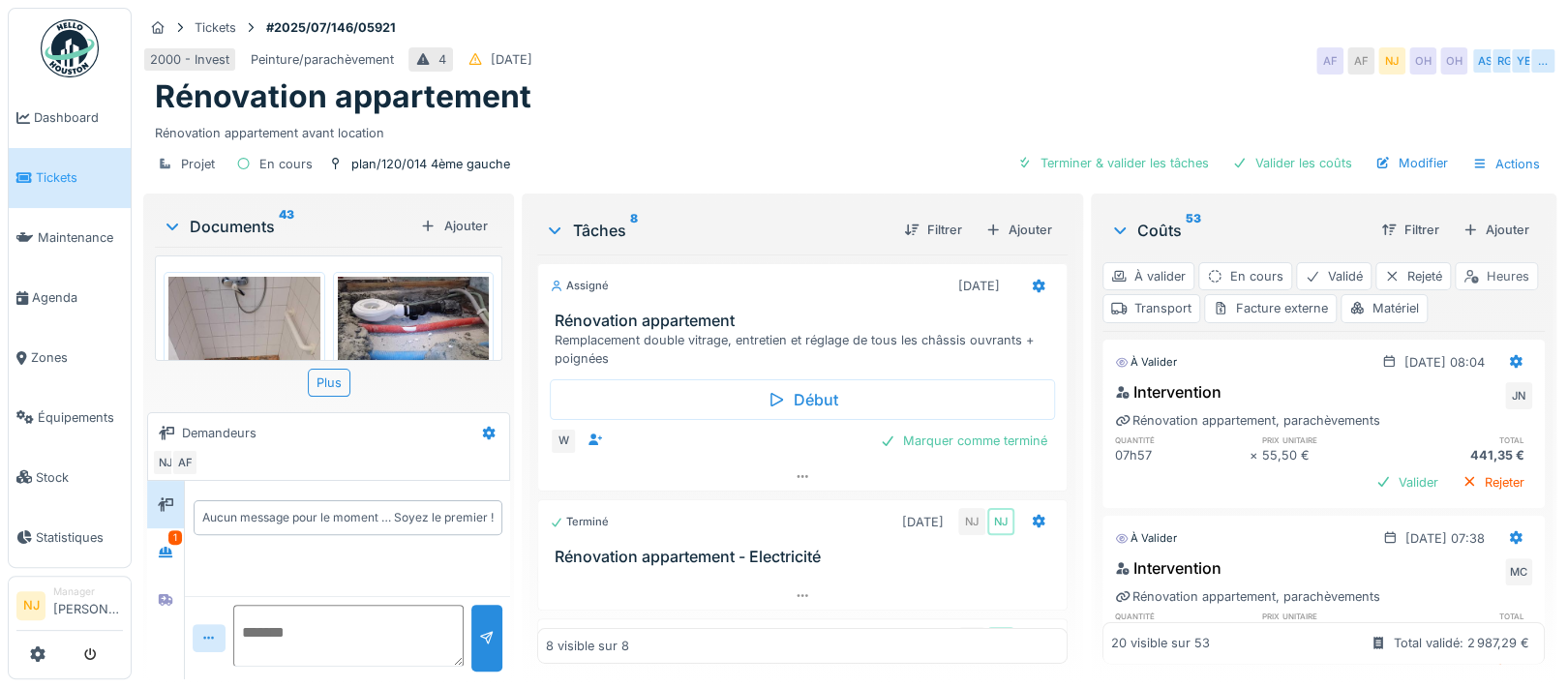
click at [1454, 291] on div "Heures" at bounding box center [1496, 276] width 83 height 28
click at [1367, 479] on div "Valider" at bounding box center [1407, 482] width 78 height 26
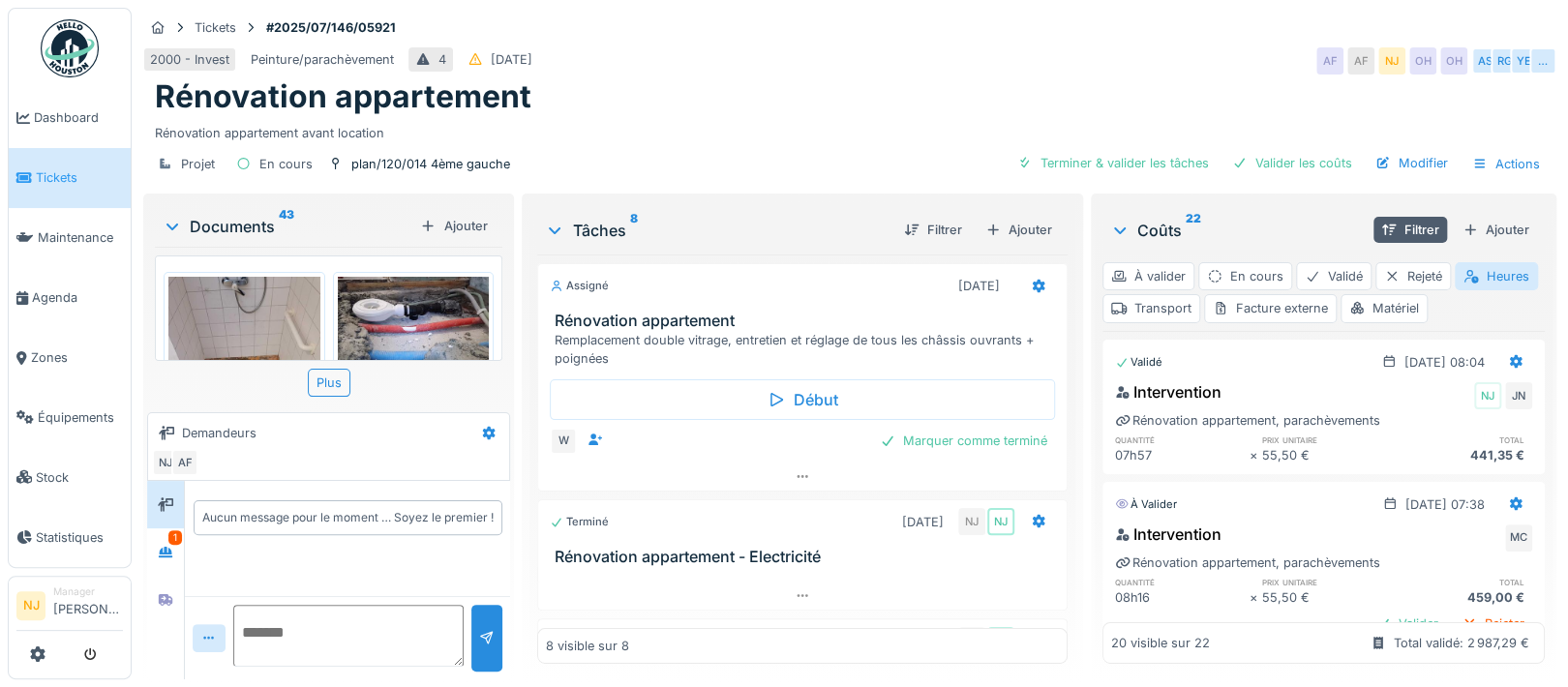
scroll to position [129, 0]
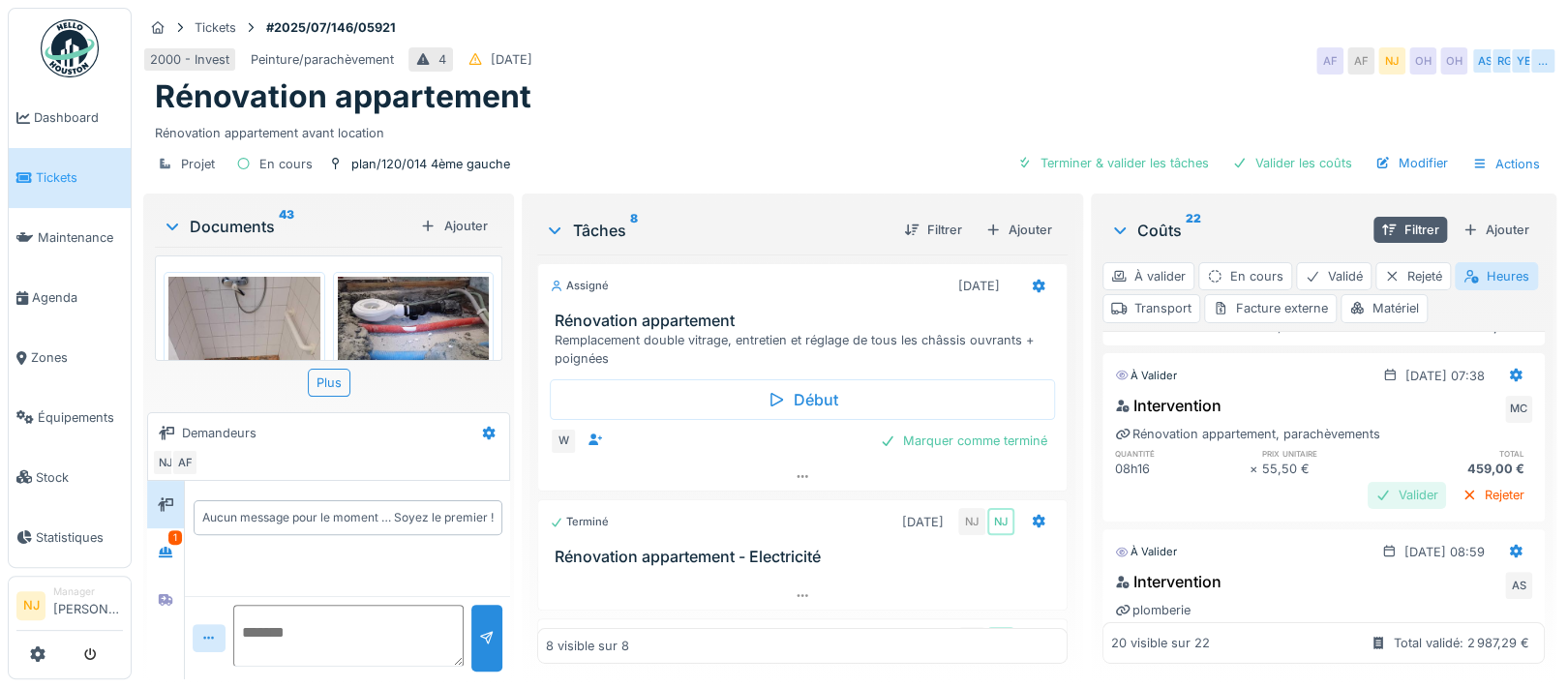
click at [1367, 496] on div "Valider" at bounding box center [1407, 494] width 78 height 26
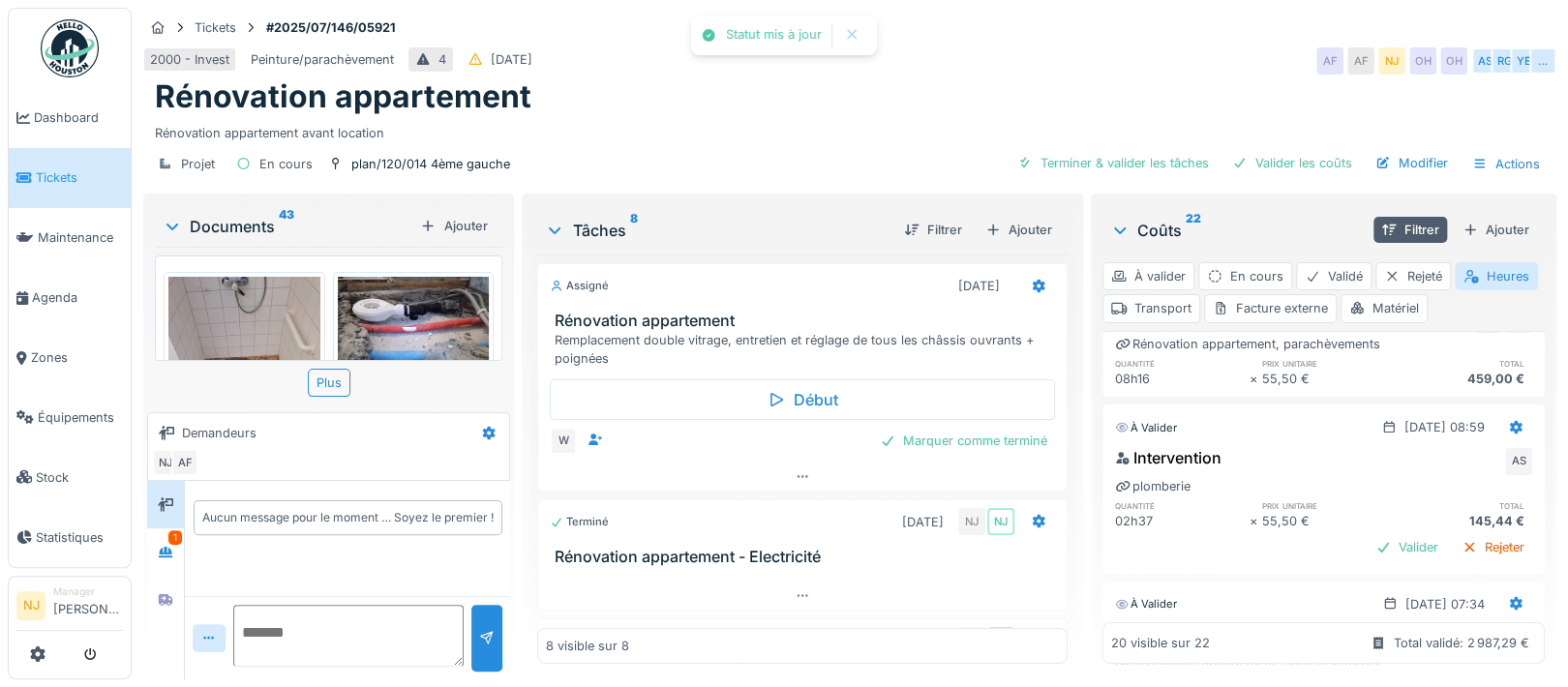
scroll to position [258, 0]
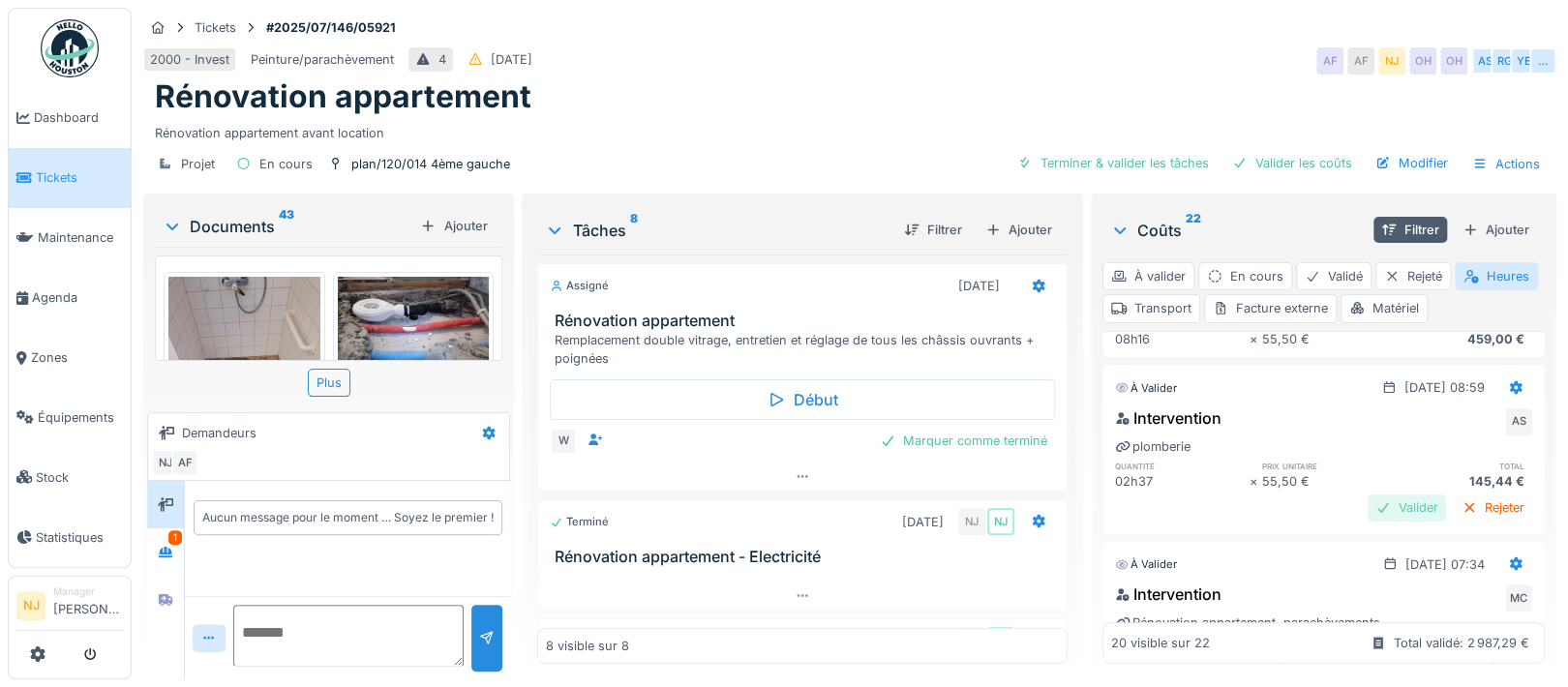
click at [1367, 503] on div "Valider" at bounding box center [1407, 507] width 78 height 26
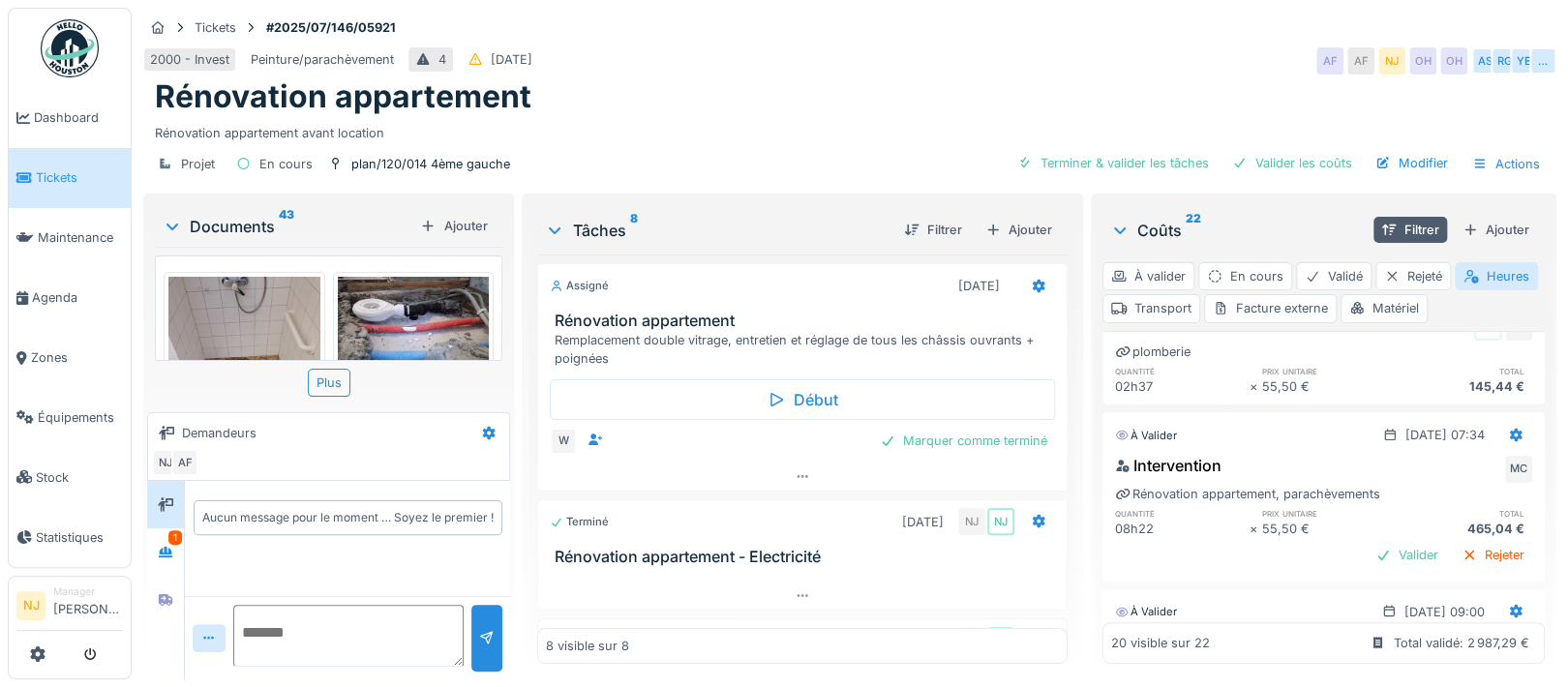
scroll to position [388, 0]
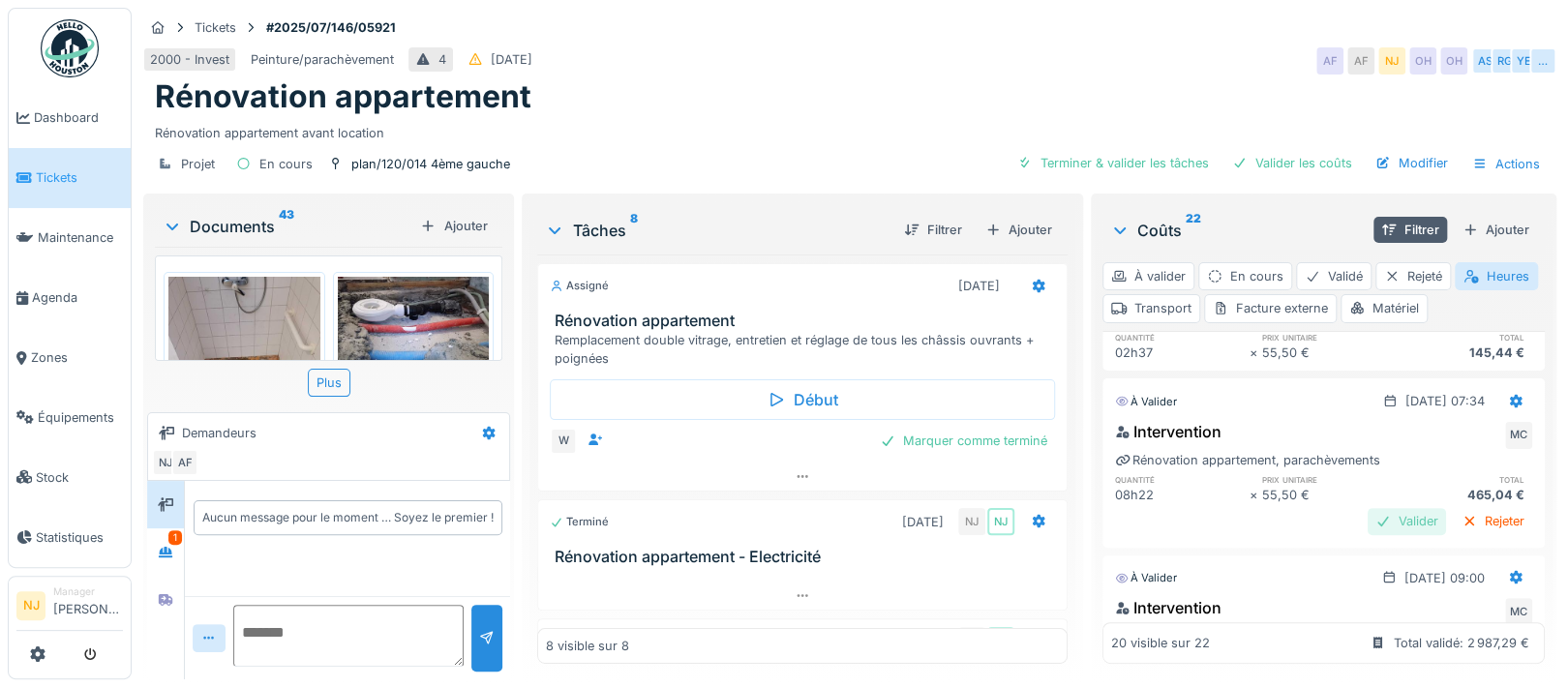
click at [1367, 521] on div "Valider" at bounding box center [1407, 521] width 78 height 26
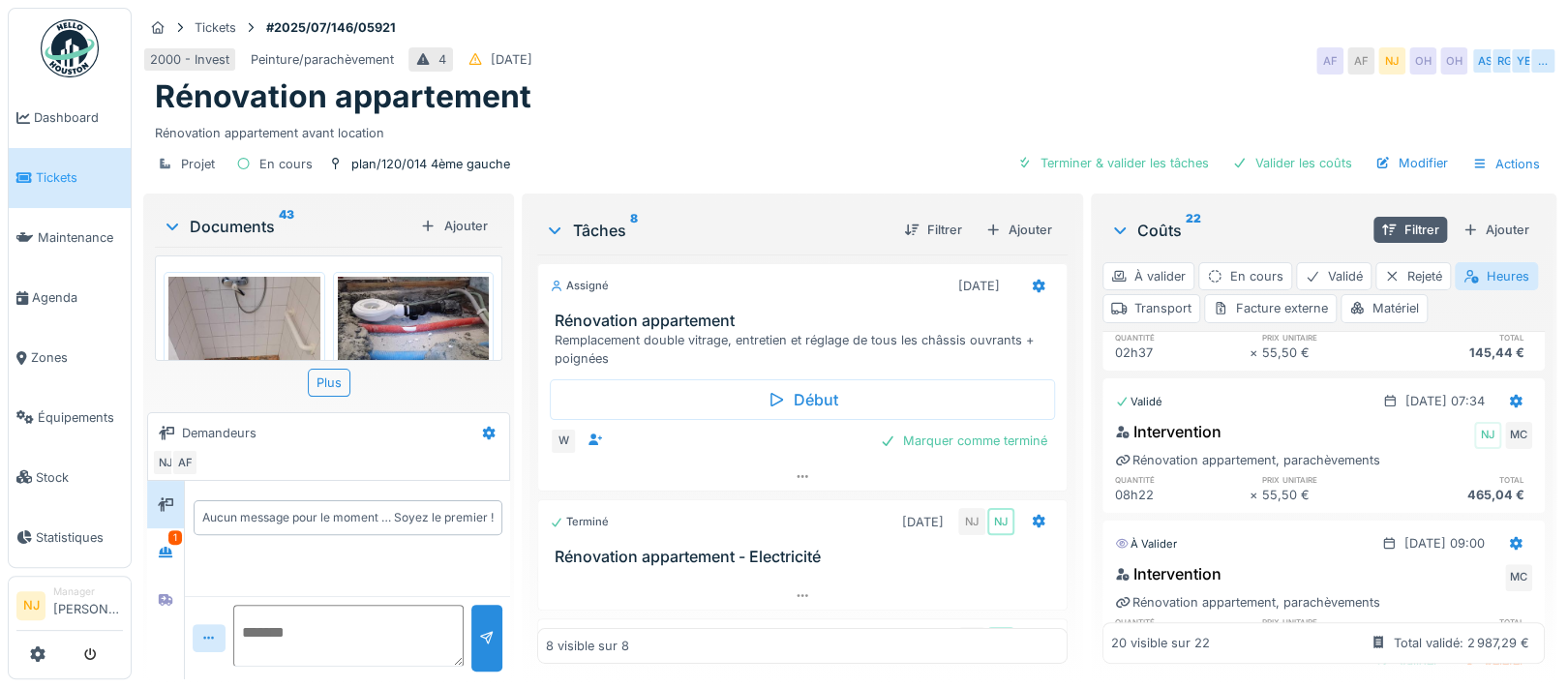
scroll to position [516, 0]
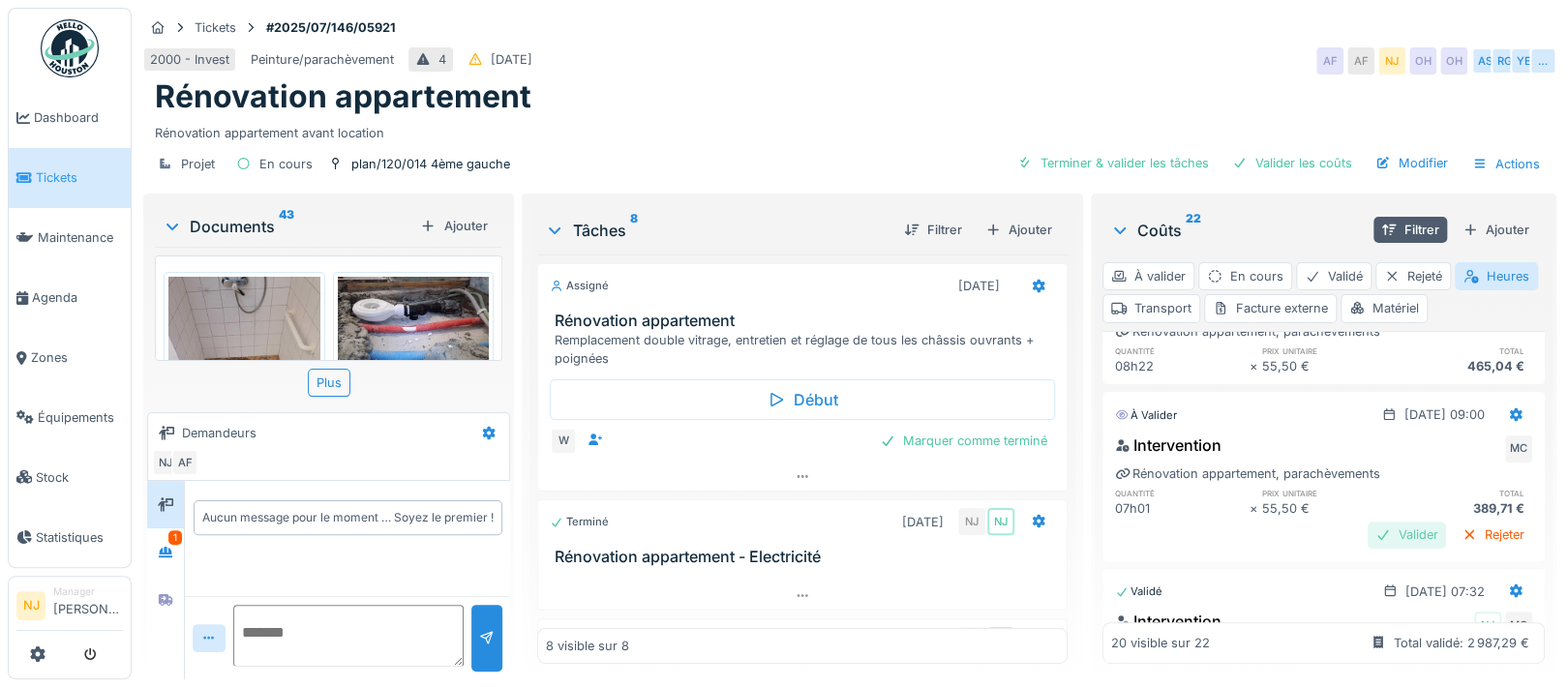
click at [1367, 529] on div "Valider" at bounding box center [1407, 534] width 78 height 26
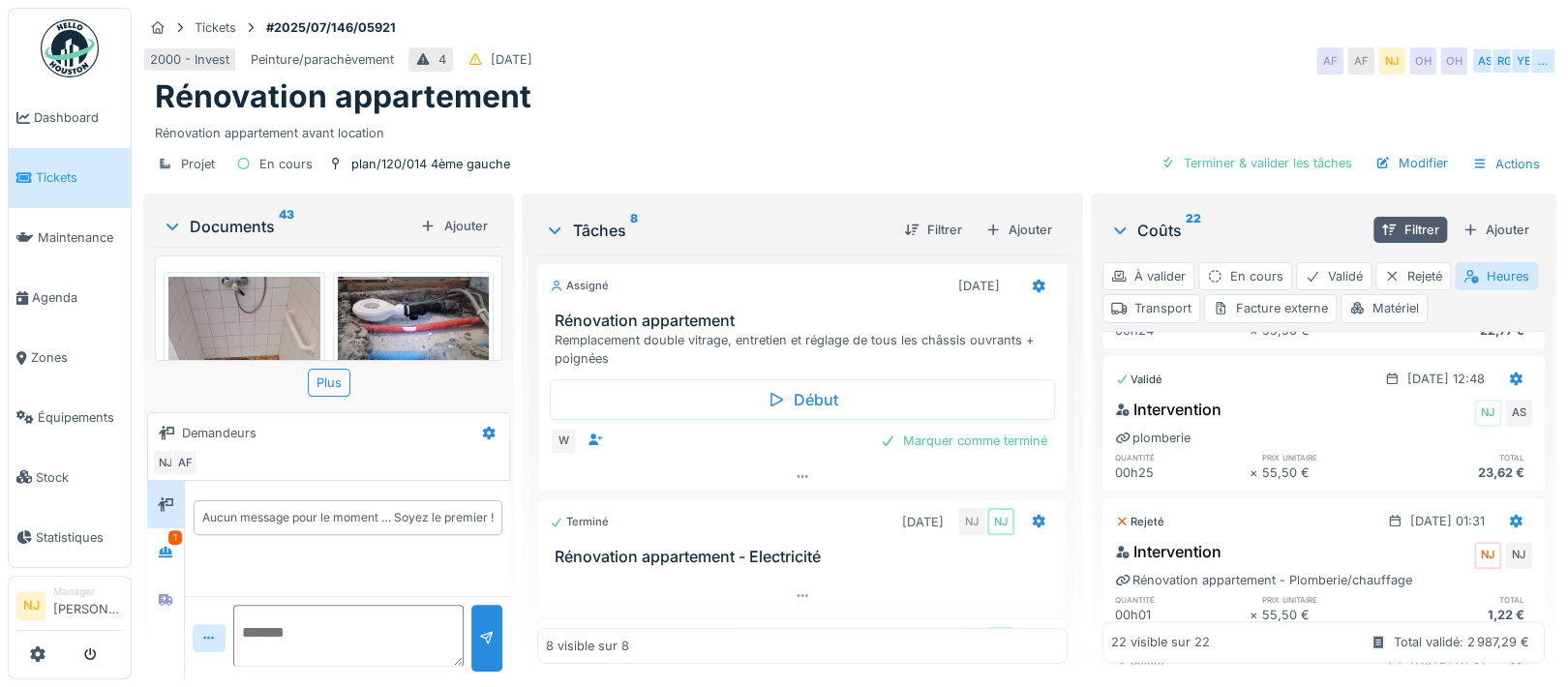
scroll to position [1807, 0]
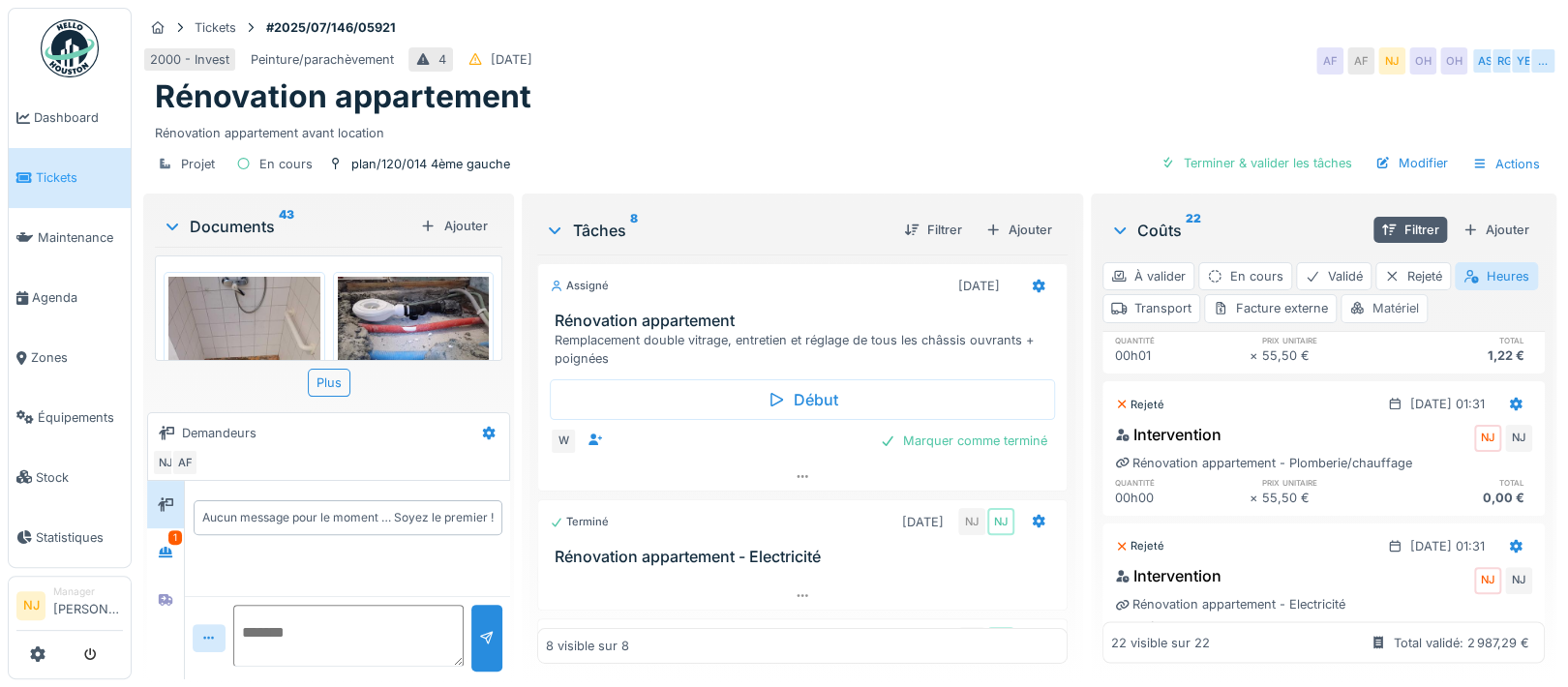
click at [1427, 301] on div "Matériel" at bounding box center [1383, 308] width 87 height 28
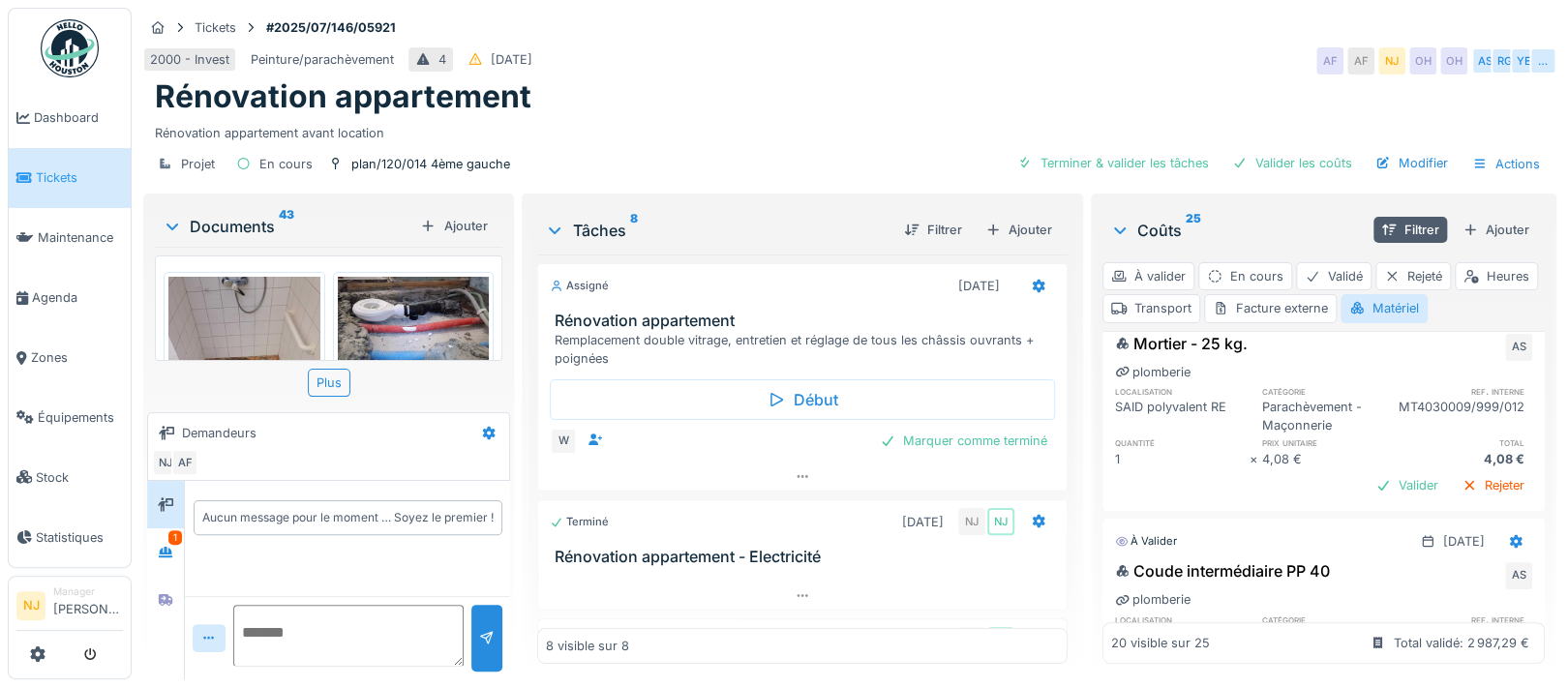
scroll to position [0, 0]
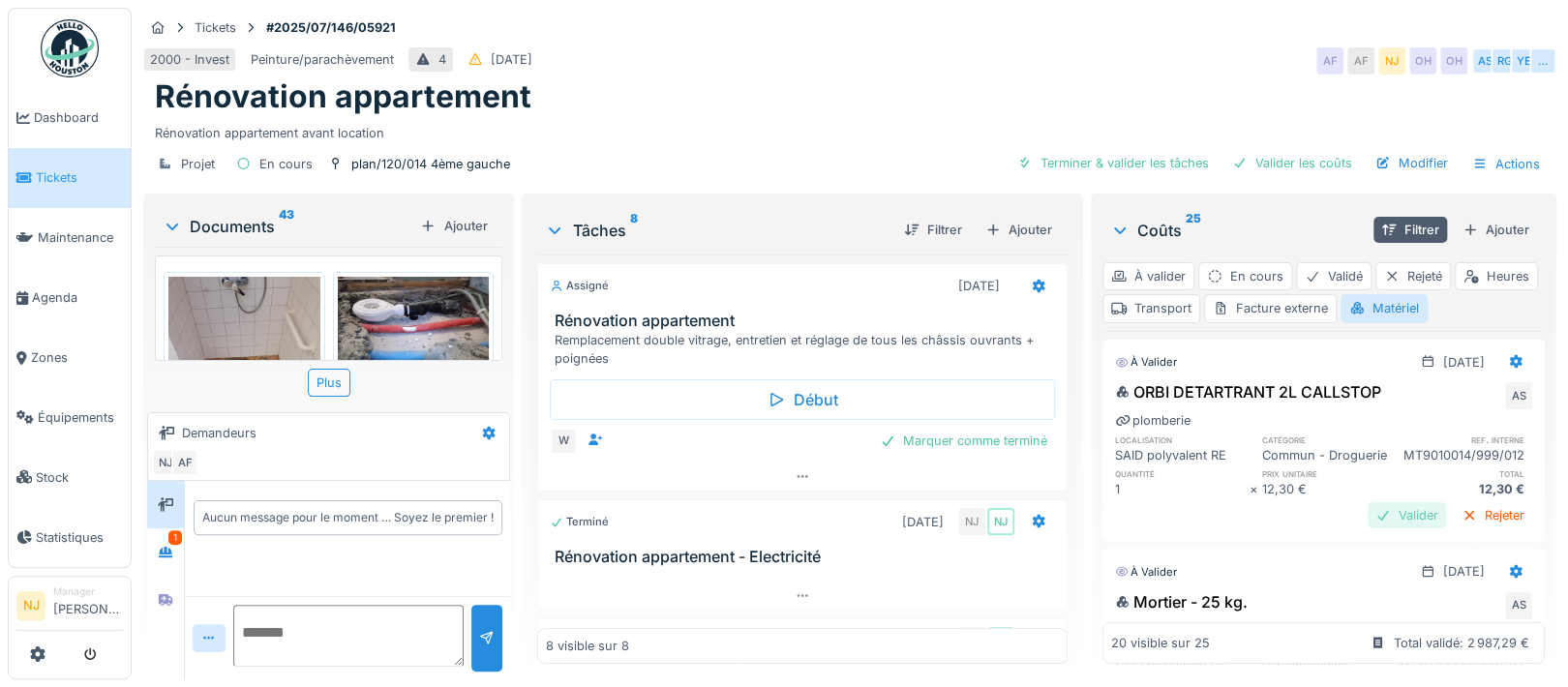
click at [1367, 528] on div "Valider" at bounding box center [1407, 515] width 78 height 26
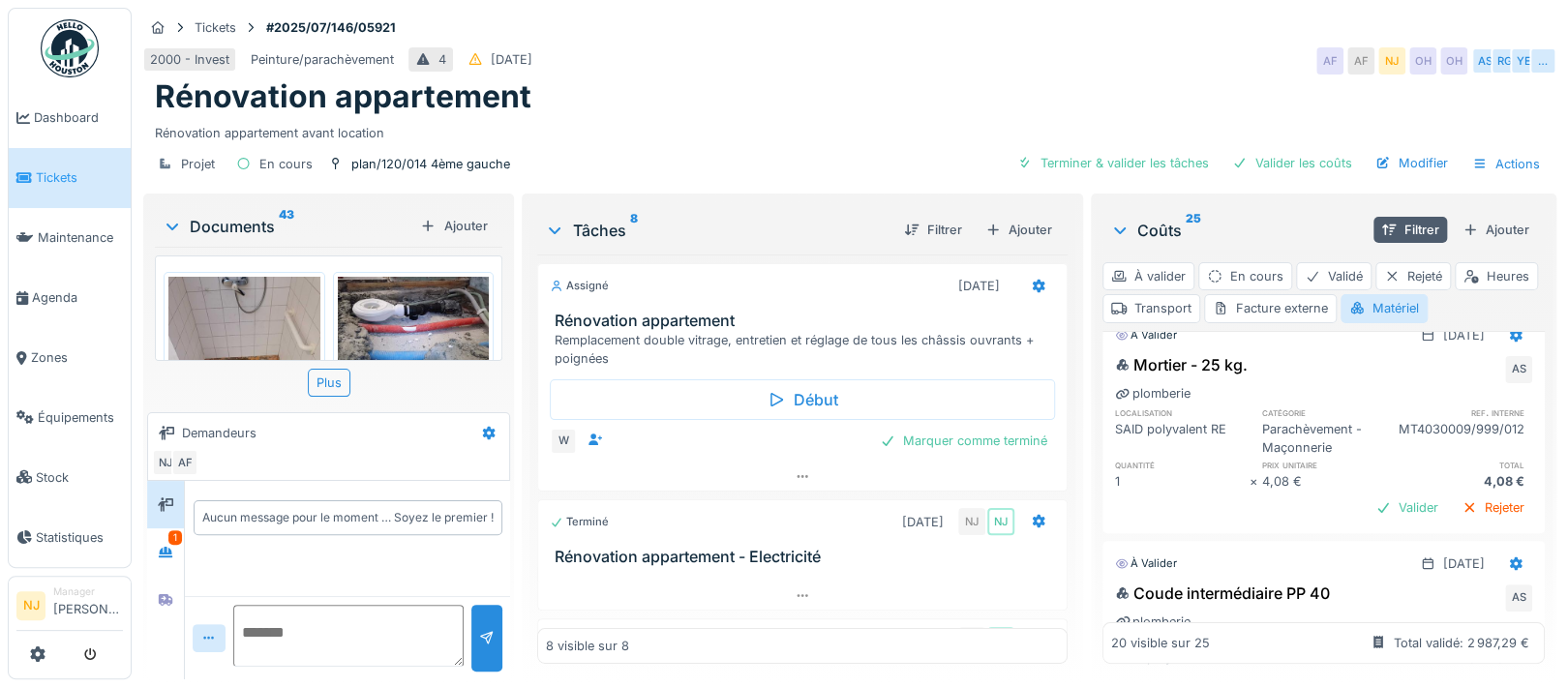
scroll to position [258, 0]
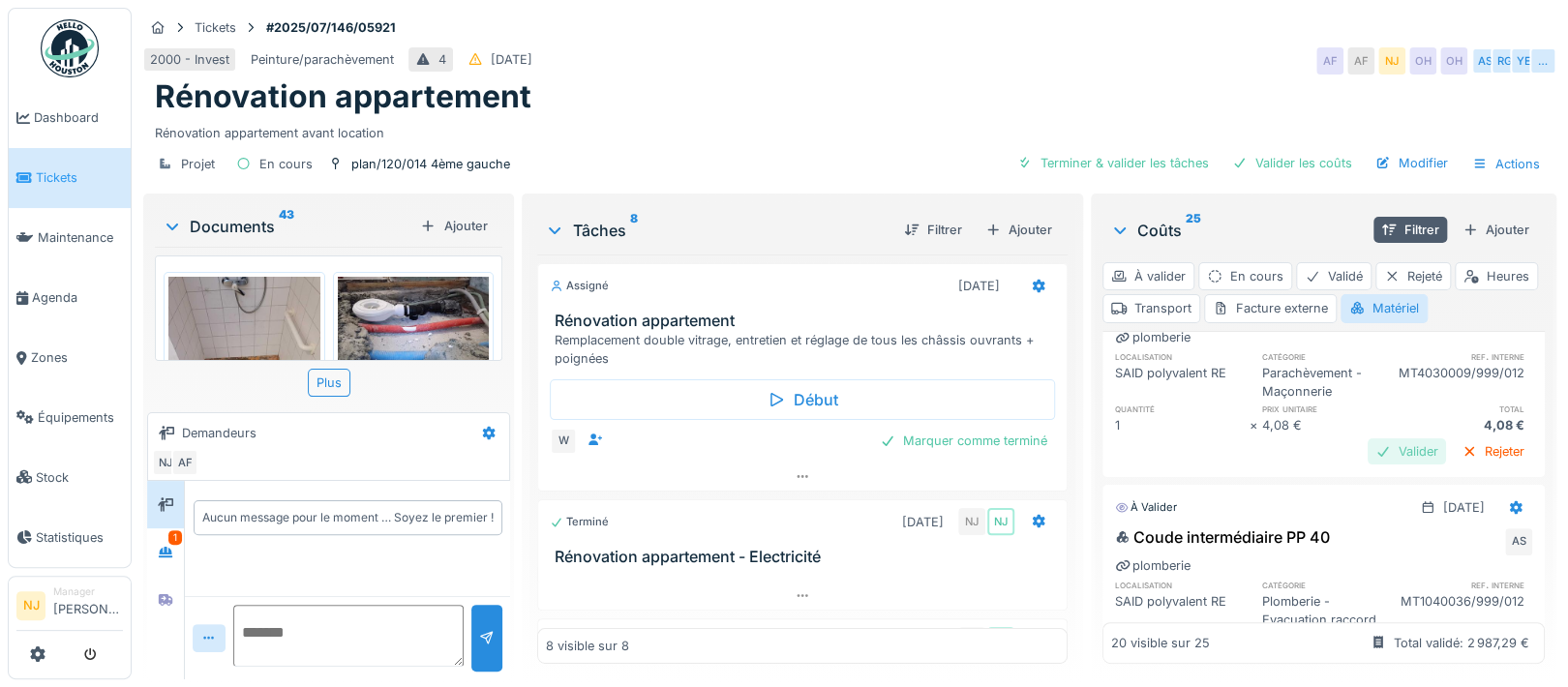
click at [1367, 465] on div "Valider" at bounding box center [1407, 451] width 78 height 26
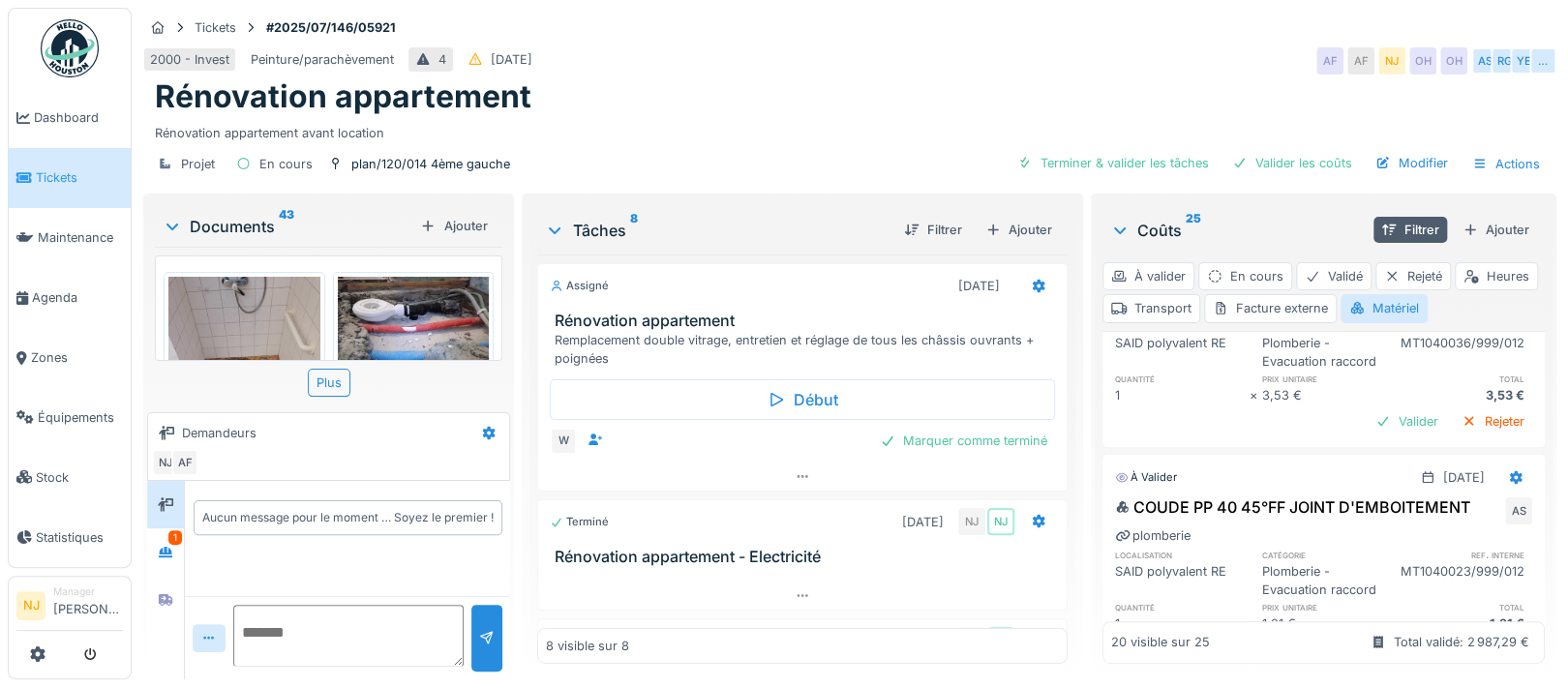
scroll to position [516, 0]
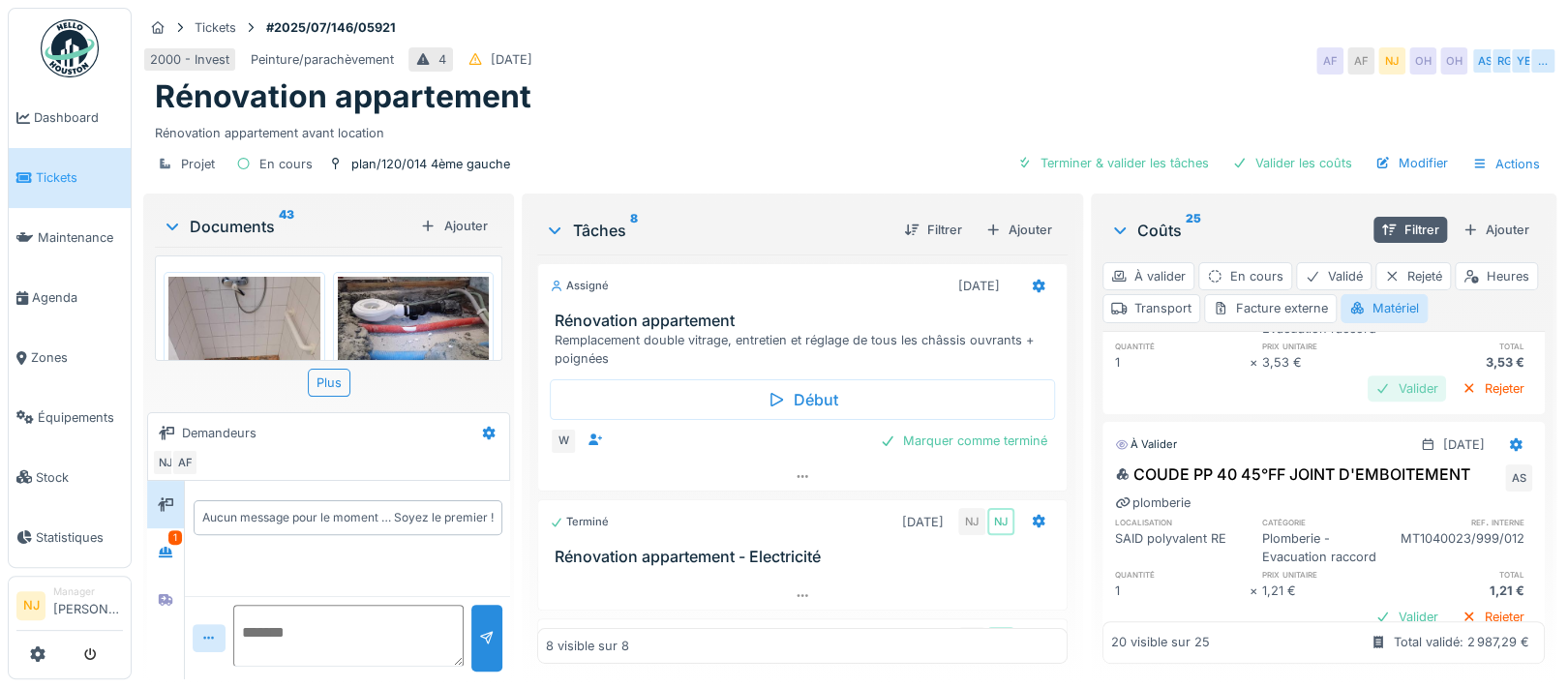
click at [1367, 401] on div "Valider" at bounding box center [1407, 389] width 78 height 26
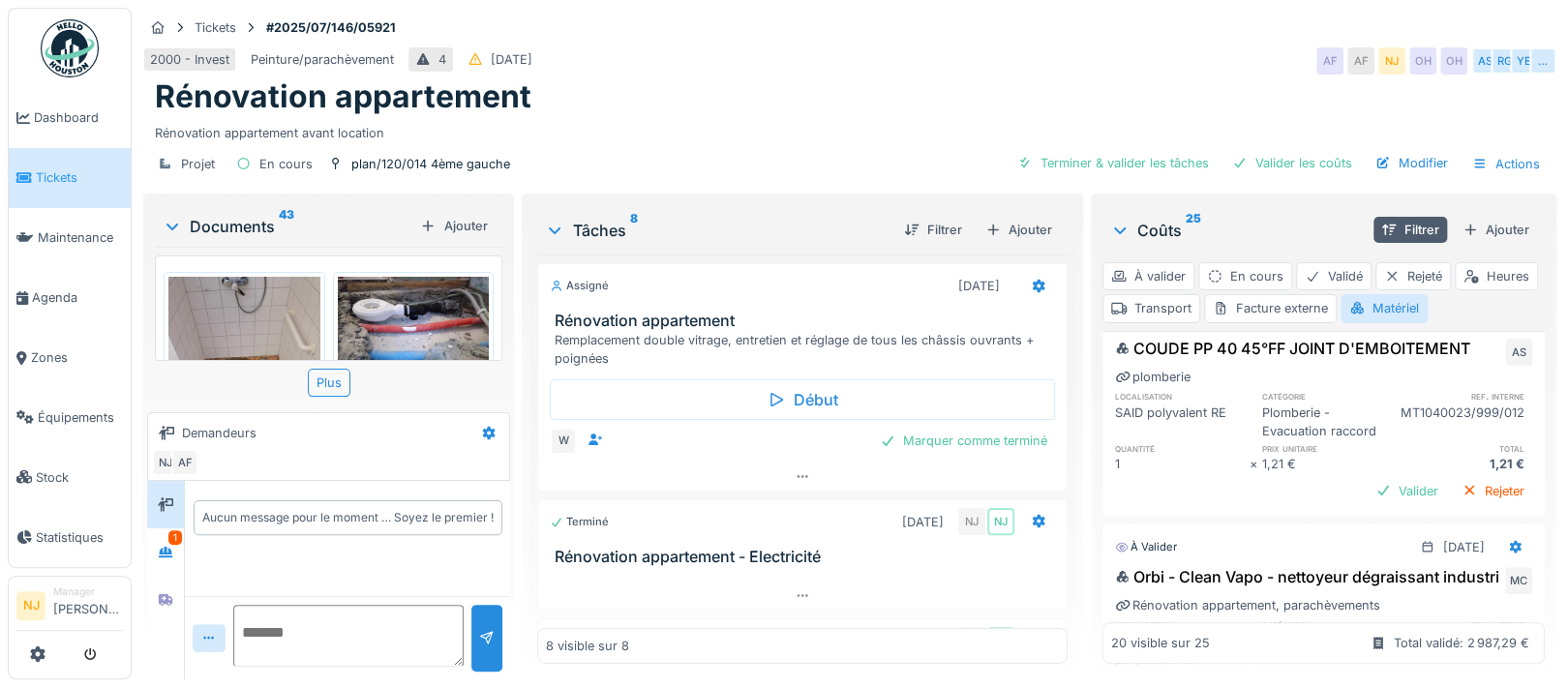
scroll to position [645, 0]
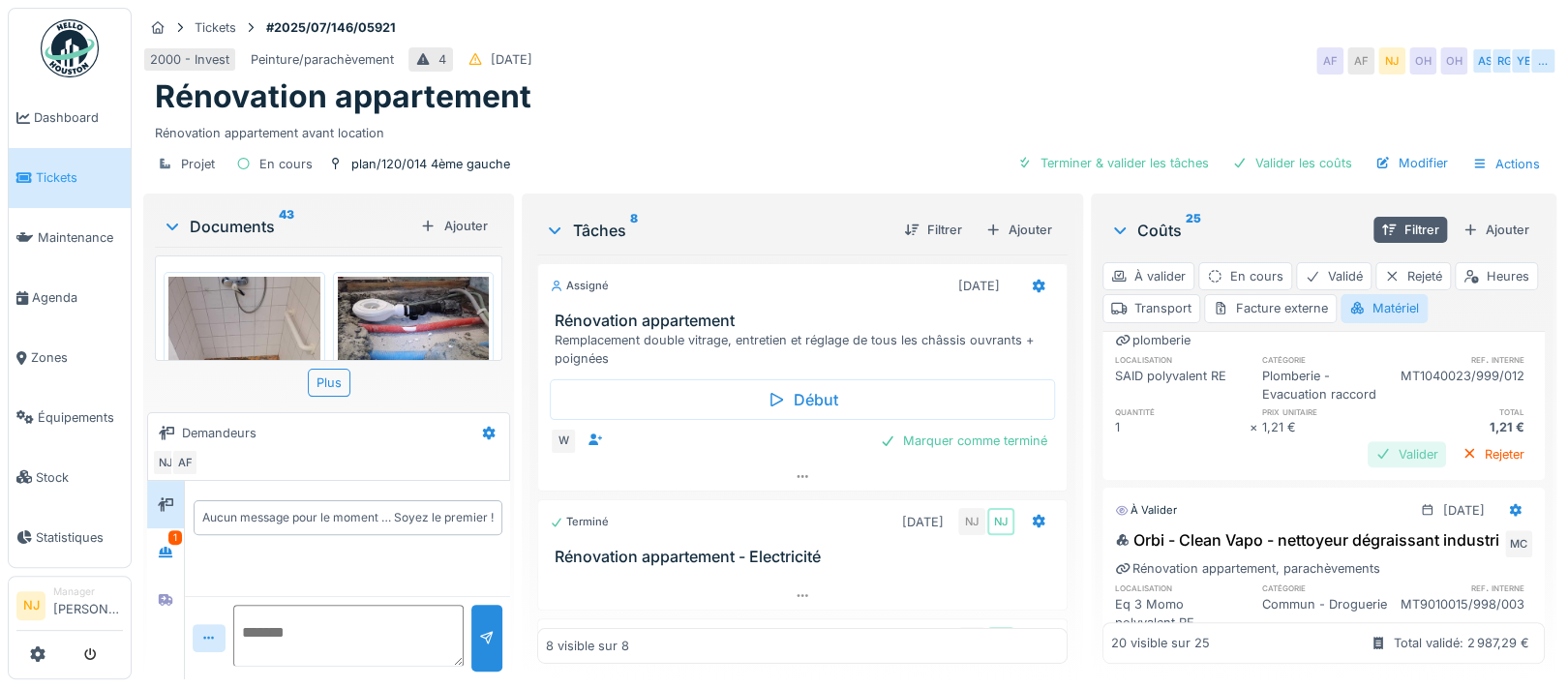
click at [1367, 468] on div "Valider" at bounding box center [1407, 454] width 78 height 26
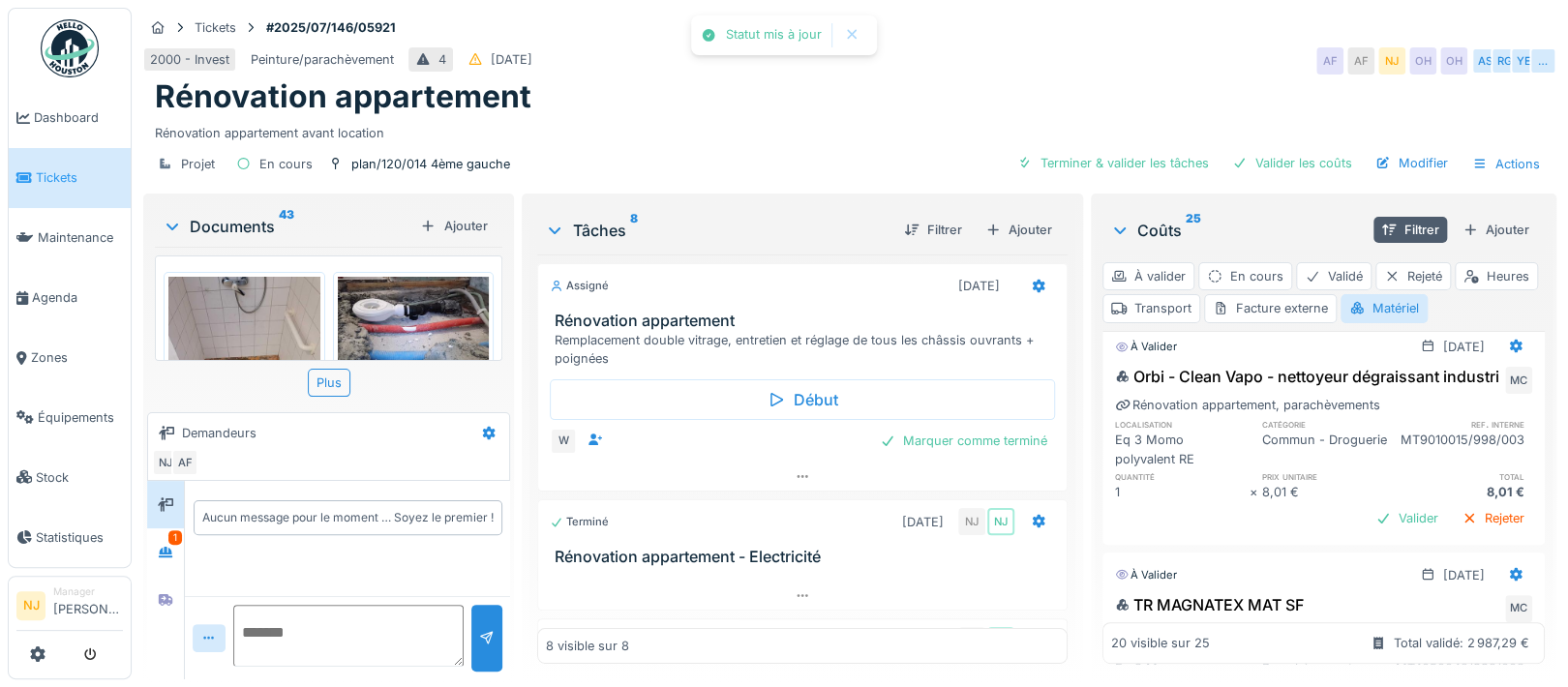
scroll to position [903, 0]
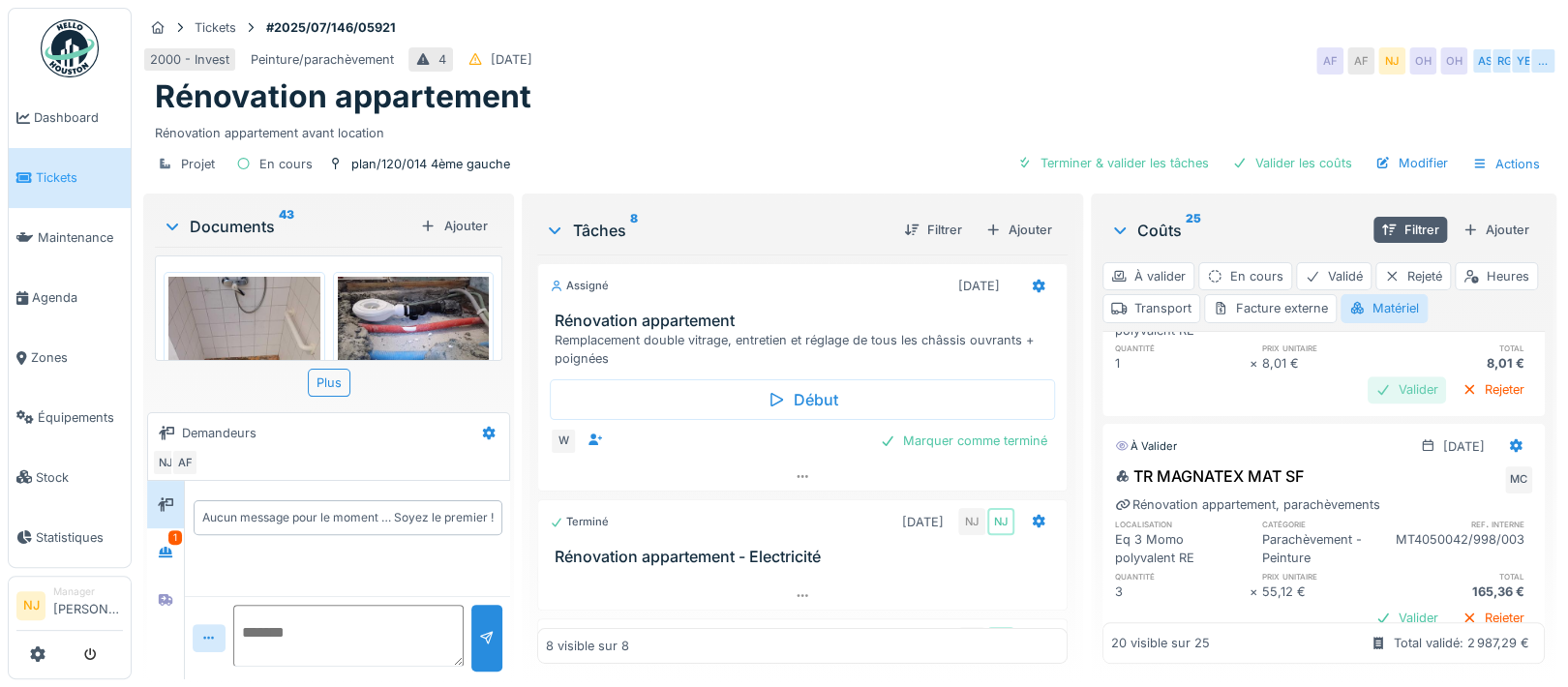
click at [1367, 402] on div "Valider" at bounding box center [1407, 389] width 78 height 26
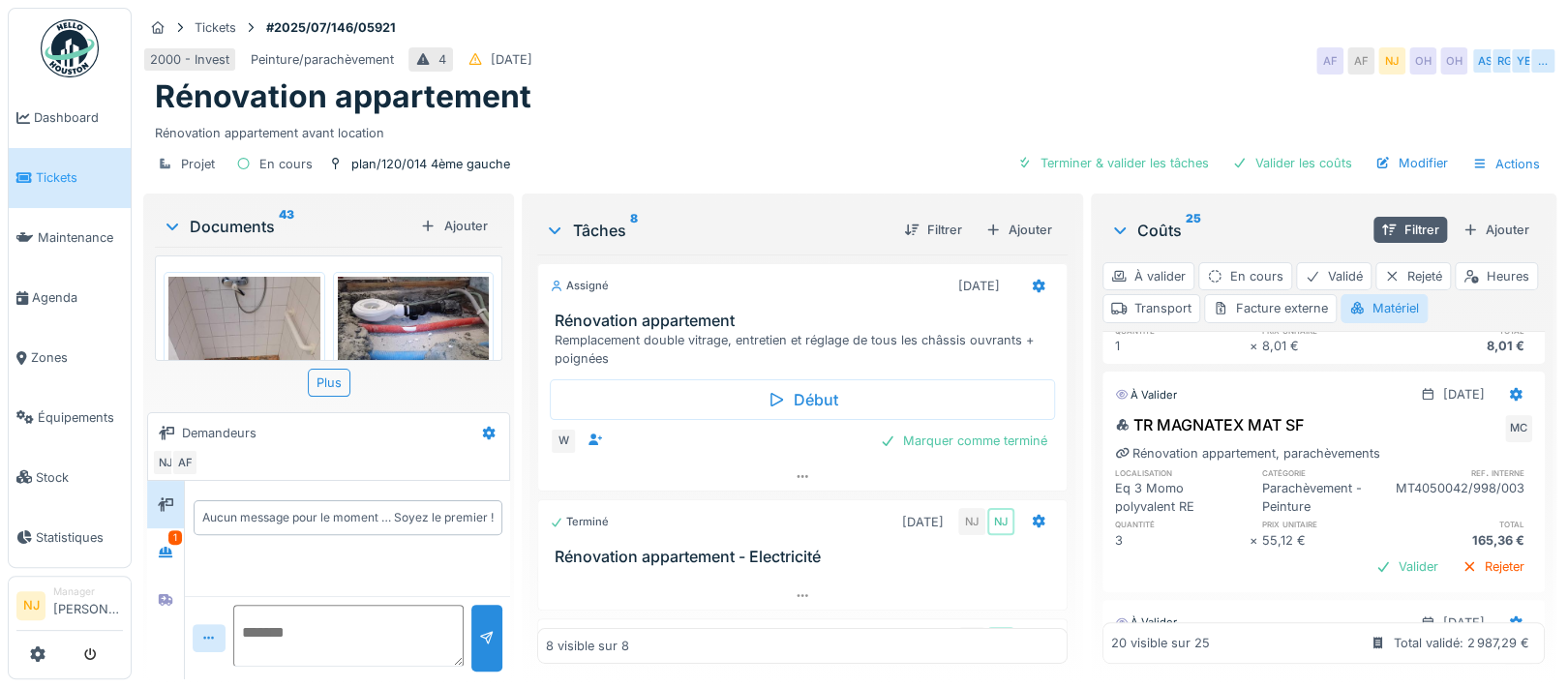
scroll to position [1031, 0]
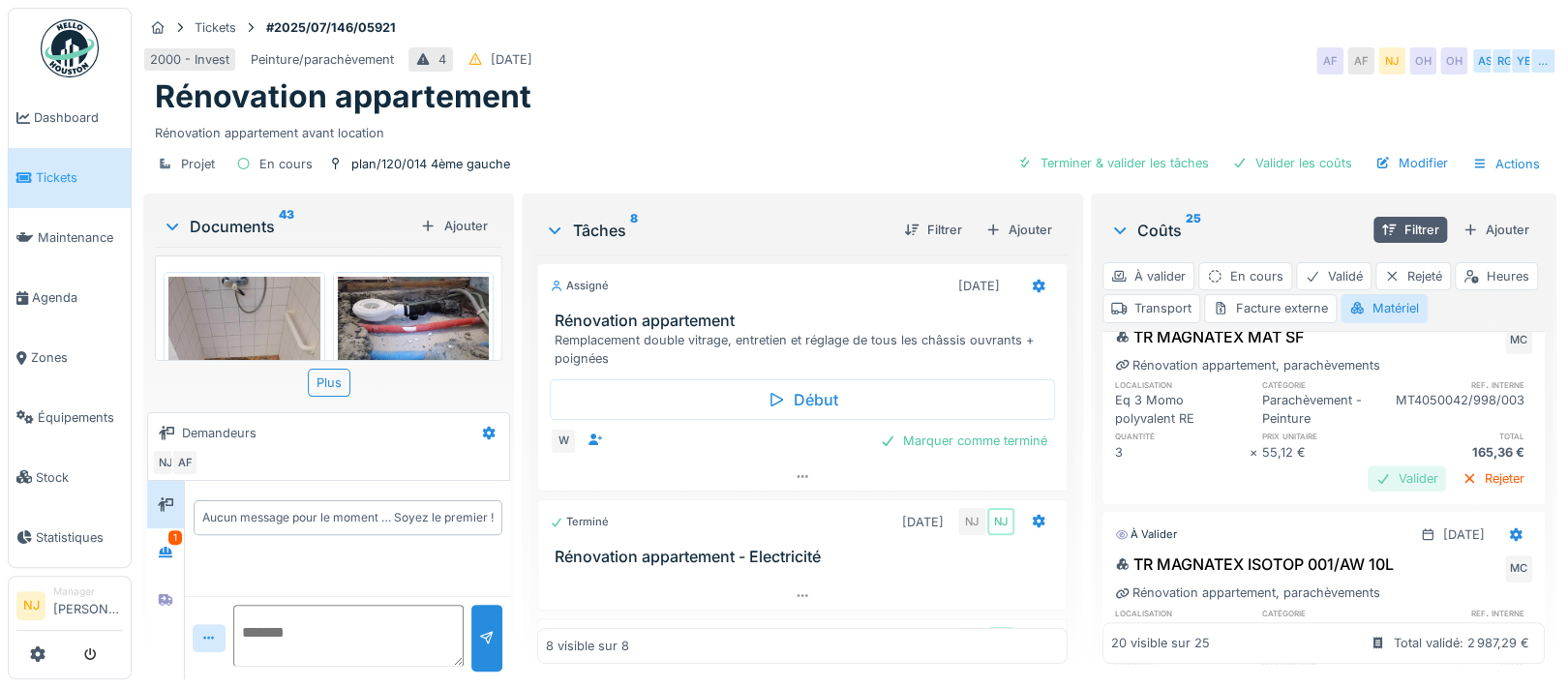
click at [1367, 491] on div "Valider" at bounding box center [1407, 479] width 78 height 26
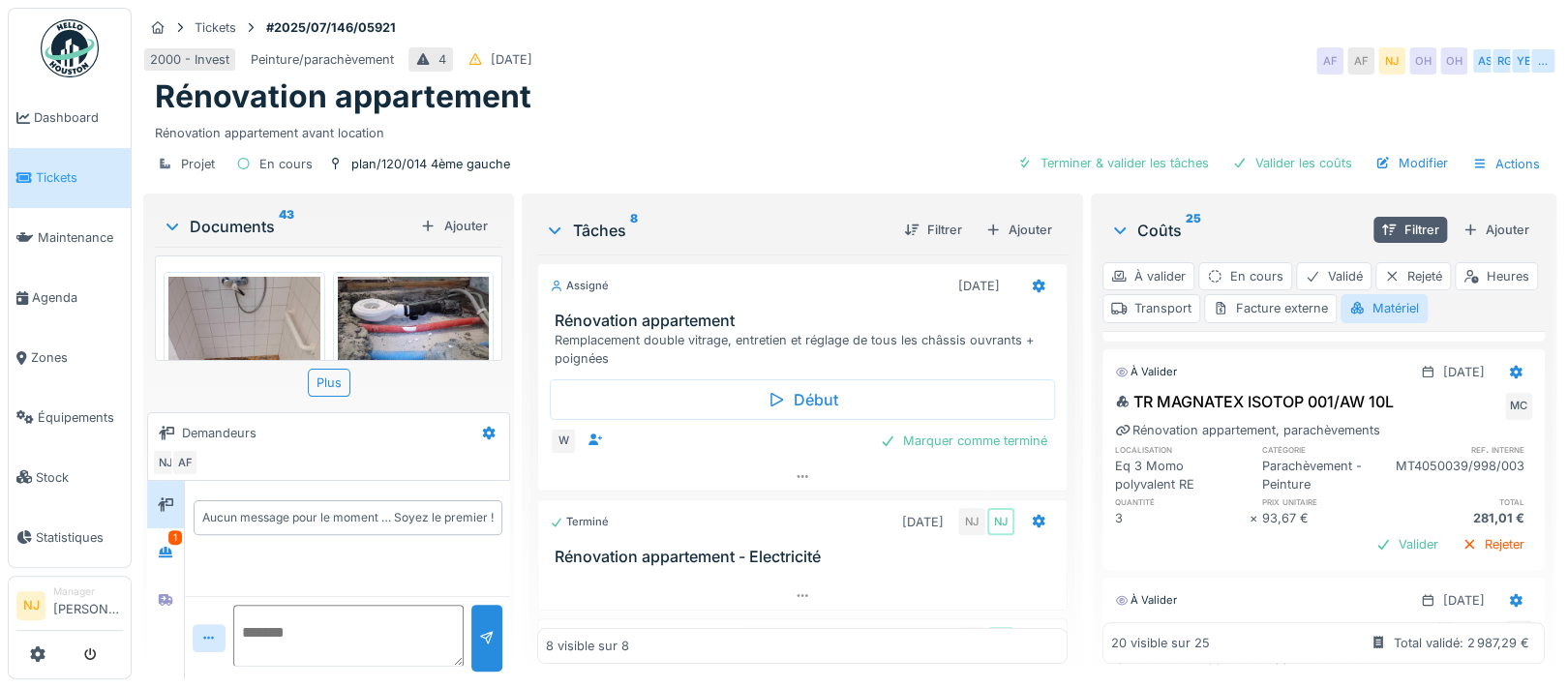
scroll to position [1290, 0]
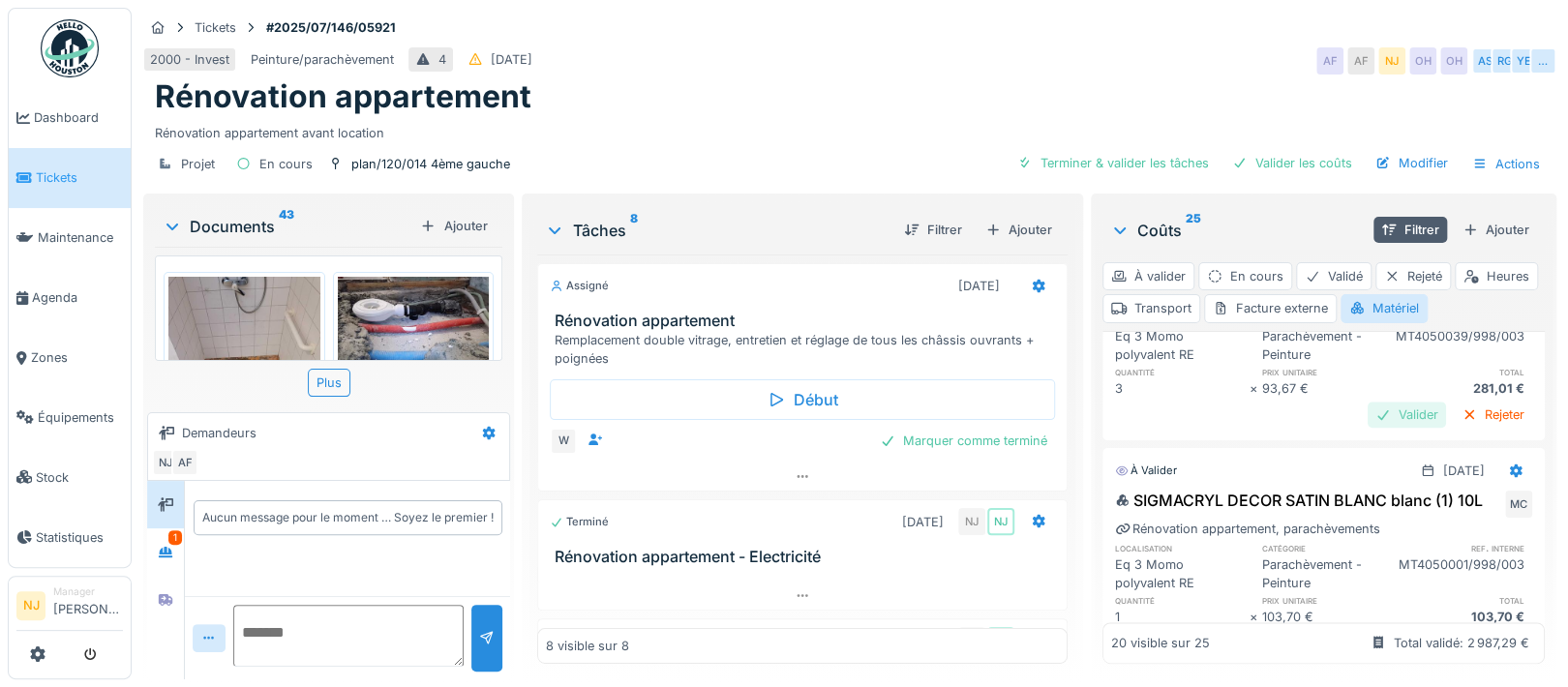
click at [1367, 428] on div "Valider" at bounding box center [1407, 414] width 78 height 26
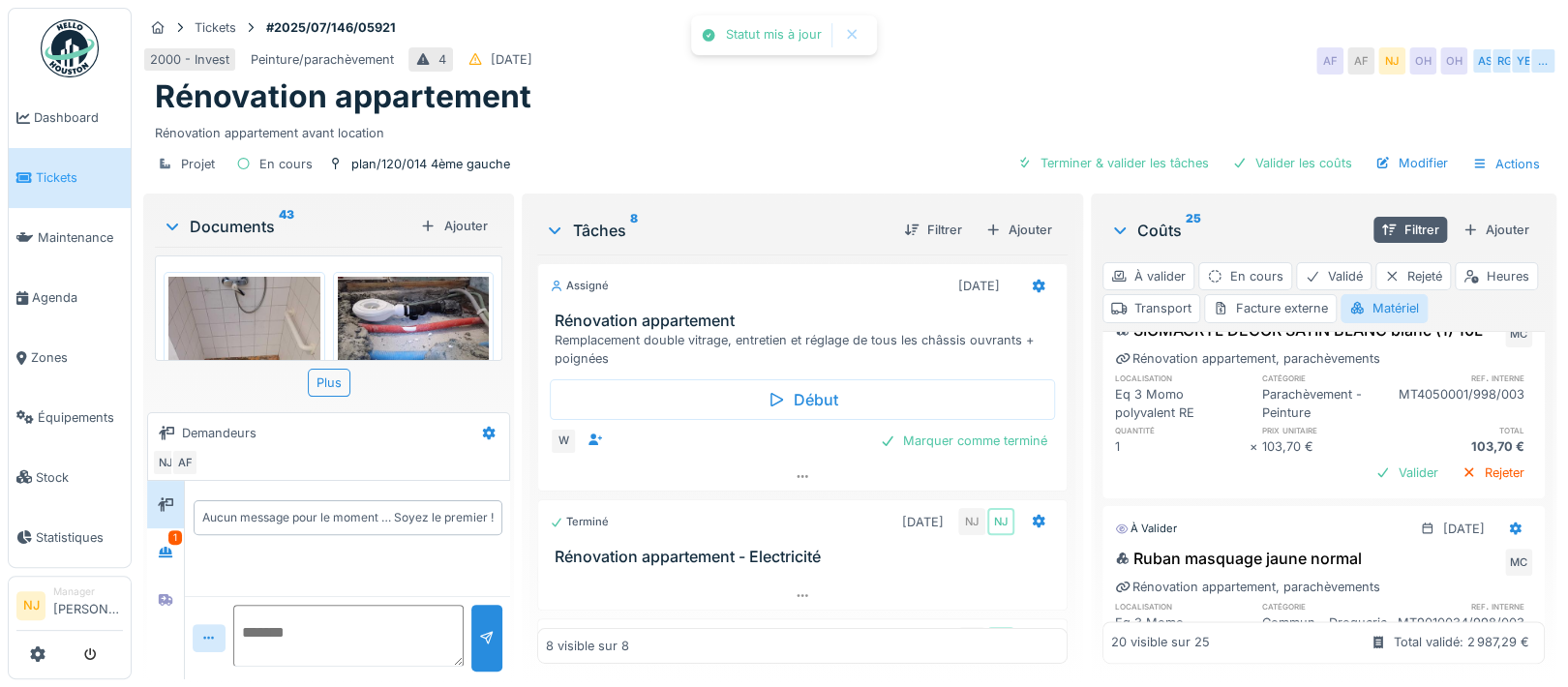
scroll to position [1547, 0]
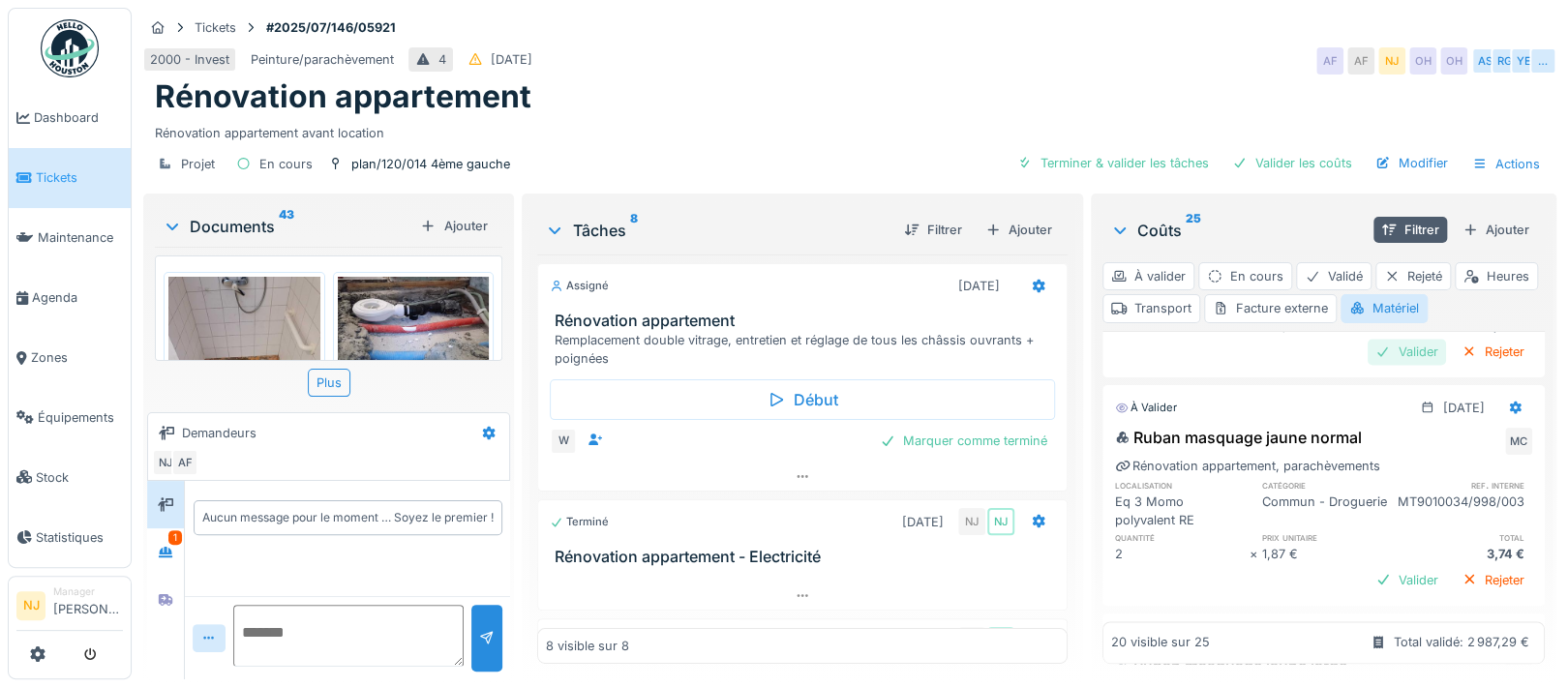
click at [1367, 365] on div "Valider" at bounding box center [1407, 351] width 78 height 26
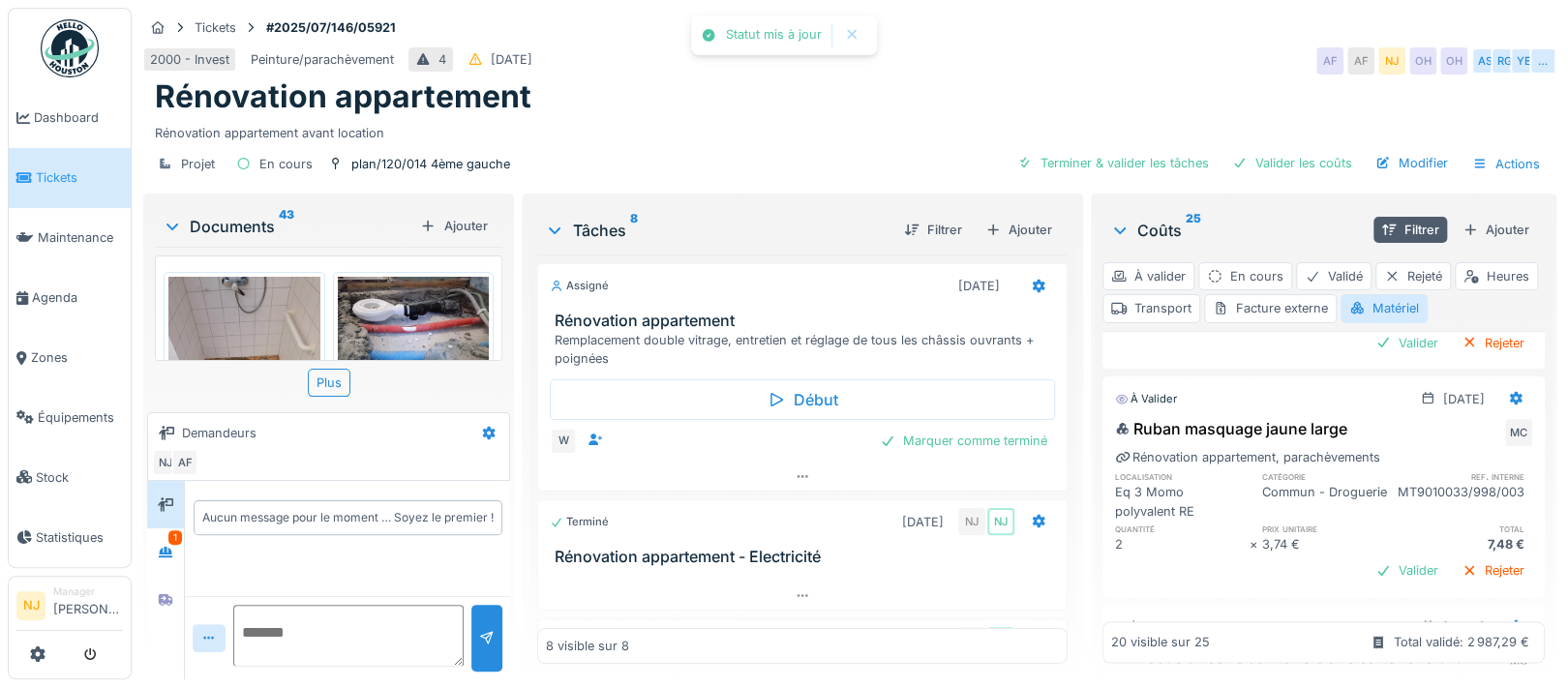
scroll to position [1807, 0]
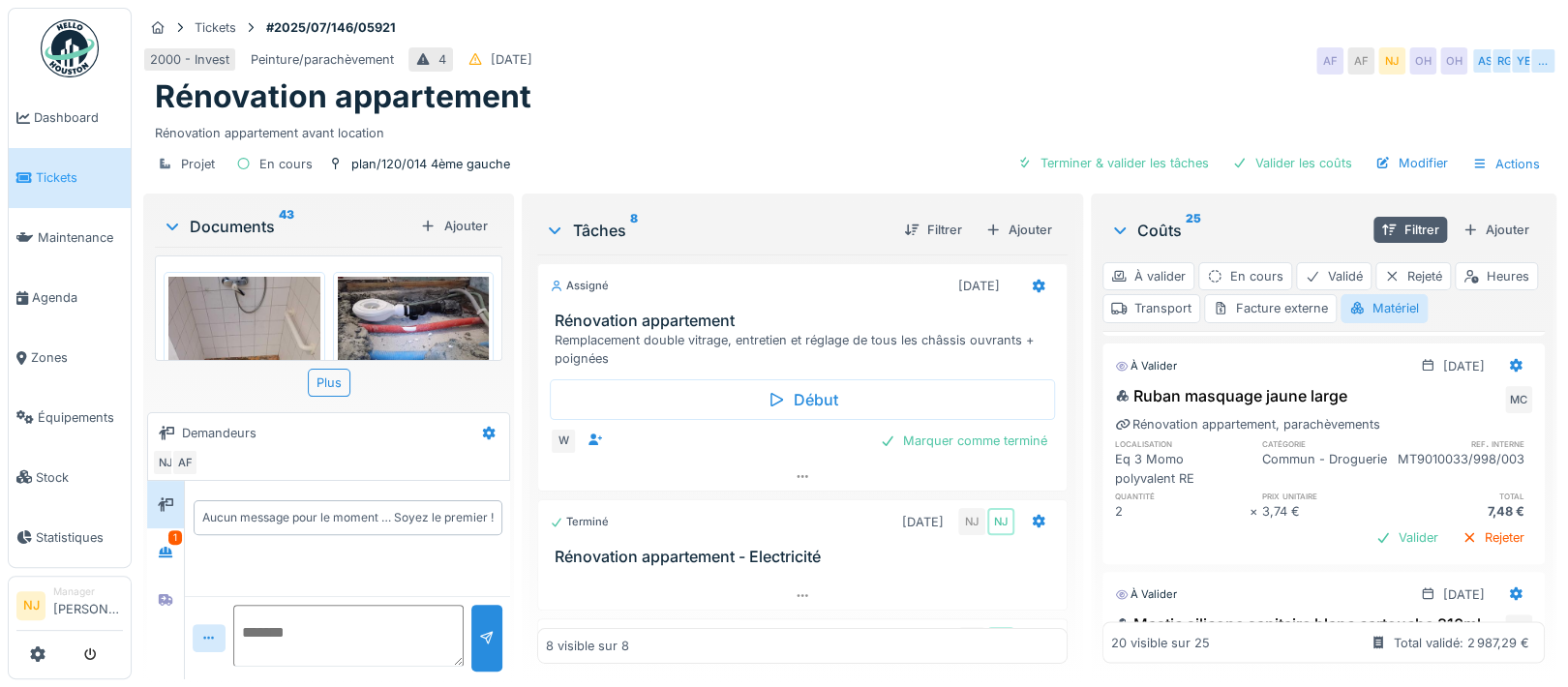
click at [1367, 323] on div "Valider" at bounding box center [1407, 310] width 78 height 26
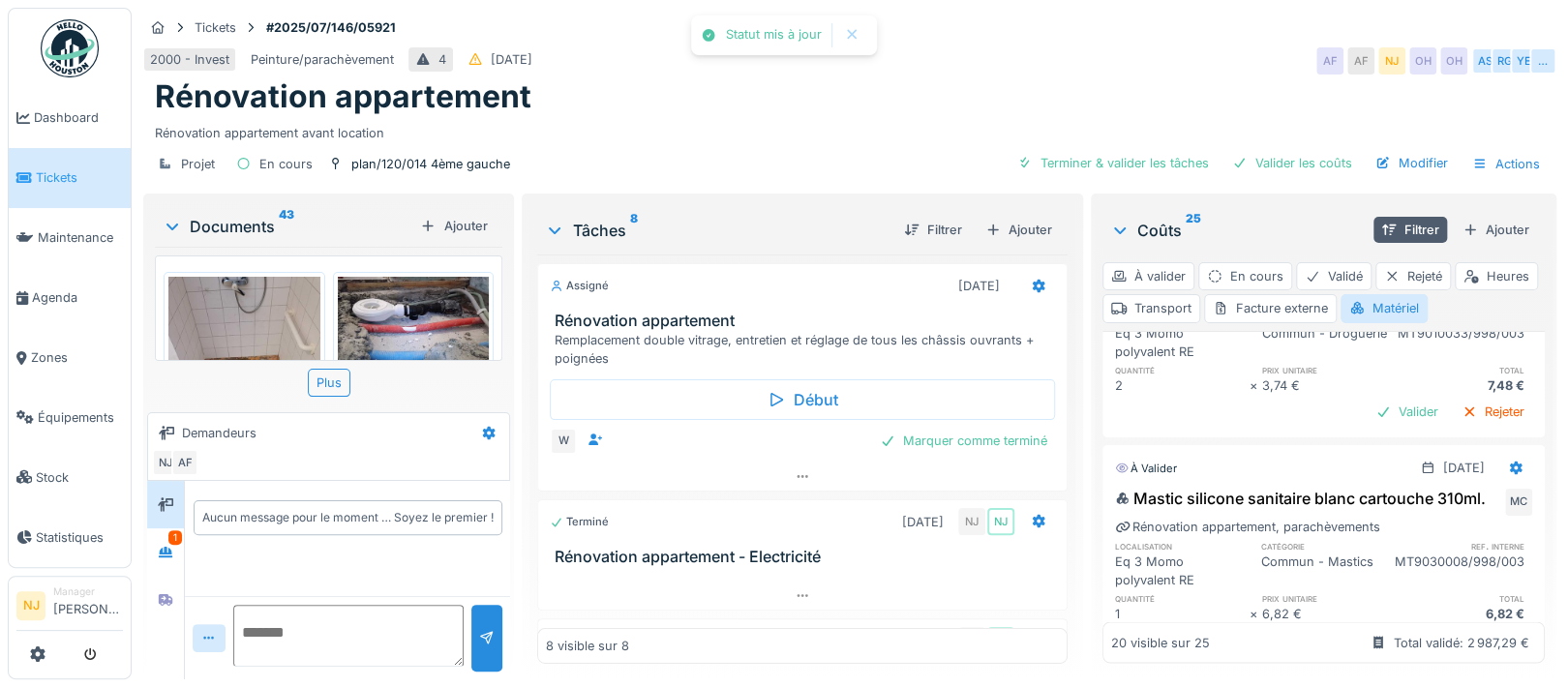
scroll to position [1936, 0]
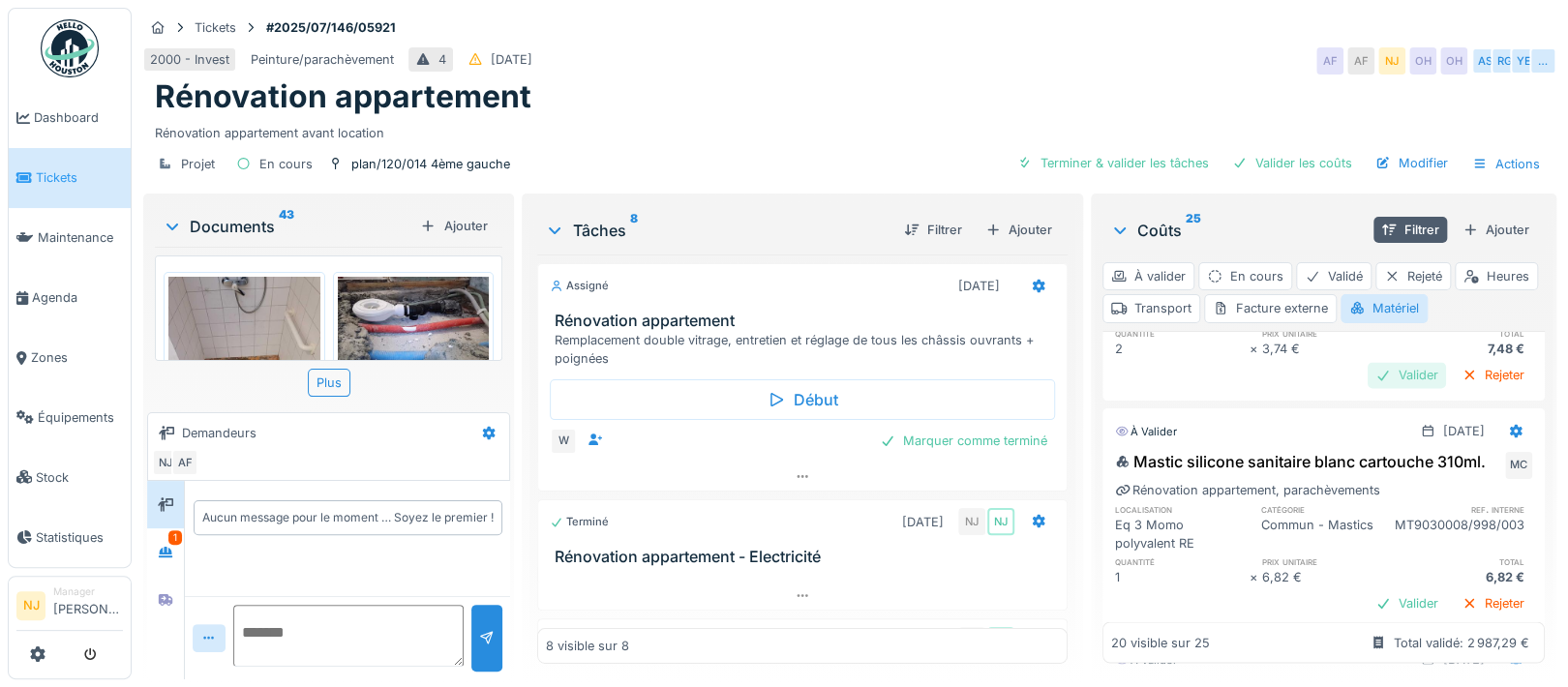
click at [1367, 388] on div "Valider" at bounding box center [1407, 375] width 78 height 26
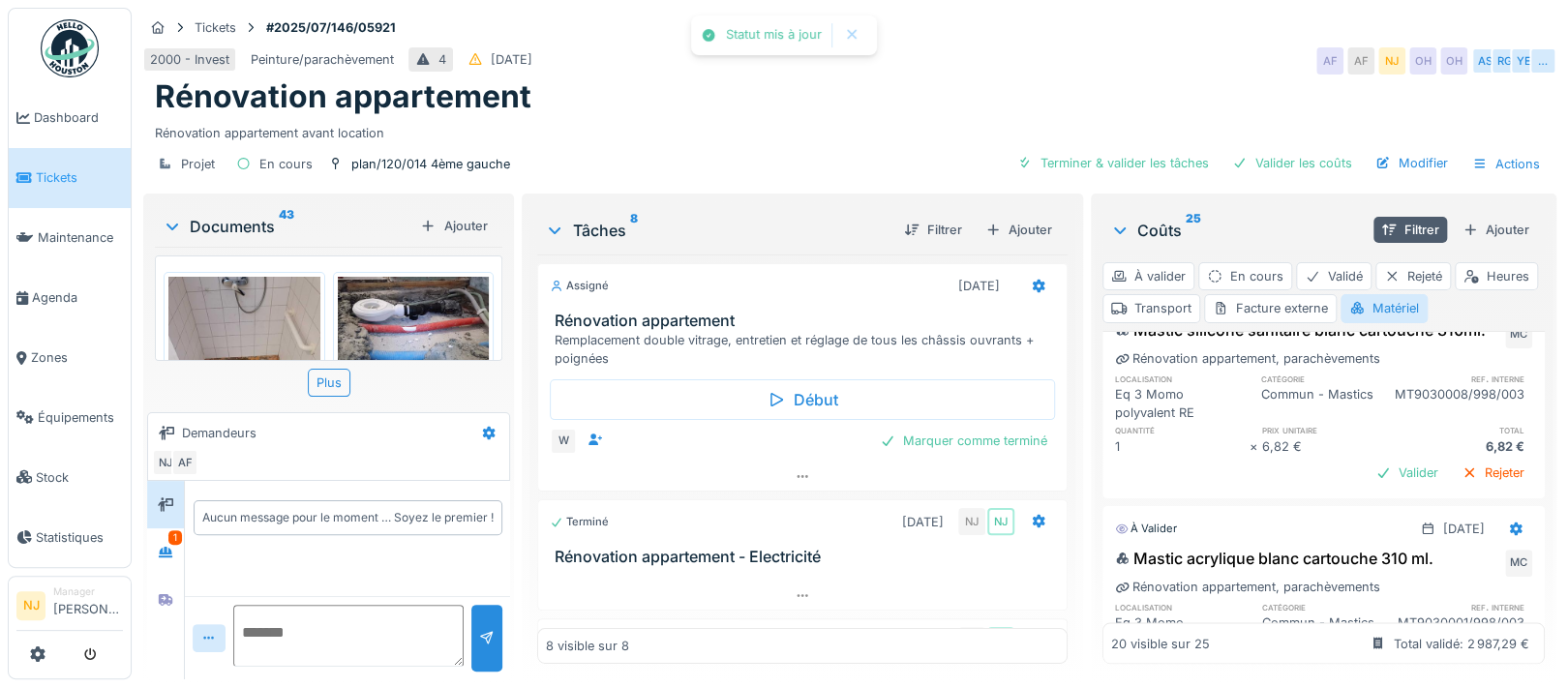
scroll to position [2064, 0]
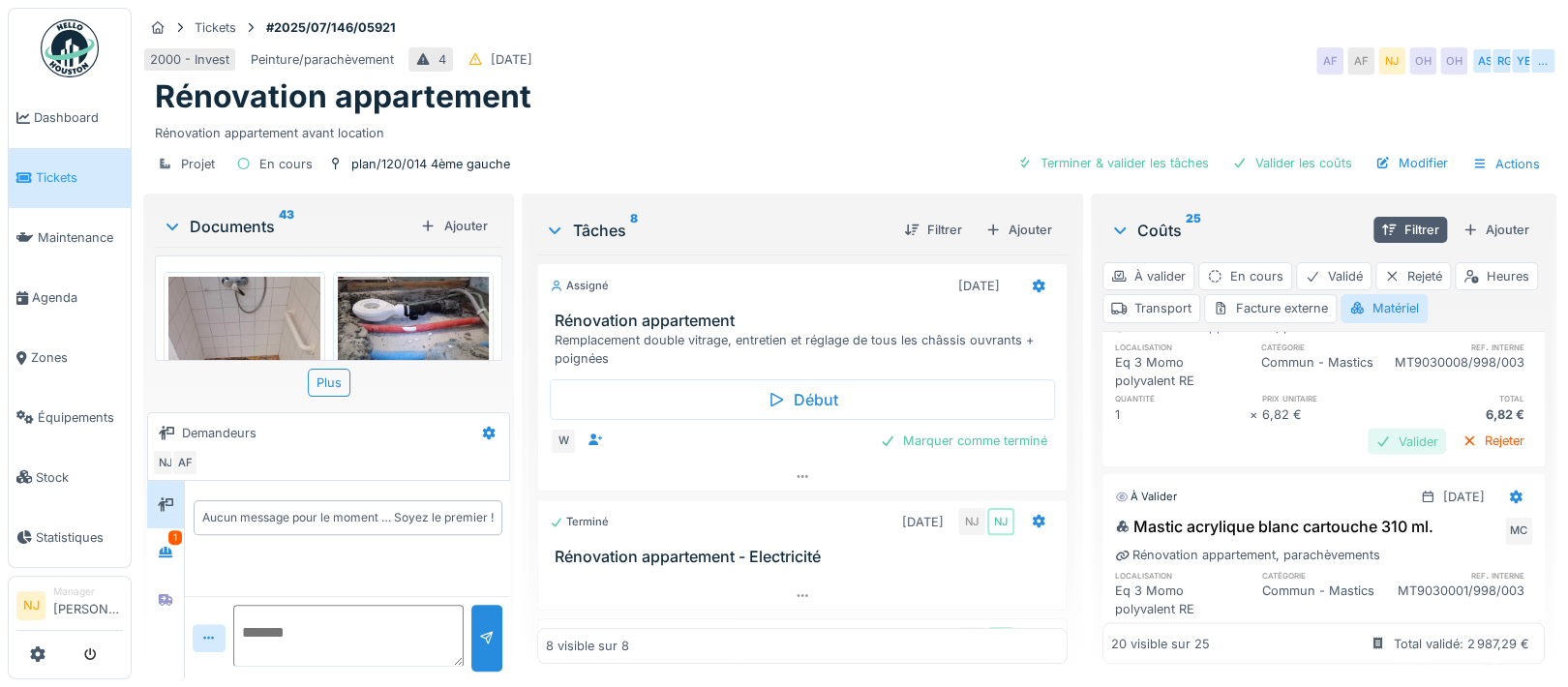
click at [1367, 454] on div "Valider" at bounding box center [1407, 440] width 78 height 26
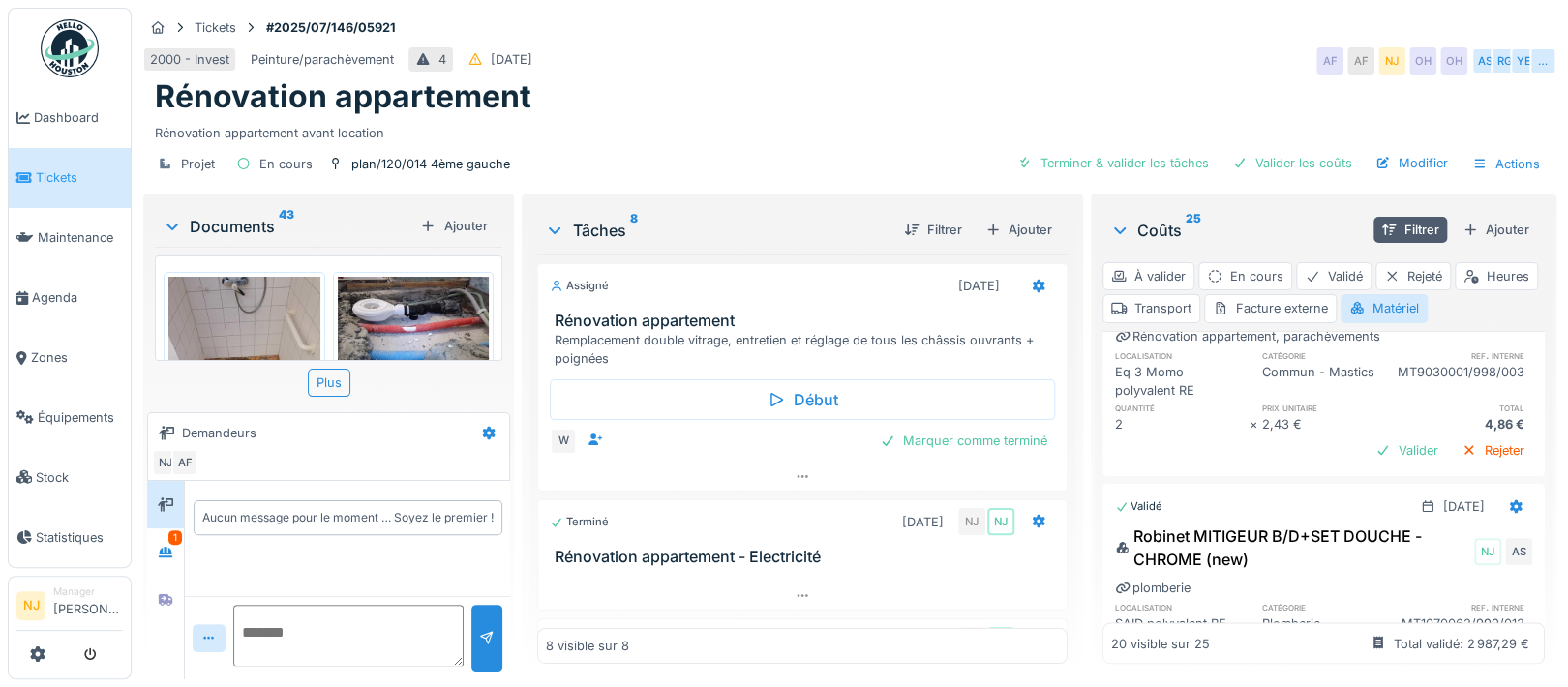
scroll to position [2322, 0]
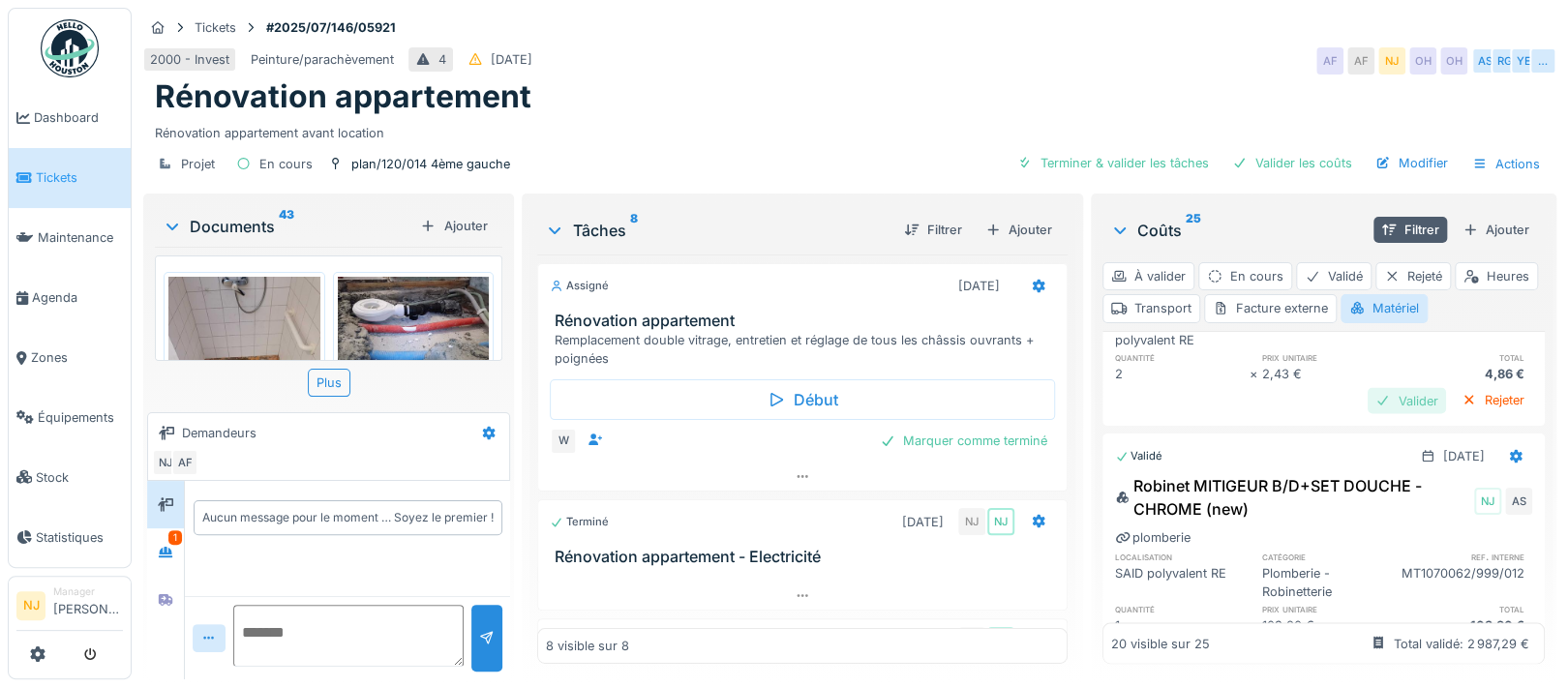
click at [1367, 413] on div "Valider" at bounding box center [1407, 400] width 78 height 26
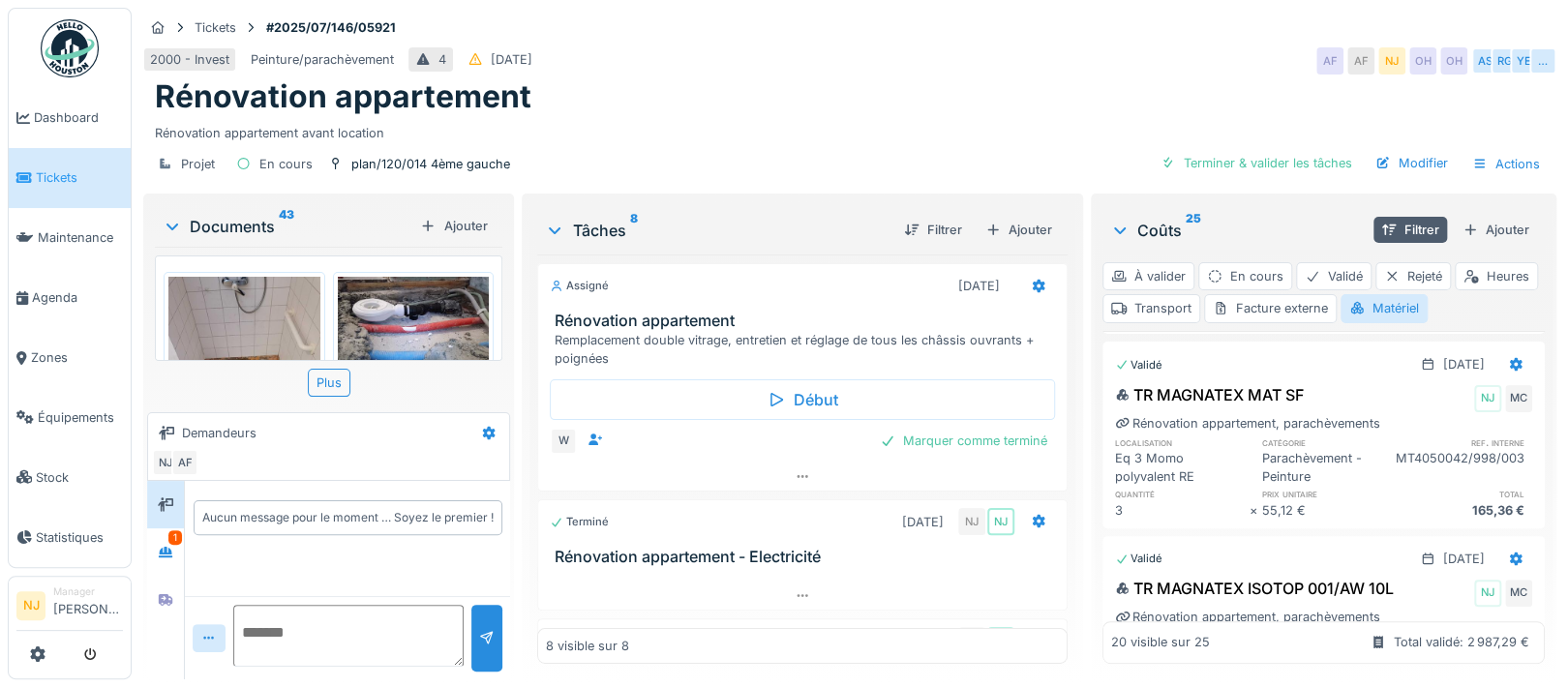
scroll to position [974, 0]
click at [1200, 304] on div "Transport" at bounding box center [1151, 308] width 98 height 28
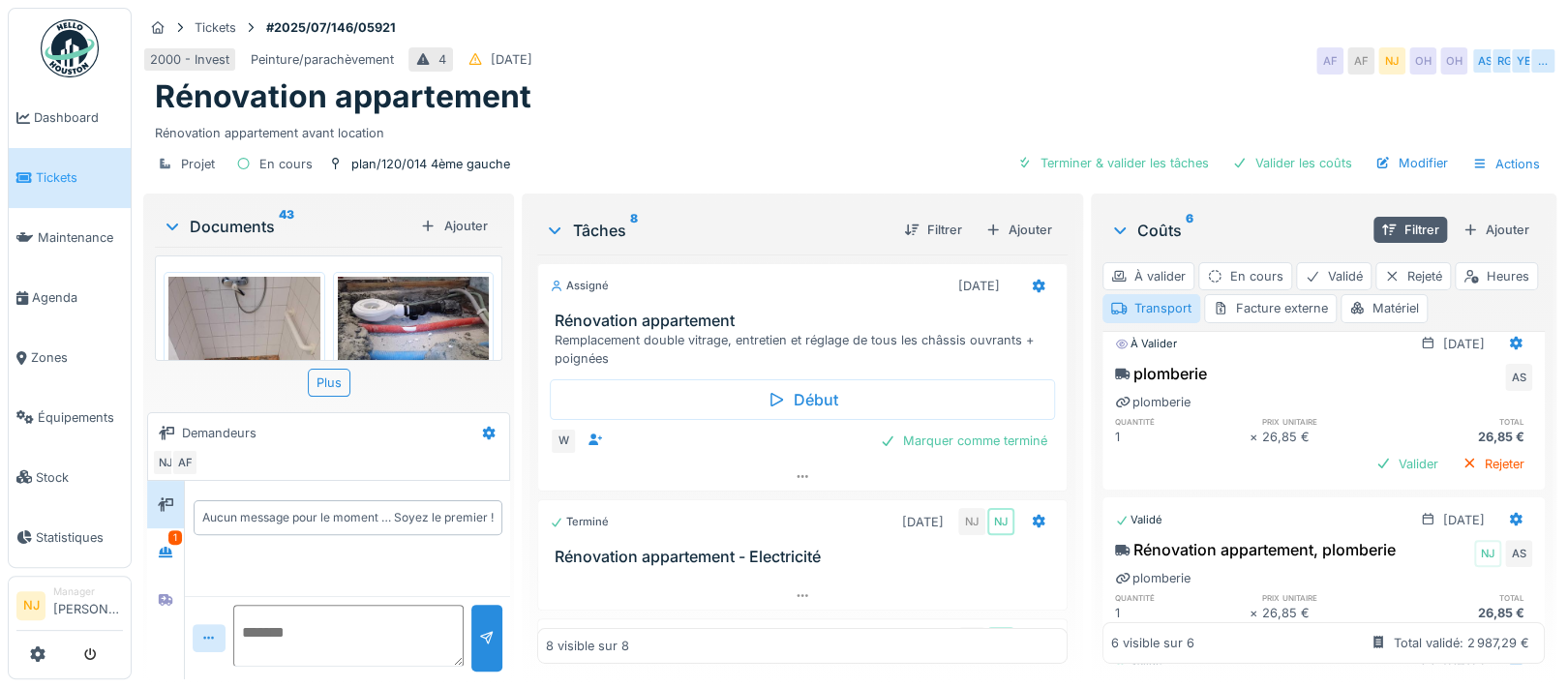
scroll to position [0, 0]
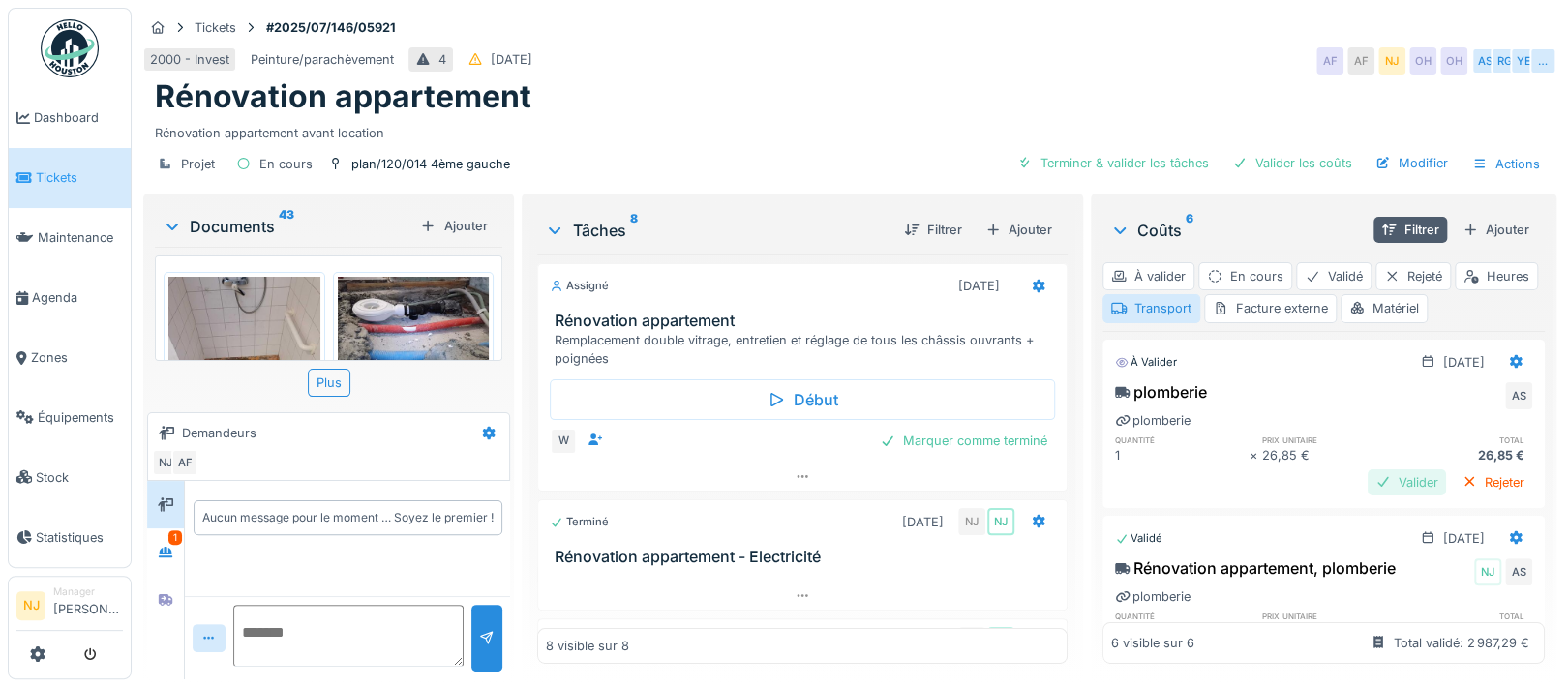
click at [1367, 475] on div "Valider" at bounding box center [1407, 482] width 78 height 26
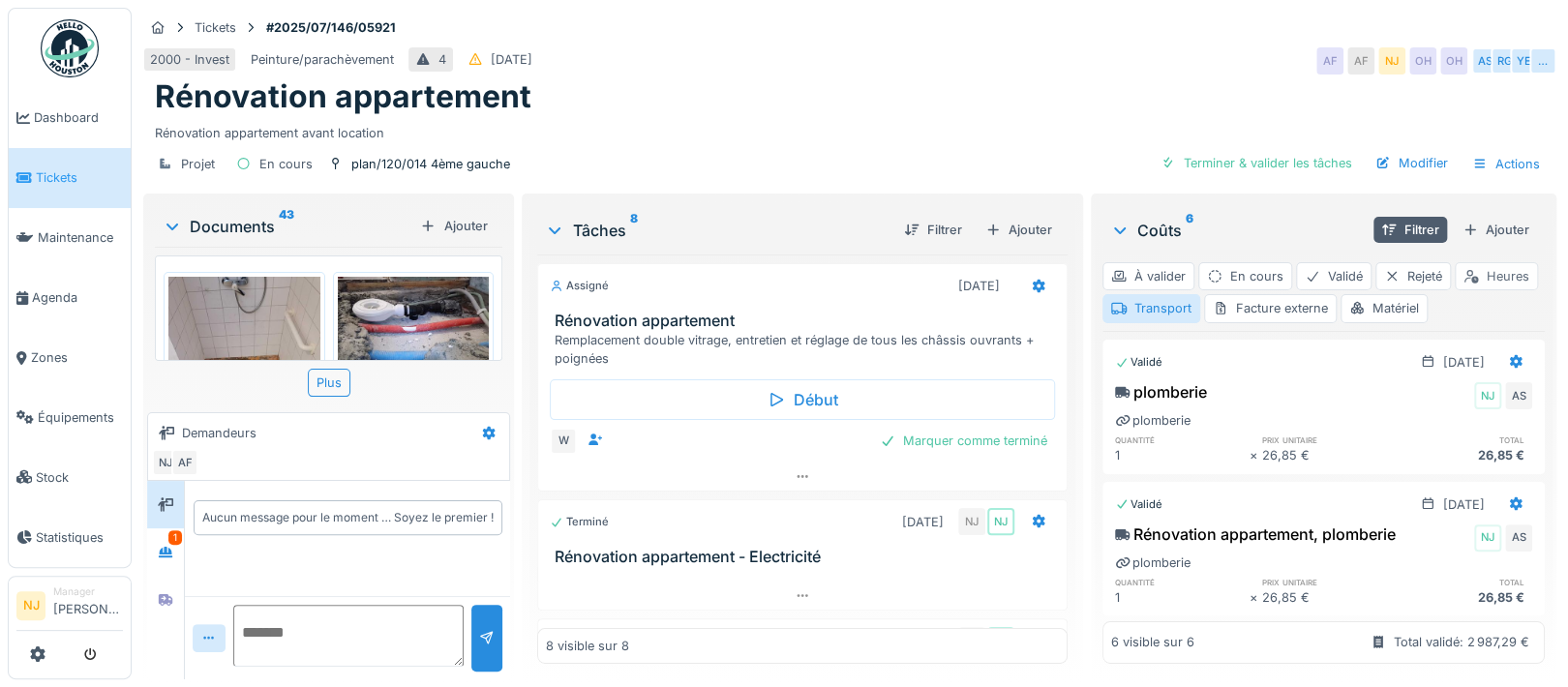
click at [1454, 287] on div "Heures" at bounding box center [1496, 276] width 83 height 28
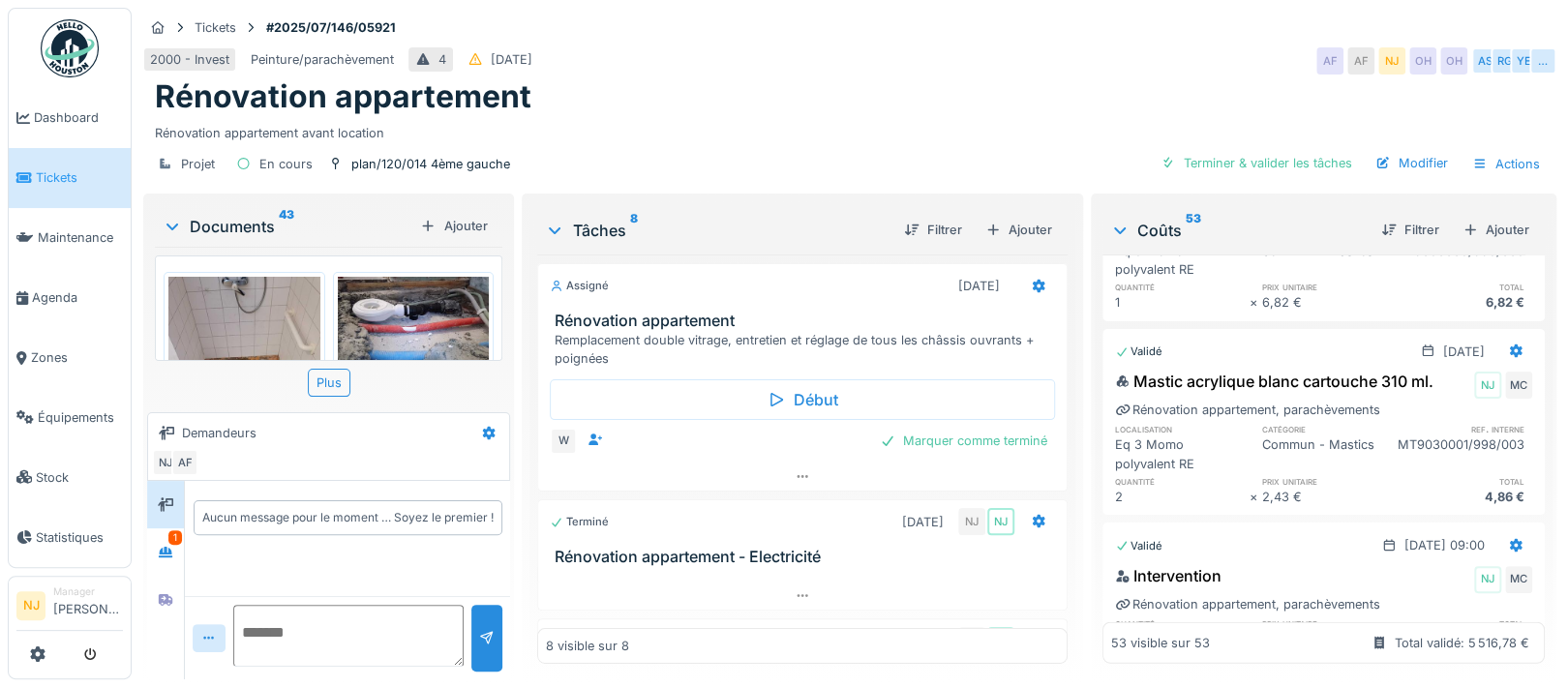
scroll to position [2838, 0]
click at [42, 293] on span "Agenda" at bounding box center [77, 298] width 91 height 19
click at [49, 354] on span "Zones" at bounding box center [77, 357] width 92 height 19
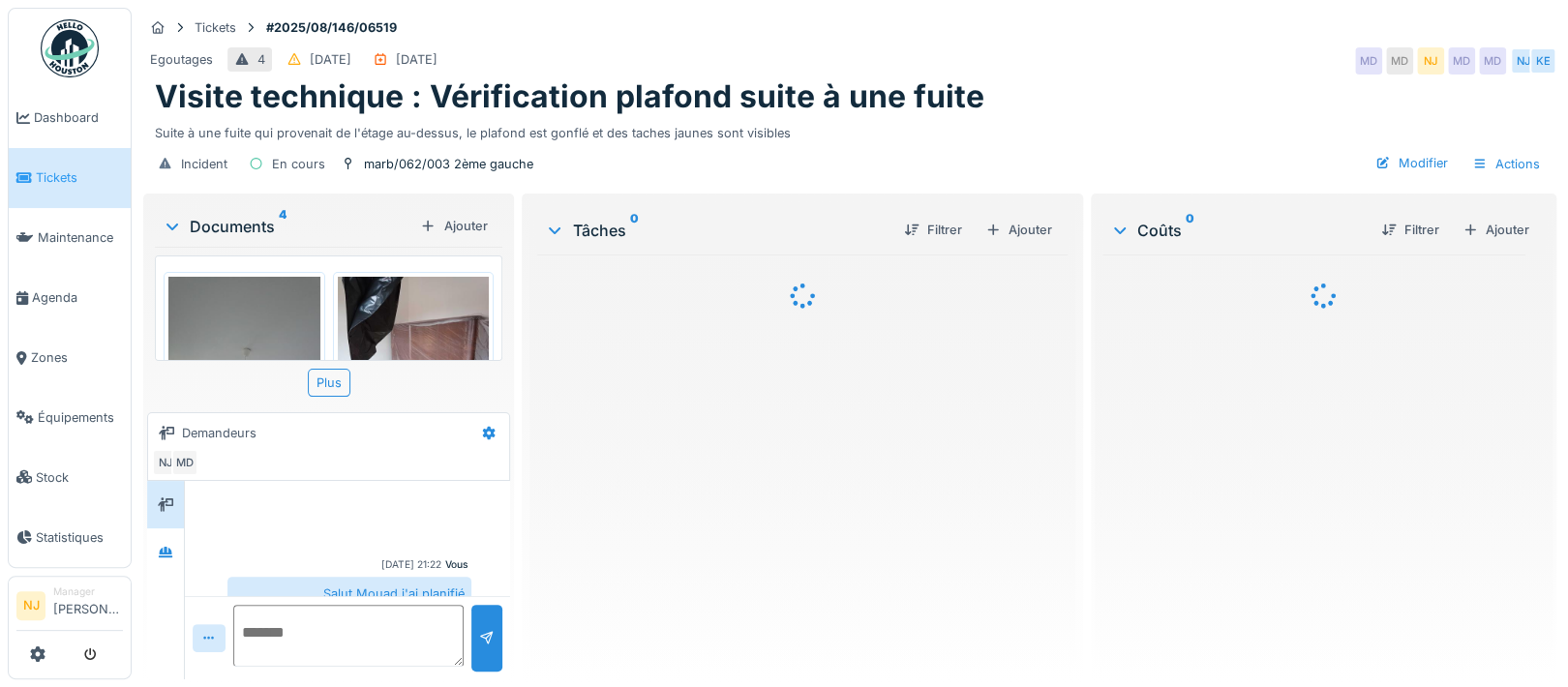
scroll to position [252, 0]
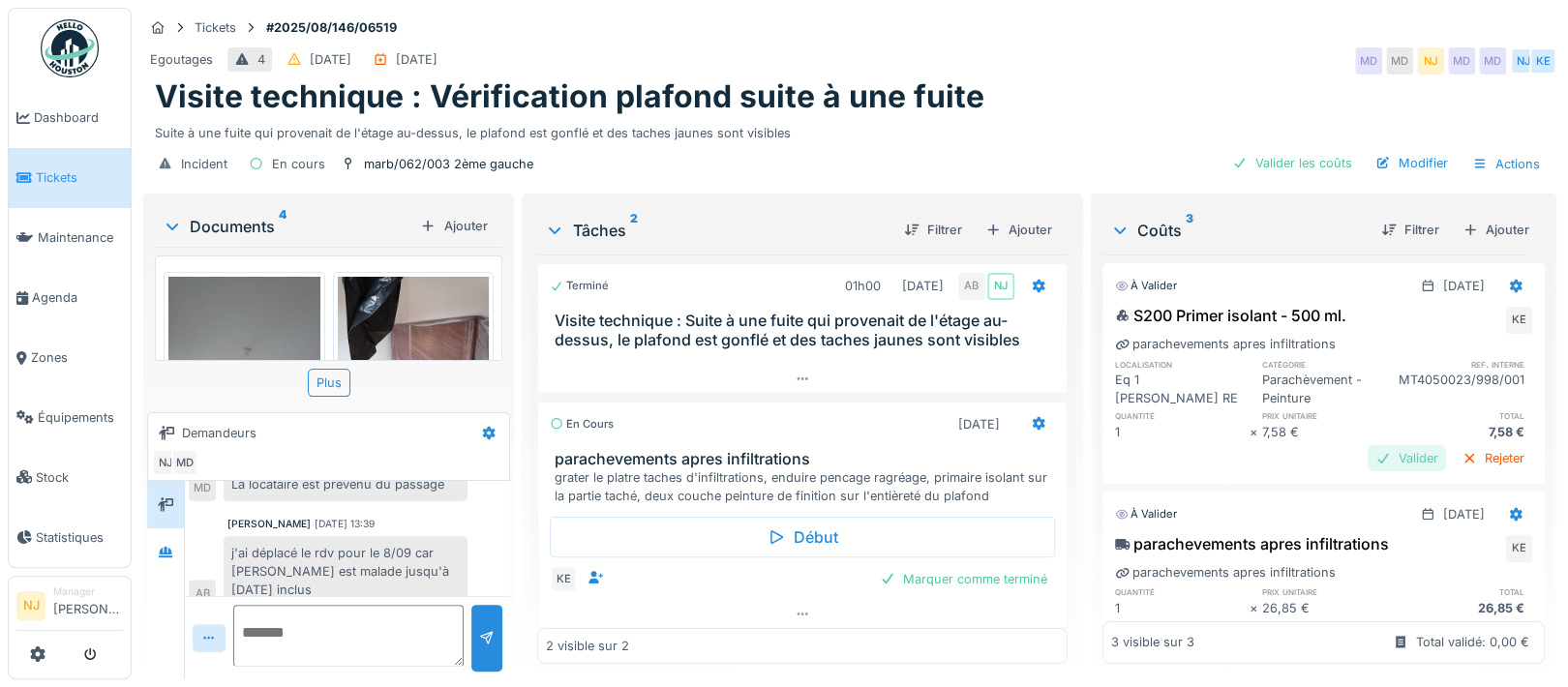
click at [1367, 459] on div "Valider" at bounding box center [1407, 458] width 78 height 26
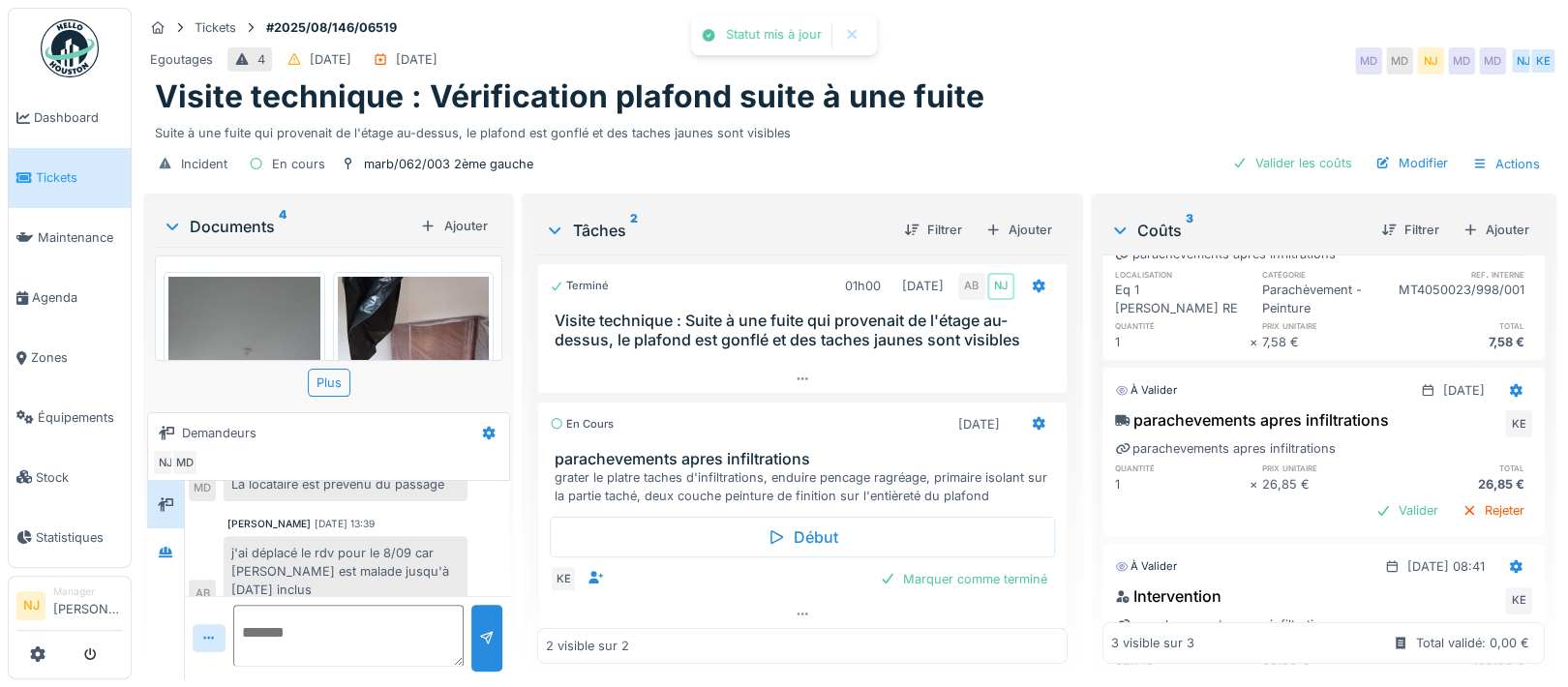
scroll to position [129, 0]
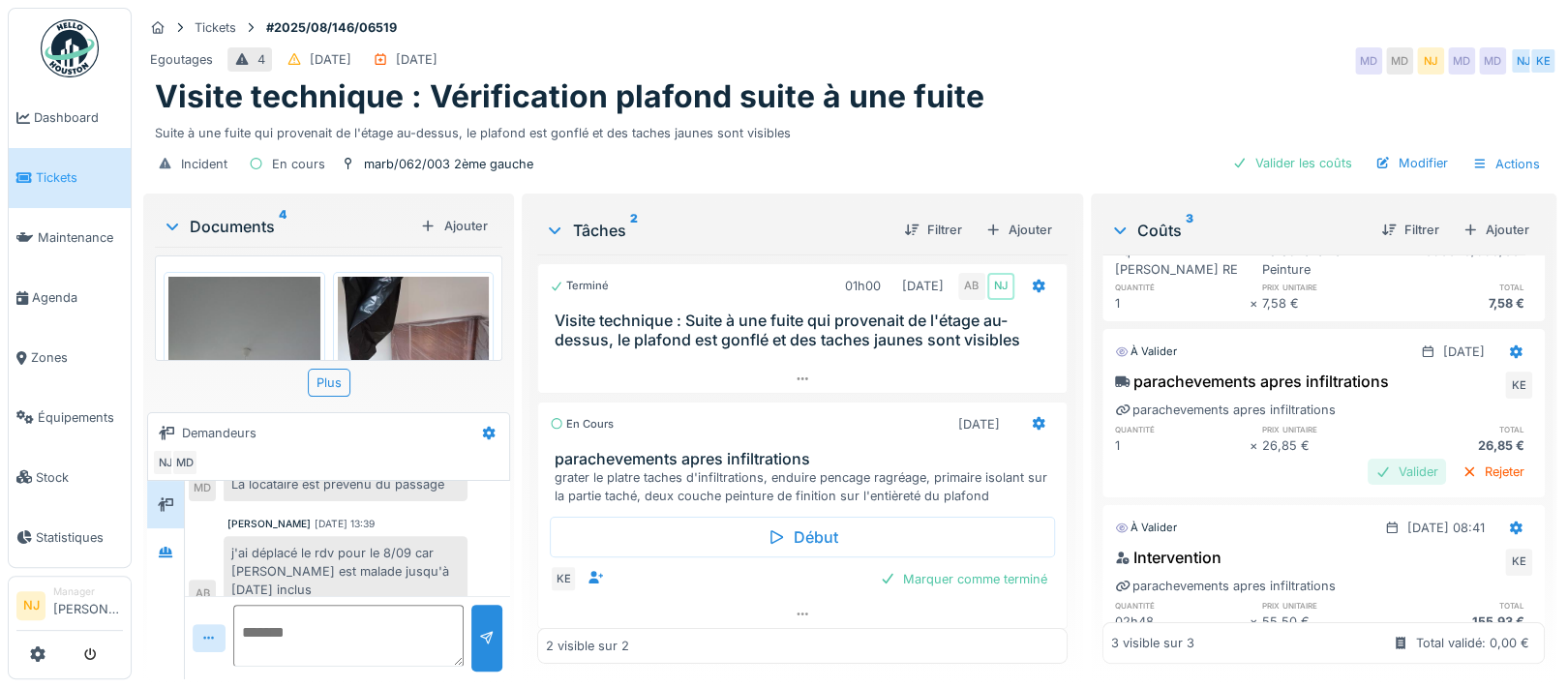
click at [1367, 471] on div "Valider" at bounding box center [1407, 472] width 78 height 26
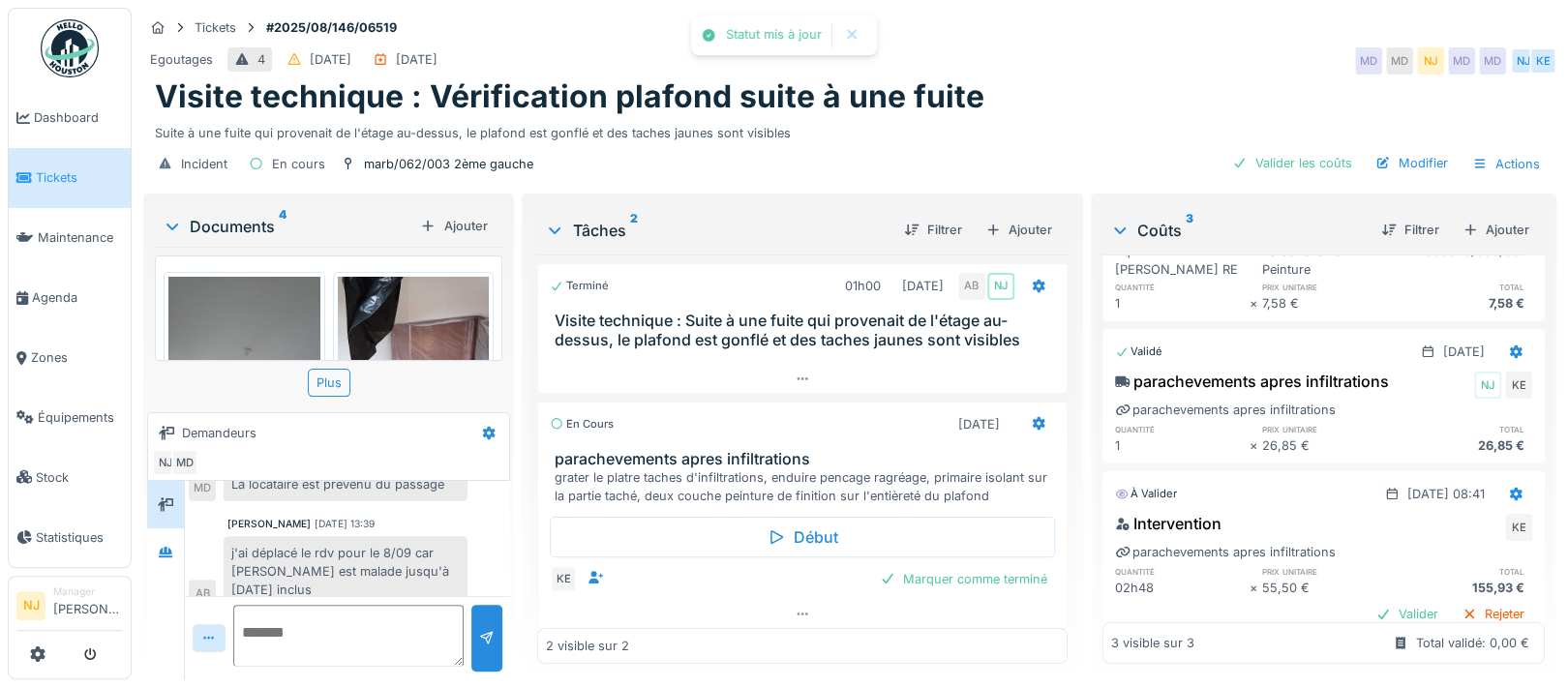
scroll to position [191, 0]
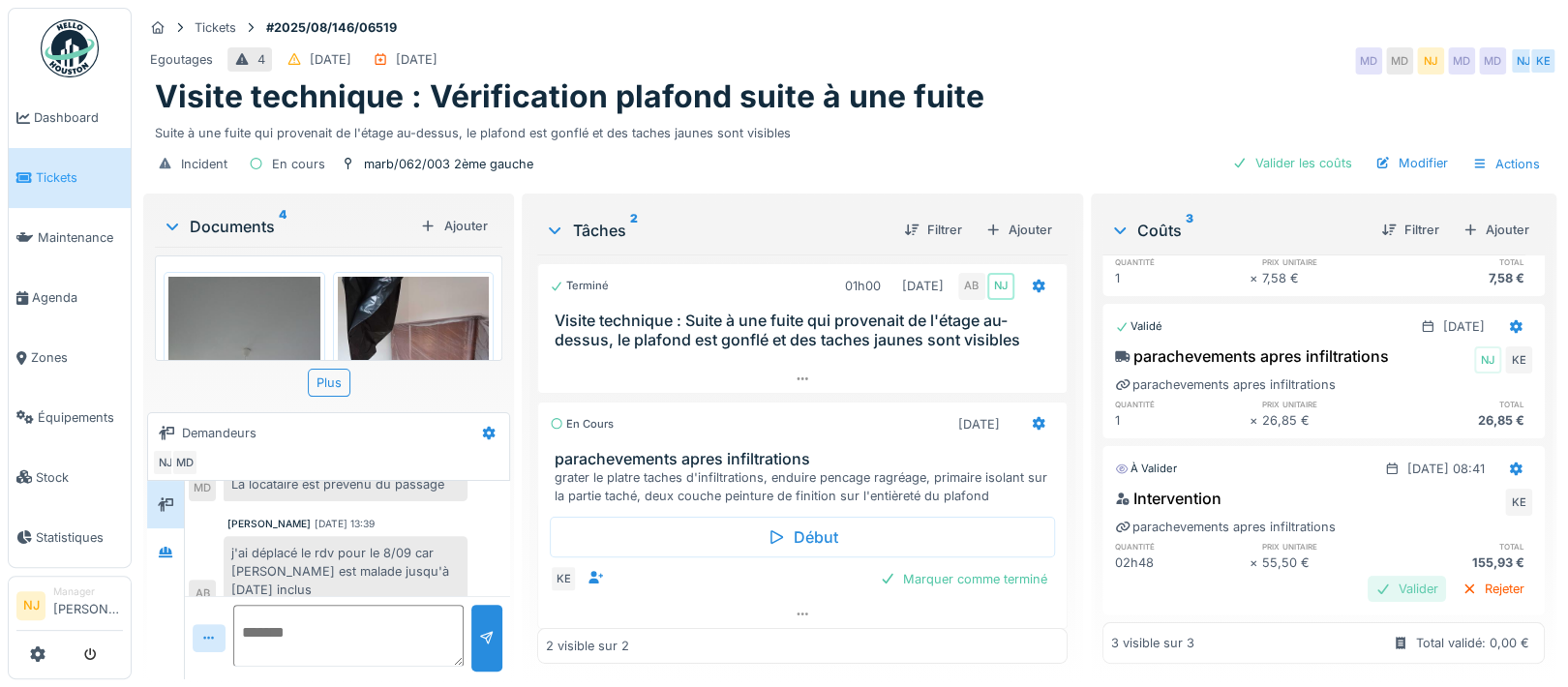
click at [1367, 575] on div "Valider" at bounding box center [1407, 588] width 78 height 26
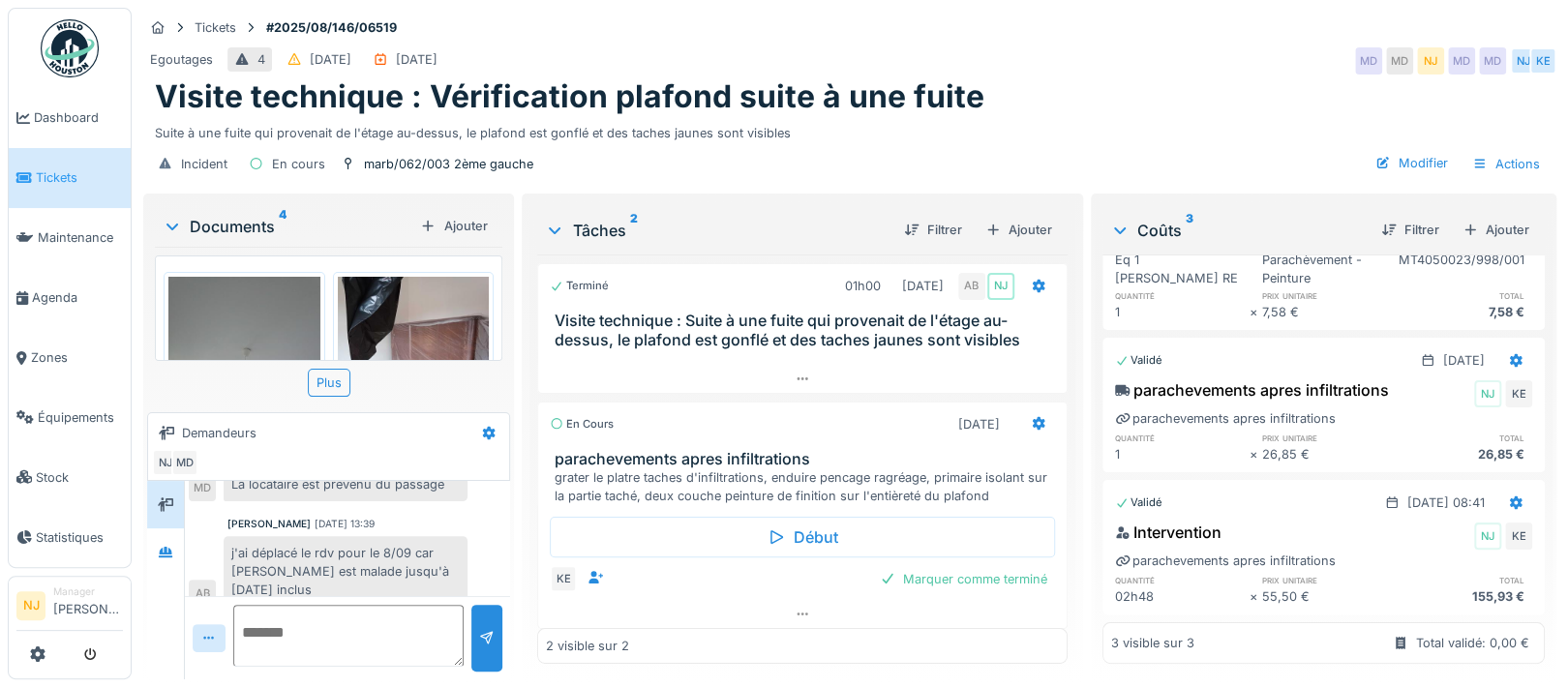
scroll to position [157, 0]
click at [1373, 219] on div "Filtrer" at bounding box center [1409, 229] width 73 height 26
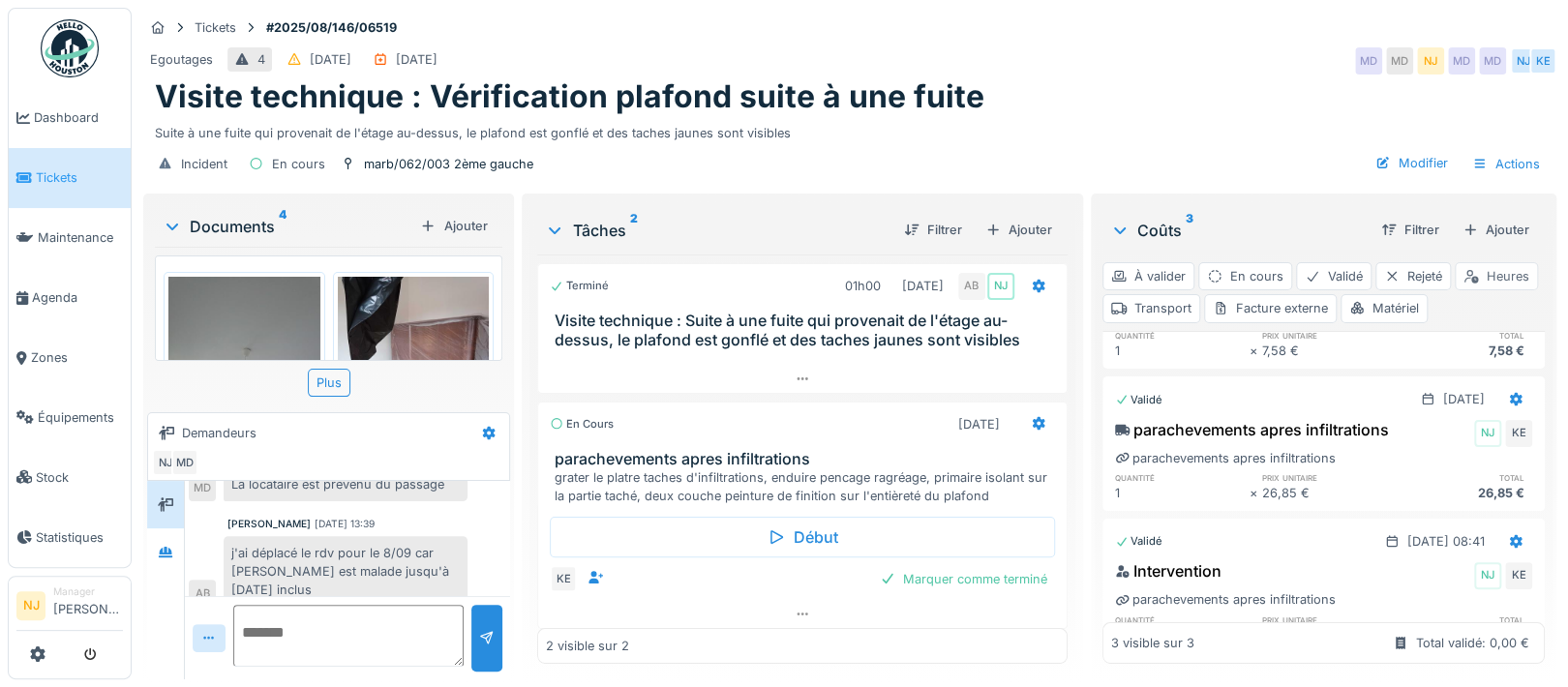
click at [1454, 291] on div "Heures" at bounding box center [1496, 276] width 83 height 28
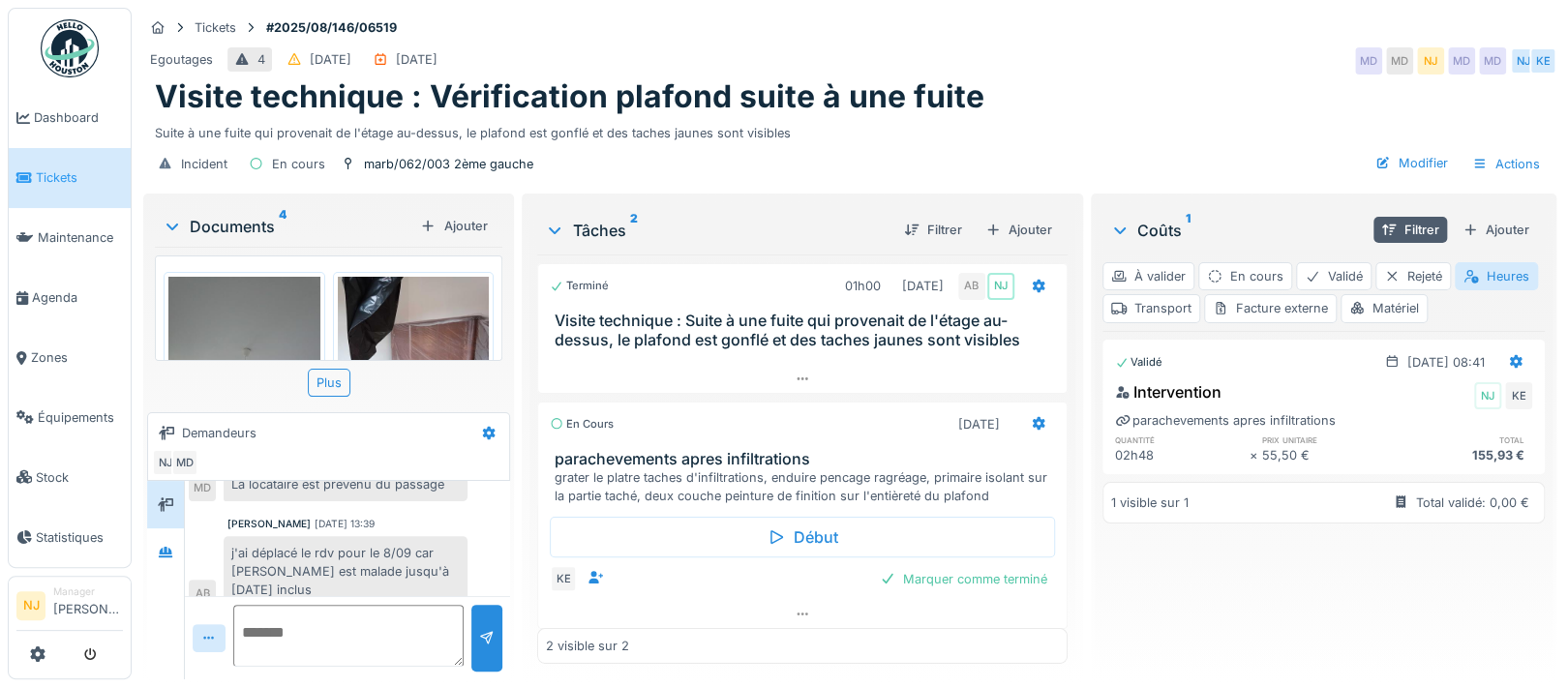
scroll to position [19, 0]
click at [1200, 295] on div "Transport" at bounding box center [1151, 308] width 98 height 28
click at [1427, 303] on div "Matériel" at bounding box center [1383, 308] width 87 height 28
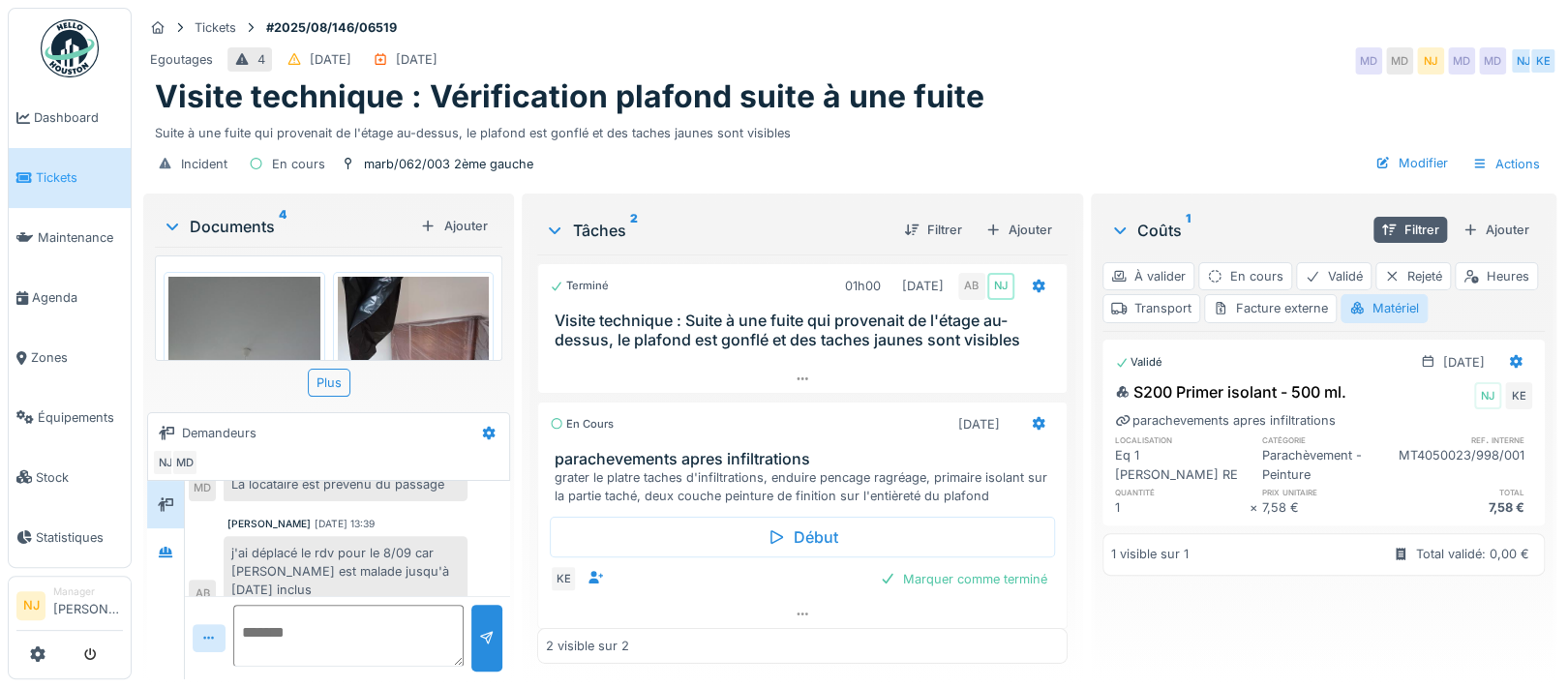
scroll to position [19, 0]
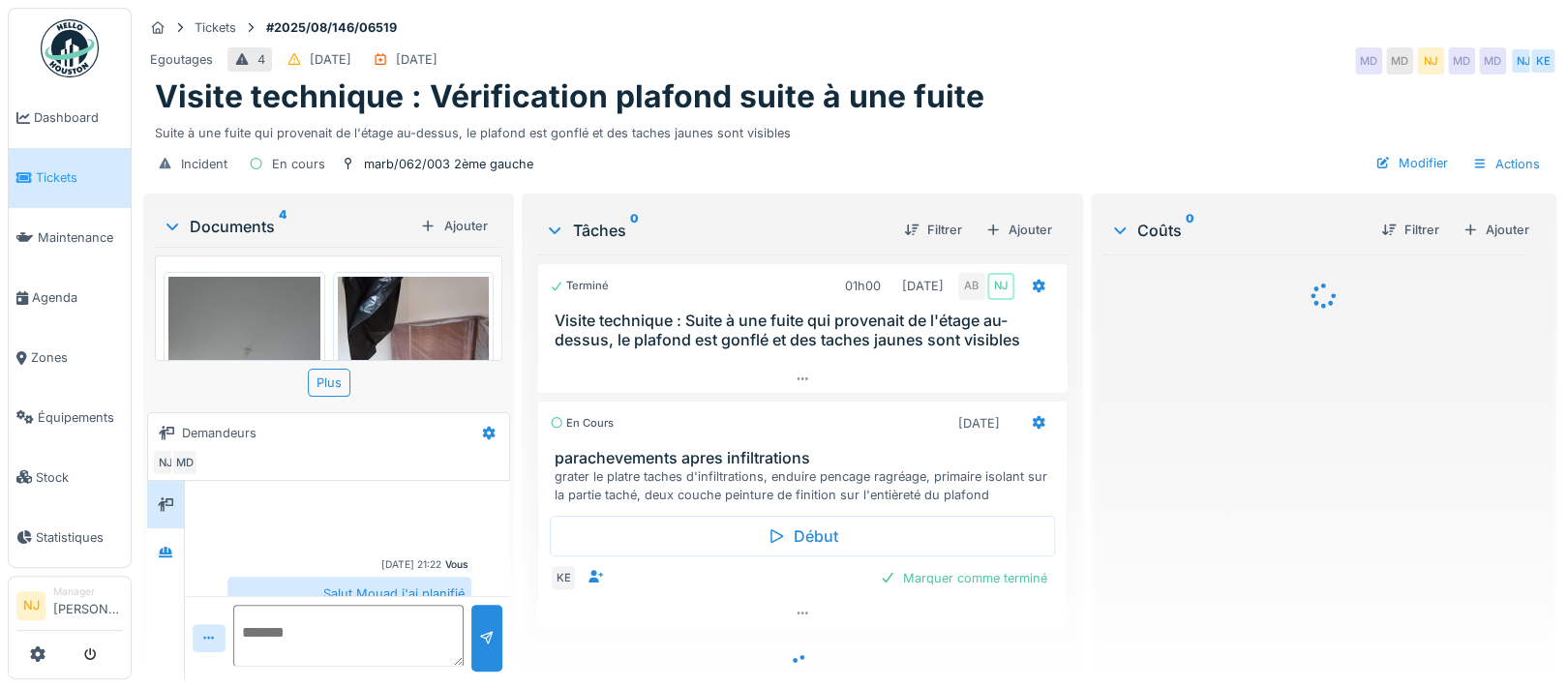
scroll to position [252, 0]
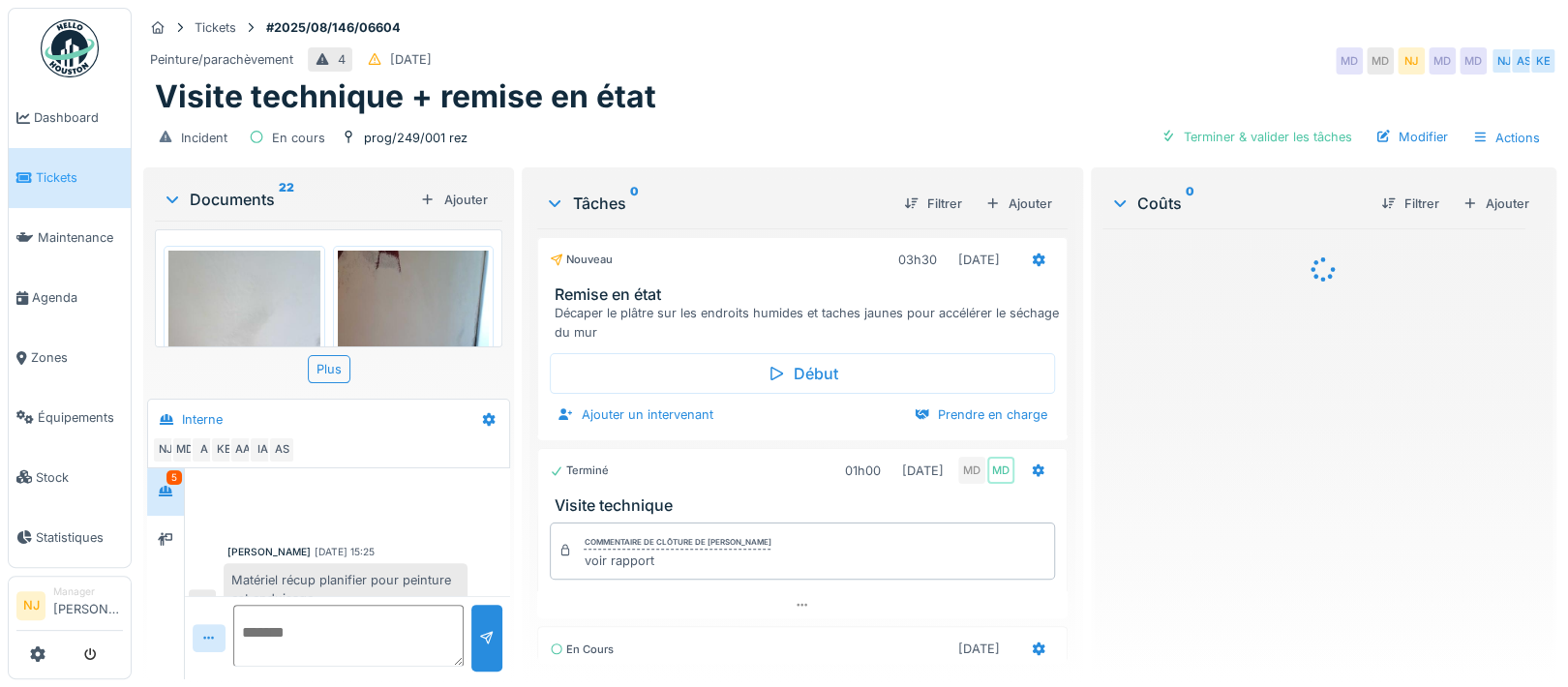
scroll to position [865, 0]
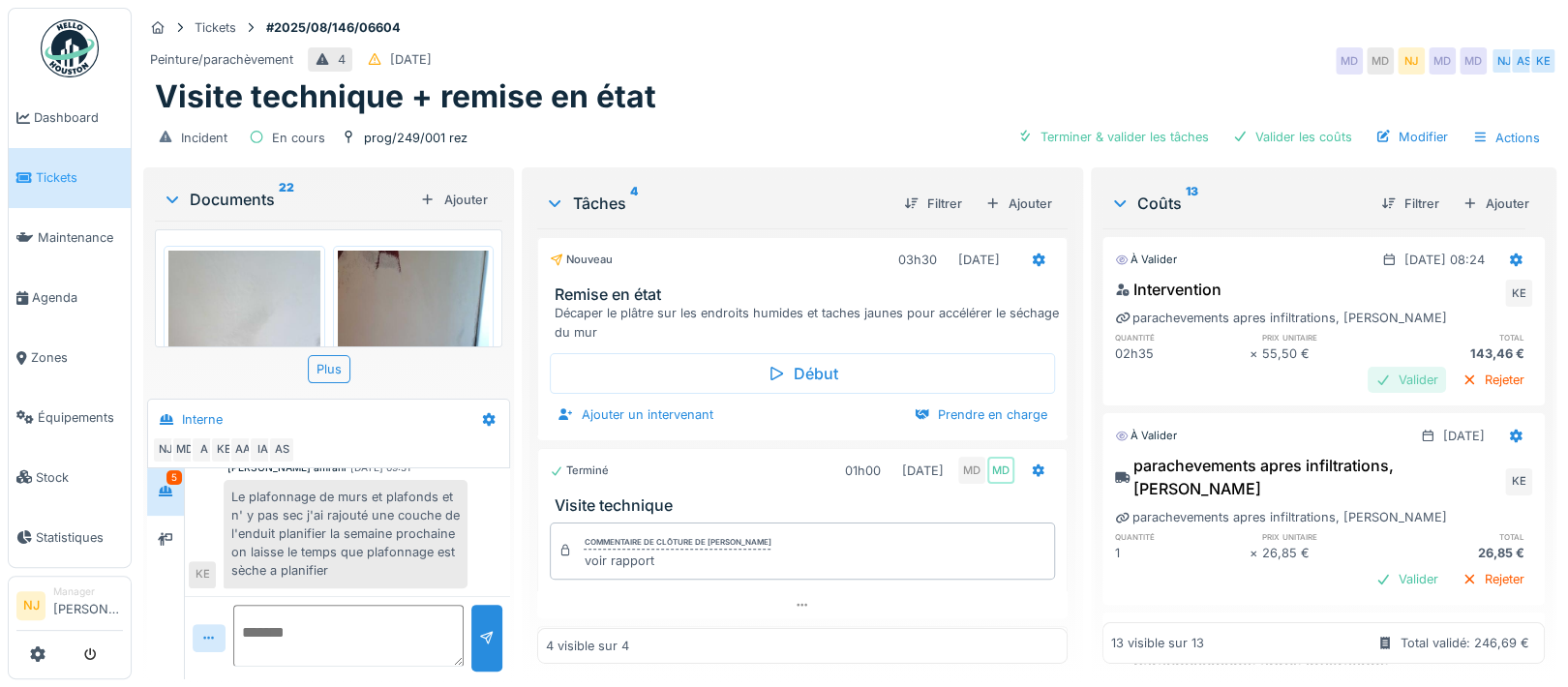
click at [1367, 378] on div "Valider" at bounding box center [1407, 380] width 78 height 26
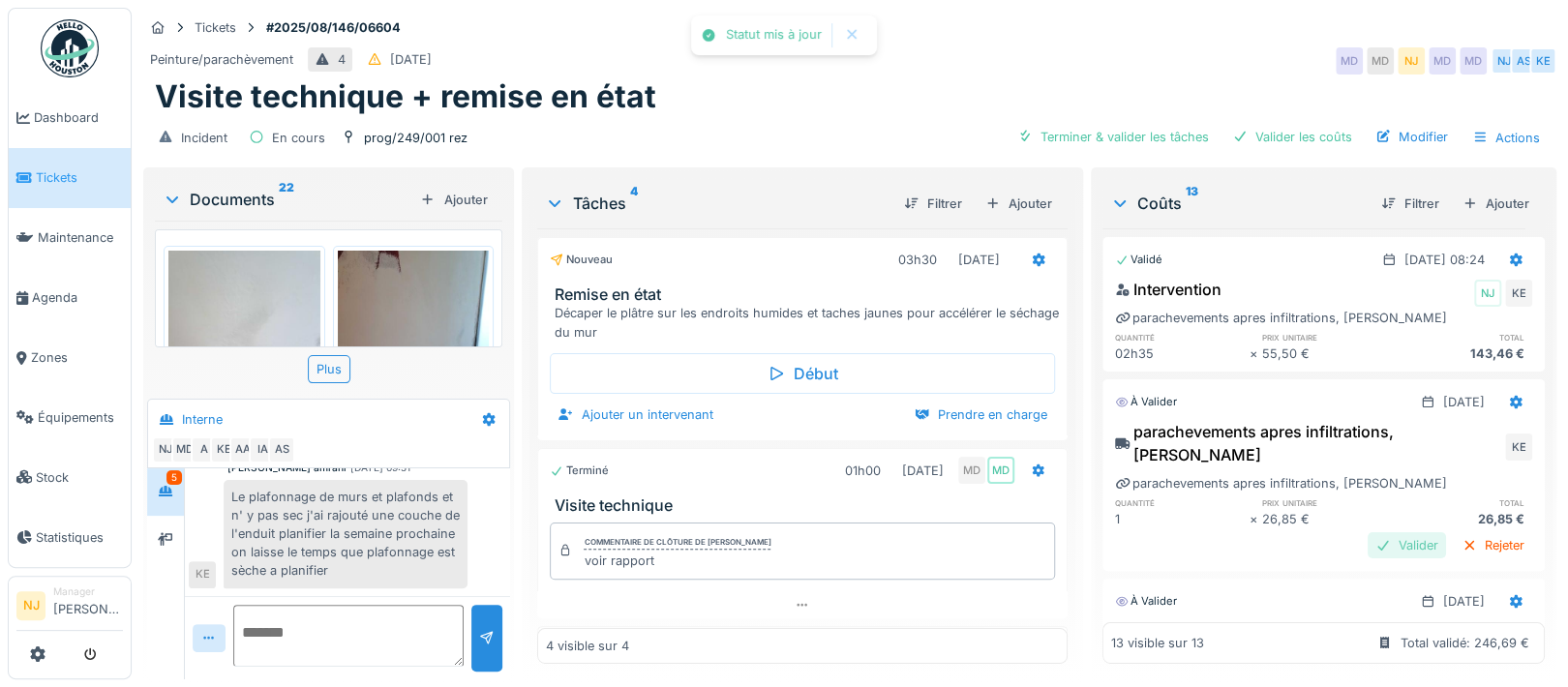
click at [1367, 532] on div "Valider" at bounding box center [1407, 545] width 78 height 26
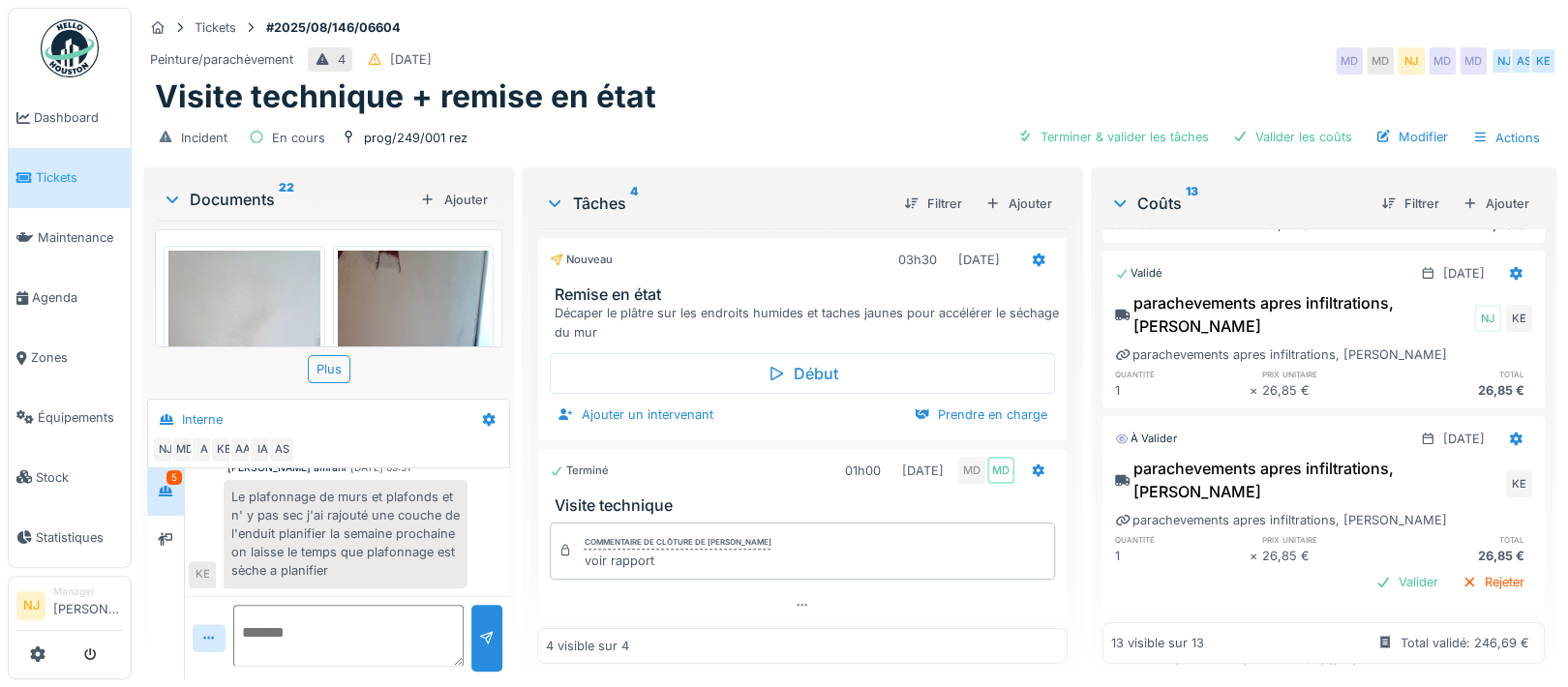
scroll to position [0, 0]
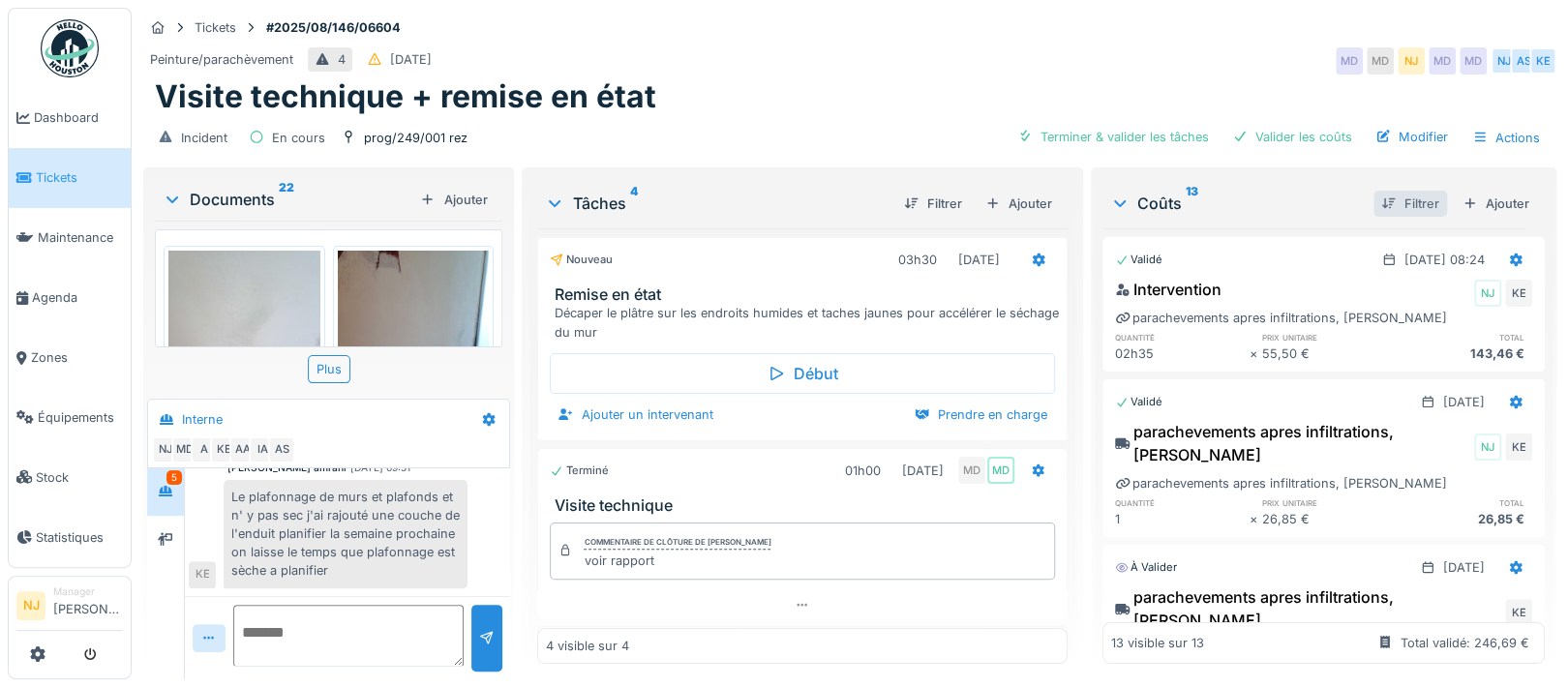
click at [1373, 197] on div "Filtrer" at bounding box center [1409, 204] width 73 height 26
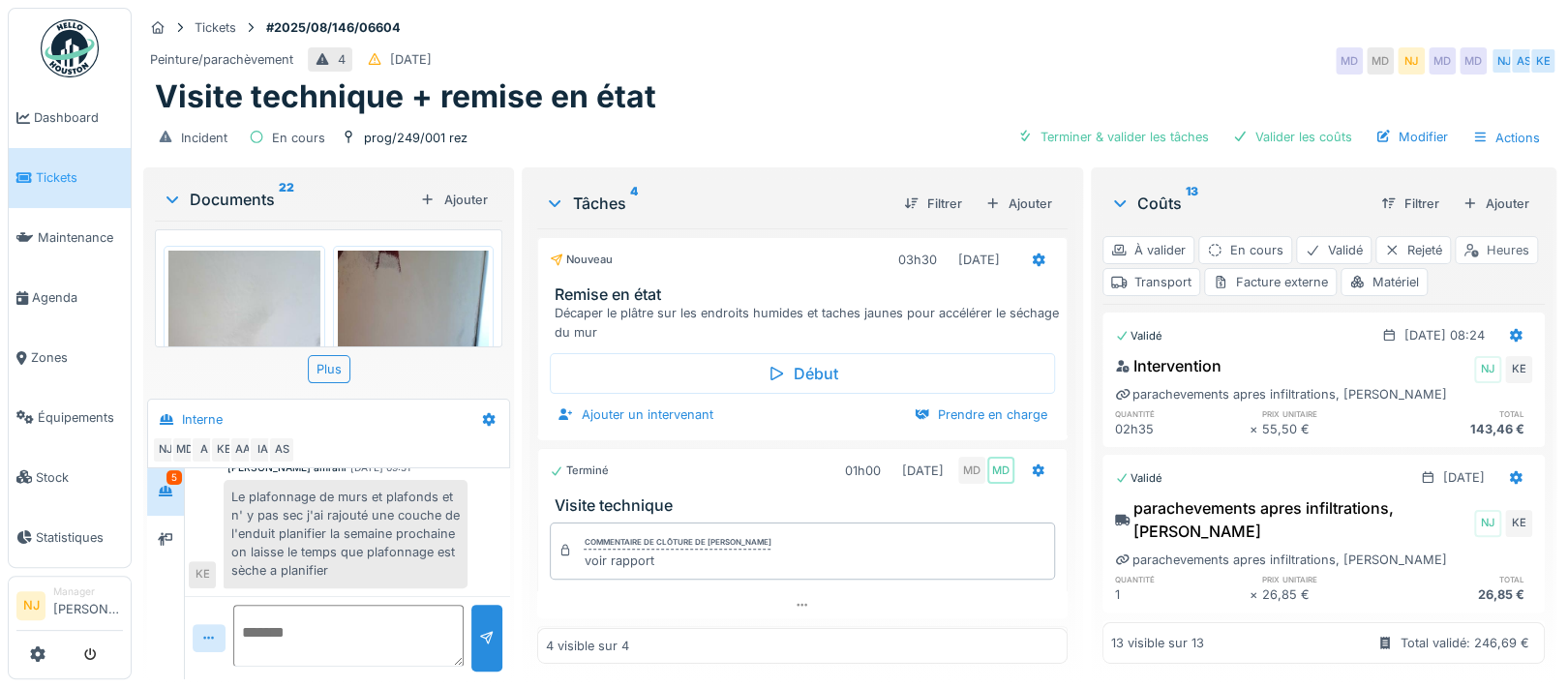
click at [1454, 264] on div "Heures" at bounding box center [1496, 250] width 83 height 28
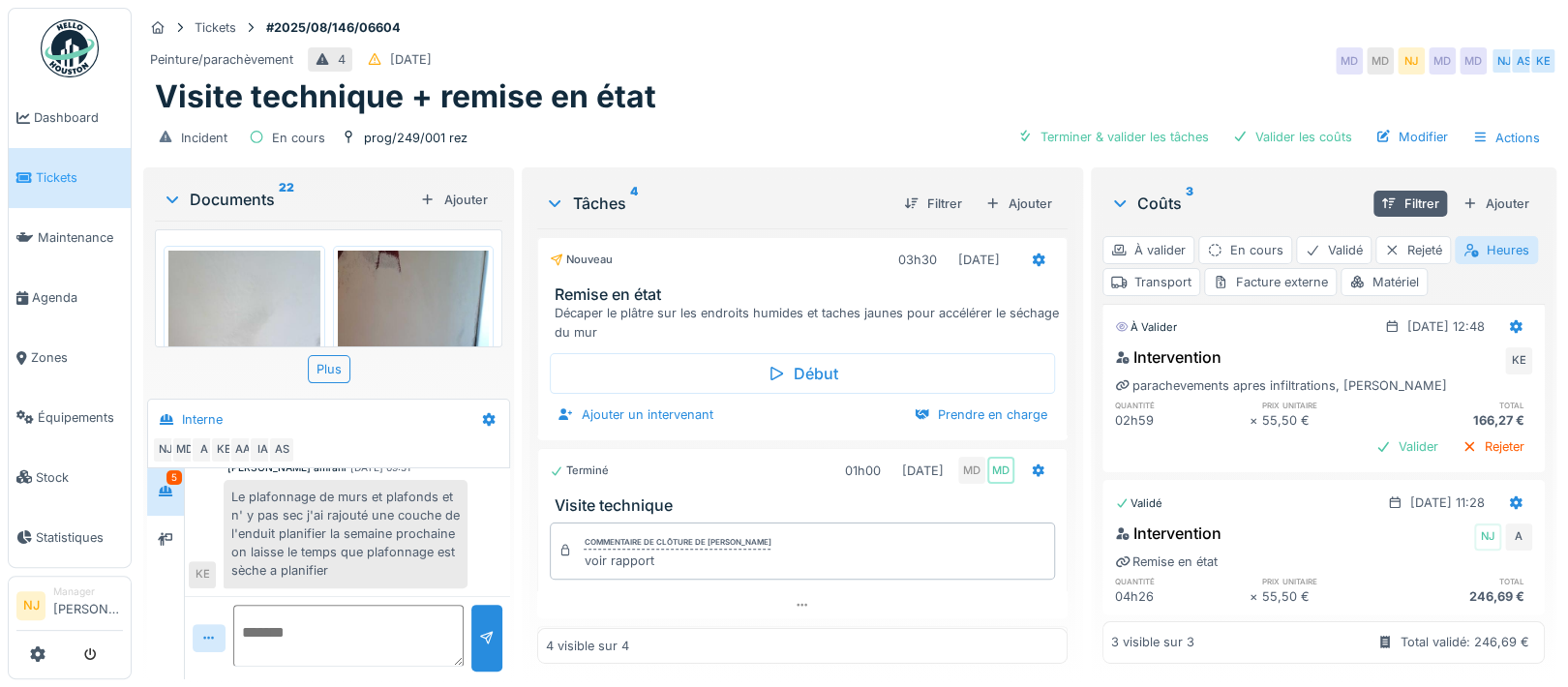
scroll to position [187, 0]
click at [1367, 434] on div "Valider" at bounding box center [1407, 446] width 78 height 26
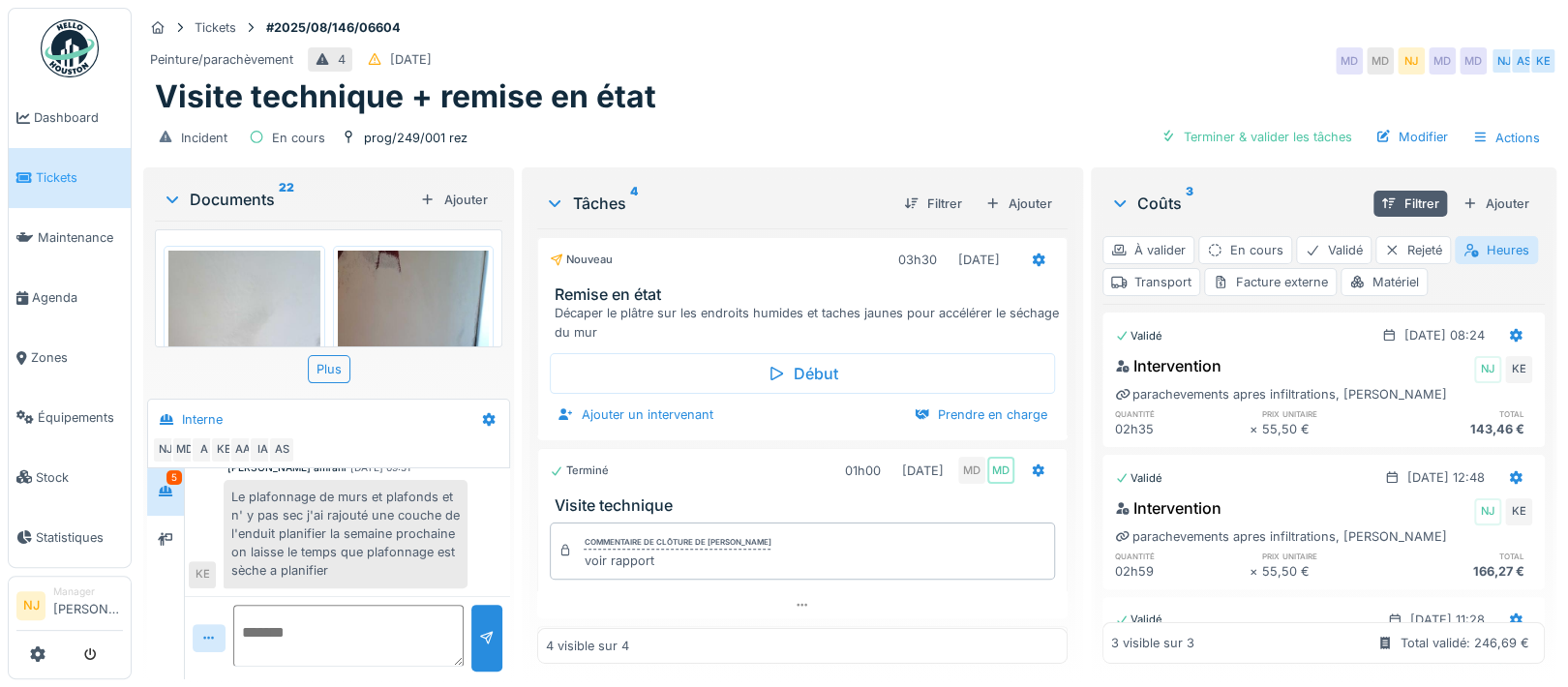
scroll to position [0, 0]
click at [1200, 280] on div "Transport" at bounding box center [1151, 282] width 98 height 28
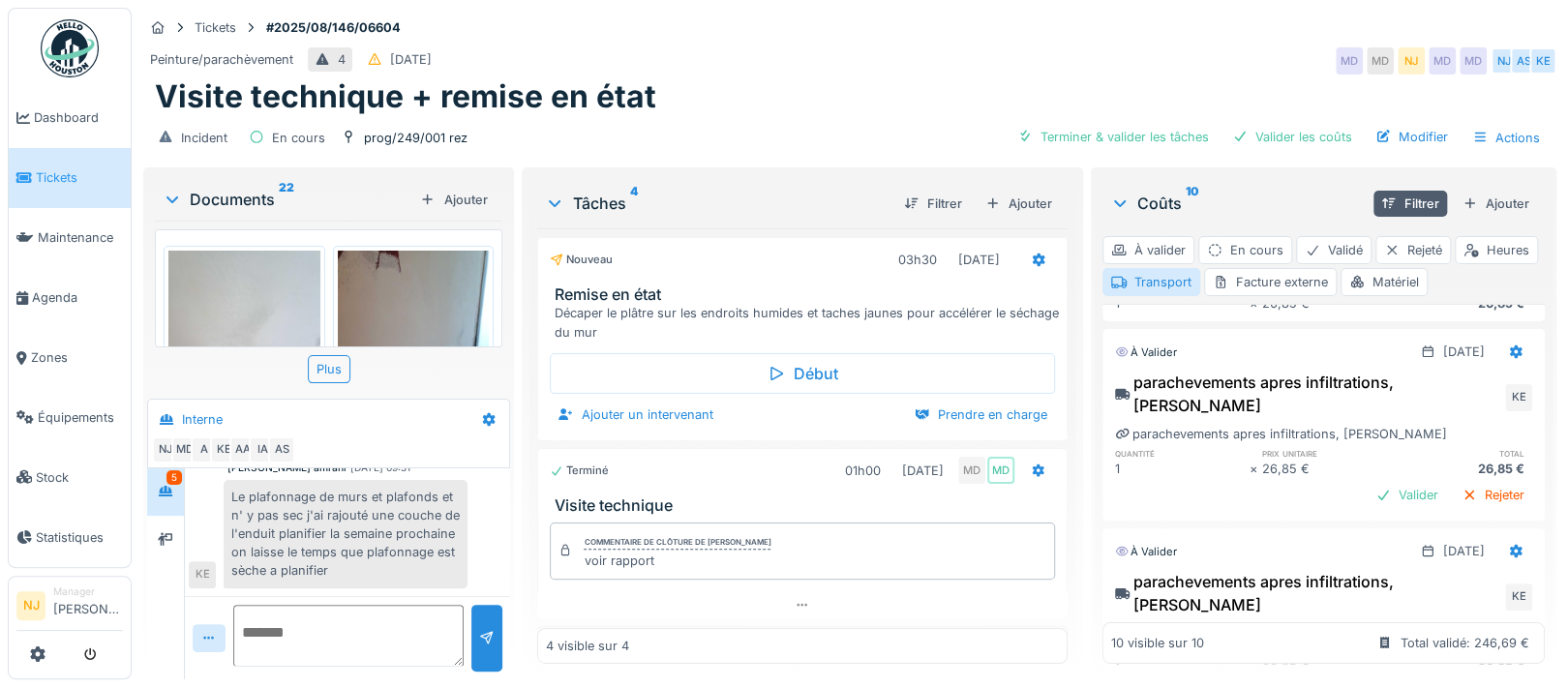
scroll to position [516, 0]
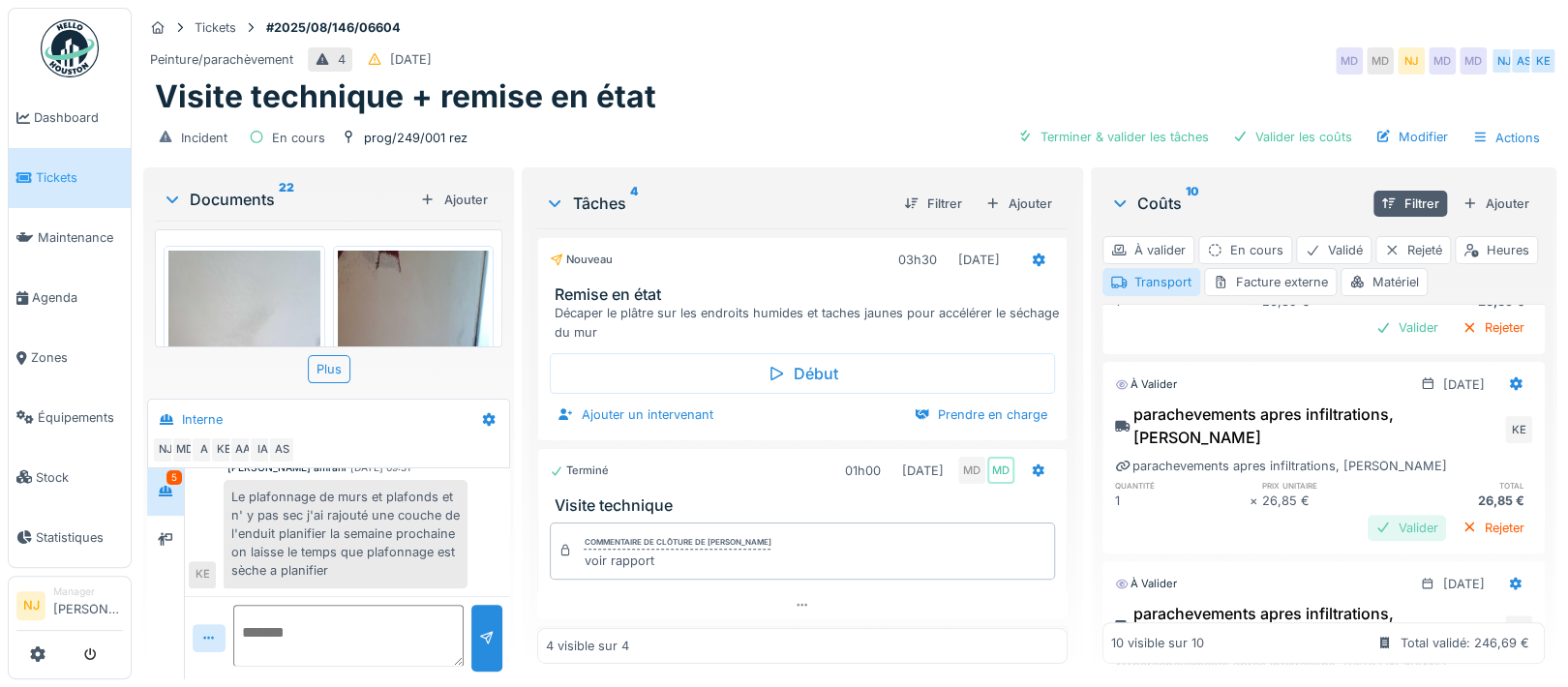
click at [1367, 515] on div "Valider" at bounding box center [1407, 527] width 78 height 26
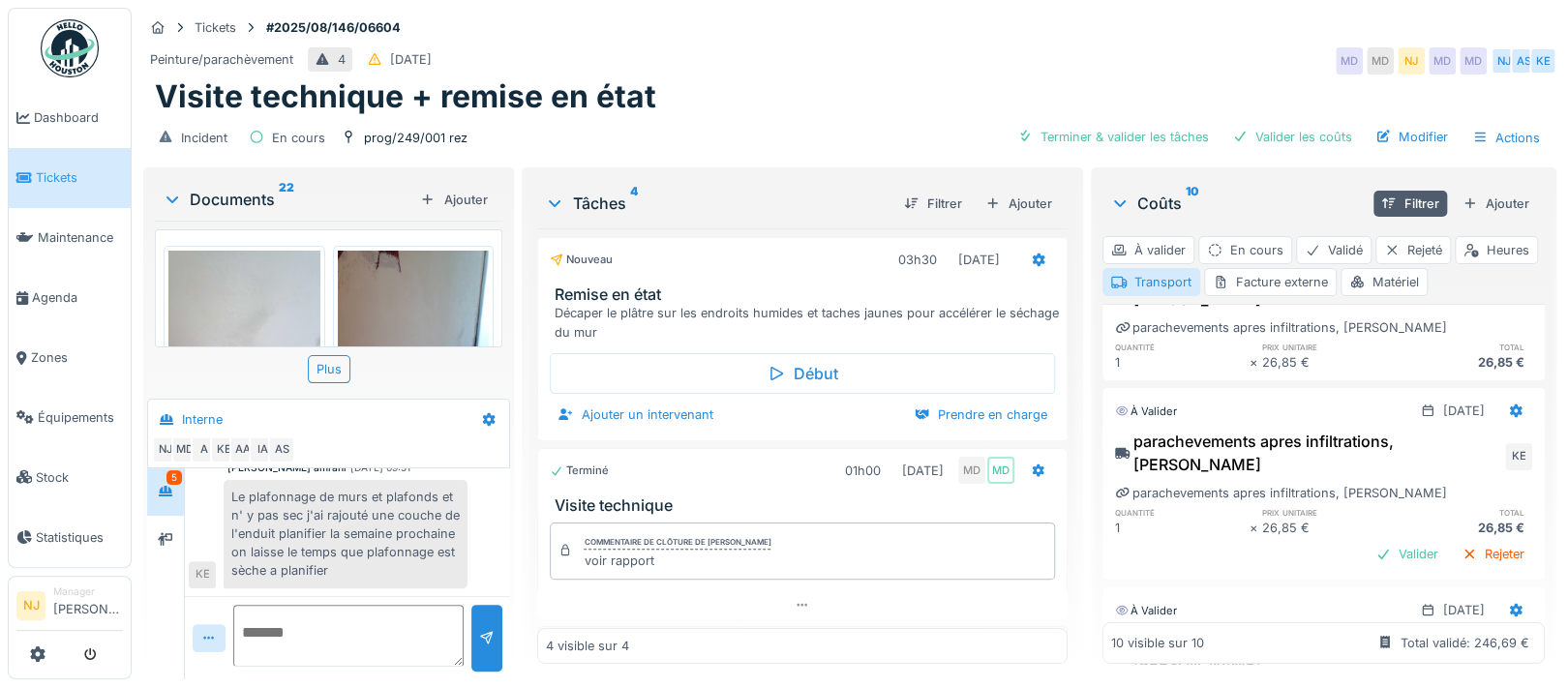
scroll to position [129, 0]
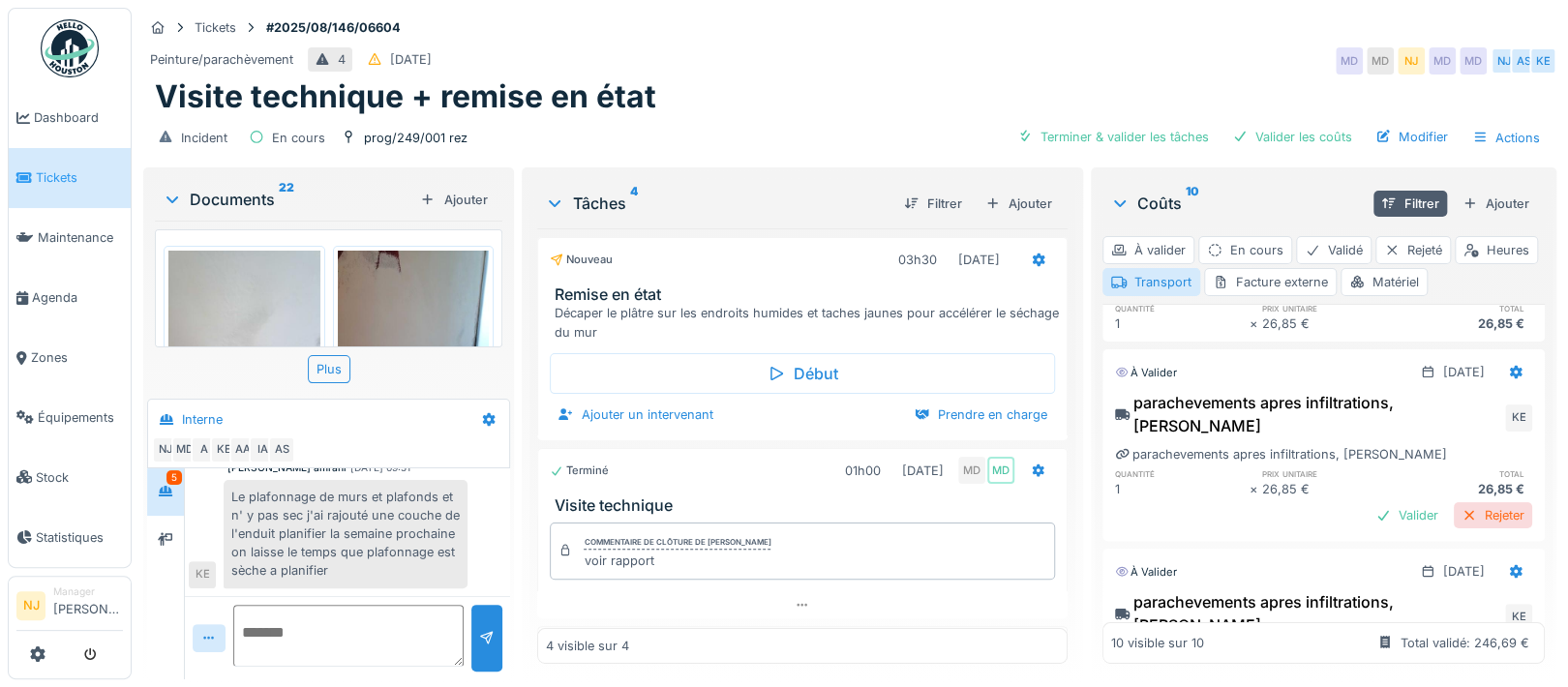
click at [1453, 502] on div "Rejeter" at bounding box center [1493, 515] width 78 height 26
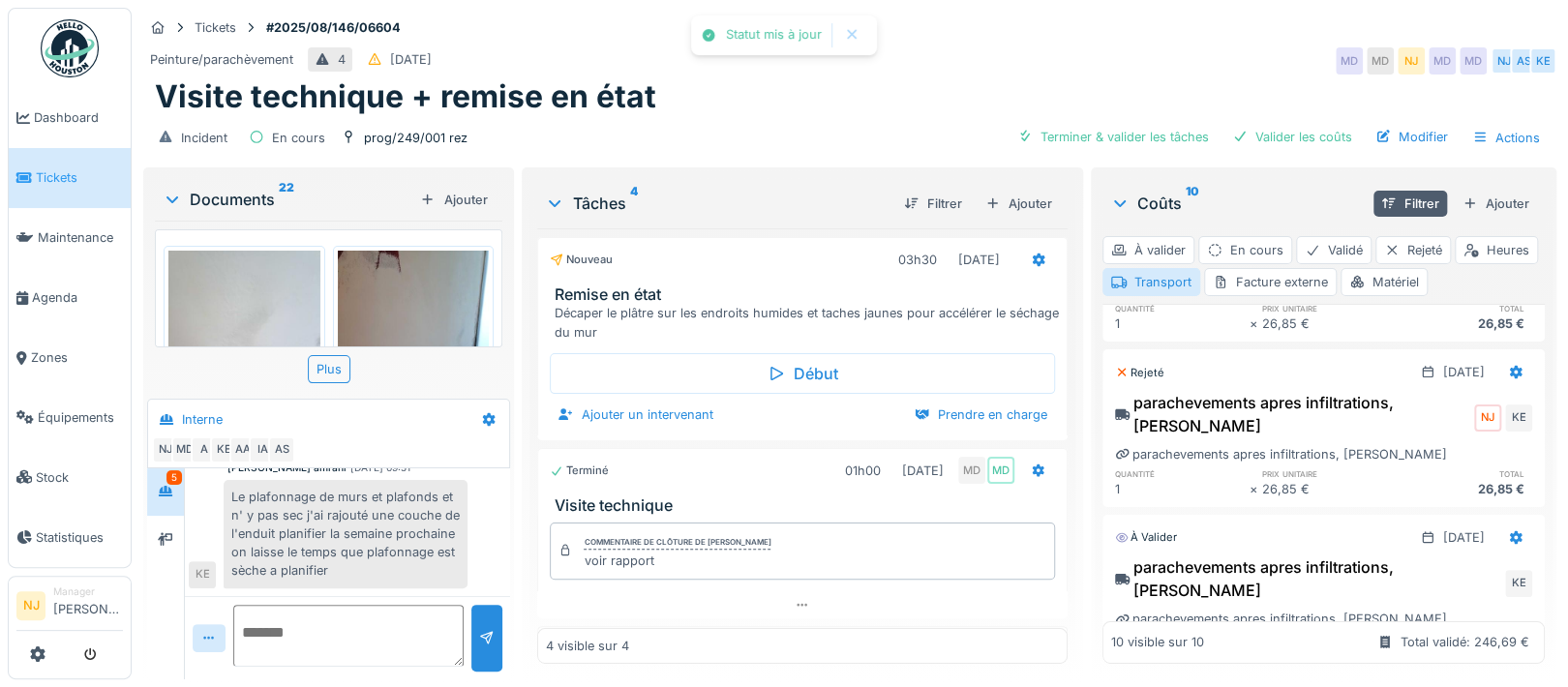
scroll to position [258, 0]
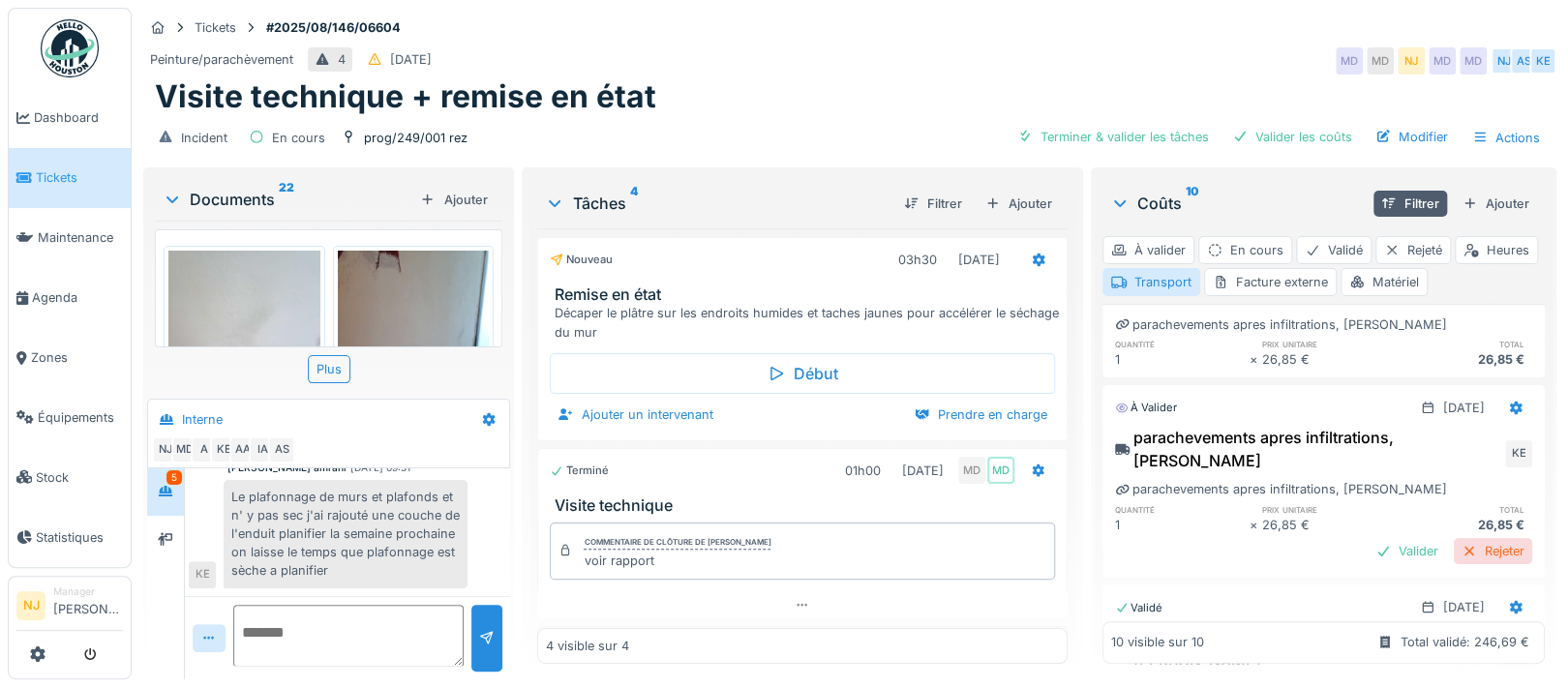
click at [1453, 538] on div "Rejeter" at bounding box center [1493, 551] width 78 height 26
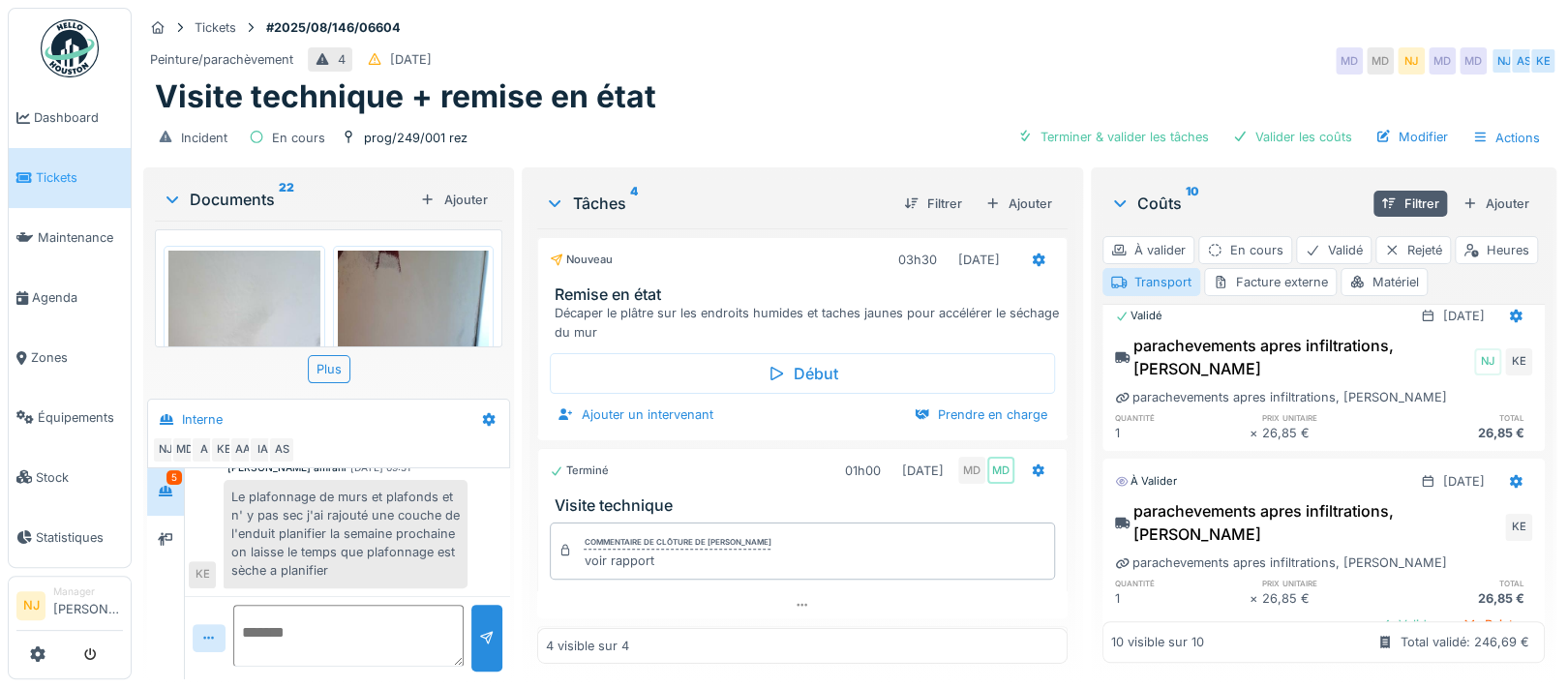
scroll to position [645, 0]
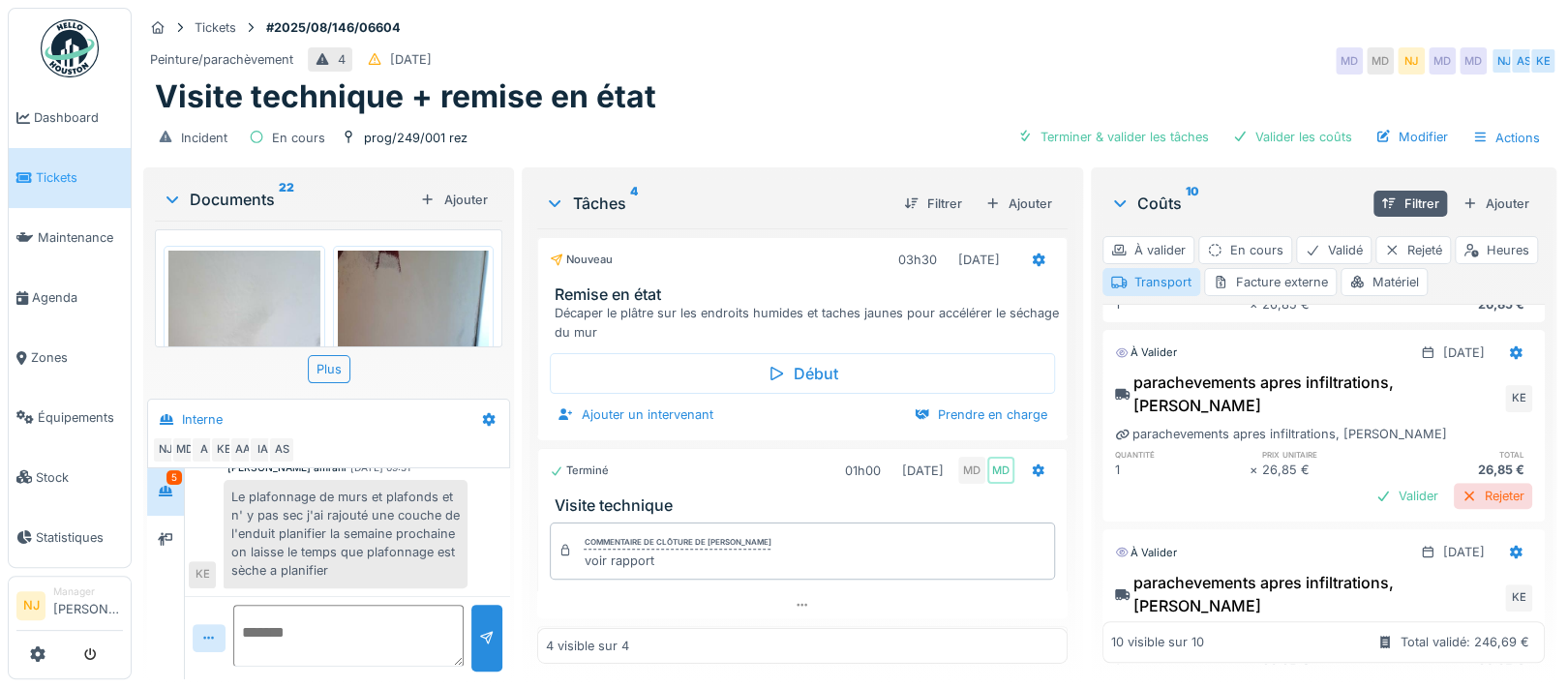
click at [1453, 482] on div "Rejeter" at bounding box center [1493, 495] width 78 height 26
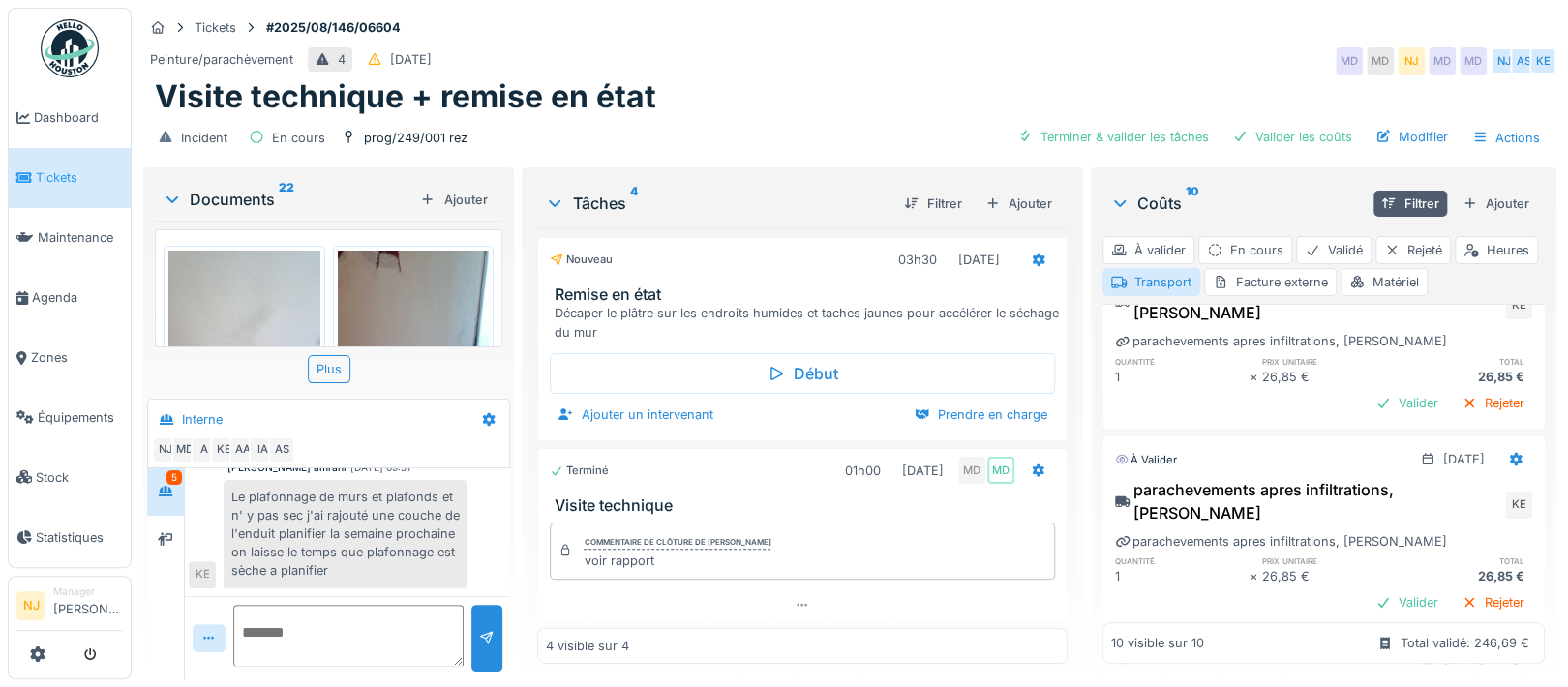
scroll to position [774, 0]
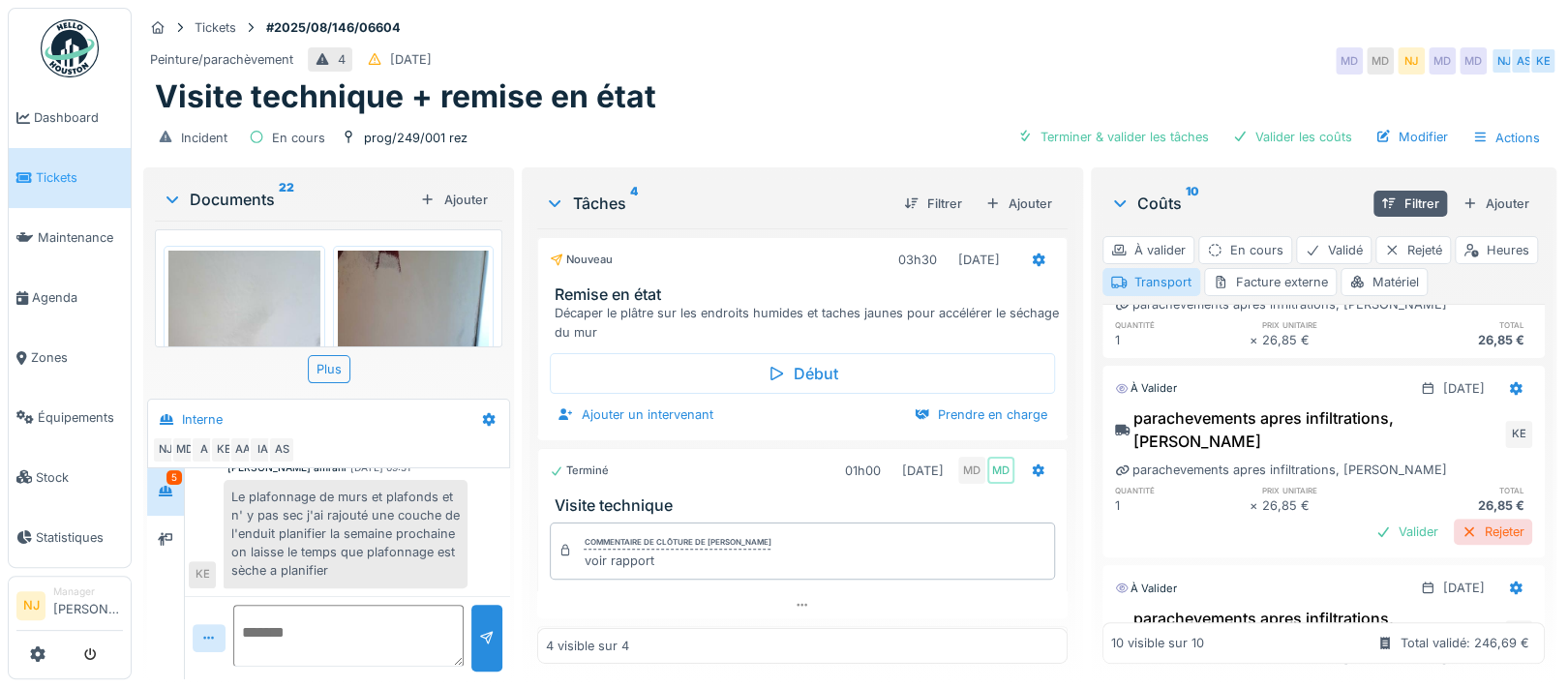
click at [1453, 519] on div "Rejeter" at bounding box center [1493, 531] width 78 height 26
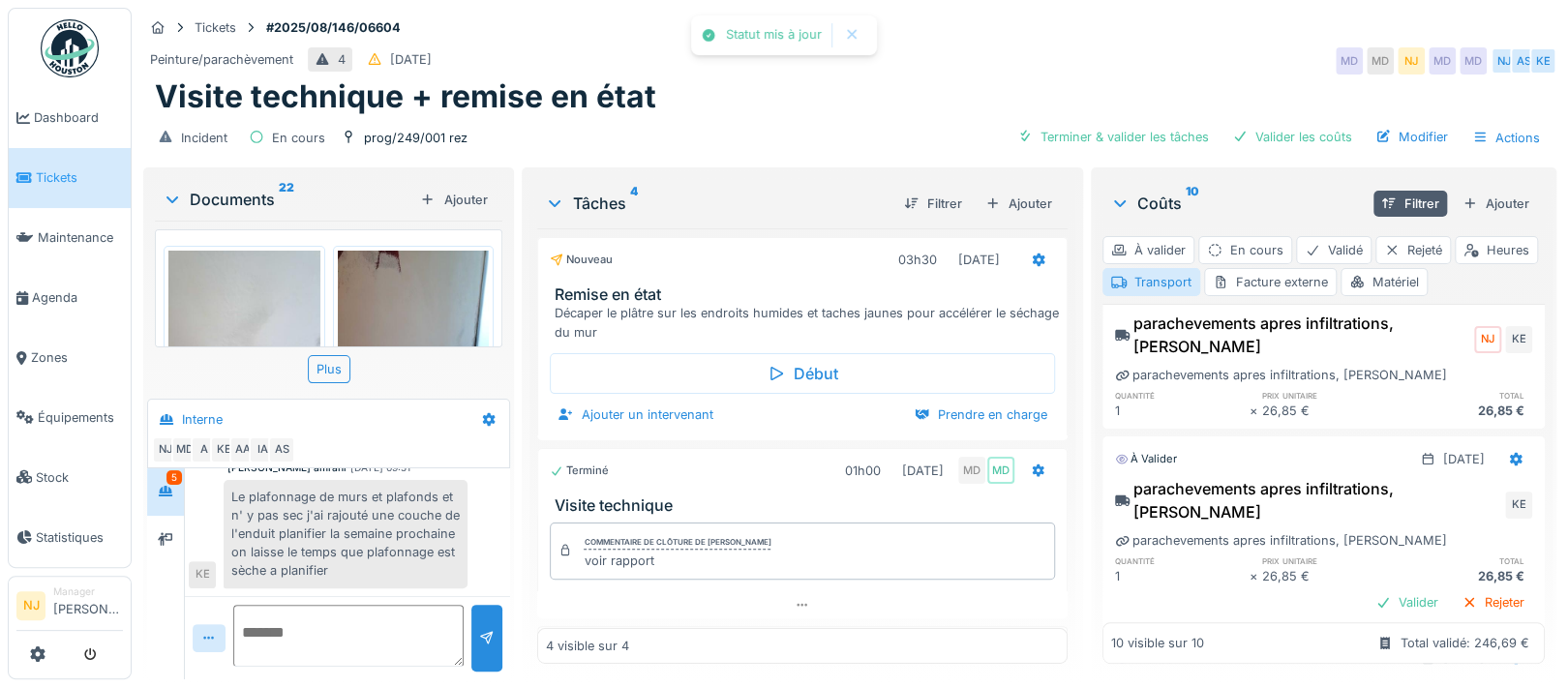
scroll to position [903, 0]
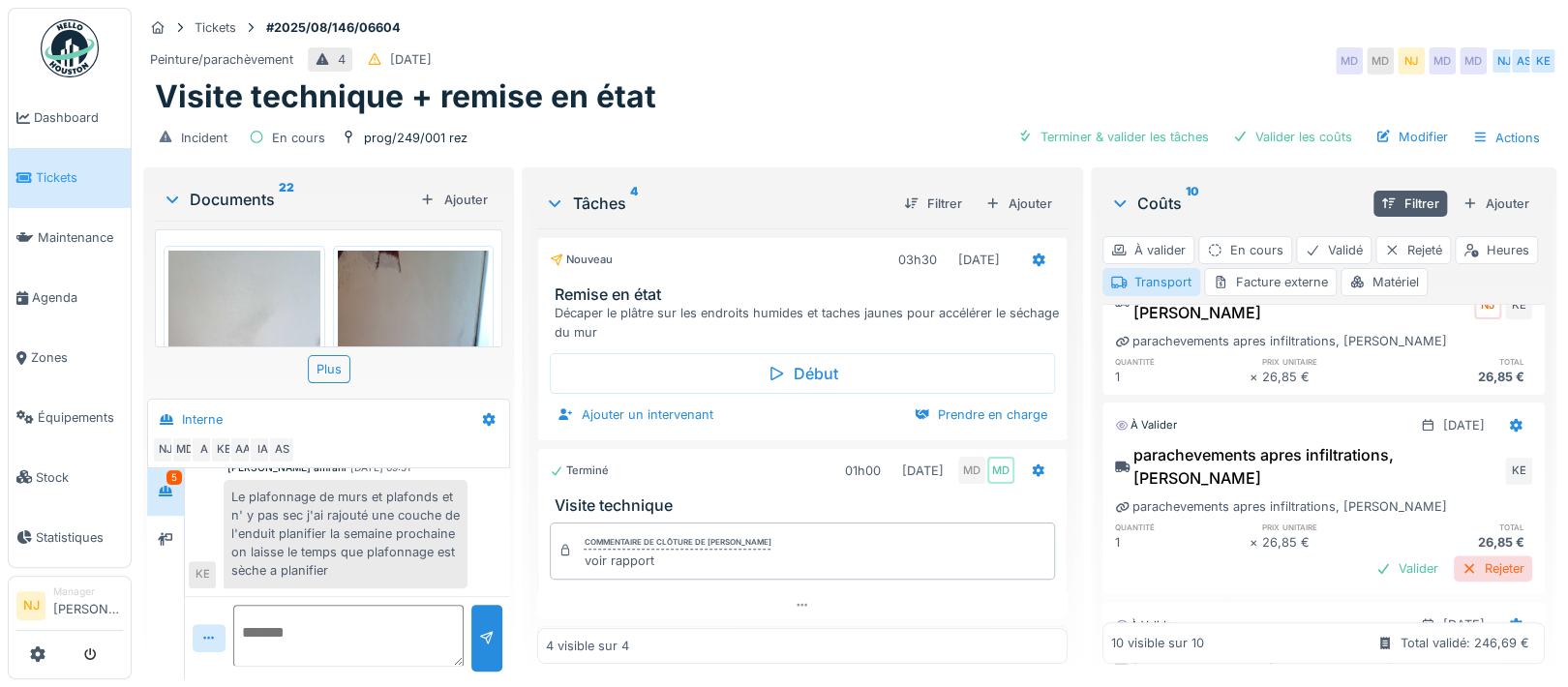
click at [1453, 556] on div "Rejeter" at bounding box center [1493, 569] width 78 height 26
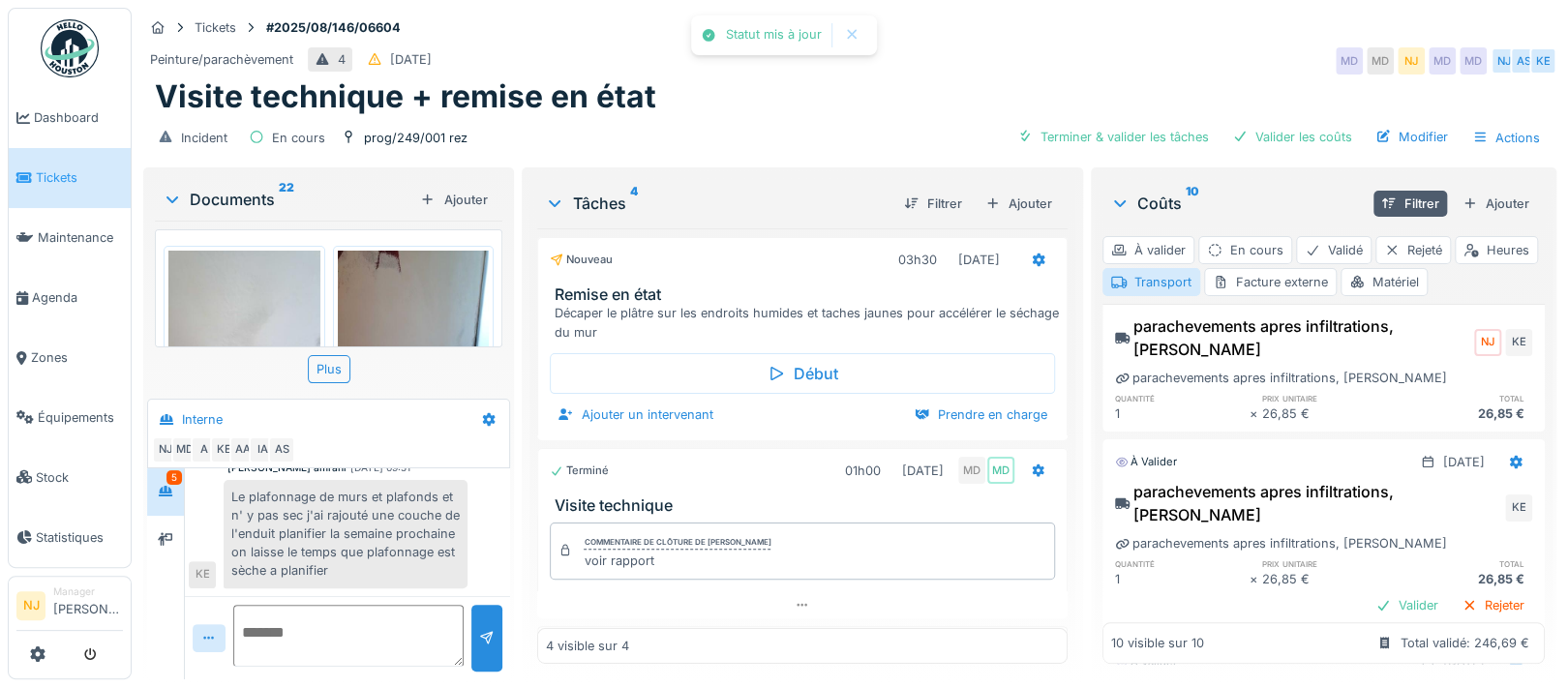
scroll to position [1161, 0]
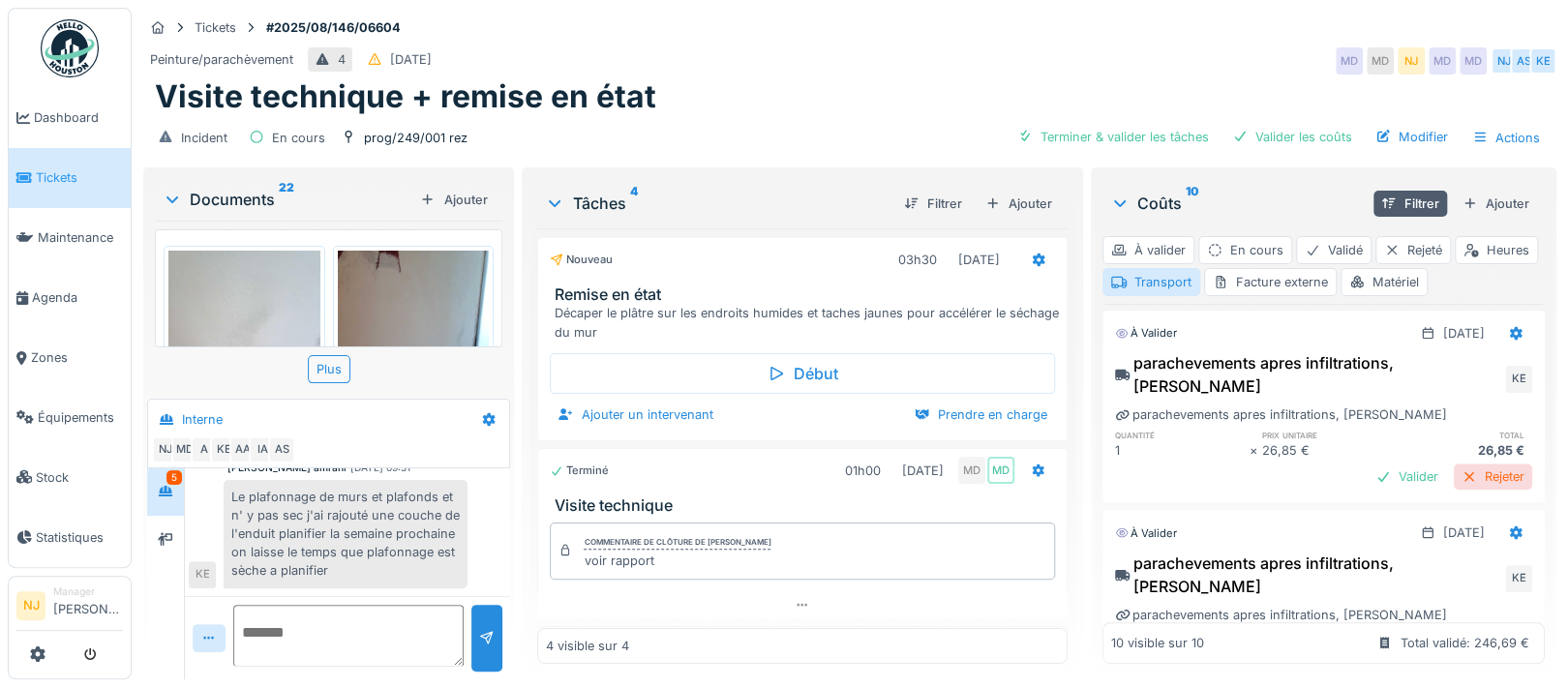
click at [1453, 464] on div "Rejeter" at bounding box center [1493, 477] width 78 height 26
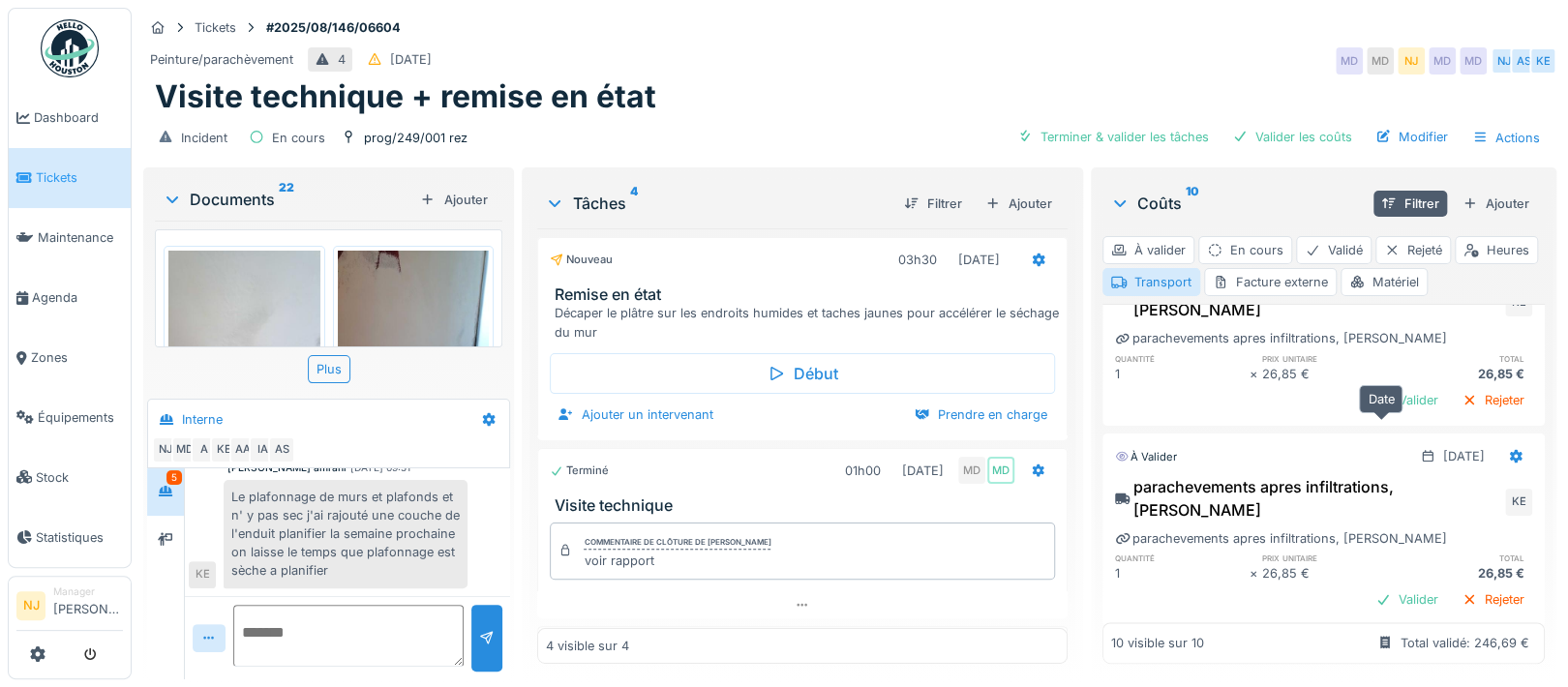
scroll to position [19, 0]
click at [1453, 586] on div "Rejeter" at bounding box center [1493, 599] width 78 height 26
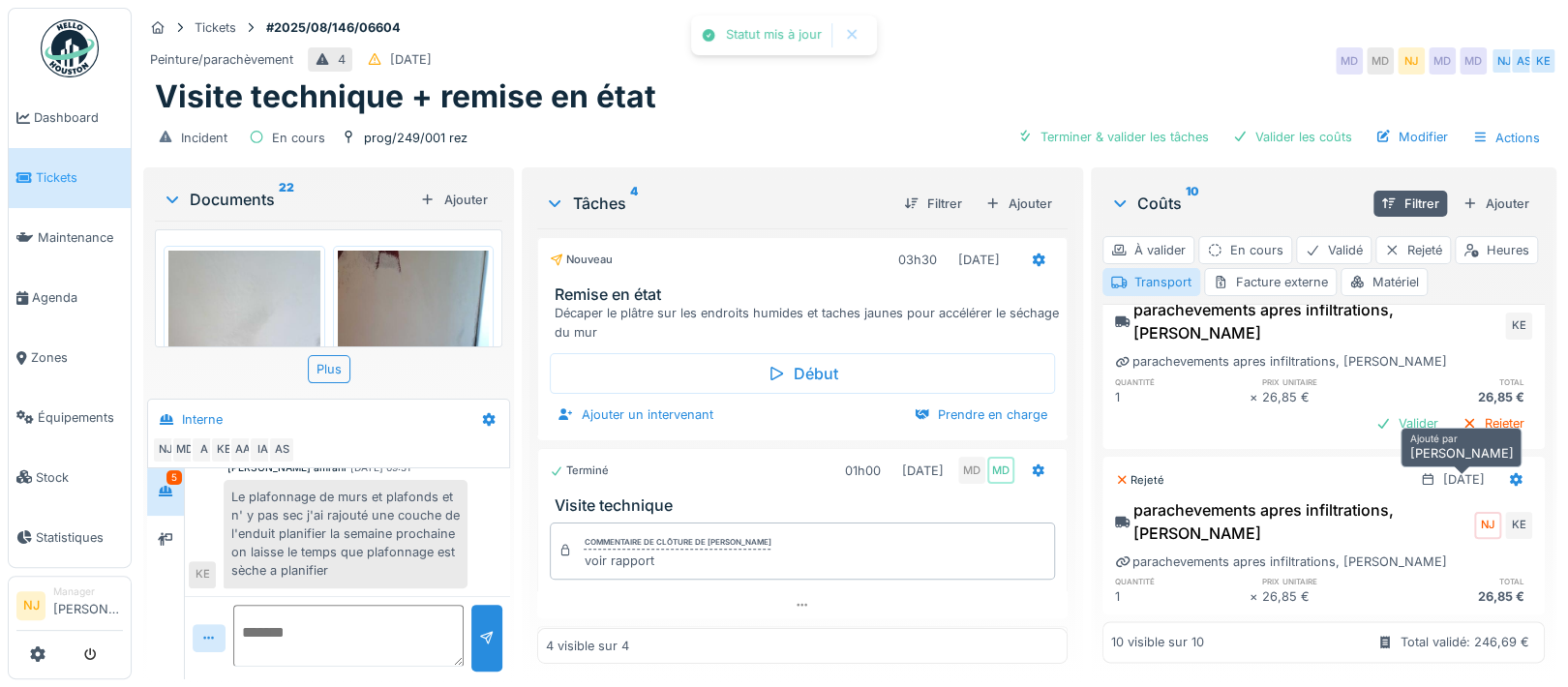
scroll to position [1392, 0]
click at [1453, 410] on div "Rejeter" at bounding box center [1493, 423] width 78 height 26
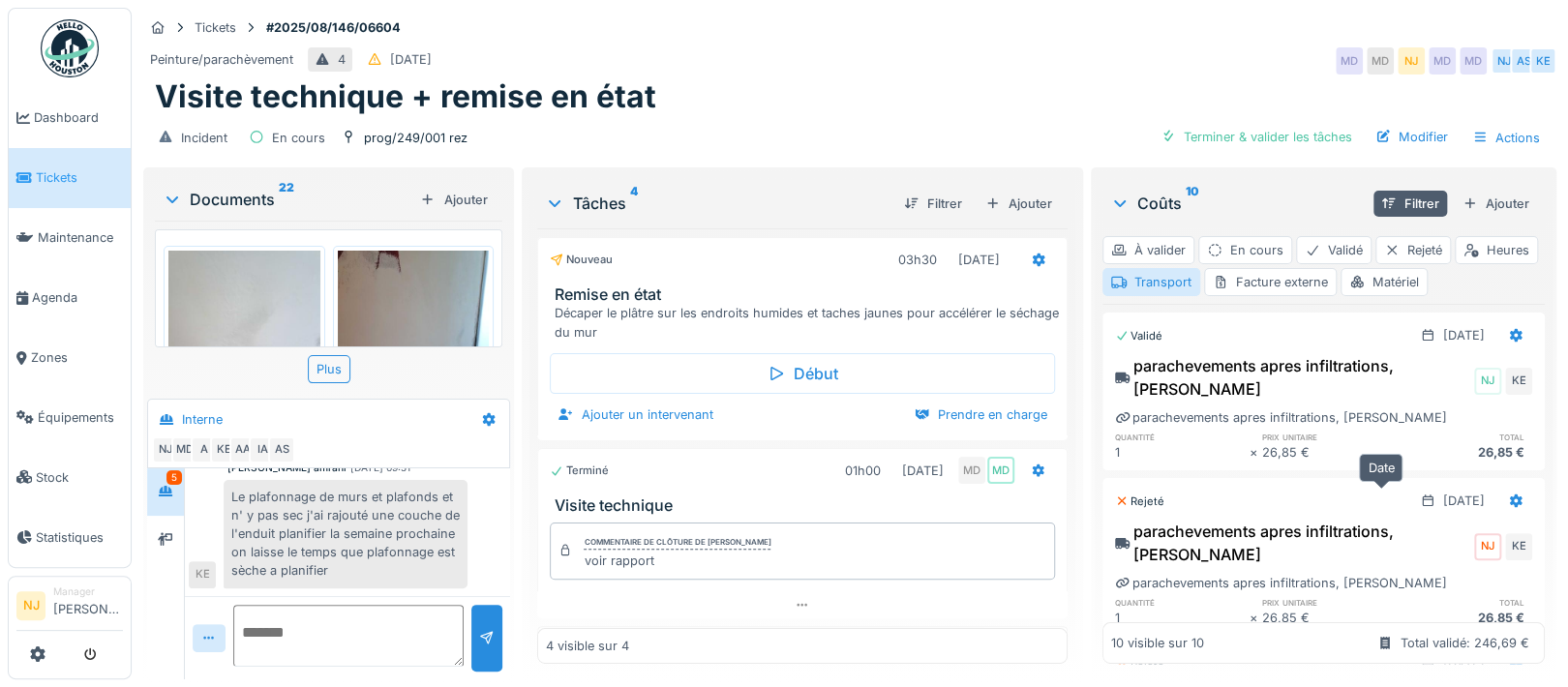
scroll to position [0, 0]
click at [1427, 281] on div "Matériel" at bounding box center [1383, 282] width 87 height 28
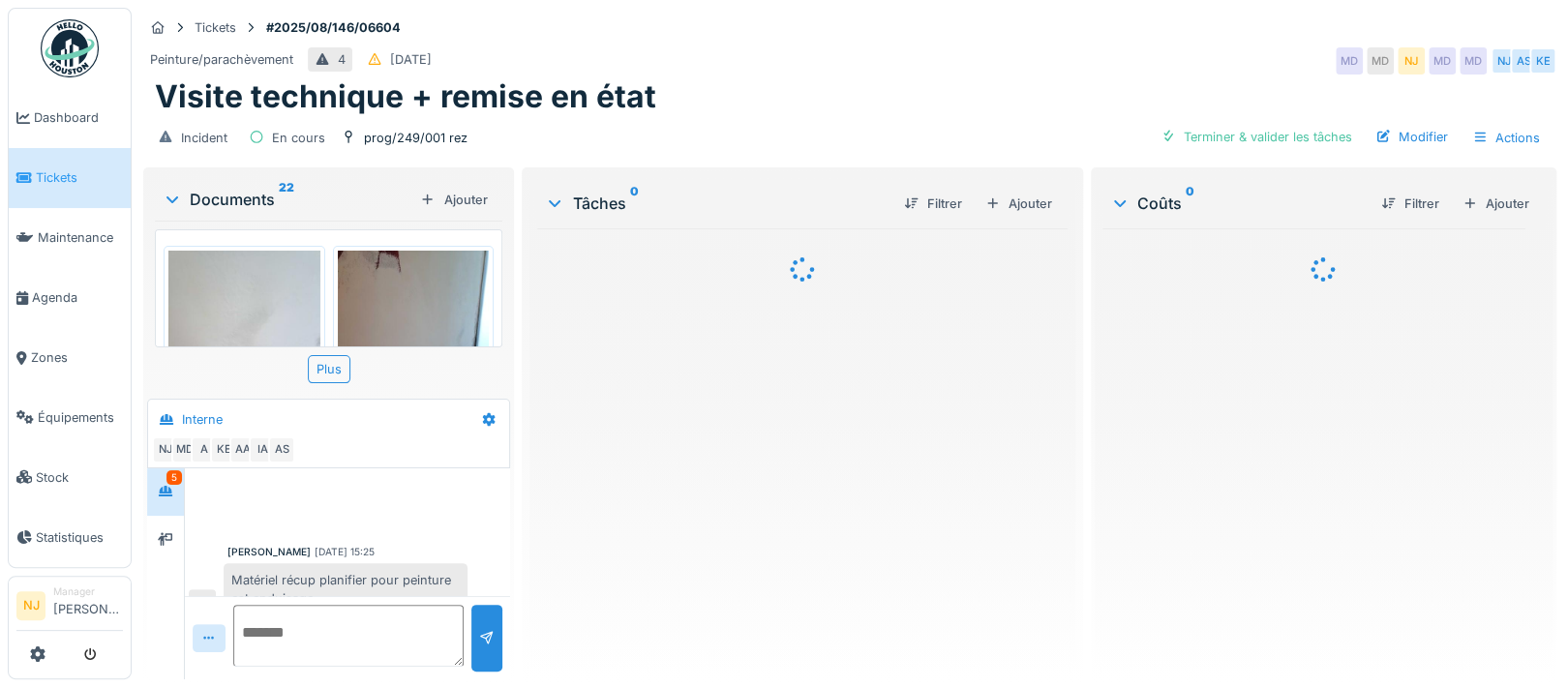
scroll to position [865, 0]
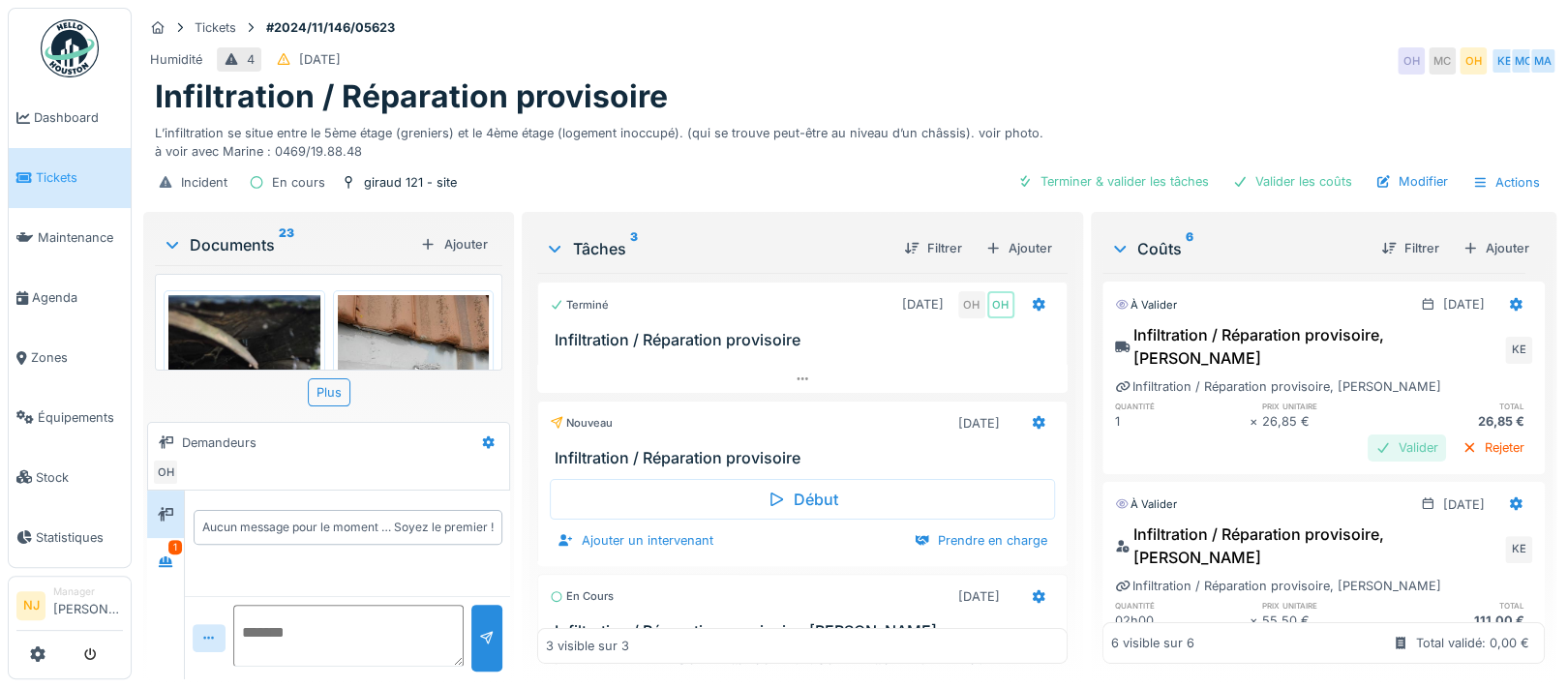
click at [1367, 435] on div "Valider" at bounding box center [1407, 447] width 78 height 26
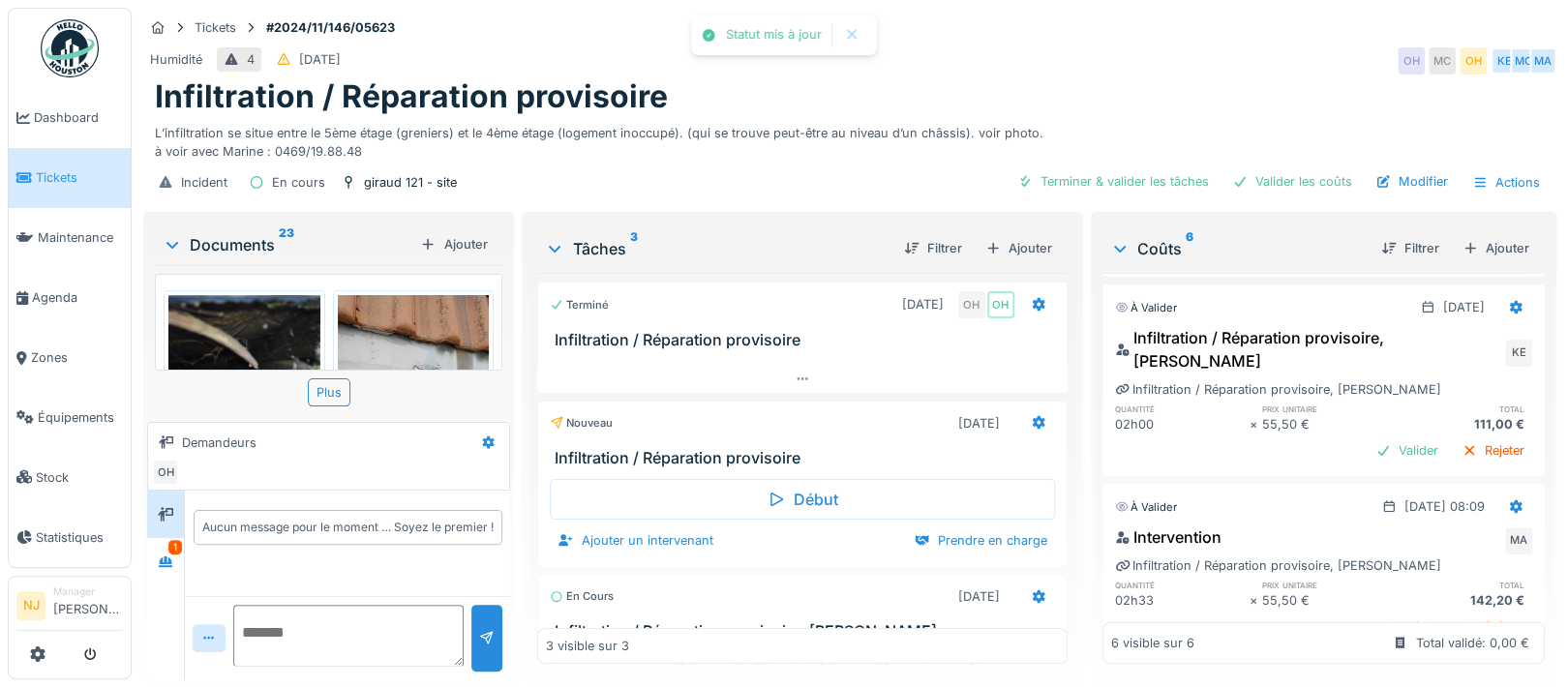
scroll to position [129, 0]
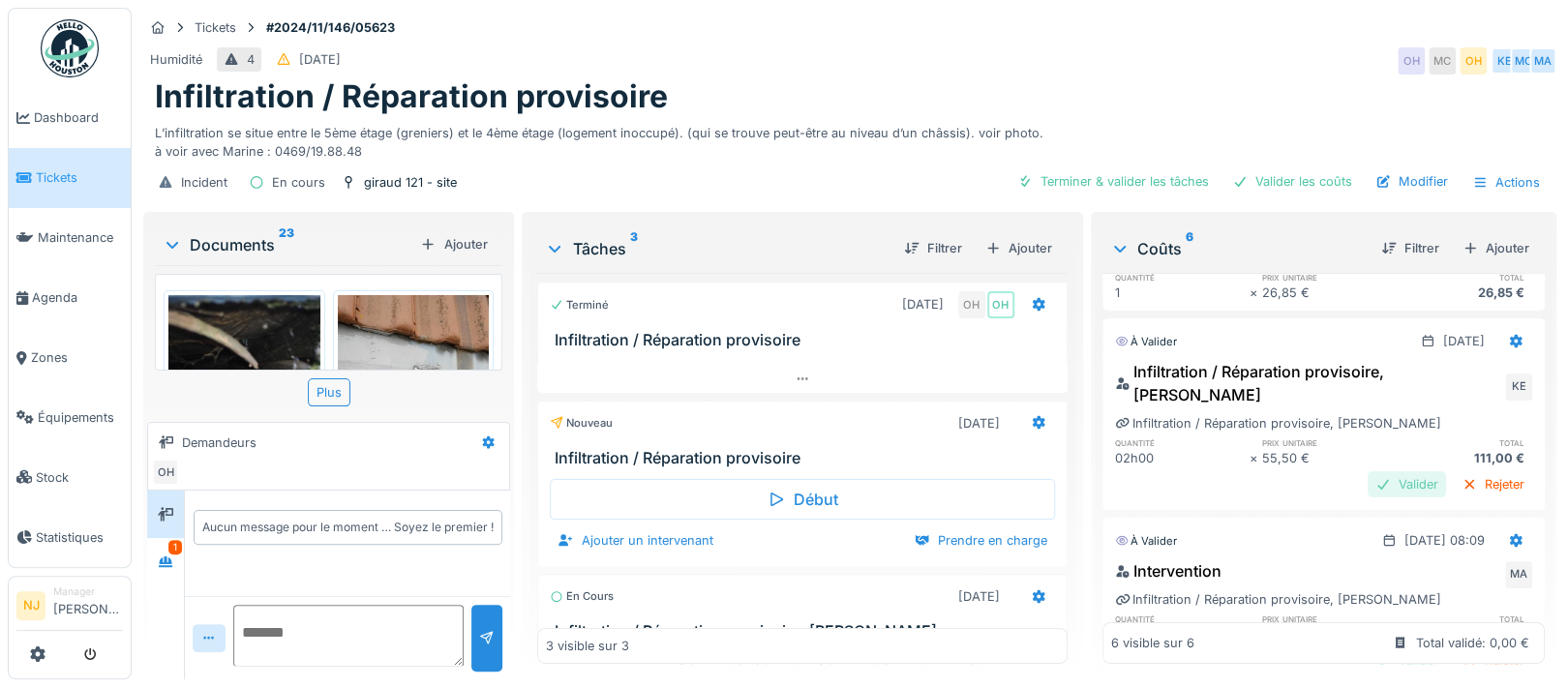
click at [1367, 472] on div "Valider" at bounding box center [1407, 484] width 78 height 26
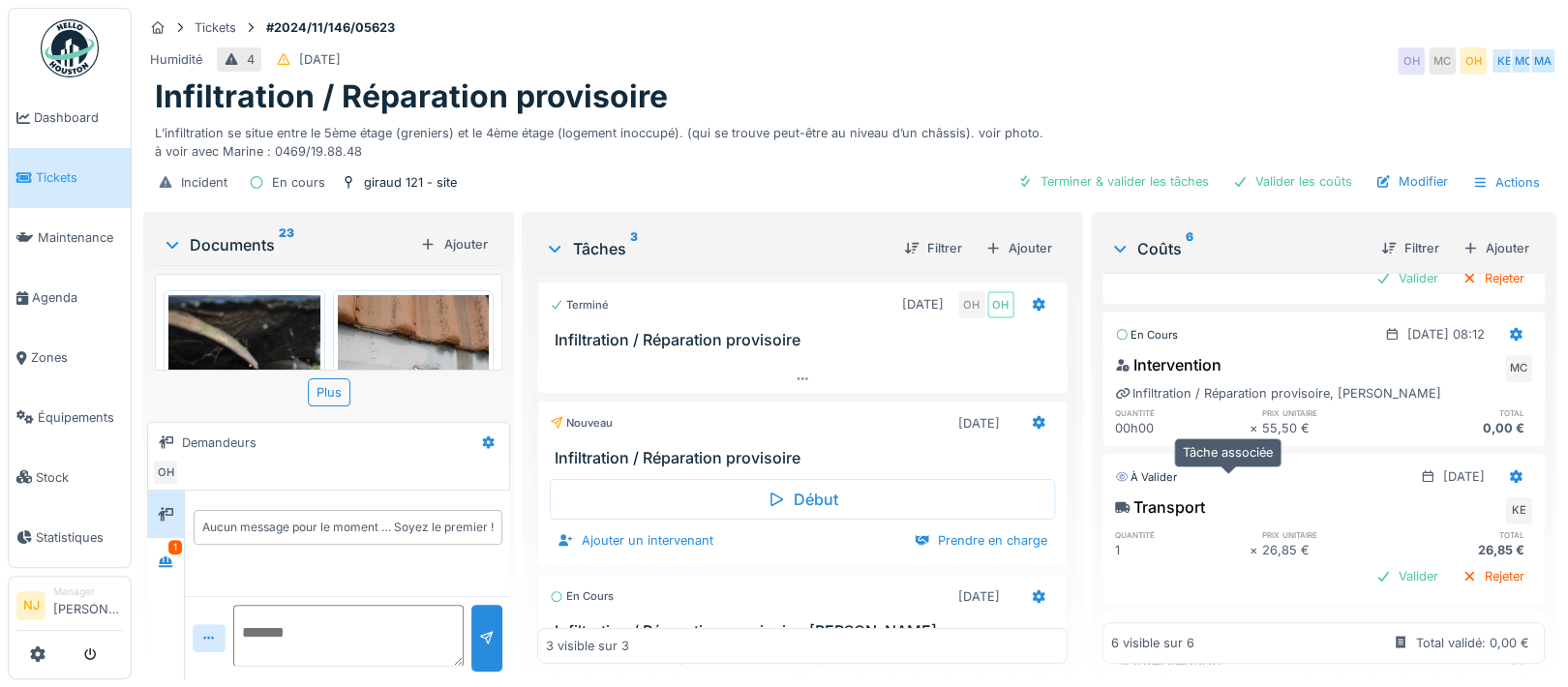
scroll to position [516, 0]
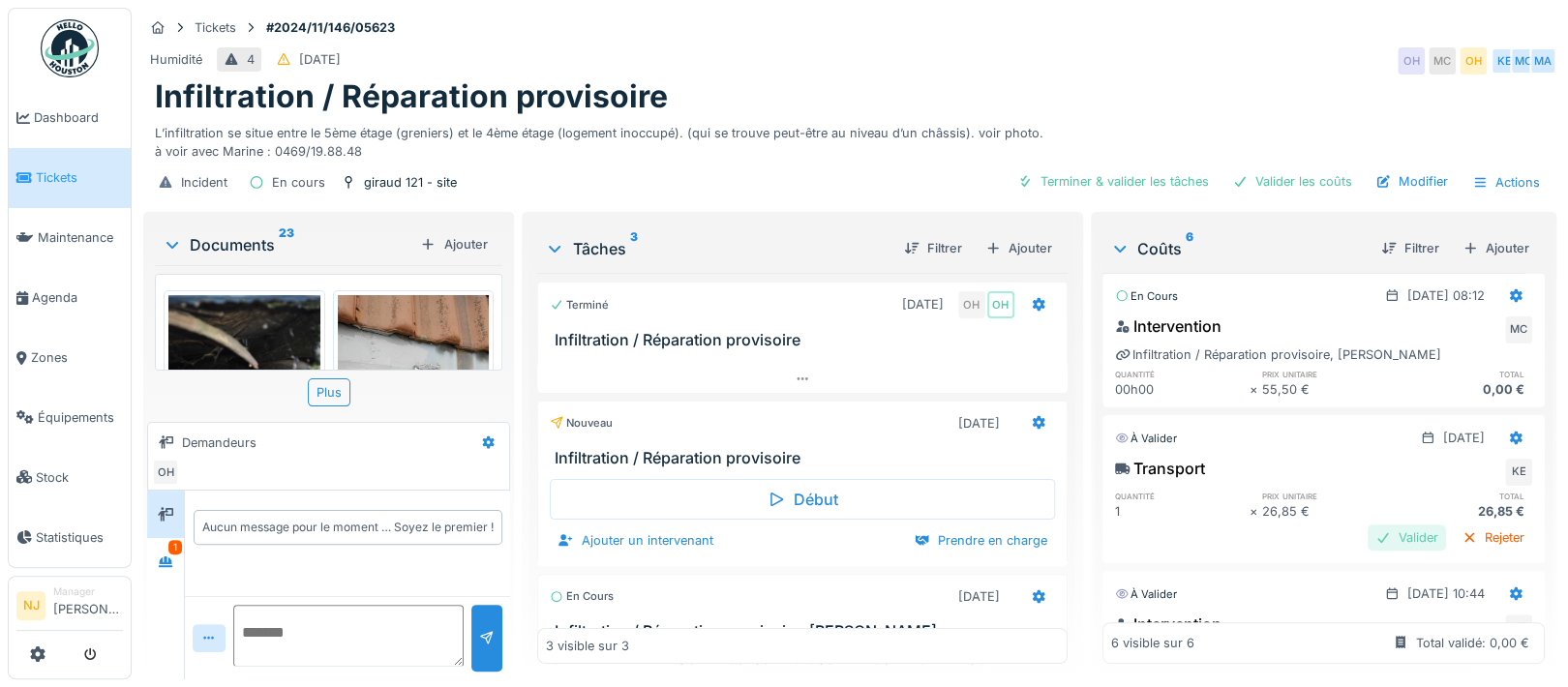
click at [1367, 531] on div "Valider" at bounding box center [1407, 537] width 78 height 26
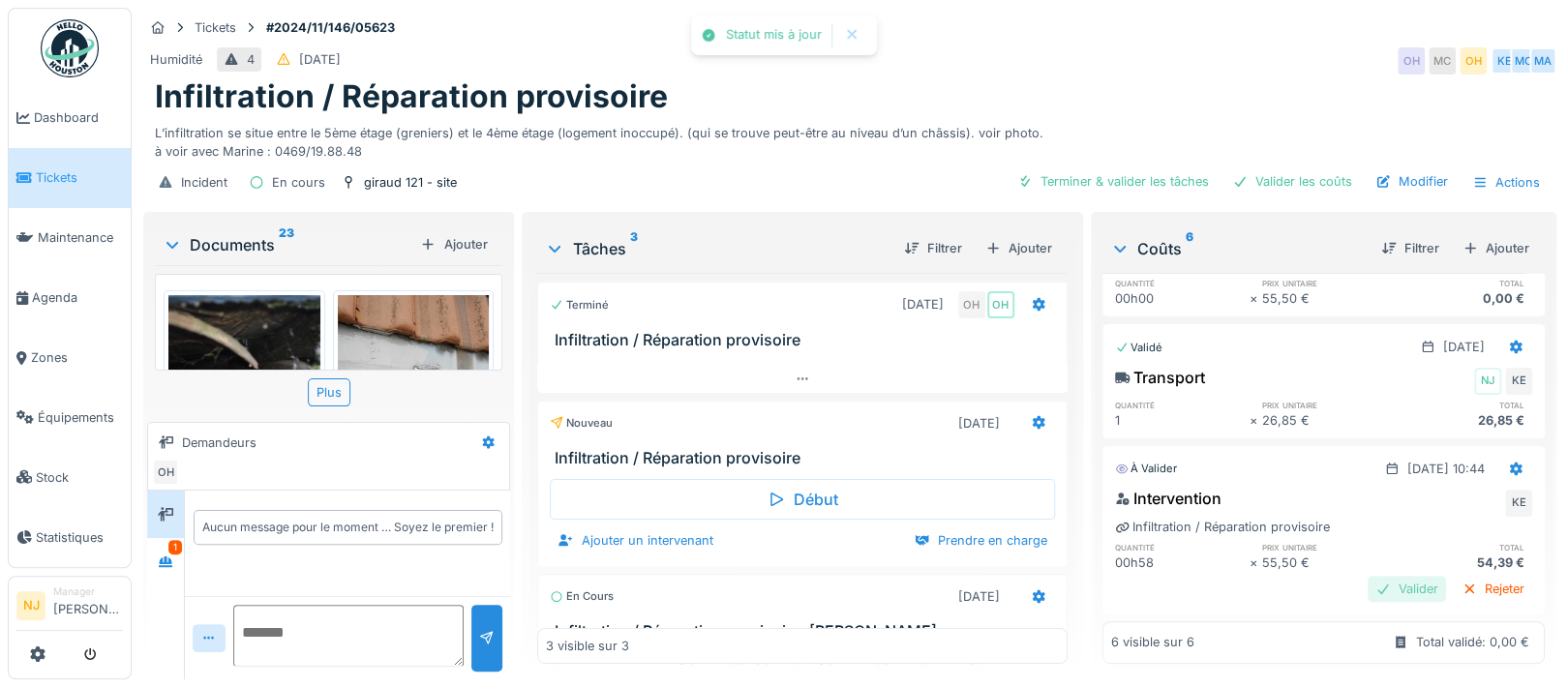
scroll to position [19, 0]
click at [1367, 575] on div "Valider" at bounding box center [1407, 588] width 78 height 26
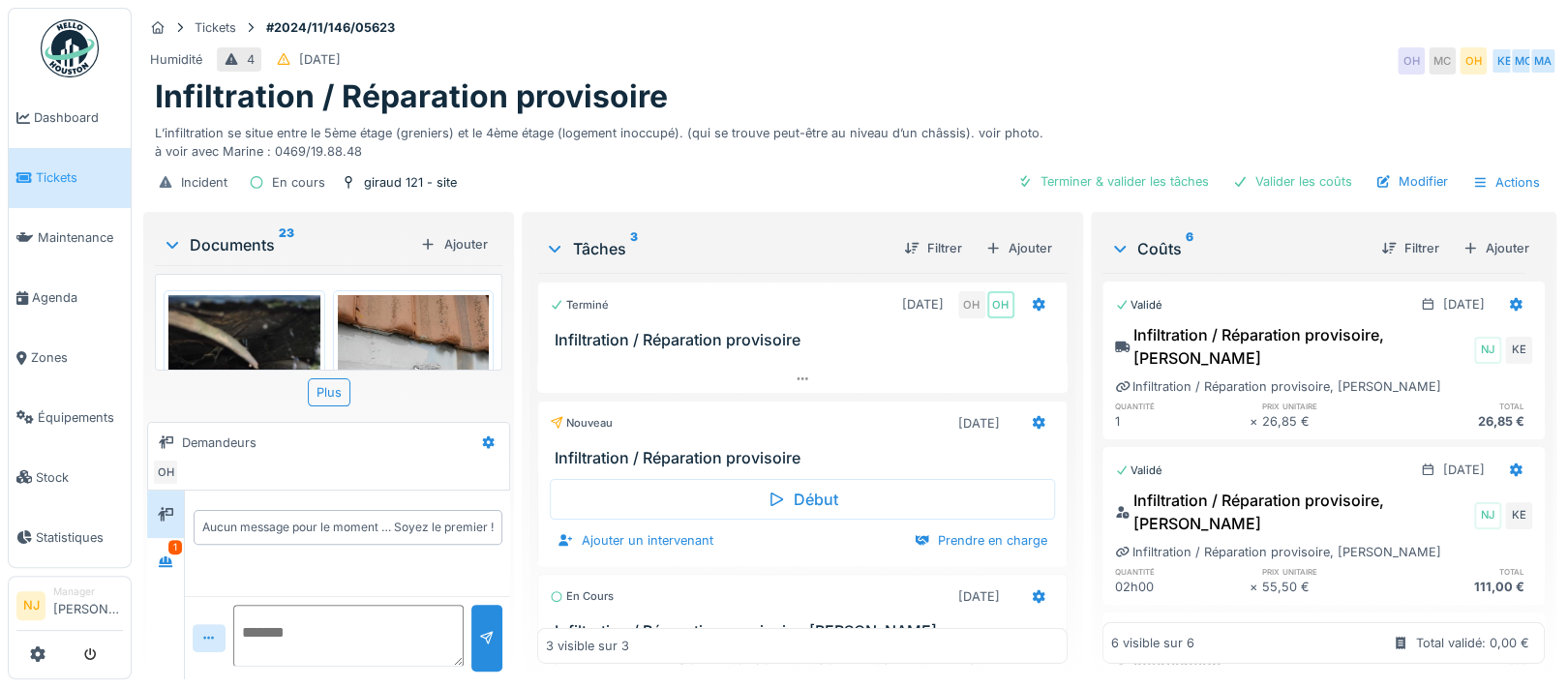
scroll to position [0, 0]
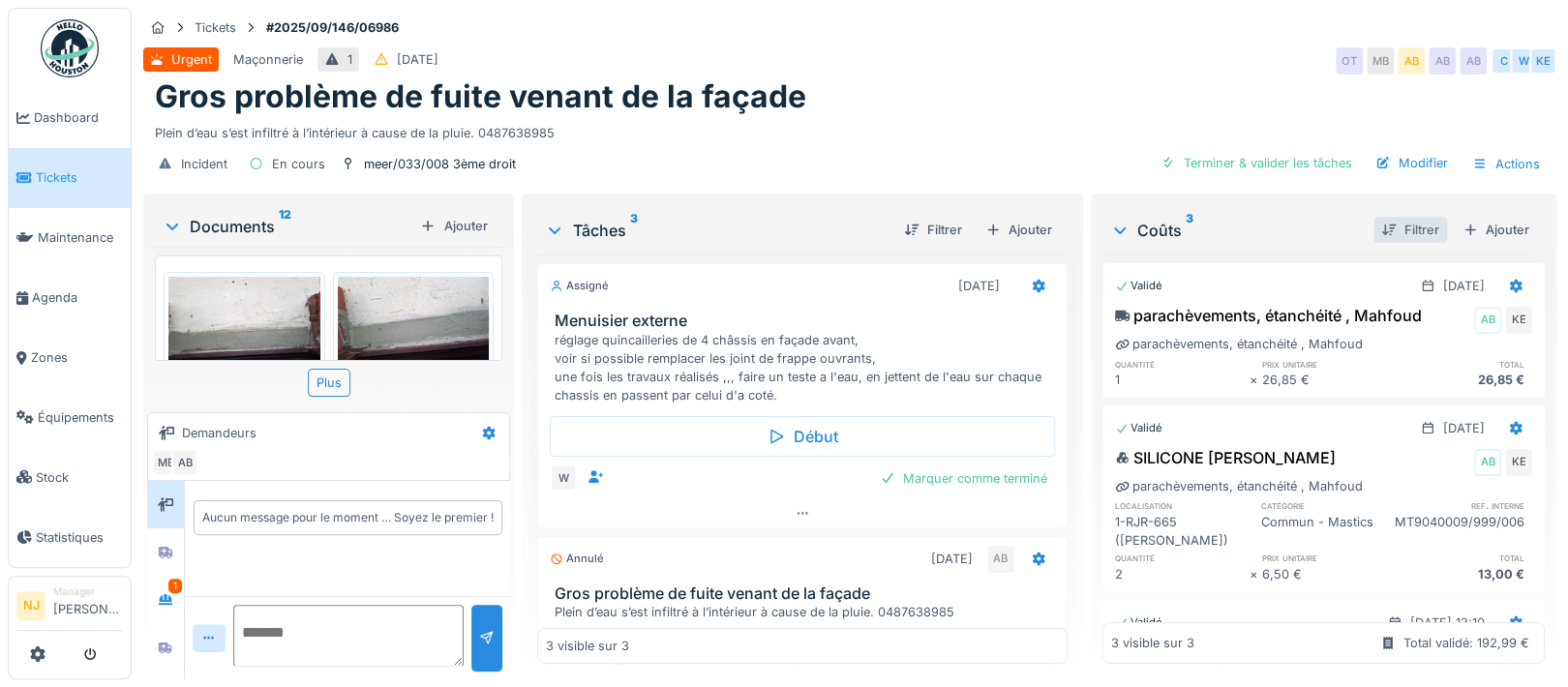
click at [1373, 226] on div "Filtrer" at bounding box center [1409, 229] width 73 height 26
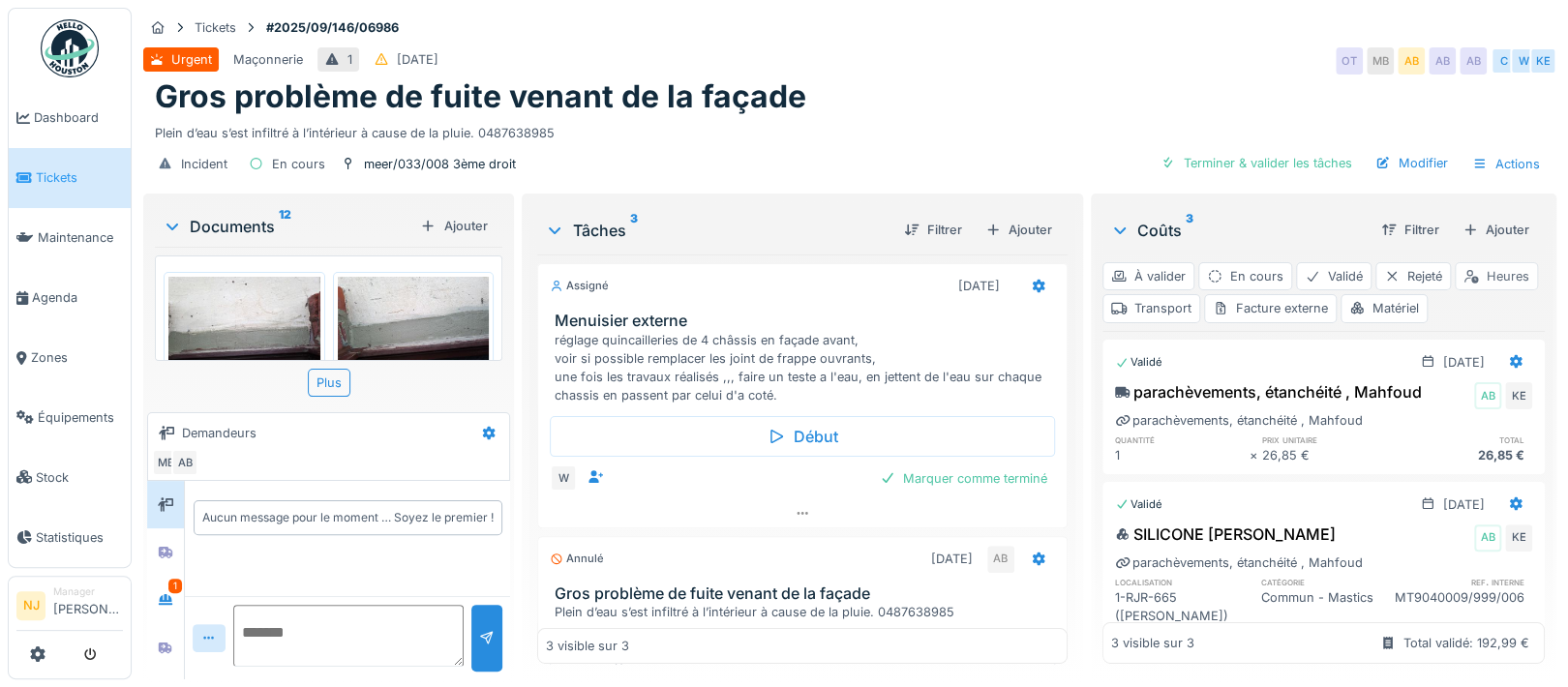
click at [1454, 291] on div "Heures" at bounding box center [1496, 276] width 83 height 28
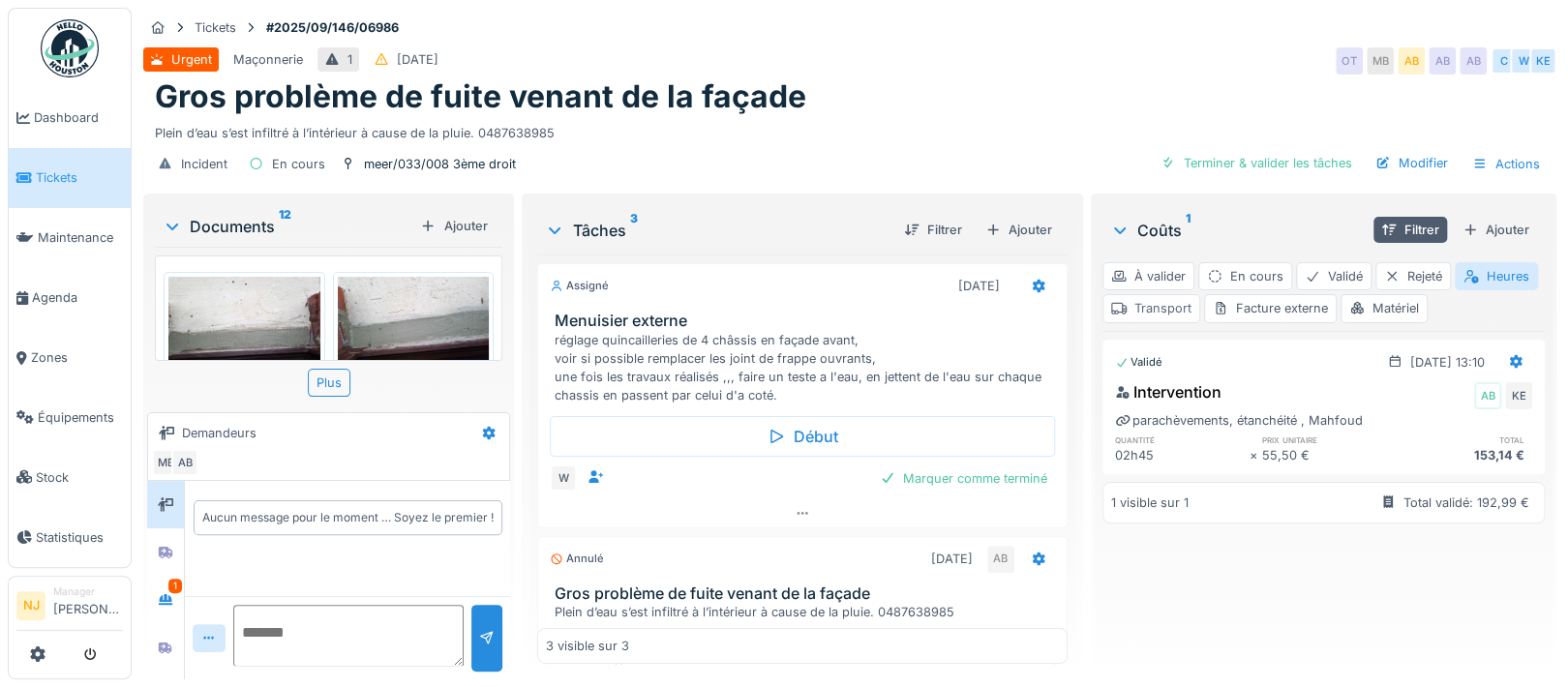
click at [1200, 302] on div "Transport" at bounding box center [1151, 308] width 98 height 28
click at [1427, 307] on div "Matériel" at bounding box center [1383, 308] width 87 height 28
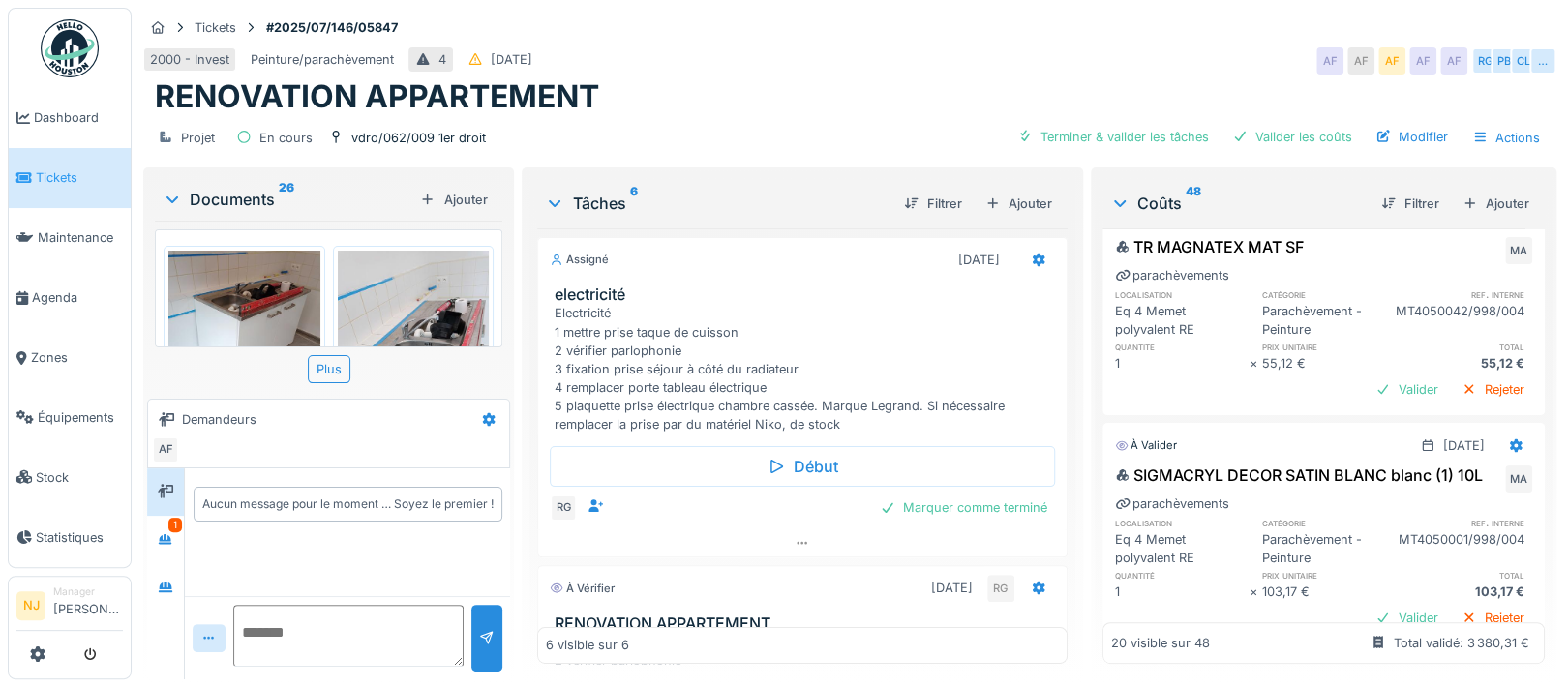
scroll to position [258, 0]
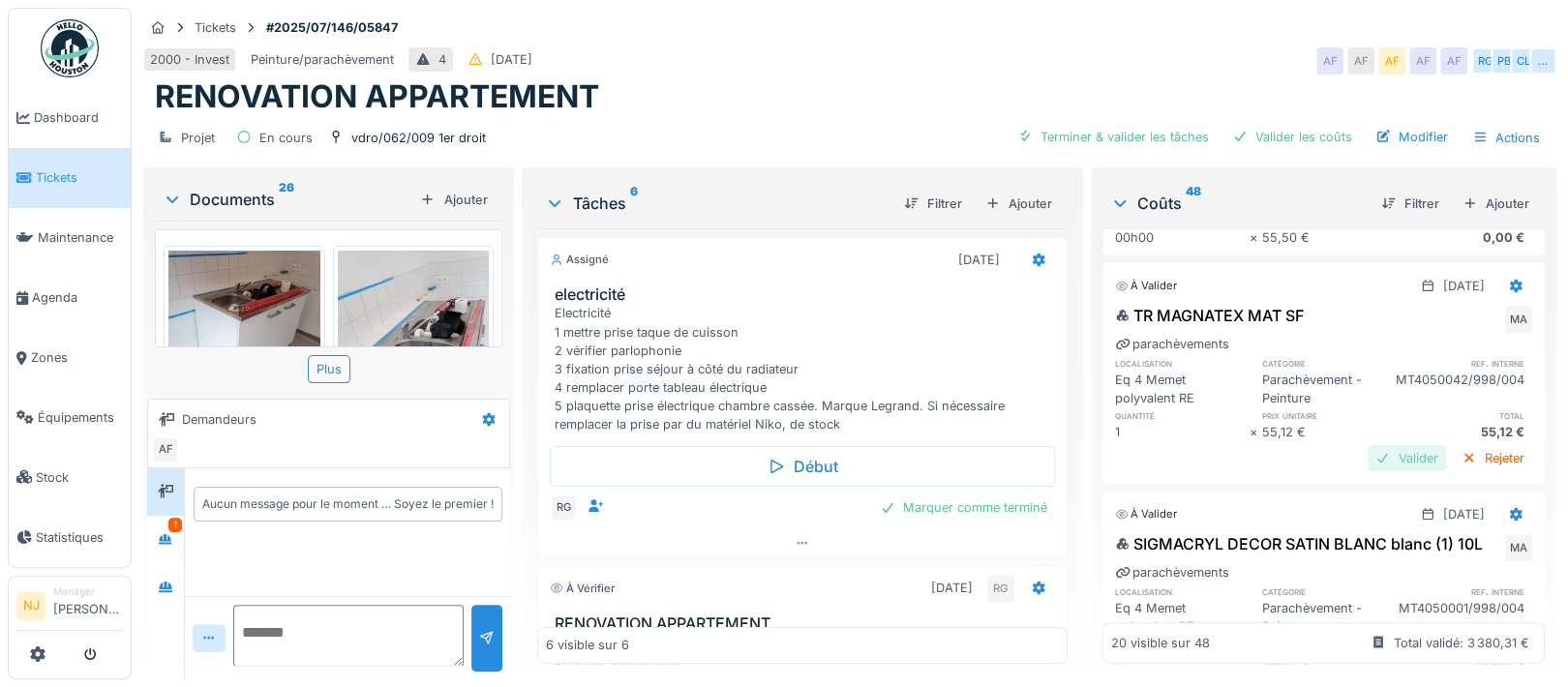
click at [1367, 455] on div "Valider" at bounding box center [1407, 458] width 78 height 26
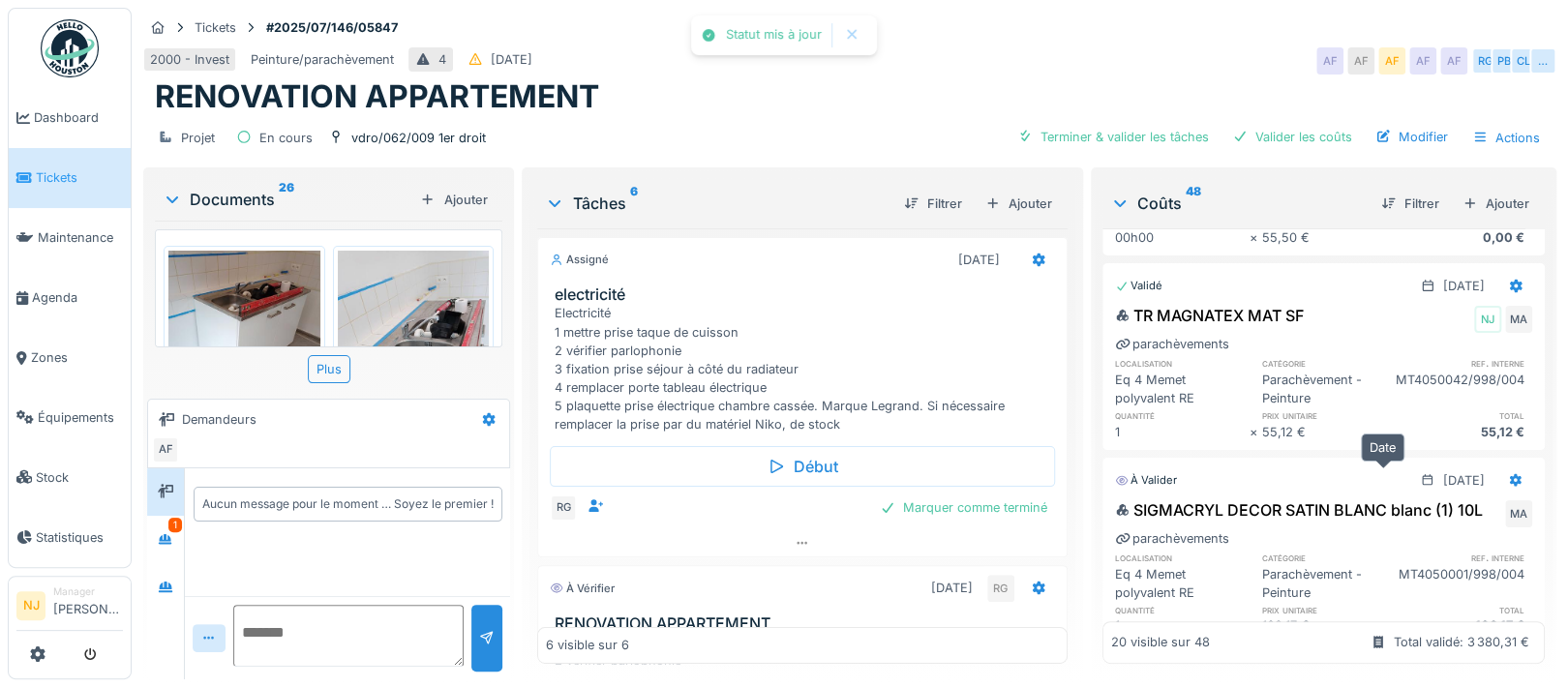
scroll to position [388, 0]
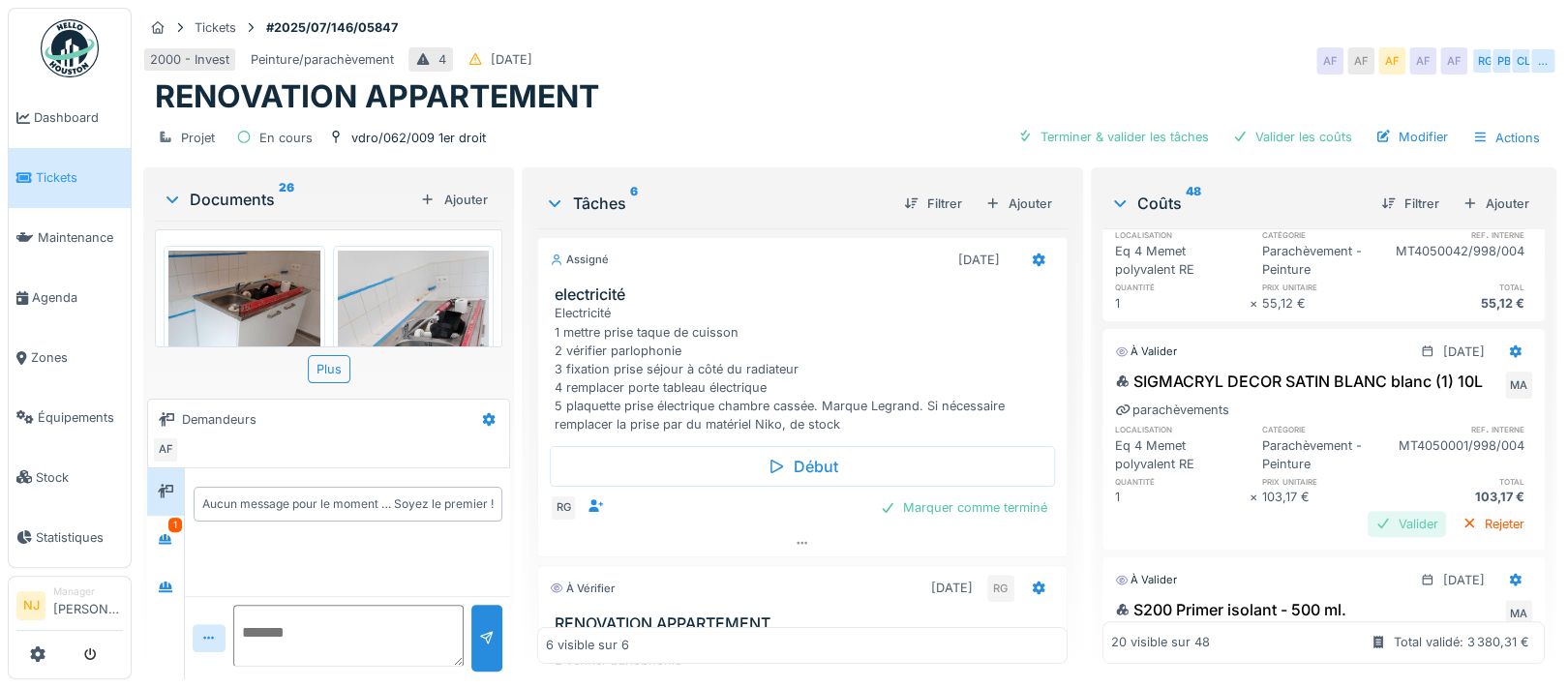
click at [1367, 537] on div "Valider" at bounding box center [1407, 524] width 78 height 26
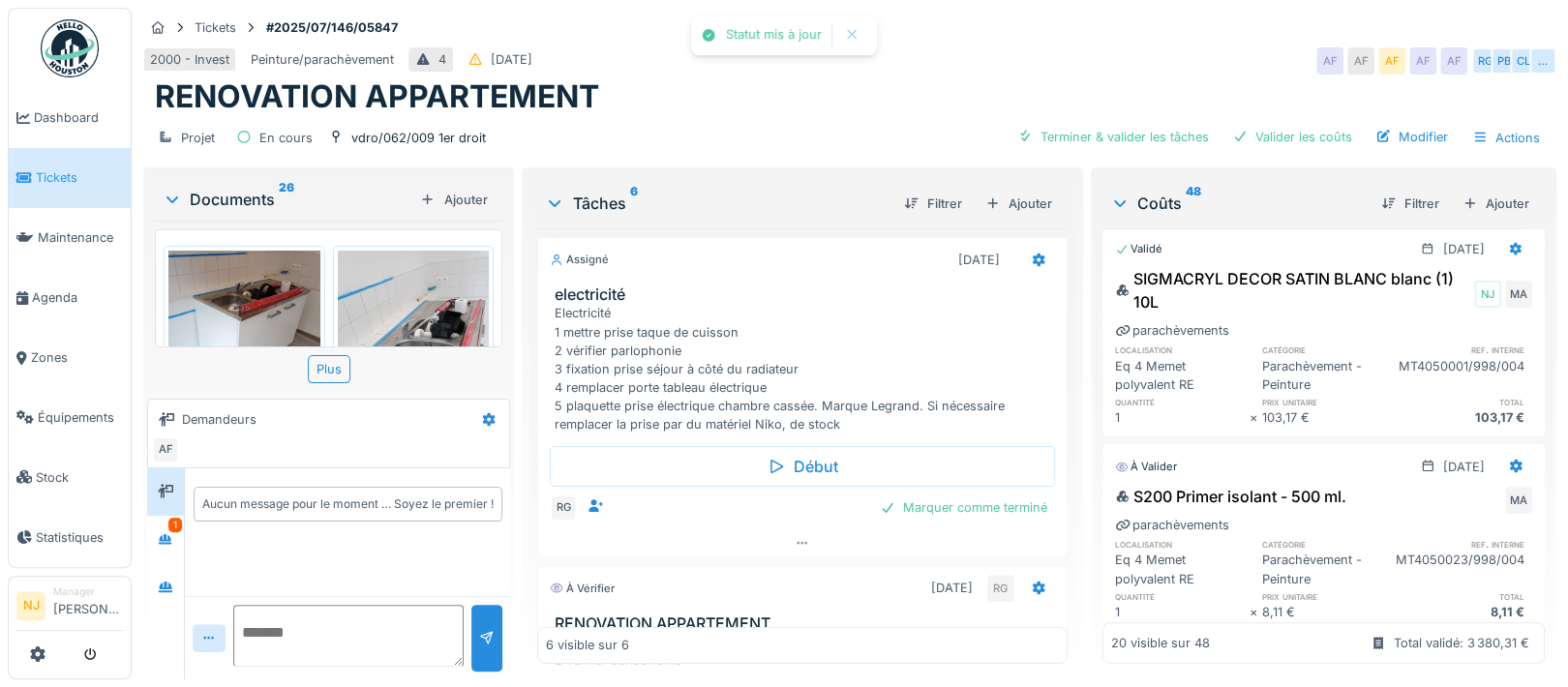
scroll to position [645, 0]
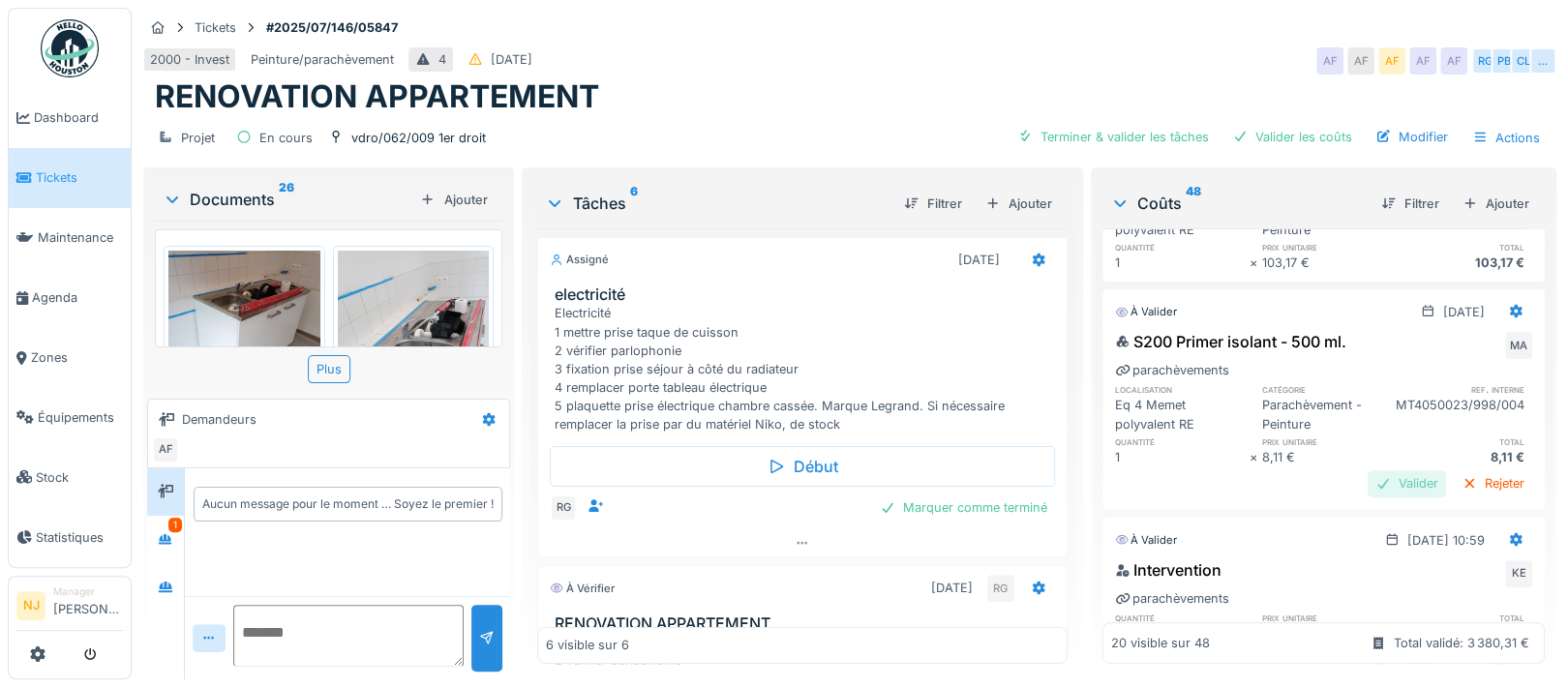
click at [1367, 488] on div "Valider" at bounding box center [1407, 483] width 78 height 26
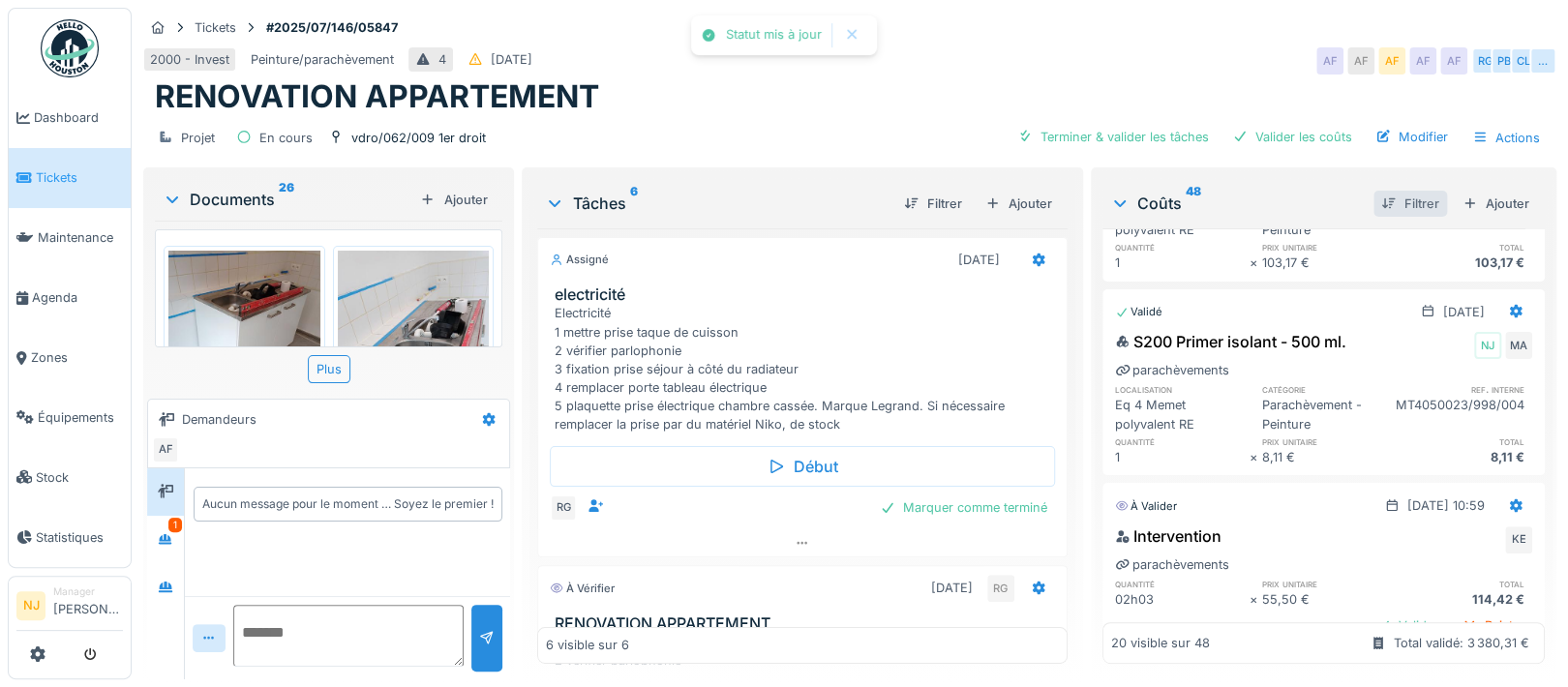
click at [1378, 203] on div "Filtrer" at bounding box center [1409, 204] width 73 height 26
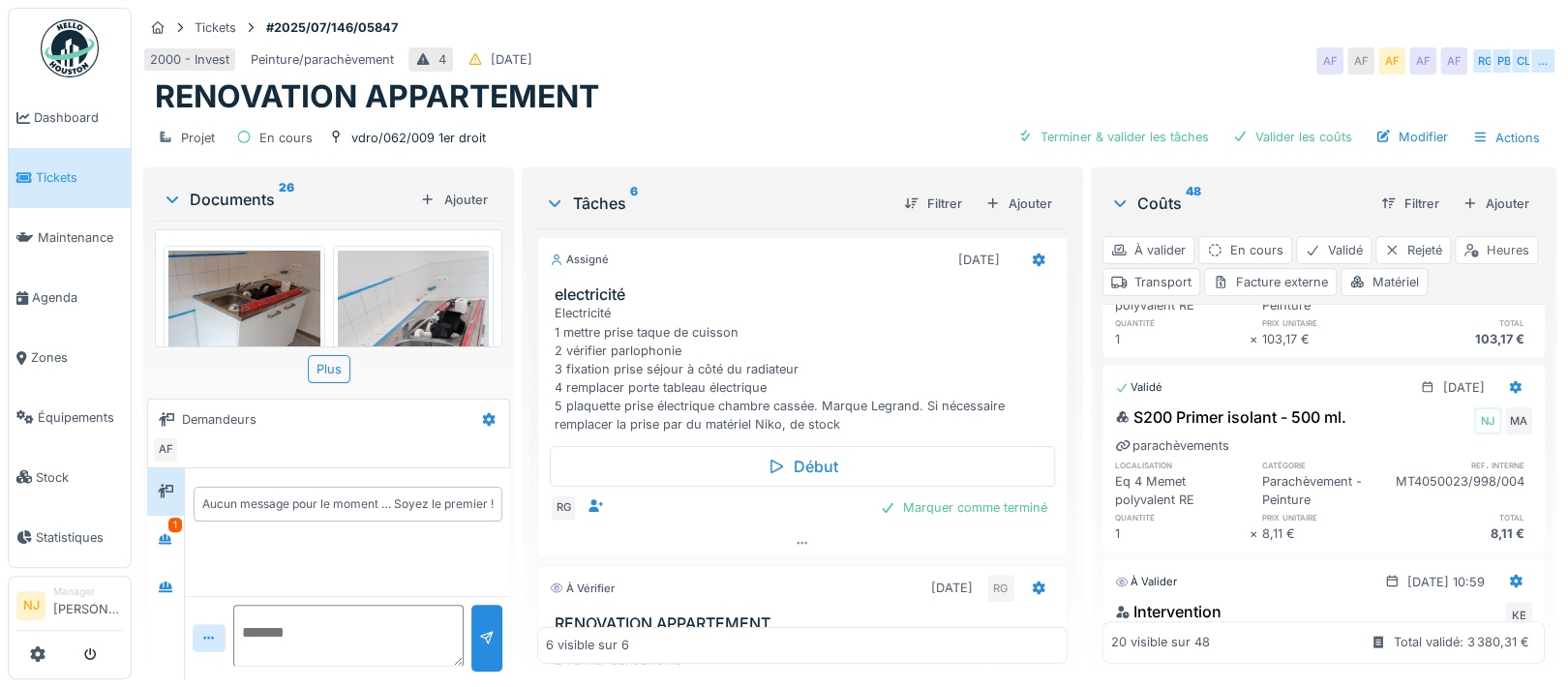
click at [1454, 264] on div "Heures" at bounding box center [1496, 250] width 83 height 28
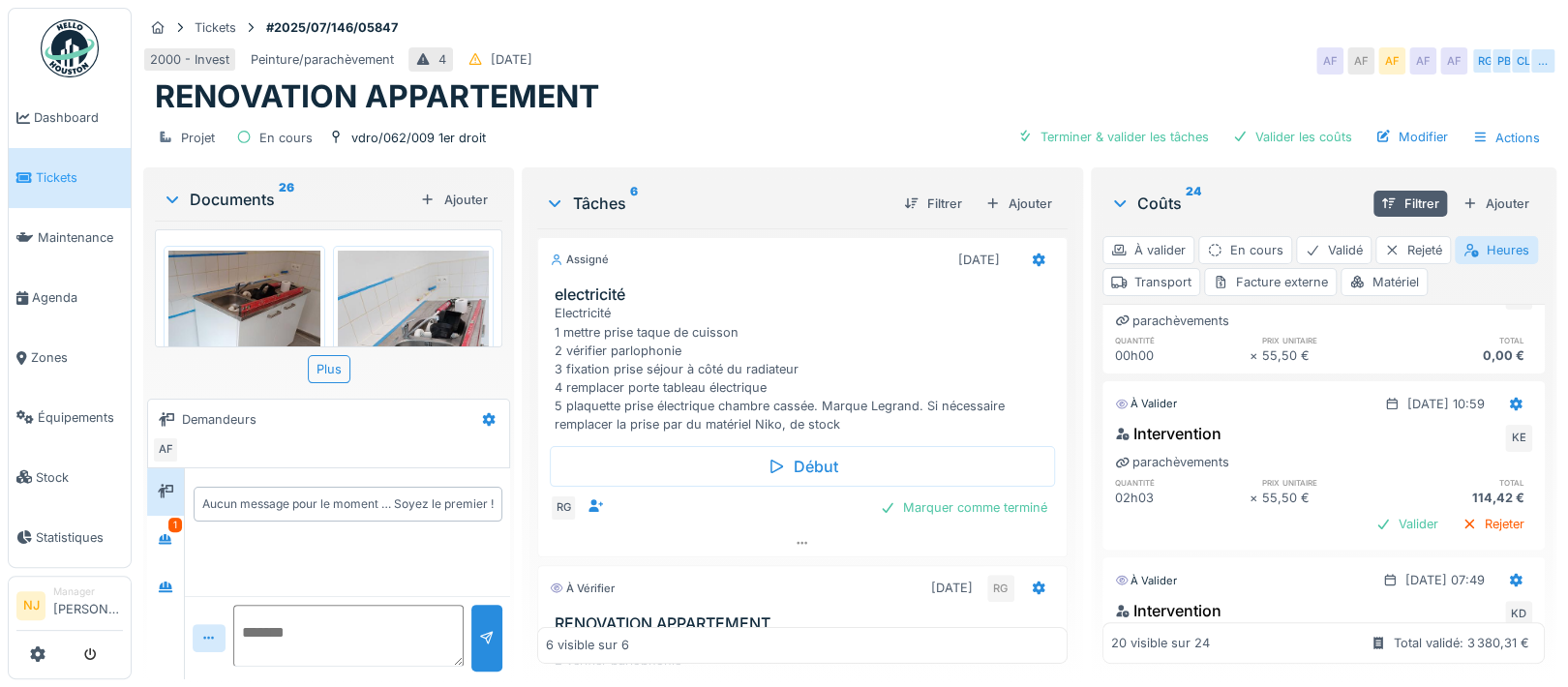
scroll to position [258, 0]
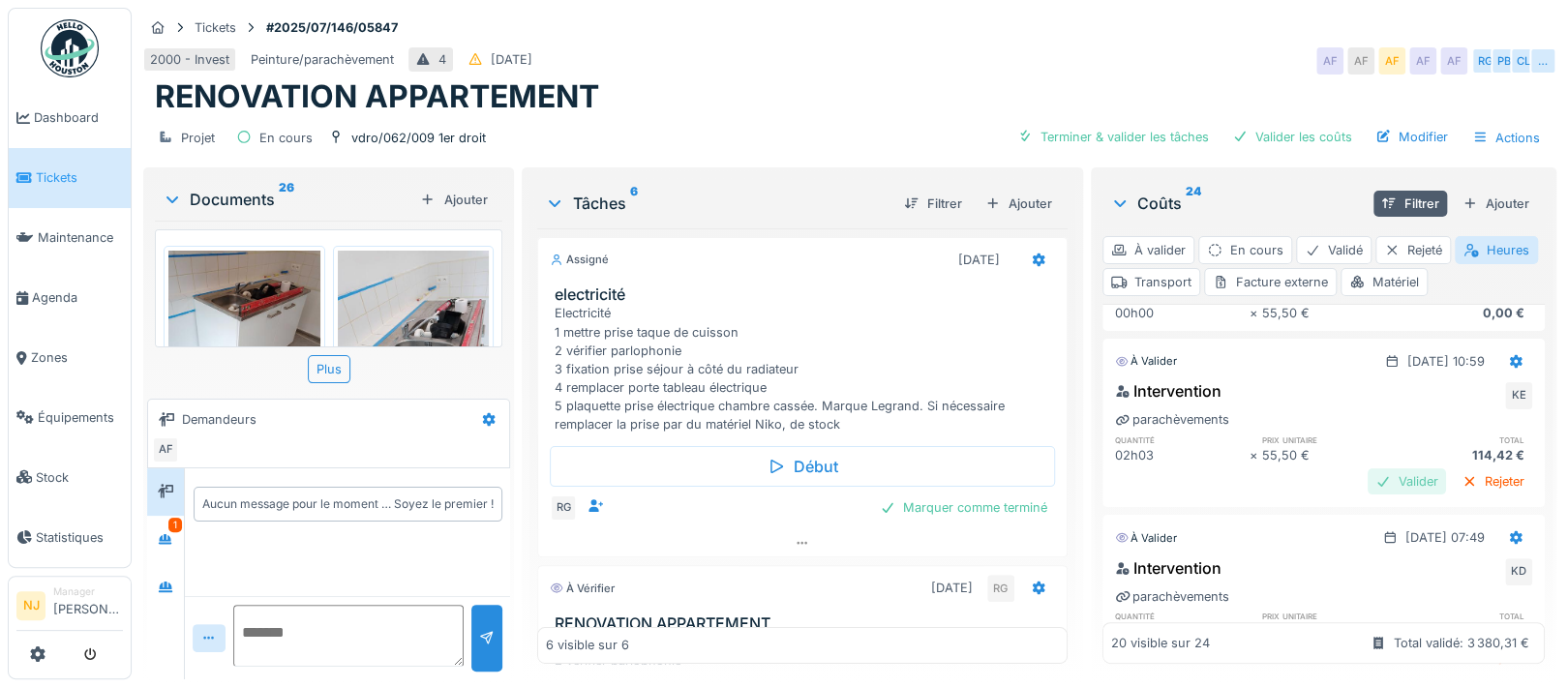
click at [1367, 478] on div "Valider" at bounding box center [1407, 481] width 78 height 26
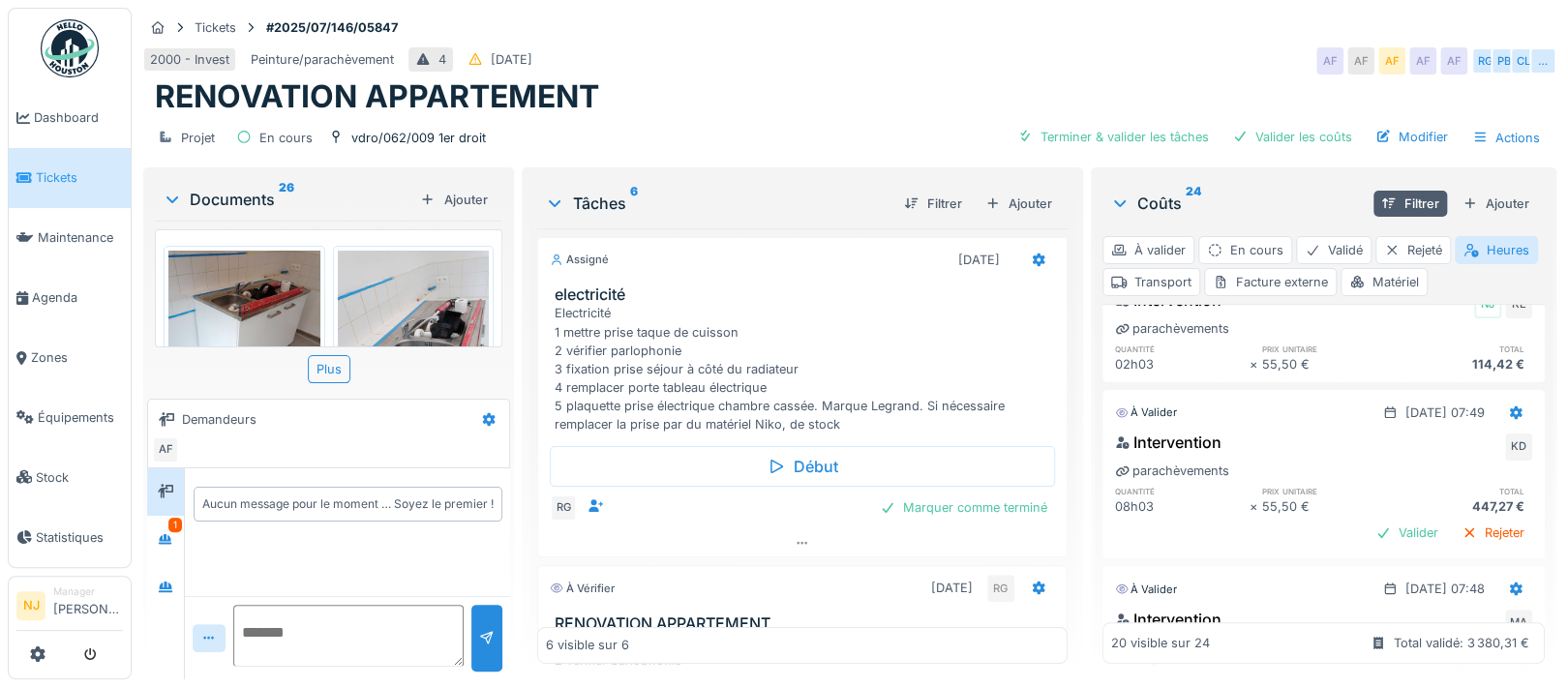
scroll to position [388, 0]
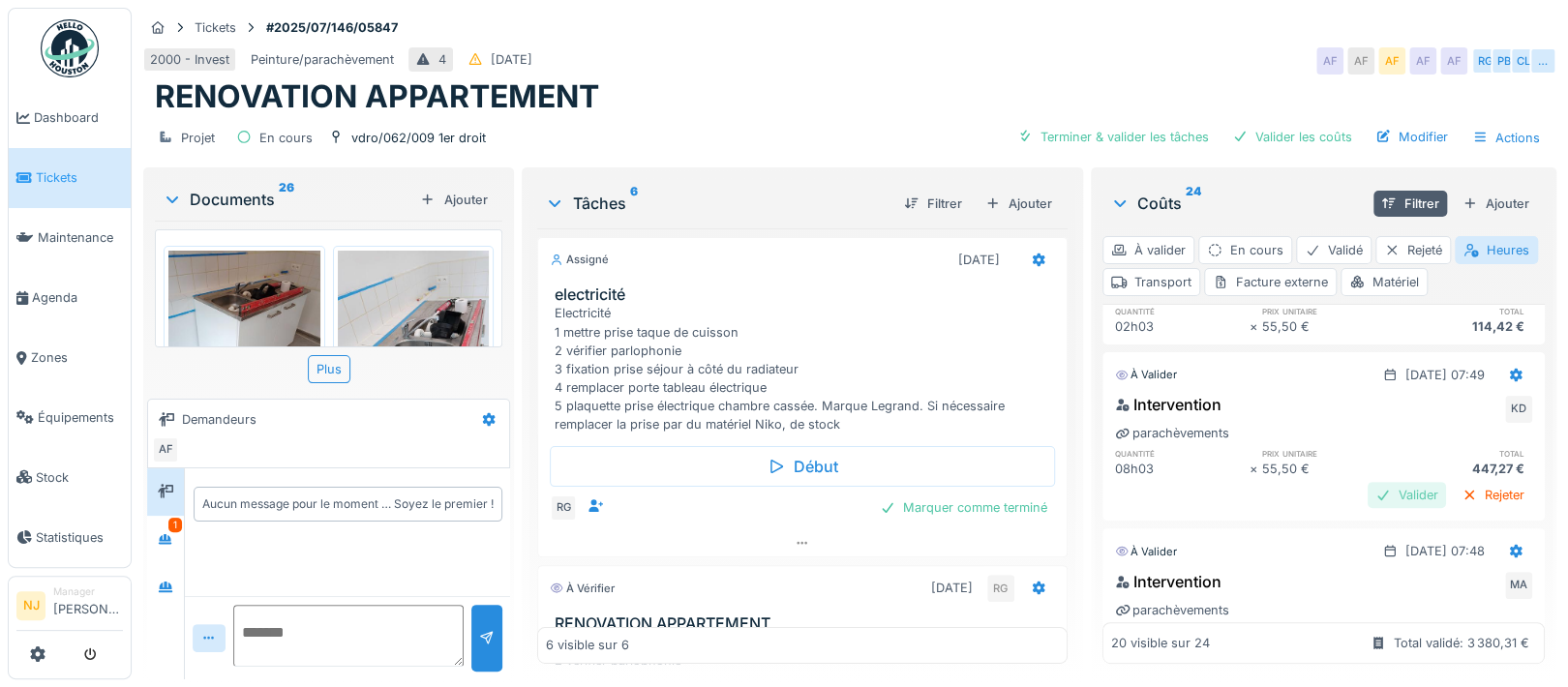
click at [1367, 498] on div "Valider" at bounding box center [1407, 494] width 78 height 26
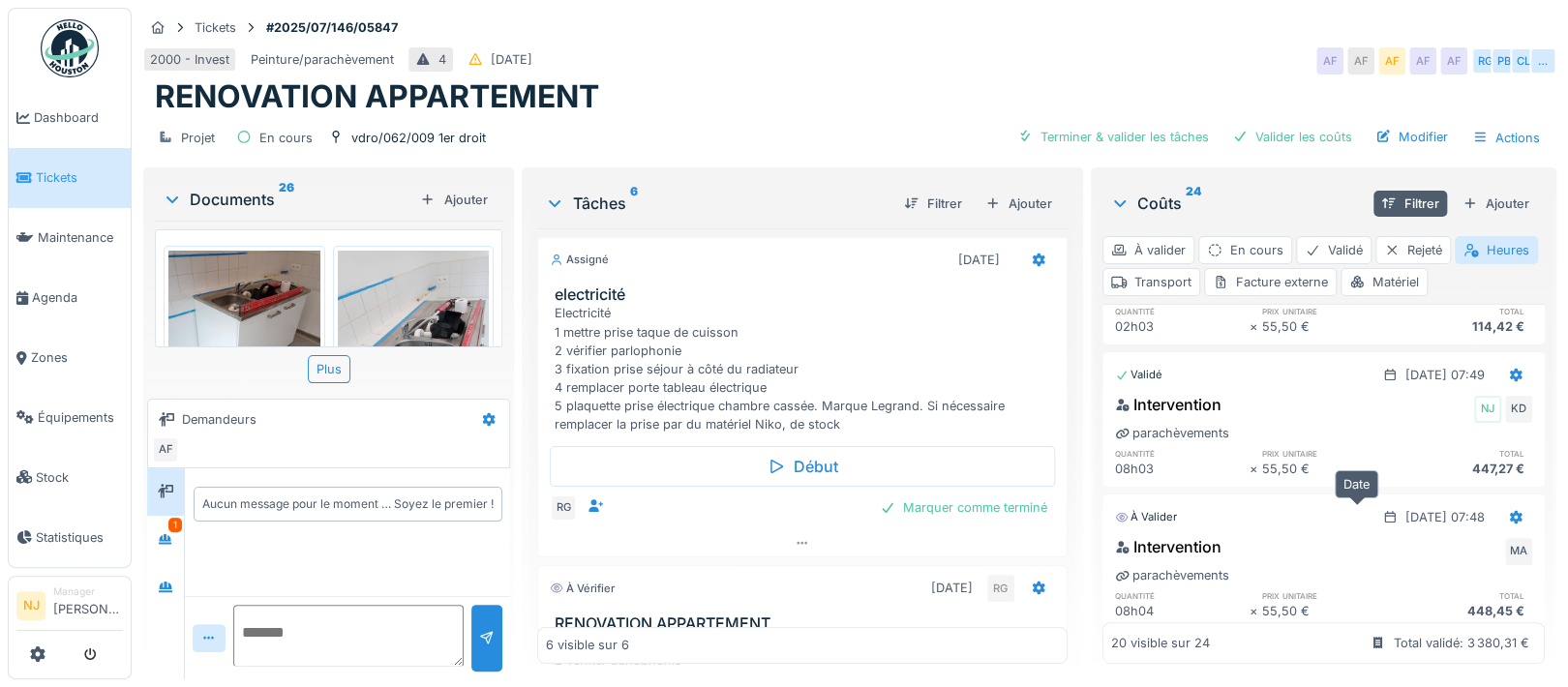
scroll to position [516, 0]
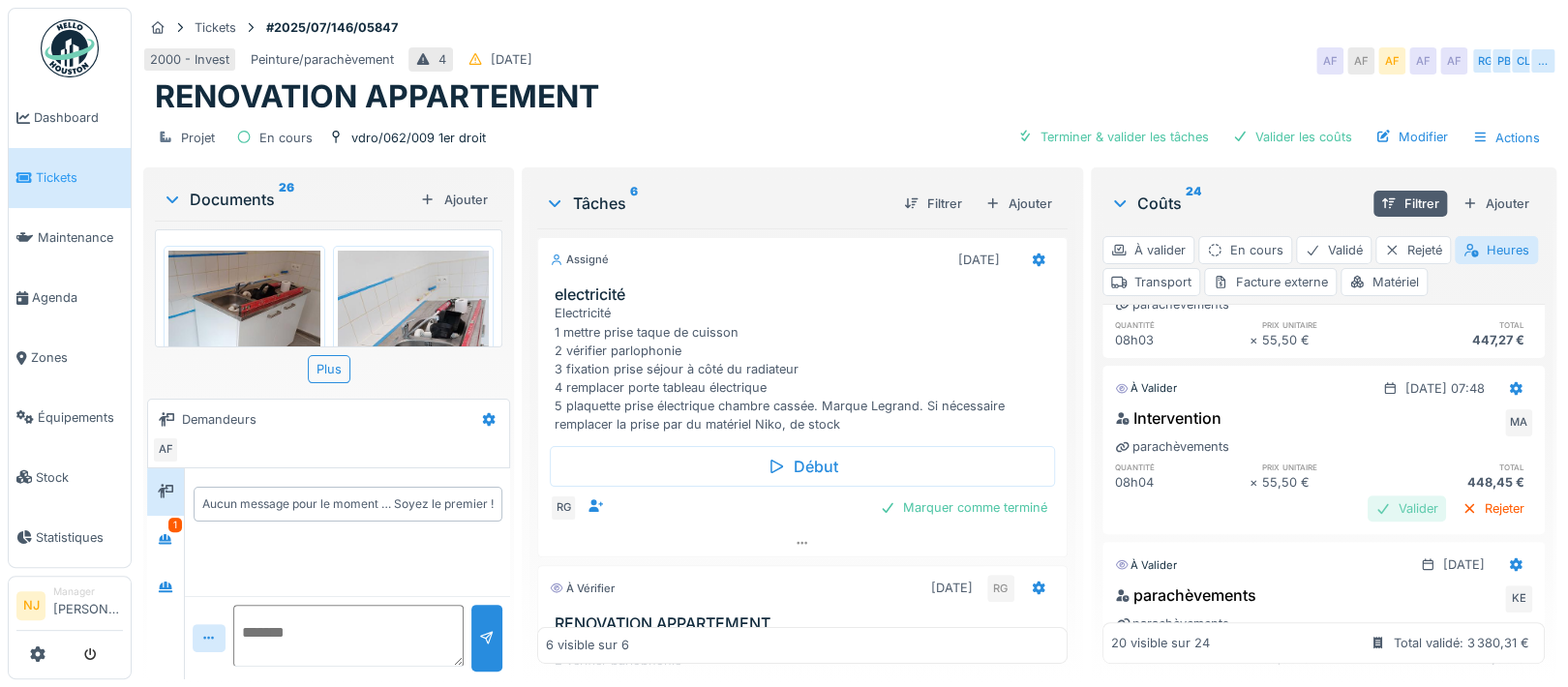
click at [1367, 509] on div "Valider" at bounding box center [1407, 508] width 78 height 26
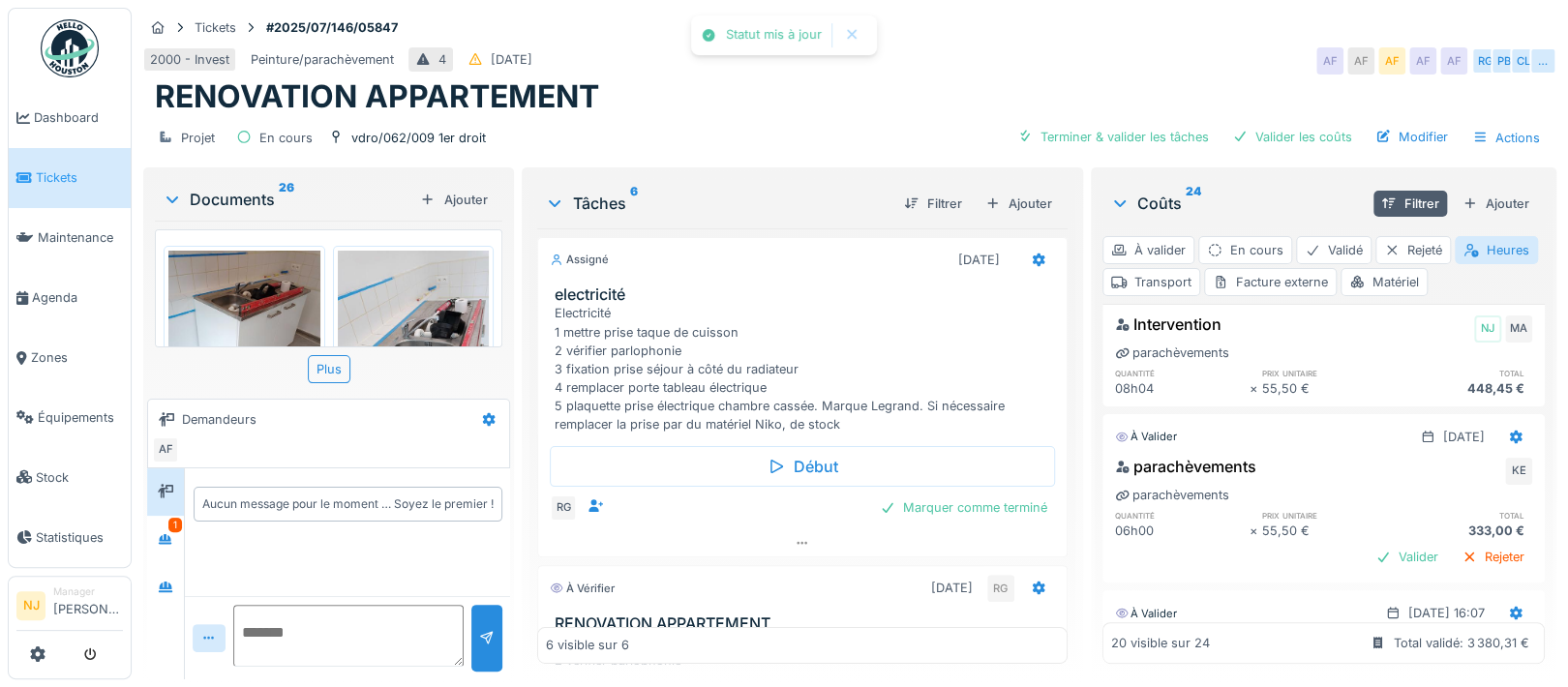
scroll to position [645, 0]
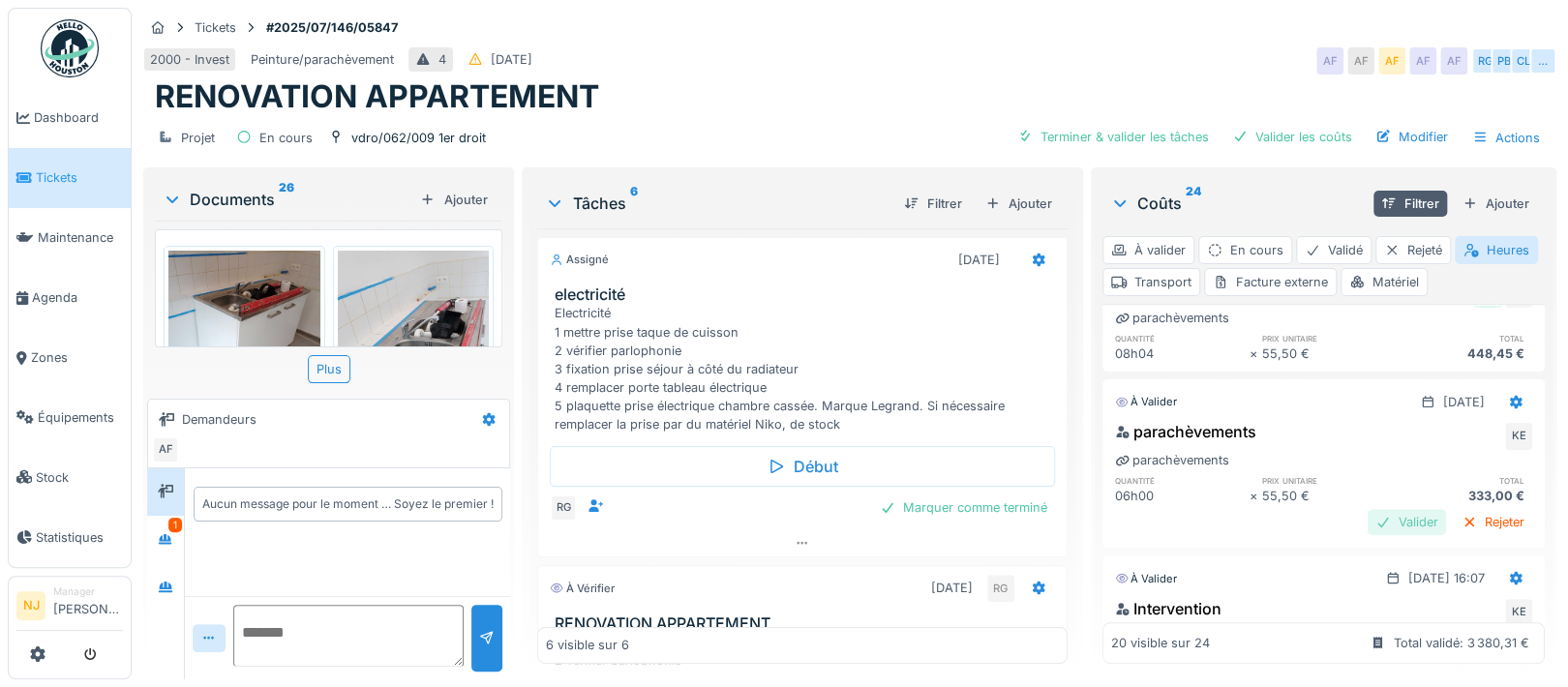
click at [1367, 524] on div "Valider" at bounding box center [1407, 522] width 78 height 26
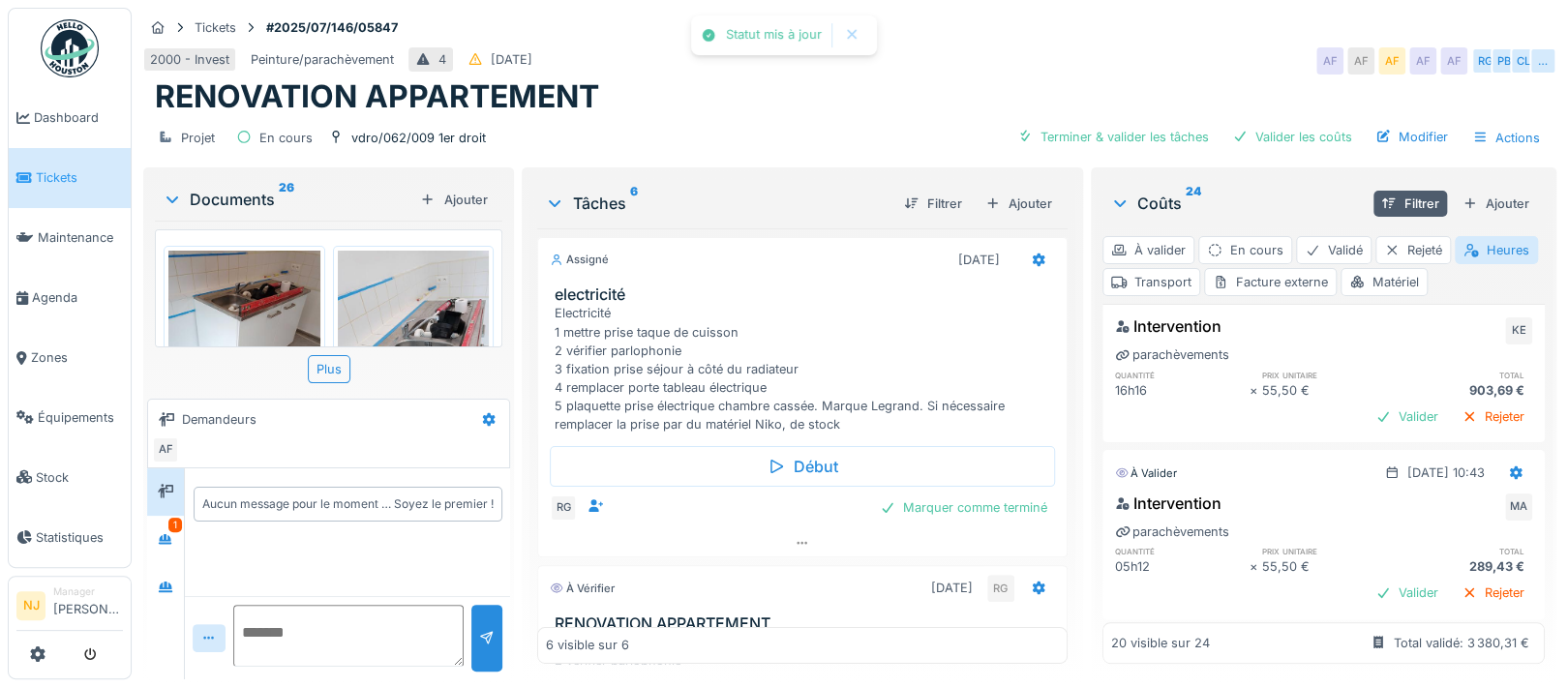
scroll to position [903, 0]
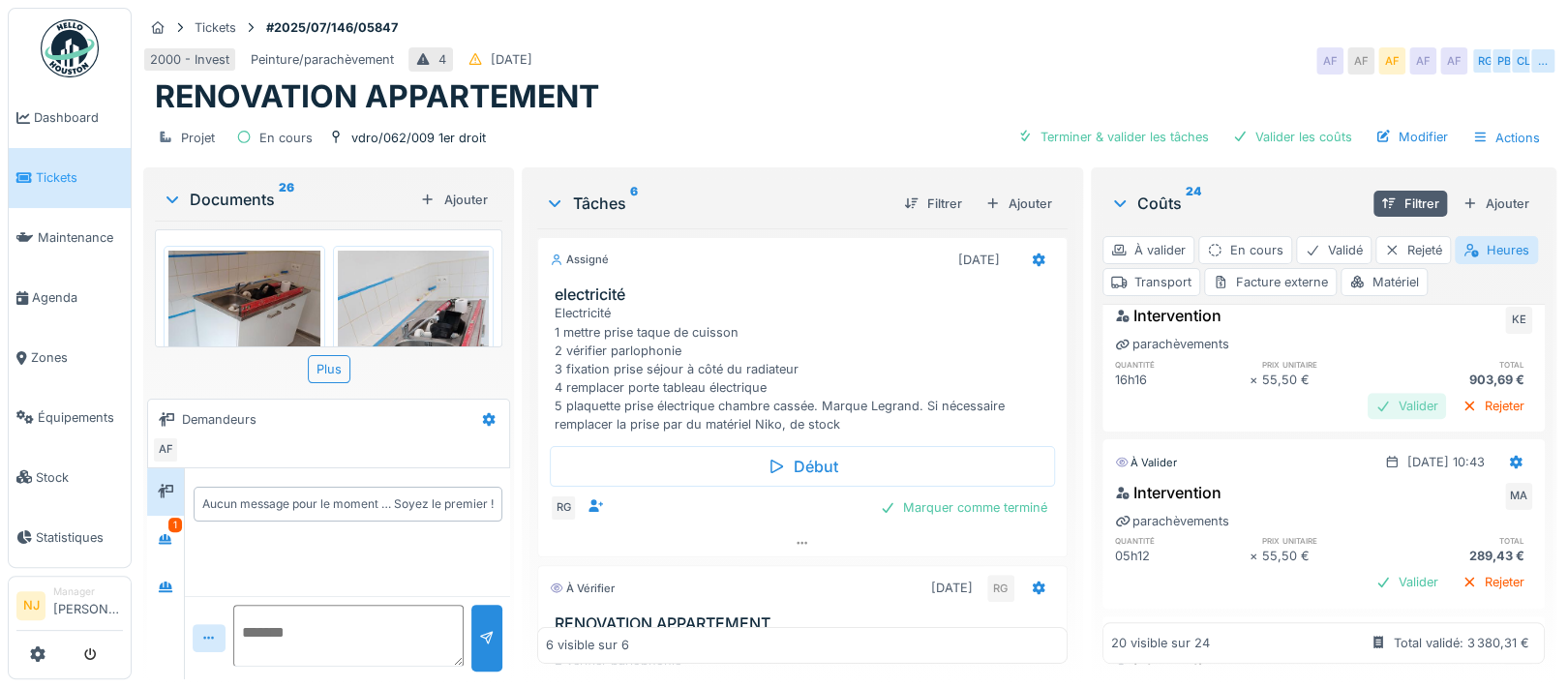
click at [1367, 407] on div "Valider" at bounding box center [1407, 405] width 78 height 26
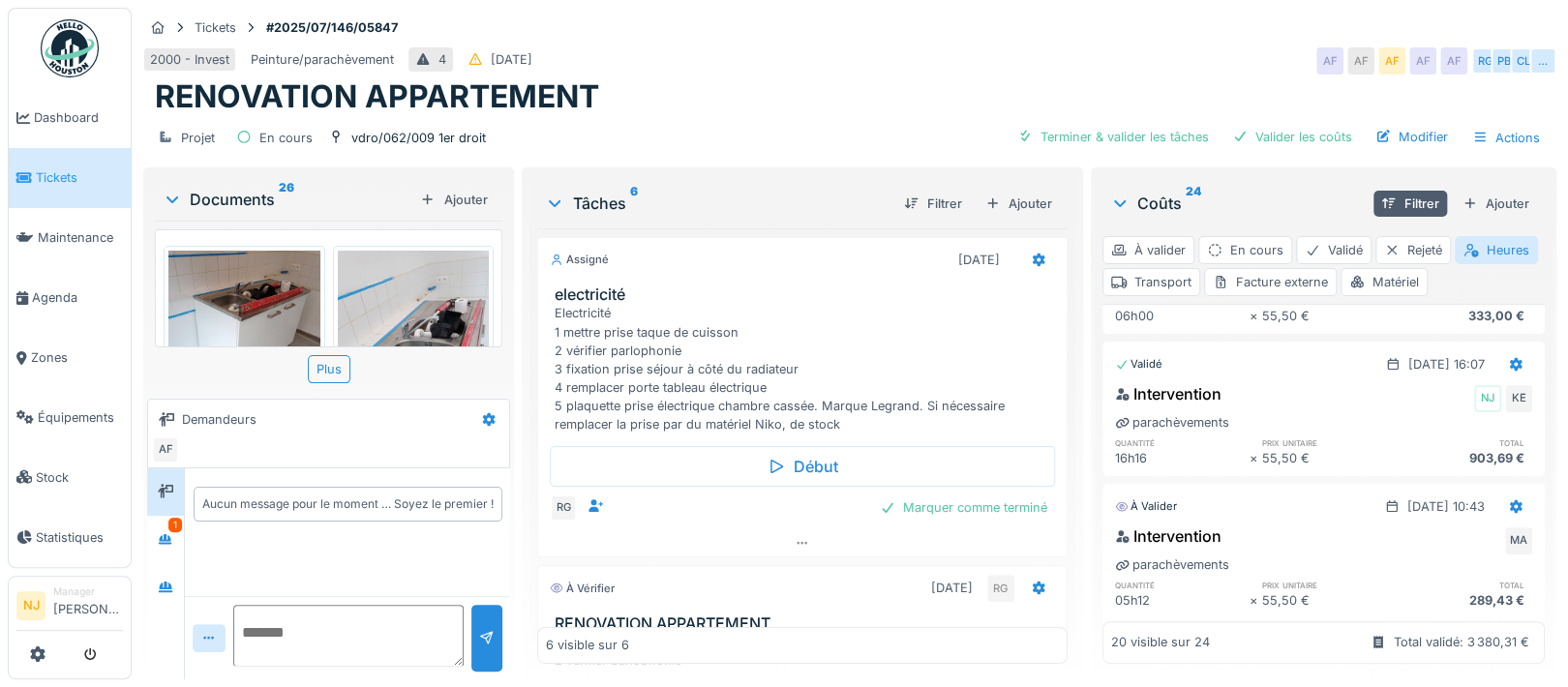
scroll to position [774, 0]
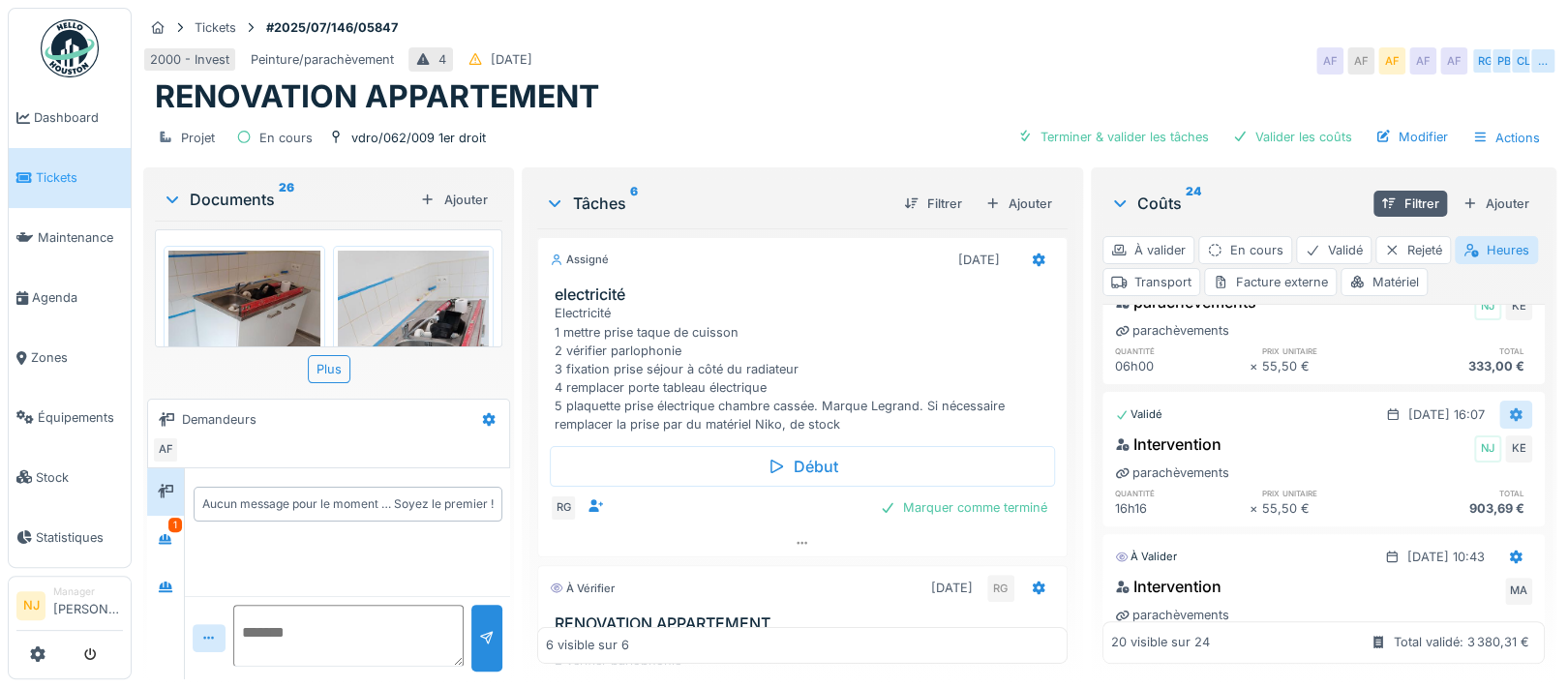
click at [1509, 414] on icon at bounding box center [1515, 415] width 13 height 14
click at [1489, 453] on div "Rouvrir" at bounding box center [1494, 456] width 94 height 29
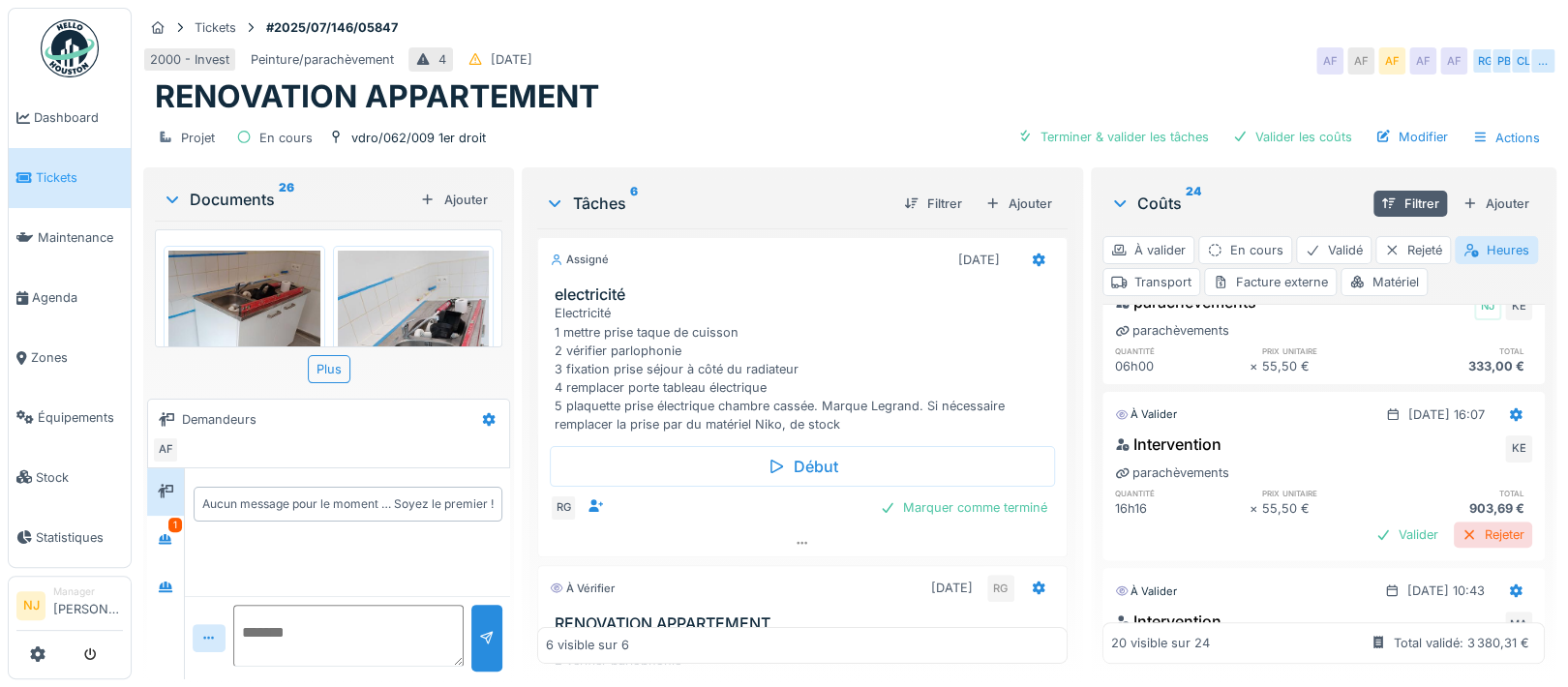
click at [1453, 529] on div "Rejeter" at bounding box center [1493, 534] width 78 height 26
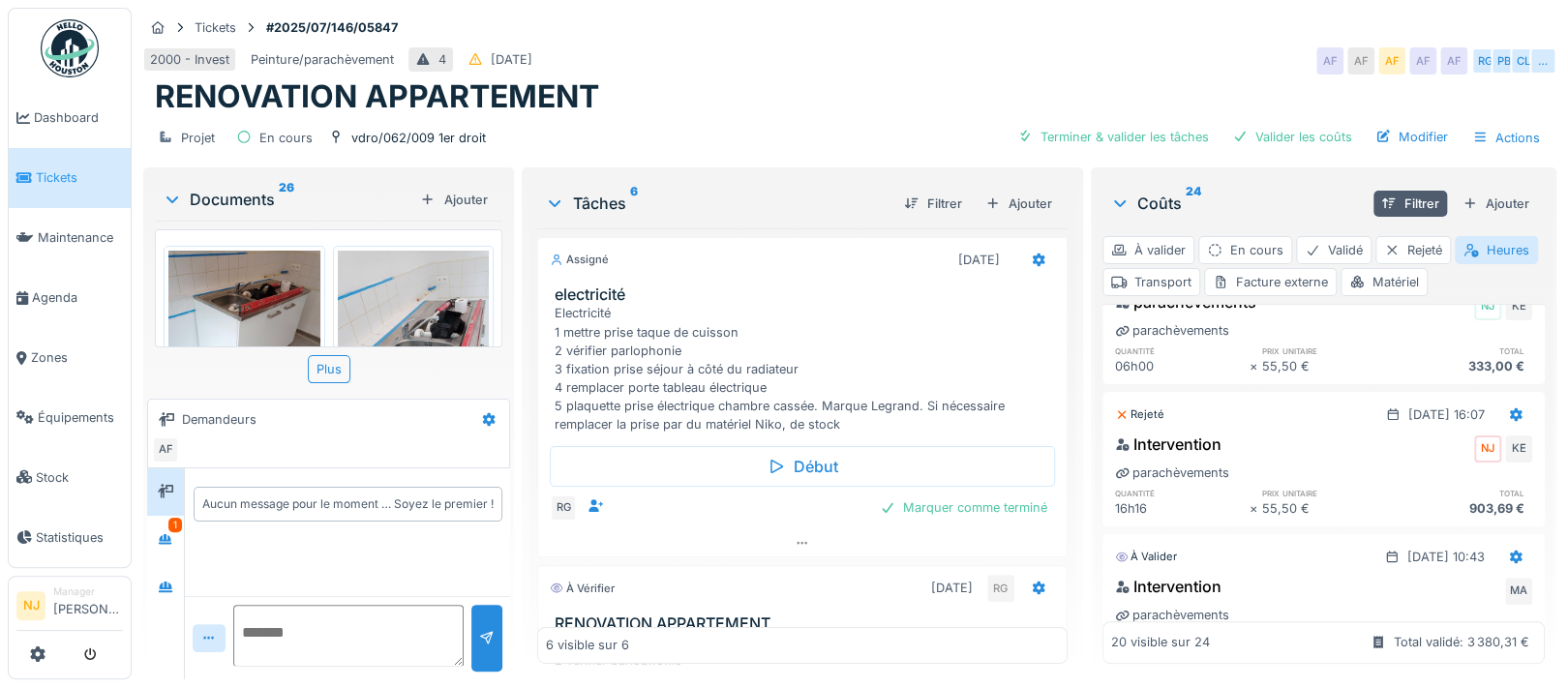
scroll to position [903, 0]
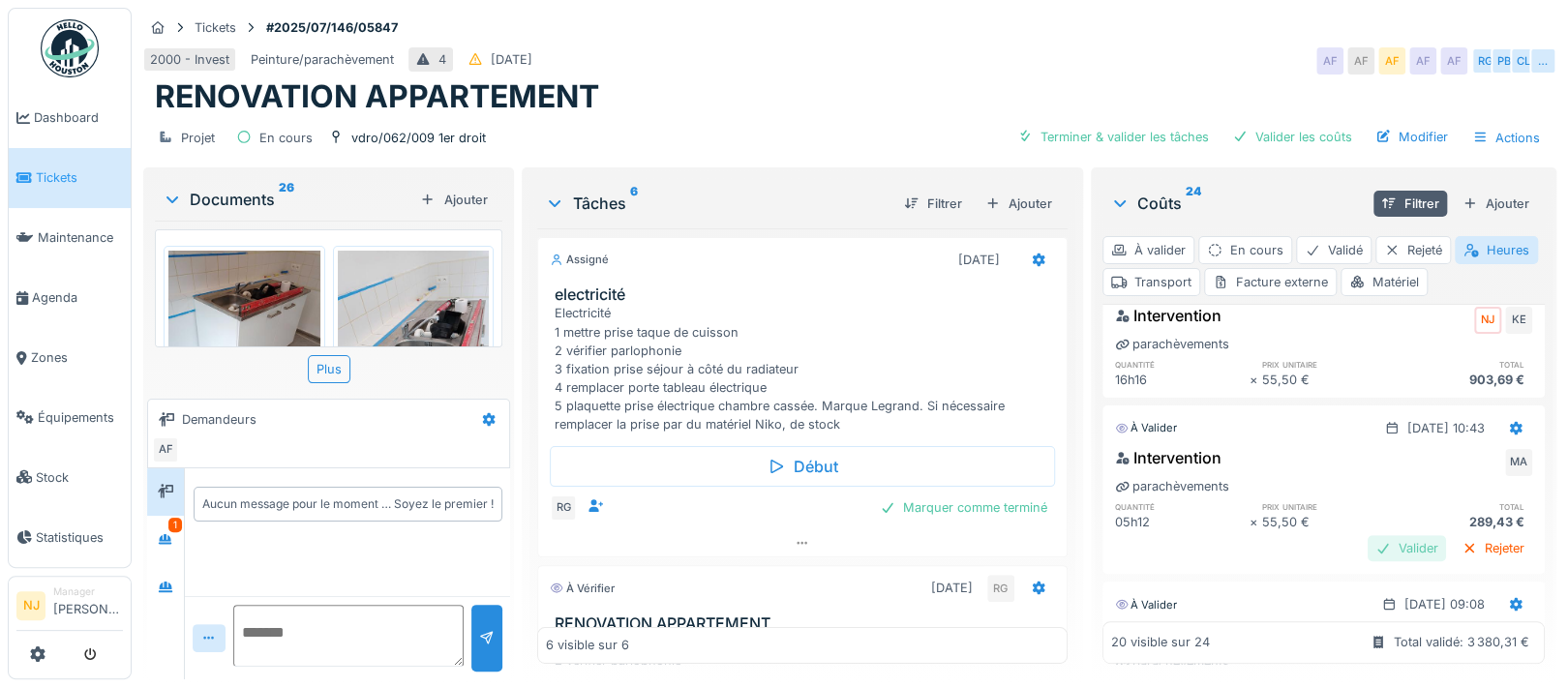
click at [1367, 545] on div "Valider" at bounding box center [1407, 548] width 78 height 26
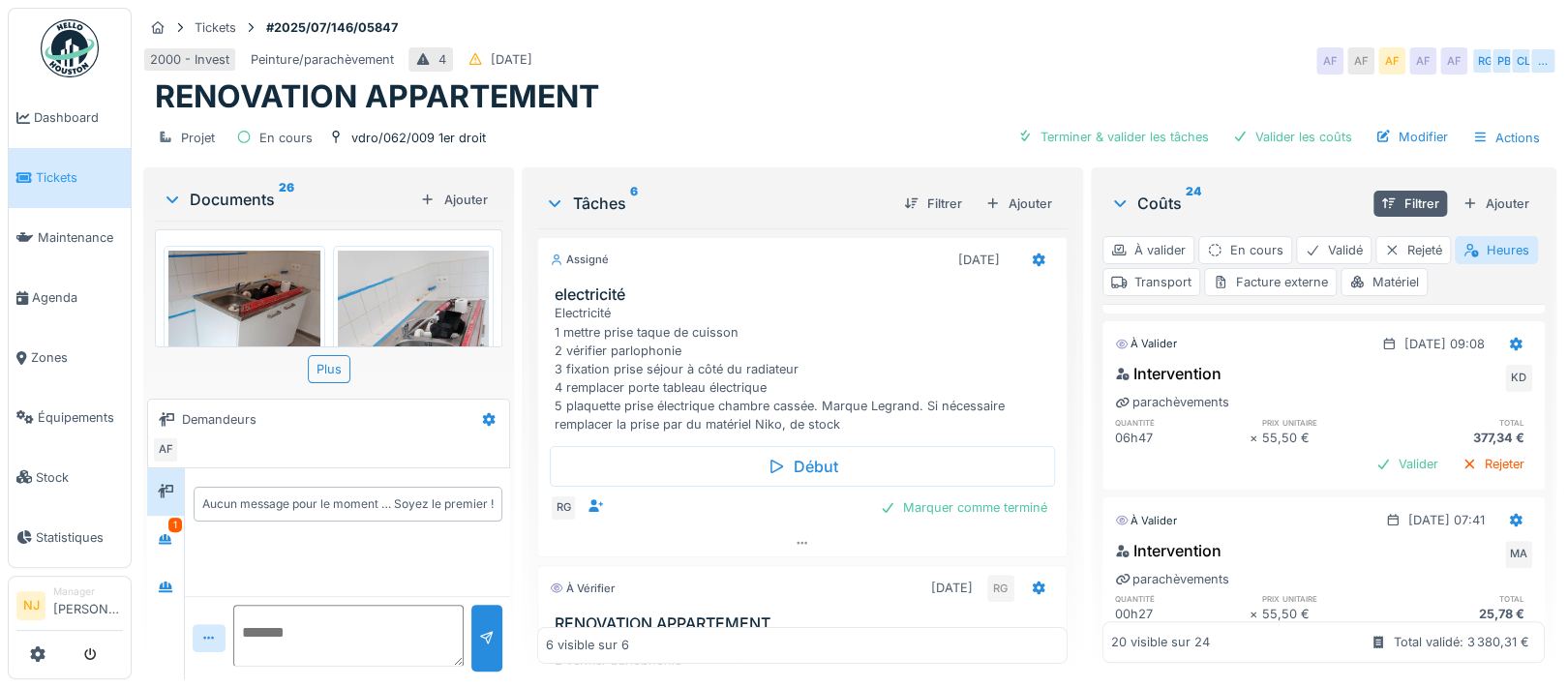
scroll to position [1161, 0]
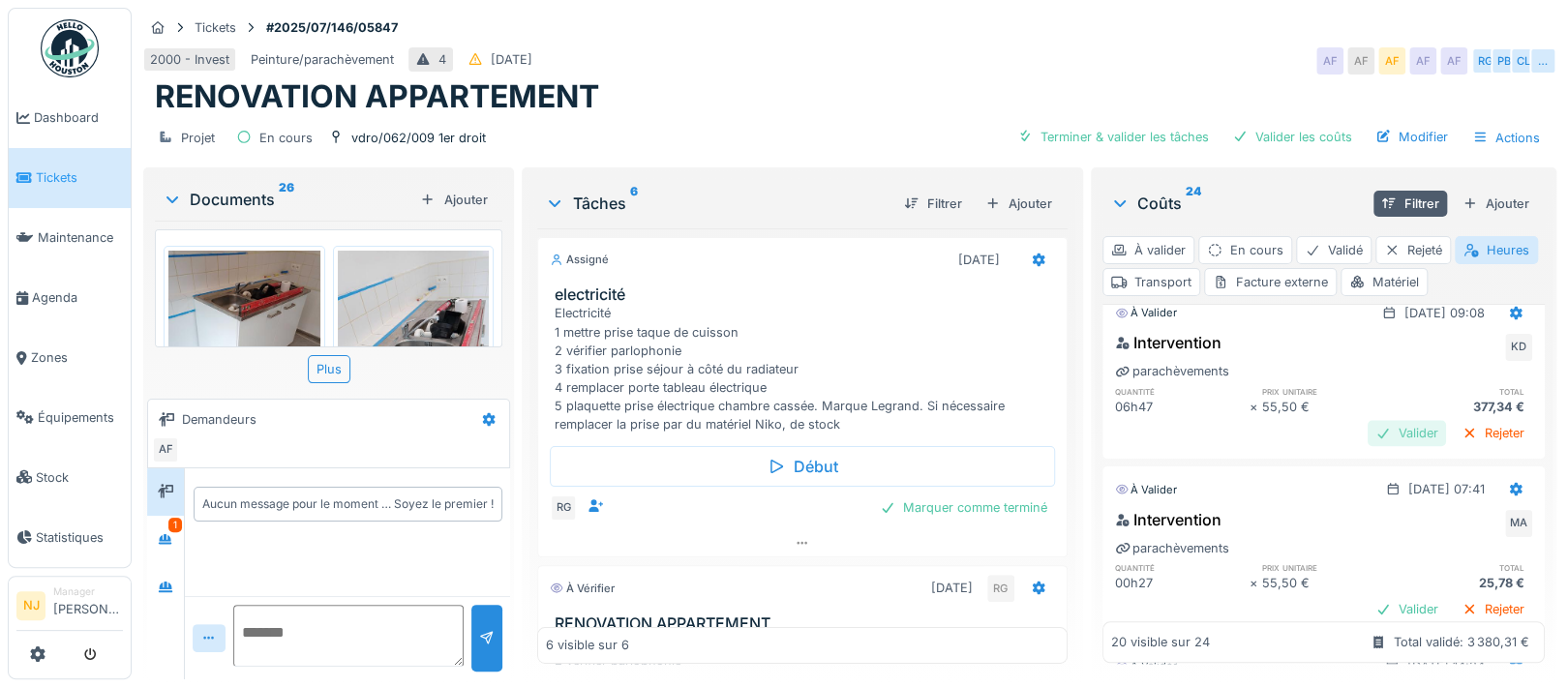
click at [1367, 432] on div "Valider" at bounding box center [1407, 433] width 78 height 26
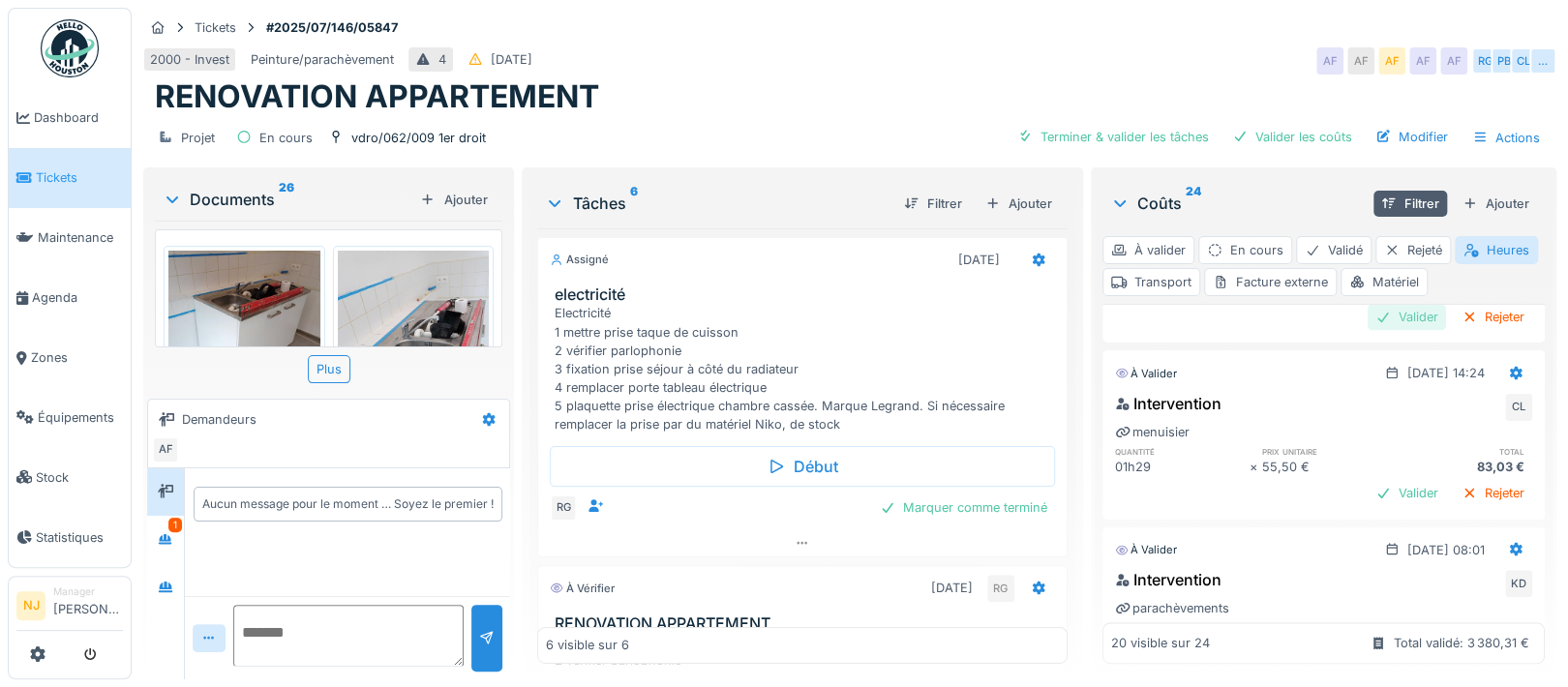
scroll to position [1290, 0]
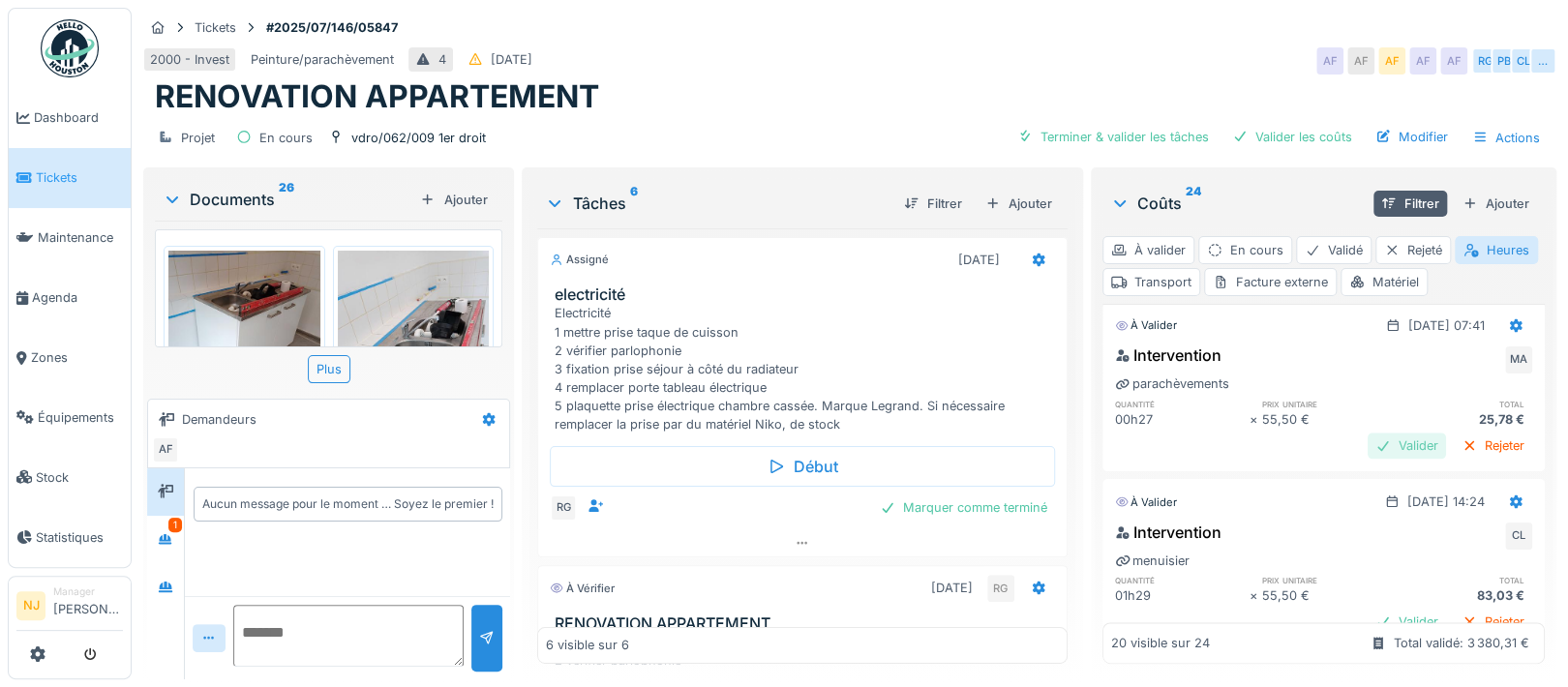
click at [1367, 443] on div "Valider" at bounding box center [1407, 445] width 78 height 26
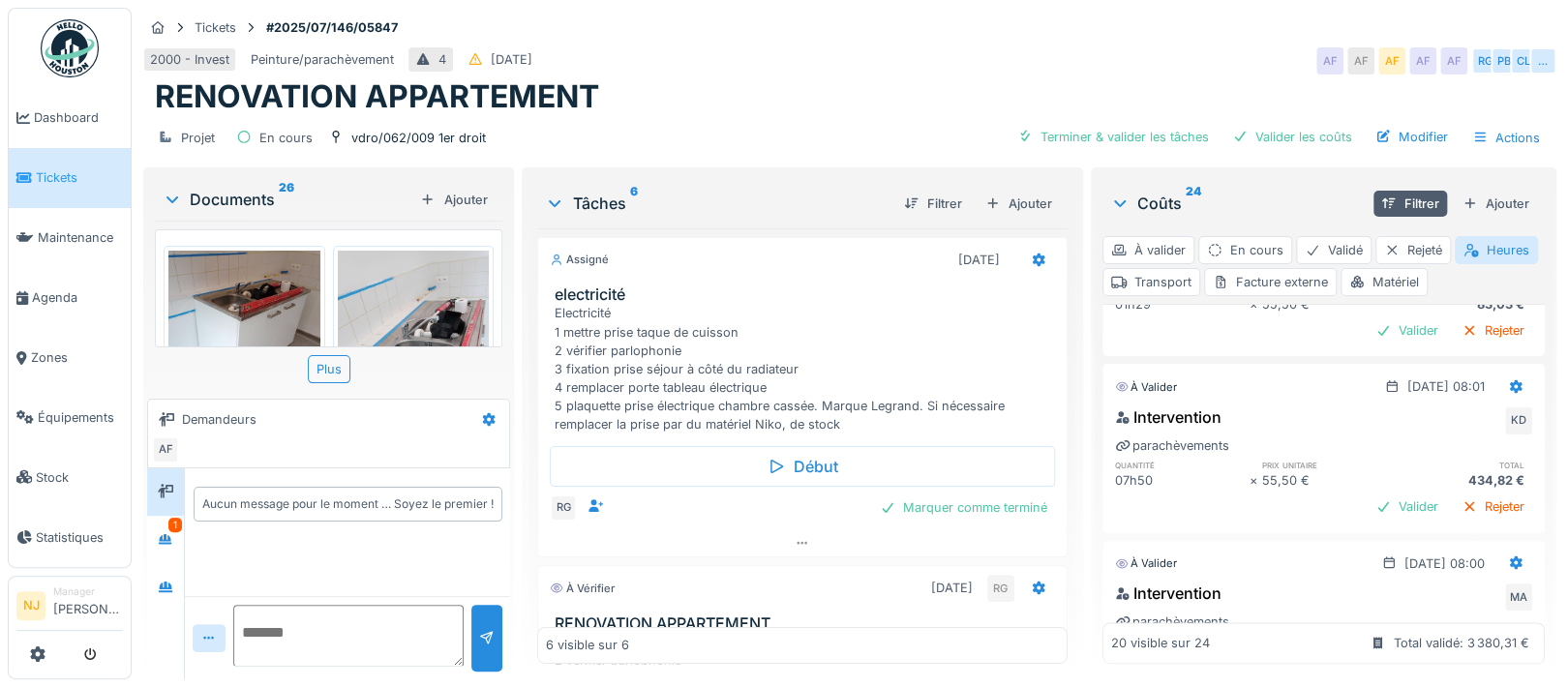
scroll to position [1419, 0]
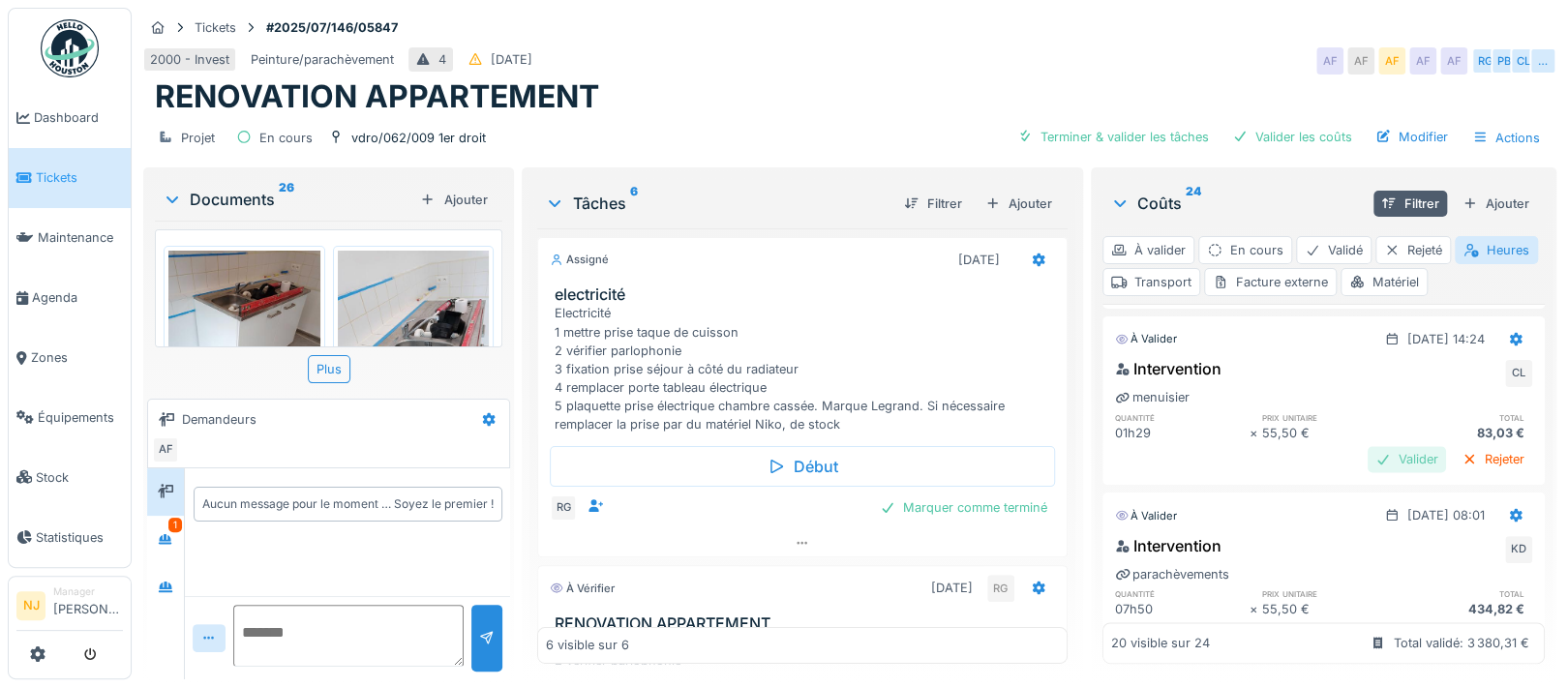
click at [1367, 453] on div "Valider" at bounding box center [1407, 459] width 78 height 26
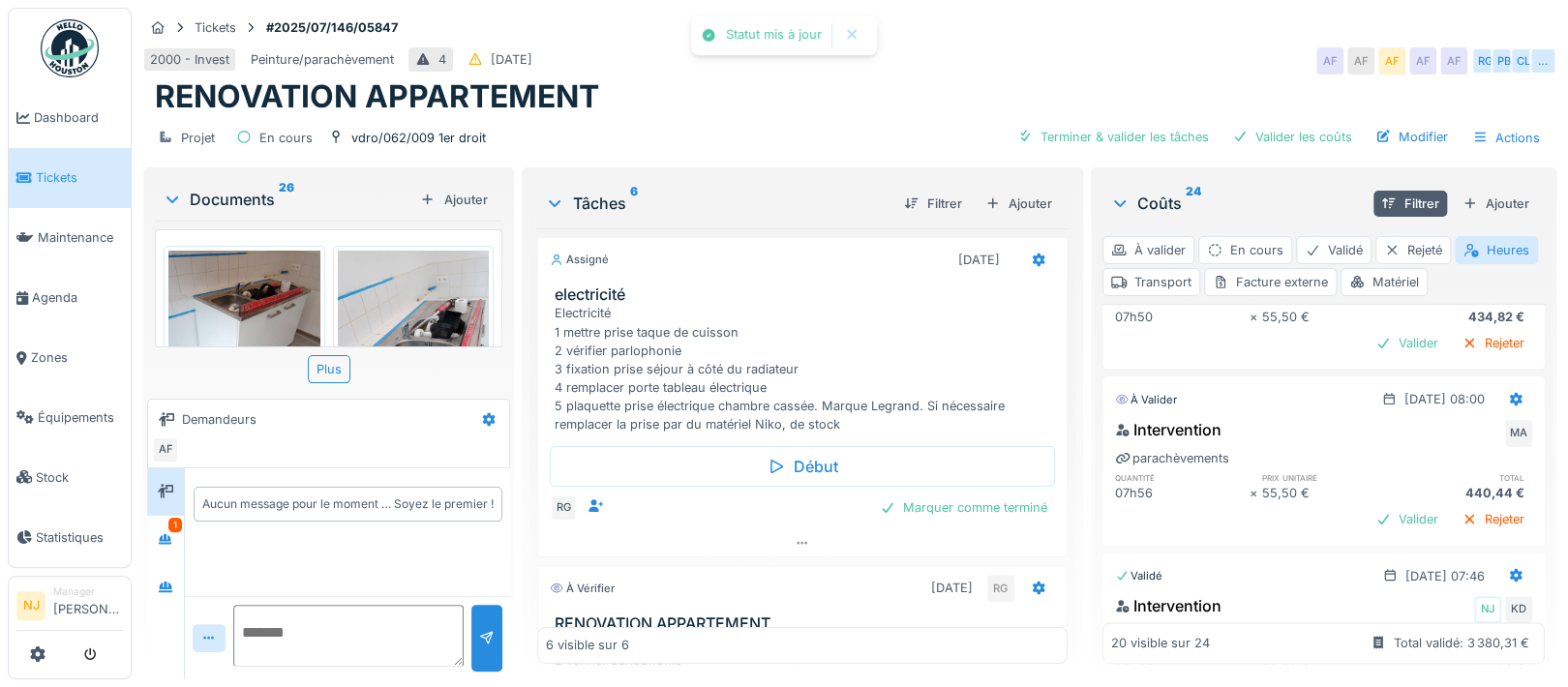
scroll to position [1547, 0]
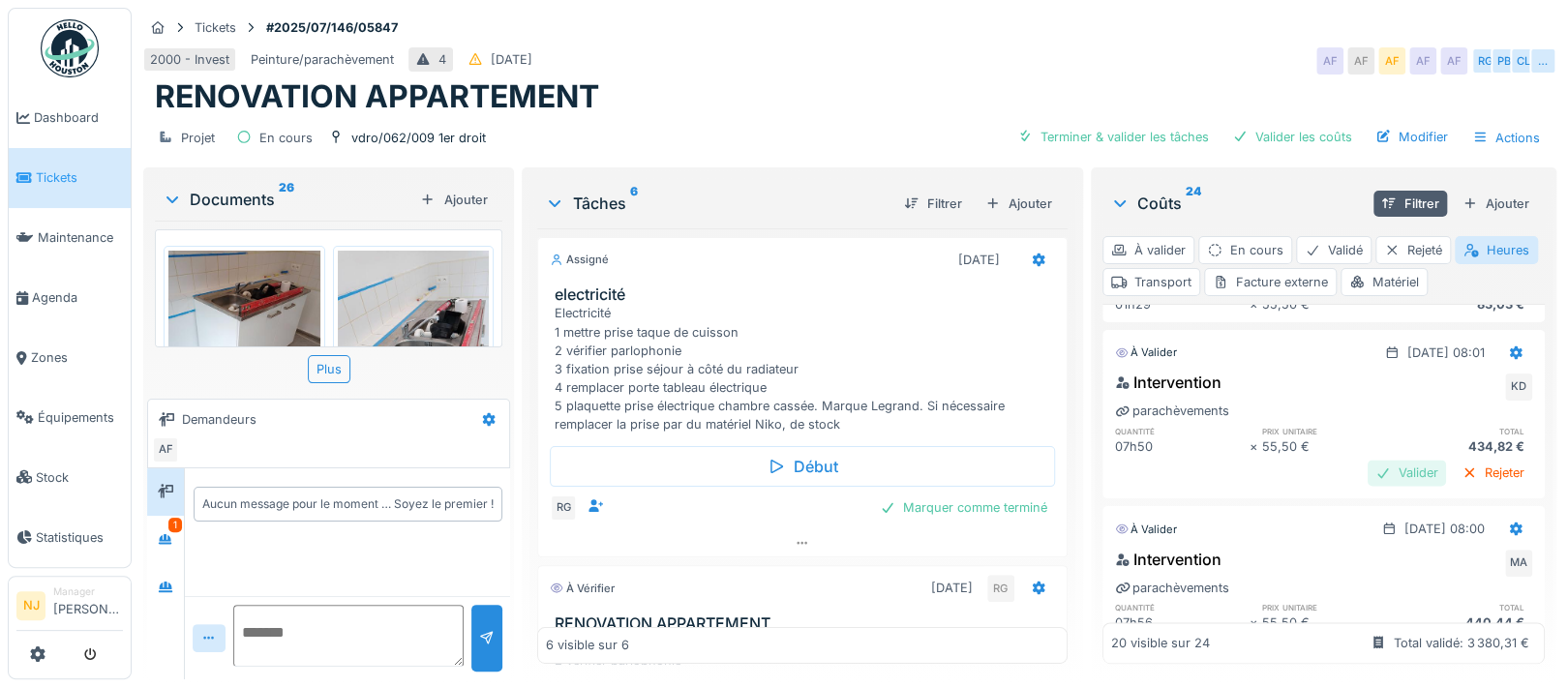
click at [1367, 468] on div "Valider" at bounding box center [1407, 473] width 78 height 26
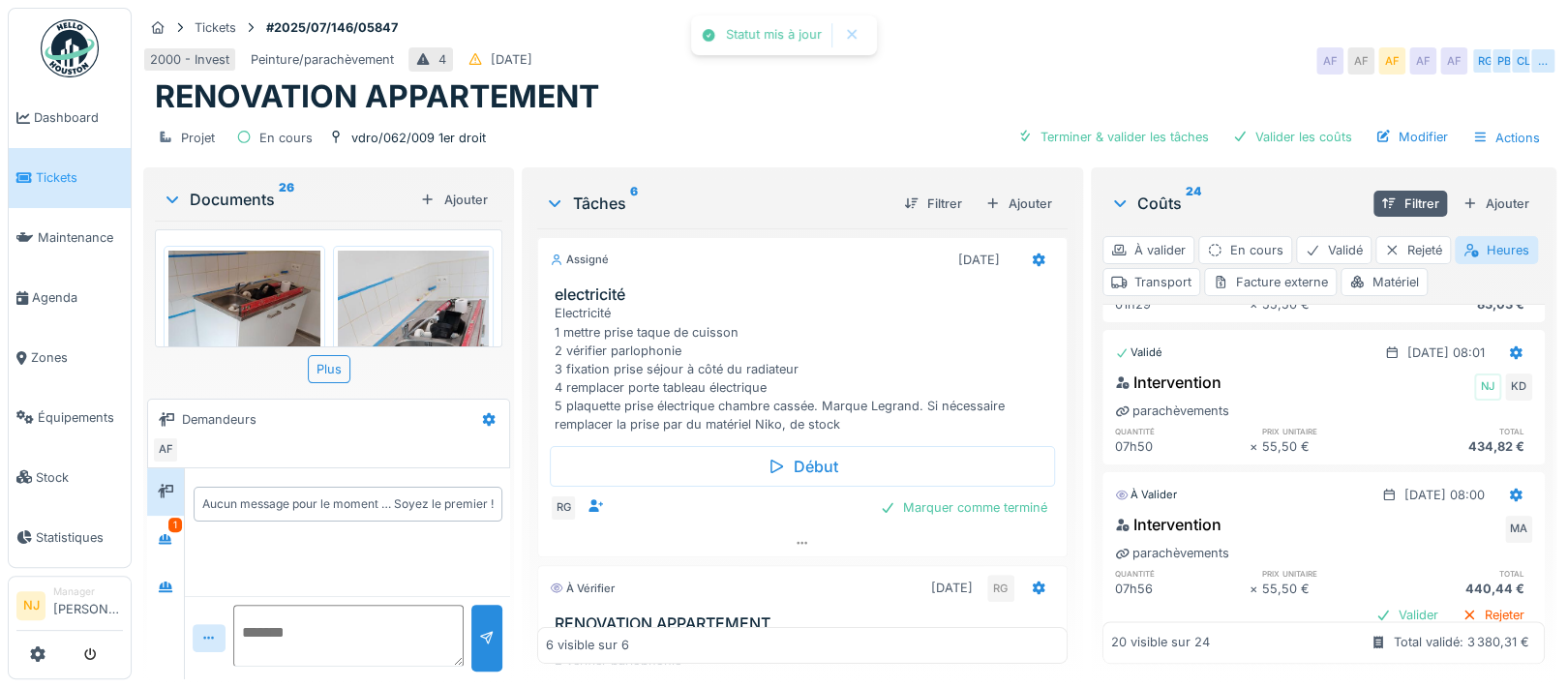
scroll to position [1677, 0]
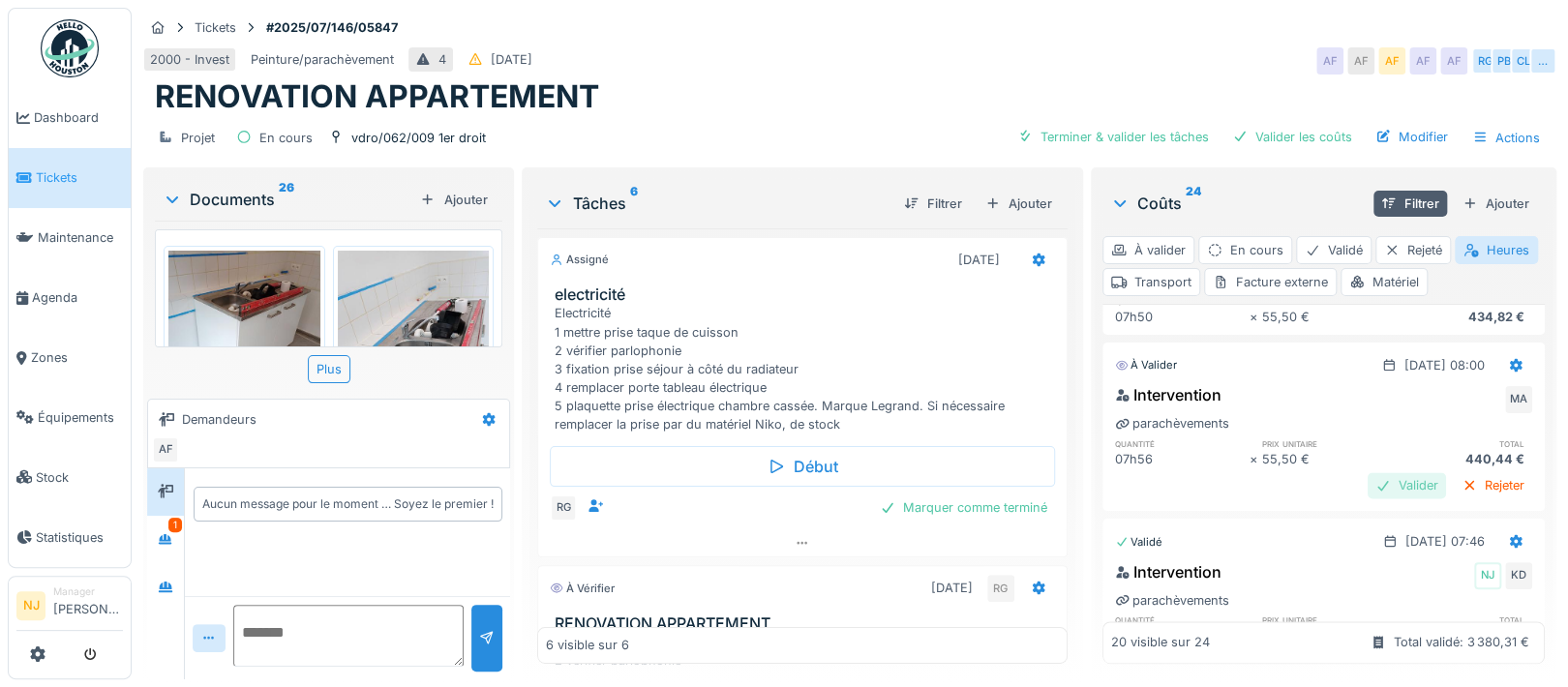
click at [1367, 482] on div "Valider" at bounding box center [1407, 485] width 78 height 26
click at [1375, 482] on div at bounding box center [1383, 484] width 16 height 19
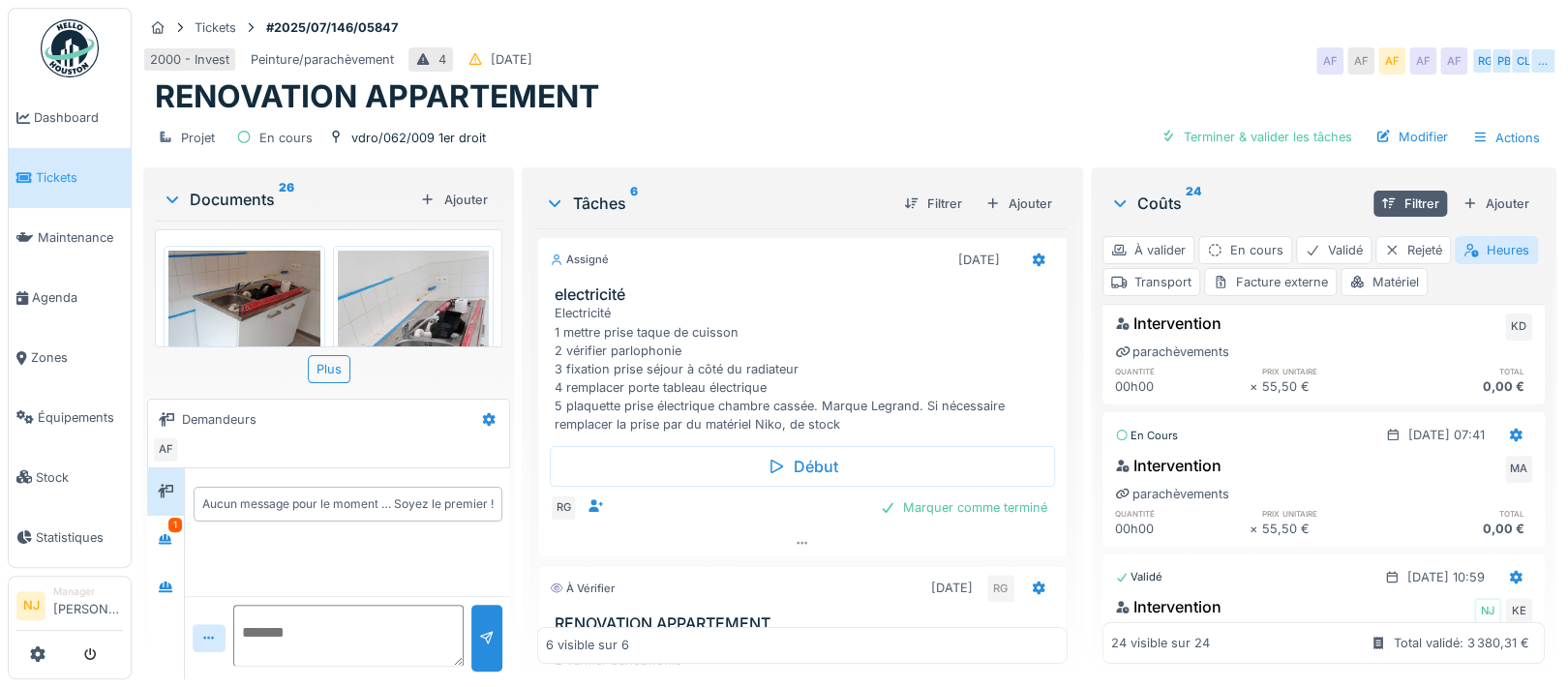
scroll to position [0, 0]
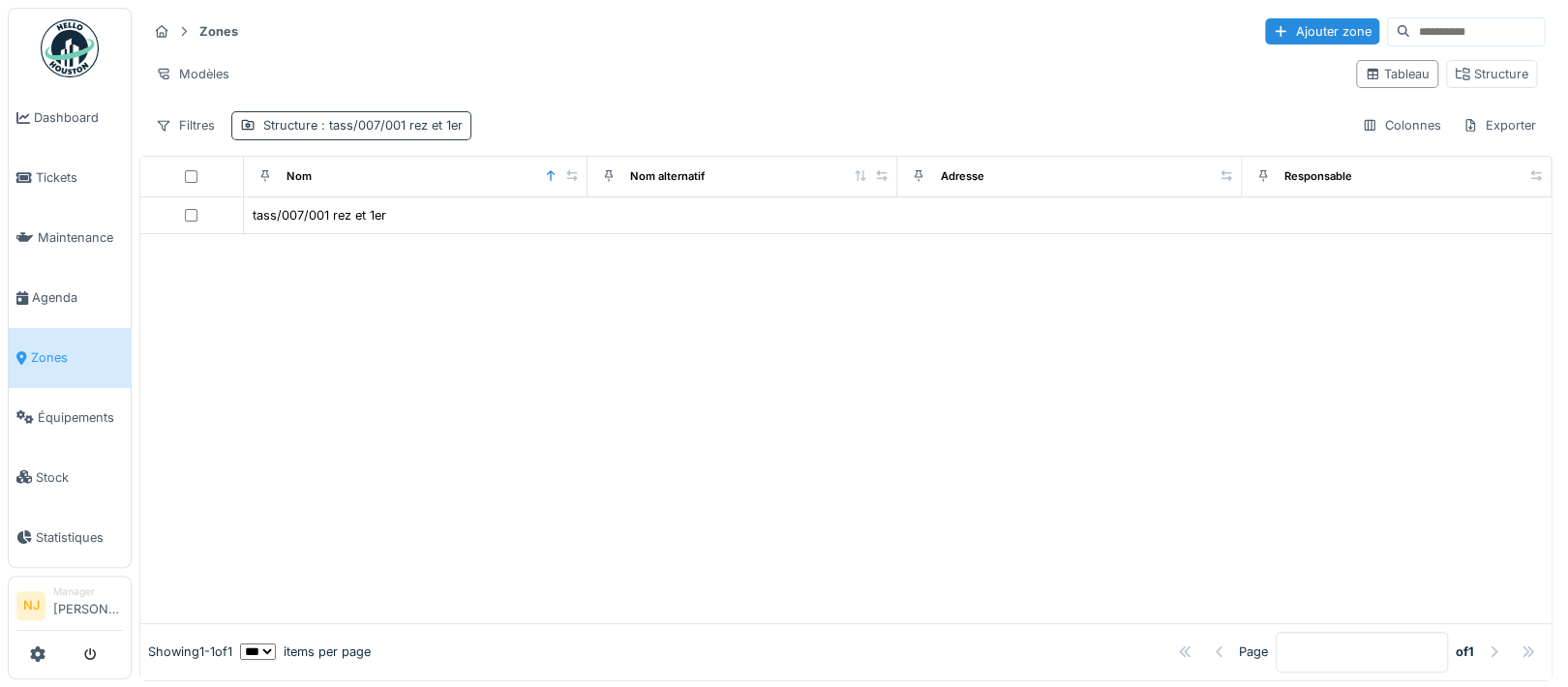
click at [438, 127] on span ": tass/007/001 rez et 1er" at bounding box center [390, 125] width 145 height 15
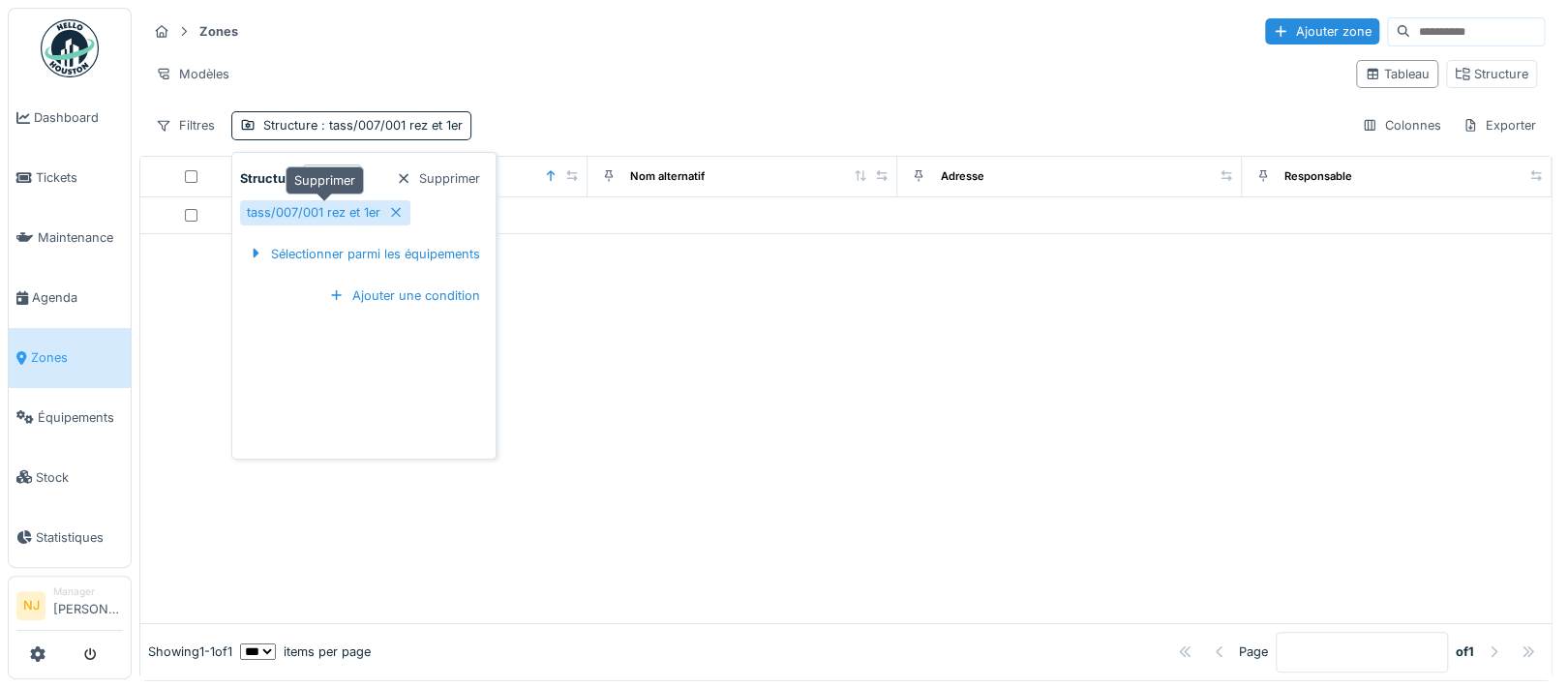
click at [394, 213] on icon at bounding box center [395, 212] width 16 height 13
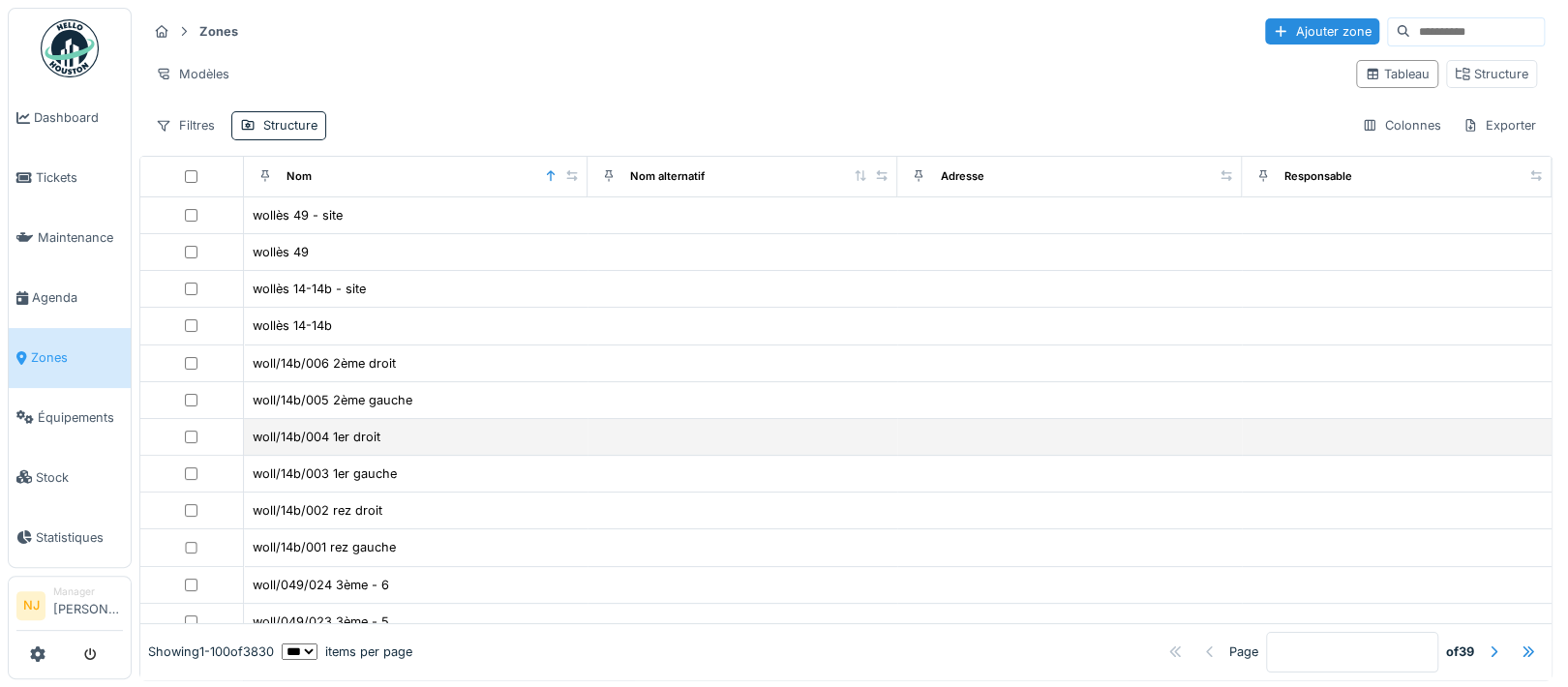
click at [645, 431] on td at bounding box center [742, 437] width 309 height 37
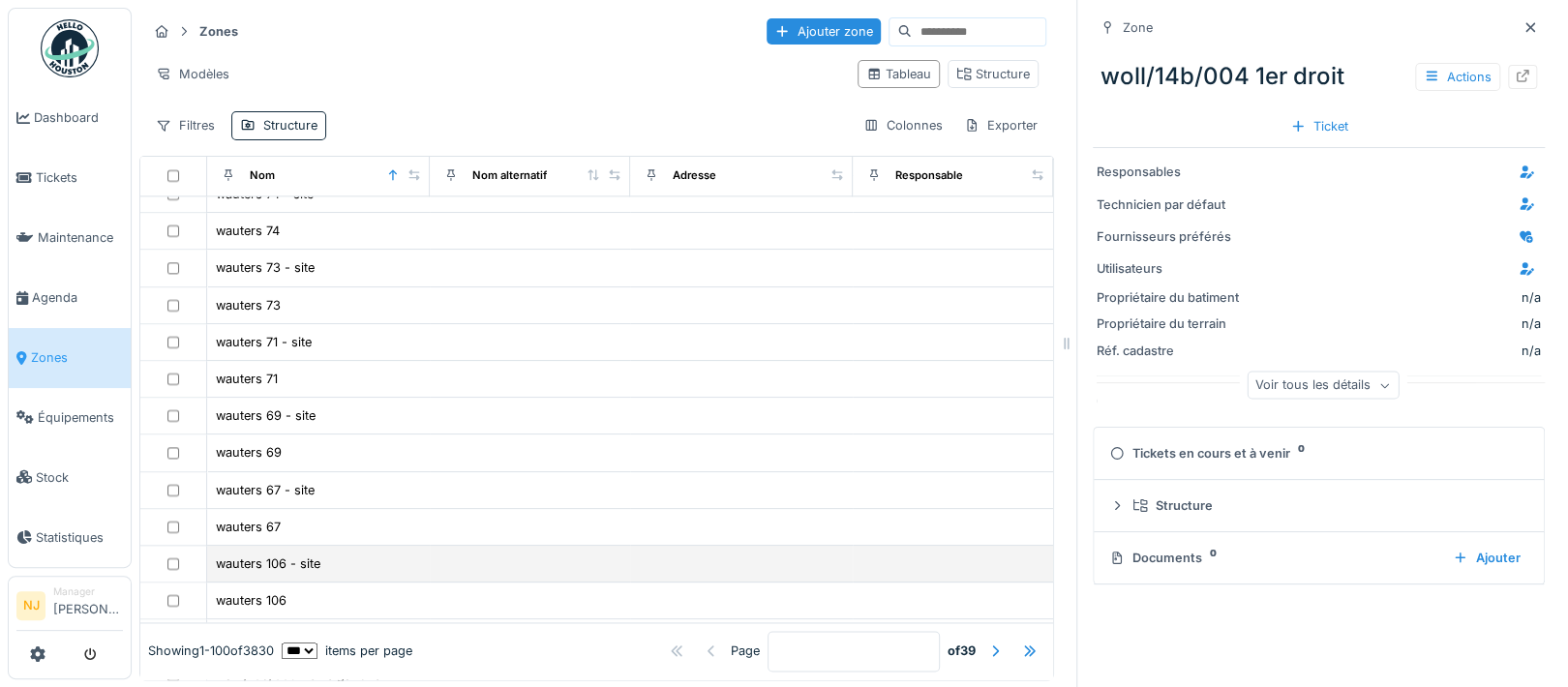
scroll to position [1547, 0]
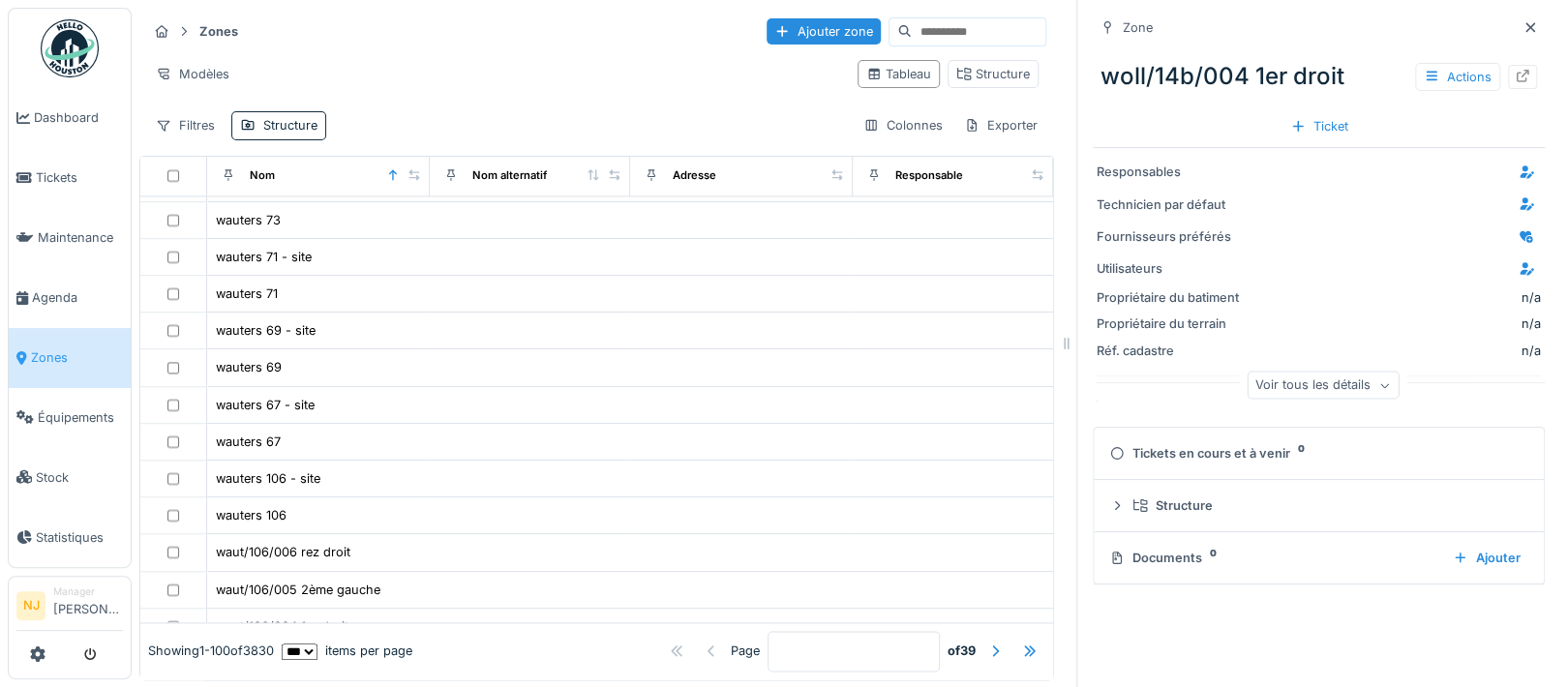
click at [929, 33] on input at bounding box center [978, 32] width 133 height 27
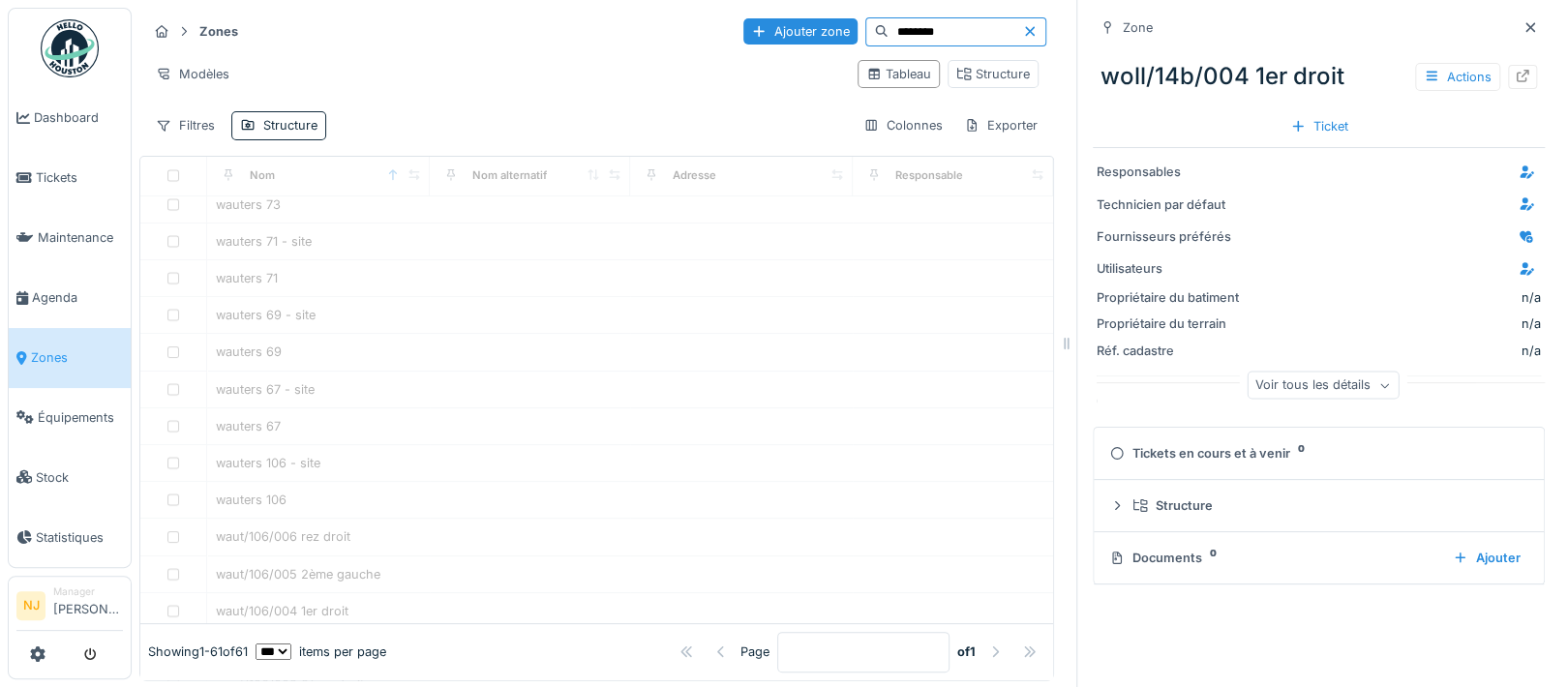
scroll to position [0, 0]
type input "**********"
click at [901, 29] on input "**********" at bounding box center [955, 32] width 133 height 27
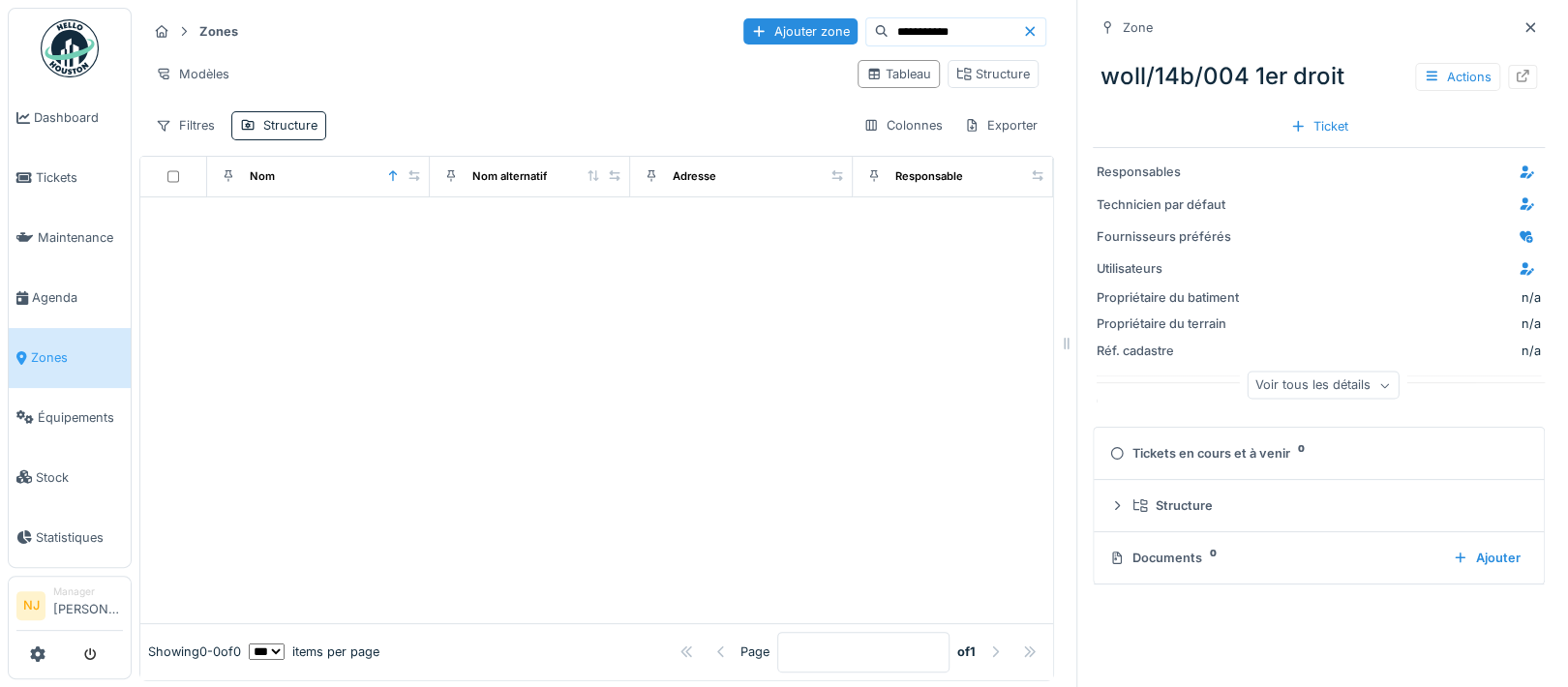
click at [1022, 26] on icon at bounding box center [1030, 31] width 16 height 13
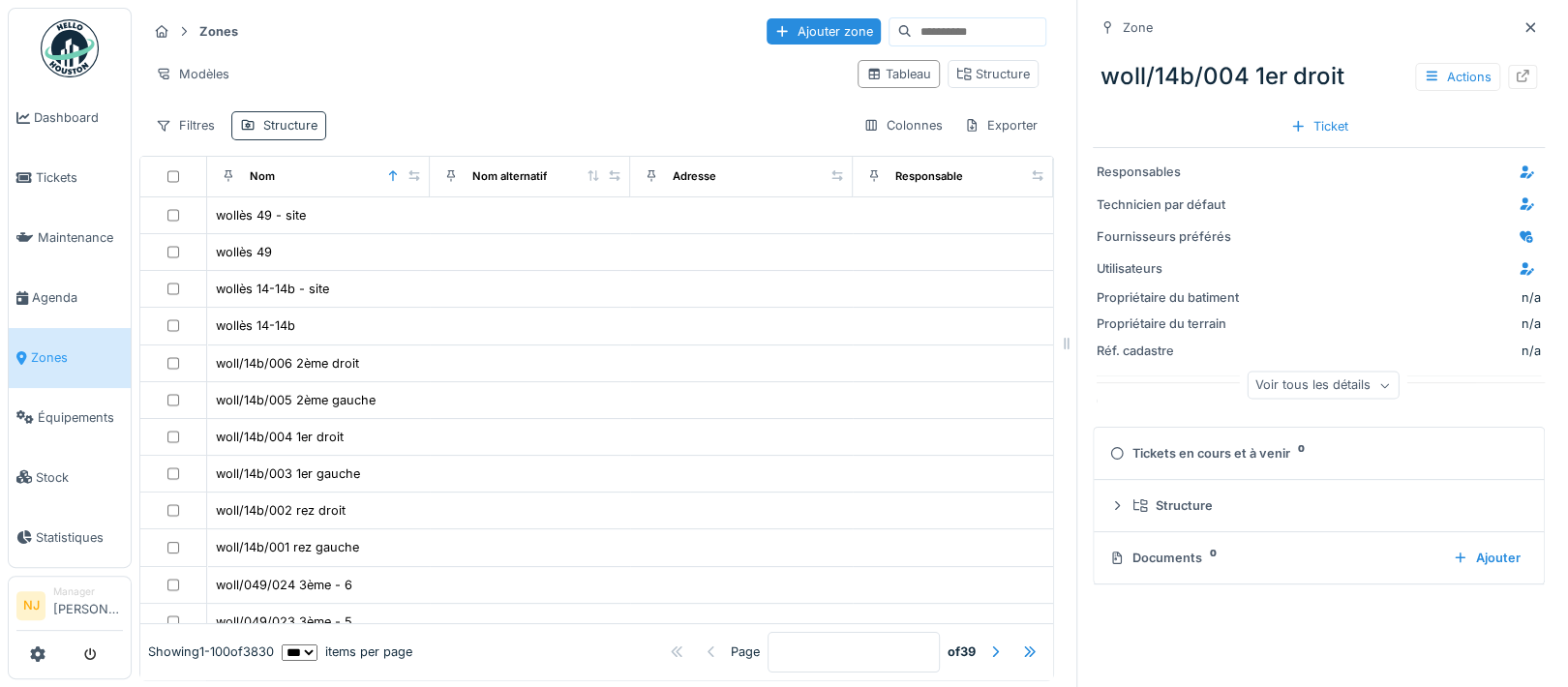
click at [286, 124] on div "Structure" at bounding box center [290, 125] width 54 height 19
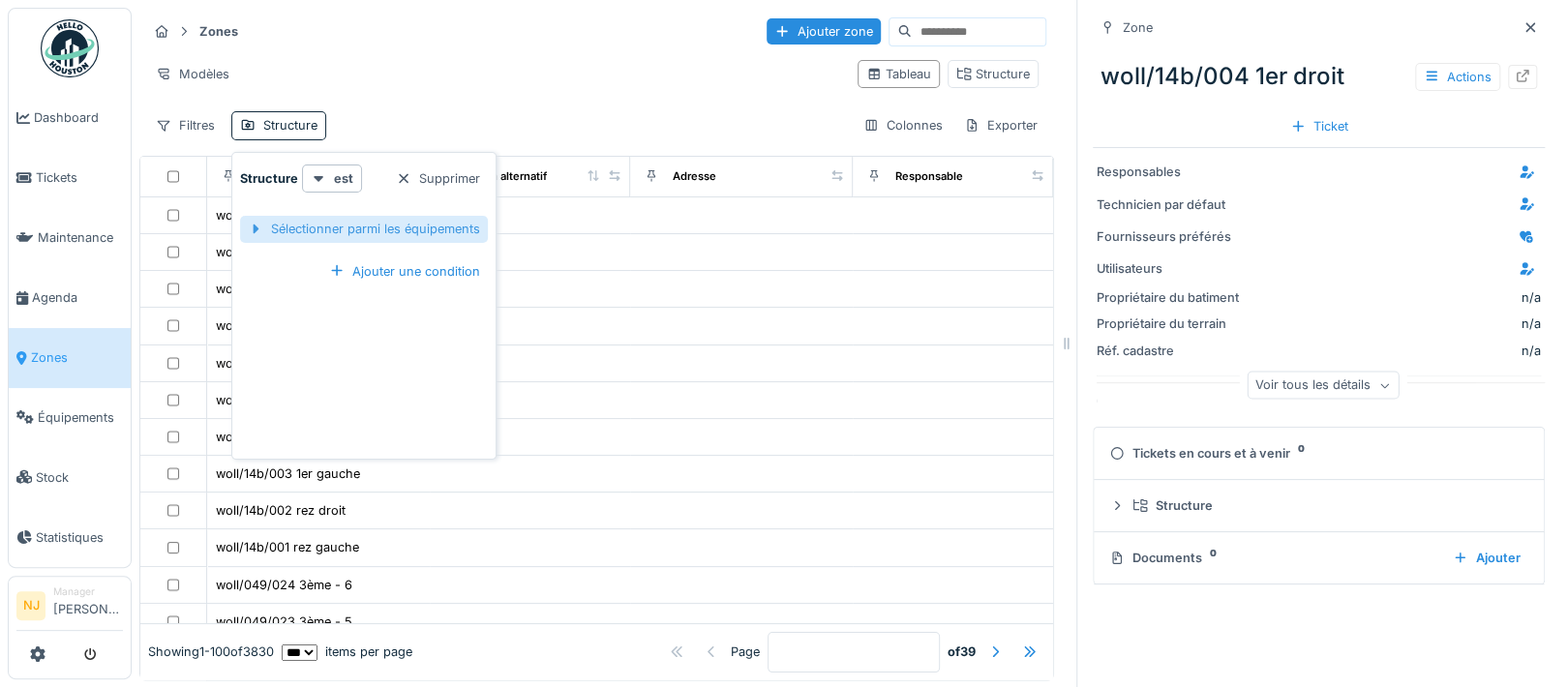
click at [351, 230] on div "Sélectionner parmi les équipements" at bounding box center [363, 228] width 248 height 26
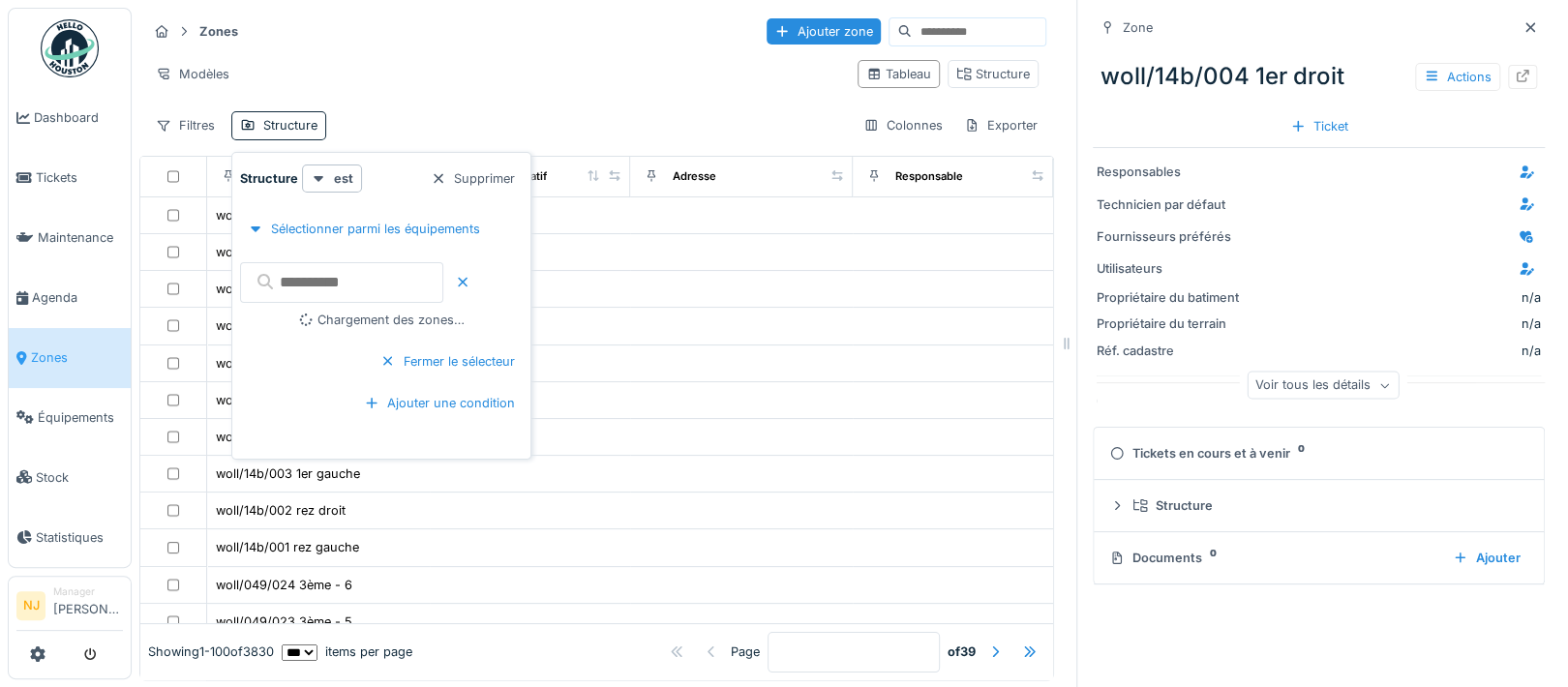
click at [349, 284] on input "text" at bounding box center [342, 283] width 204 height 41
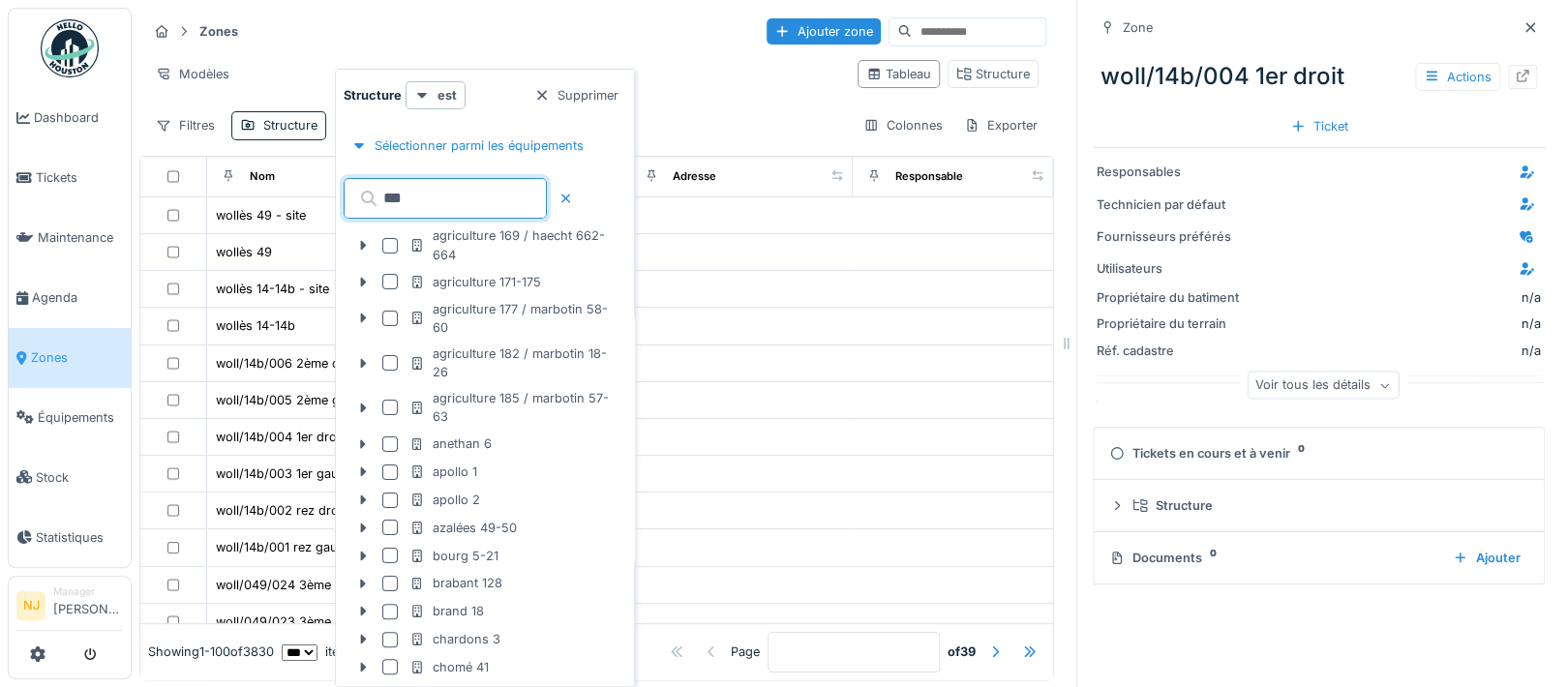
type input "****"
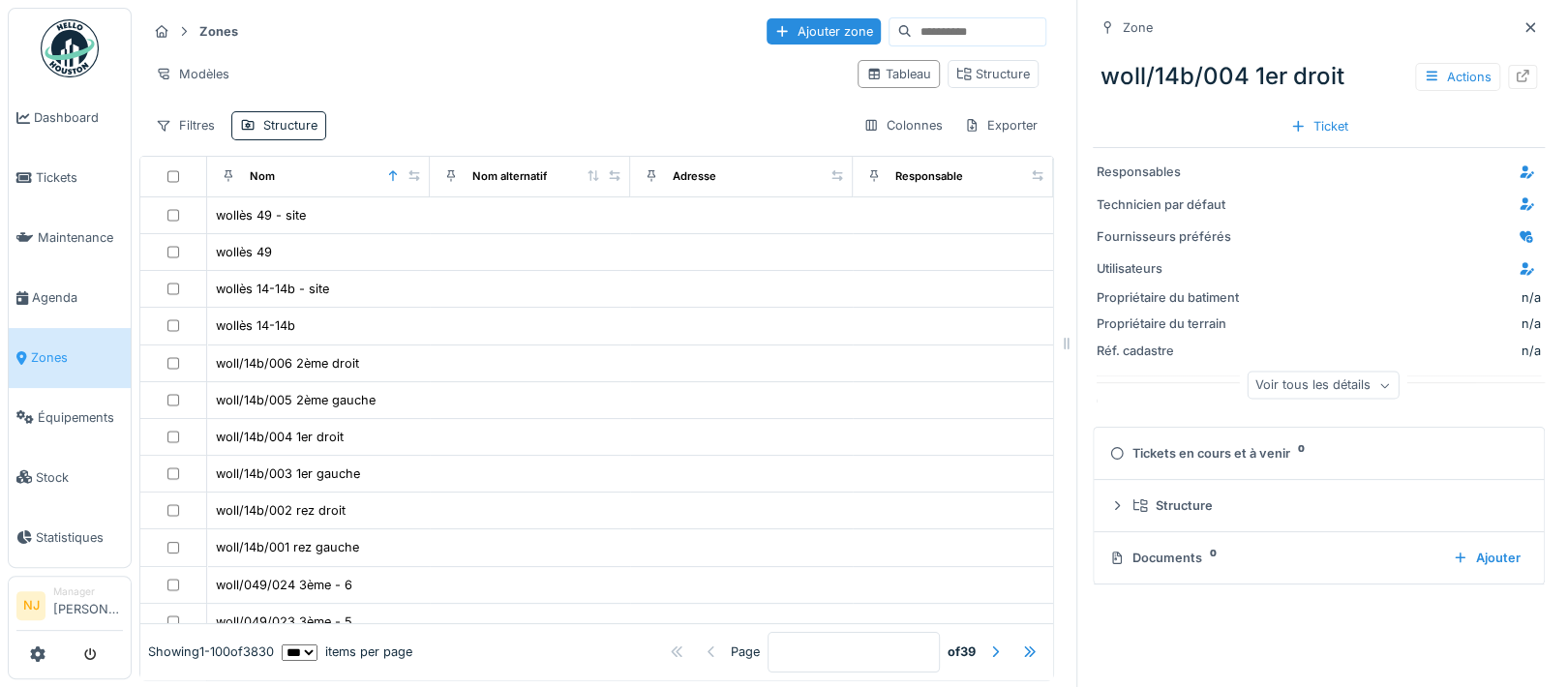
click at [479, 47] on div "Zones Ajouter zone Modèles Tableau Structure Filtres Structure Colonnes Exporter" at bounding box center [596, 77] width 914 height 140
click at [50, 292] on span "Agenda" at bounding box center [77, 298] width 91 height 19
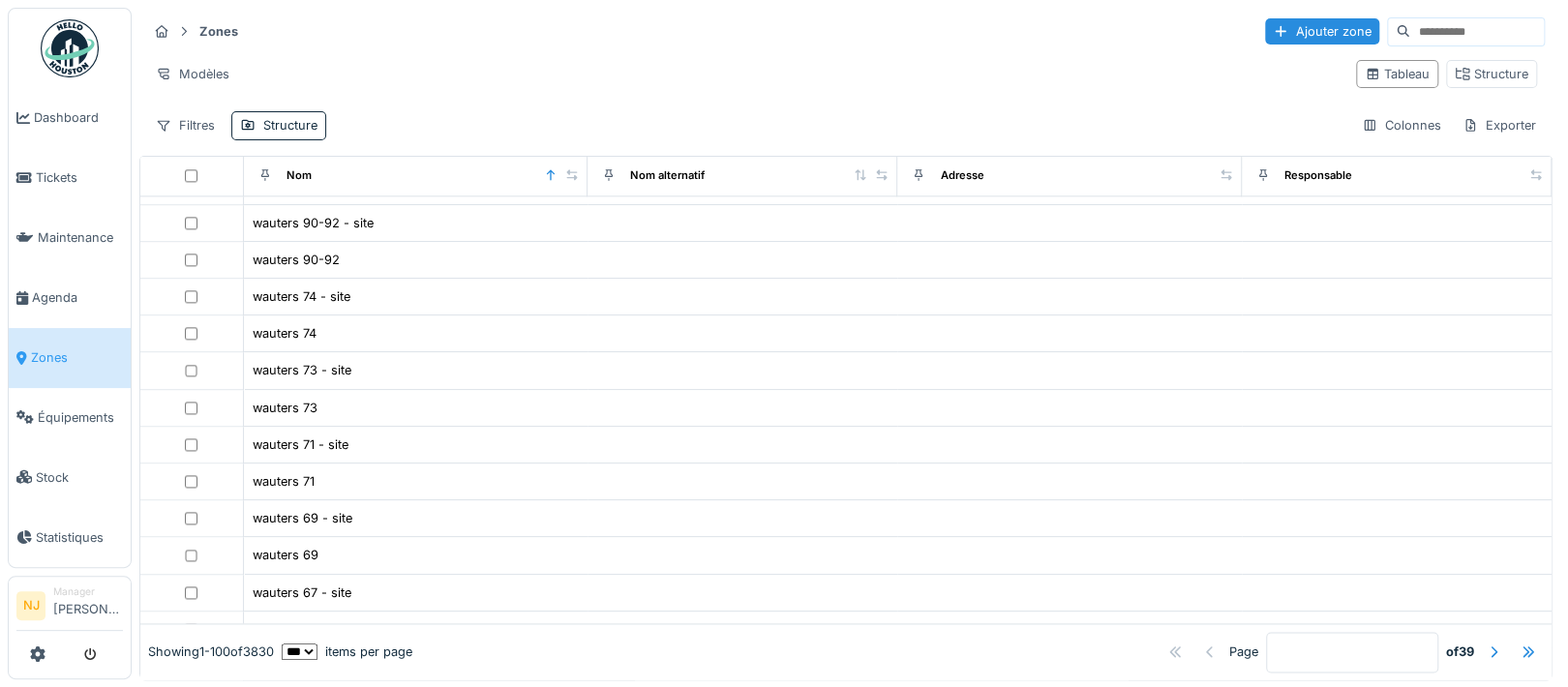
scroll to position [1419, 0]
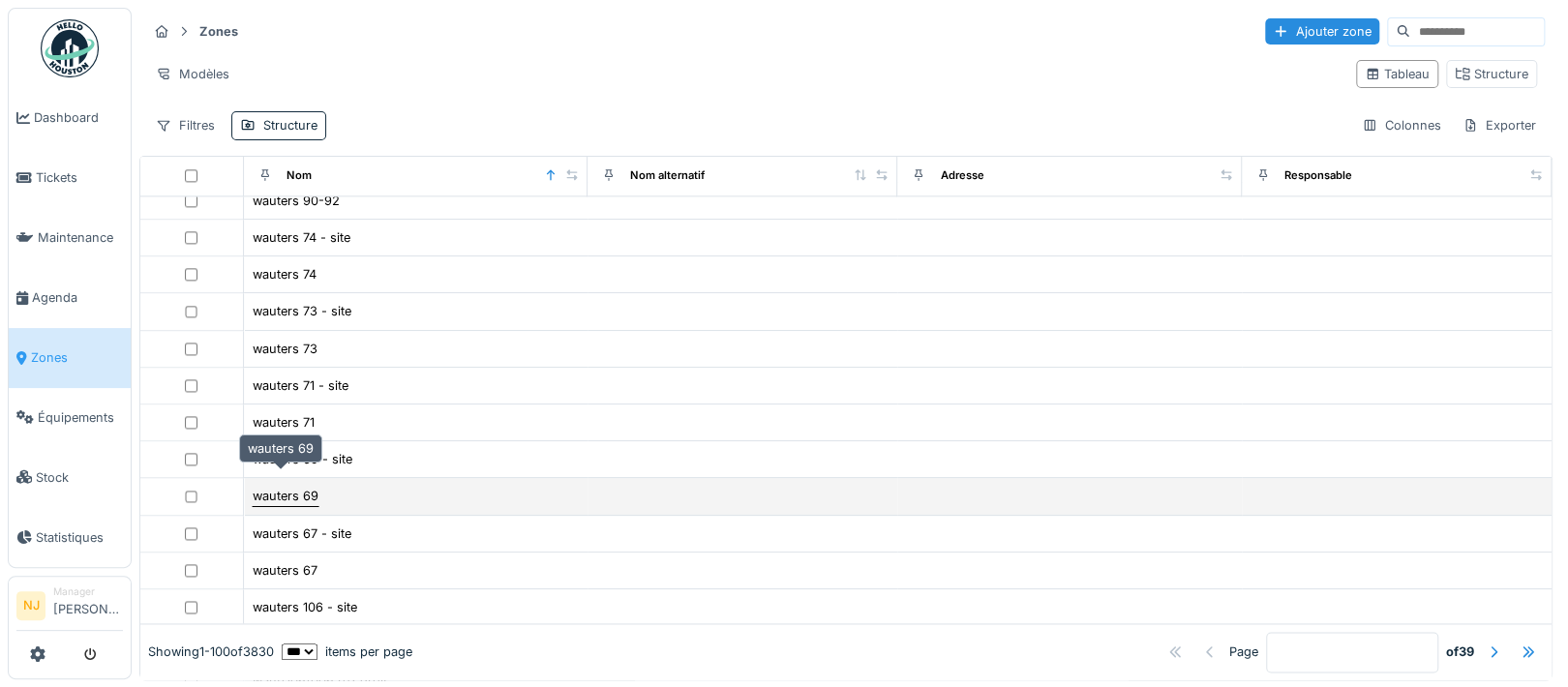
click at [273, 486] on div "wauters 69" at bounding box center [285, 495] width 66 height 19
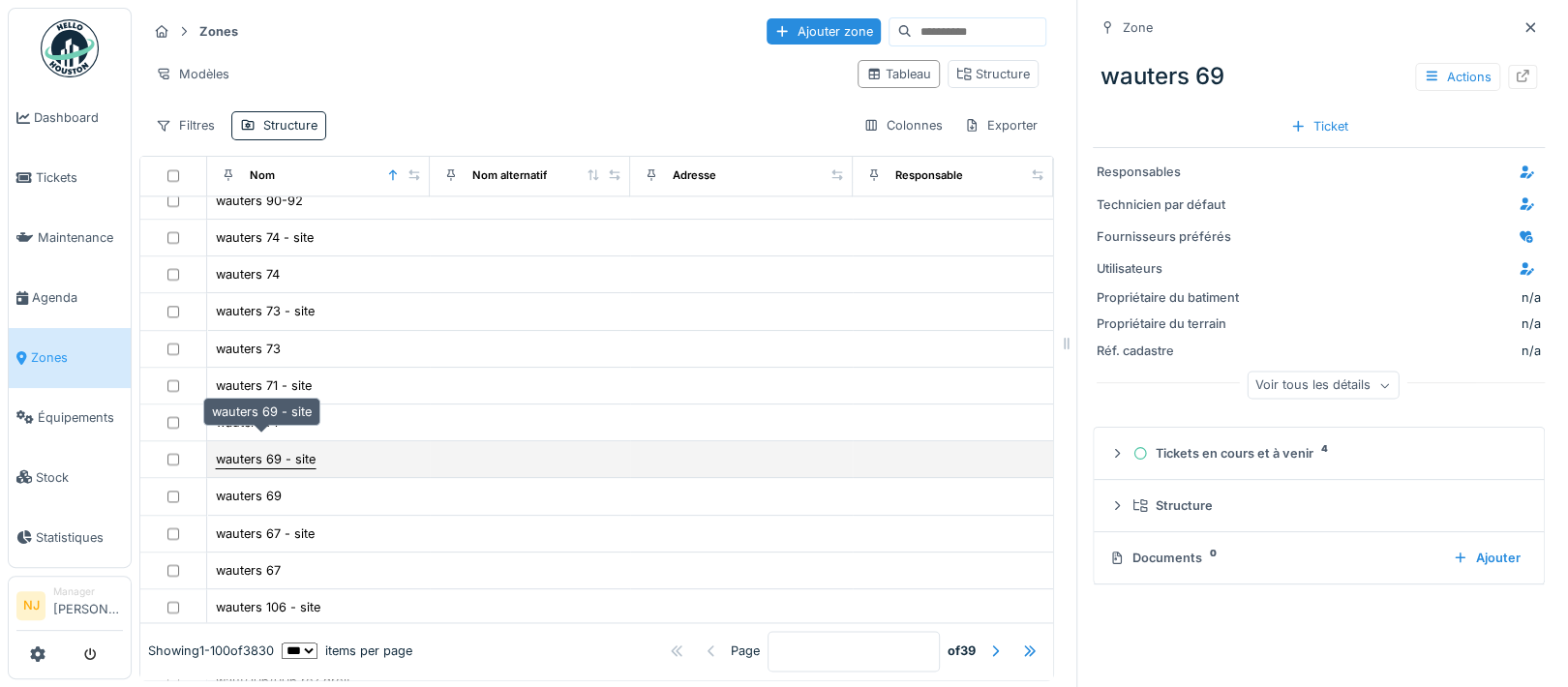
click at [242, 450] on div "wauters 69 - site" at bounding box center [265, 459] width 100 height 19
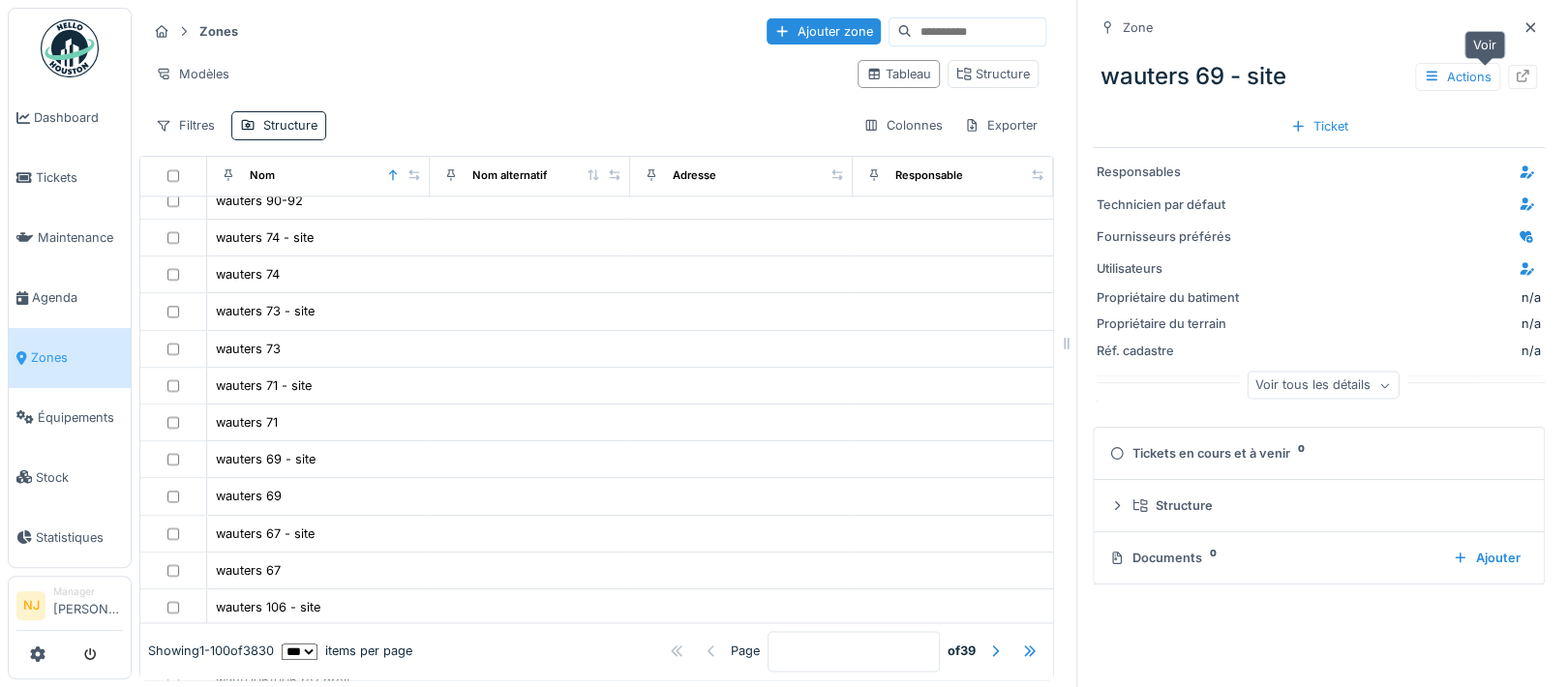
click at [1514, 78] on icon at bounding box center [1522, 75] width 16 height 13
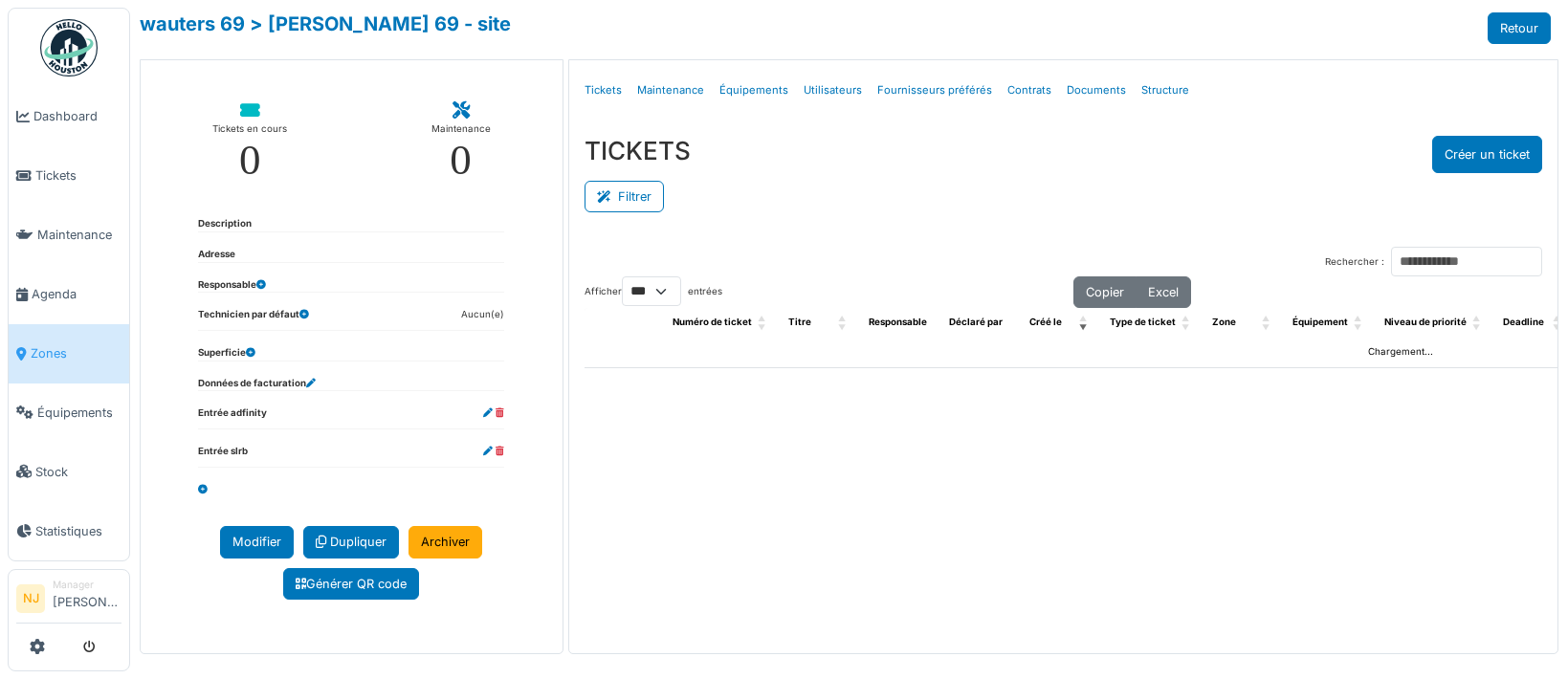
select select "***"
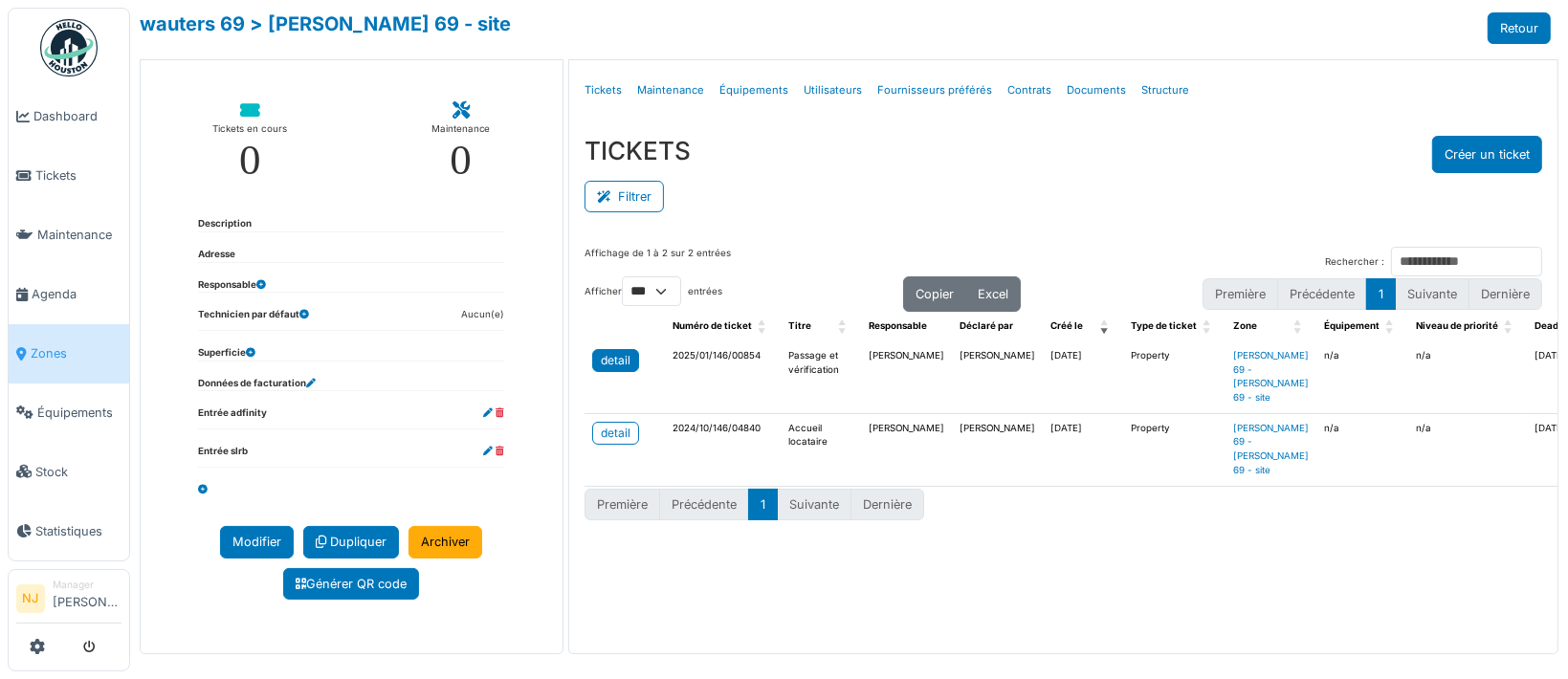
click at [614, 355] on div "detail" at bounding box center [615, 361] width 30 height 17
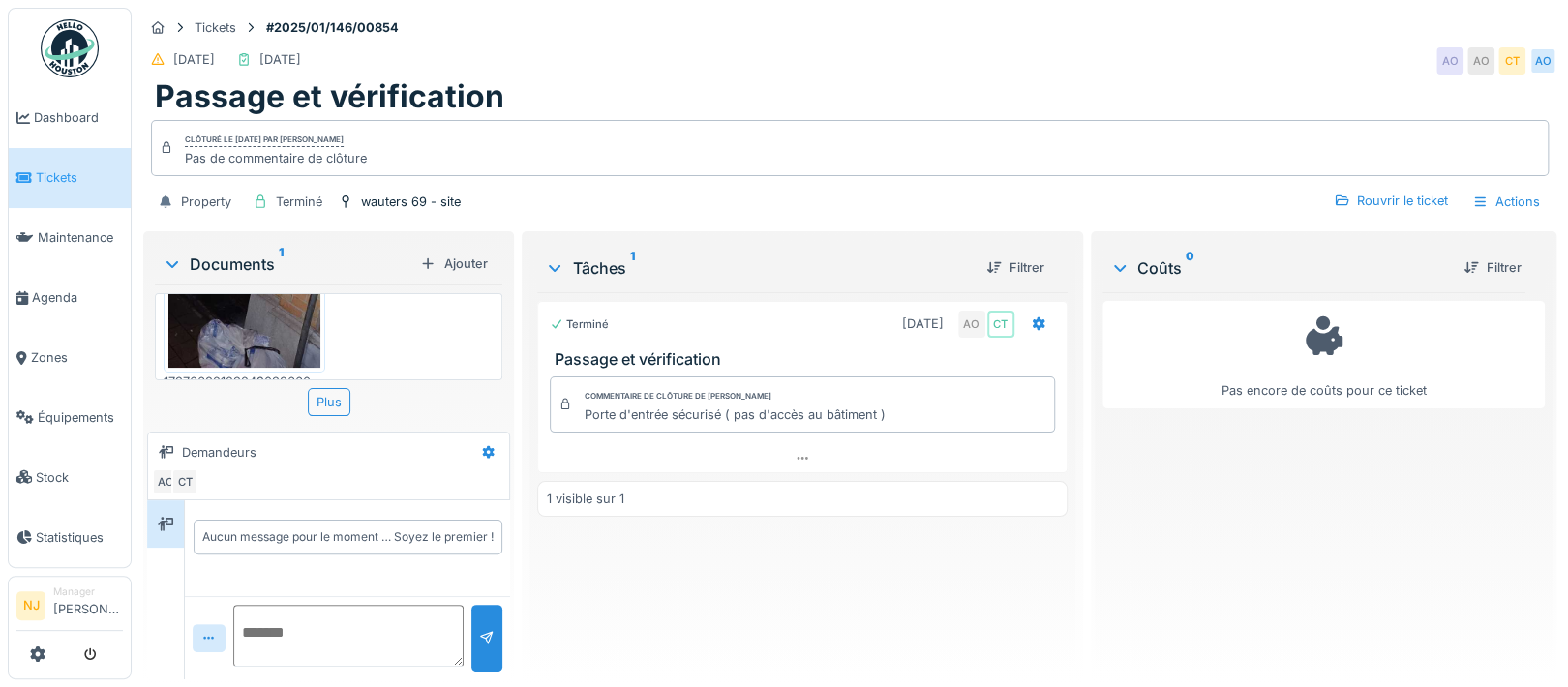
scroll to position [19, 0]
